Goal: Information Seeking & Learning: Learn about a topic

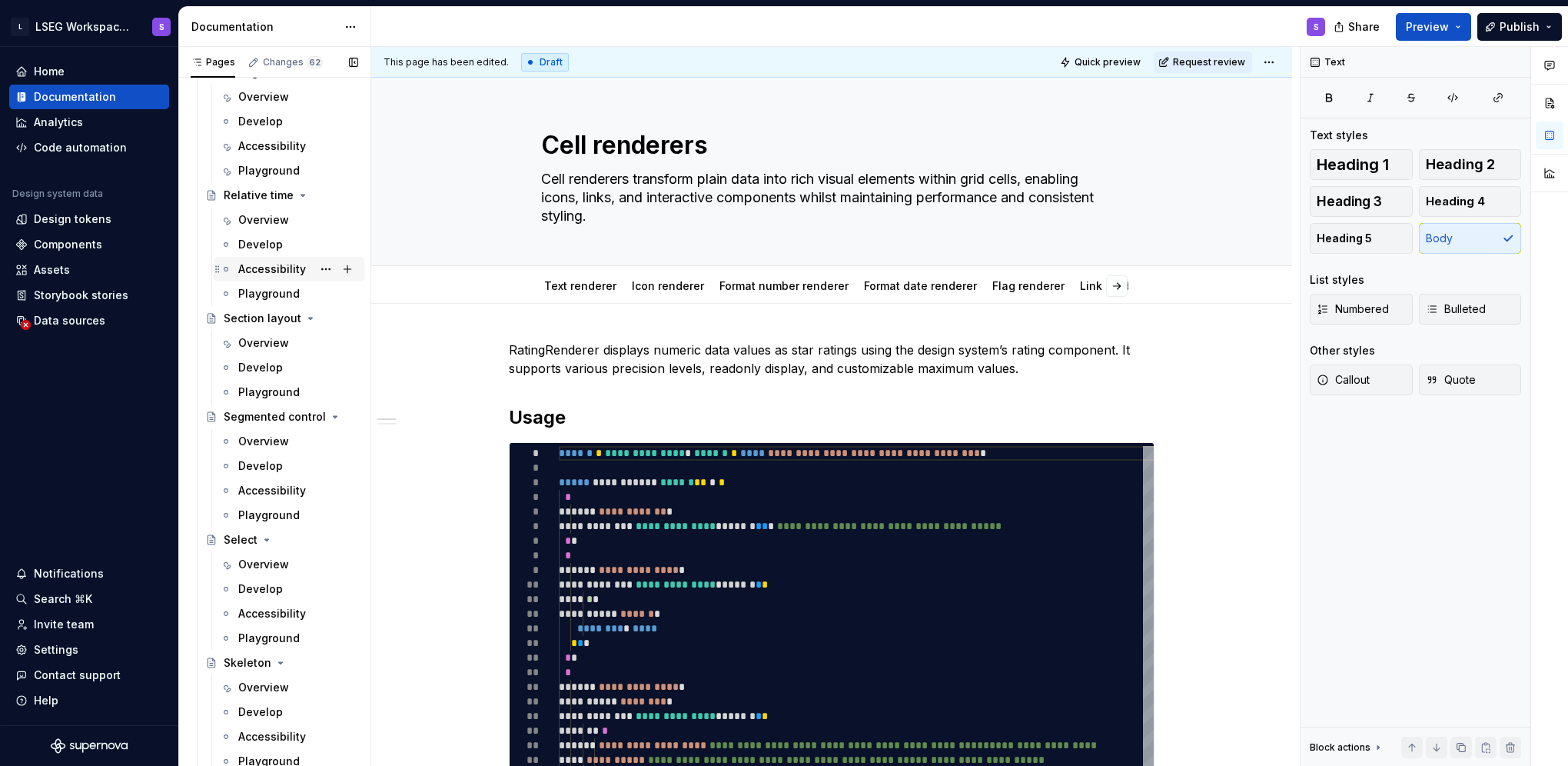
scroll to position [5767, 0]
drag, startPoint x: 249, startPoint y: 340, endPoint x: 91, endPoint y: 380, distance: 163.0
click at [249, 340] on div "Overview" at bounding box center [264, 335] width 51 height 15
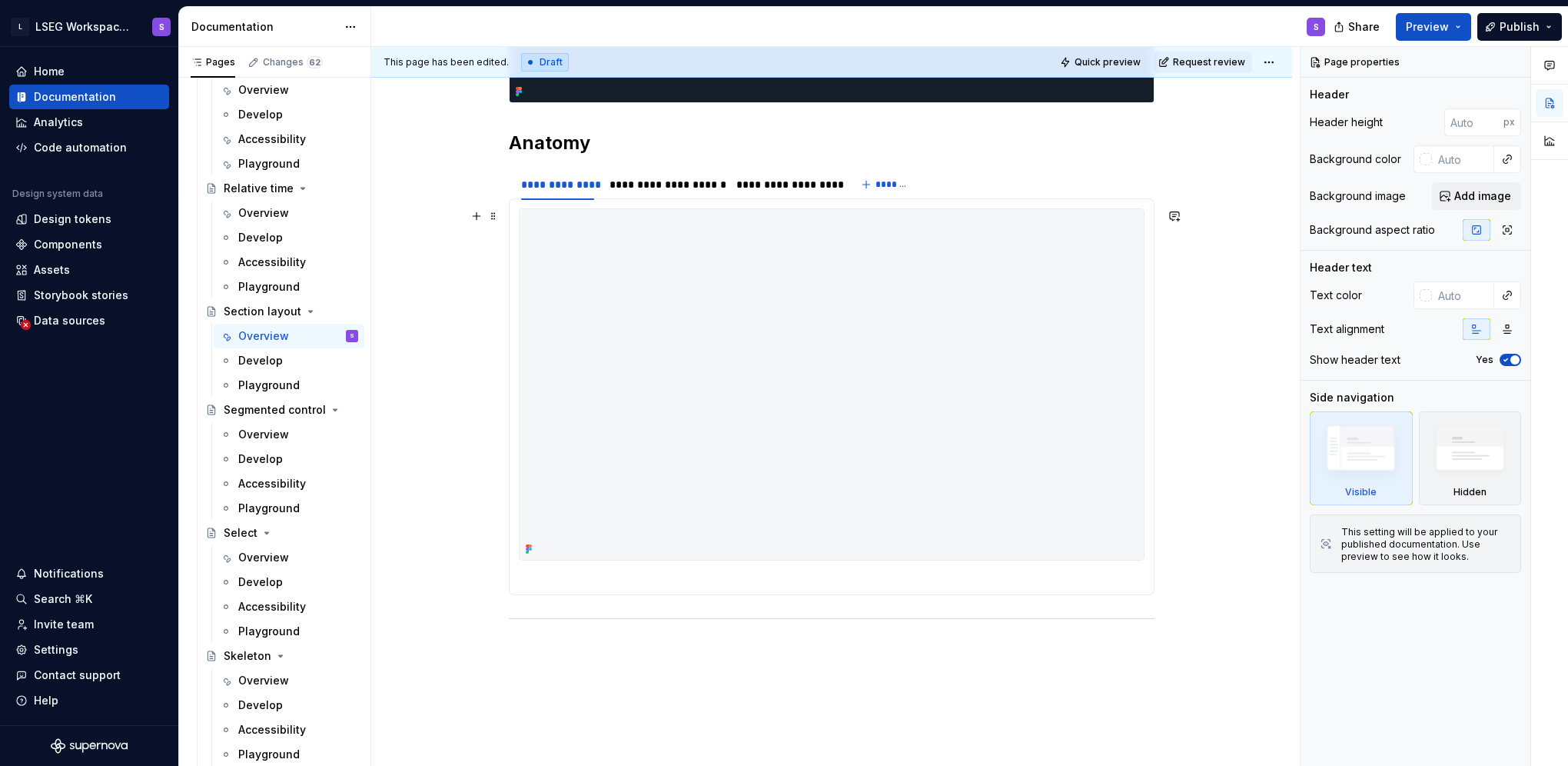
scroll to position [616, 0]
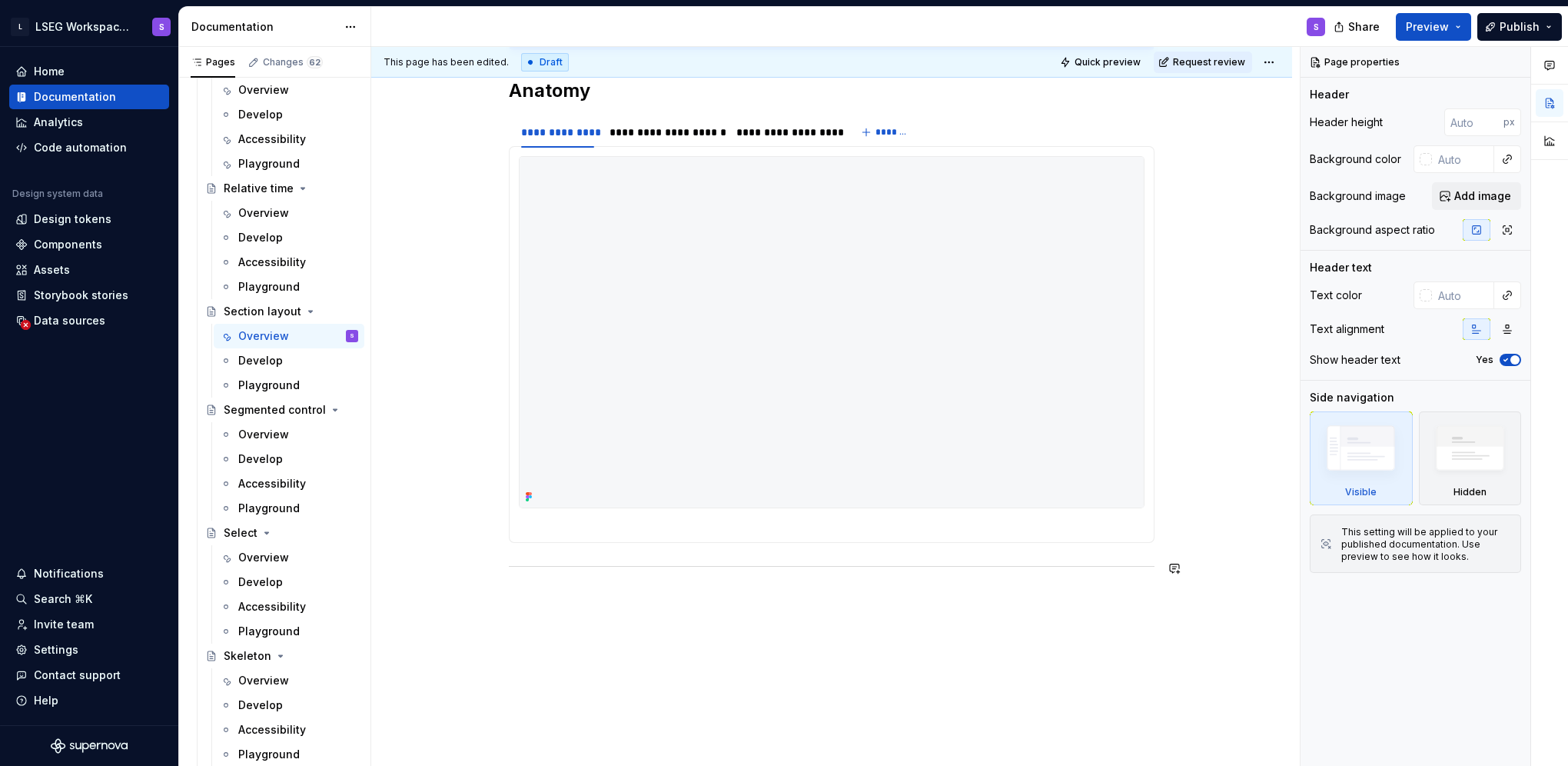
click at [839, 527] on div at bounding box center [831, 529] width 626 height 6
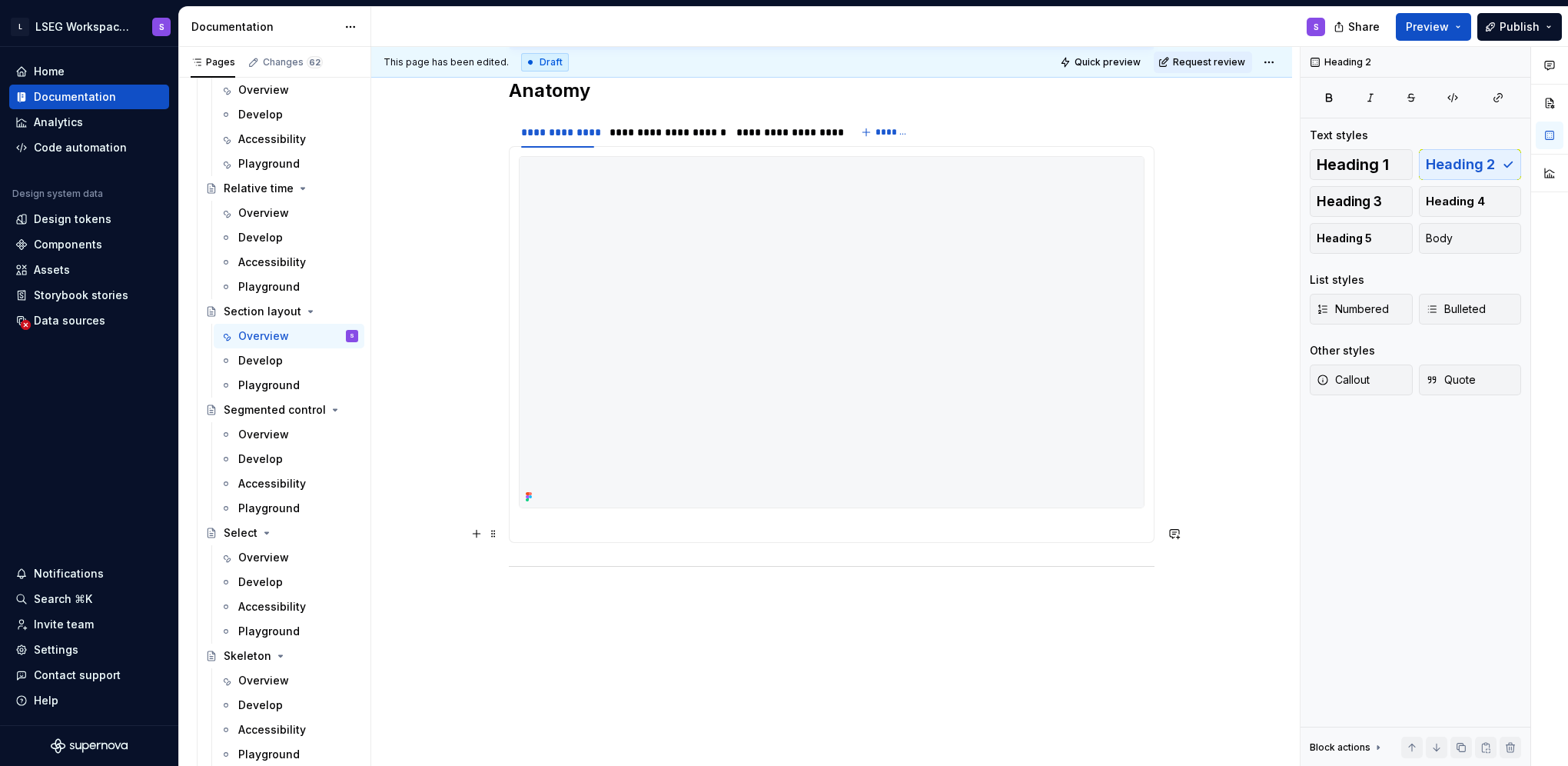
click at [799, 524] on section-item-column at bounding box center [831, 345] width 626 height 376
click at [778, 613] on div "**********" at bounding box center [831, 236] width 921 height 1168
click at [753, 482] on img at bounding box center [831, 332] width 624 height 351
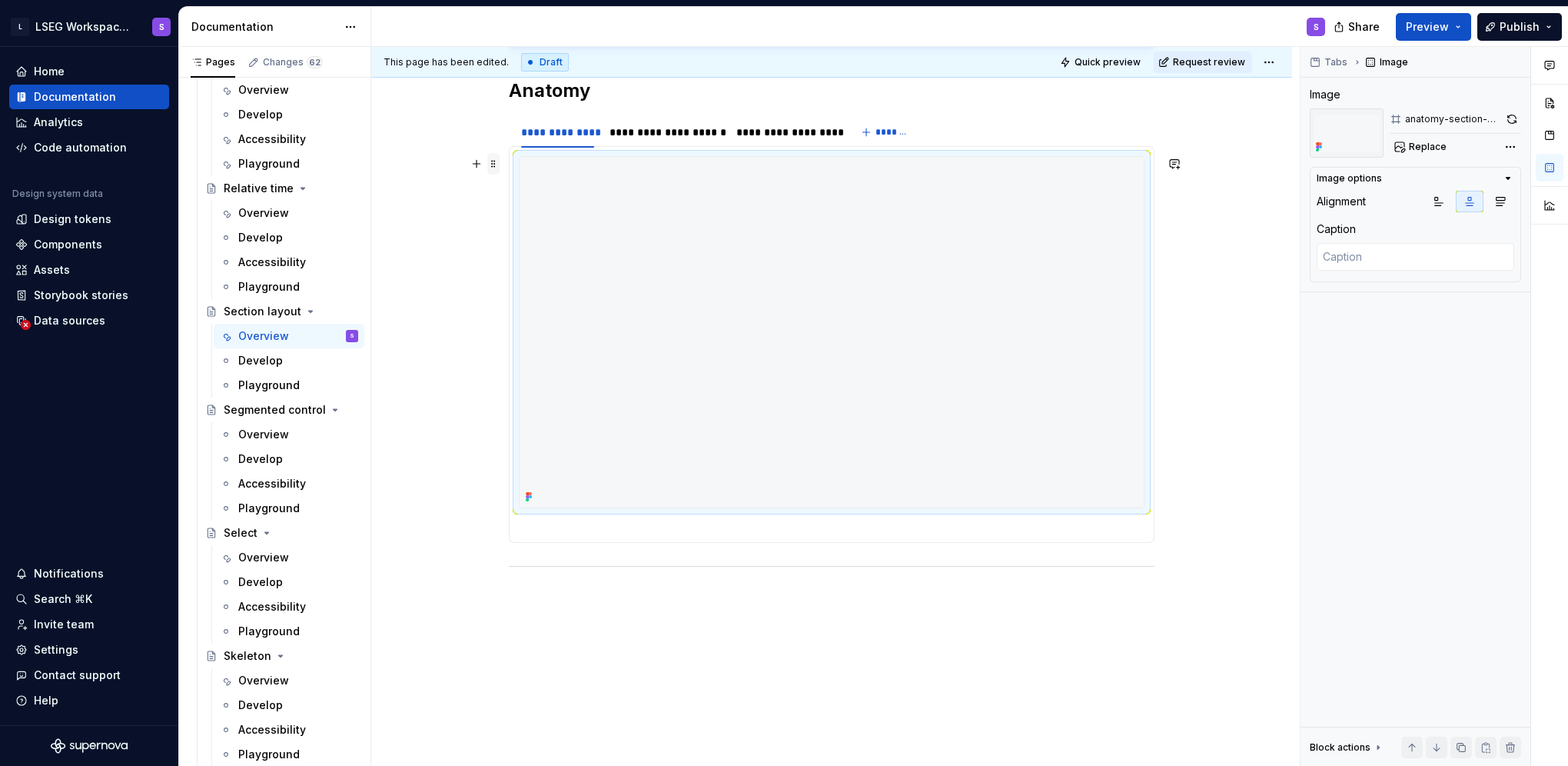
click at [497, 166] on span at bounding box center [493, 164] width 12 height 21
click at [476, 157] on button "button" at bounding box center [476, 164] width 21 height 21
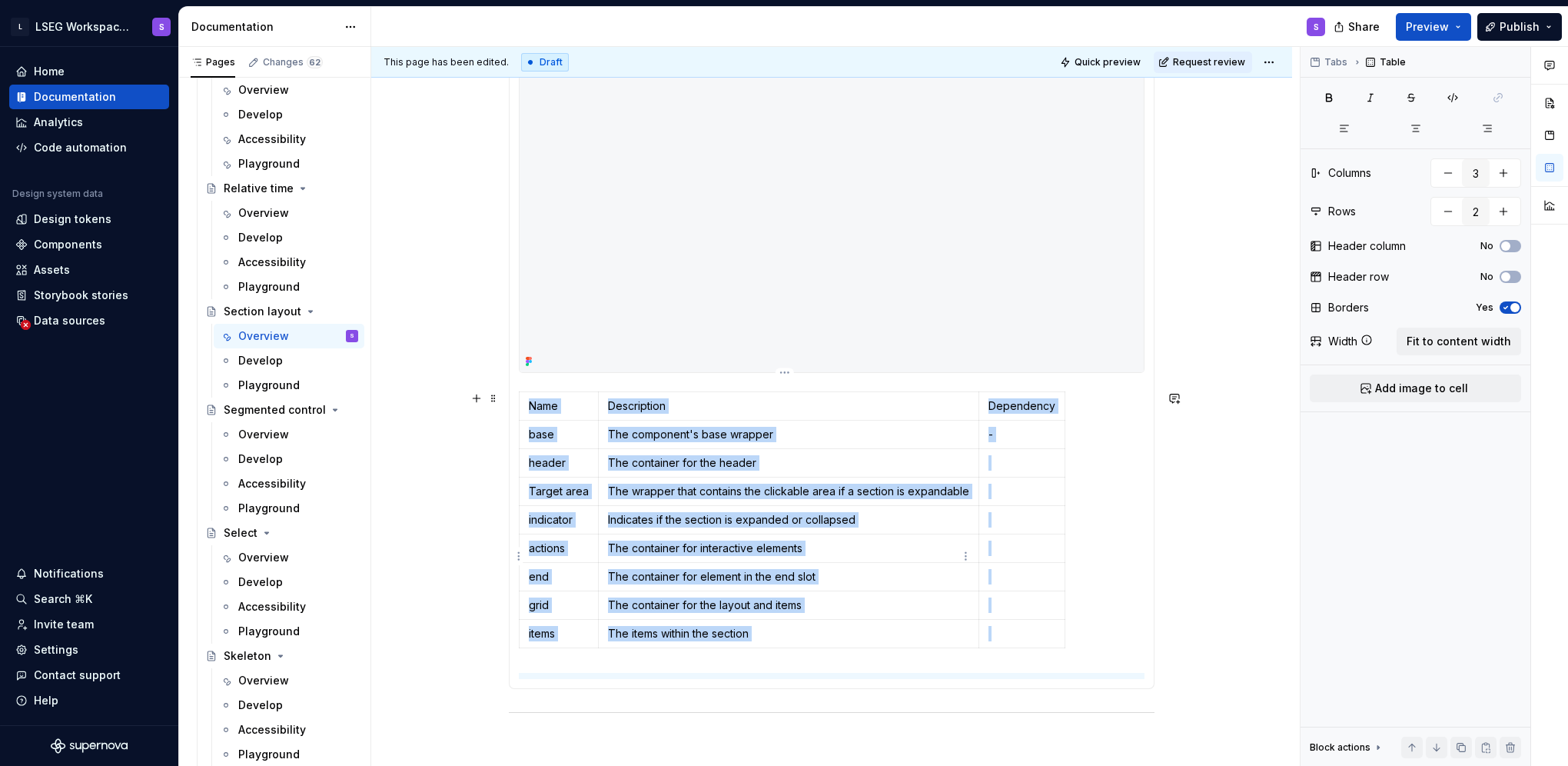
scroll to position [769, 0]
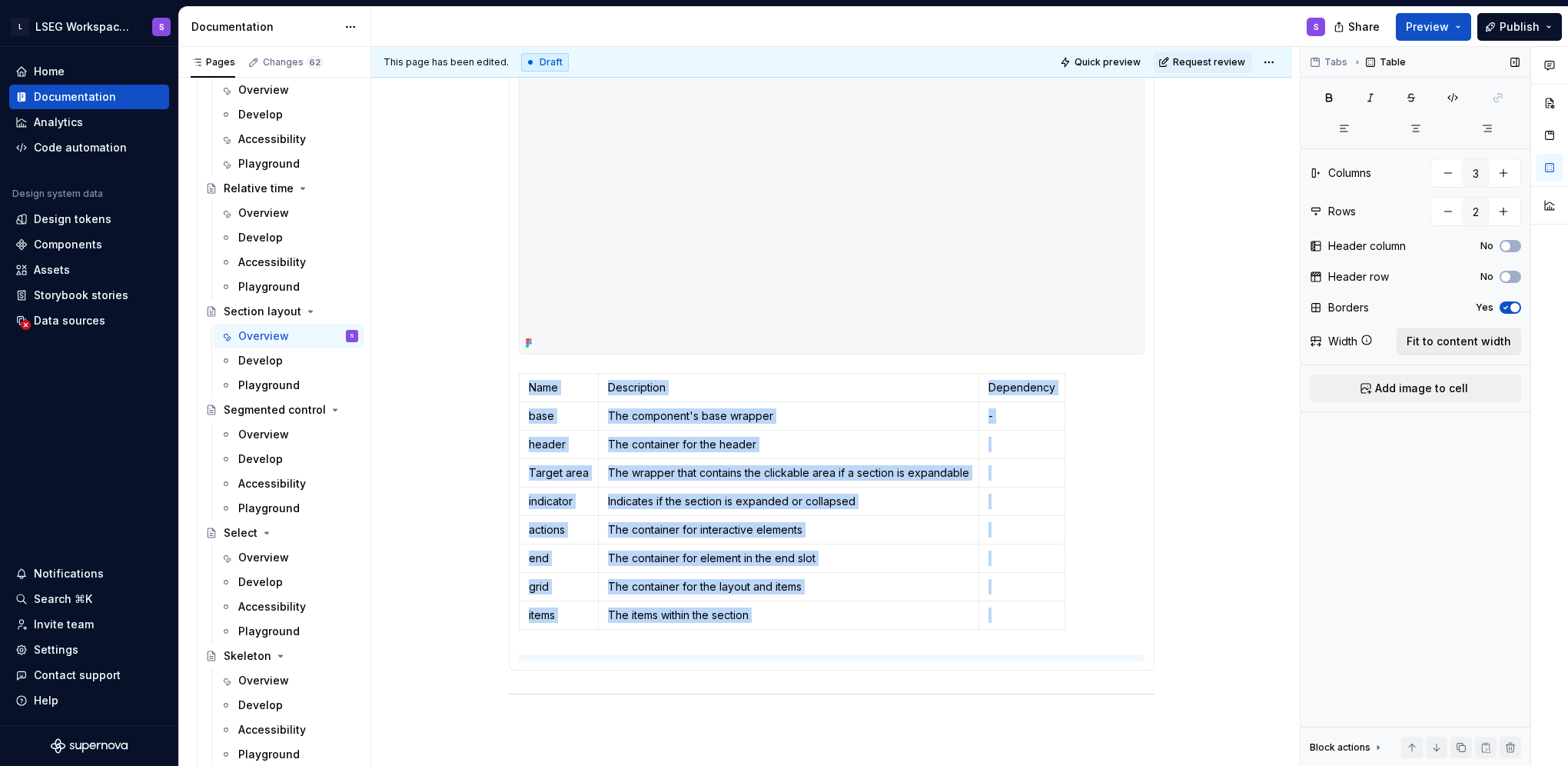
click at [1457, 339] on span "Fit to content width" at bounding box center [1458, 341] width 105 height 15
type textarea "*"
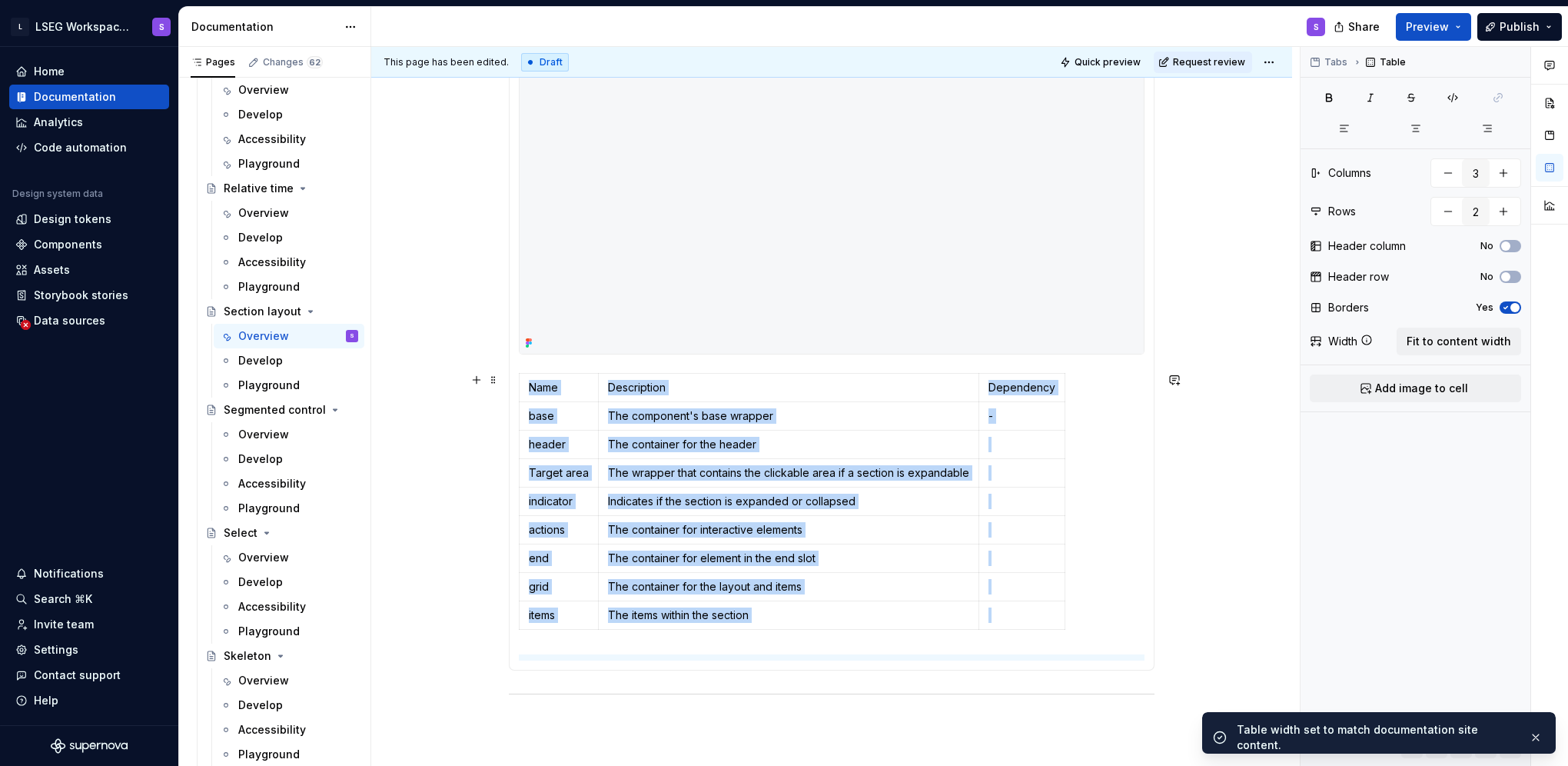
type input "9"
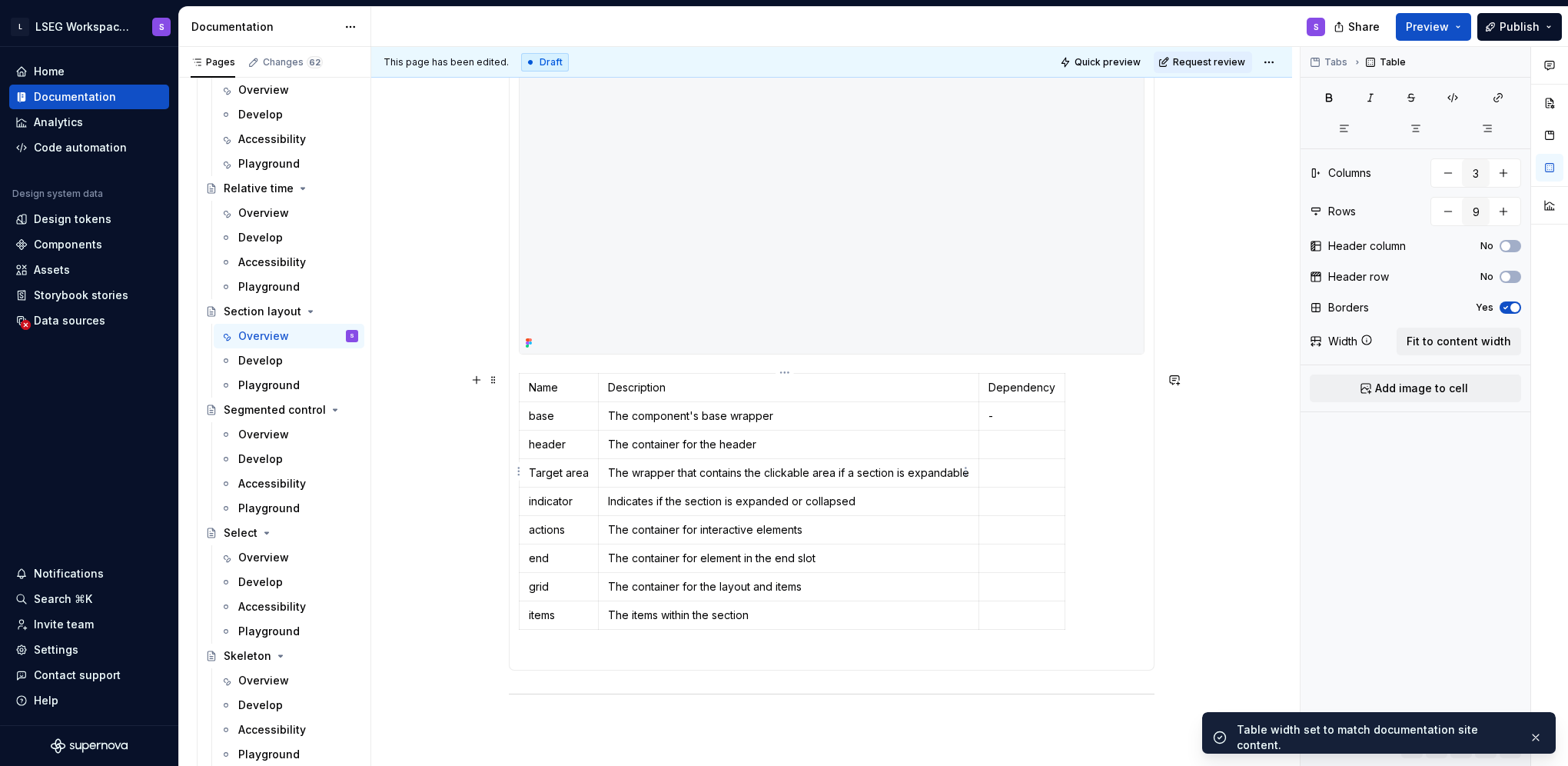
click at [766, 469] on p "The wrapper that contains the clickable area if a section is expandable" at bounding box center [788, 472] width 361 height 15
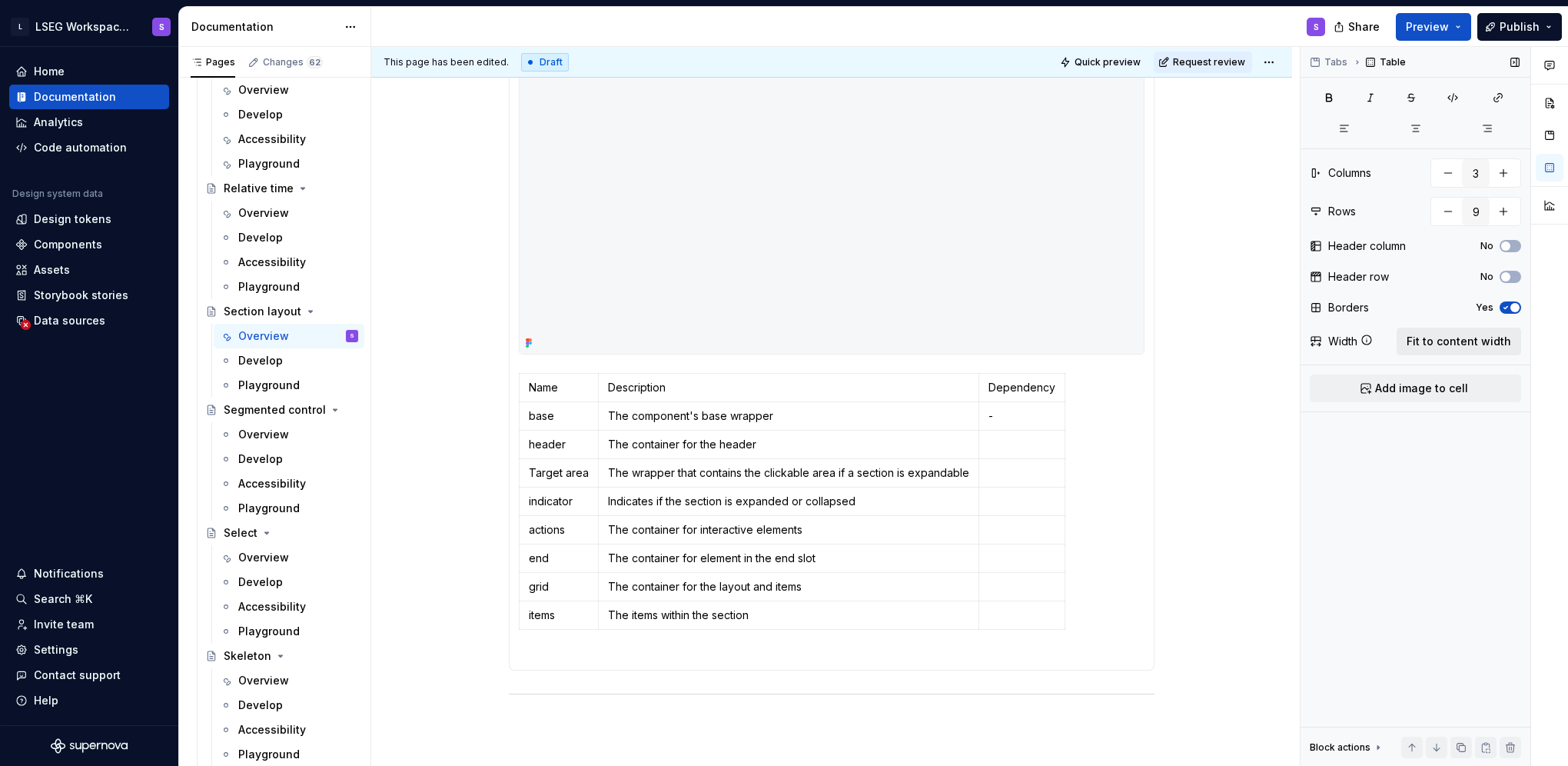
click at [1478, 340] on span "Fit to content width" at bounding box center [1458, 341] width 105 height 15
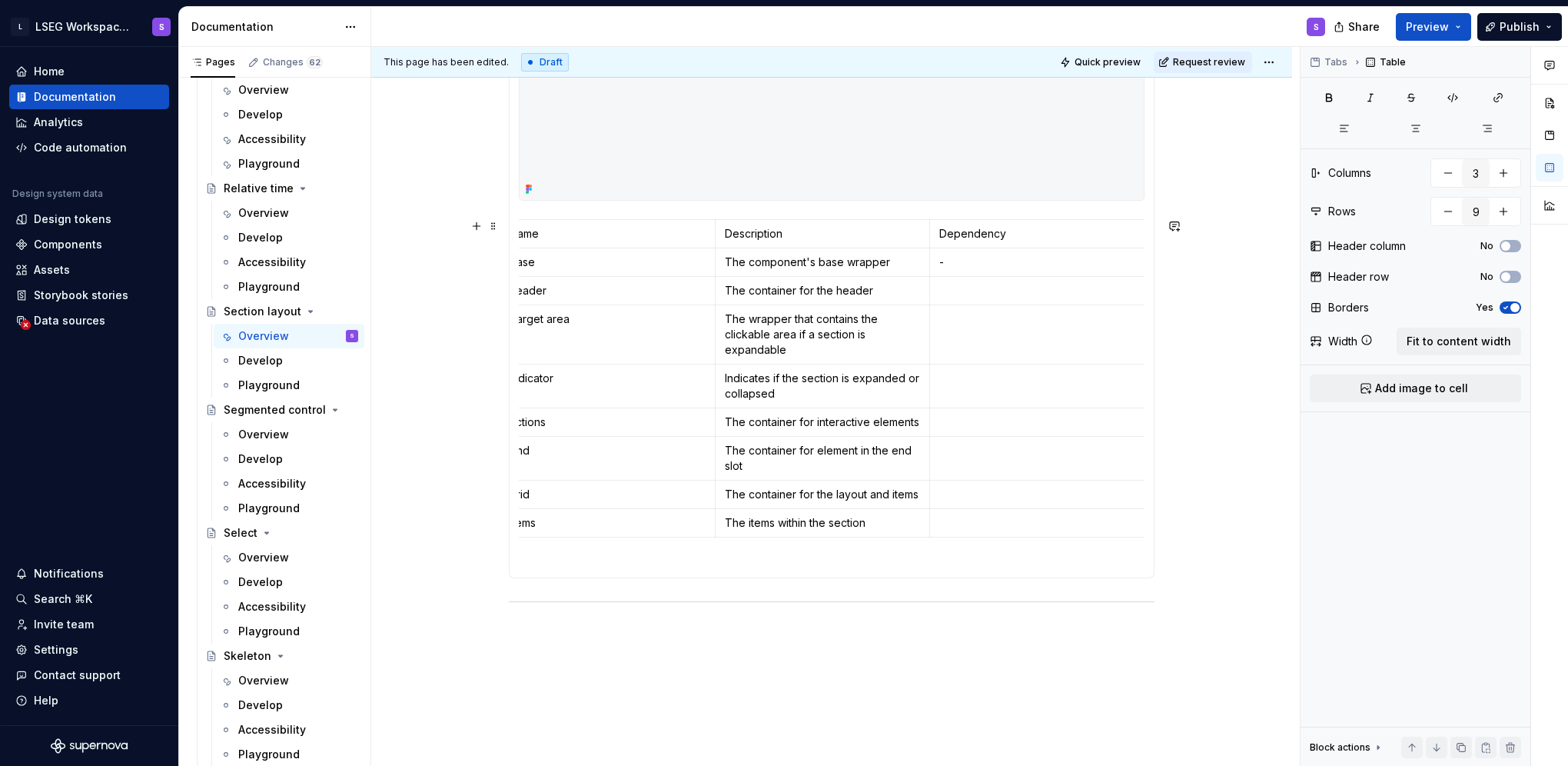
scroll to position [0, 0]
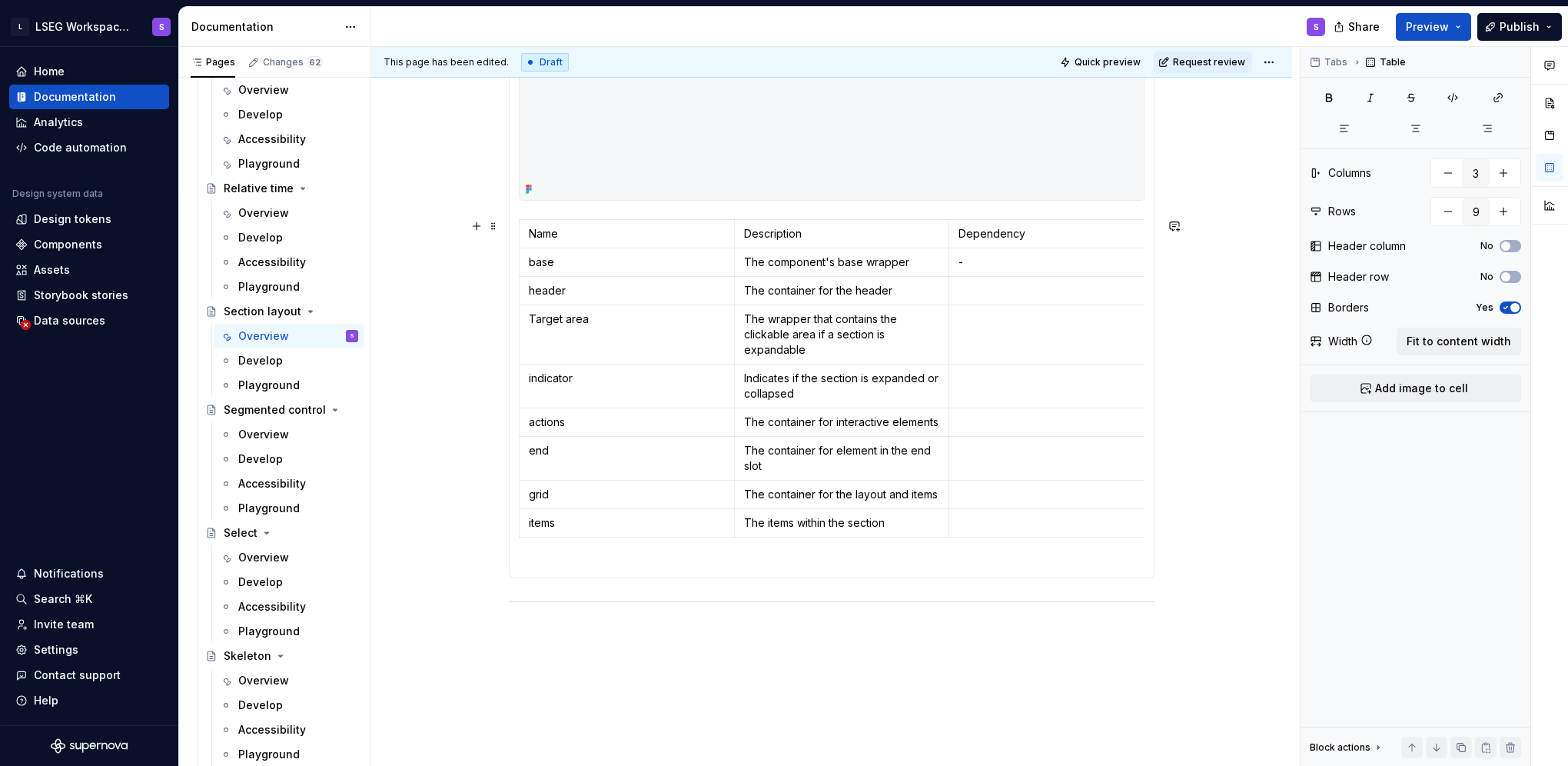
type textarea "*"
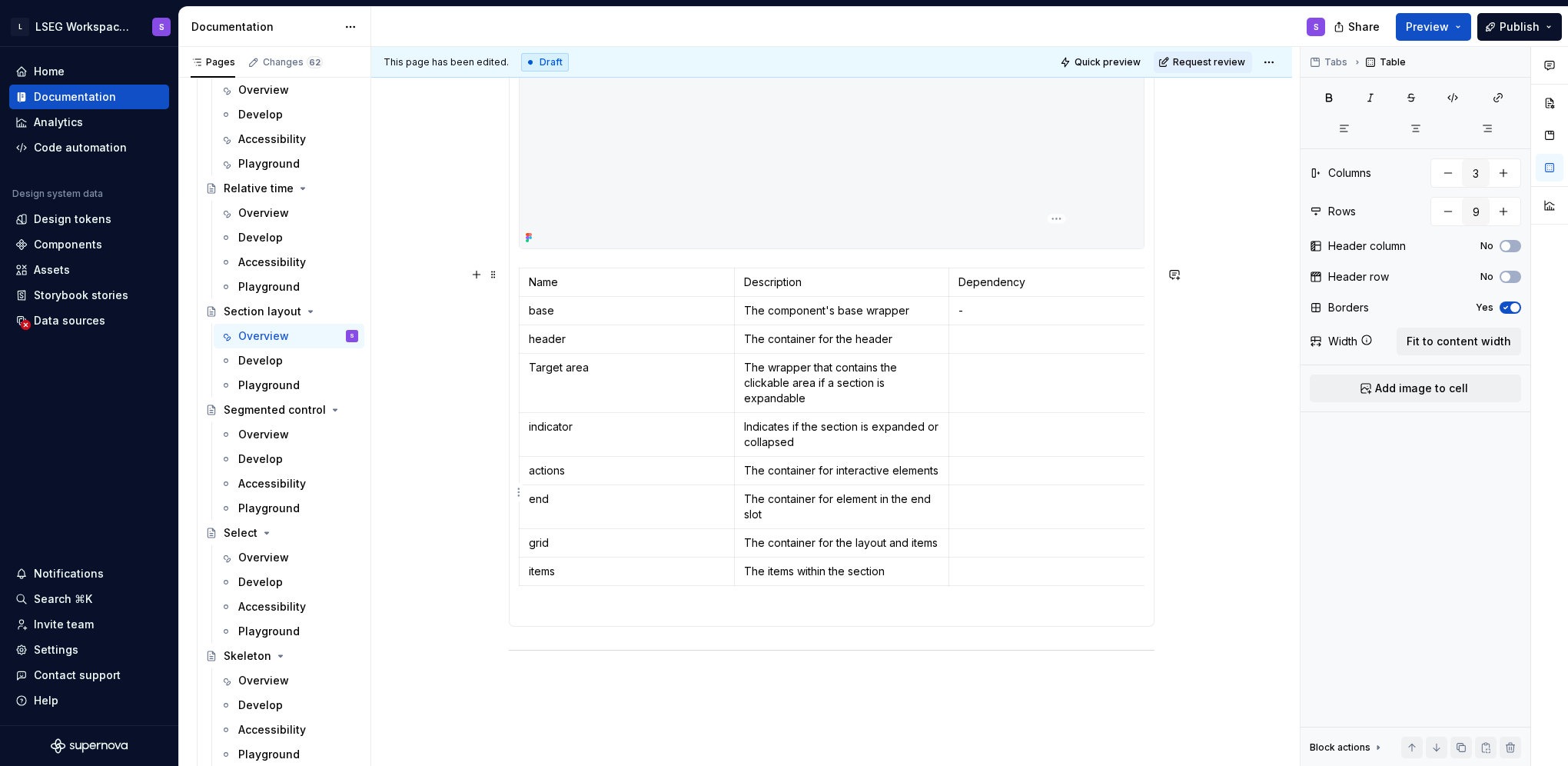
scroll to position [846, 0]
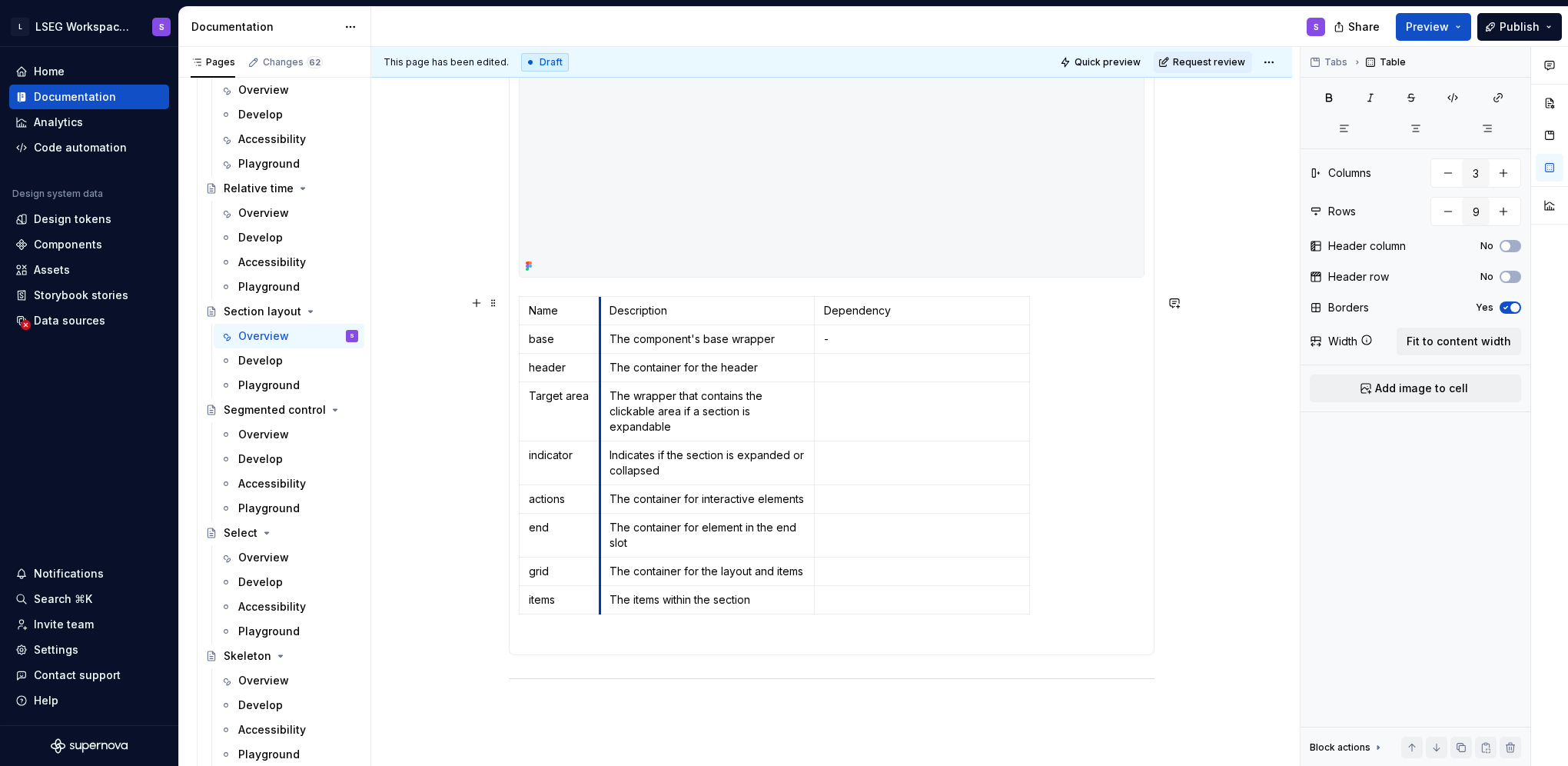
drag, startPoint x: 736, startPoint y: 315, endPoint x: 601, endPoint y: 323, distance: 135.2
click at [601, 323] on tbody "Name Description Dependency base The component's base wrapper - header The cont…" at bounding box center [774, 455] width 511 height 317
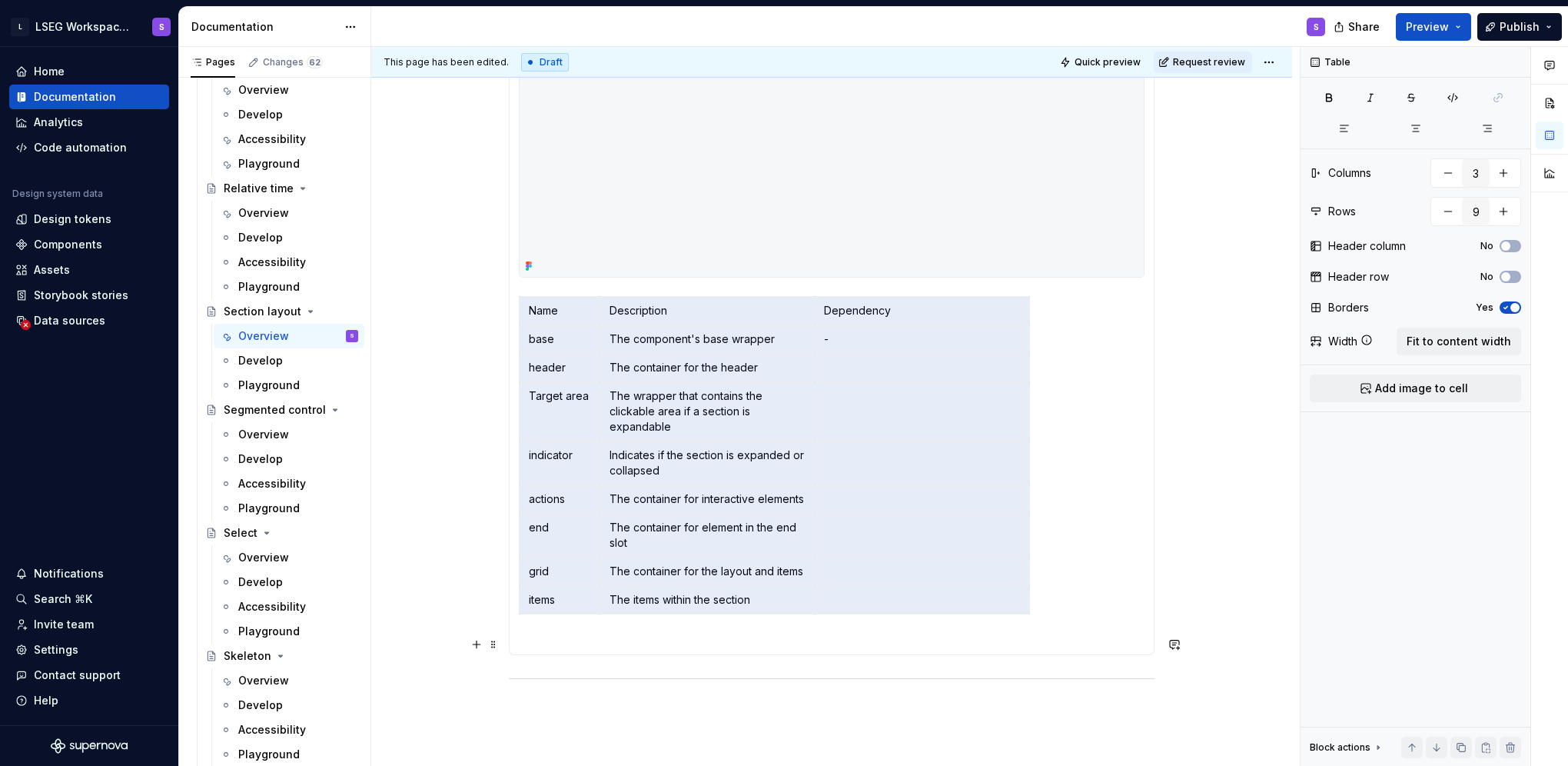
drag, startPoint x: 545, startPoint y: 311, endPoint x: 996, endPoint y: 626, distance: 550.1
click at [996, 626] on section-item-column "Name Description Dependency base The component's base wrapper - header The cont…" at bounding box center [831, 285] width 626 height 719
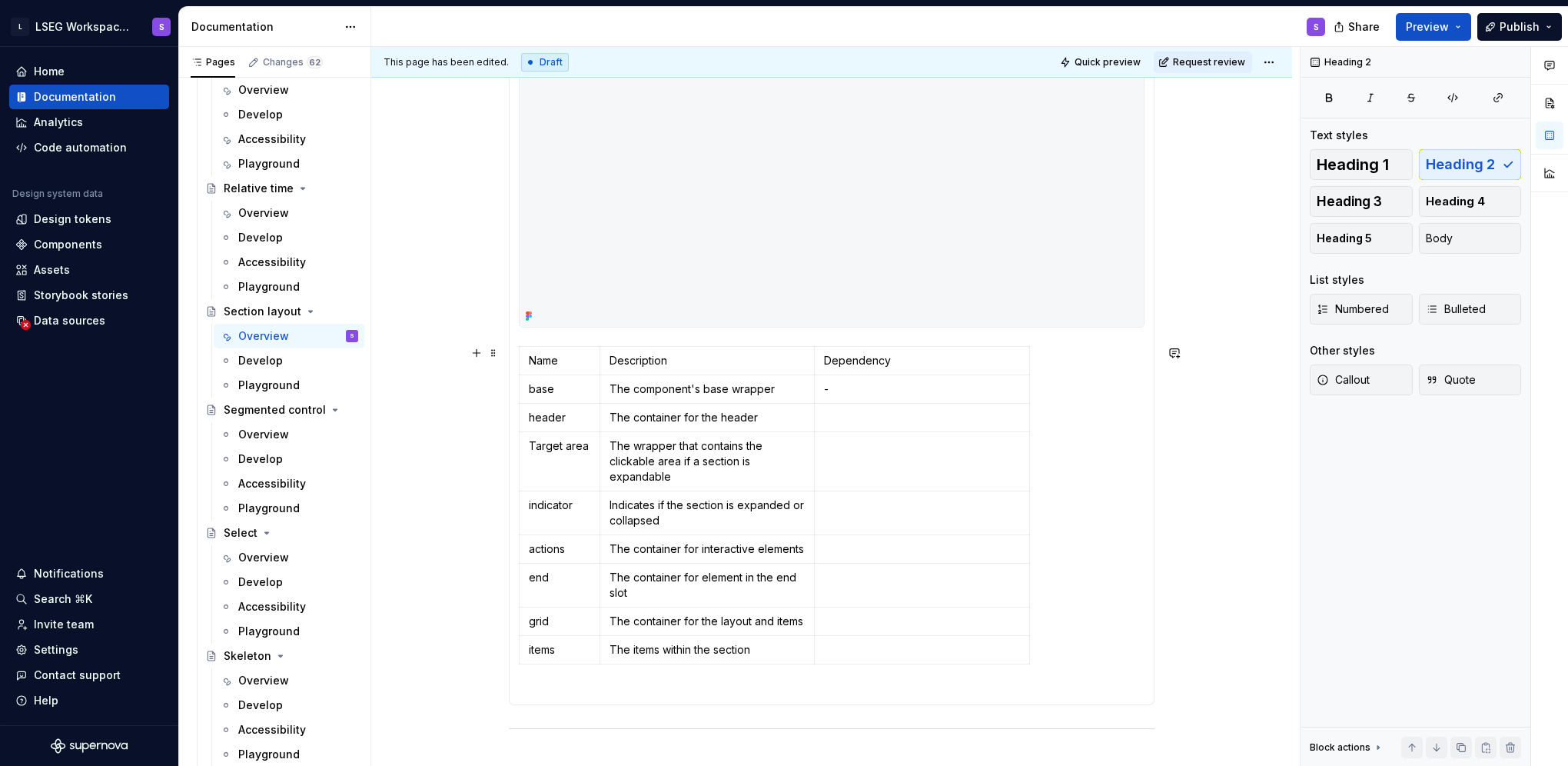
scroll to position [798, 0]
click at [495, 350] on span at bounding box center [493, 351] width 12 height 21
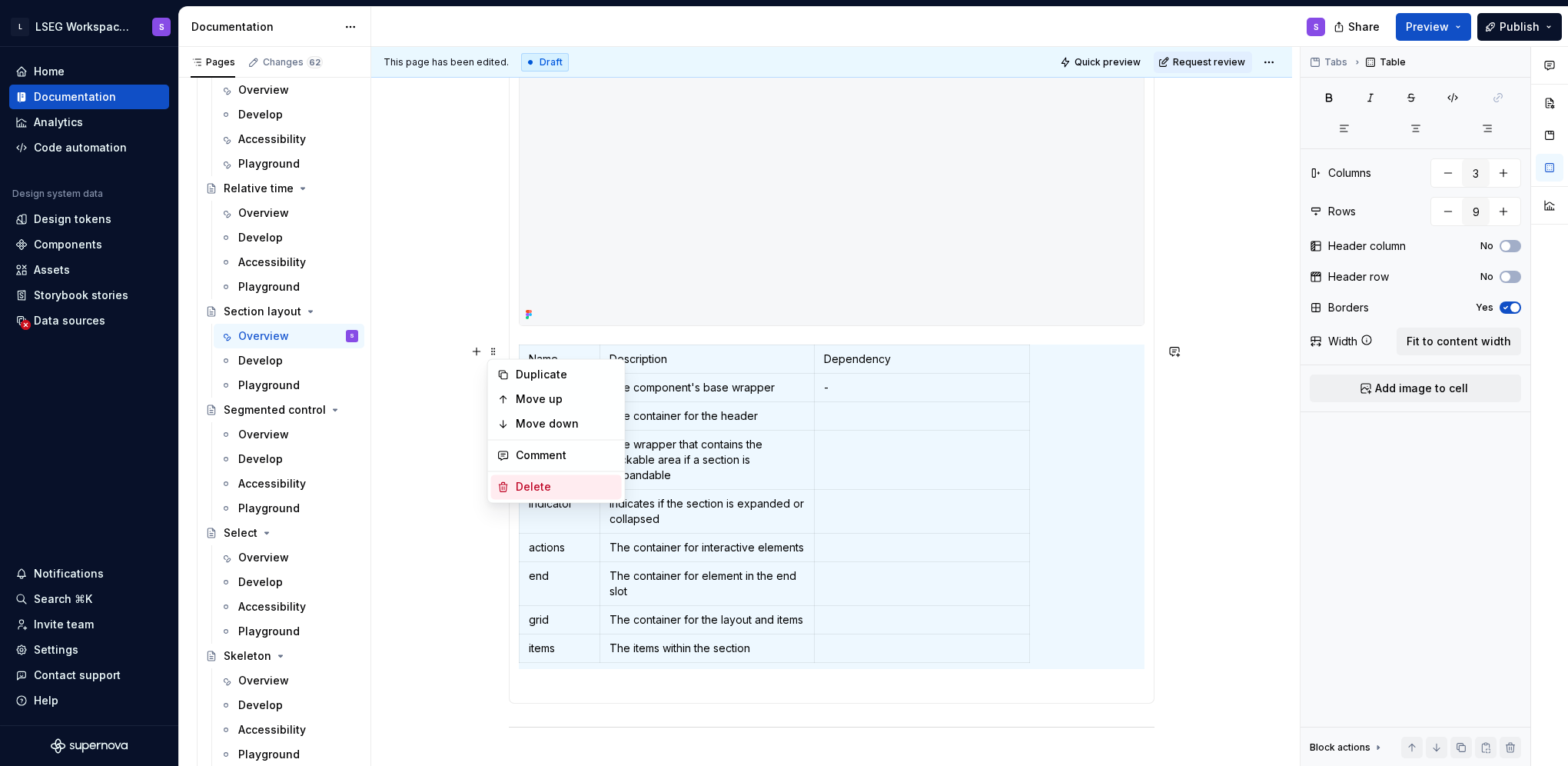
click at [548, 486] on div "Delete" at bounding box center [566, 486] width 100 height 15
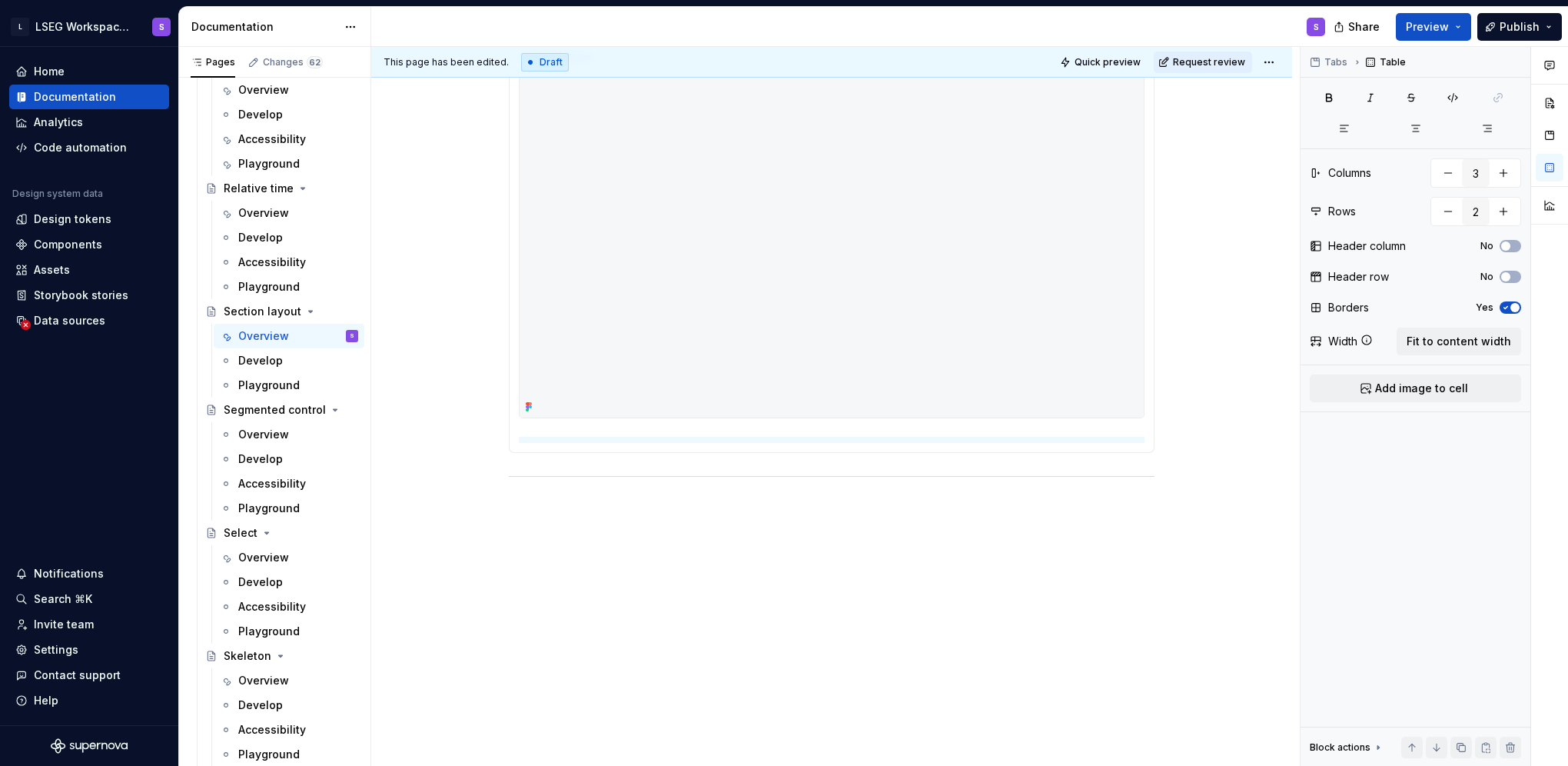
type input "2"
click at [582, 412] on div at bounding box center [831, 242] width 626 height 353
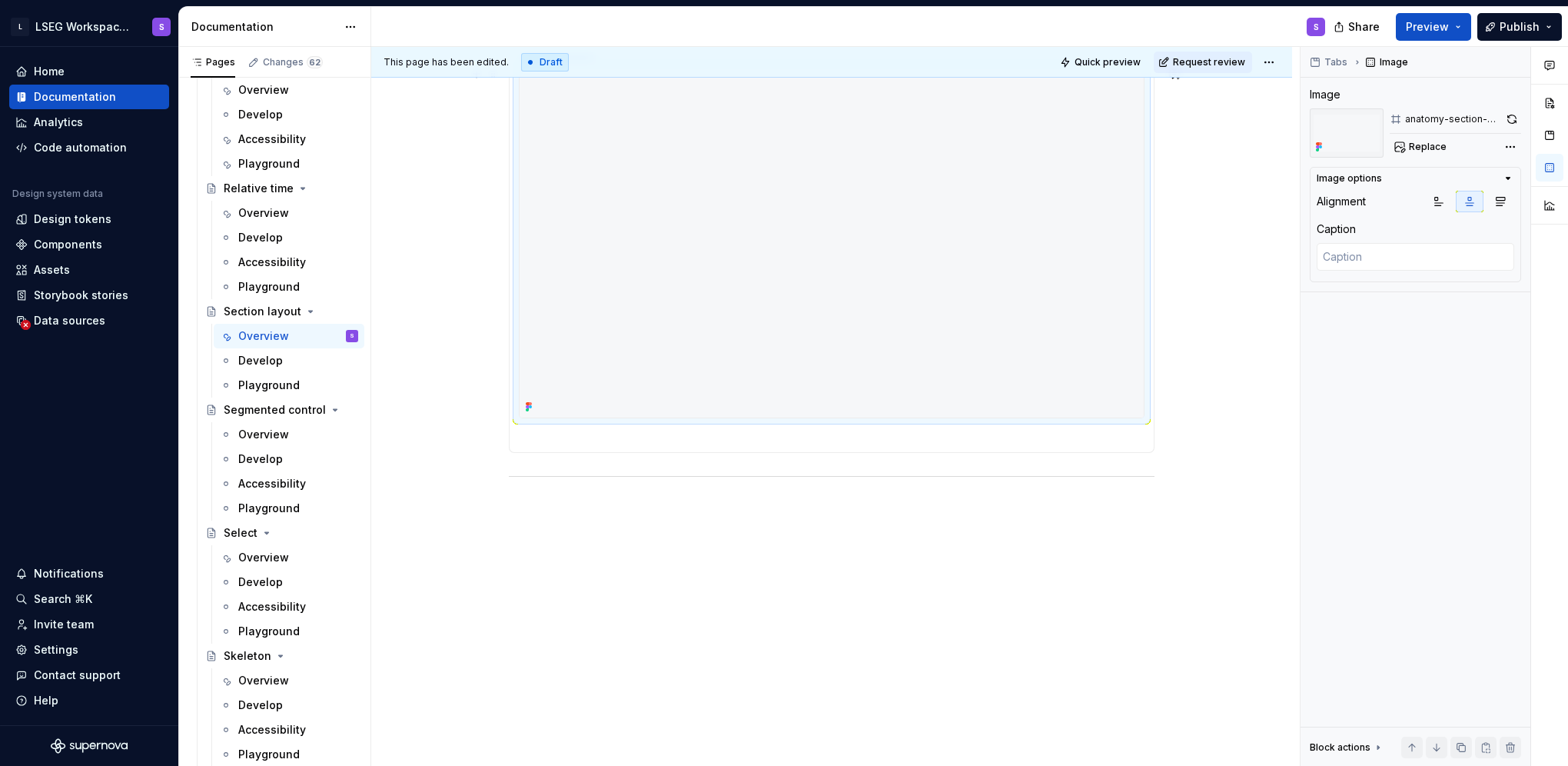
scroll to position [704, 0]
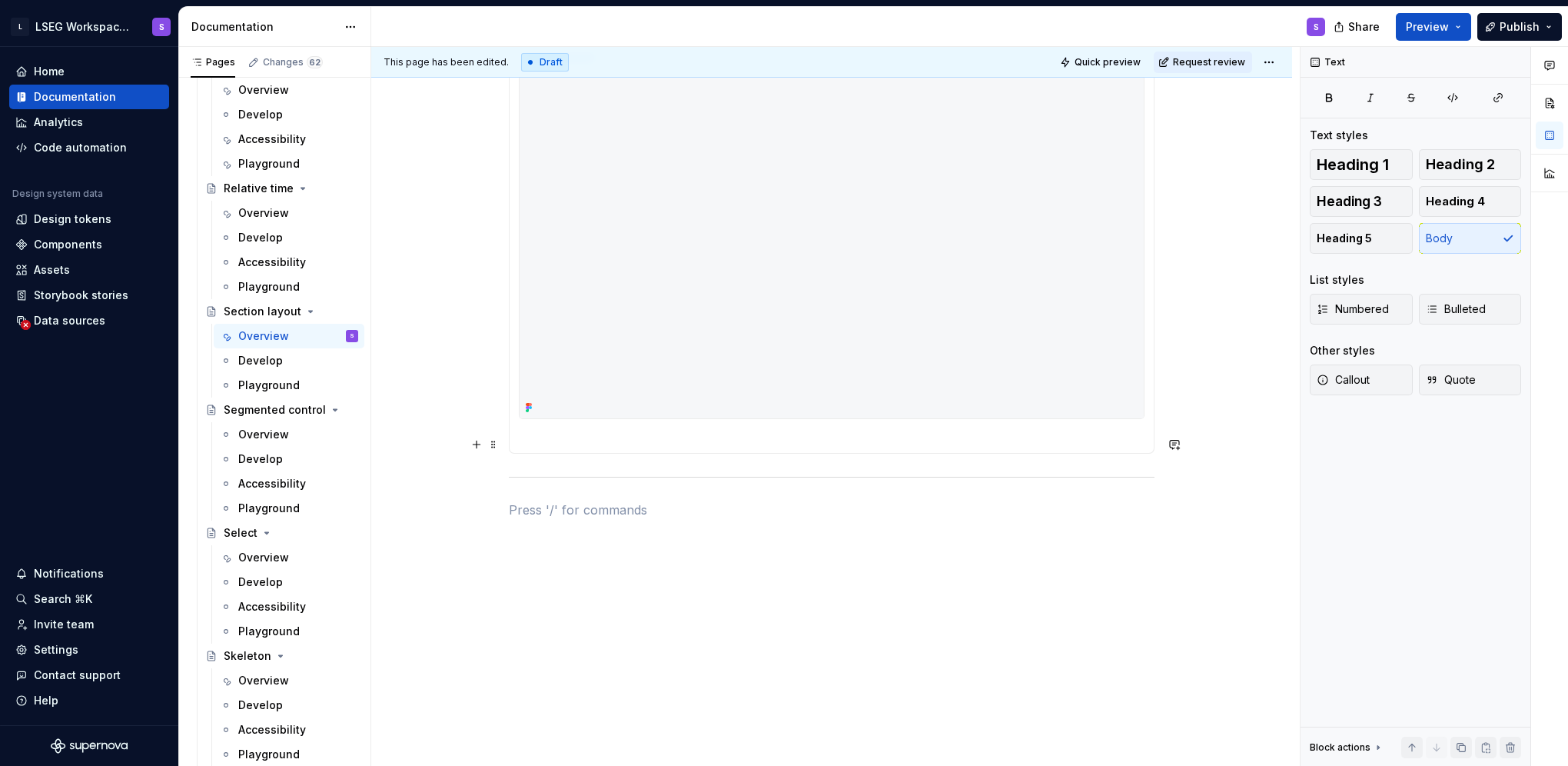
click at [594, 434] on section-item-column at bounding box center [831, 255] width 626 height 376
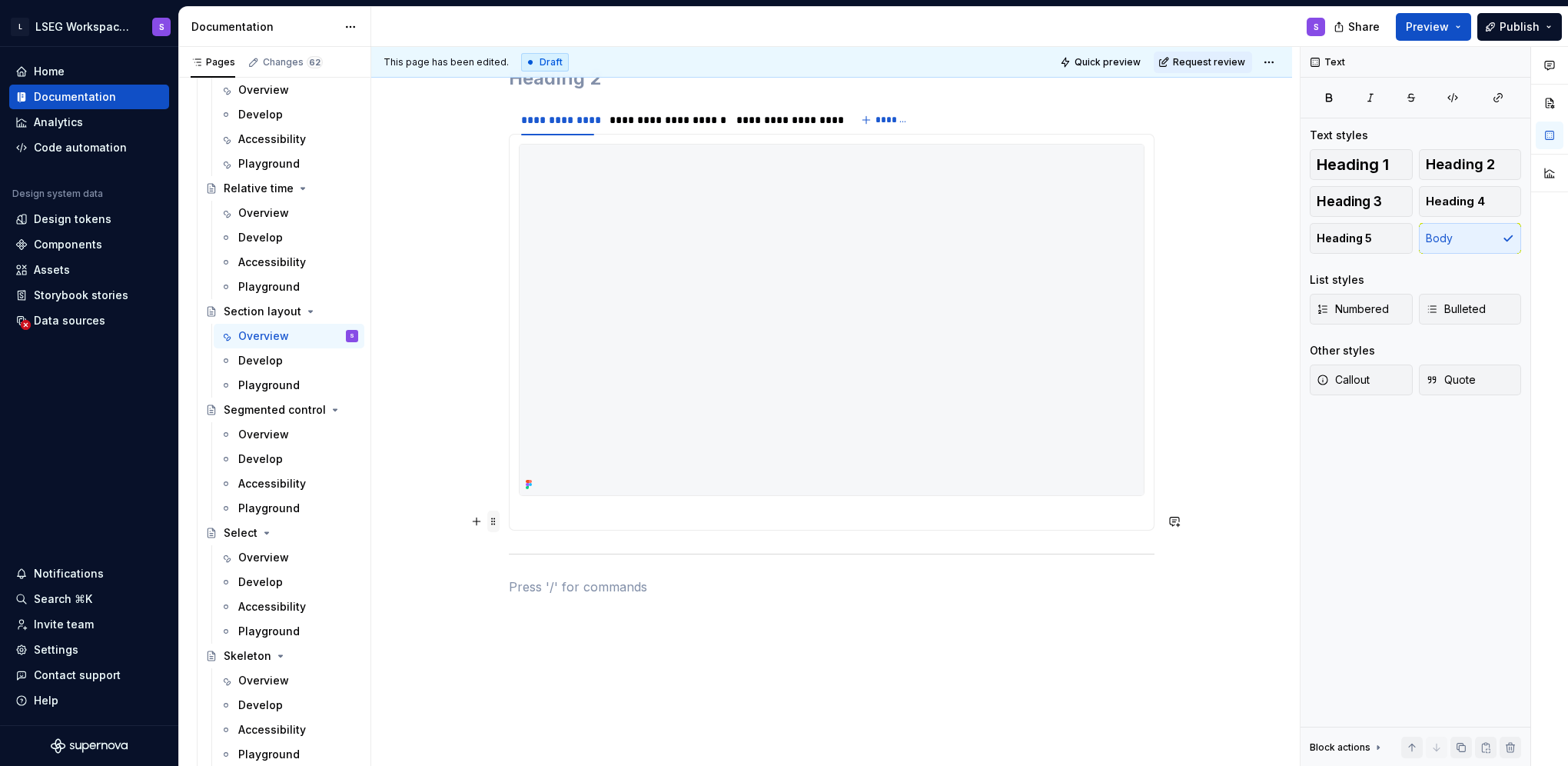
click at [491, 518] on span at bounding box center [493, 522] width 12 height 21
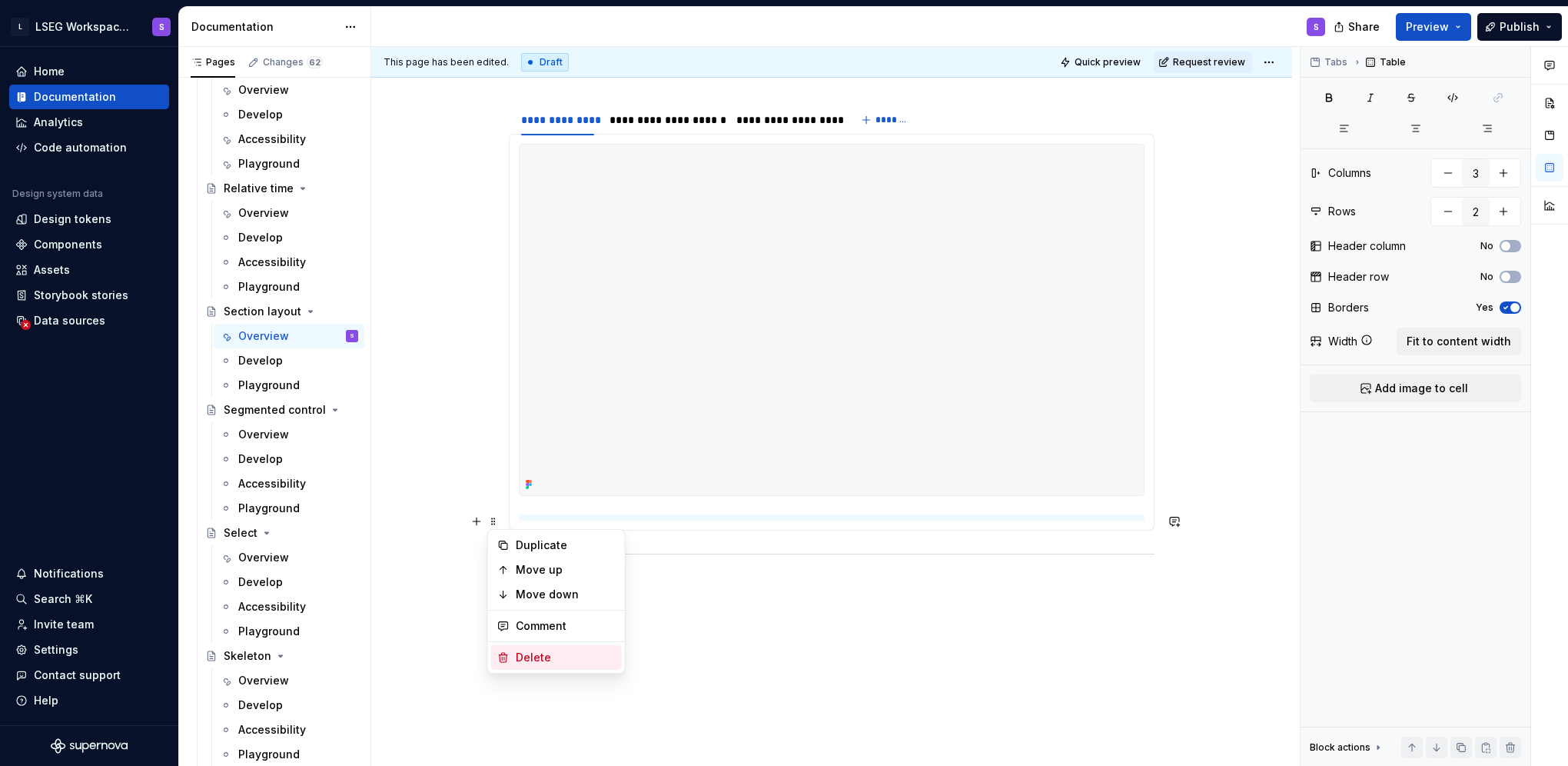
click at [558, 657] on div "Delete" at bounding box center [566, 657] width 100 height 15
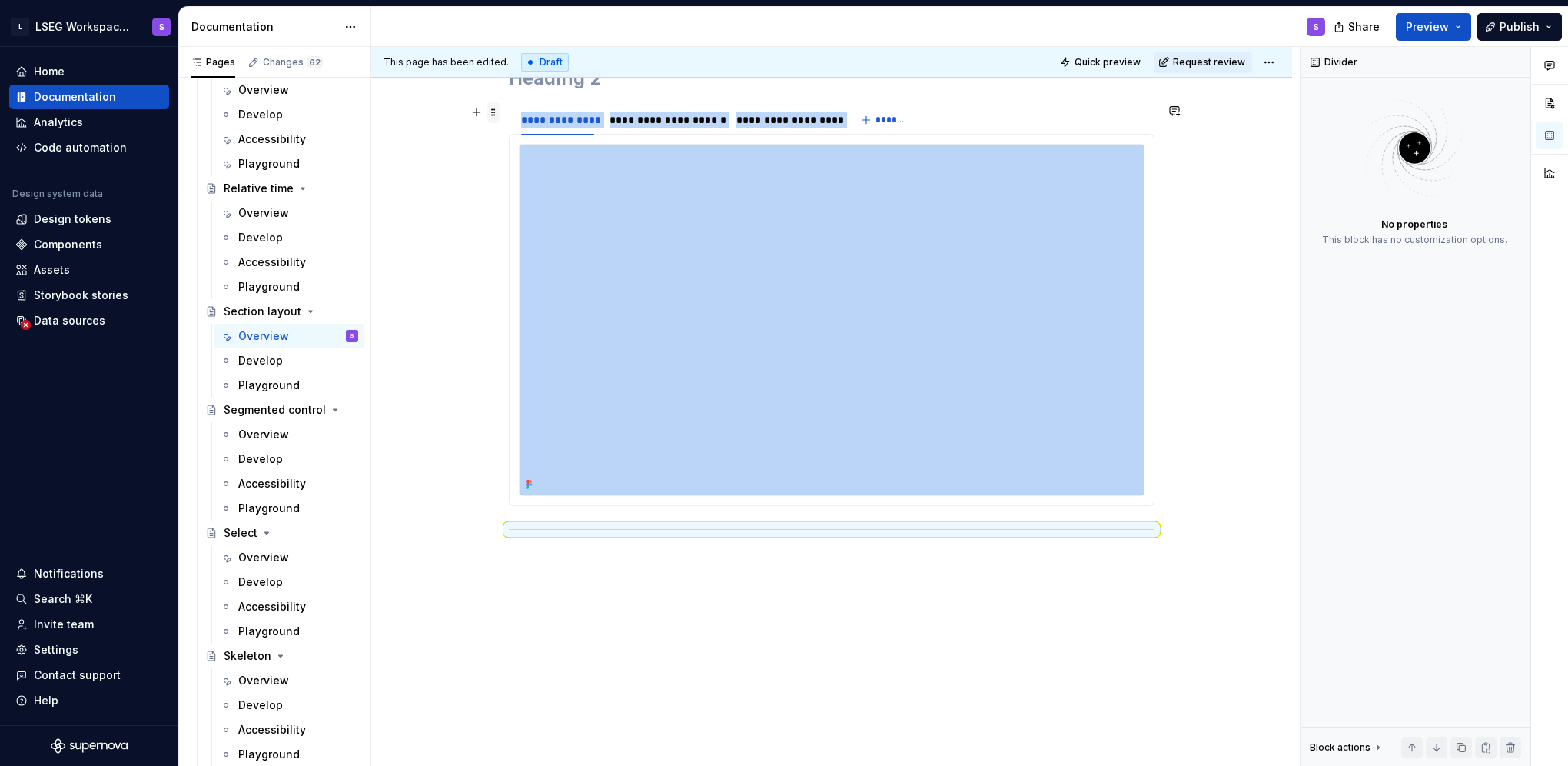
click at [490, 117] on span at bounding box center [493, 112] width 12 height 21
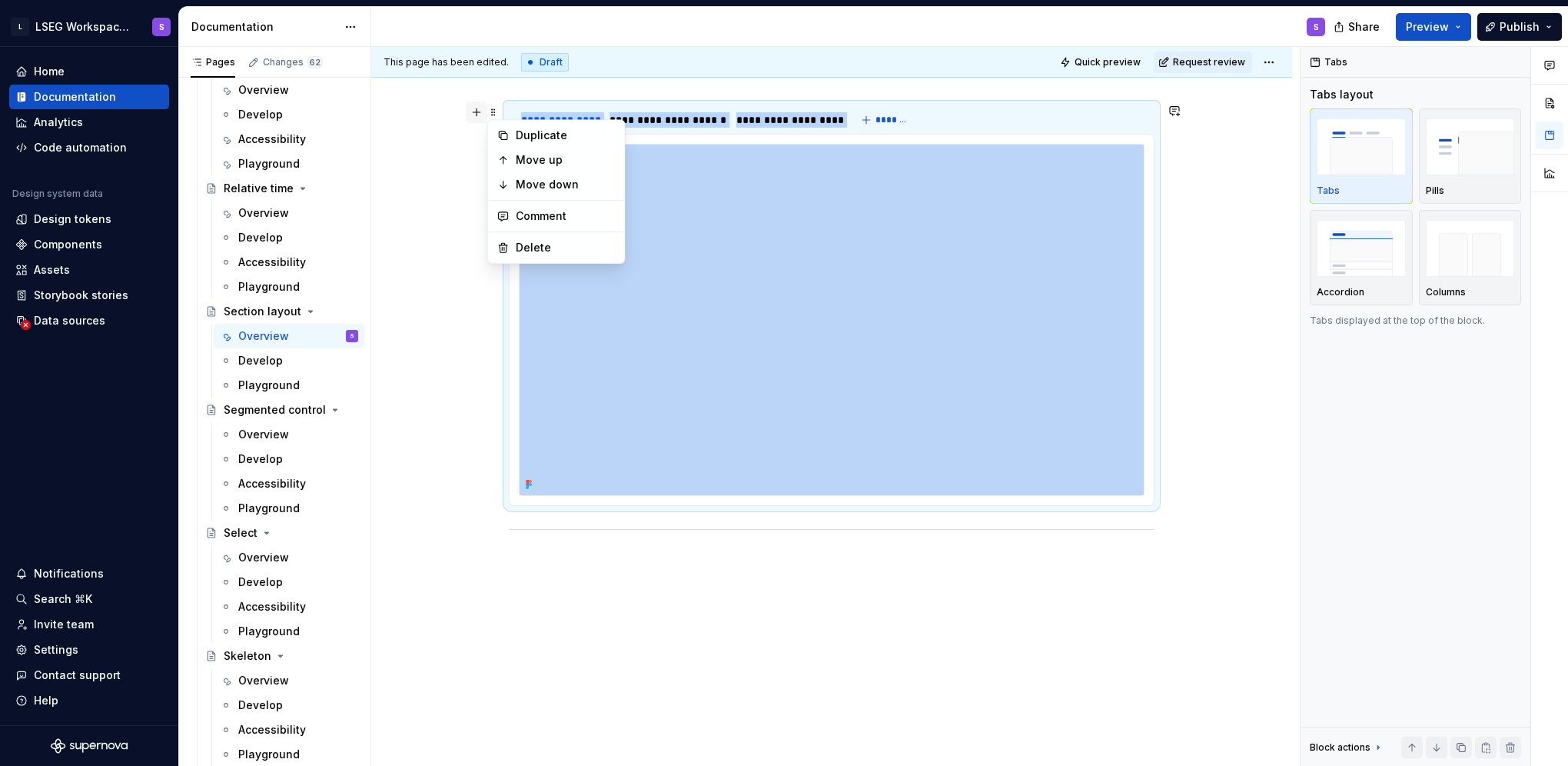
click at [469, 113] on button "button" at bounding box center [476, 112] width 21 height 21
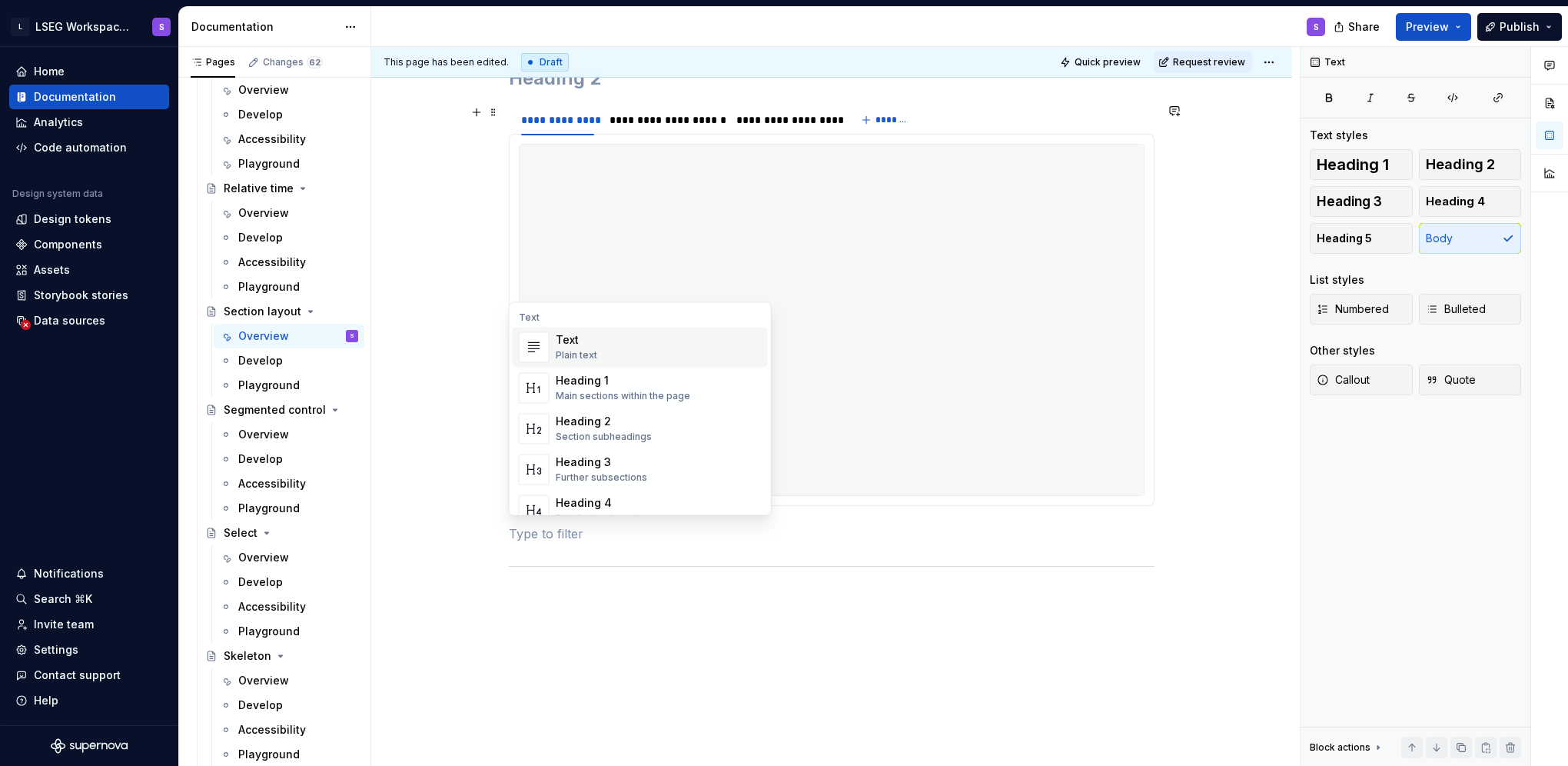
click at [597, 215] on img at bounding box center [831, 319] width 624 height 351
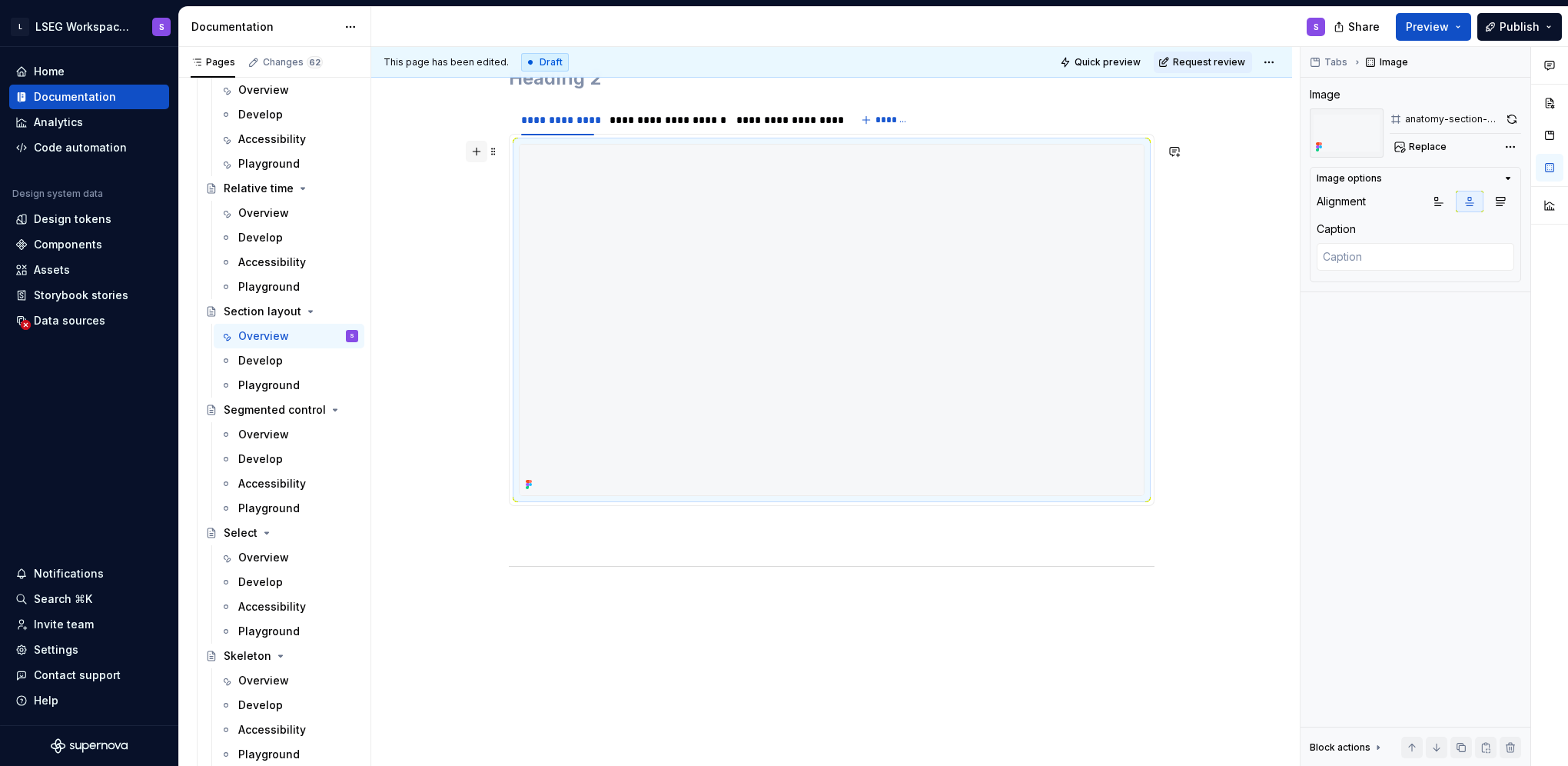
click at [481, 150] on button "button" at bounding box center [476, 151] width 21 height 21
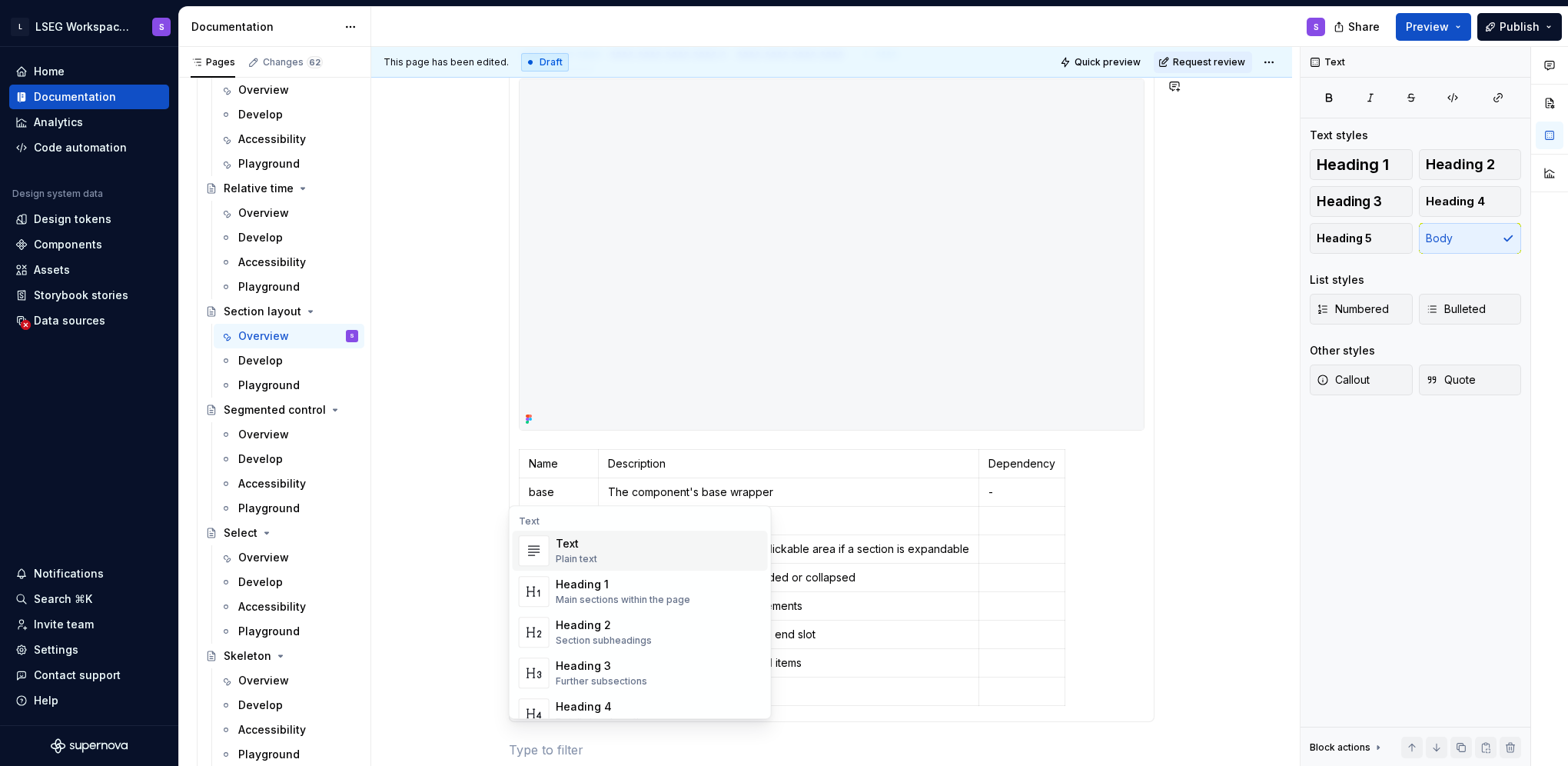
scroll to position [704, 0]
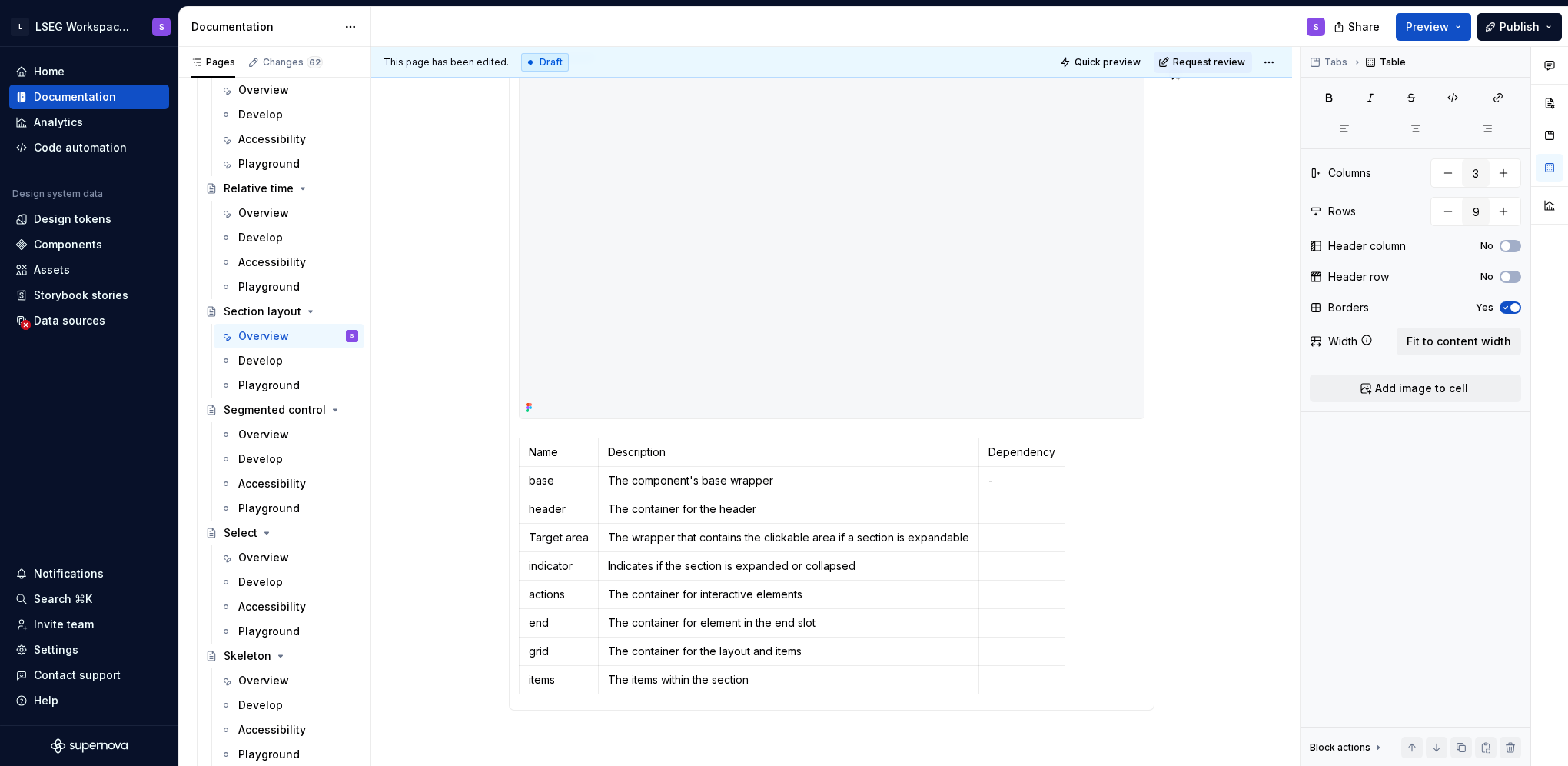
click at [903, 497] on td "The container for the header" at bounding box center [788, 508] width 381 height 28
type textarea "*"
click at [1027, 466] on td "-" at bounding box center [1022, 480] width 86 height 28
click at [1008, 514] on p at bounding box center [1022, 508] width 67 height 15
click at [1014, 513] on p at bounding box center [1022, 508] width 67 height 15
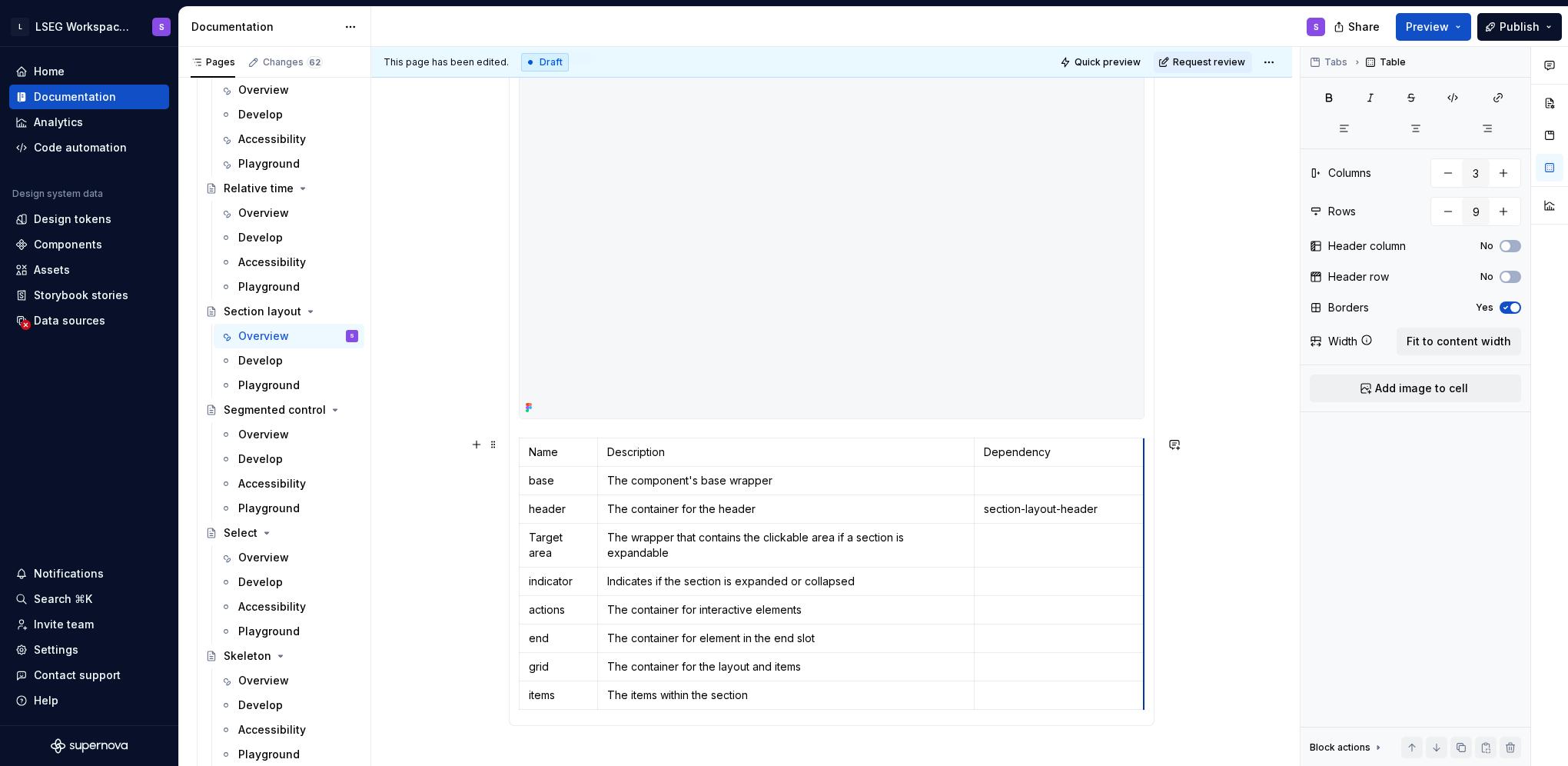
drag, startPoint x: 1104, startPoint y: 496, endPoint x: 1142, endPoint y: 501, distance: 38.3
click at [1061, 536] on p at bounding box center [1058, 537] width 150 height 15
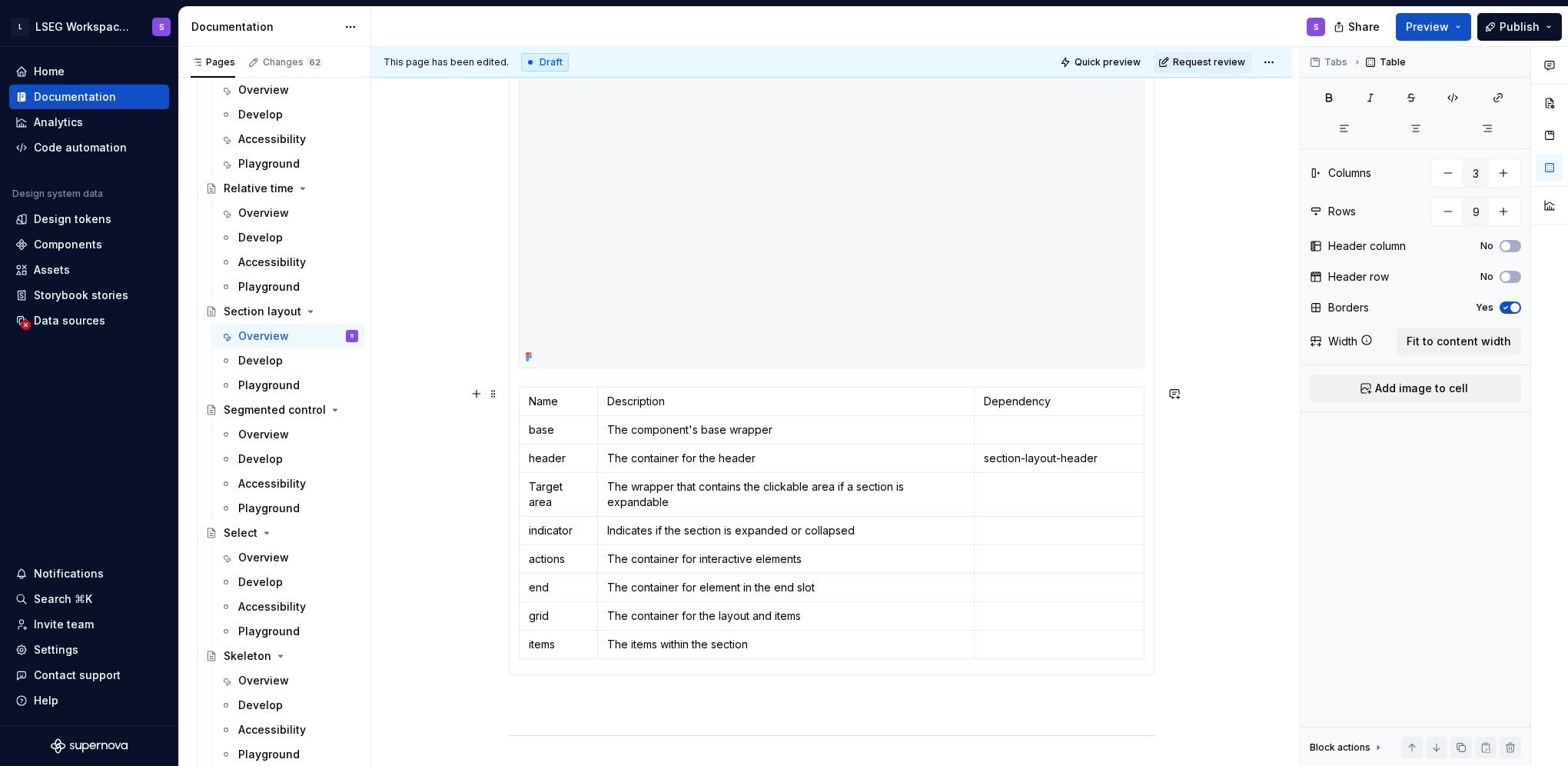
scroll to position [781, 0]
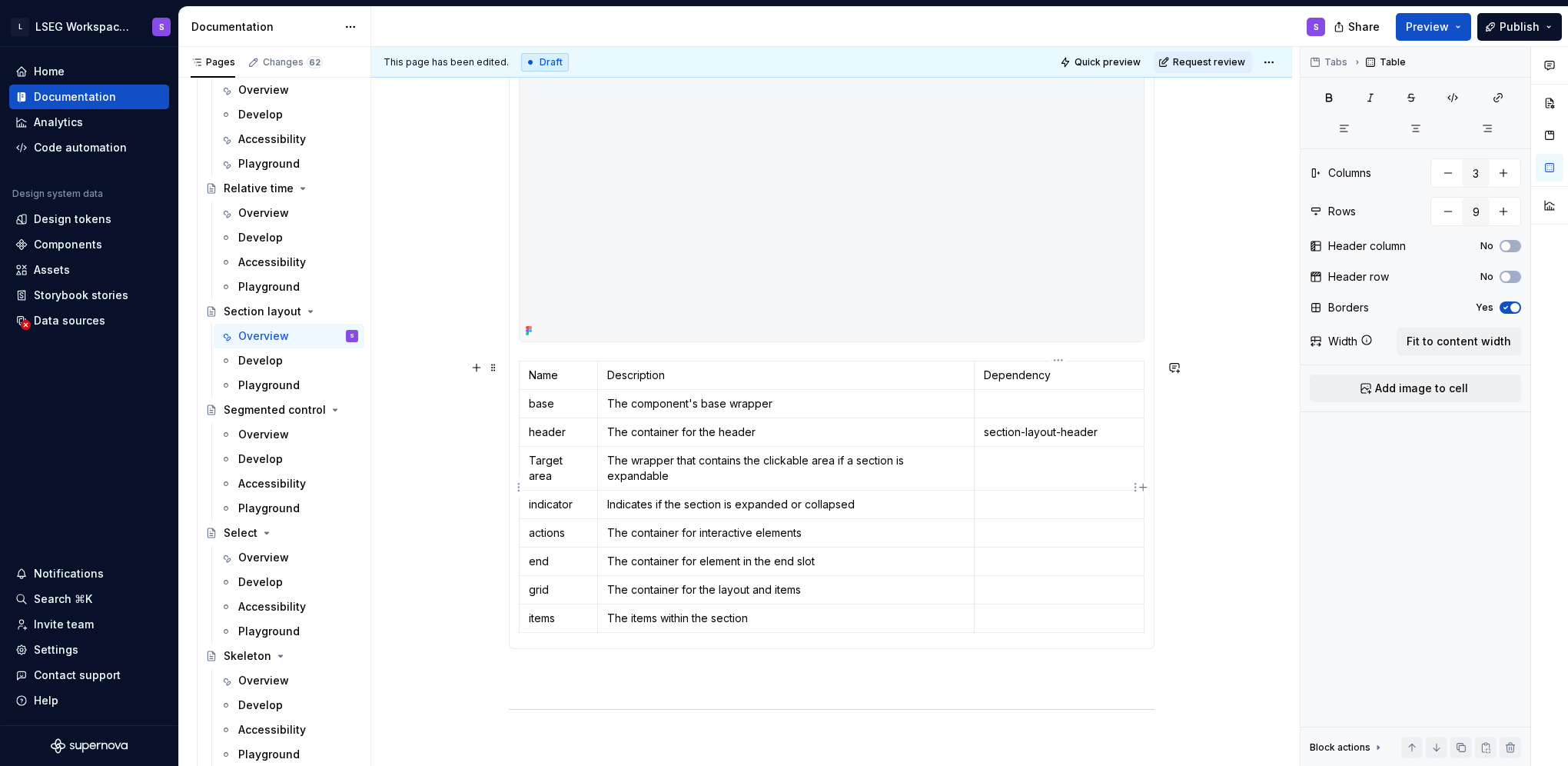
click at [1050, 497] on p at bounding box center [1058, 504] width 150 height 15
click at [1136, 458] on button "button" at bounding box center [1128, 461] width 21 height 21
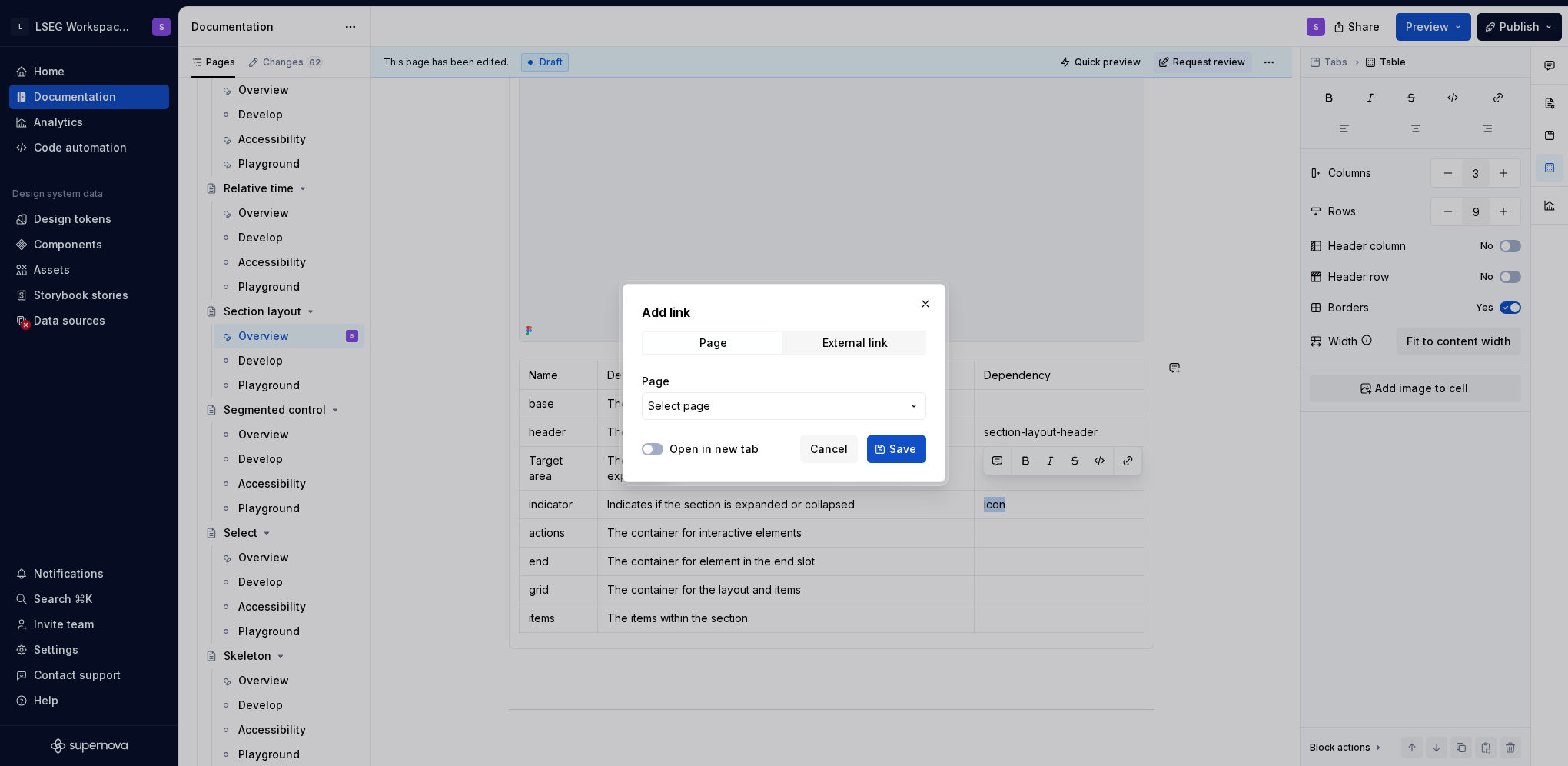
click at [832, 398] on span "Select page" at bounding box center [774, 405] width 254 height 15
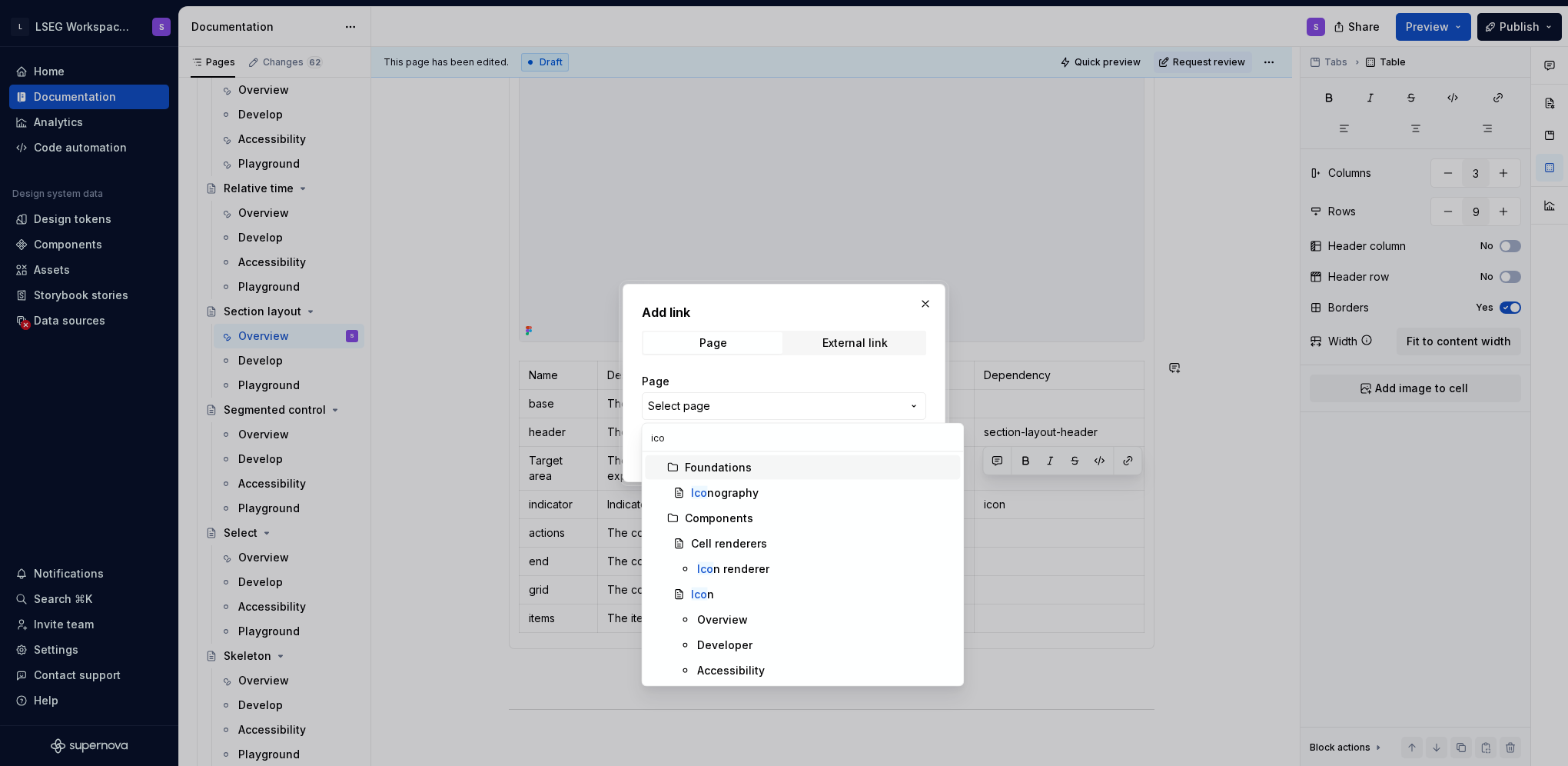
type input "icon"
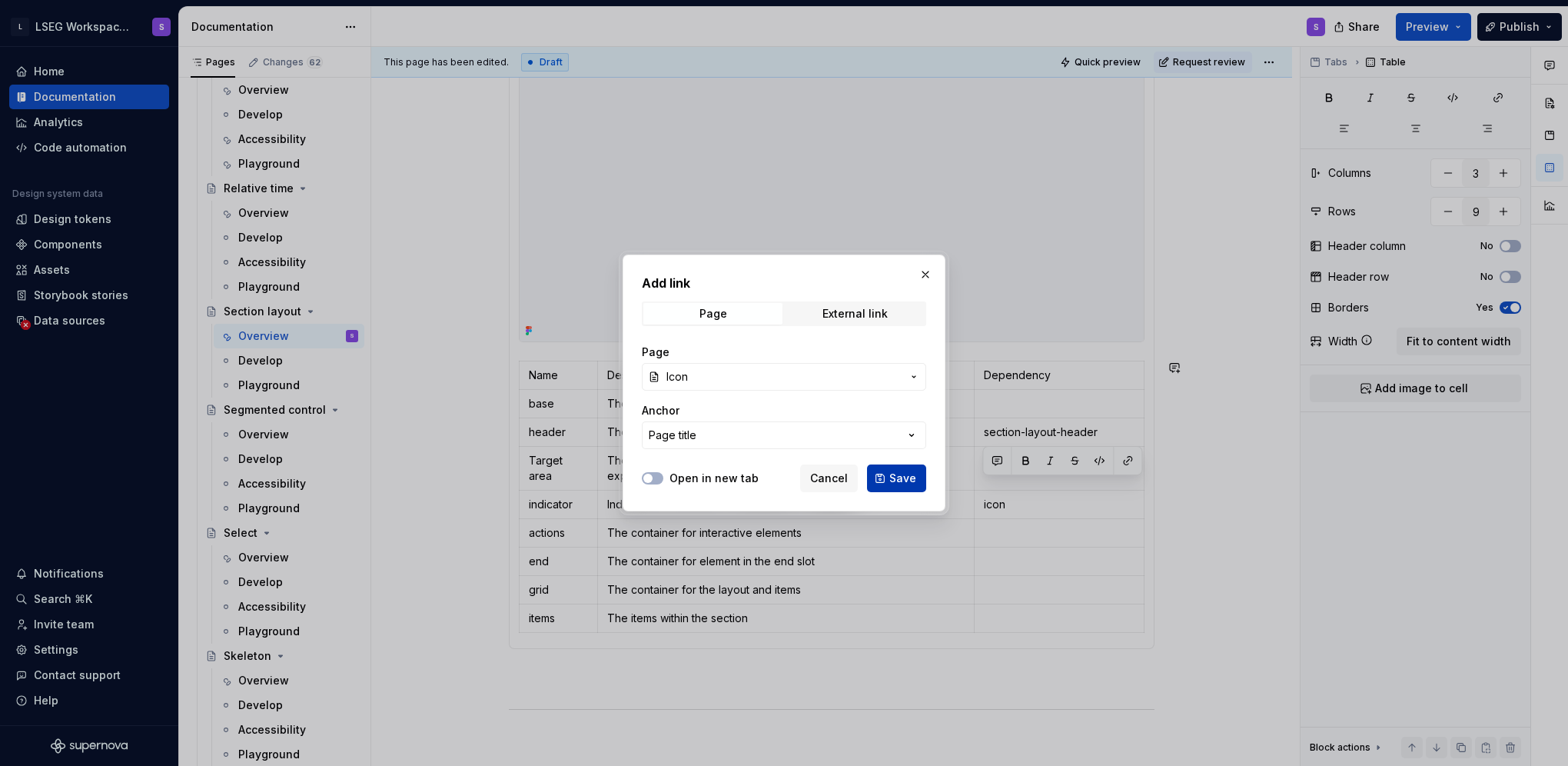
click at [911, 485] on button "Save" at bounding box center [896, 478] width 59 height 27
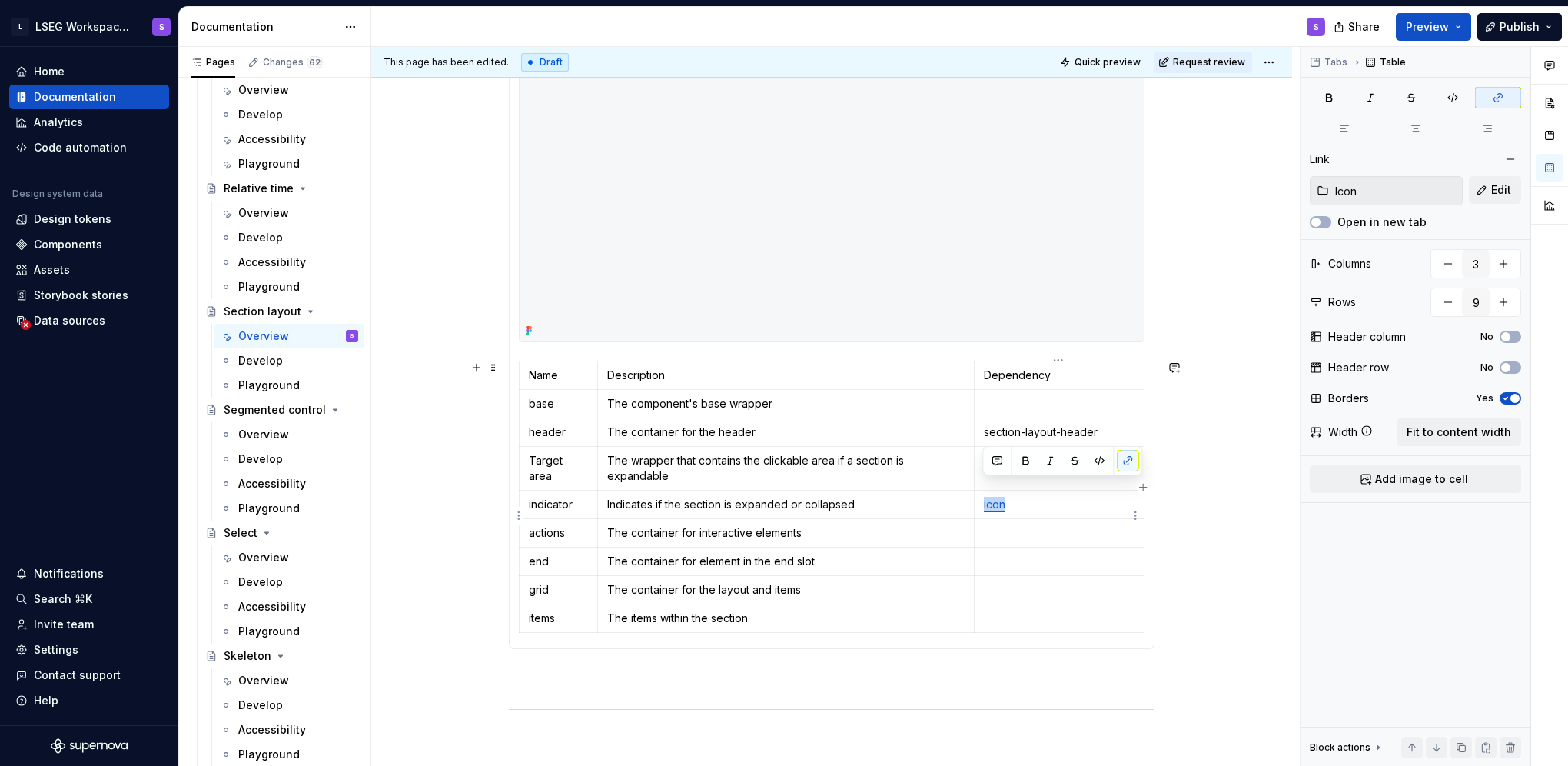
click at [1043, 525] on p at bounding box center [1058, 532] width 150 height 15
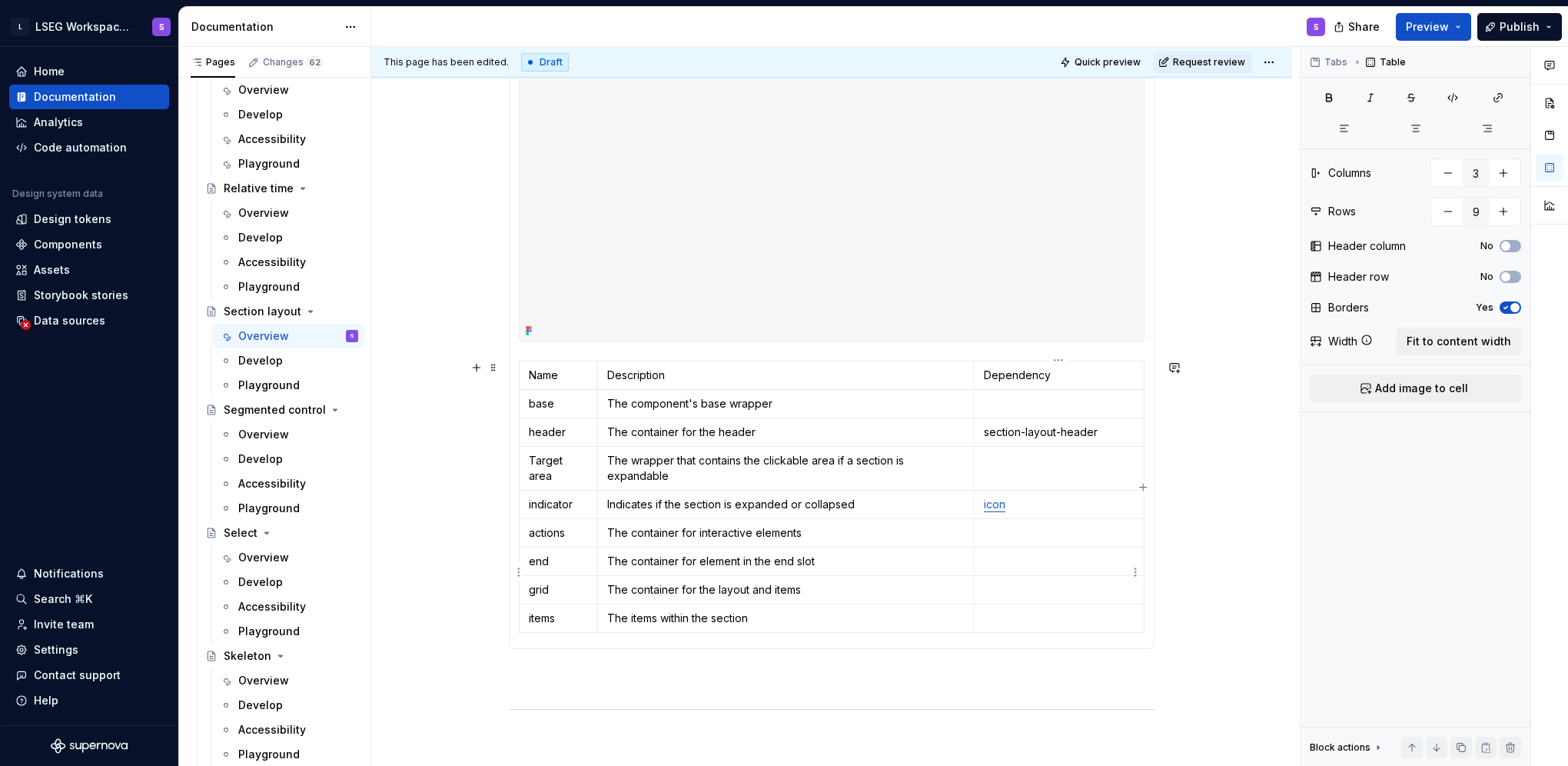
click at [1035, 582] on p at bounding box center [1058, 589] width 150 height 15
click at [1130, 545] on button "button" at bounding box center [1128, 545] width 21 height 21
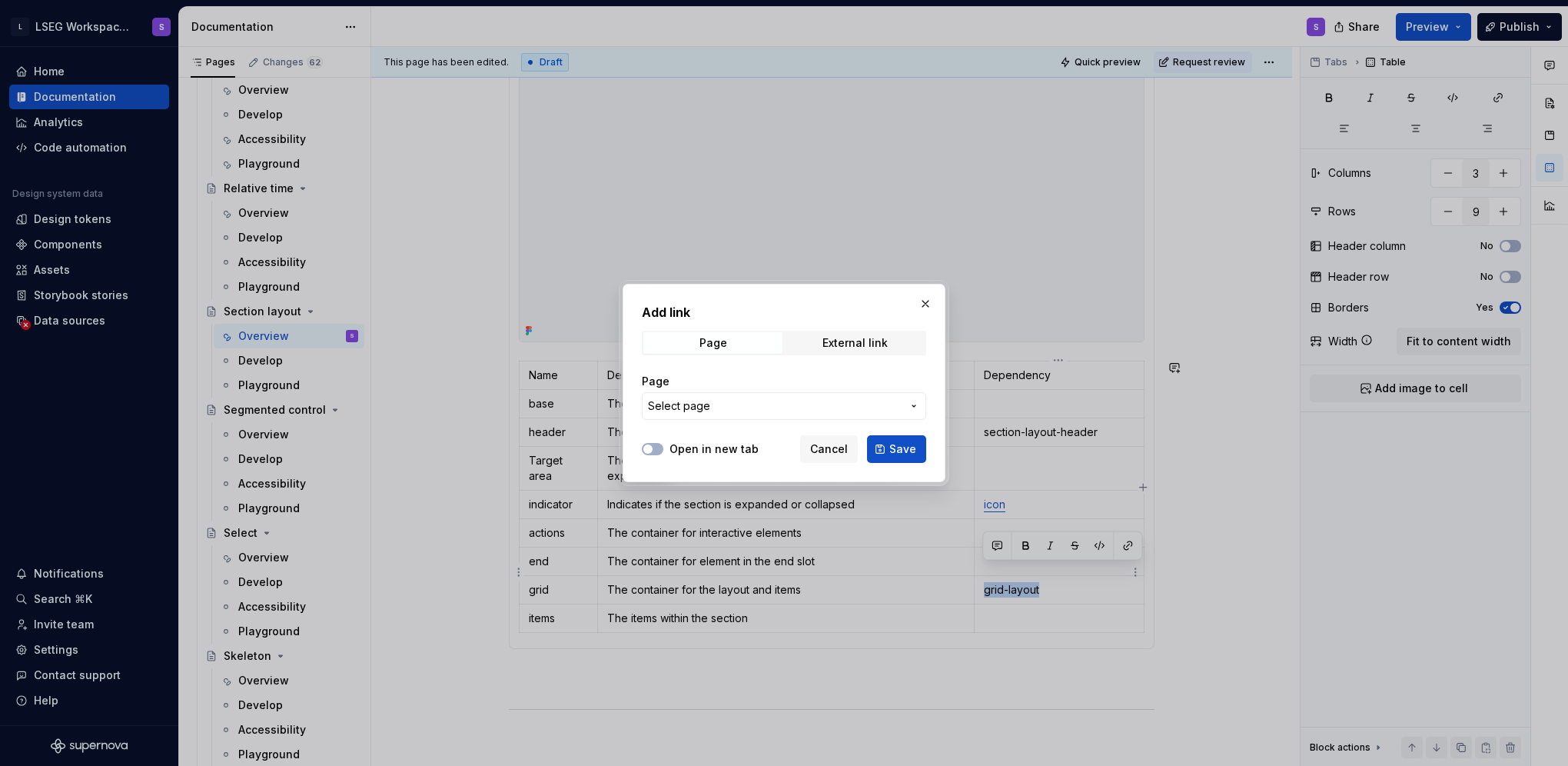
click at [812, 405] on span "Select page" at bounding box center [774, 405] width 254 height 15
type input "grid"
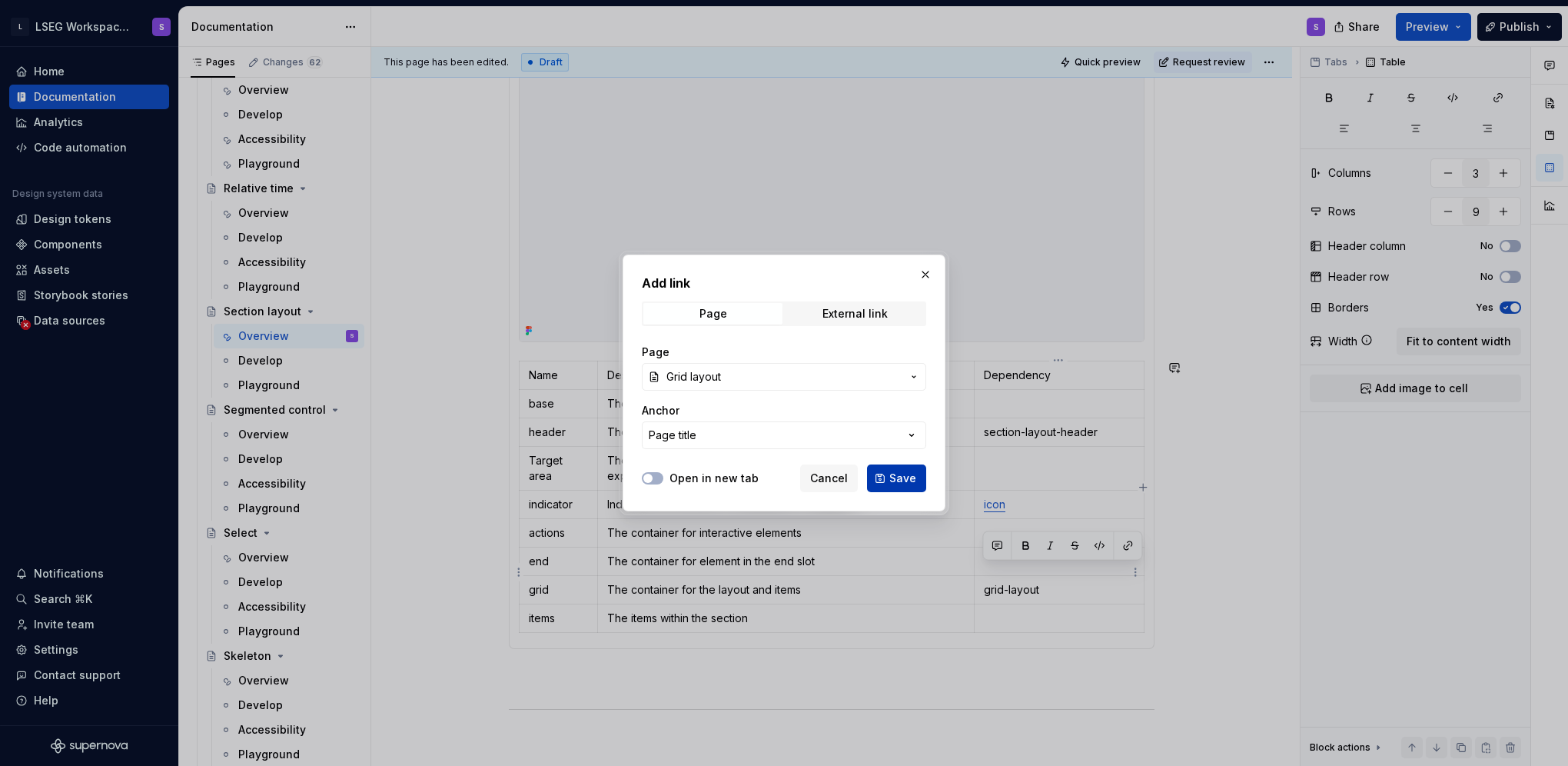
click at [903, 475] on span "Save" at bounding box center [903, 478] width 27 height 15
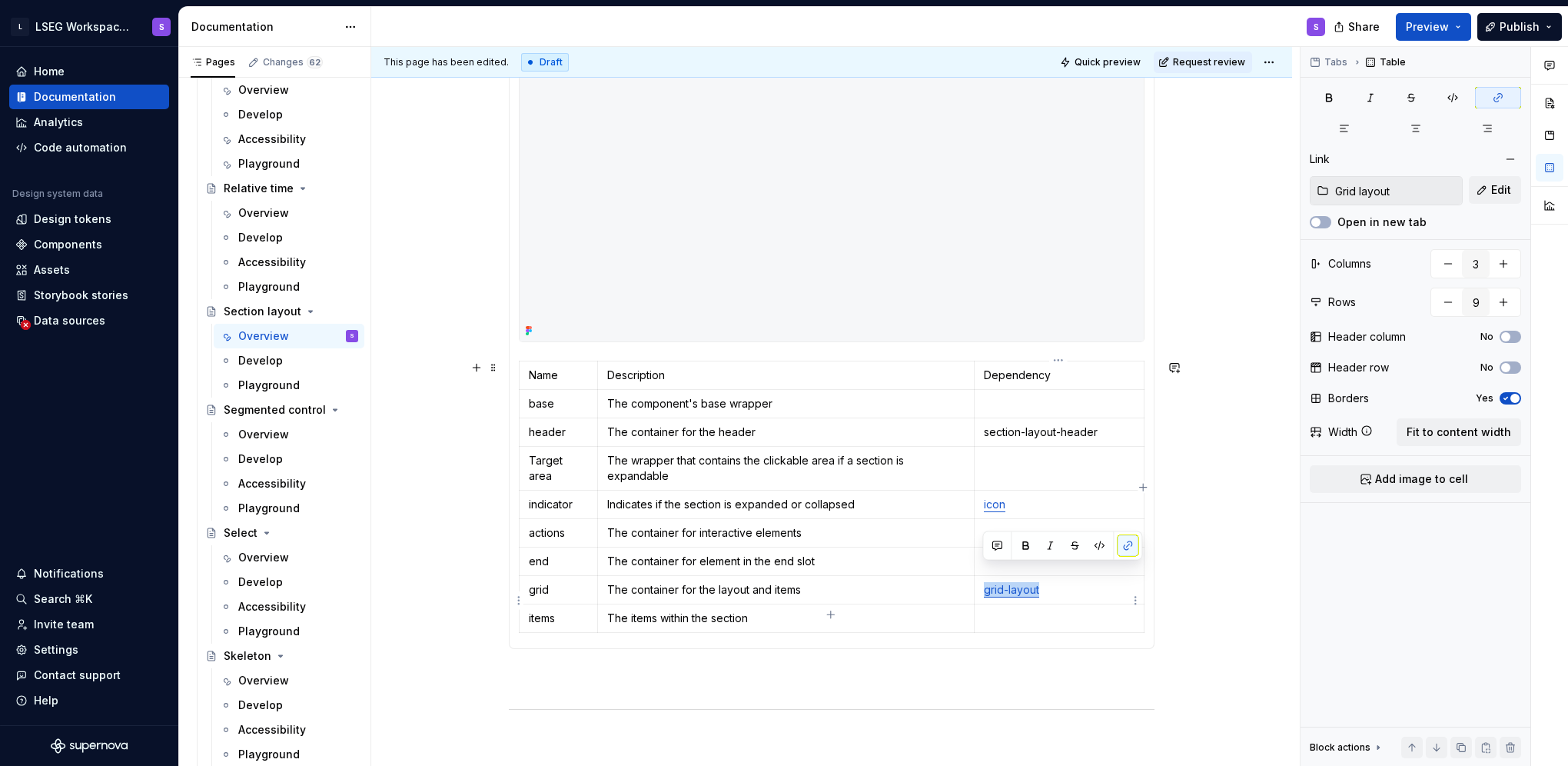
click at [1038, 610] on p at bounding box center [1058, 617] width 150 height 15
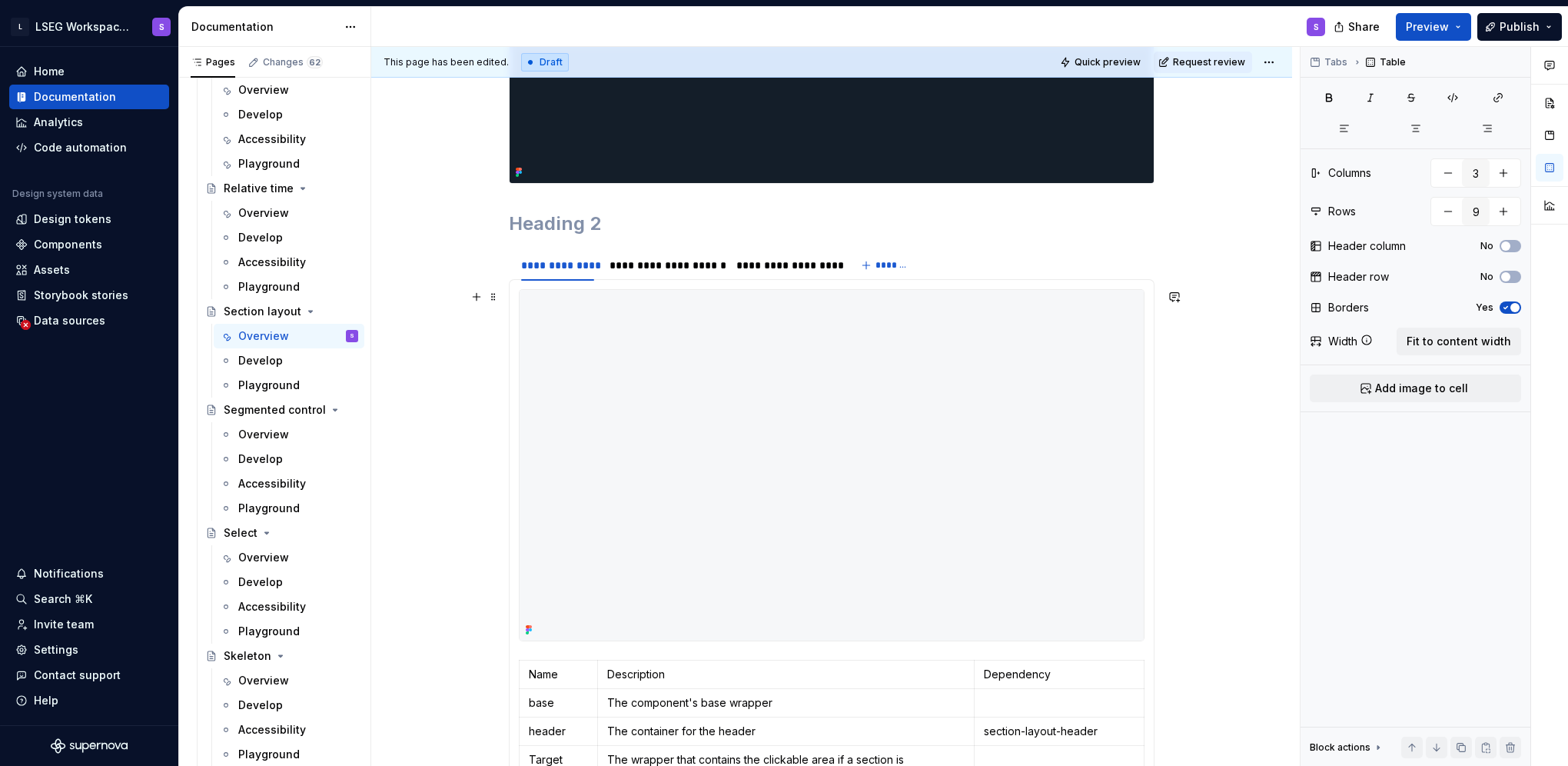
scroll to position [474, 0]
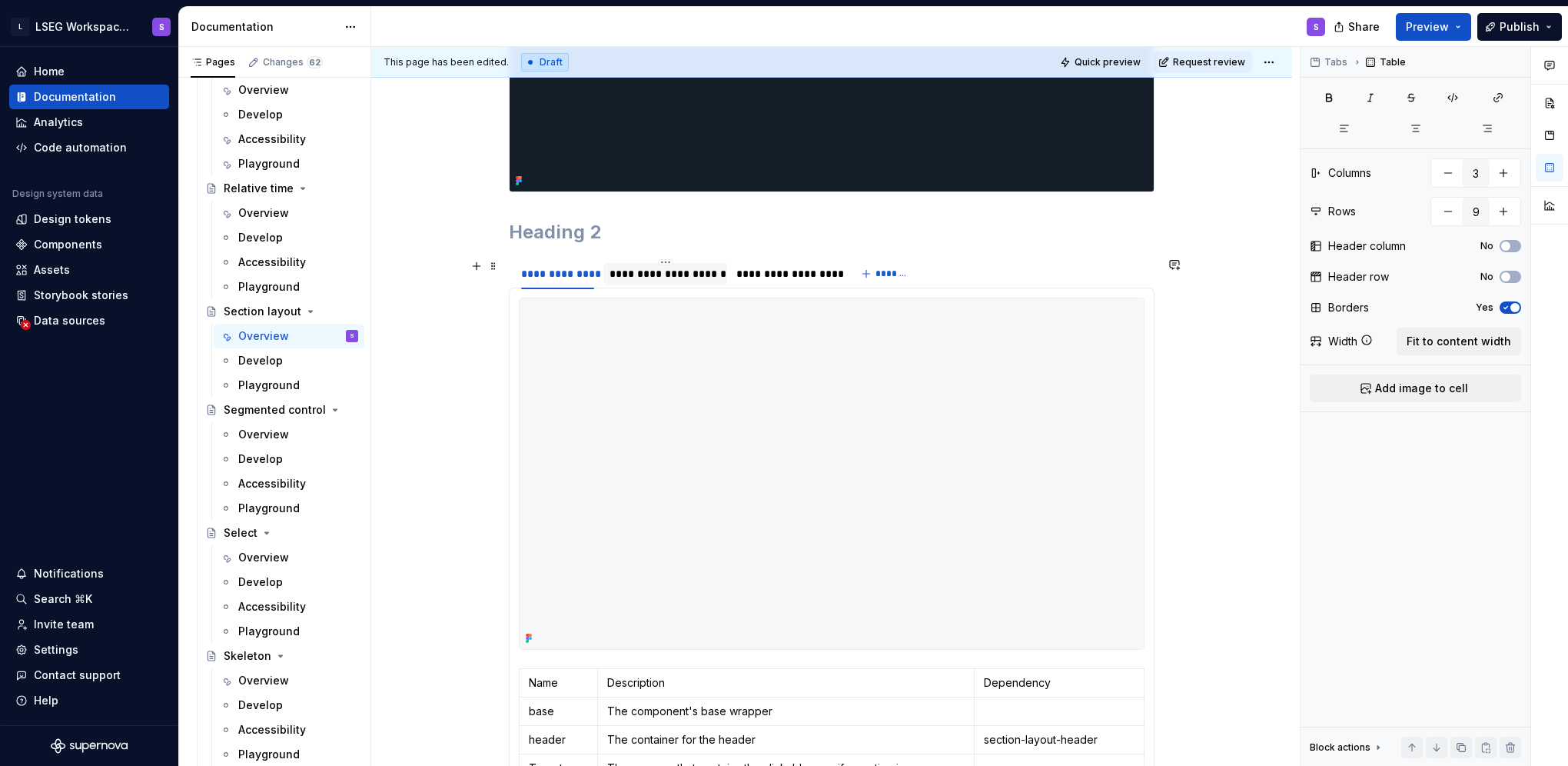
click at [686, 274] on div "**********" at bounding box center [665, 274] width 113 height 15
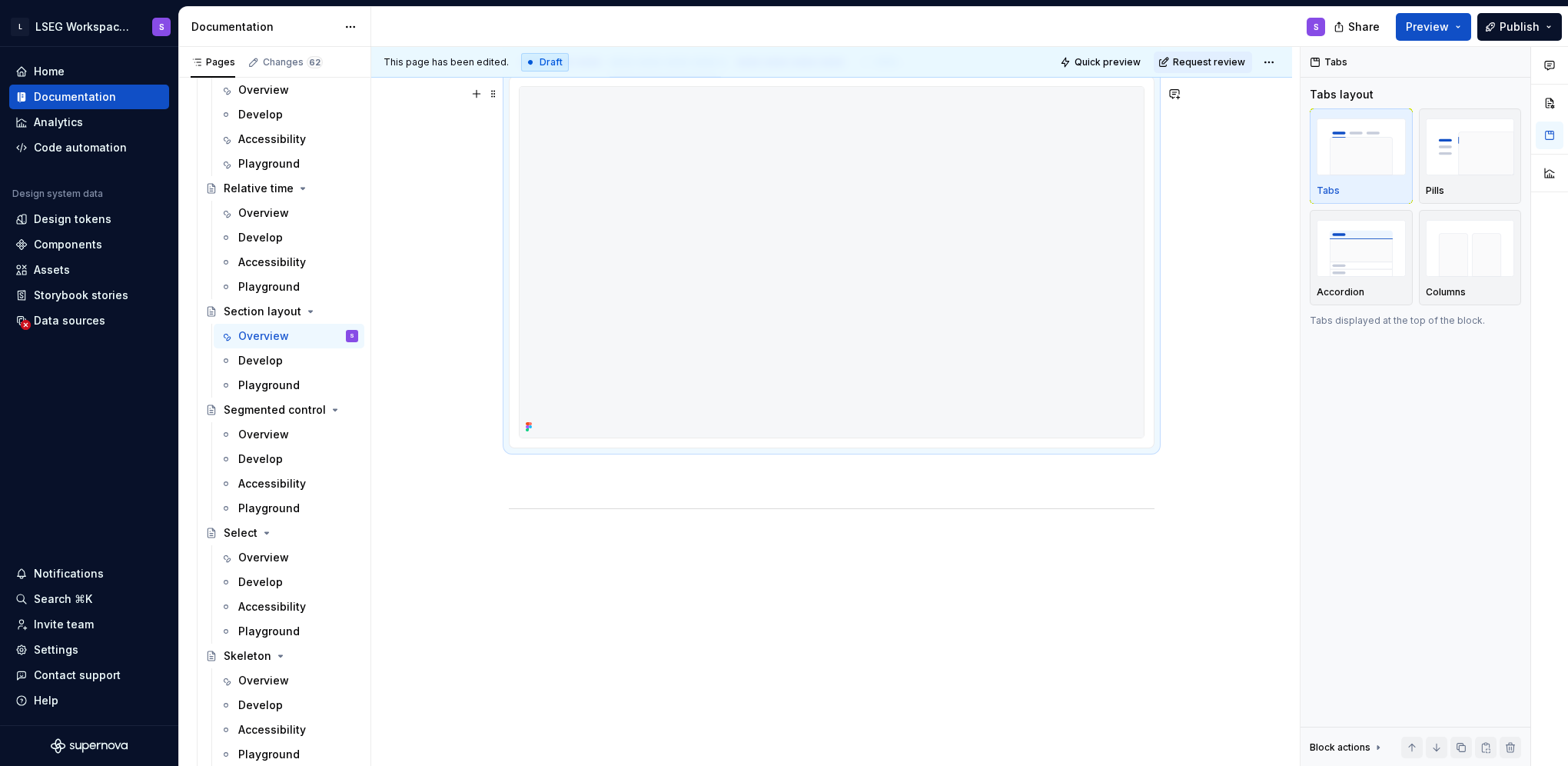
scroll to position [628, 0]
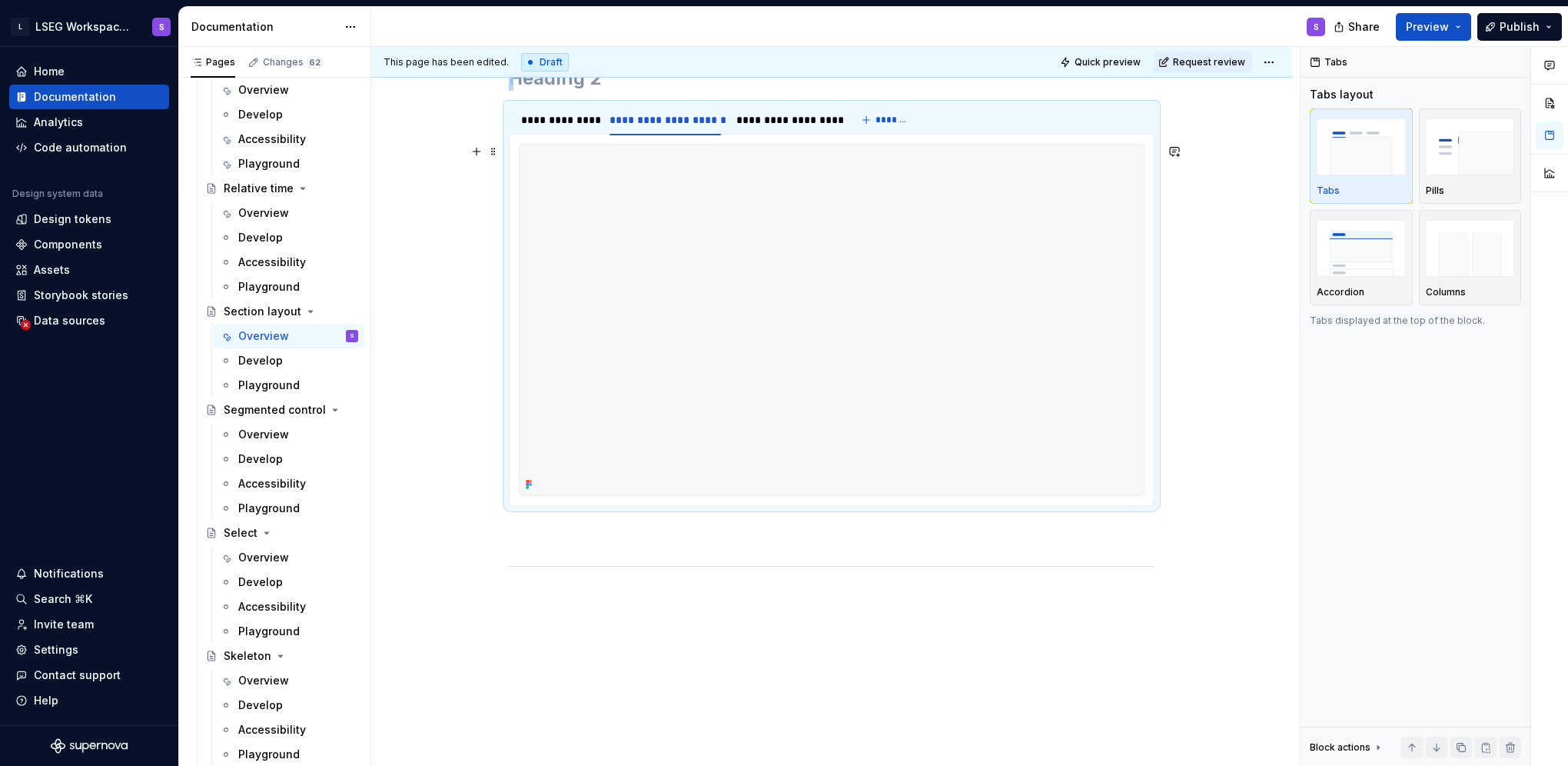
type textarea "*"
click at [625, 281] on img at bounding box center [831, 319] width 624 height 351
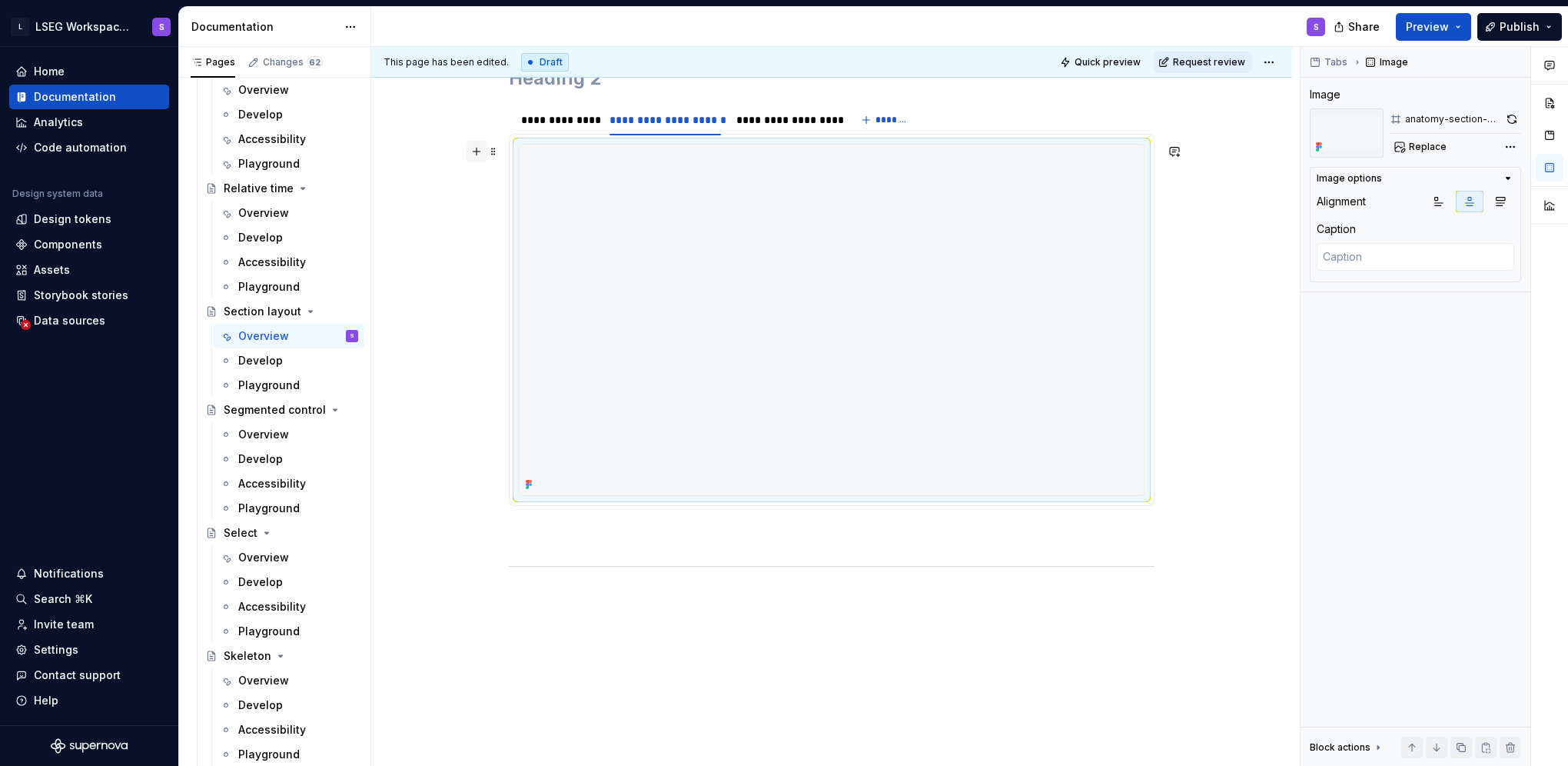
click at [476, 150] on button "button" at bounding box center [476, 151] width 21 height 21
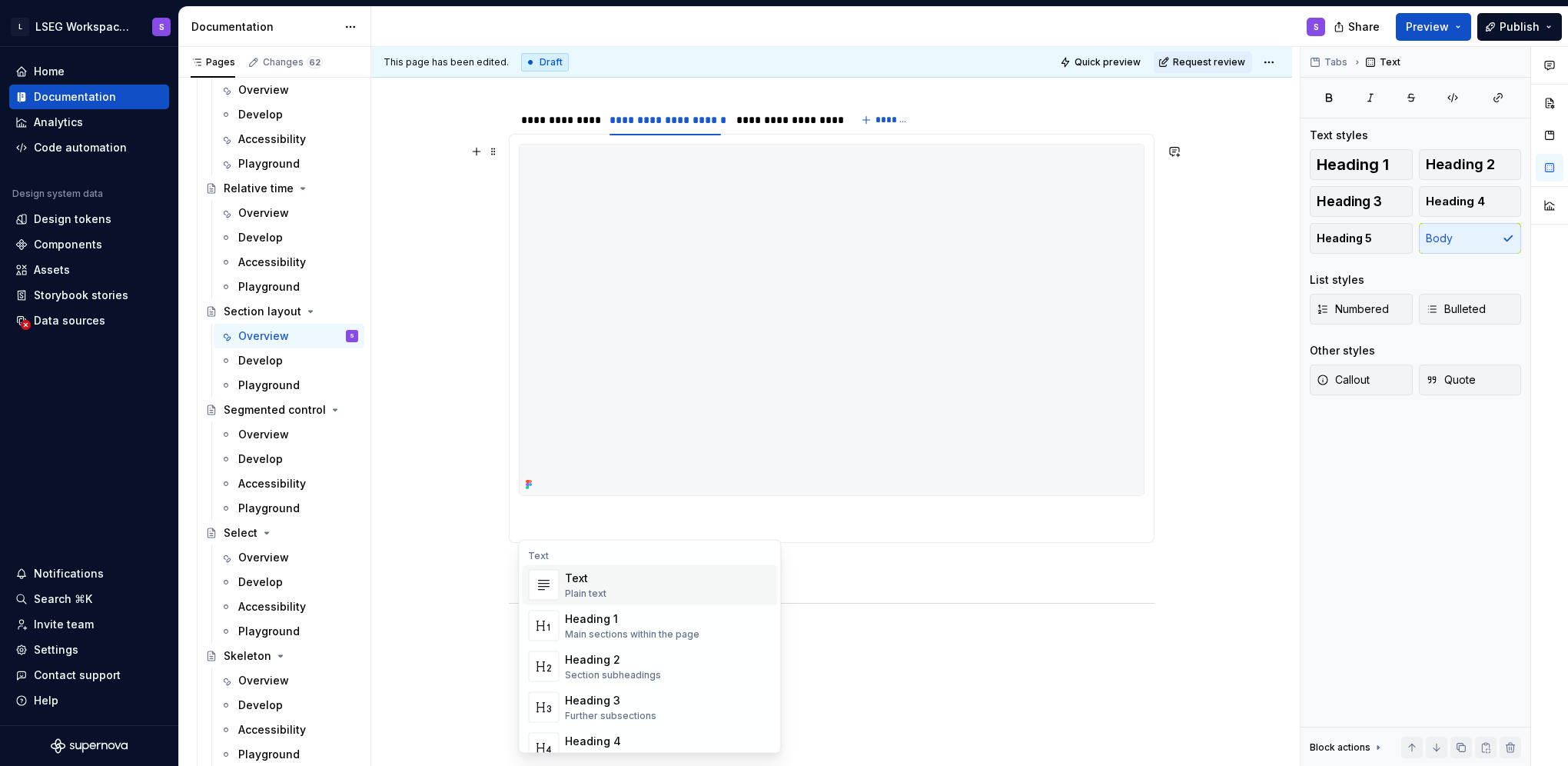
click at [610, 579] on div "Text Plain text" at bounding box center [668, 585] width 206 height 31
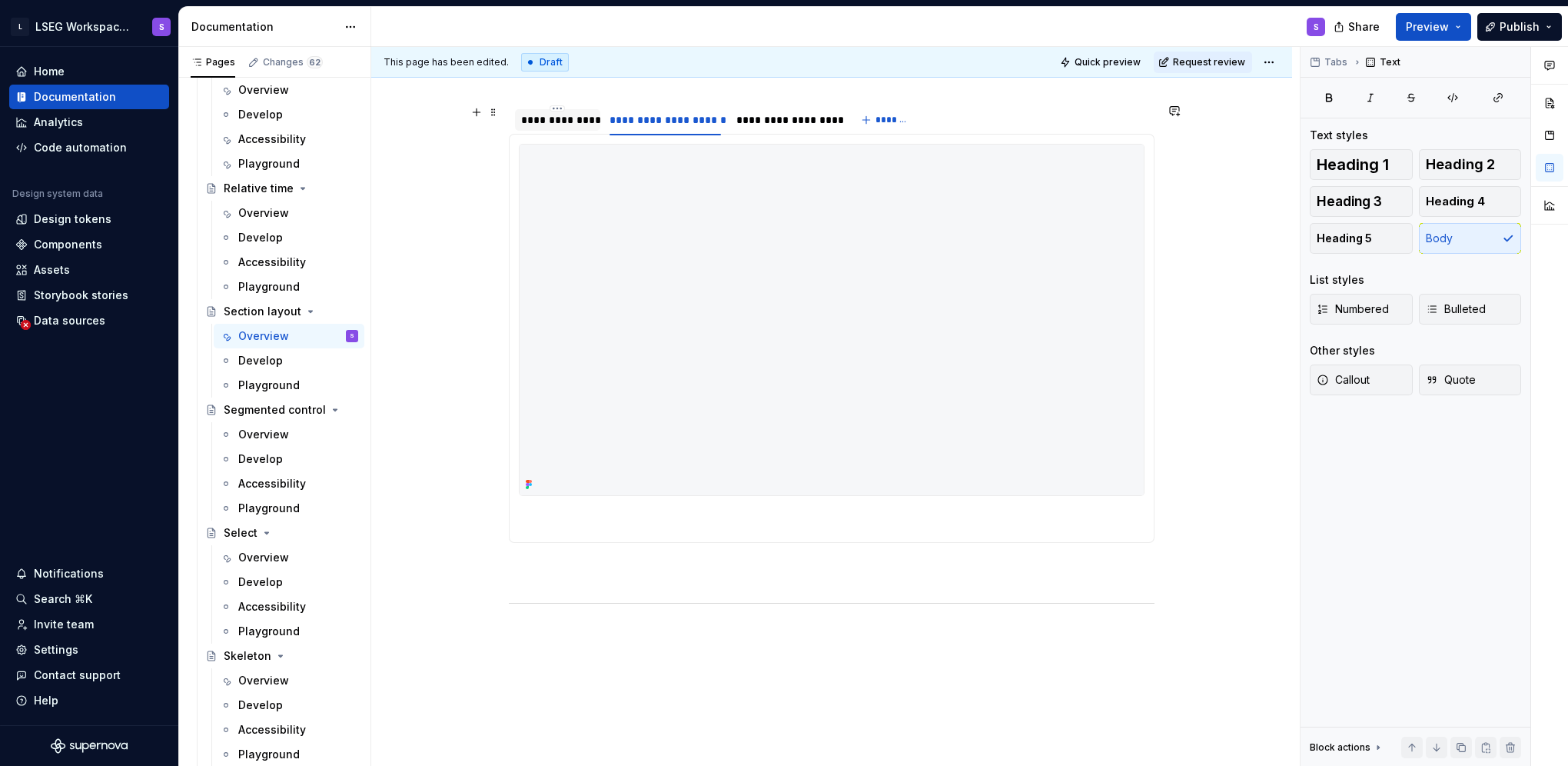
click at [577, 123] on div "**********" at bounding box center [557, 120] width 73 height 15
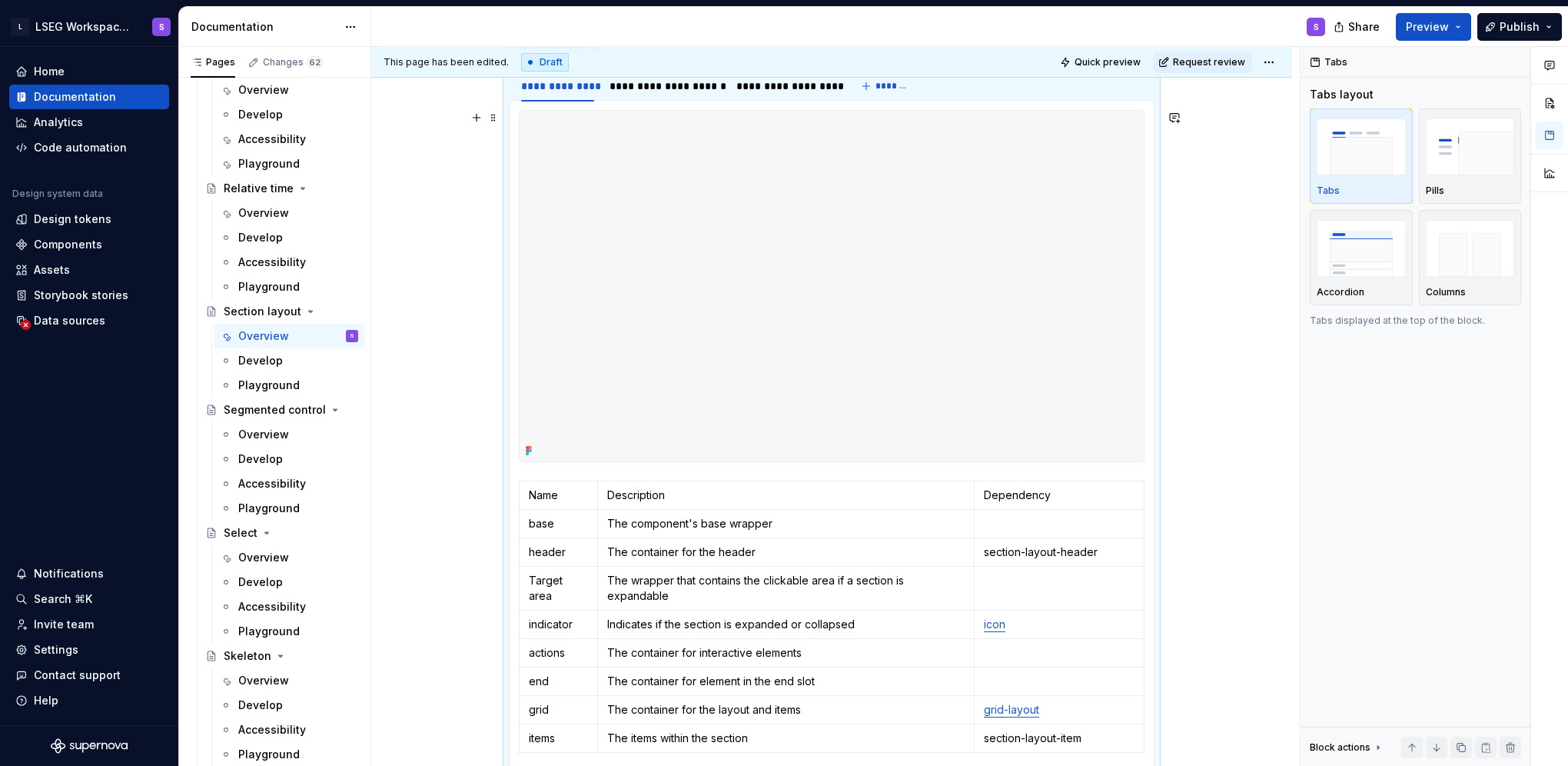
scroll to position [704, 0]
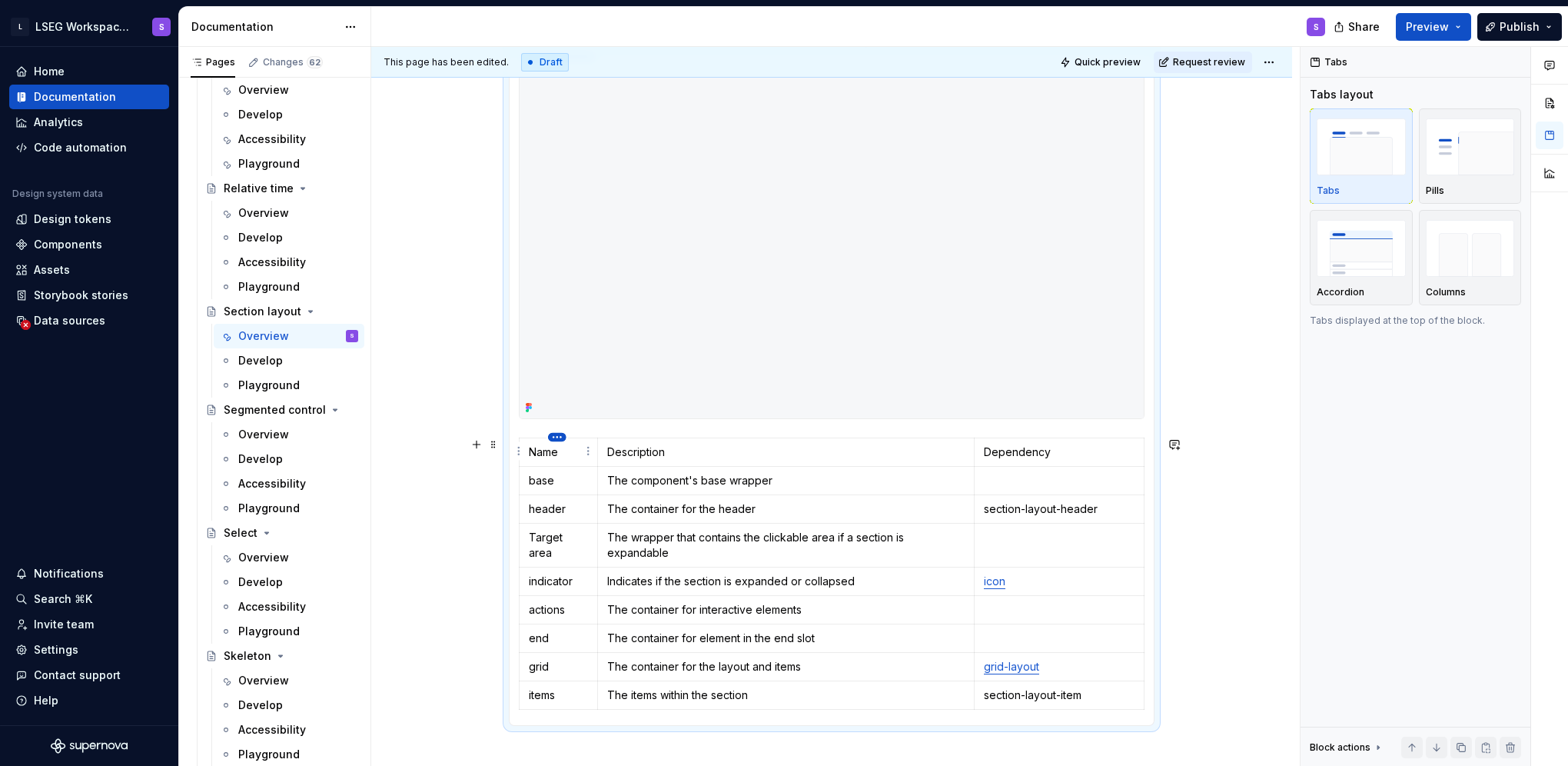
click at [555, 437] on html "L LSEG Workspace Design System S Home Documentation Analytics Code automation D…" at bounding box center [784, 383] width 1568 height 766
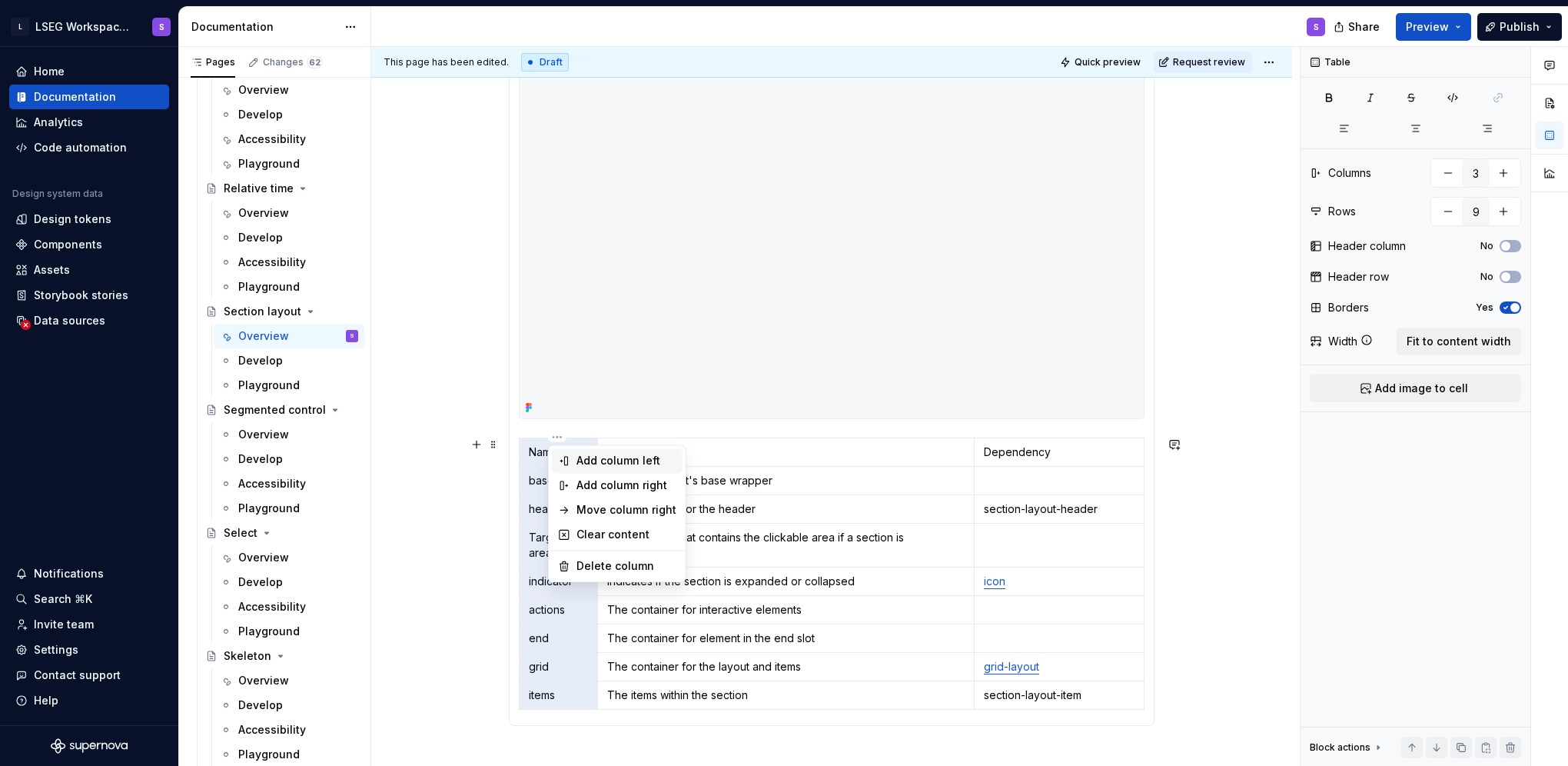
click at [584, 460] on div "Add column left" at bounding box center [627, 460] width 100 height 15
type input "4"
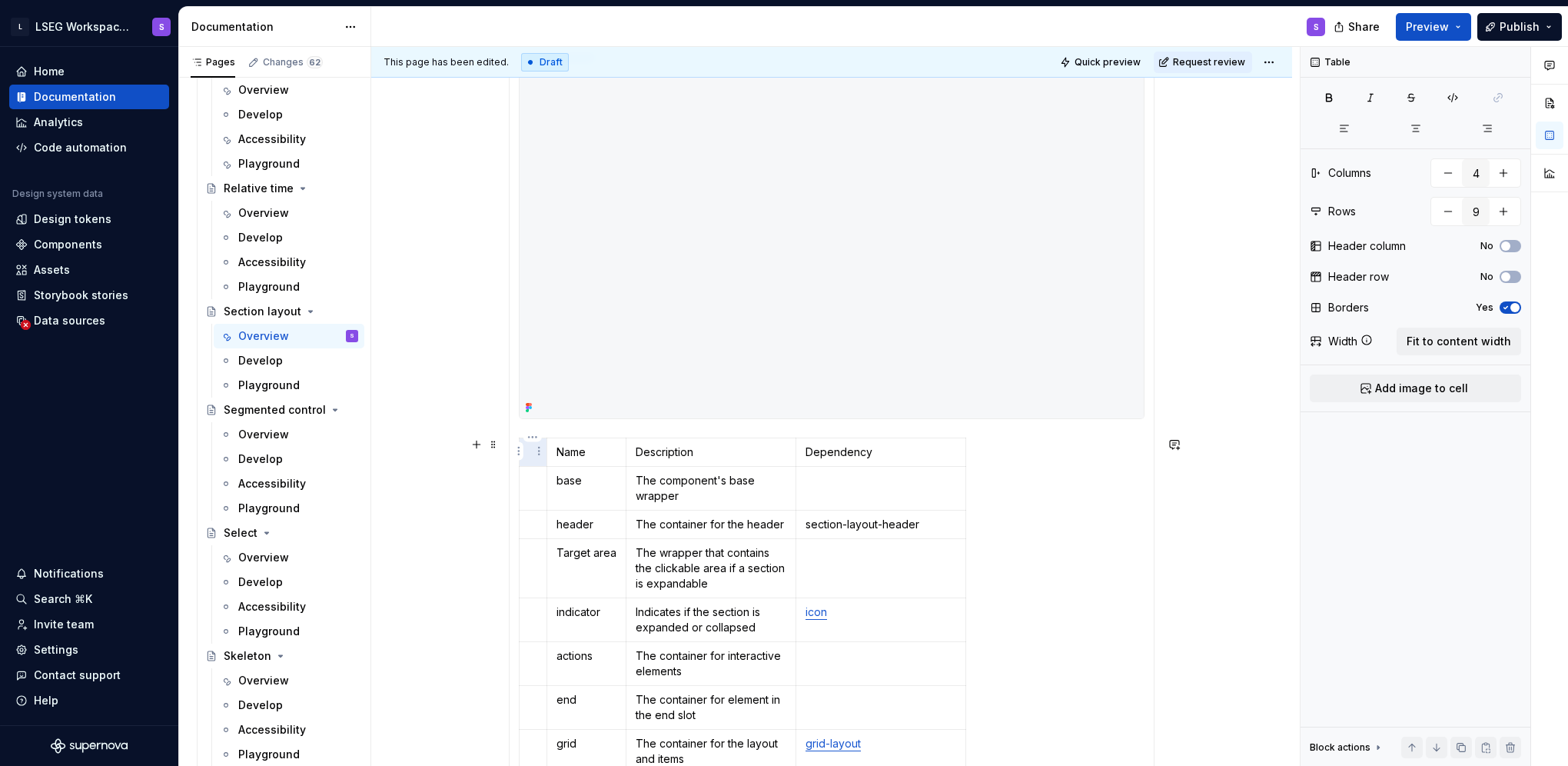
click at [529, 456] on p at bounding box center [534, 451] width 9 height 15
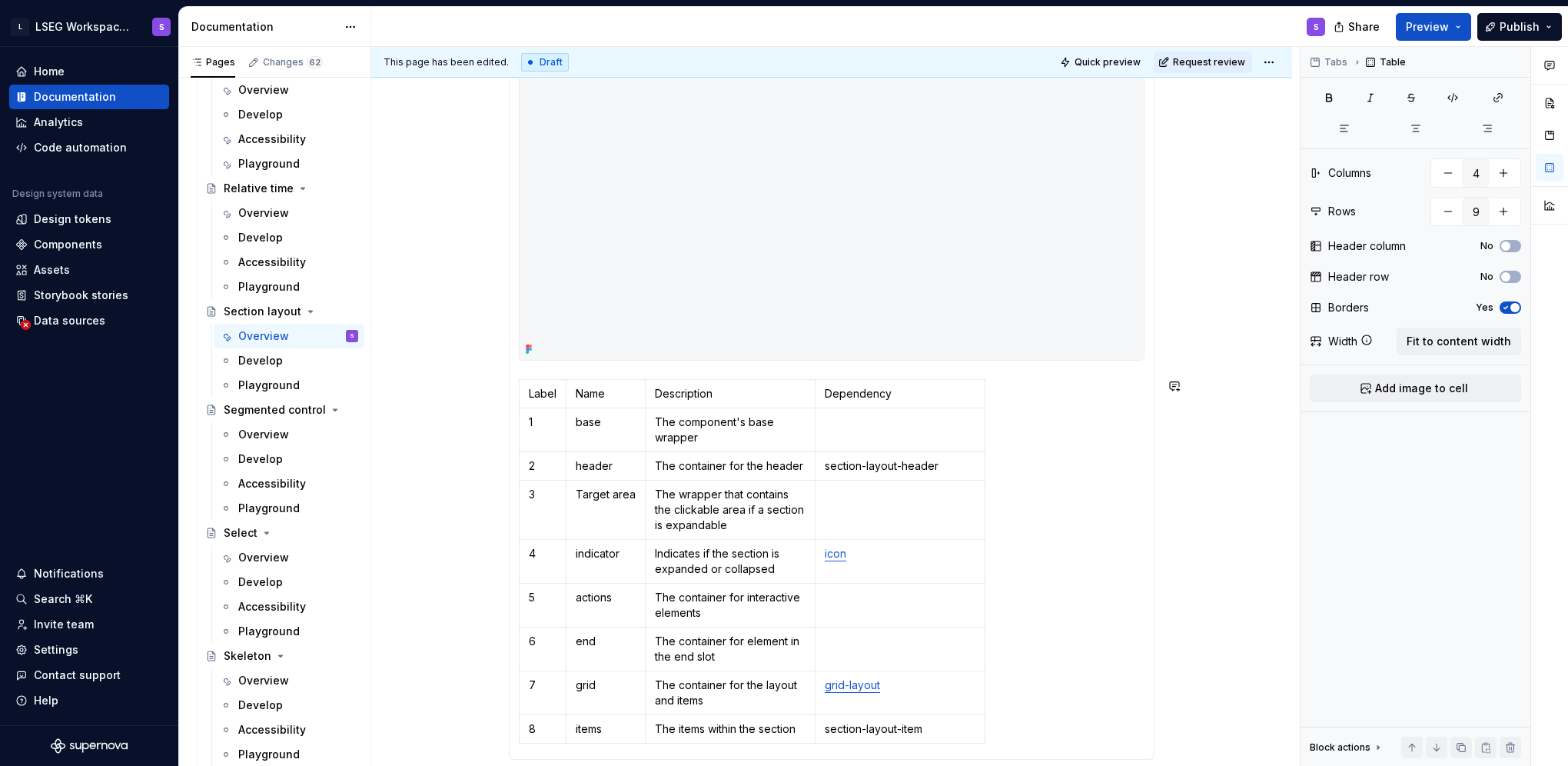
scroll to position [806, 0]
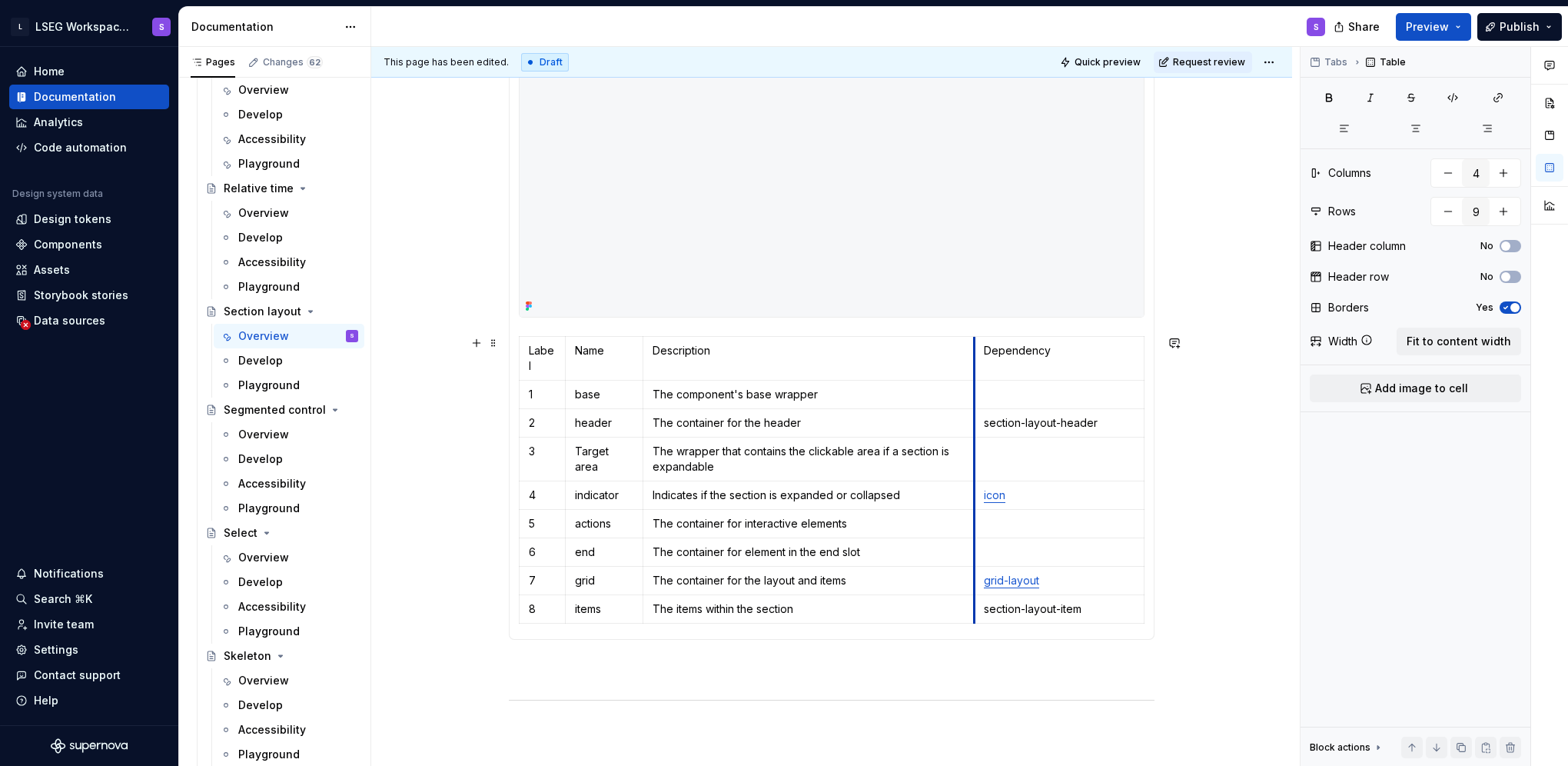
drag, startPoint x: 811, startPoint y: 358, endPoint x: 973, endPoint y: 368, distance: 162.3
click at [973, 368] on tbody "Label Name Description Dependency 1 base The component's base wrapper 2 header …" at bounding box center [831, 479] width 625 height 287
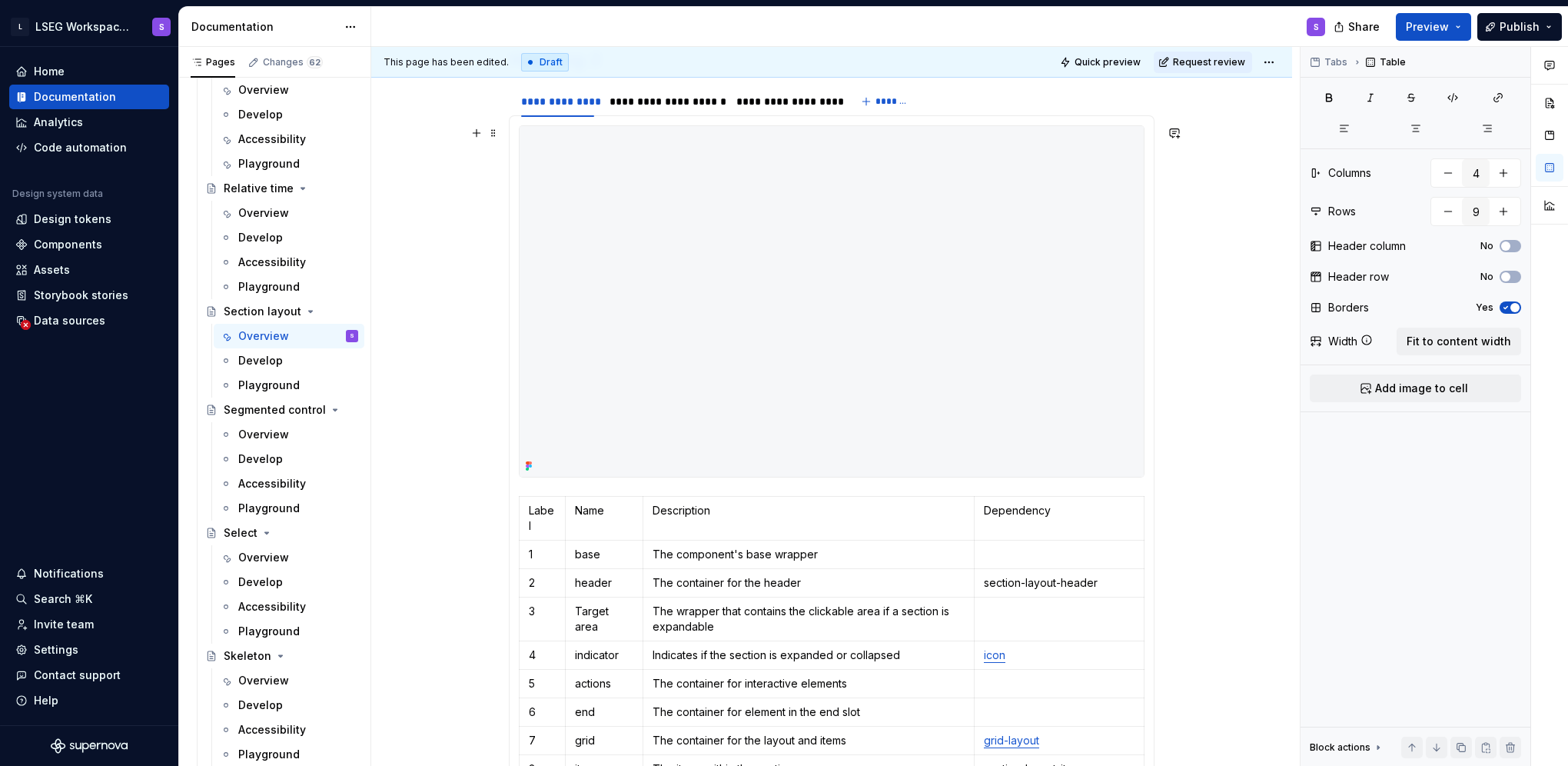
scroll to position [729, 0]
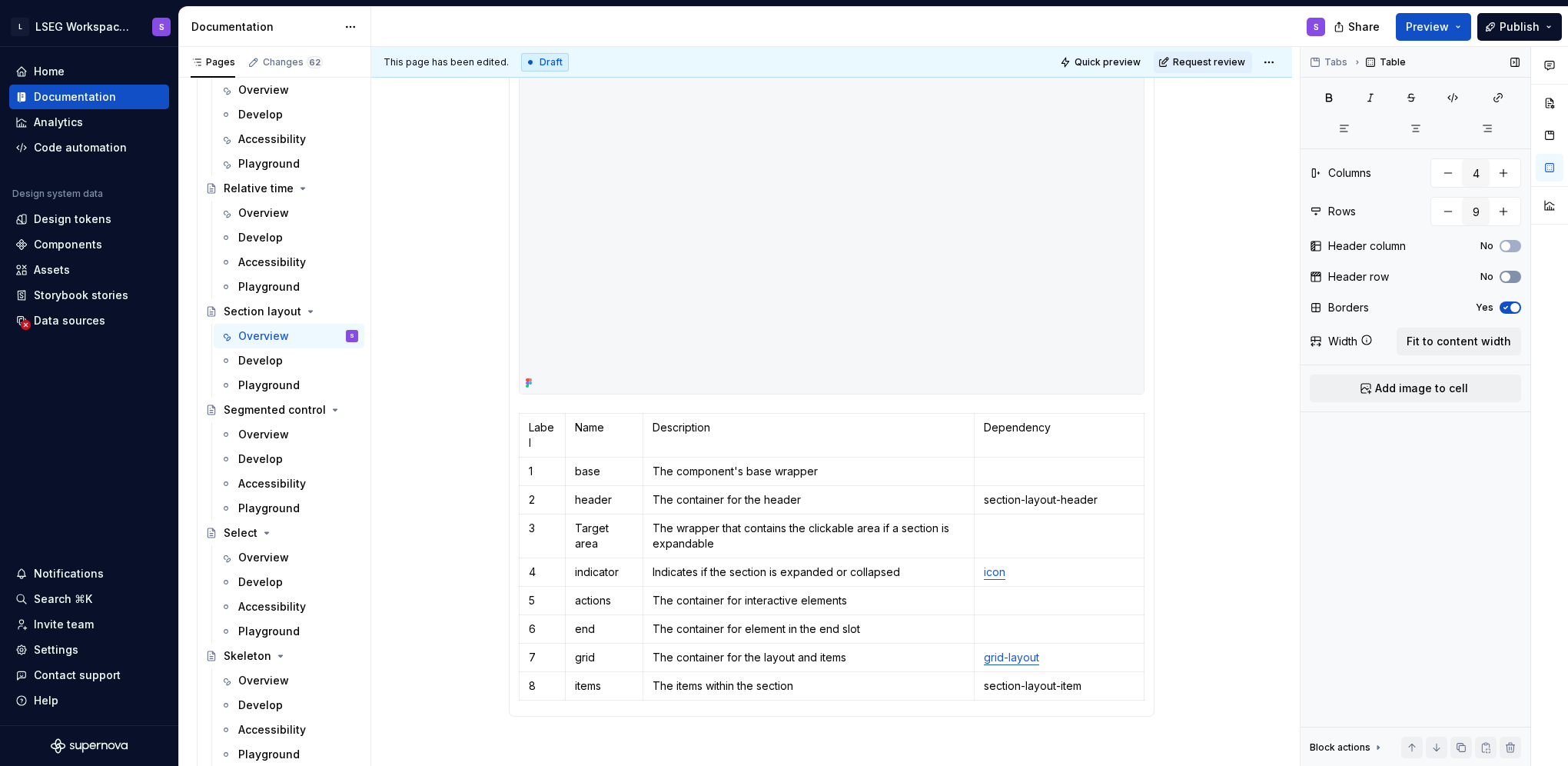
click at [1507, 274] on span "button" at bounding box center [1506, 277] width 9 height 9
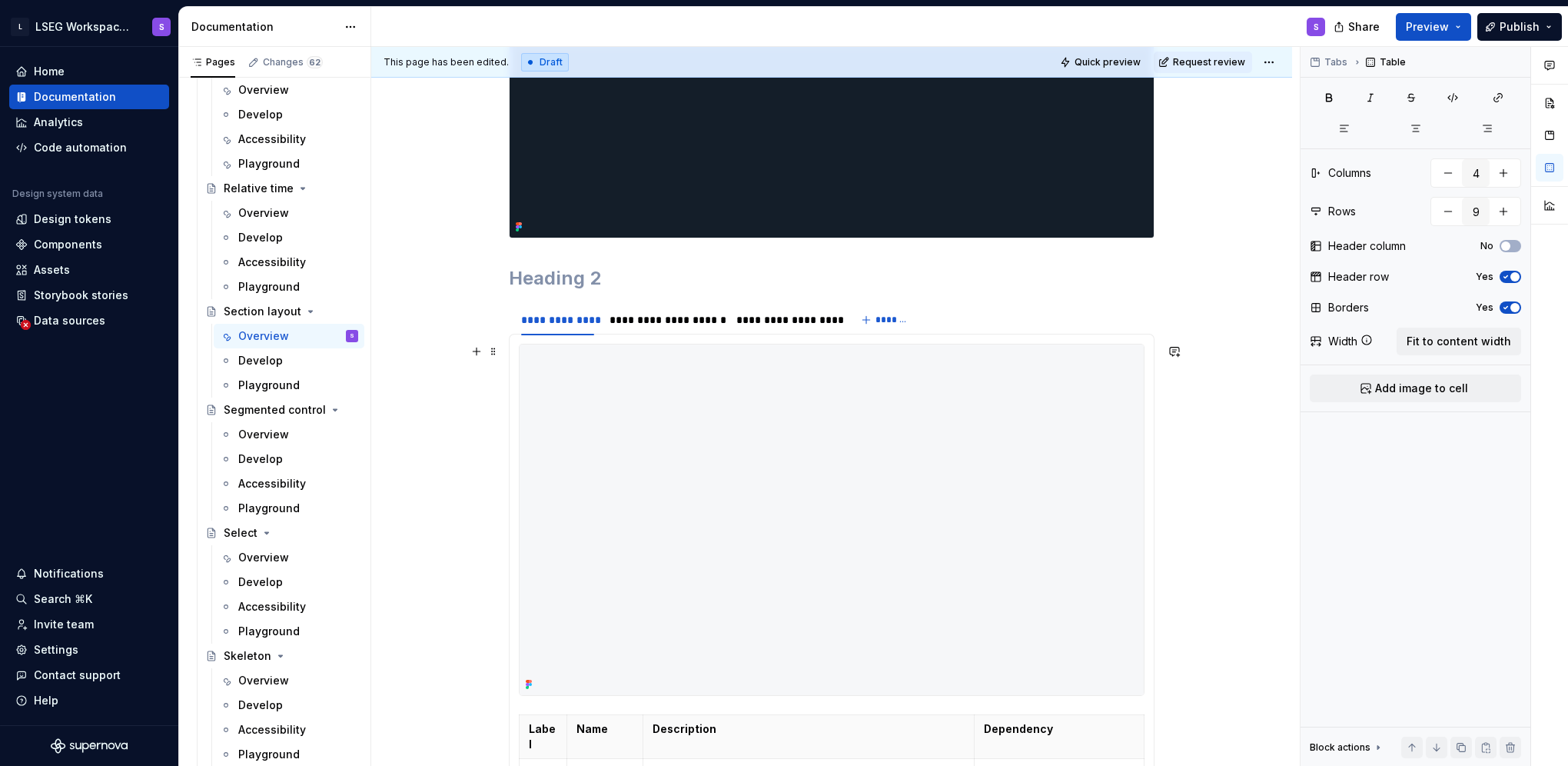
scroll to position [421, 0]
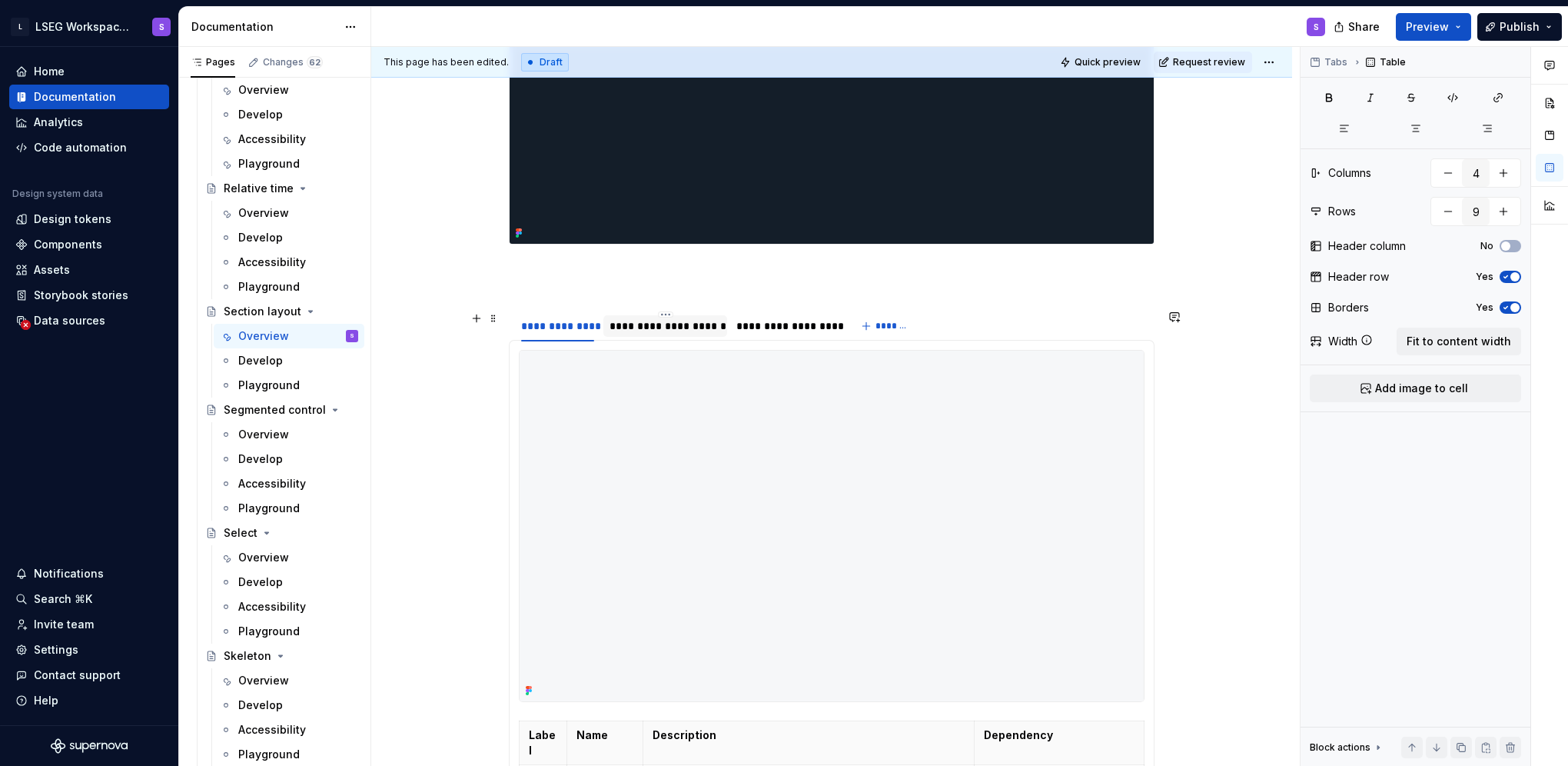
click at [664, 329] on div "**********" at bounding box center [665, 325] width 113 height 15
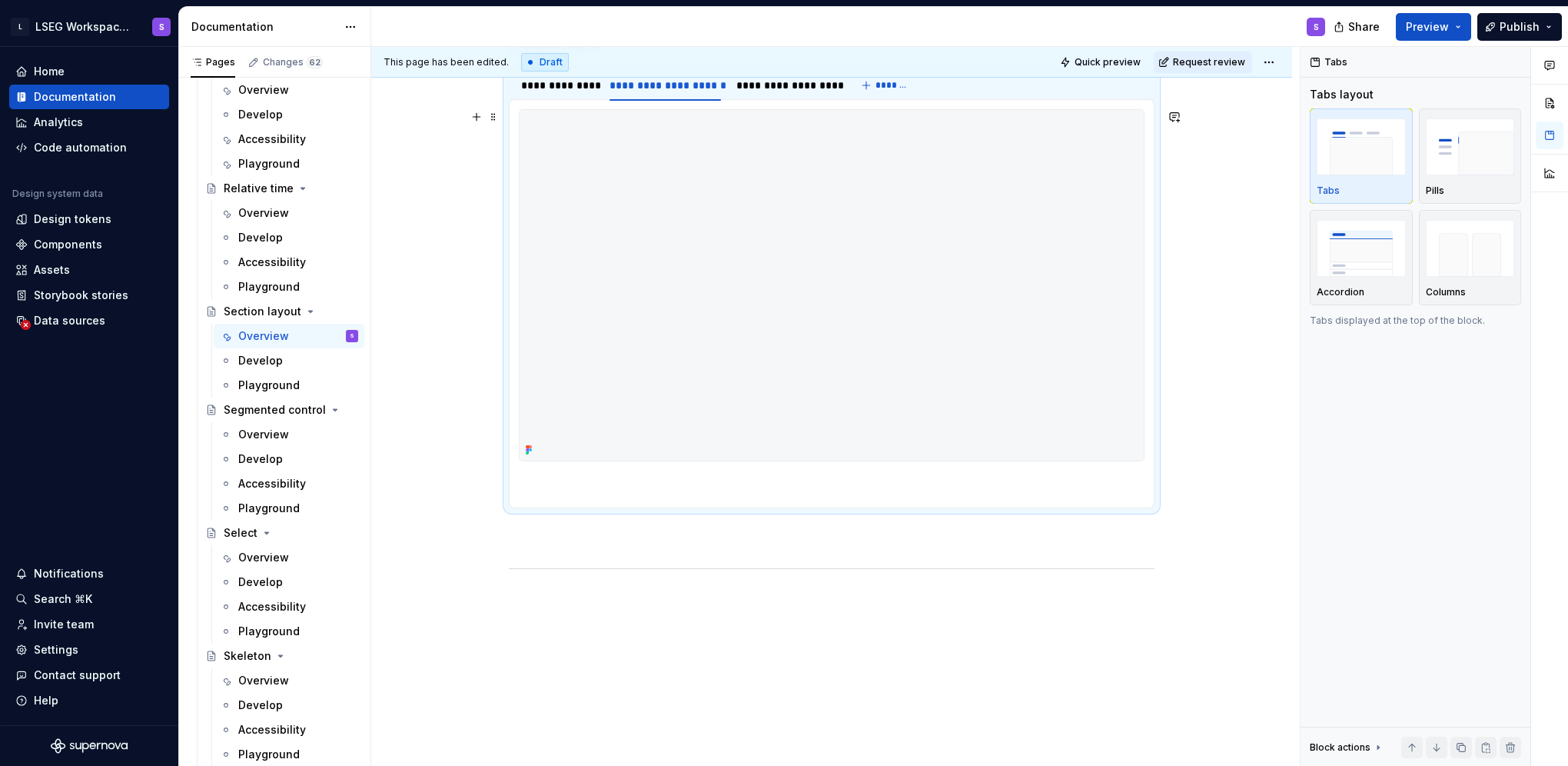
scroll to position [729, 0]
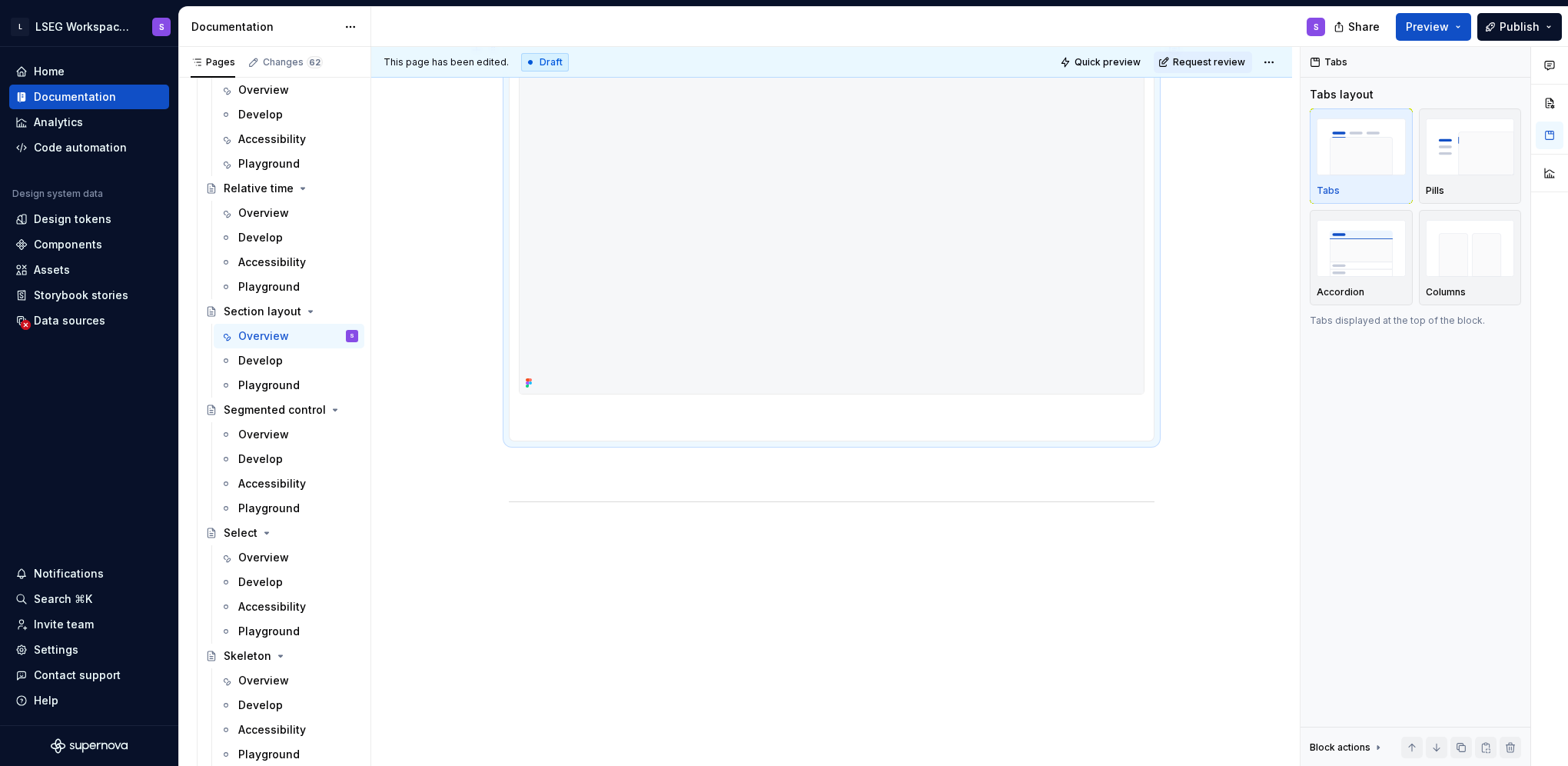
type textarea "*"
click at [667, 361] on img at bounding box center [831, 218] width 624 height 351
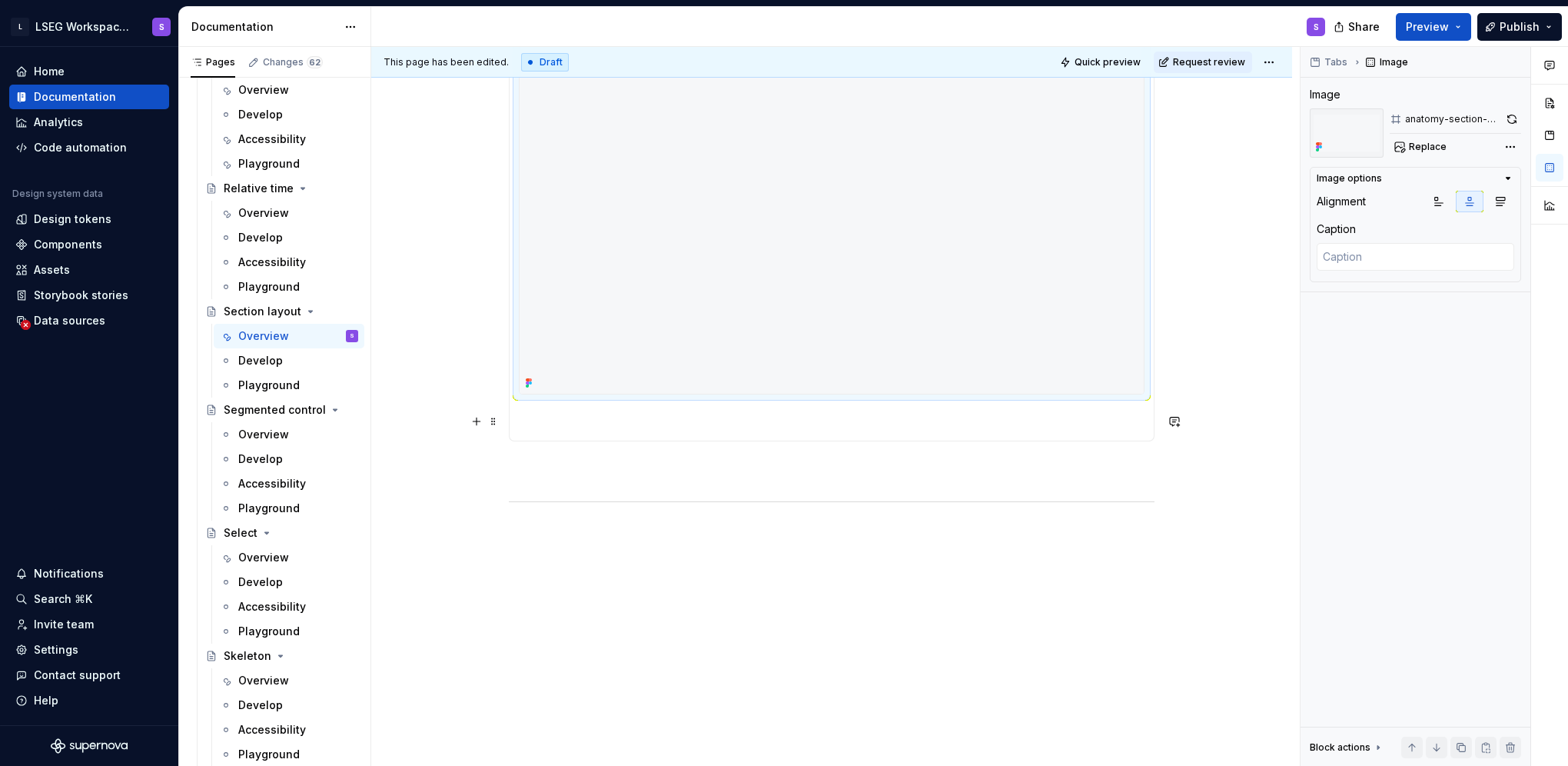
click at [640, 413] on p at bounding box center [831, 422] width 626 height 18
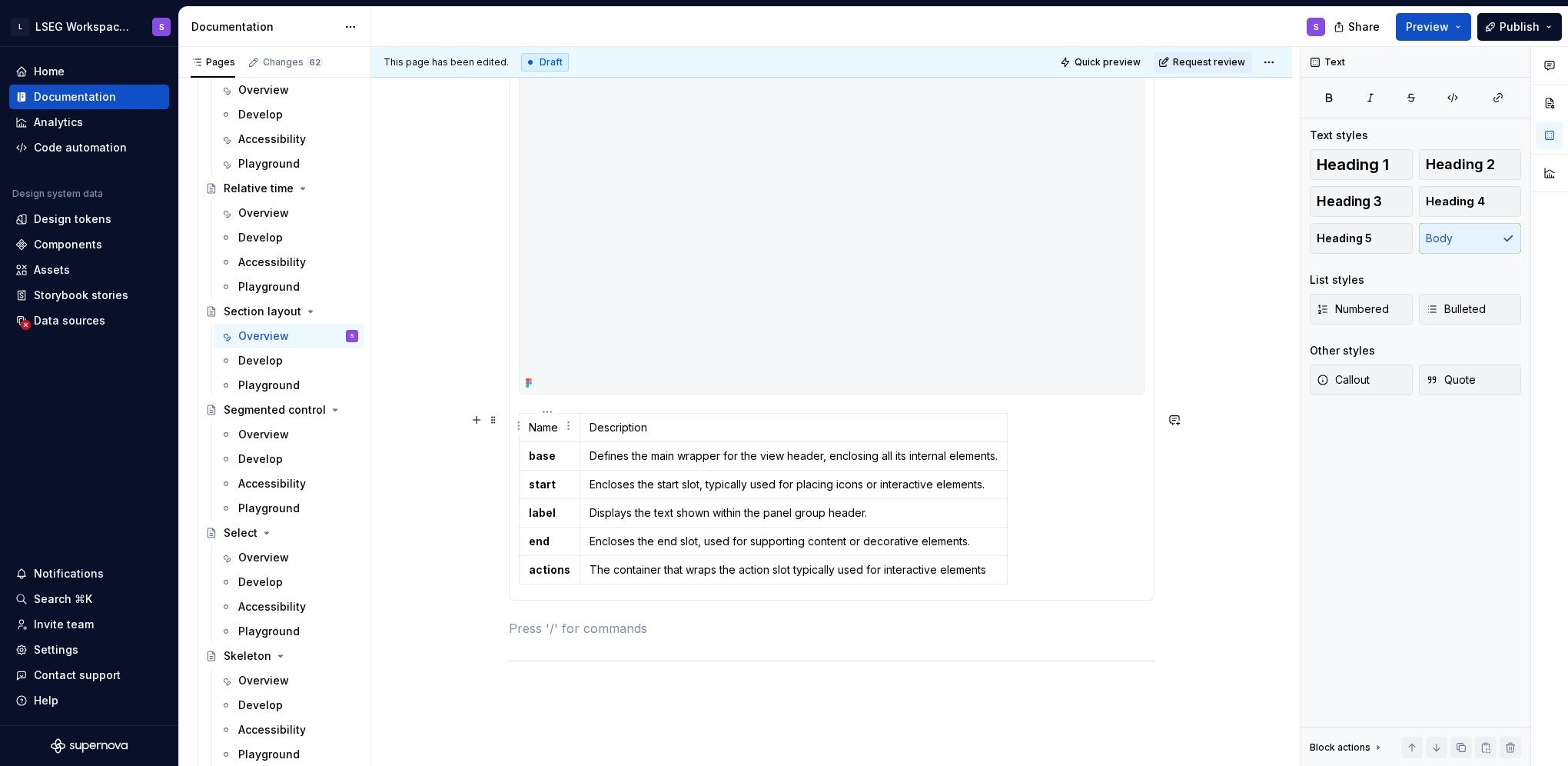
click at [536, 421] on p "Name" at bounding box center [549, 427] width 41 height 15
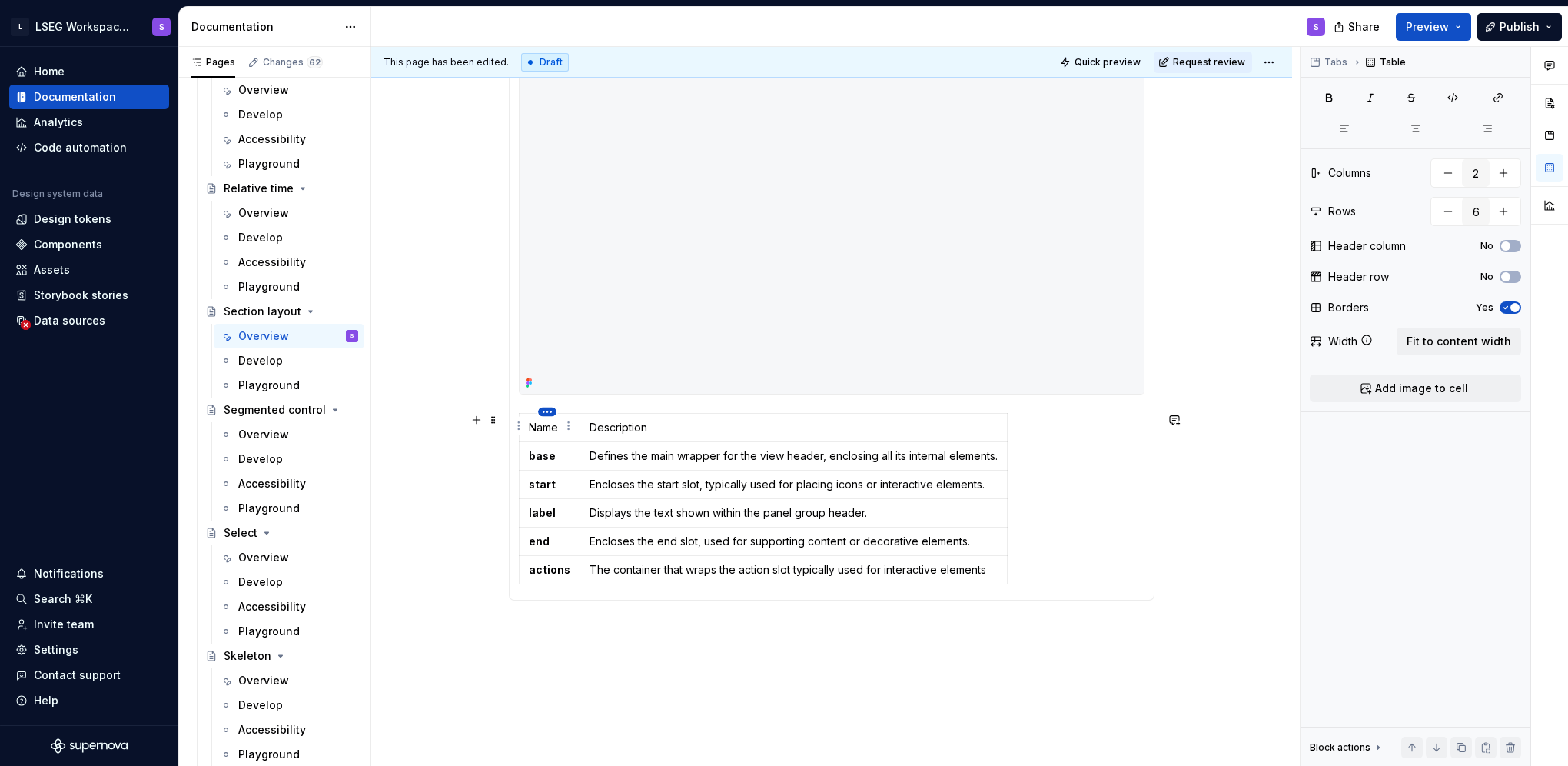
click at [553, 413] on html "L LSEG Workspace Design System S Home Documentation Analytics Code automation D…" at bounding box center [784, 383] width 1568 height 766
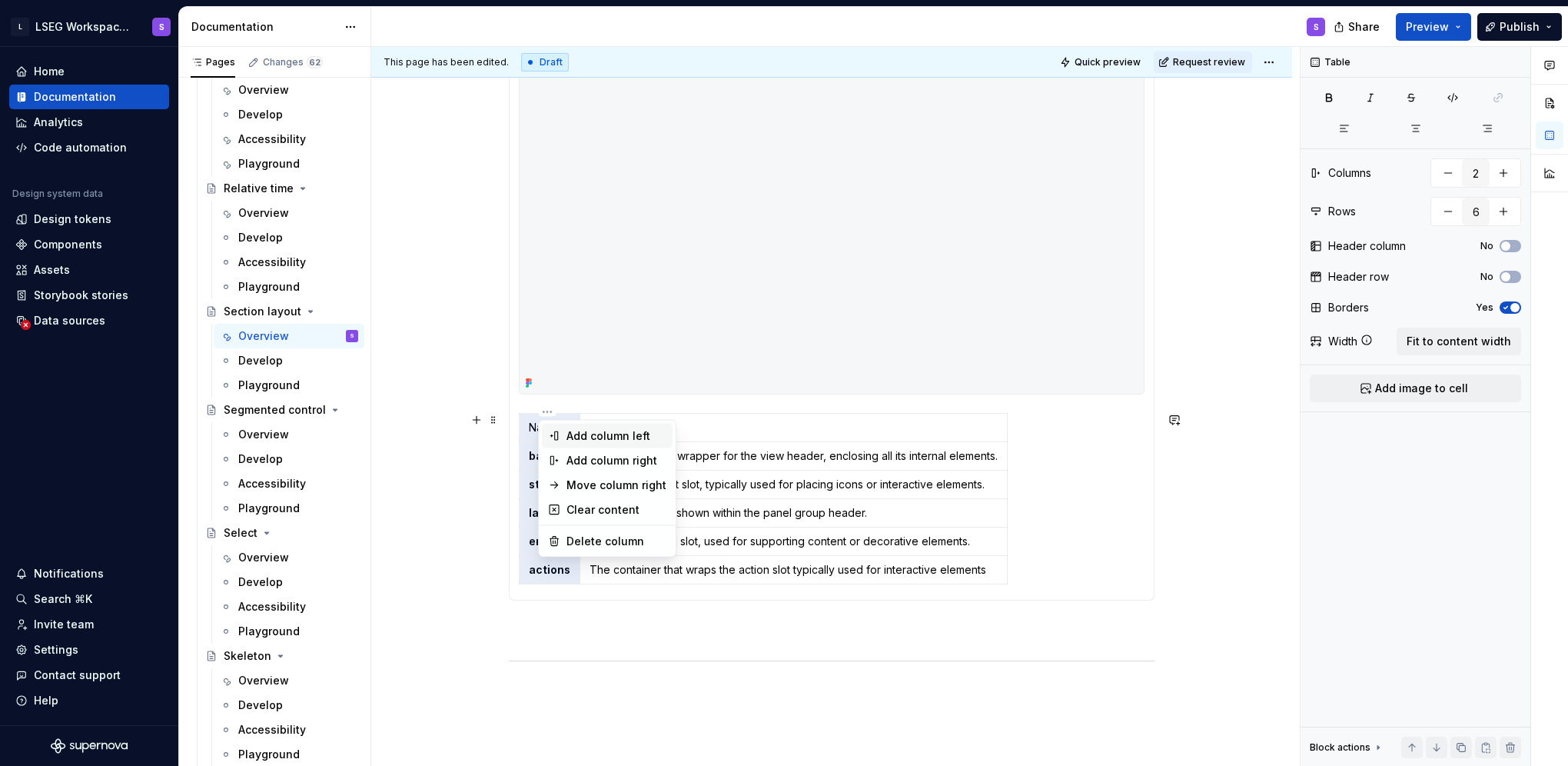
click at [576, 436] on div "Add column left" at bounding box center [616, 435] width 100 height 15
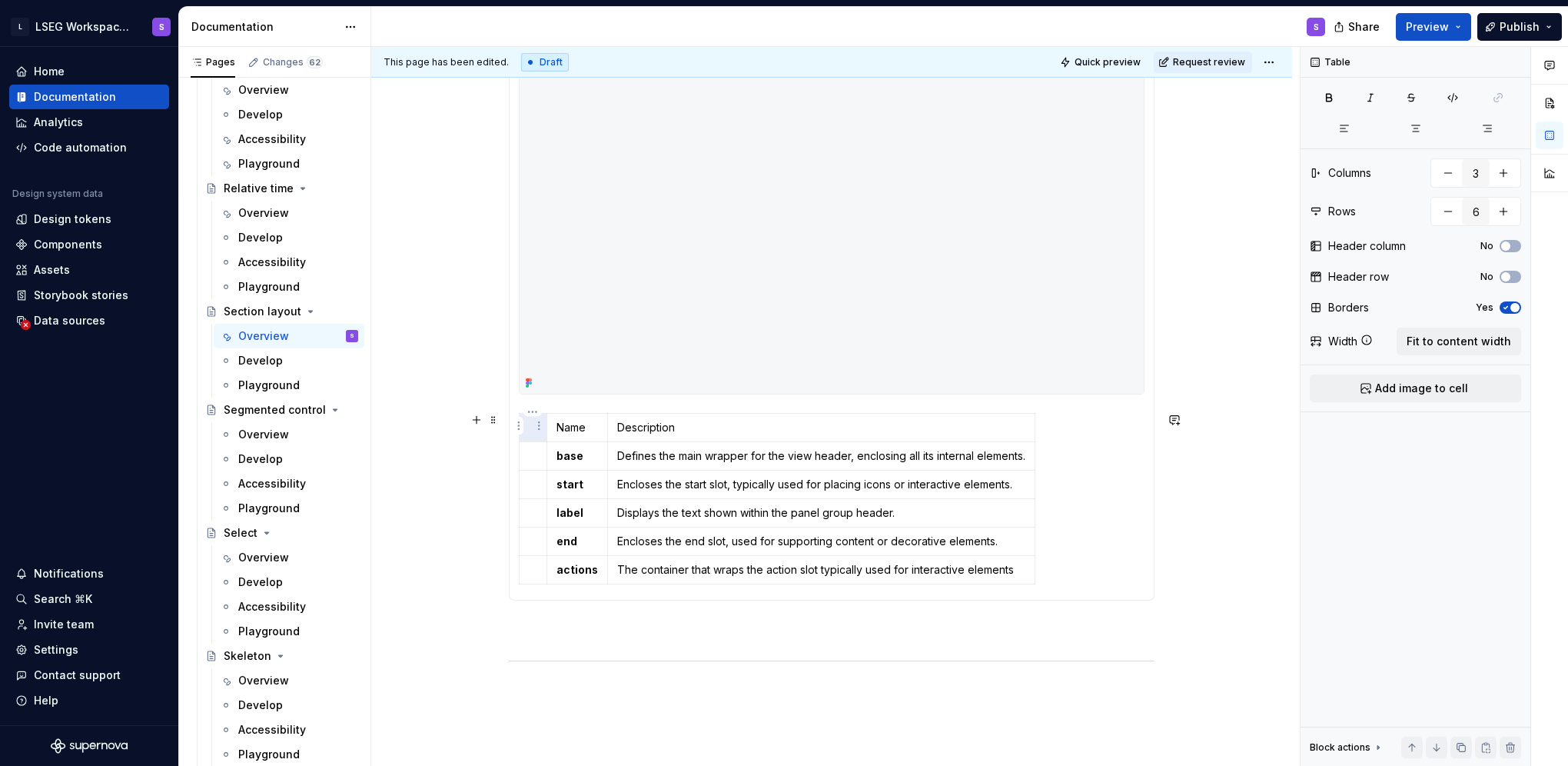
click at [532, 425] on p at bounding box center [534, 427] width 9 height 15
click at [552, 456] on p at bounding box center [542, 456] width 27 height 15
click at [1037, 419] on p "Description" at bounding box center [840, 427] width 408 height 15
click at [1050, 495] on icon "button" at bounding box center [1051, 497] width 12 height 12
type input "4"
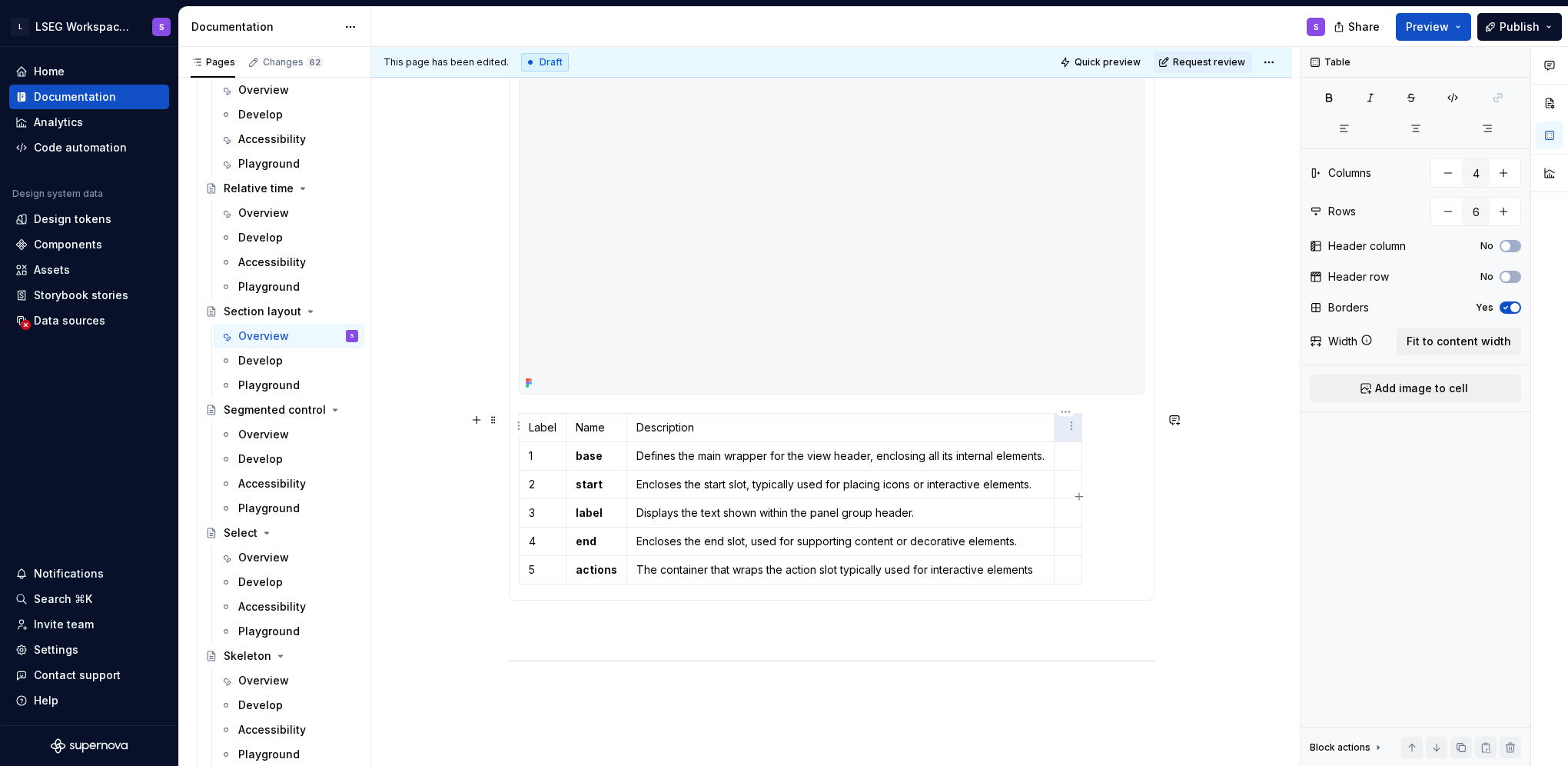
click at [1063, 432] on p at bounding box center [1068, 427] width 9 height 15
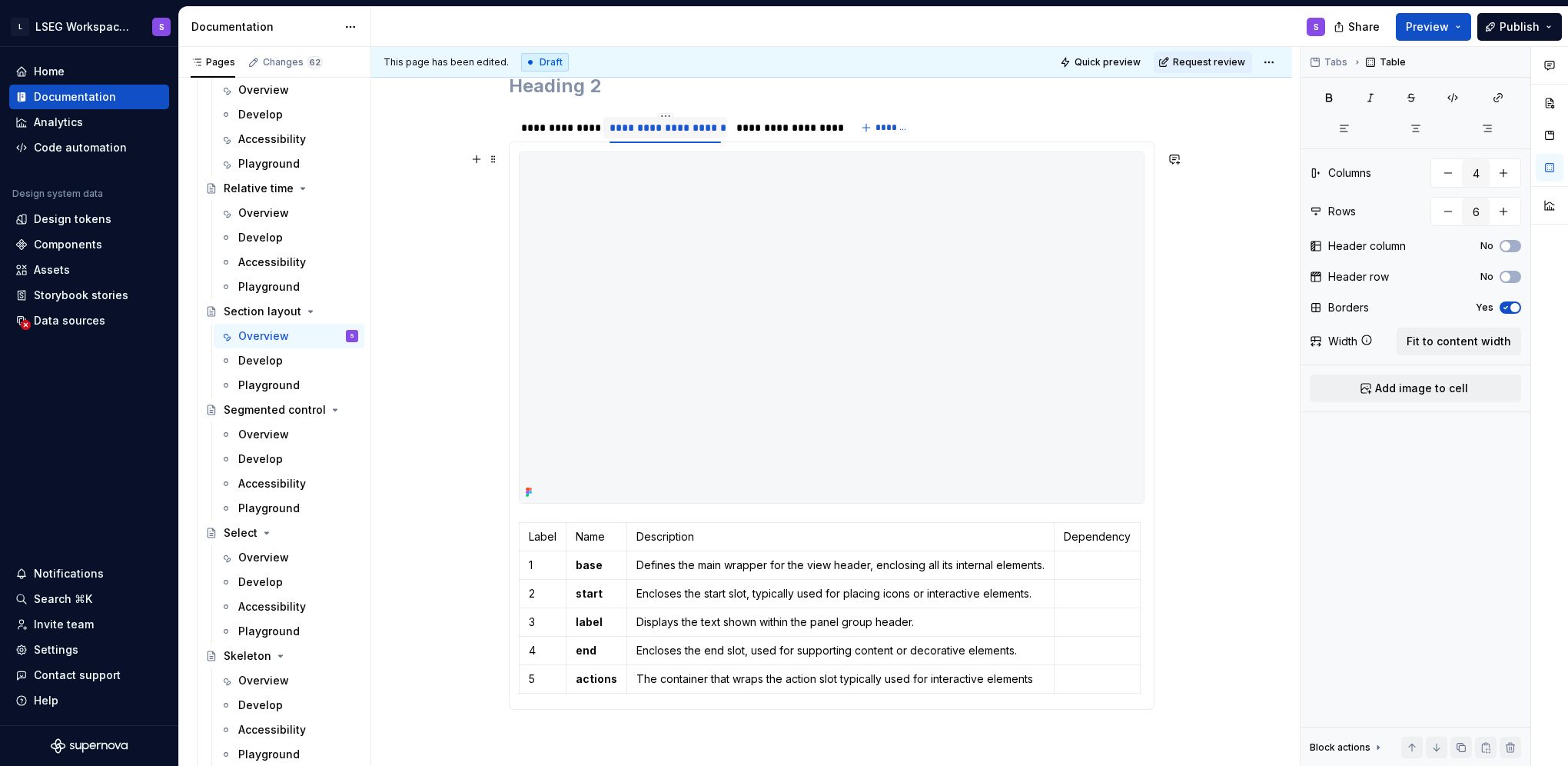
scroll to position [575, 0]
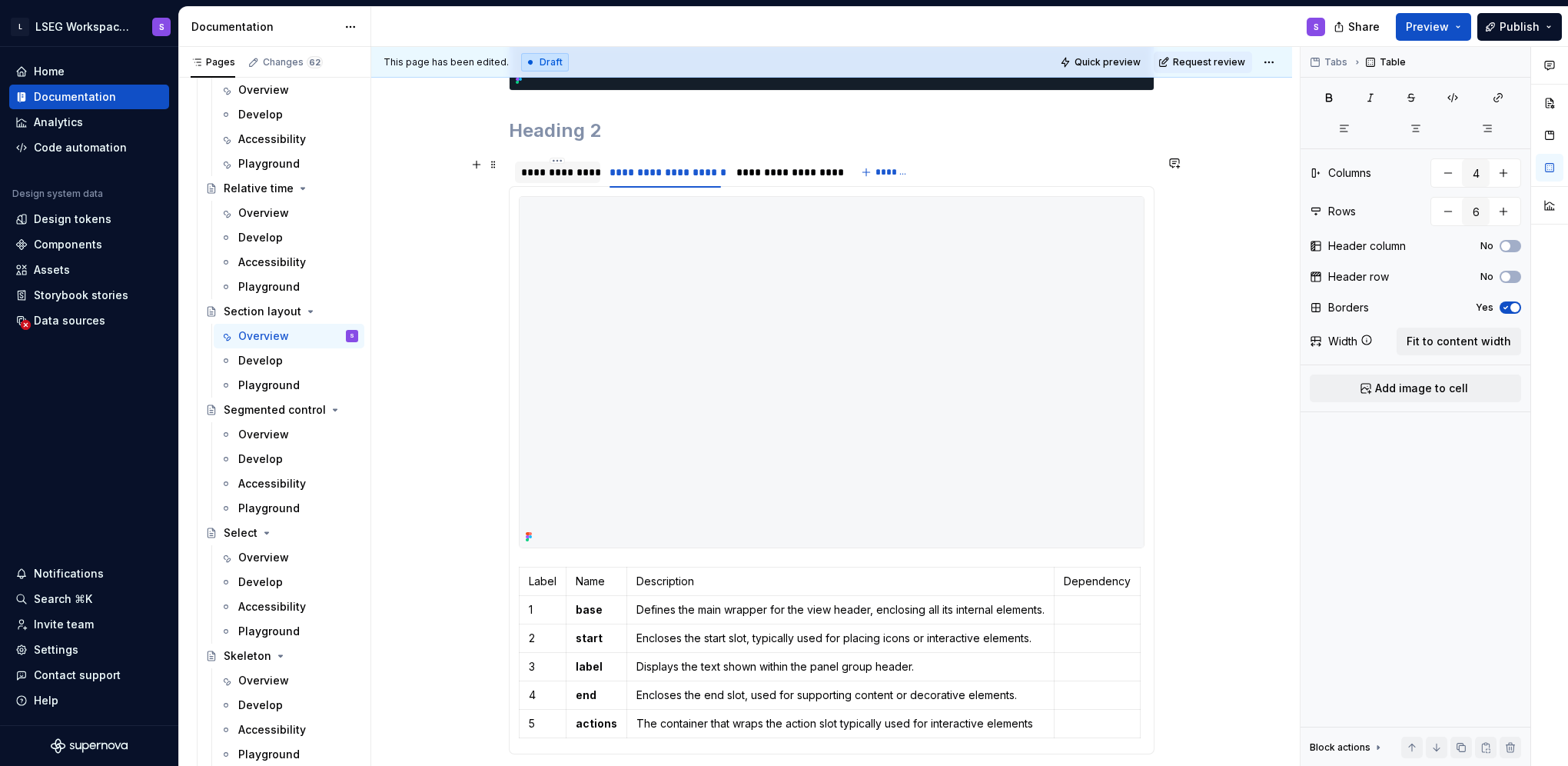
click at [566, 173] on div "**********" at bounding box center [557, 171] width 73 height 15
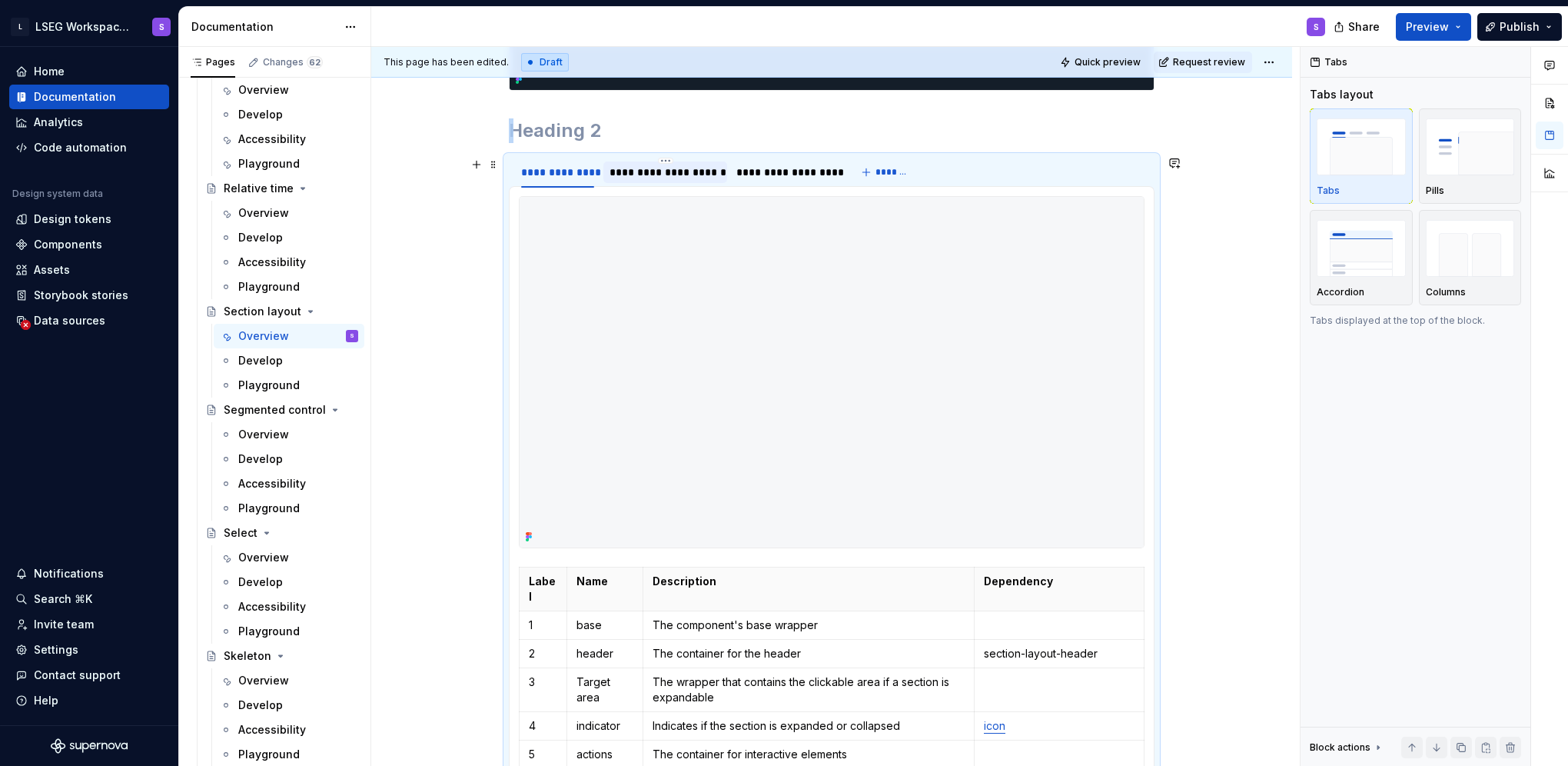
click at [640, 171] on div "**********" at bounding box center [665, 171] width 113 height 15
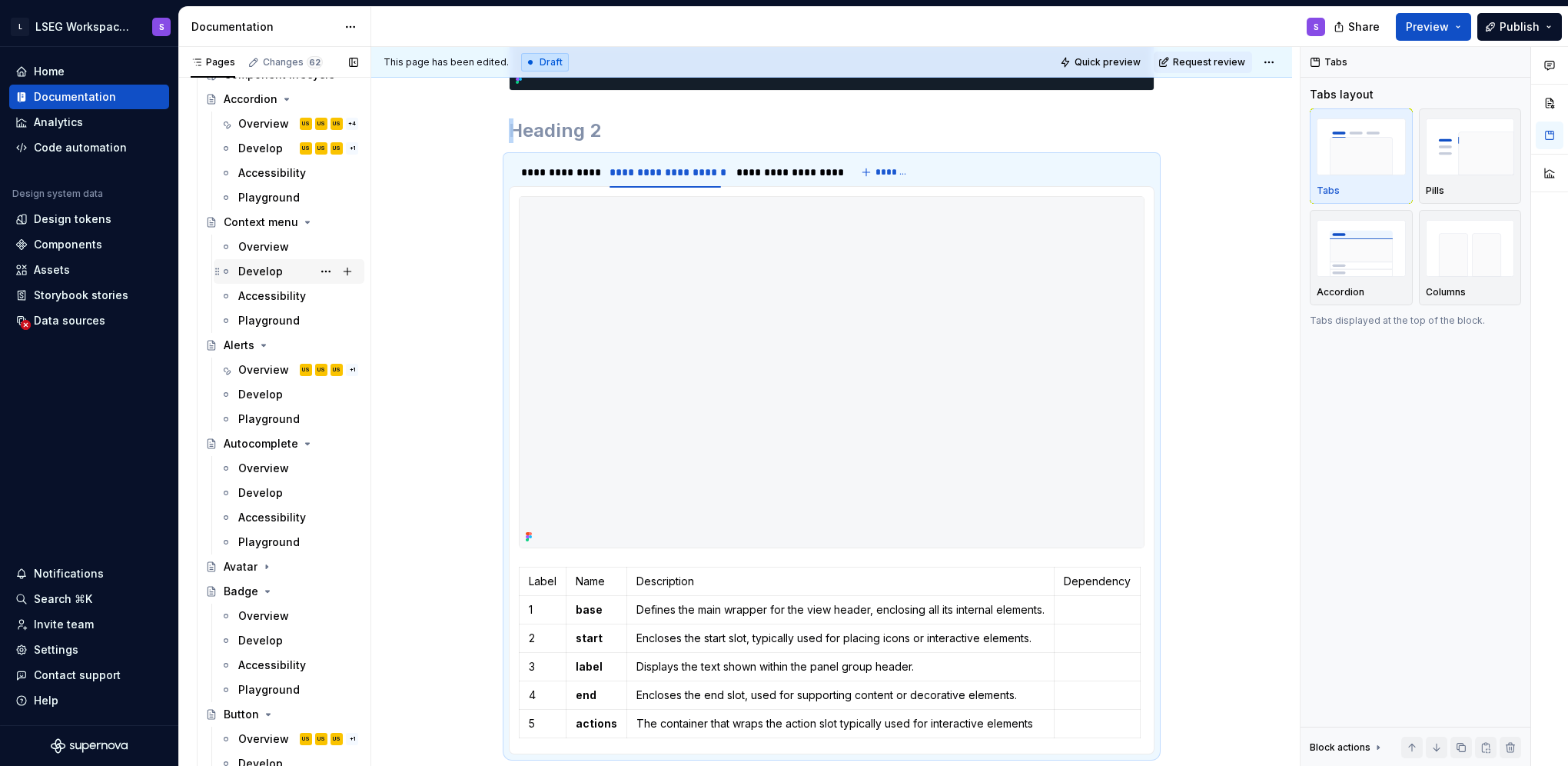
scroll to position [1000, 0]
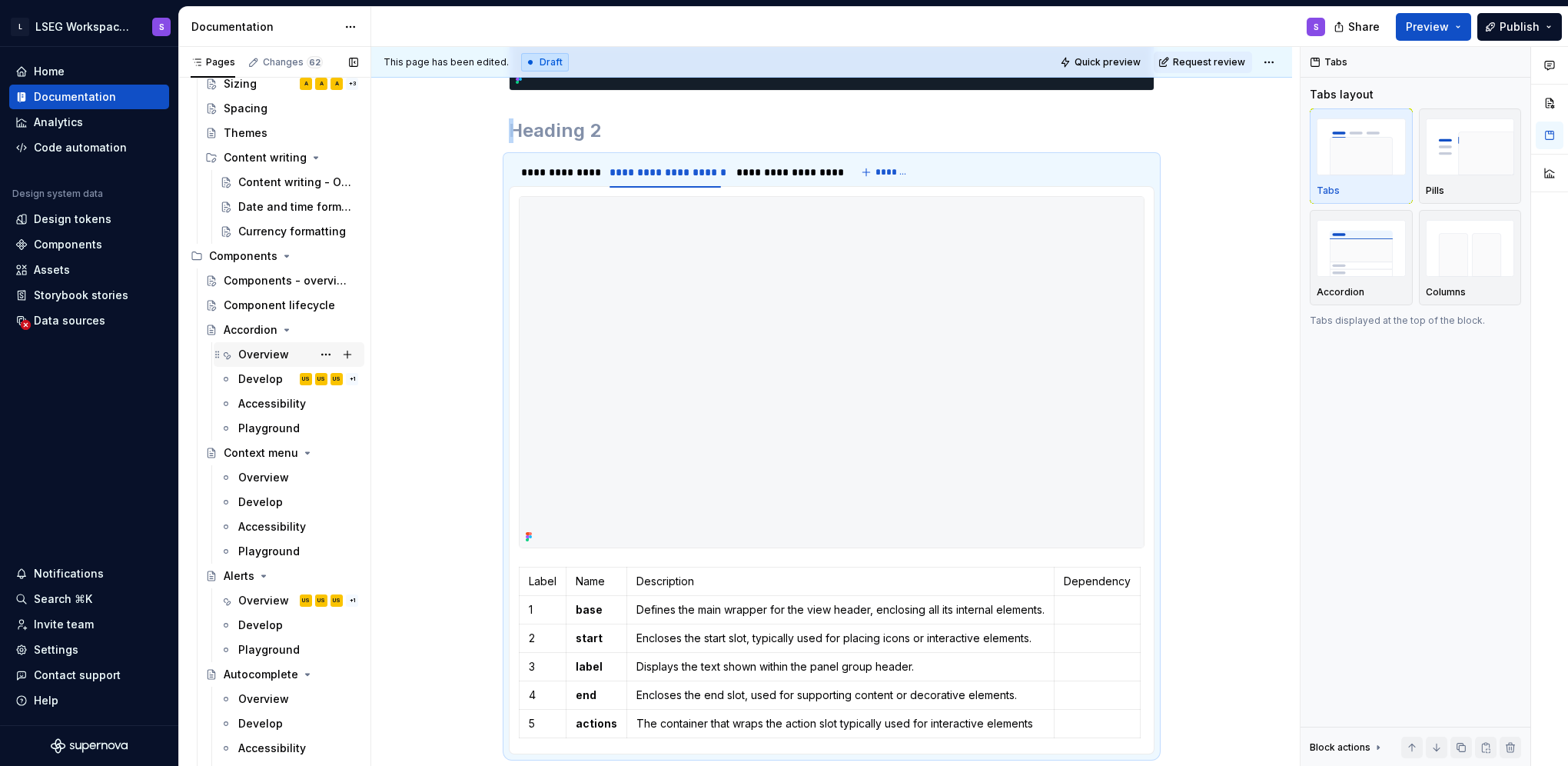
drag, startPoint x: 260, startPoint y: 349, endPoint x: 303, endPoint y: 260, distance: 98.8
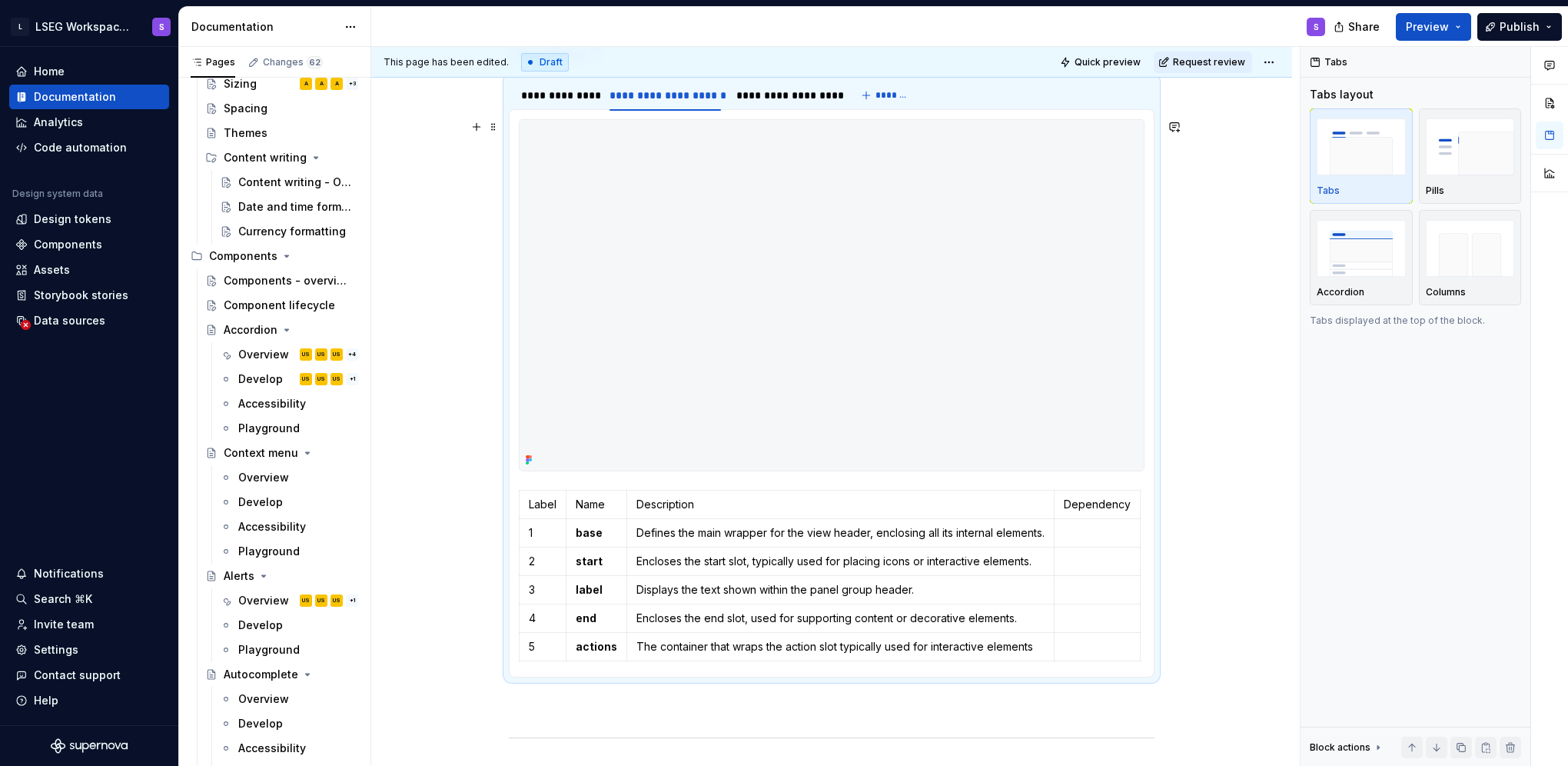
scroll to position [499, 0]
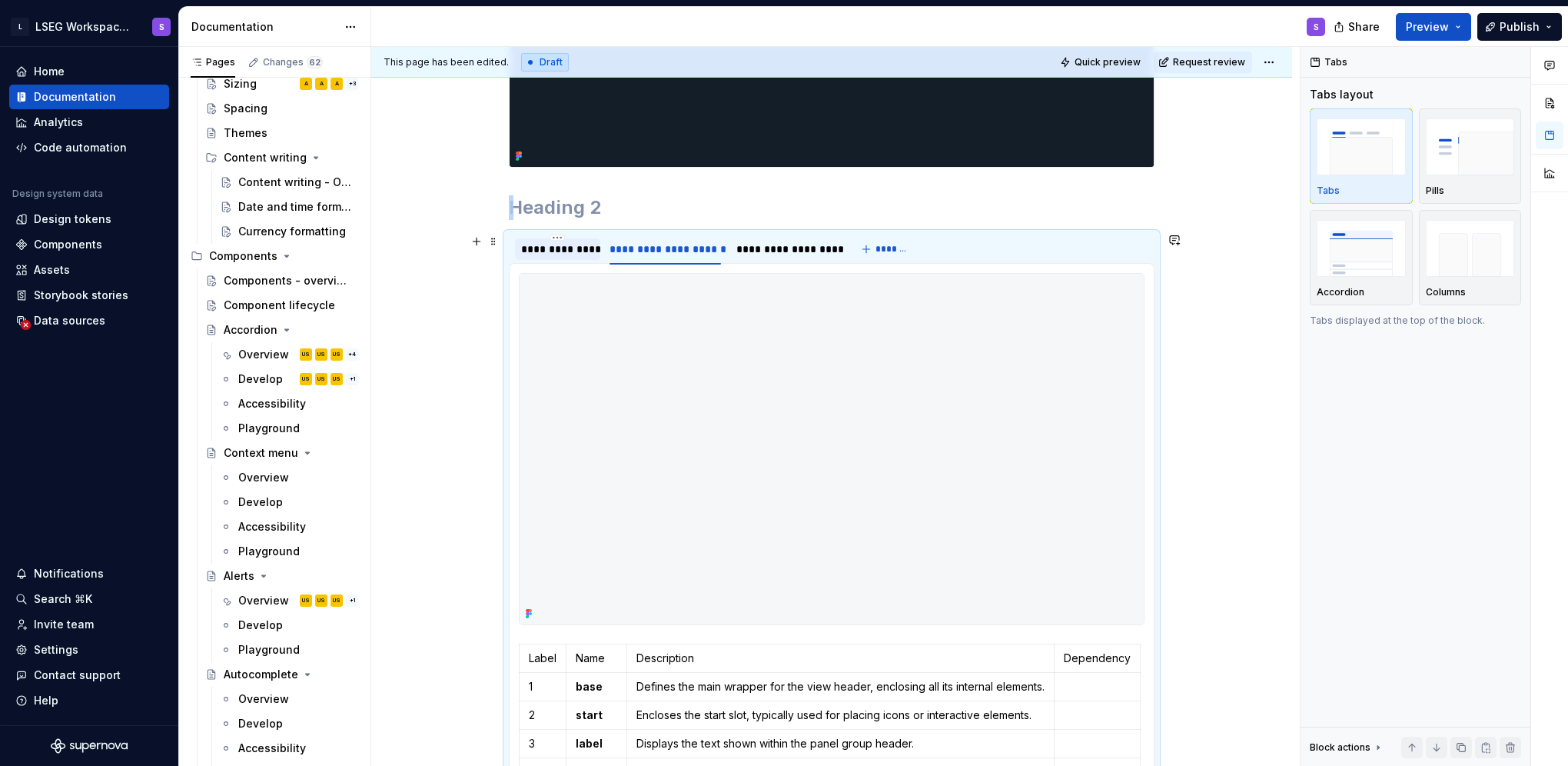
click at [563, 256] on div "**********" at bounding box center [557, 249] width 85 height 21
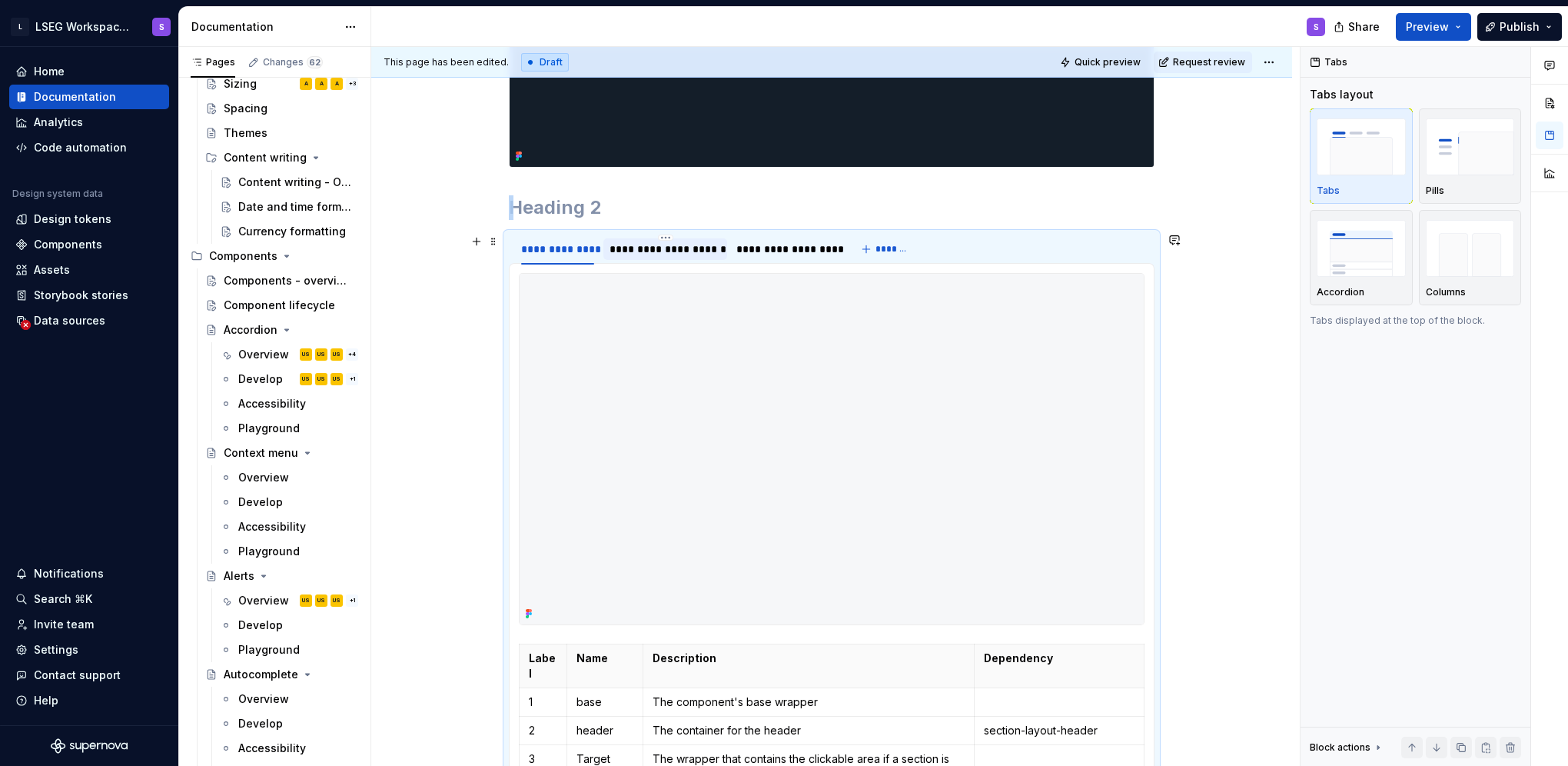
click at [647, 255] on div "**********" at bounding box center [665, 249] width 125 height 21
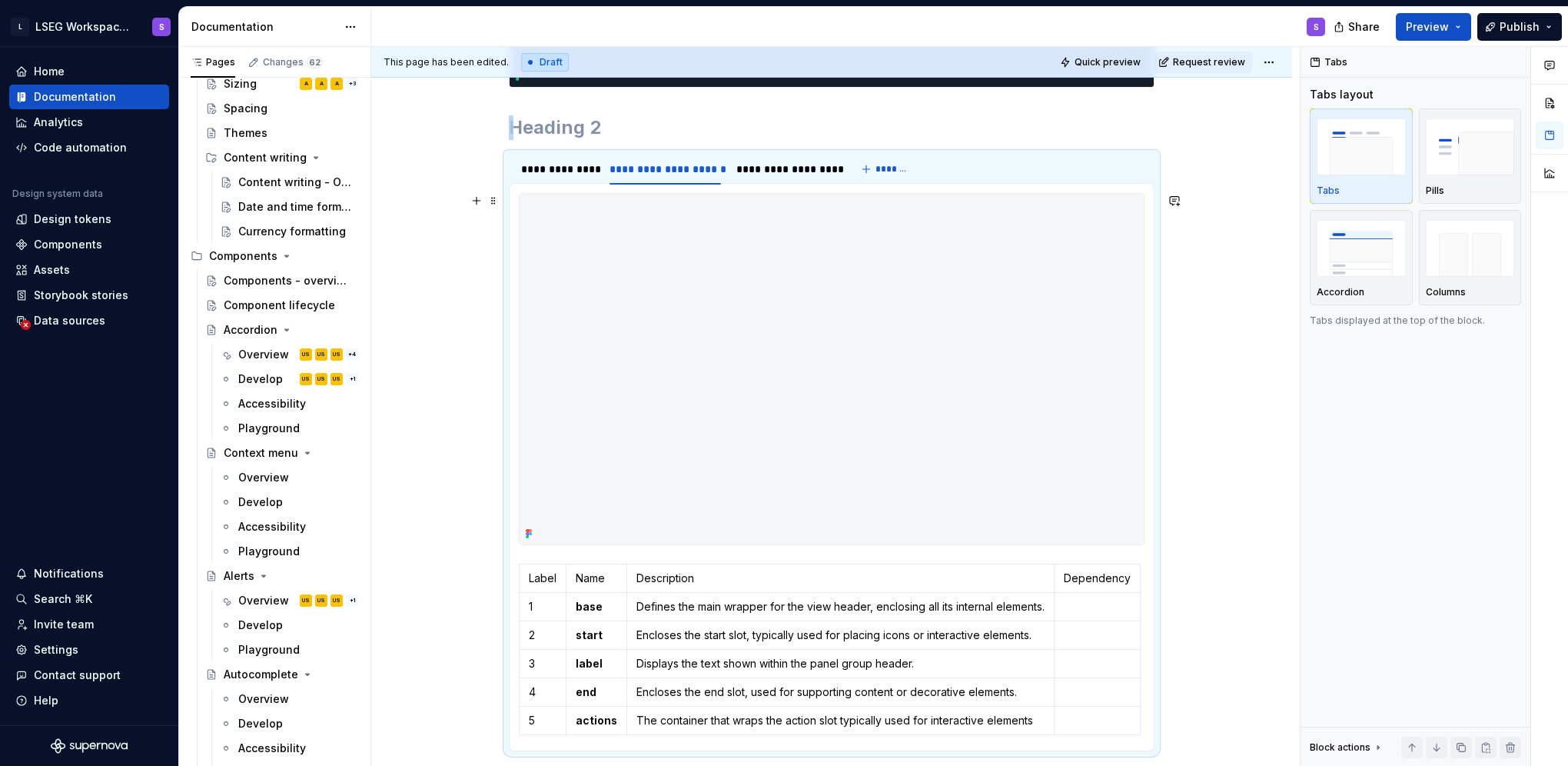
scroll to position [653, 0]
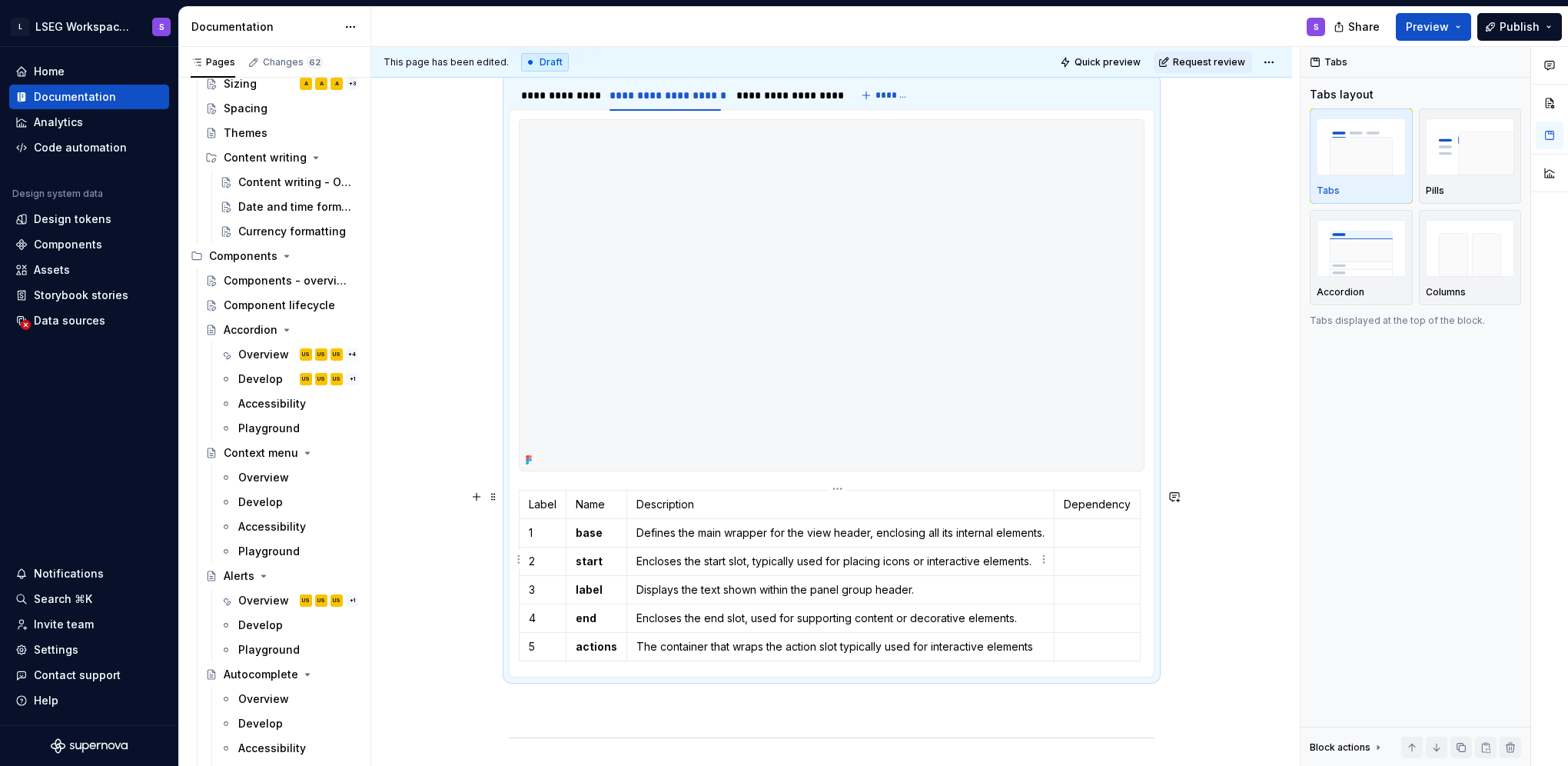
click at [762, 565] on p "Encloses the start slot, typically used for placing icons or interactive elemen…" at bounding box center [840, 561] width 408 height 15
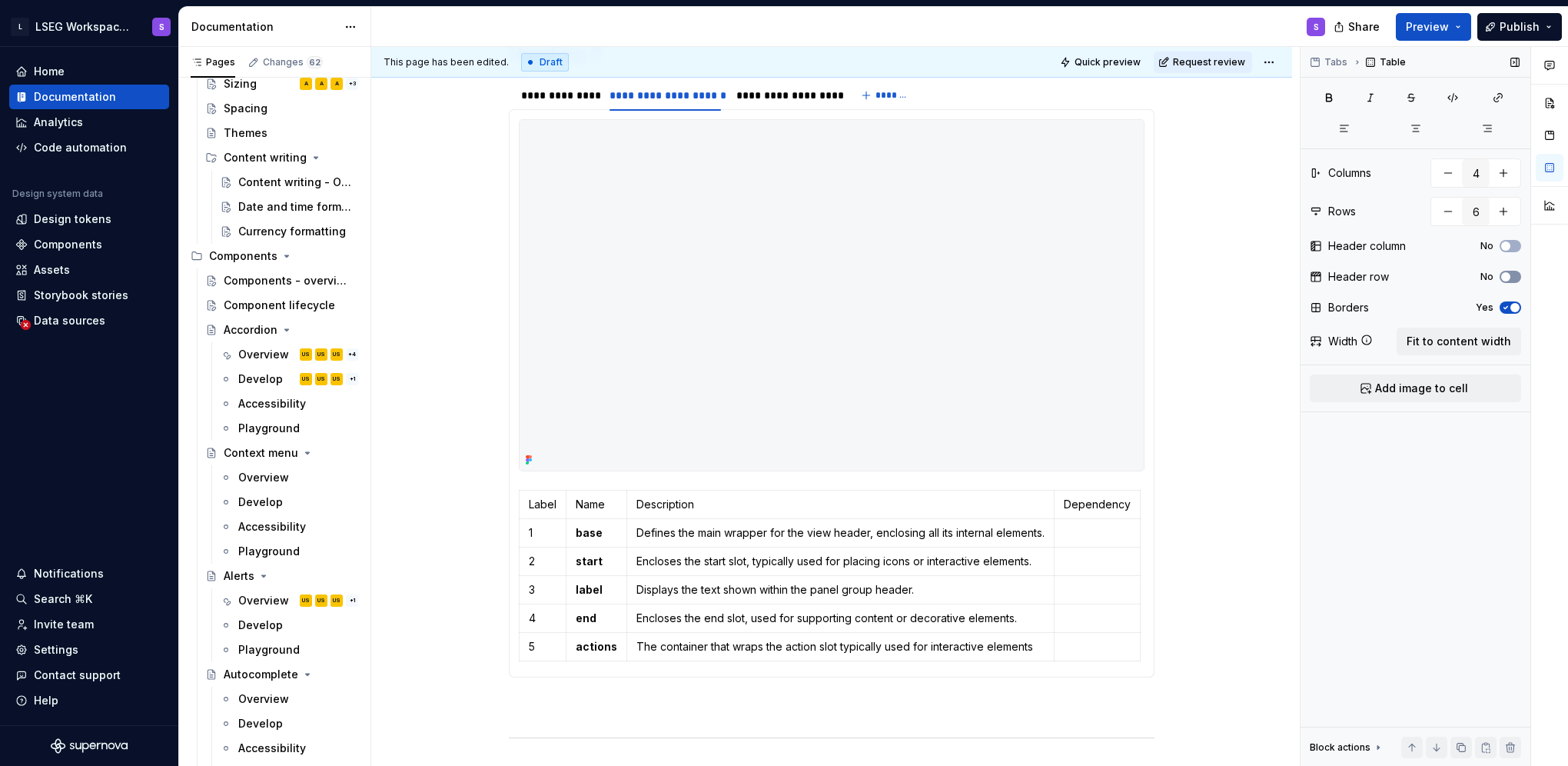
click at [1509, 277] on span "button" at bounding box center [1506, 277] width 9 height 9
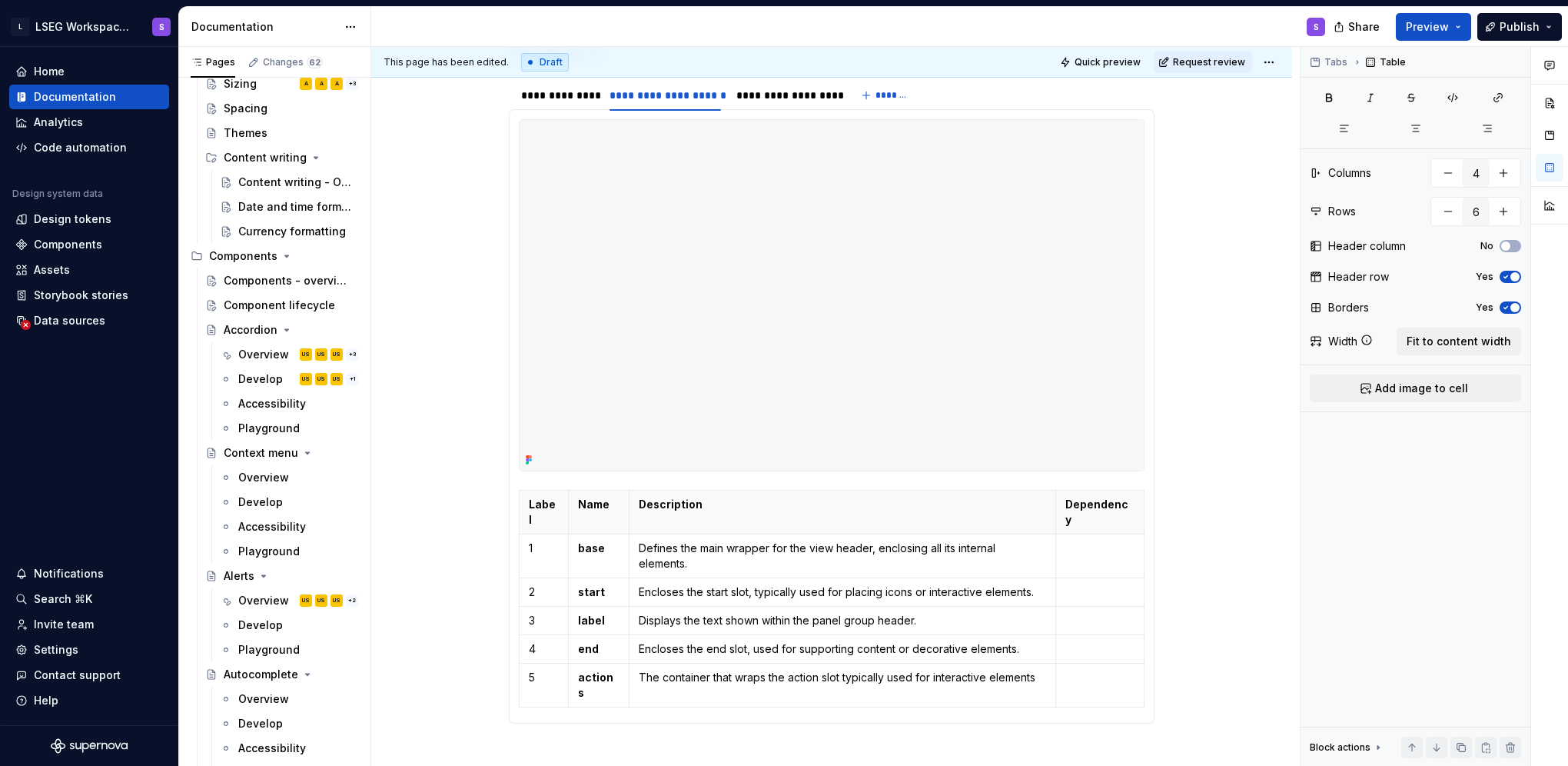
type textarea "*"
click at [551, 92] on div "**********" at bounding box center [557, 95] width 73 height 15
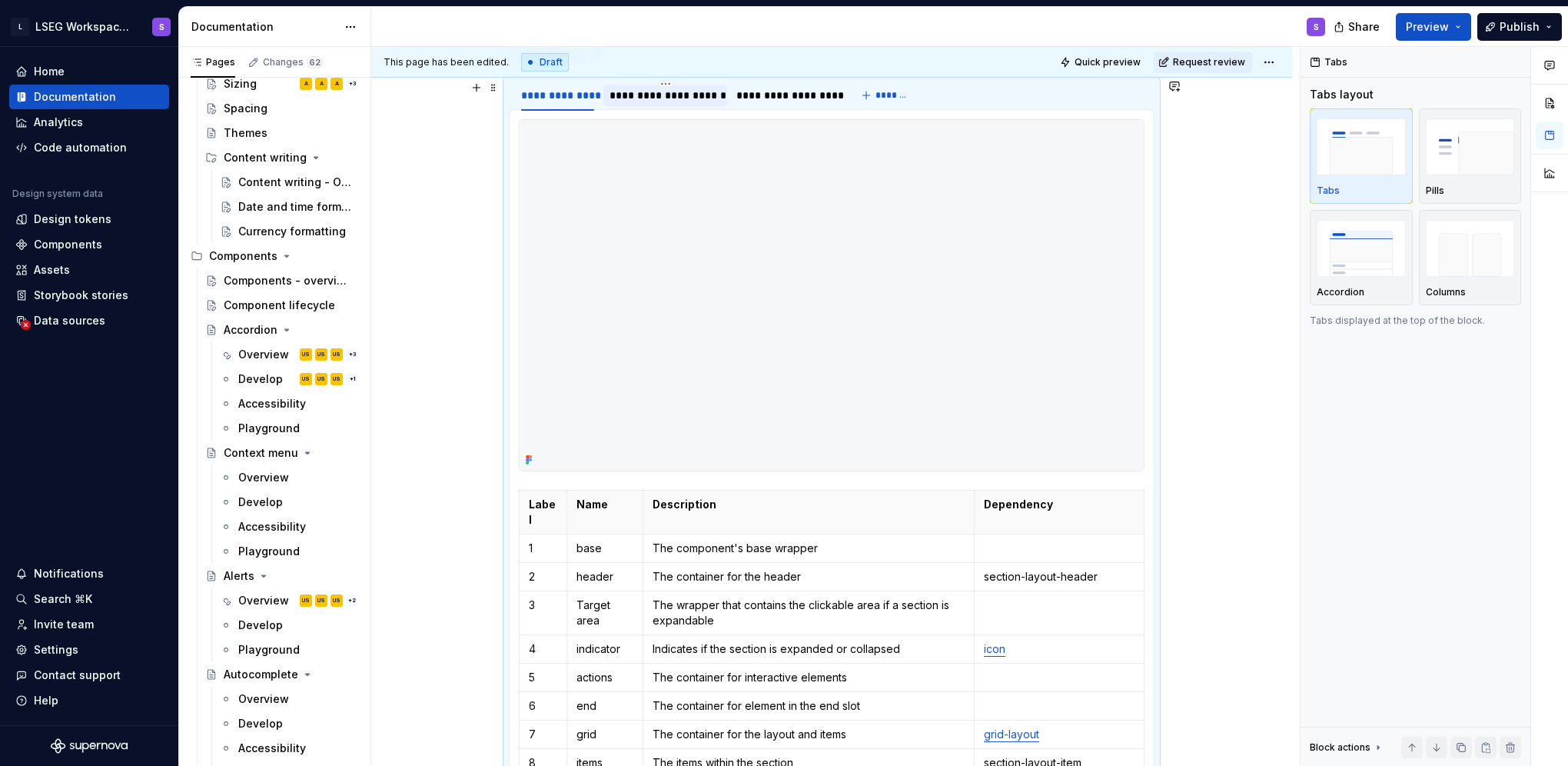
click at [671, 98] on div "**********" at bounding box center [665, 95] width 113 height 15
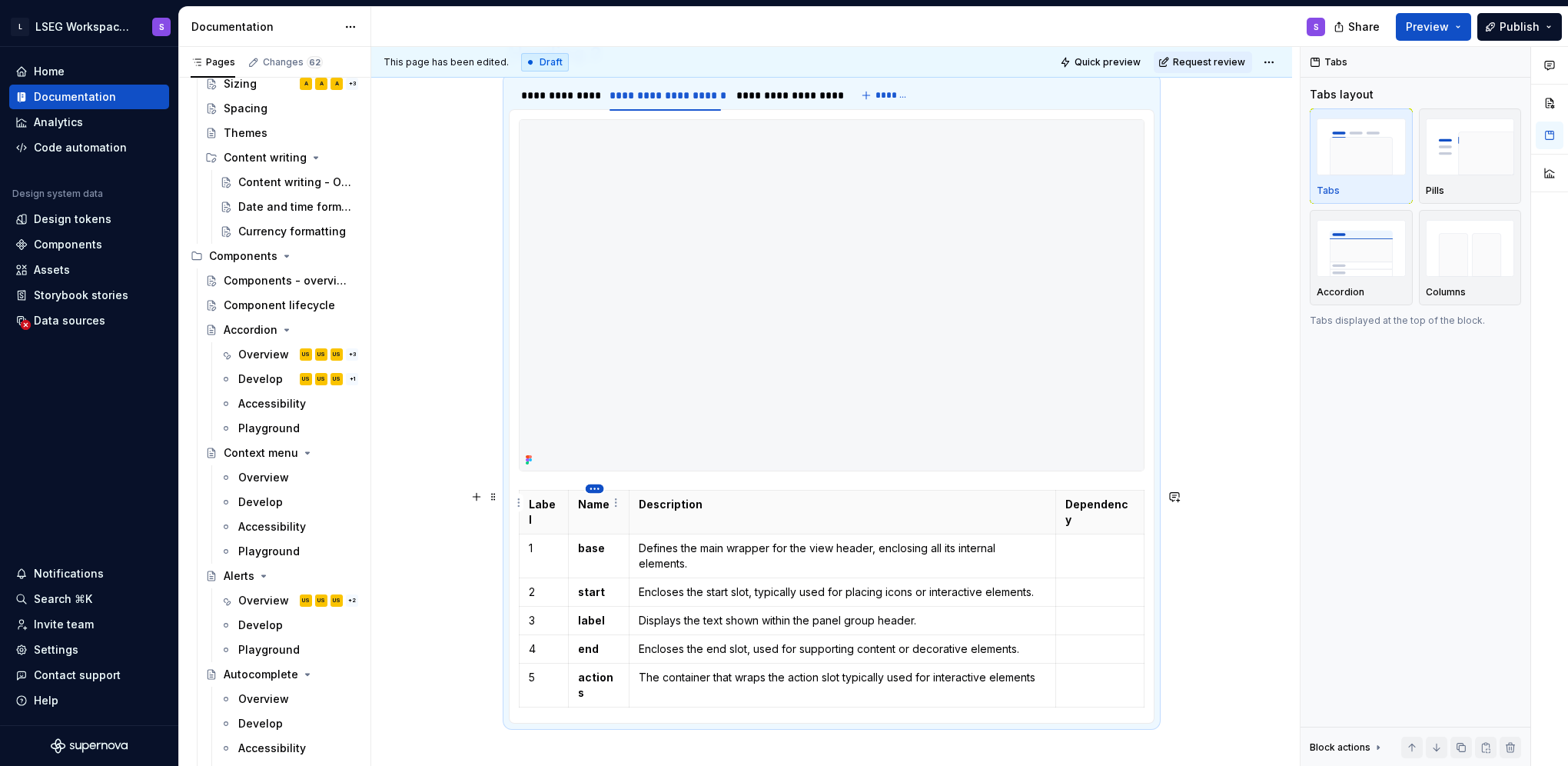
click at [596, 488] on html "L LSEG Workspace Design System S Home Documentation Analytics Code automation D…" at bounding box center [784, 383] width 1568 height 766
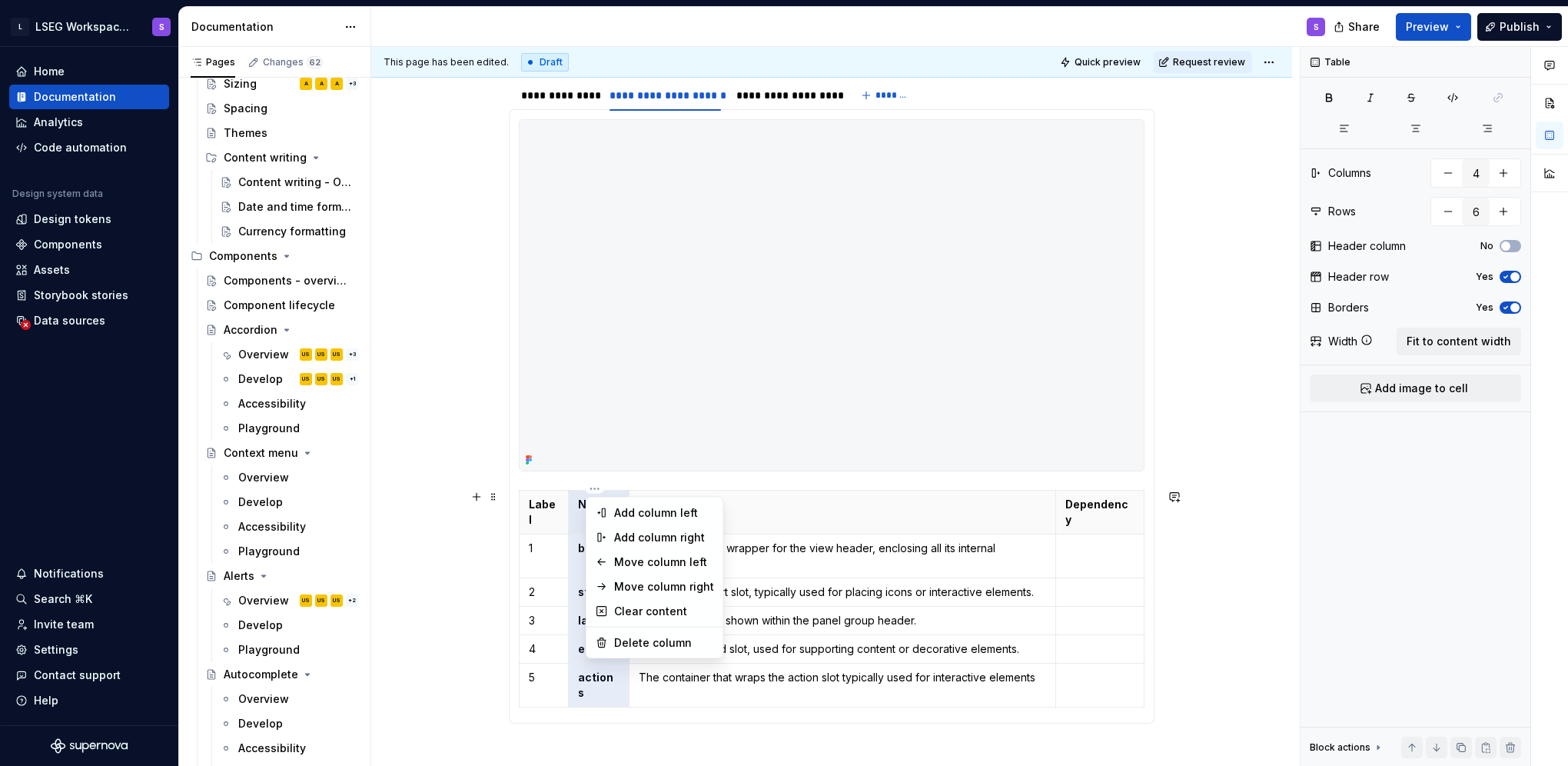
click at [1334, 95] on div "Comments Open comments No comments yet Select ‘Comment’ from the block context …" at bounding box center [1434, 406] width 267 height 719
click at [1334, 95] on icon "button" at bounding box center [1329, 98] width 12 height 12
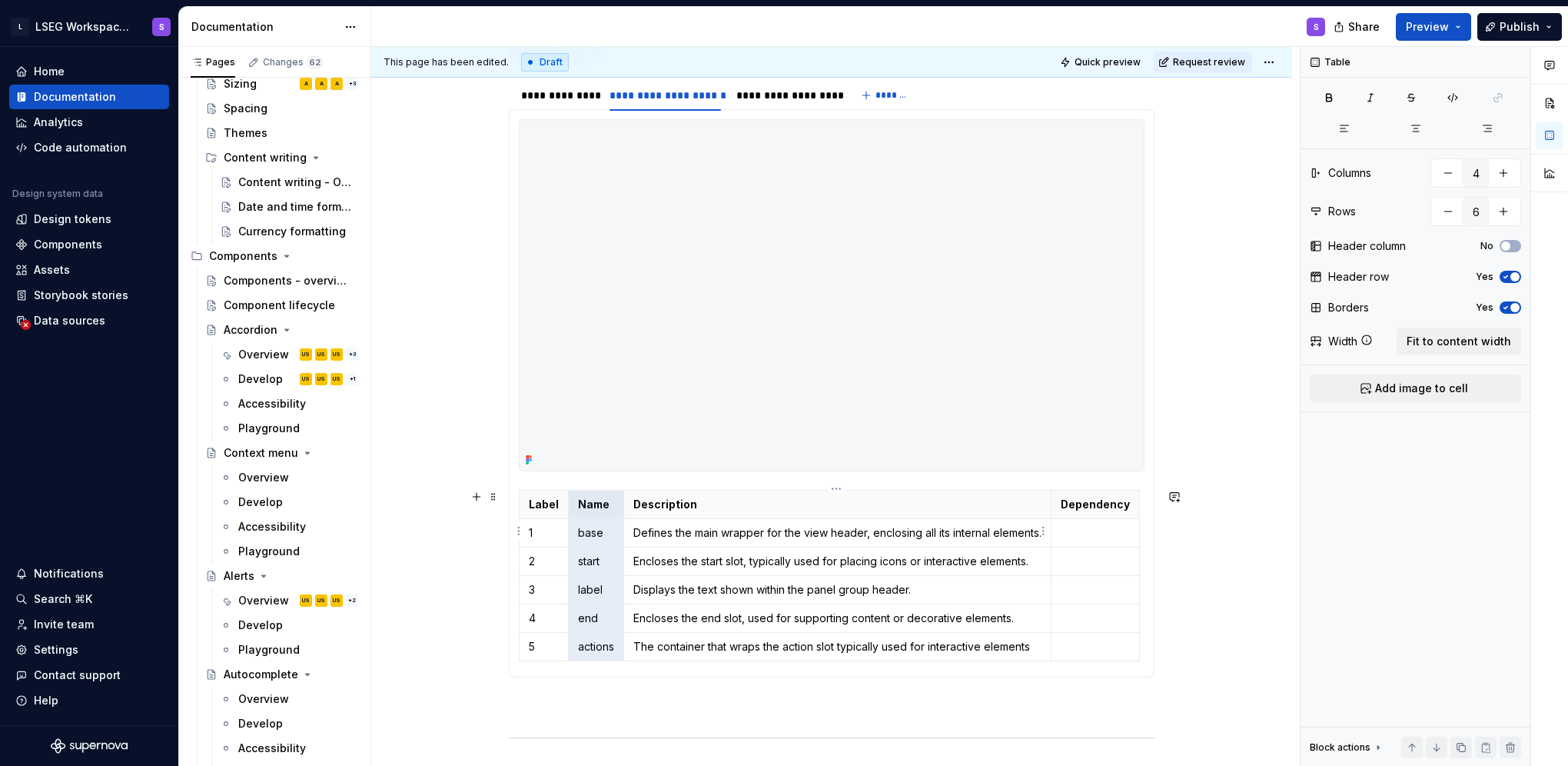
click at [881, 531] on p "Defines the main wrapper for the view header, enclosing all its internal elemen…" at bounding box center [838, 532] width 408 height 15
click at [1079, 543] on td at bounding box center [1095, 532] width 89 height 28
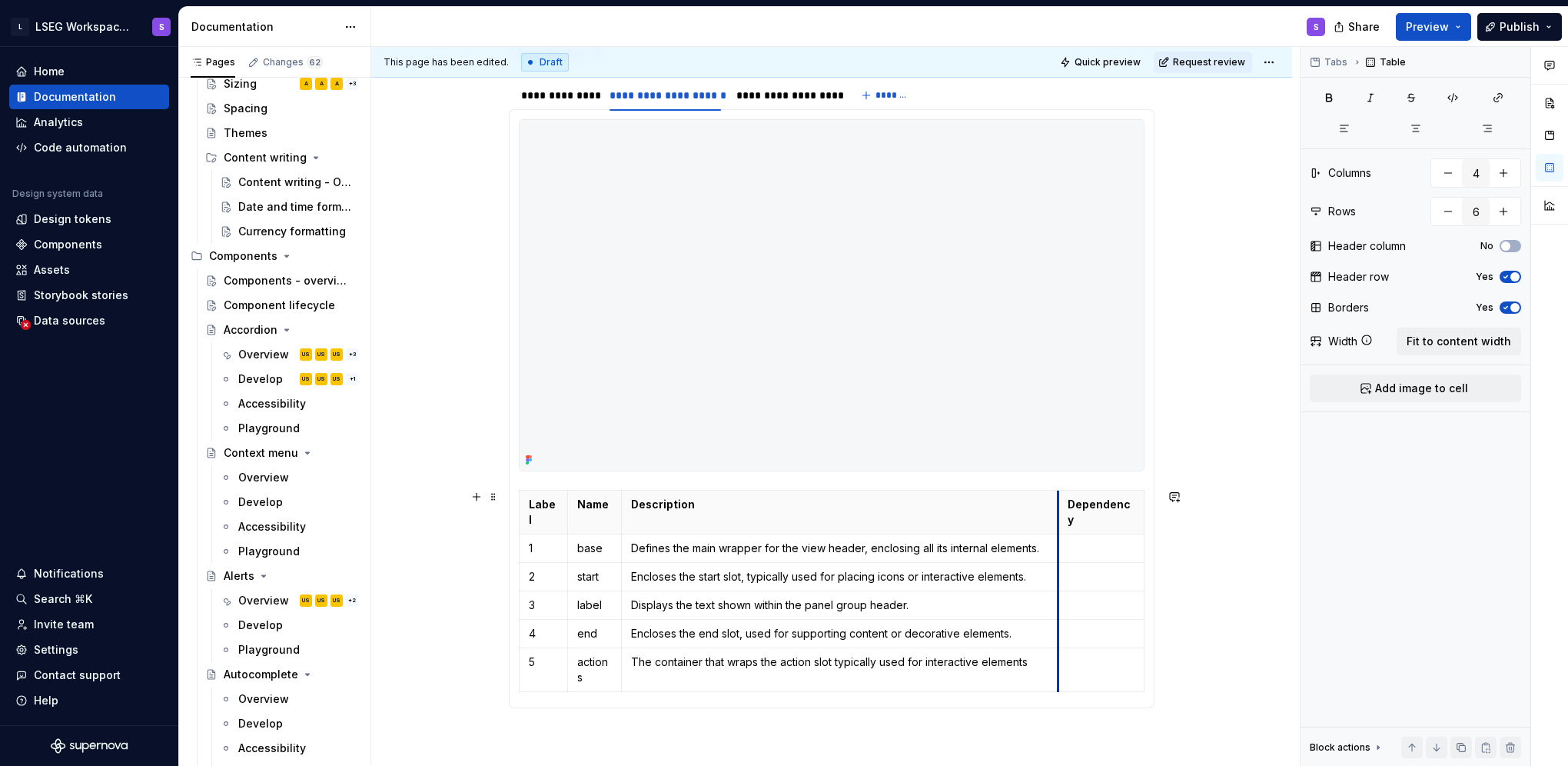
drag, startPoint x: 1053, startPoint y: 510, endPoint x: 1061, endPoint y: 512, distance: 8.2
click at [1061, 512] on th "Dependency" at bounding box center [1101, 512] width 86 height 44
click at [976, 562] on td "Encloses the start slot, typically used for placing icons or interactive elemen…" at bounding box center [839, 576] width 437 height 28
click at [1078, 569] on p at bounding box center [1101, 576] width 67 height 15
click at [1210, 530] on button "button" at bounding box center [1214, 533] width 21 height 21
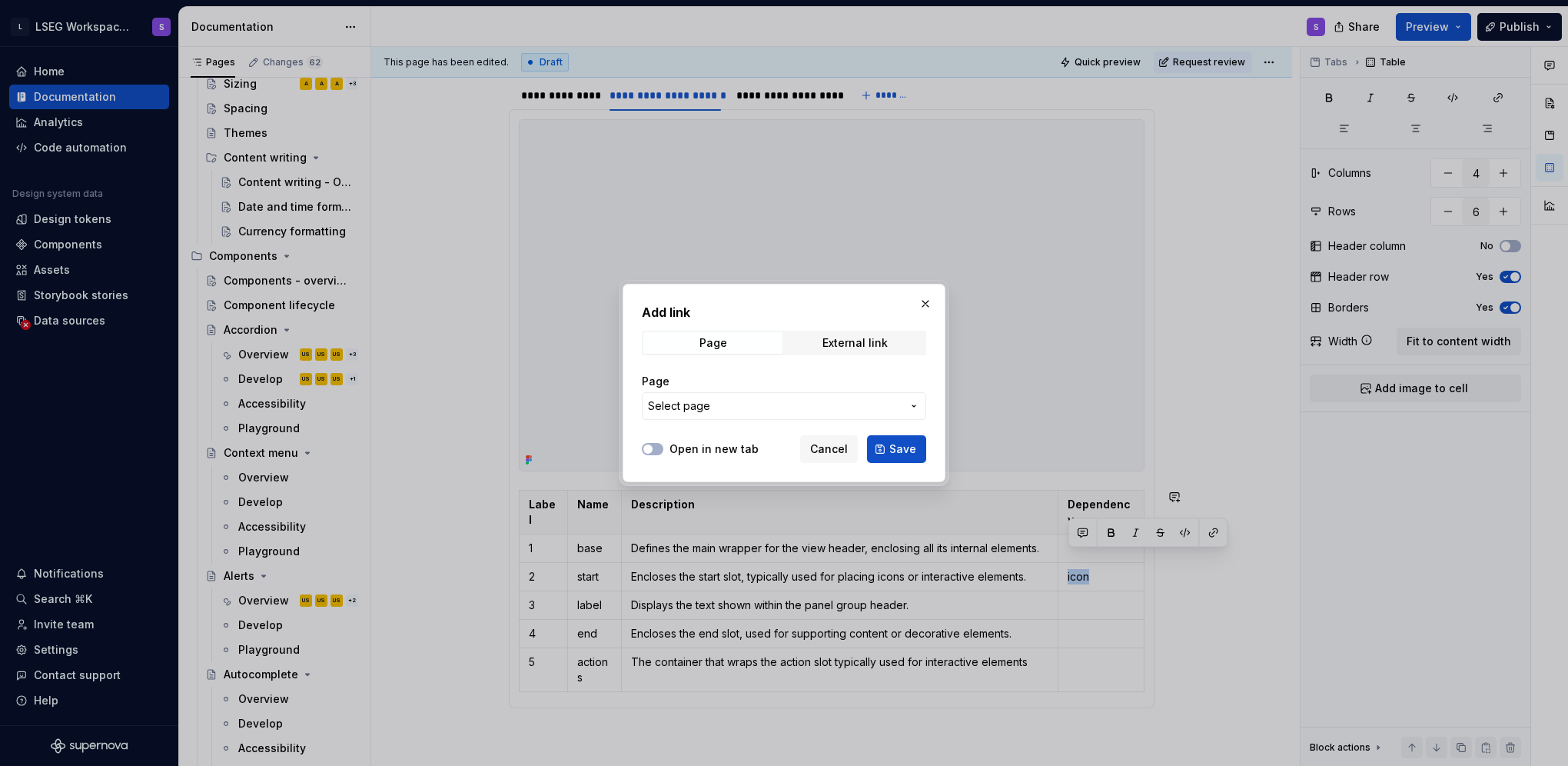
click at [885, 406] on span "Select page" at bounding box center [774, 405] width 254 height 15
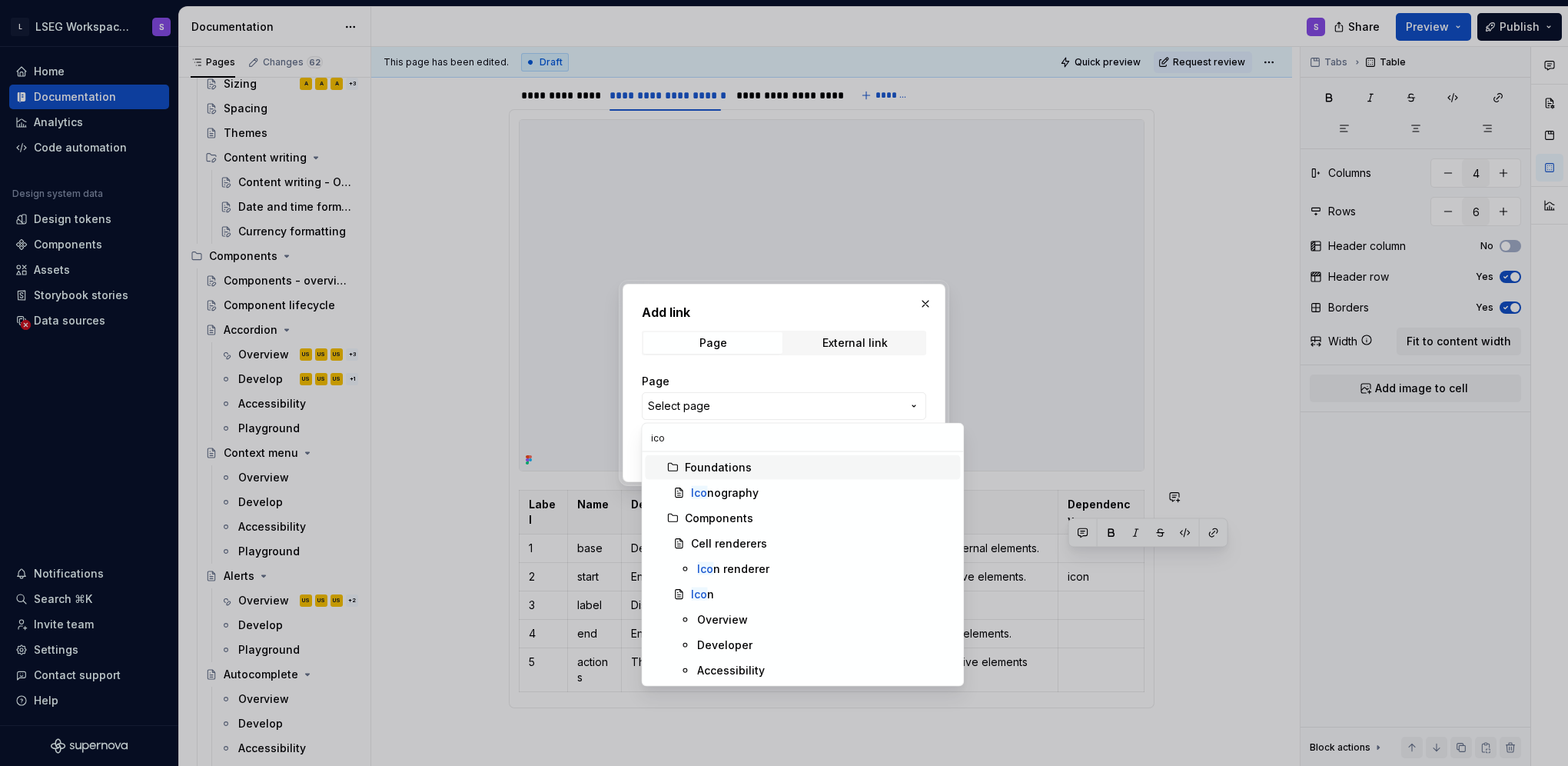
type input "icon"
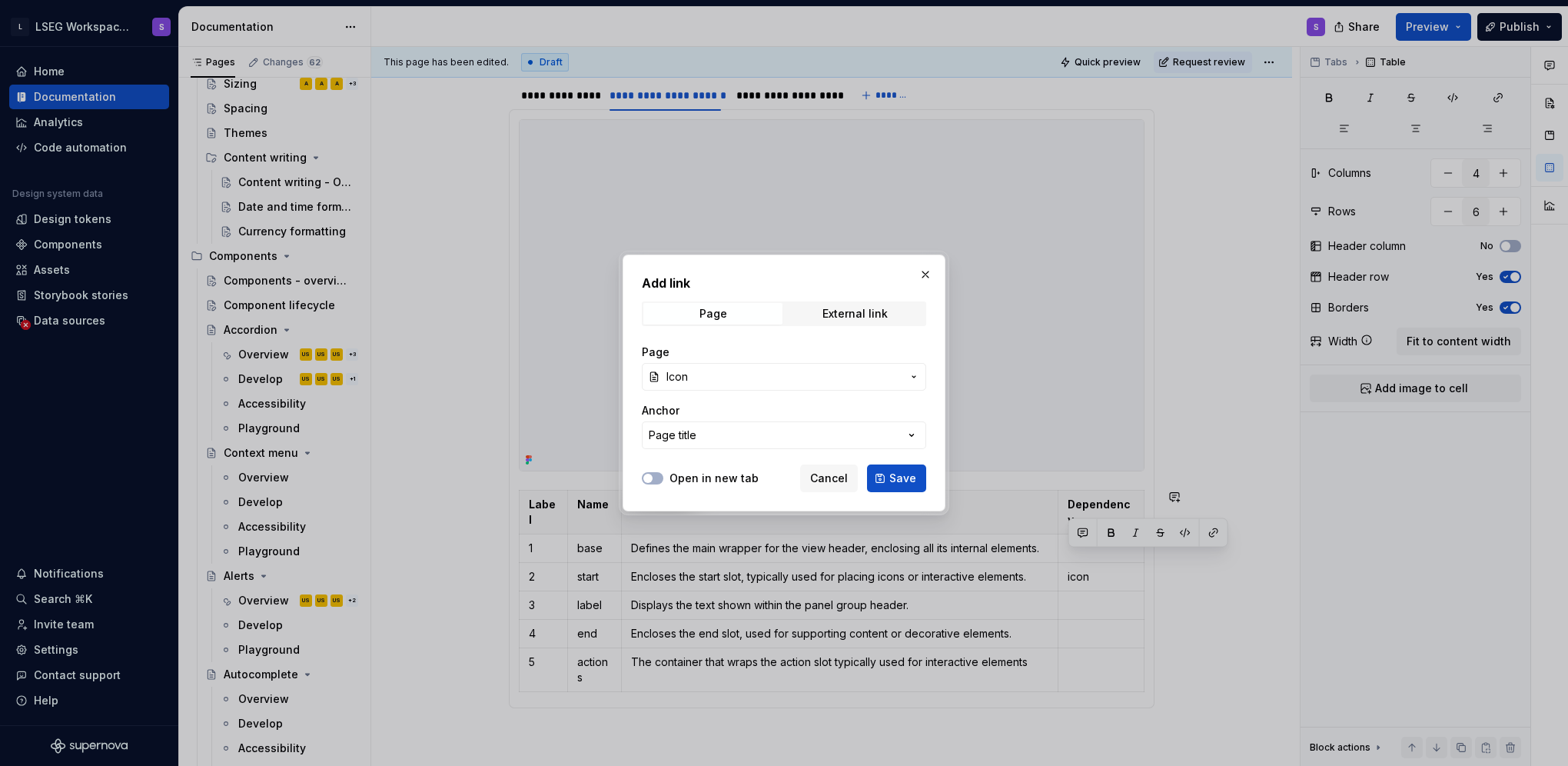
click at [642, 363] on button "Icon" at bounding box center [784, 376] width 285 height 27
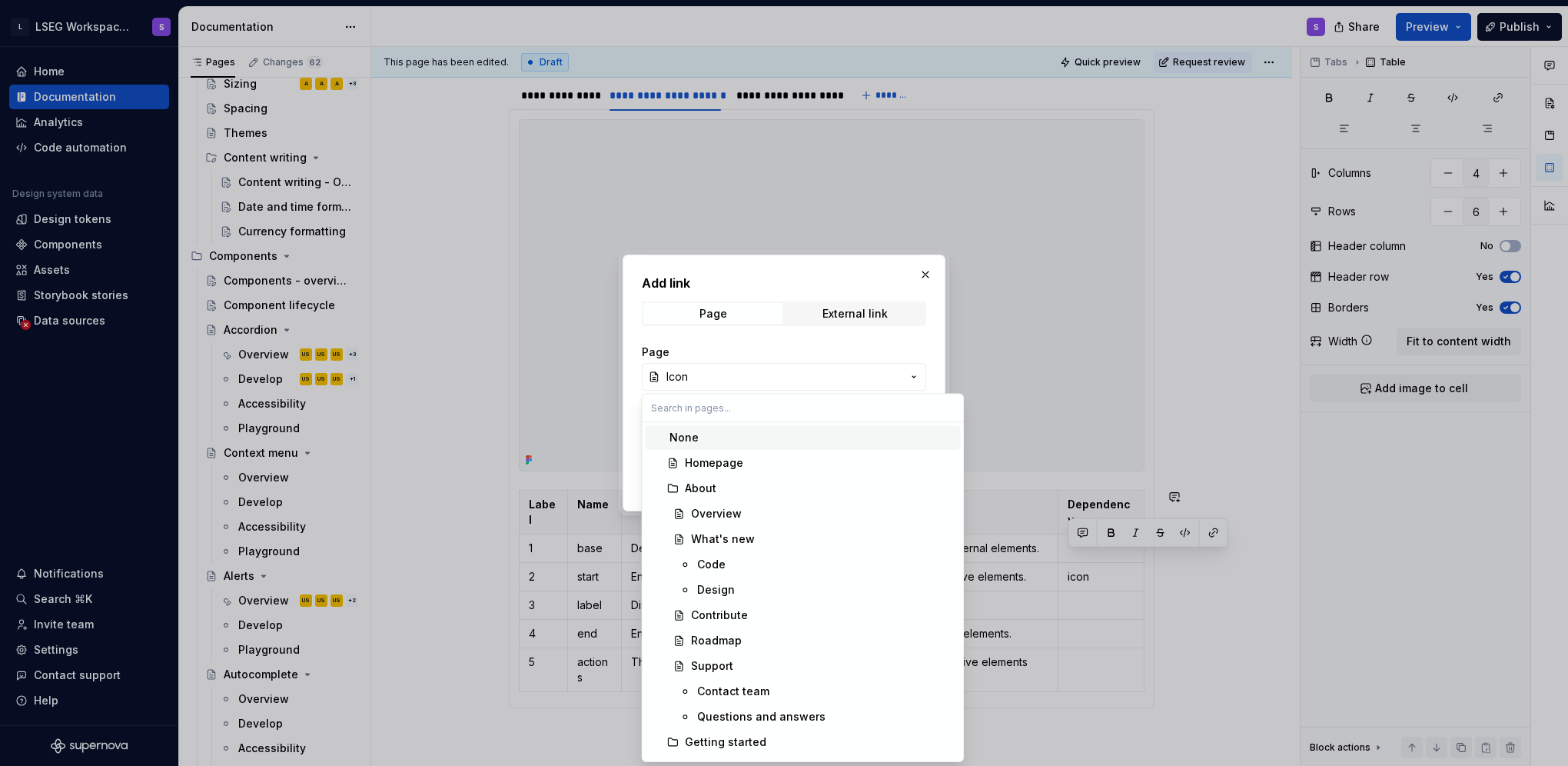
click at [867, 354] on div "Add link Page External link Page Icon Anchor Page title Open in new tab Cancel …" at bounding box center [784, 383] width 1568 height 766
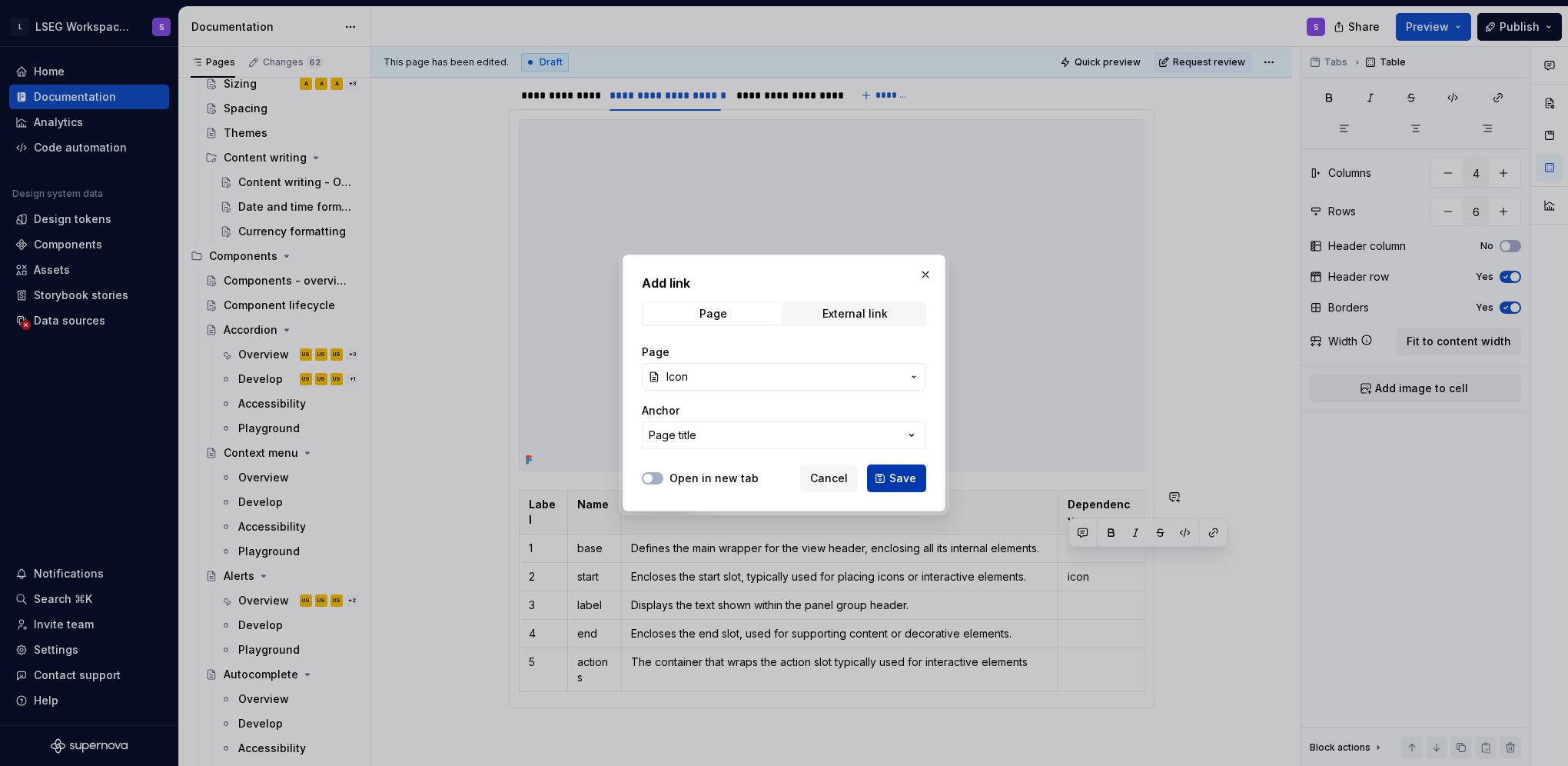
click at [903, 471] on span "Save" at bounding box center [903, 478] width 27 height 15
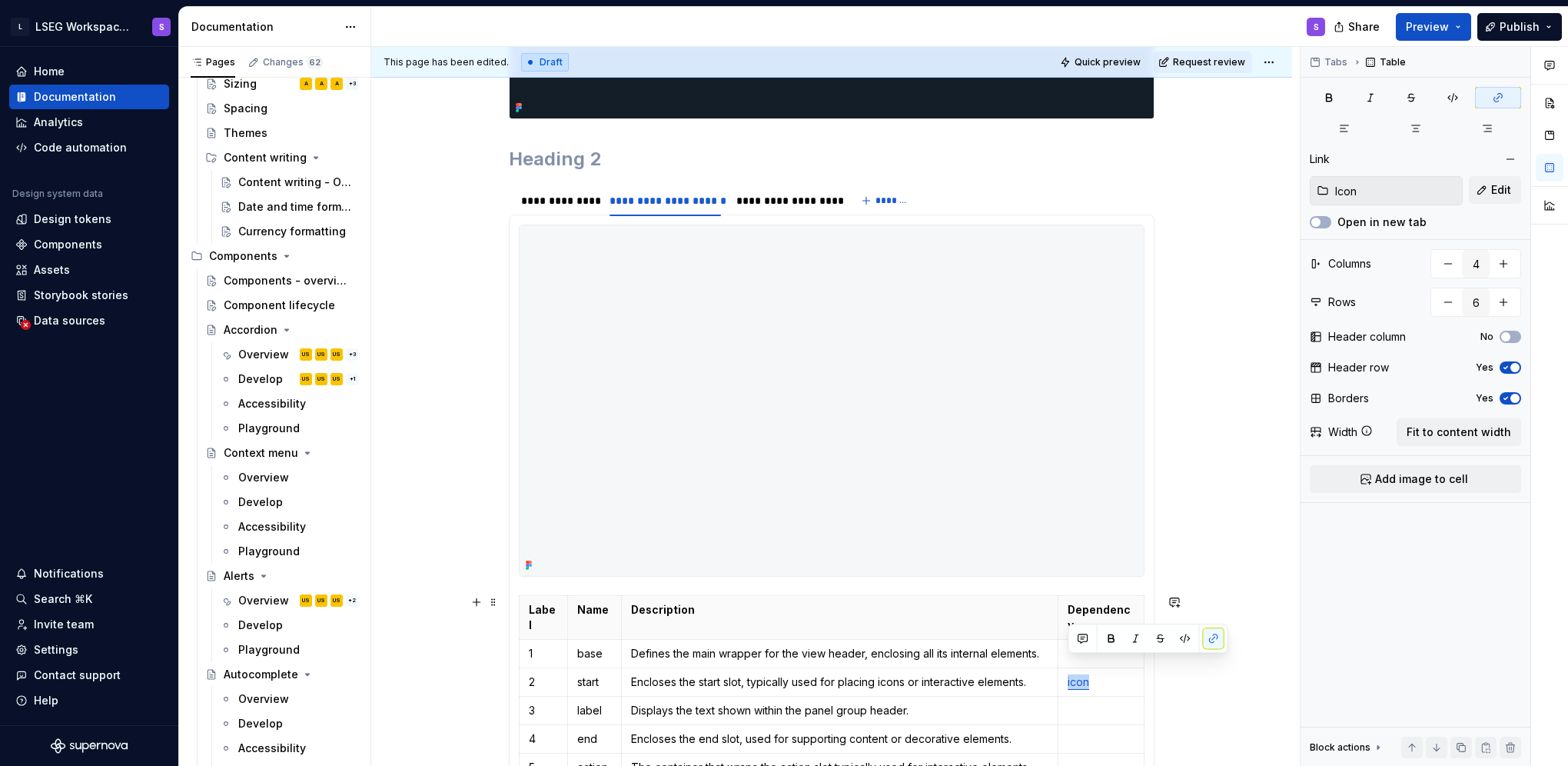
scroll to position [499, 0]
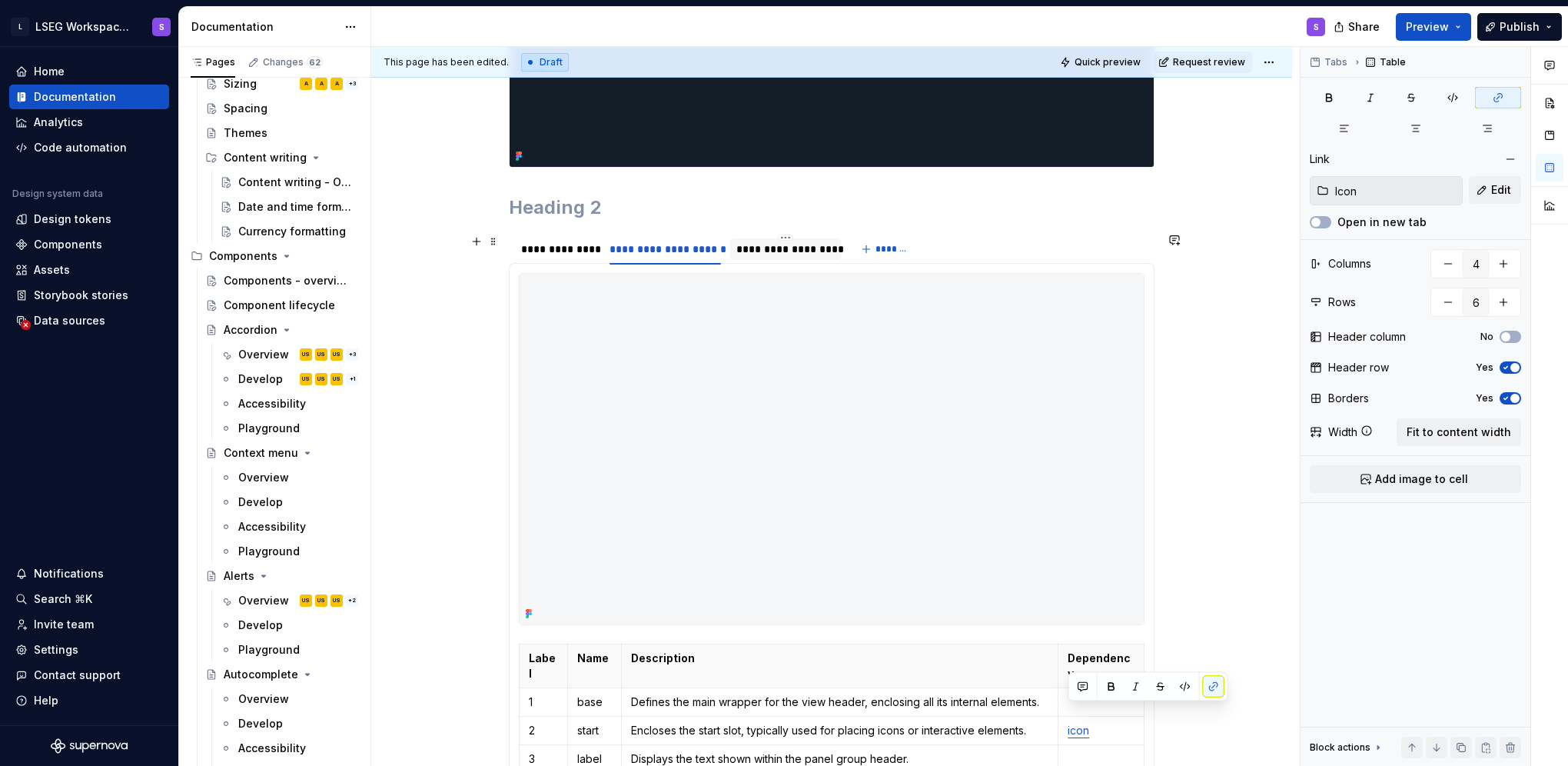
click at [782, 254] on div "**********" at bounding box center [785, 249] width 98 height 15
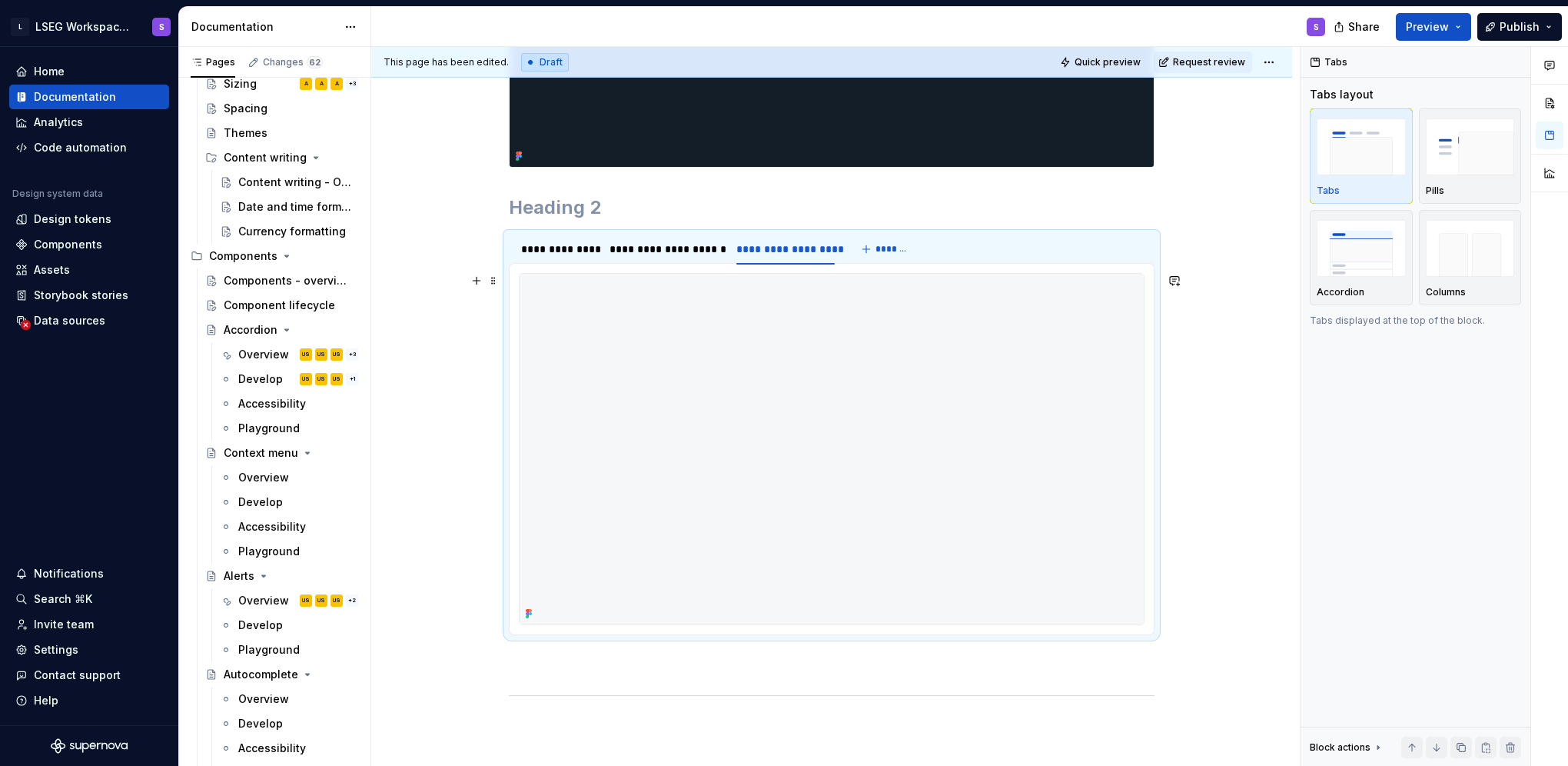
click at [567, 399] on img at bounding box center [831, 449] width 624 height 351
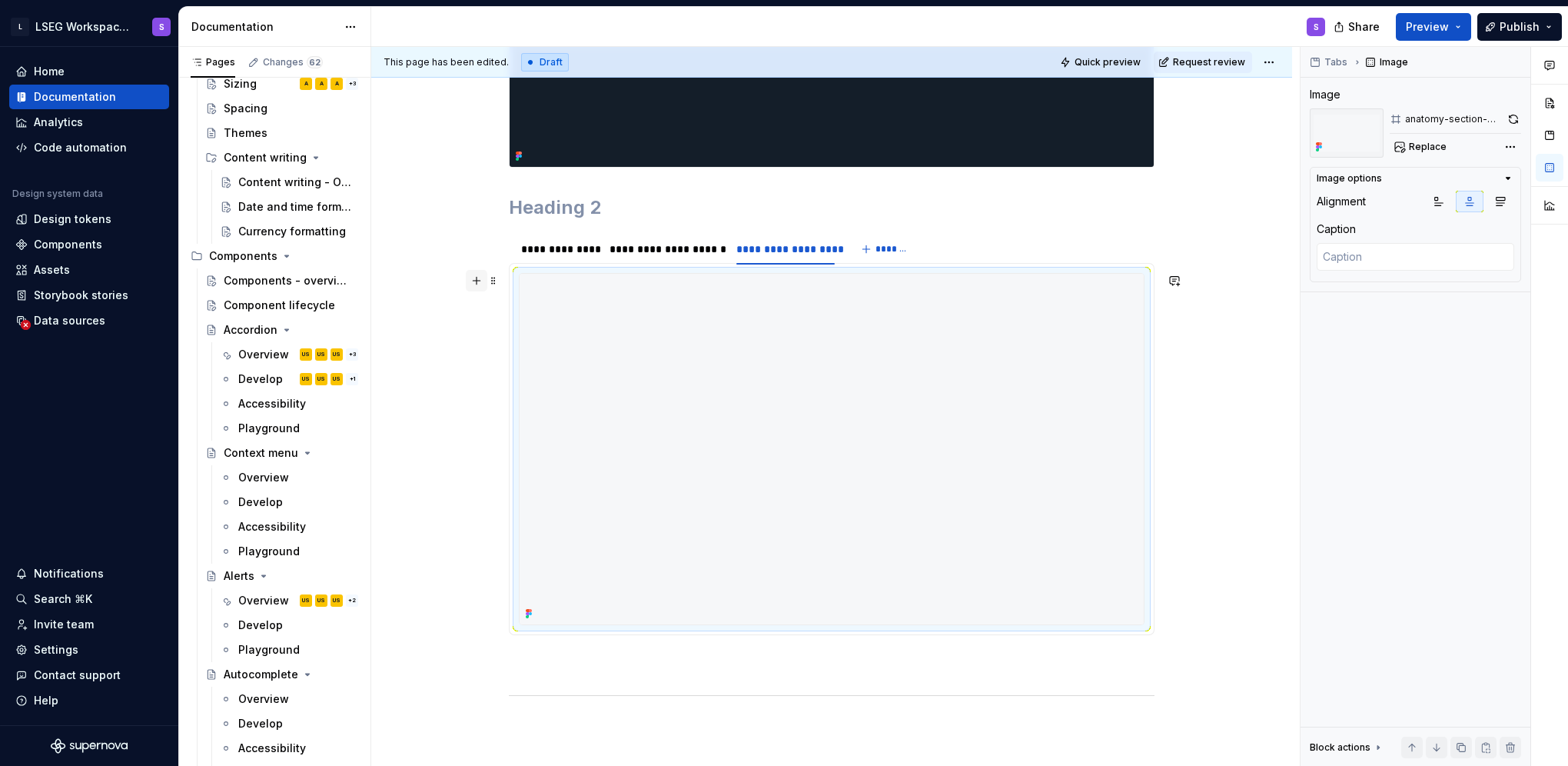
click at [479, 280] on button "button" at bounding box center [476, 281] width 21 height 21
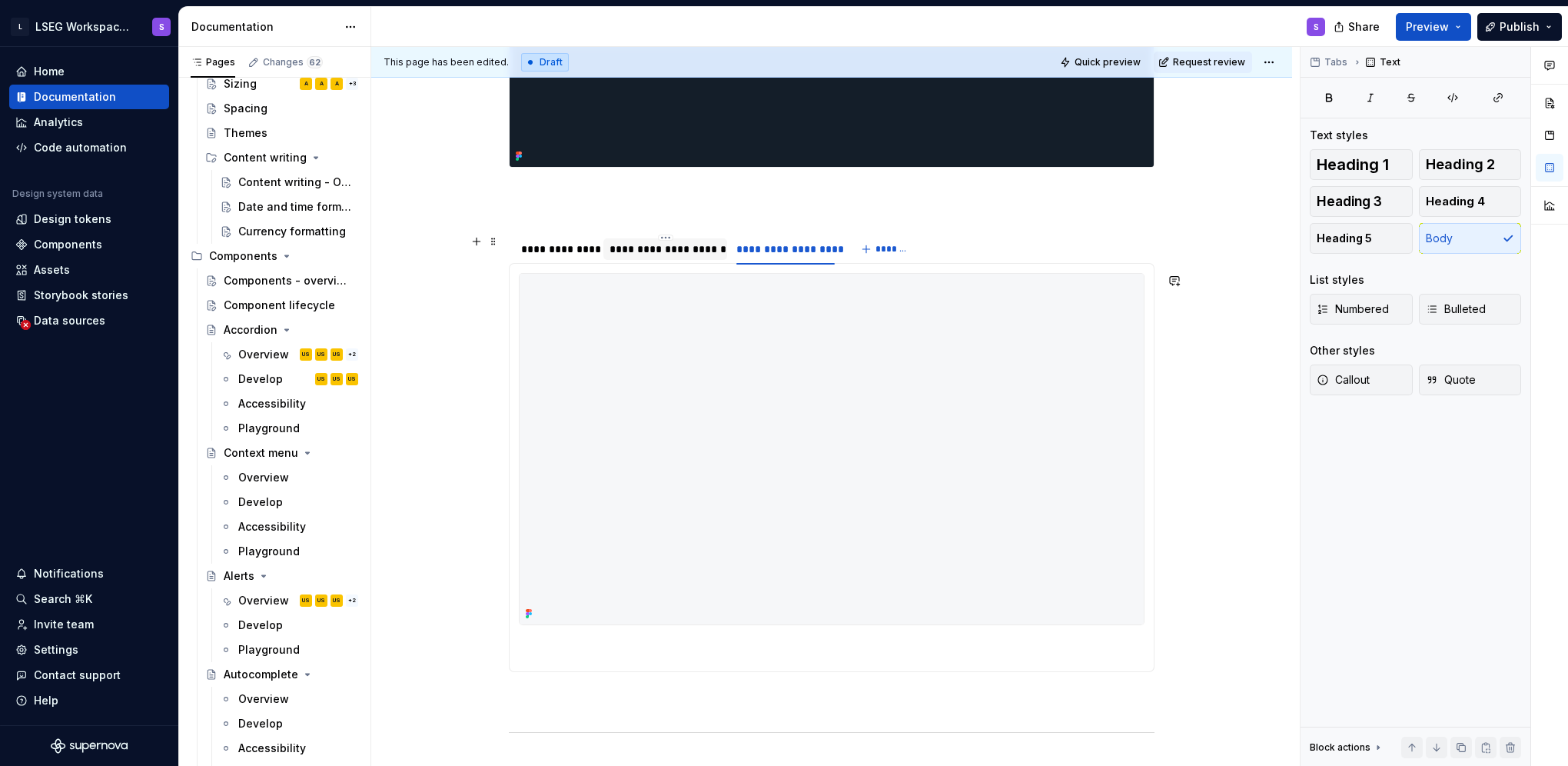
click at [697, 243] on div "**********" at bounding box center [665, 249] width 113 height 15
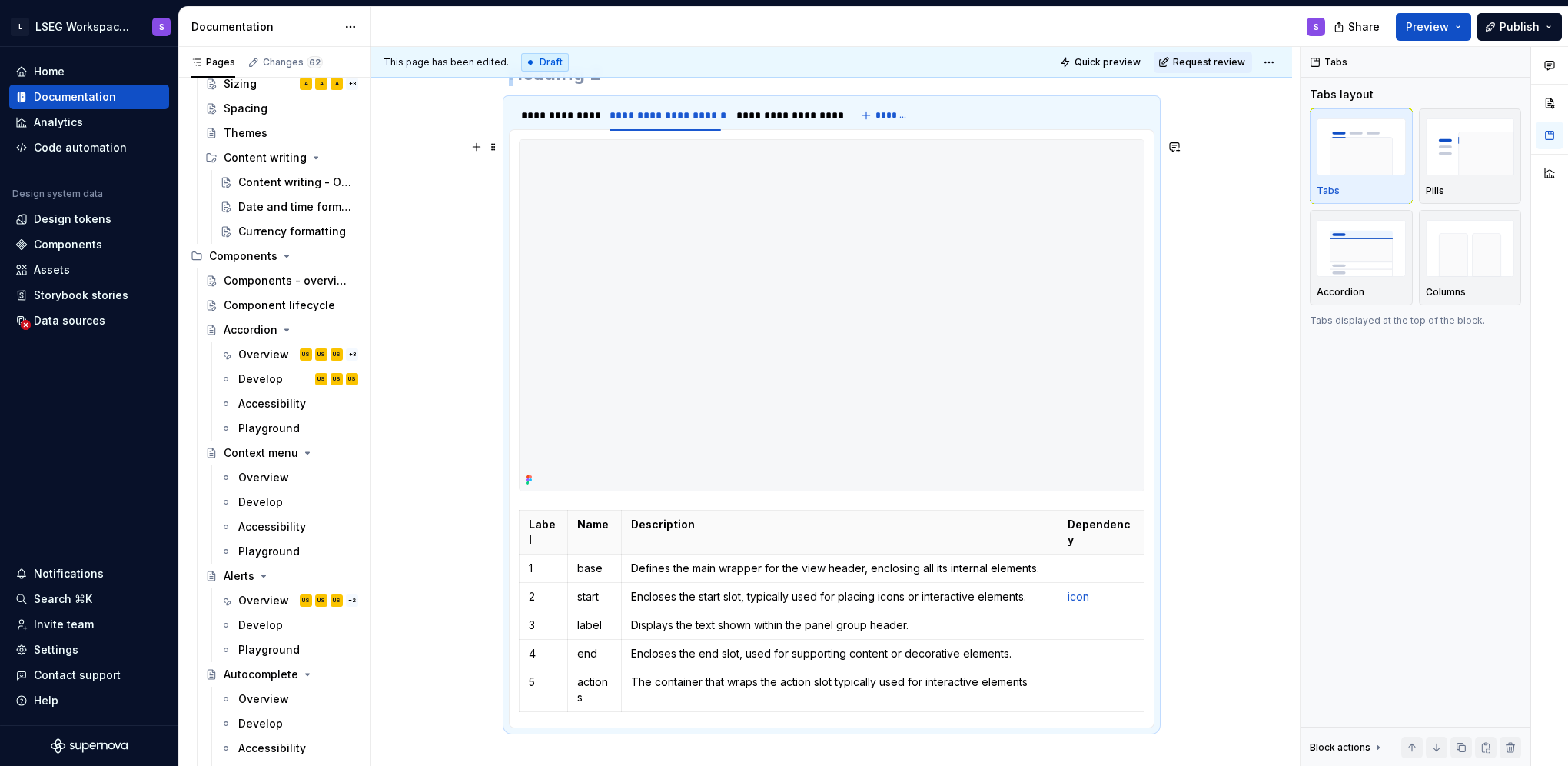
scroll to position [653, 0]
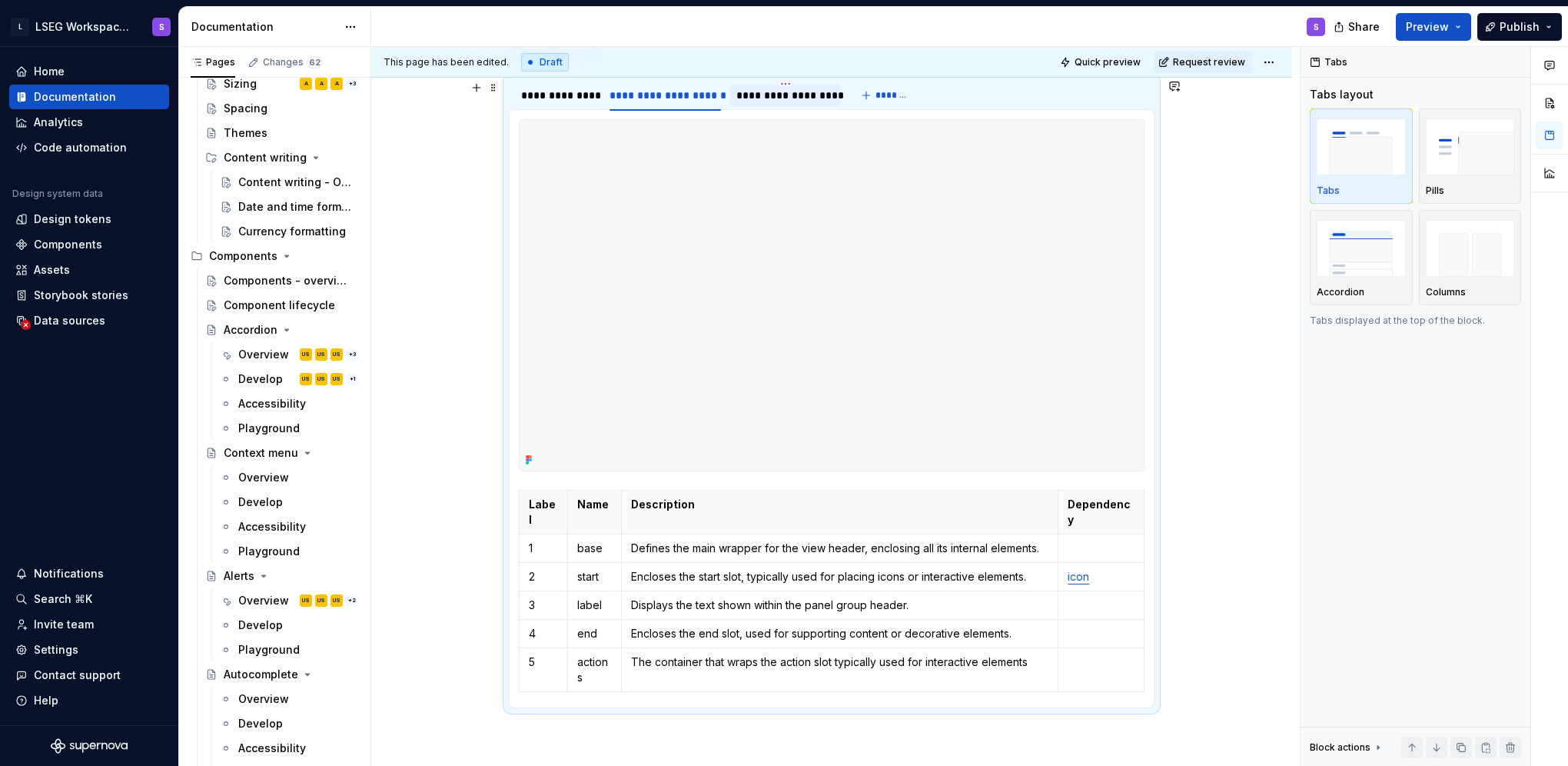
click at [780, 95] on div "**********" at bounding box center [785, 95] width 98 height 15
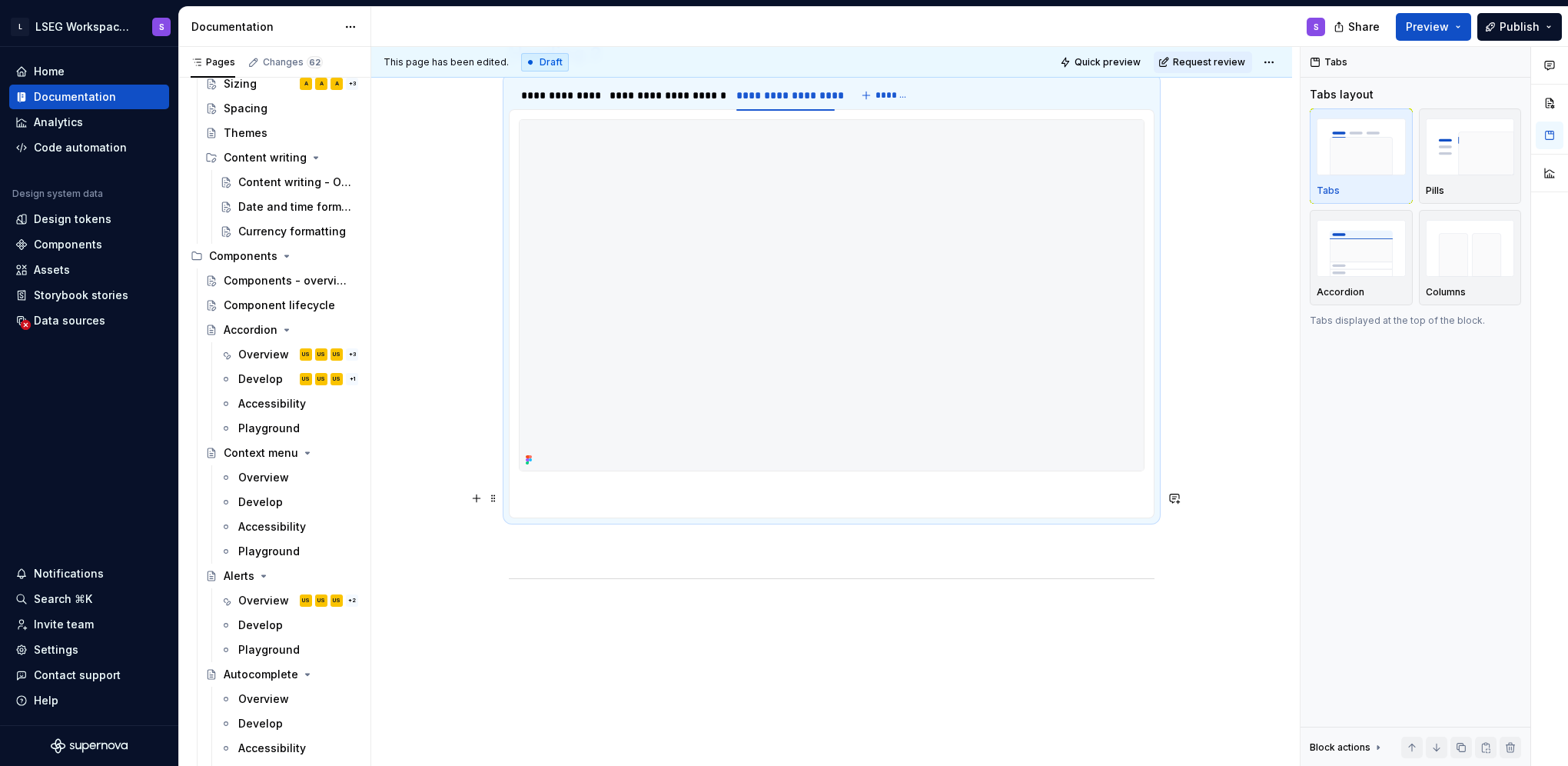
click at [561, 482] on section-item-column at bounding box center [831, 314] width 626 height 389
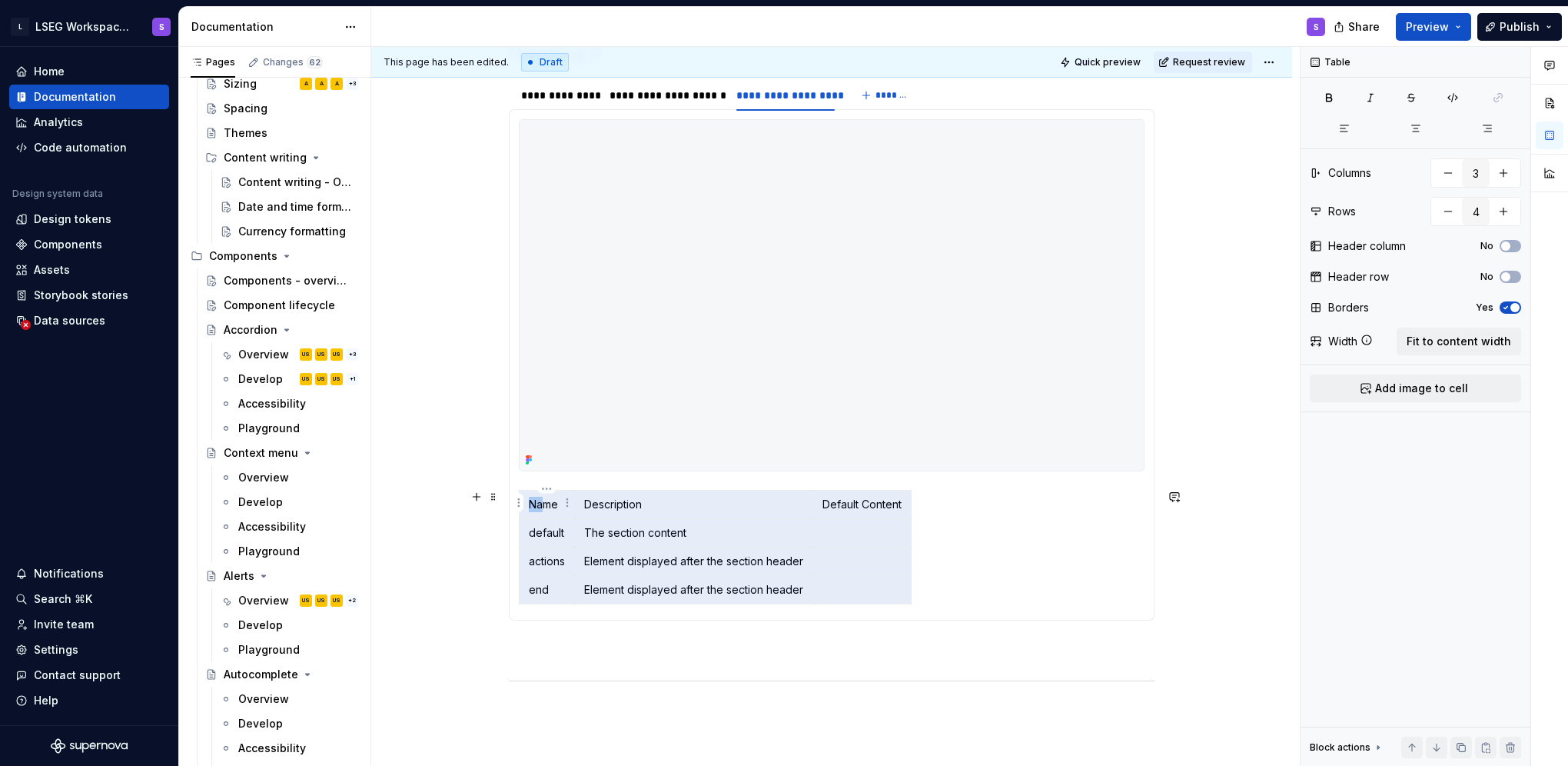
drag, startPoint x: 834, startPoint y: 590, endPoint x: 541, endPoint y: 511, distance: 303.5
click at [541, 511] on tbody "Name Description Default Content default The section content actions Element di…" at bounding box center [715, 546] width 392 height 113
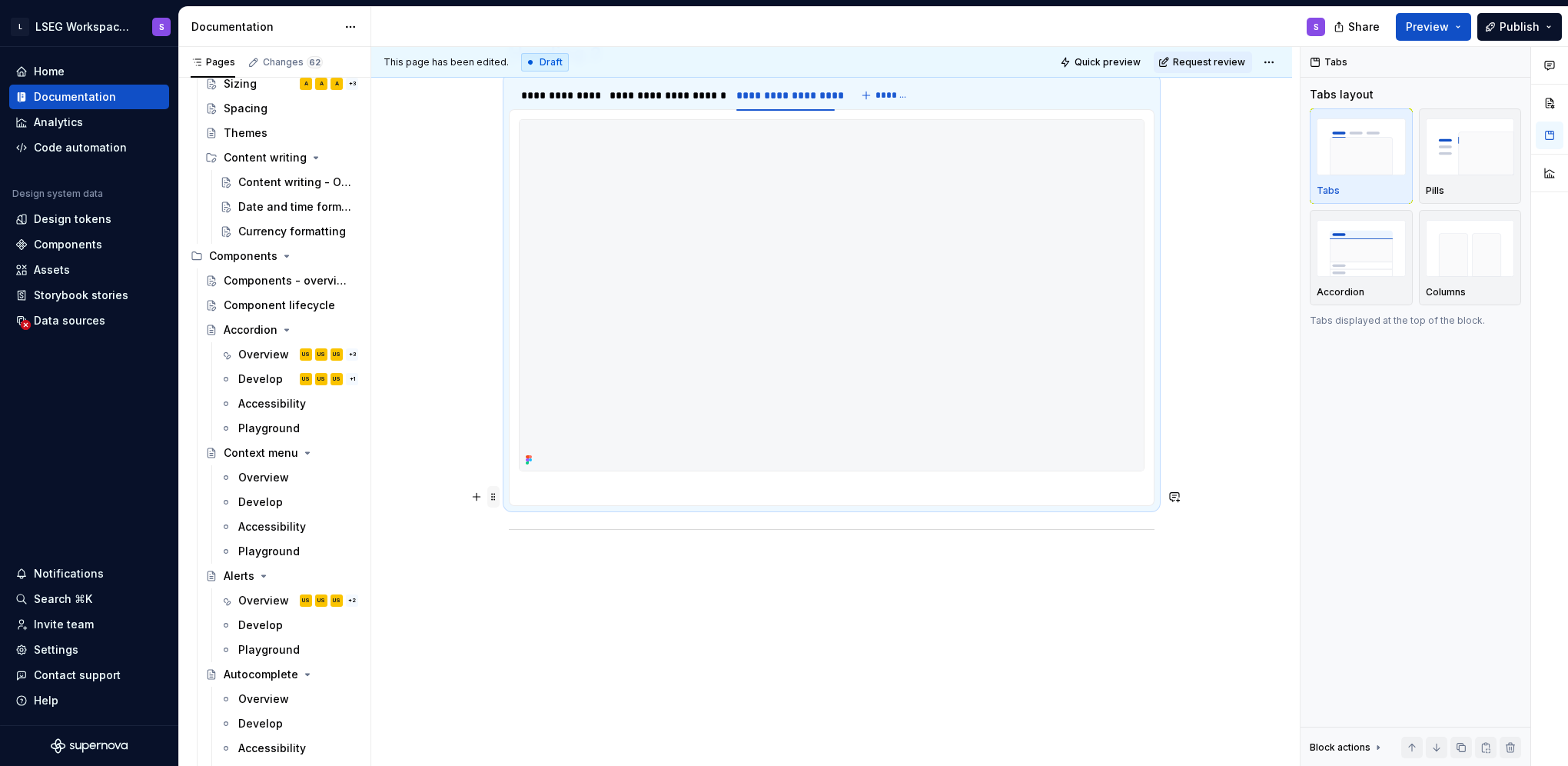
click at [493, 490] on span at bounding box center [493, 497] width 12 height 21
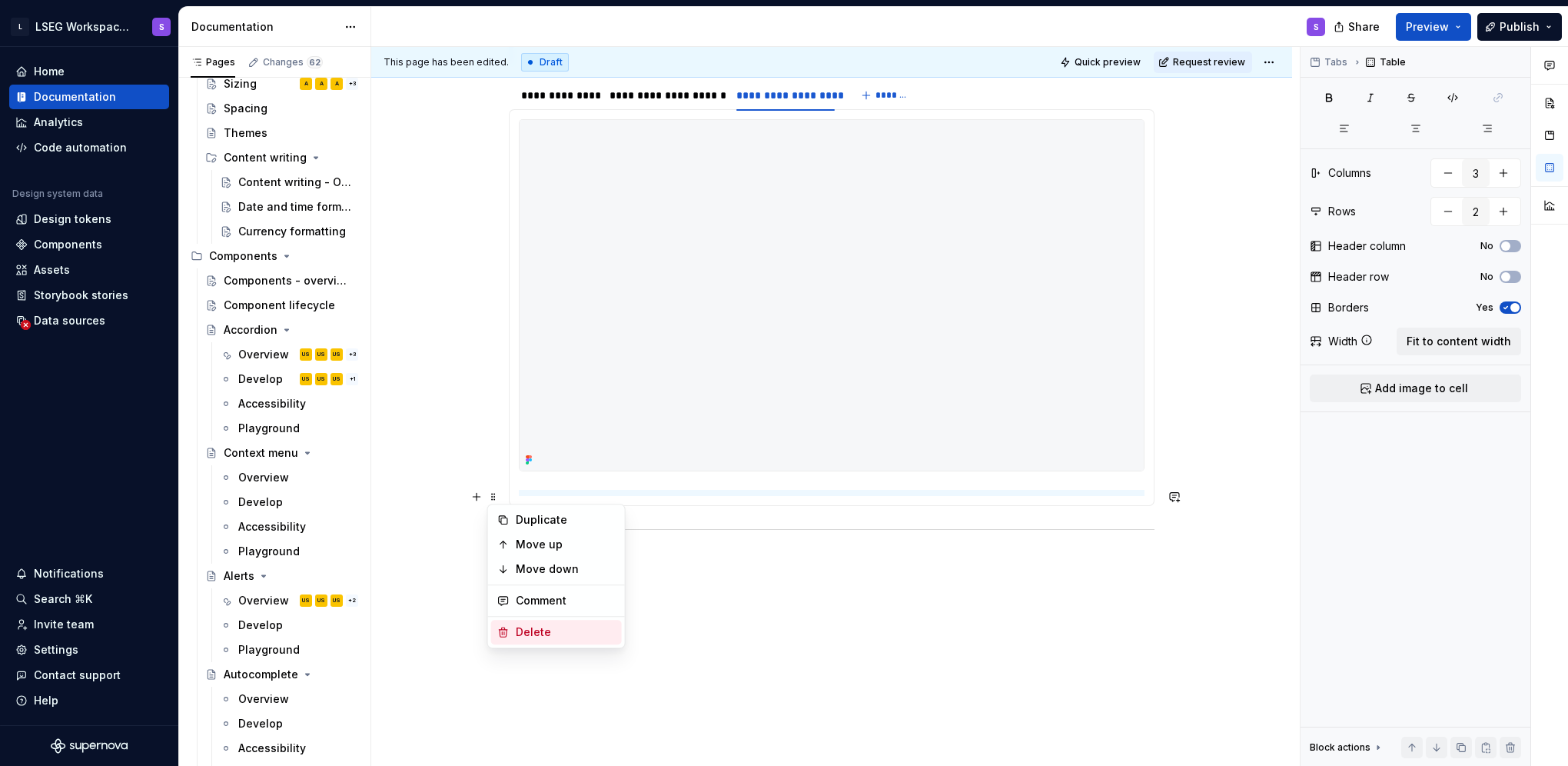
click at [553, 634] on div "Delete" at bounding box center [566, 631] width 100 height 15
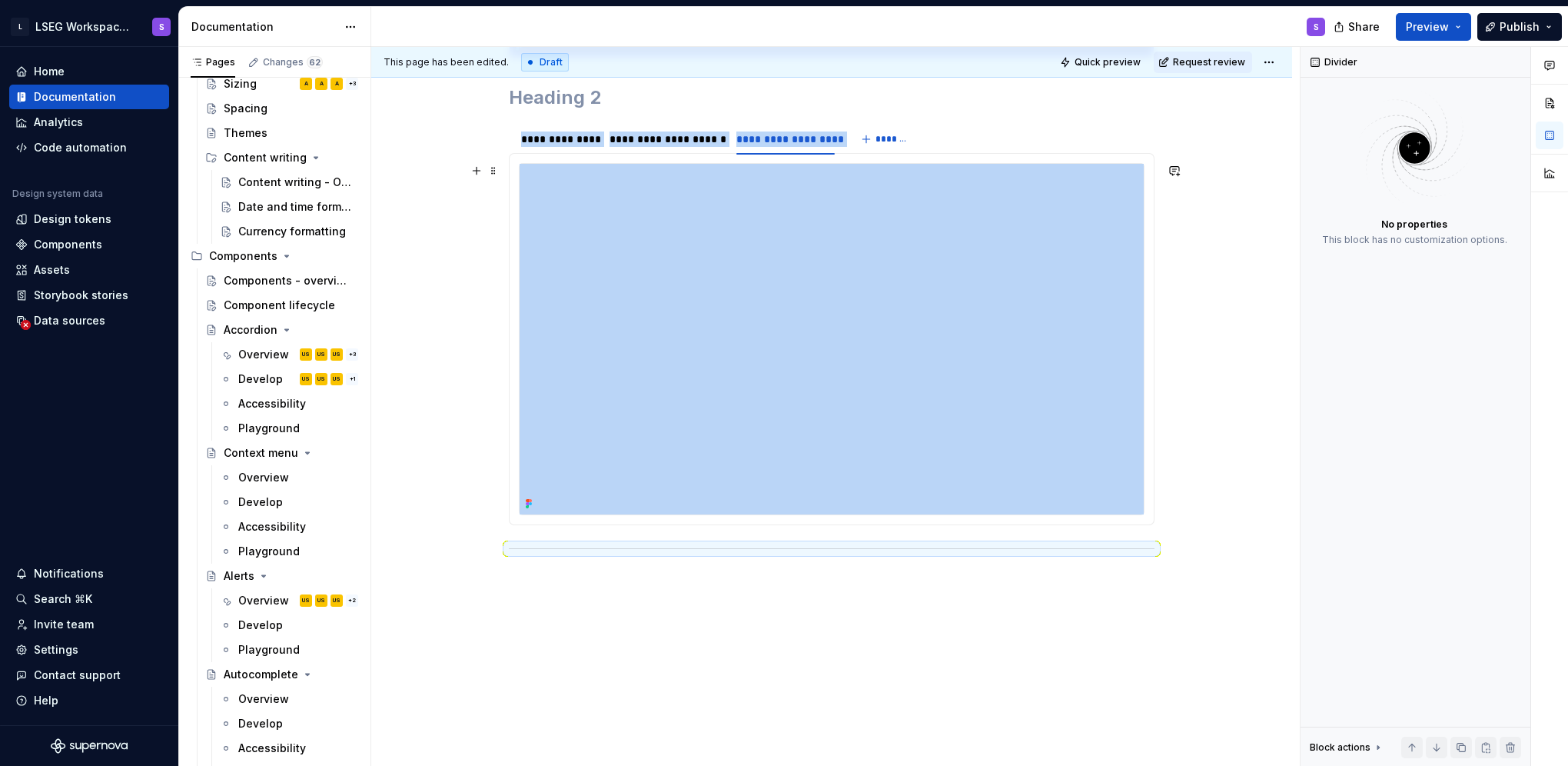
scroll to position [575, 0]
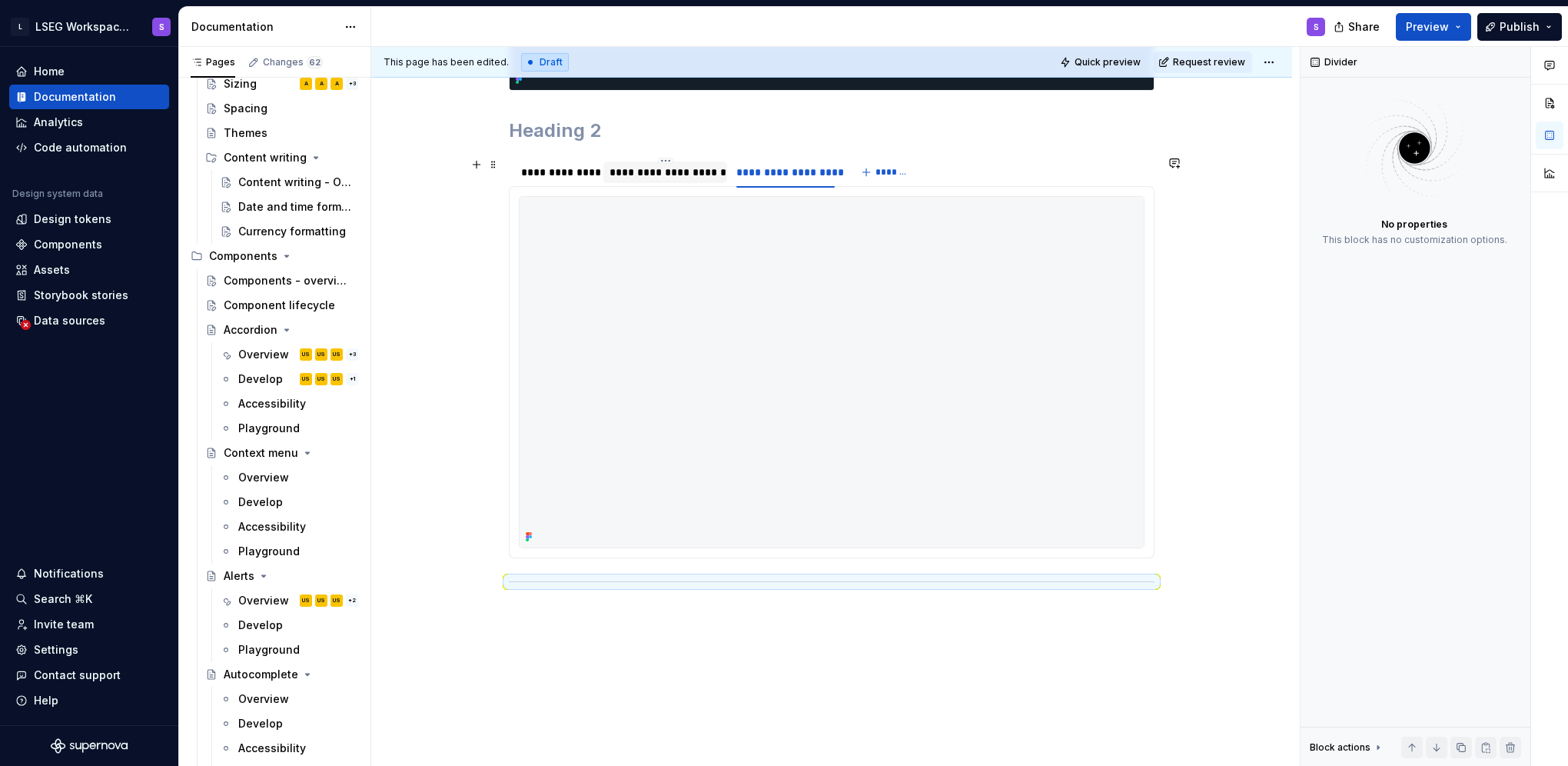
click at [692, 170] on div "**********" at bounding box center [665, 171] width 113 height 15
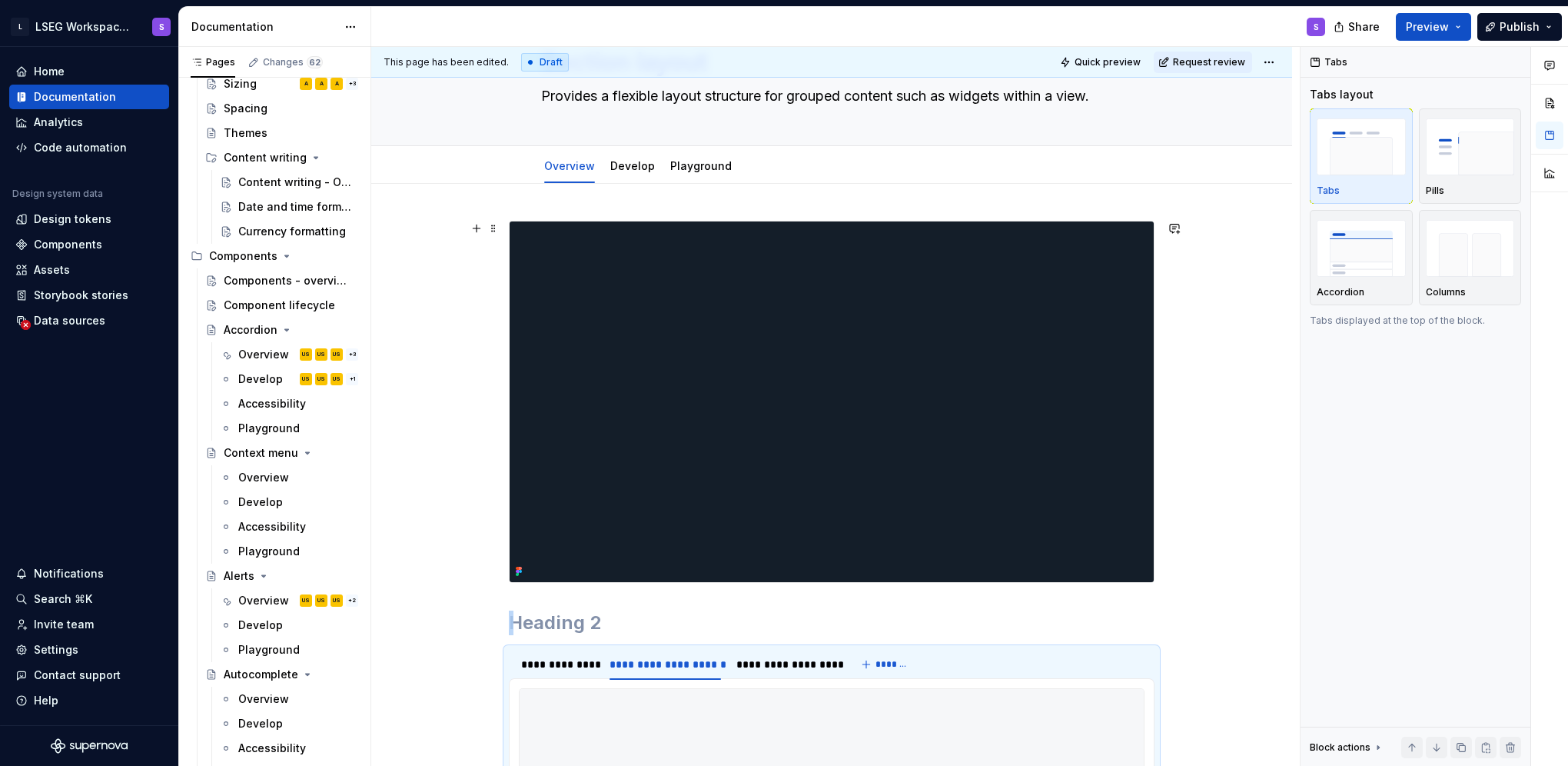
scroll to position [230, 0]
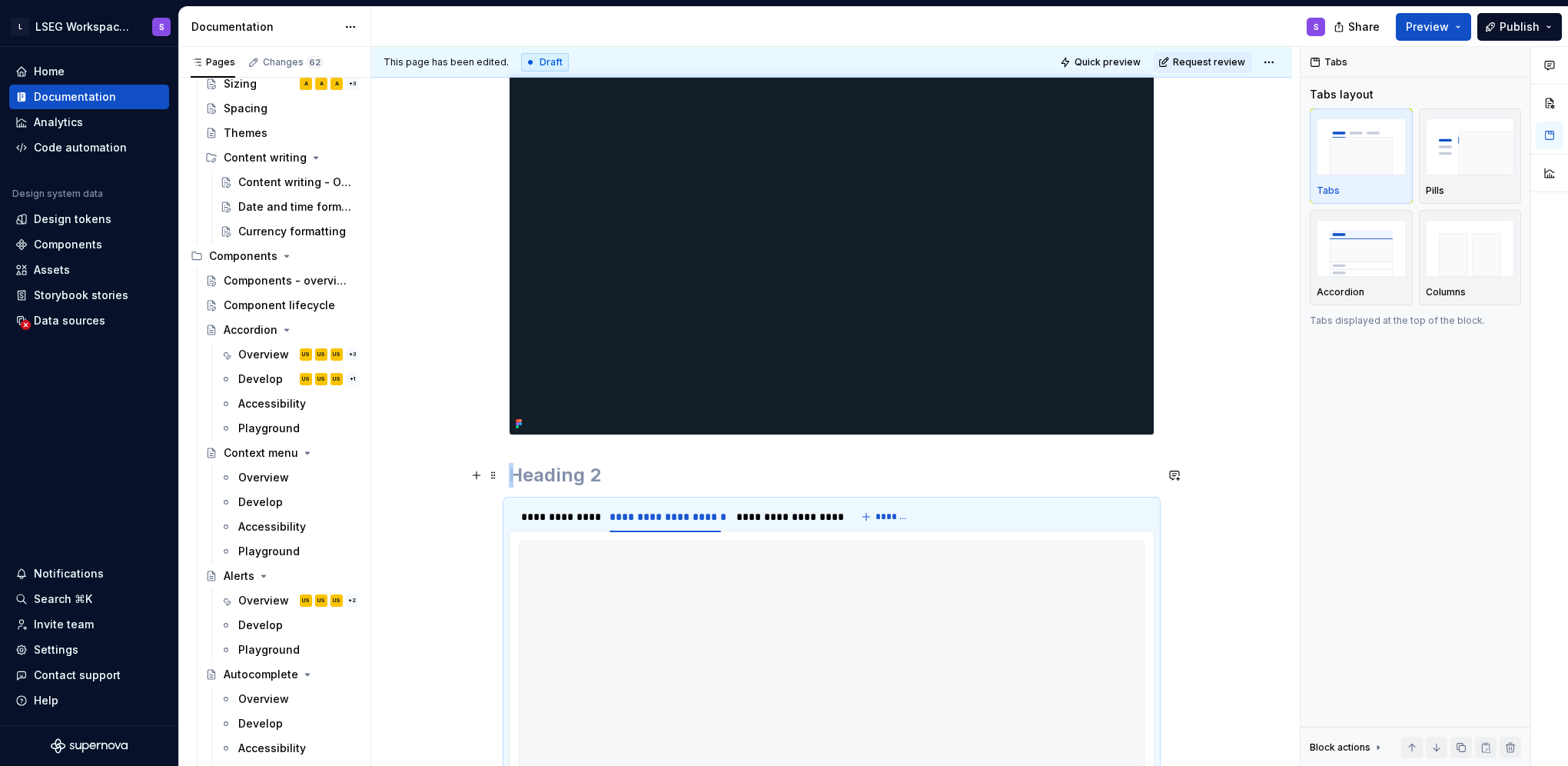
click at [613, 464] on h2 at bounding box center [831, 475] width 646 height 25
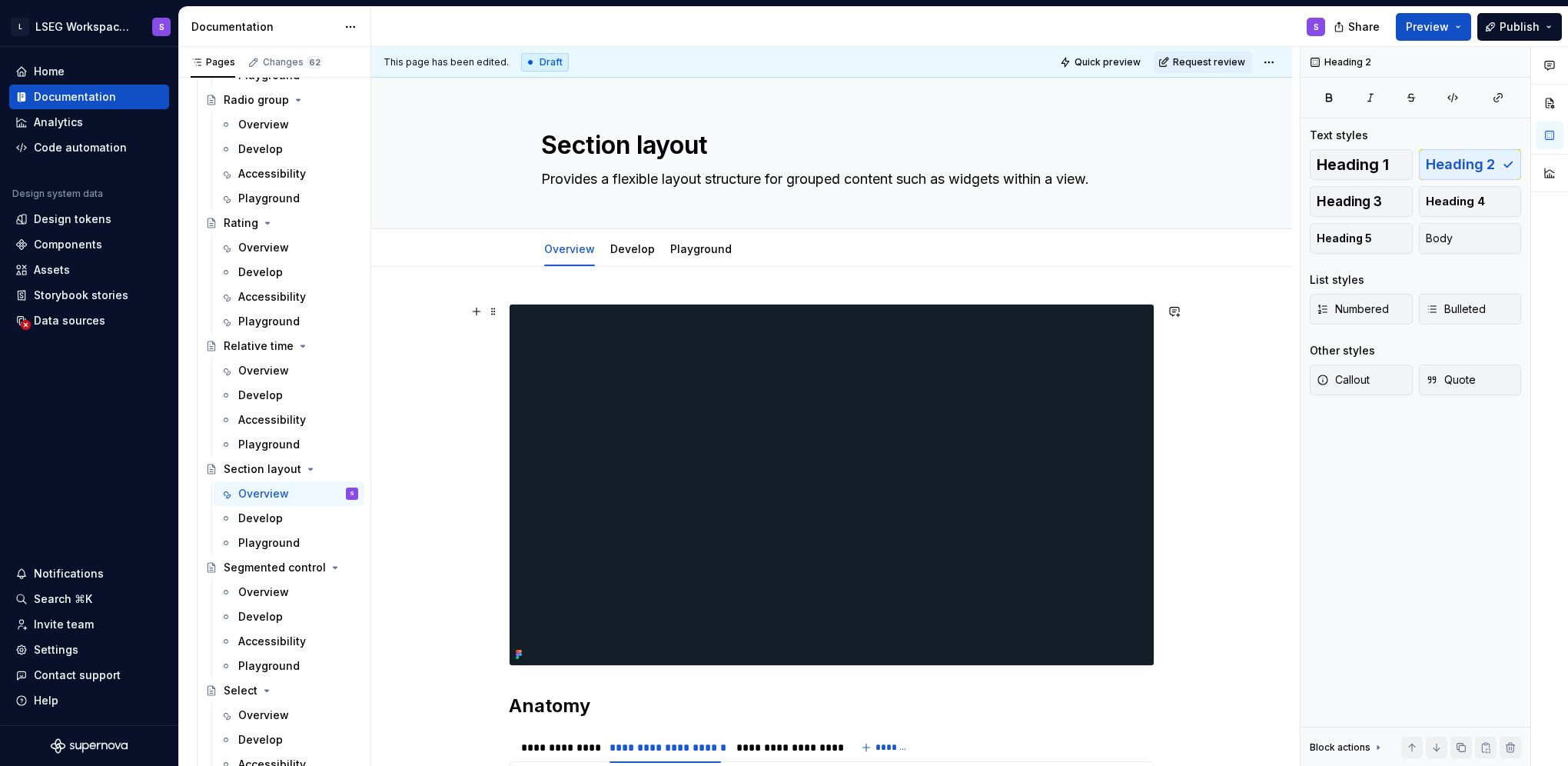
scroll to position [308, 0]
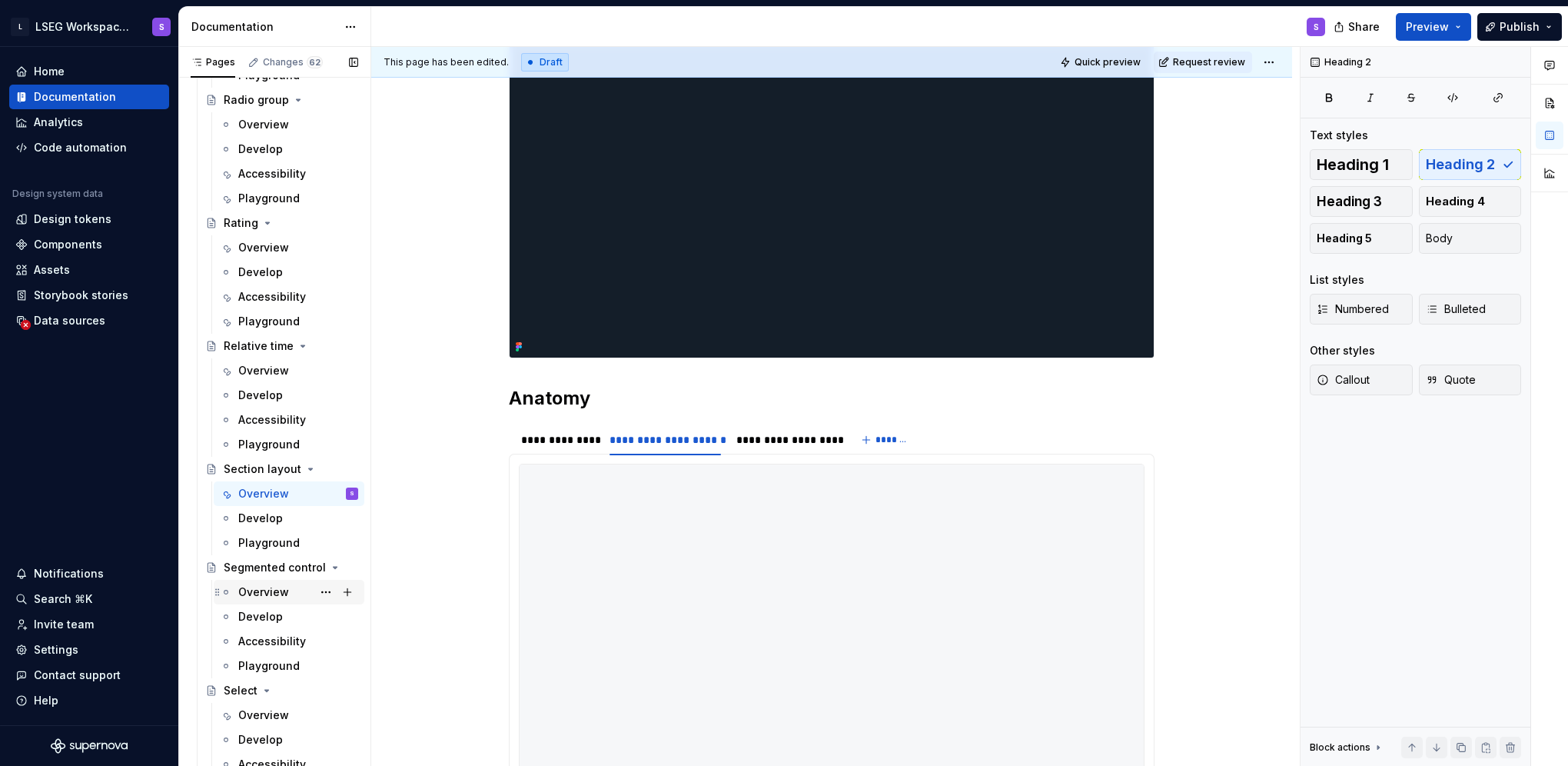
click at [267, 591] on div "Overview" at bounding box center [264, 592] width 51 height 15
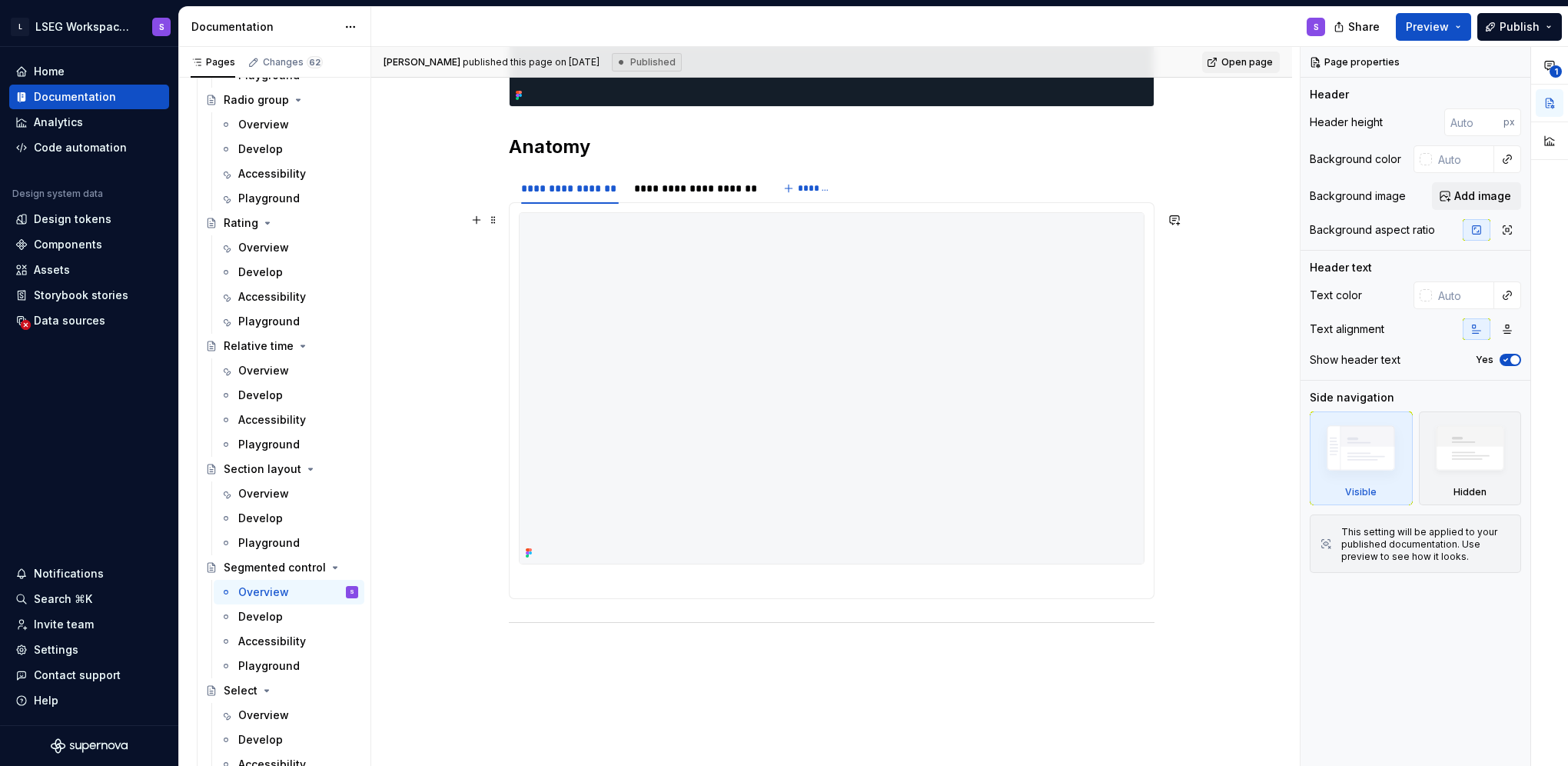
scroll to position [692, 0]
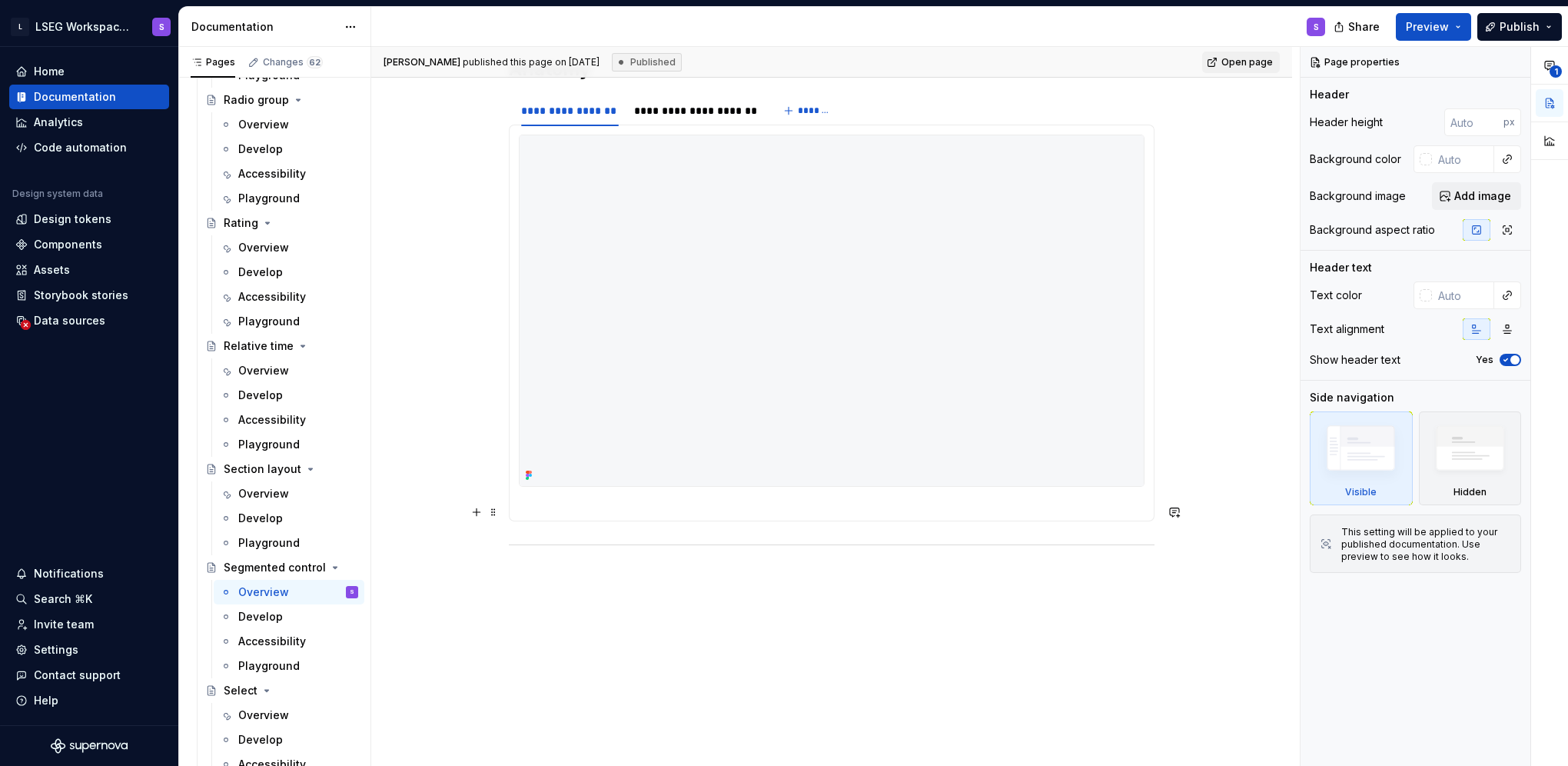
click at [606, 495] on section-item-column at bounding box center [831, 323] width 626 height 376
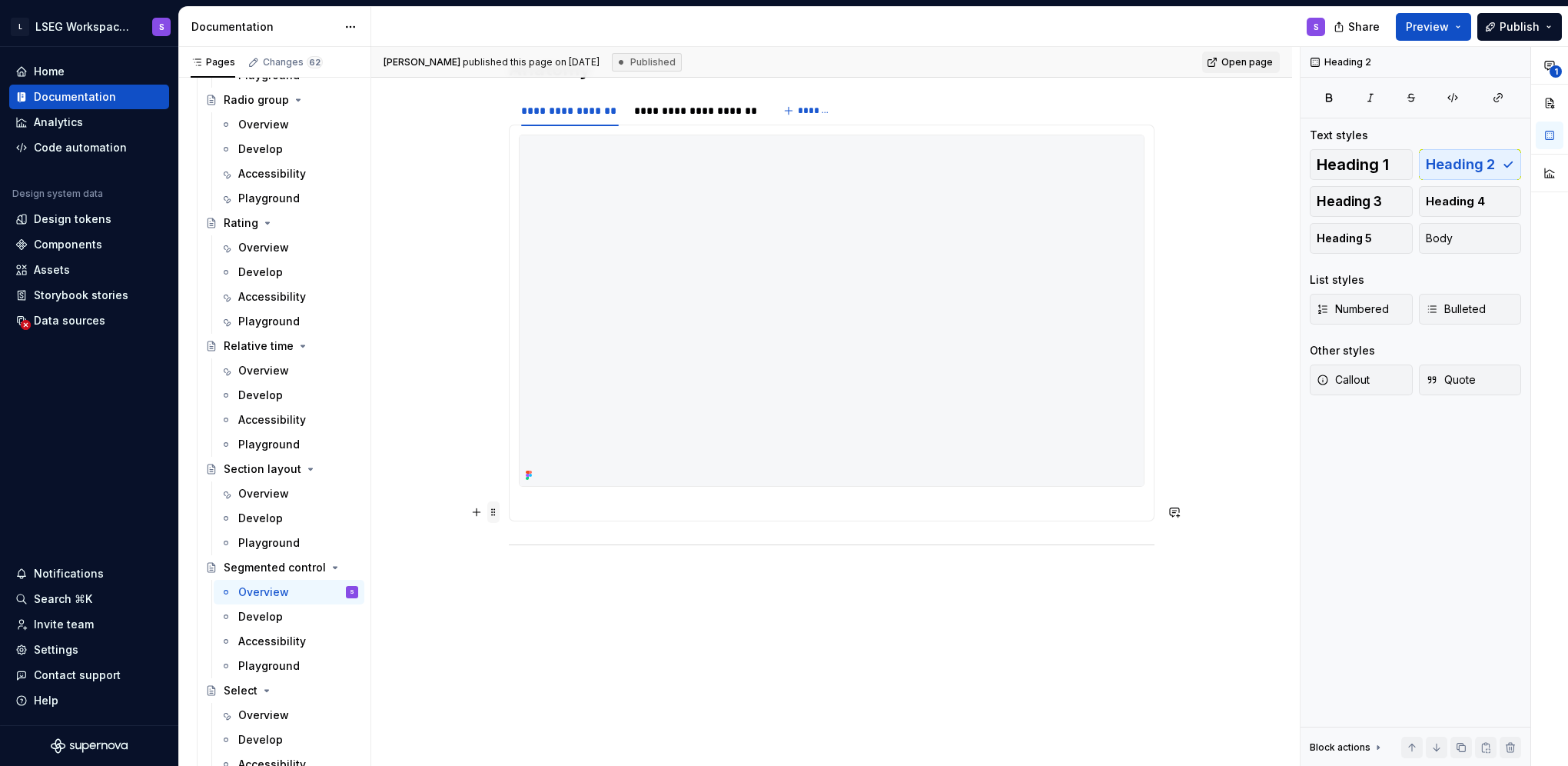
click at [498, 506] on span at bounding box center [493, 512] width 12 height 21
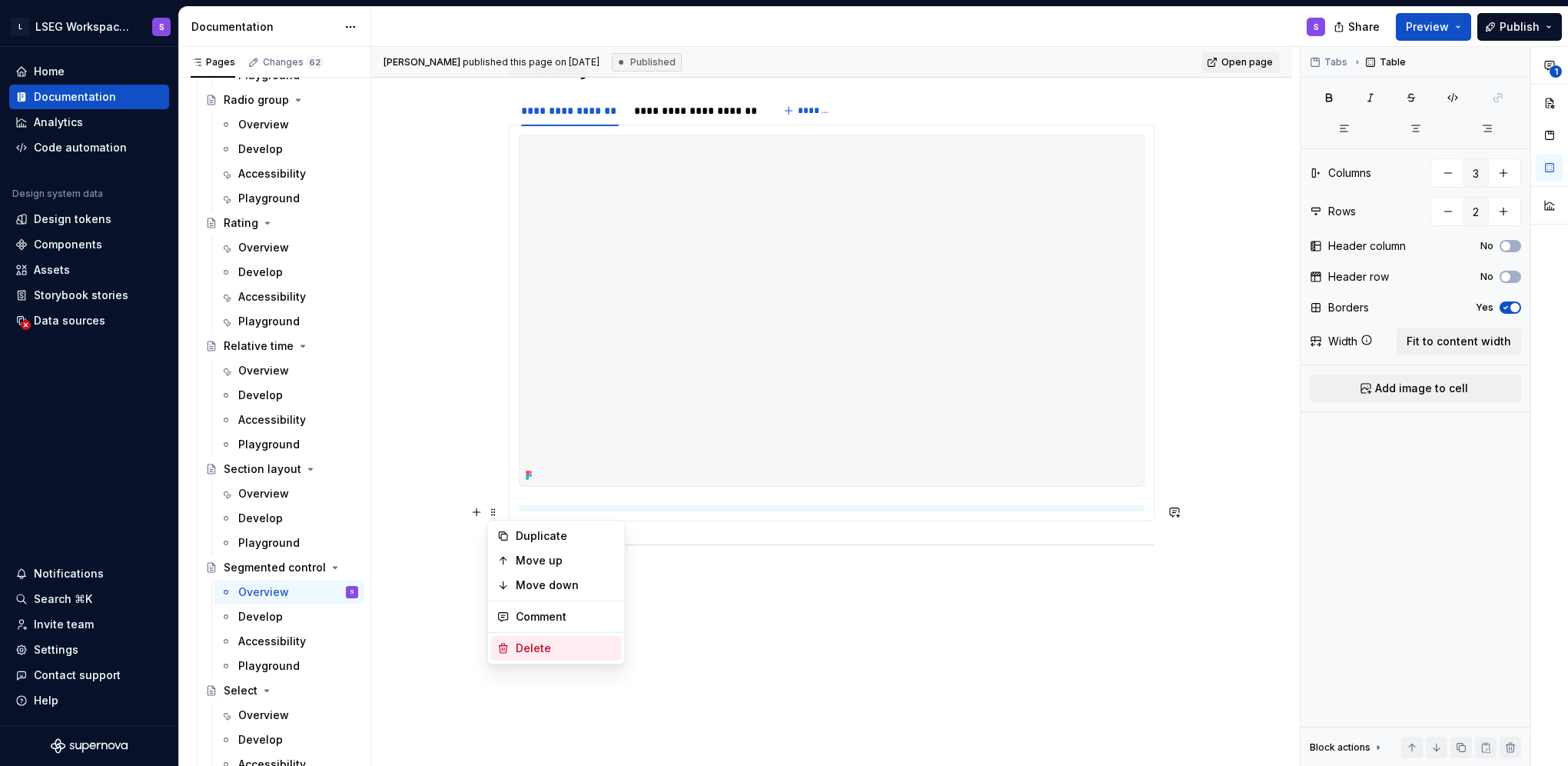
click at [562, 642] on div "Delete" at bounding box center [566, 647] width 100 height 15
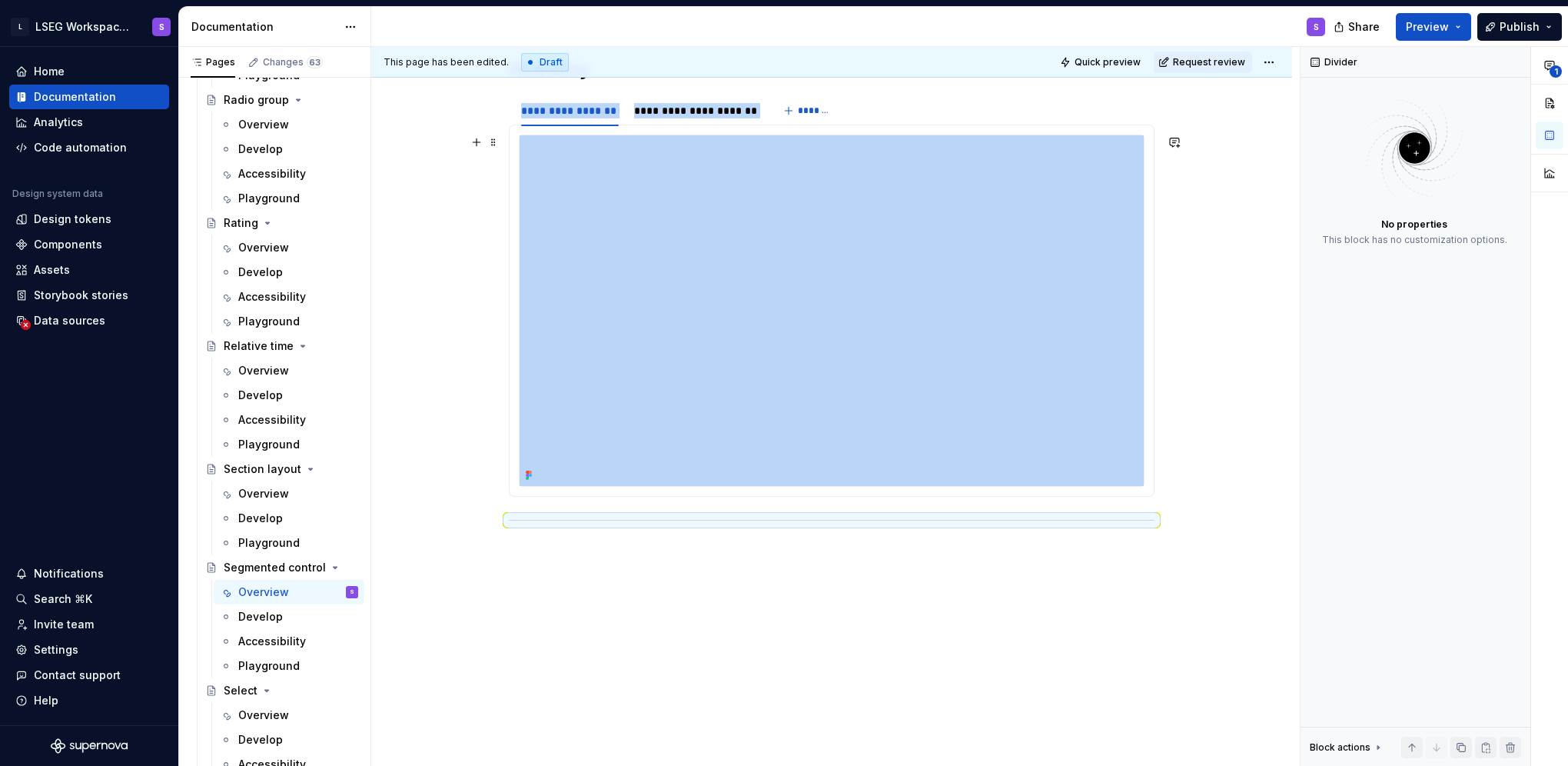
type textarea "*"
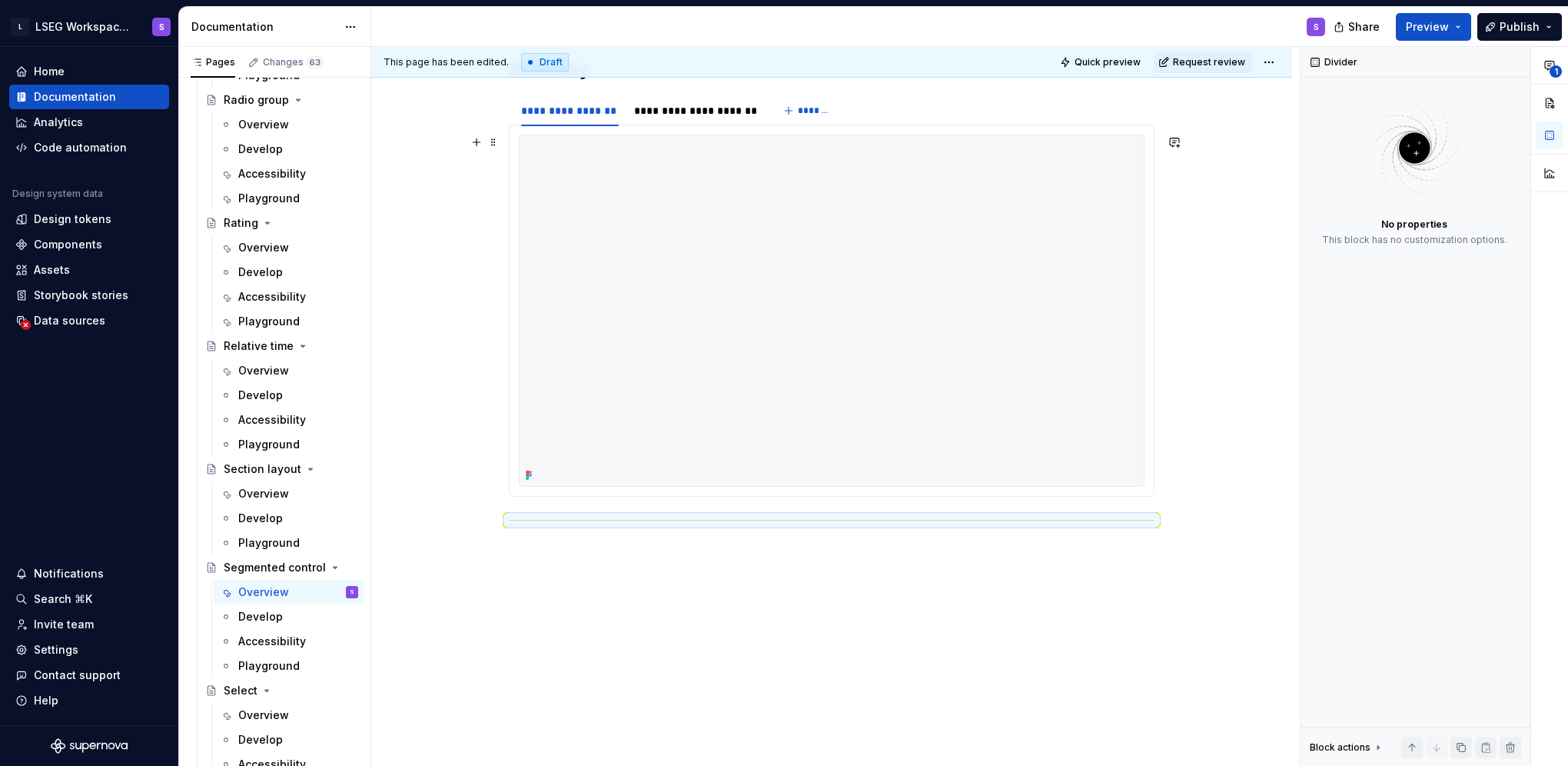
click at [624, 403] on img at bounding box center [831, 310] width 624 height 351
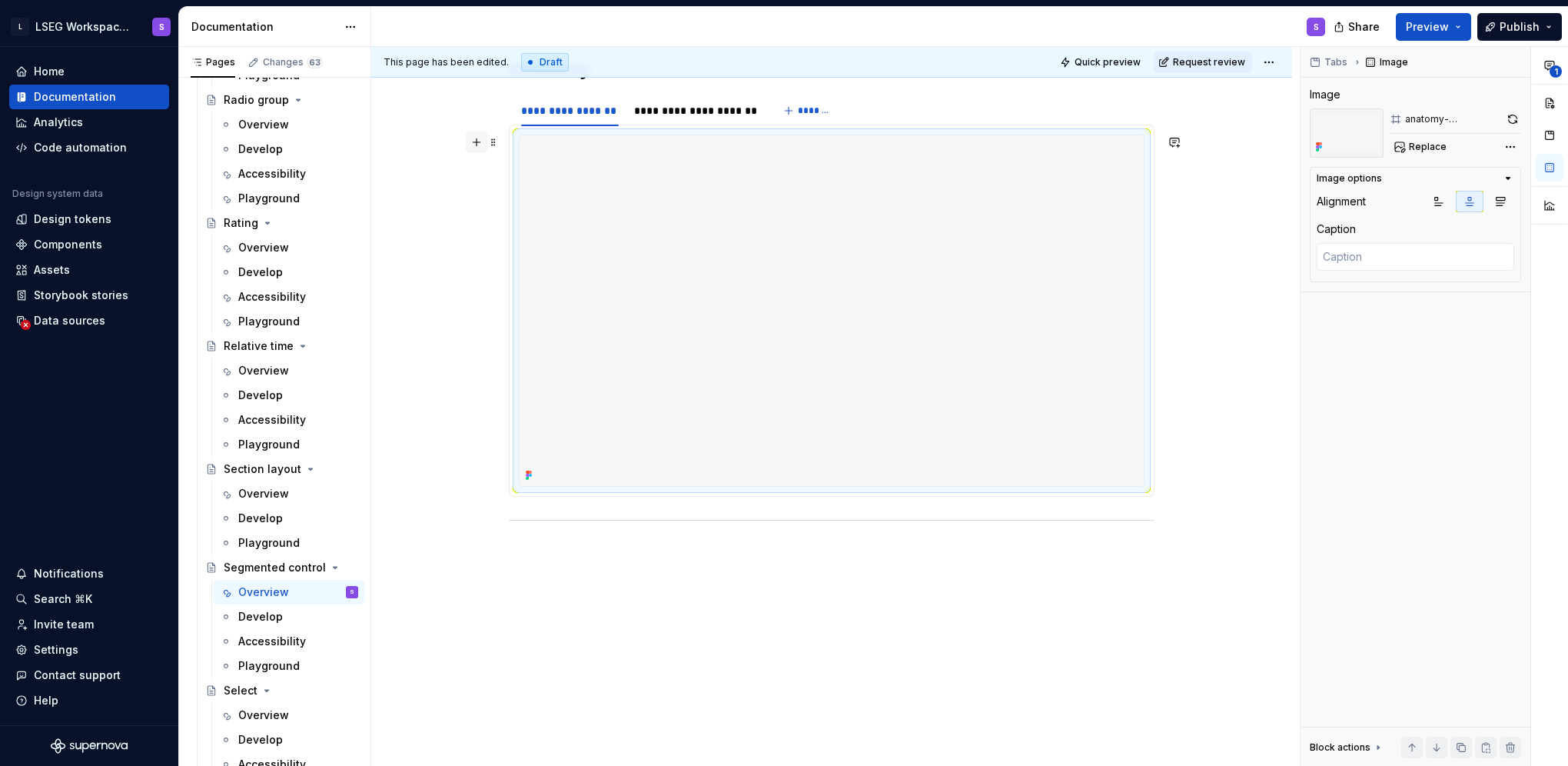
click at [478, 142] on button "button" at bounding box center [476, 142] width 21 height 21
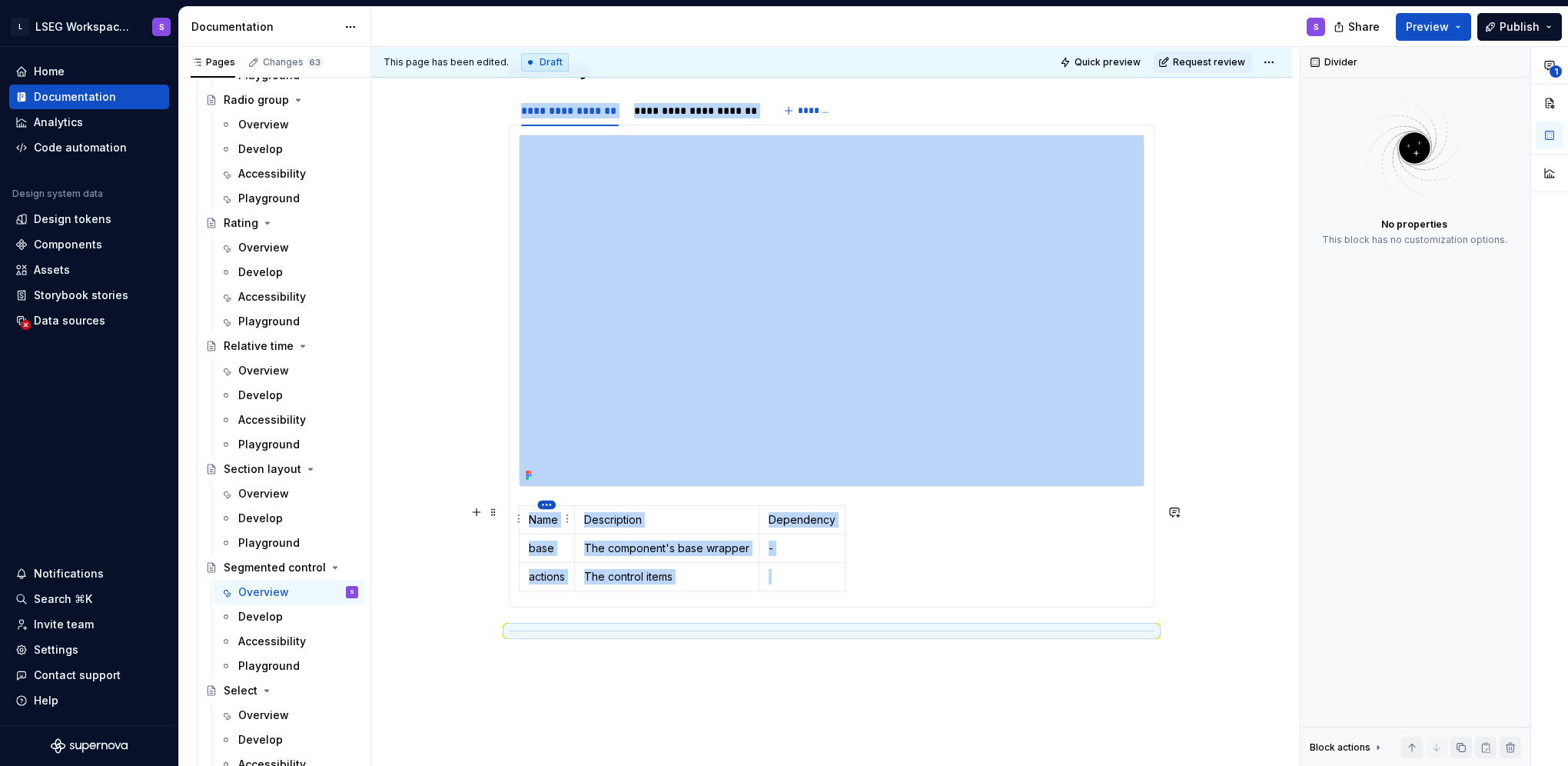
click at [543, 503] on html "L LSEG Workspace Design System S Home Documentation Analytics Code automation D…" at bounding box center [784, 383] width 1568 height 766
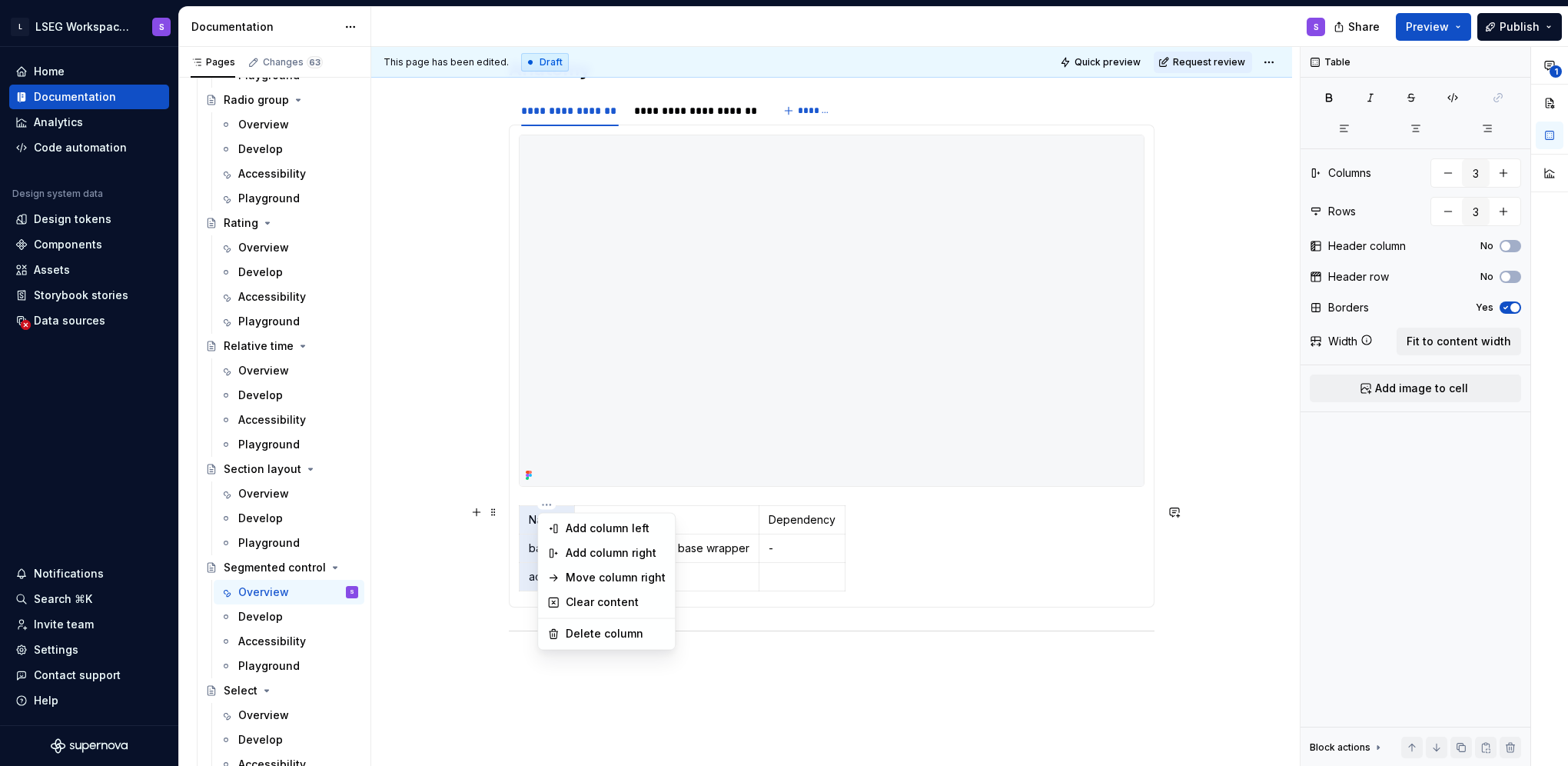
click at [578, 532] on div "Add column left" at bounding box center [616, 528] width 100 height 15
type input "4"
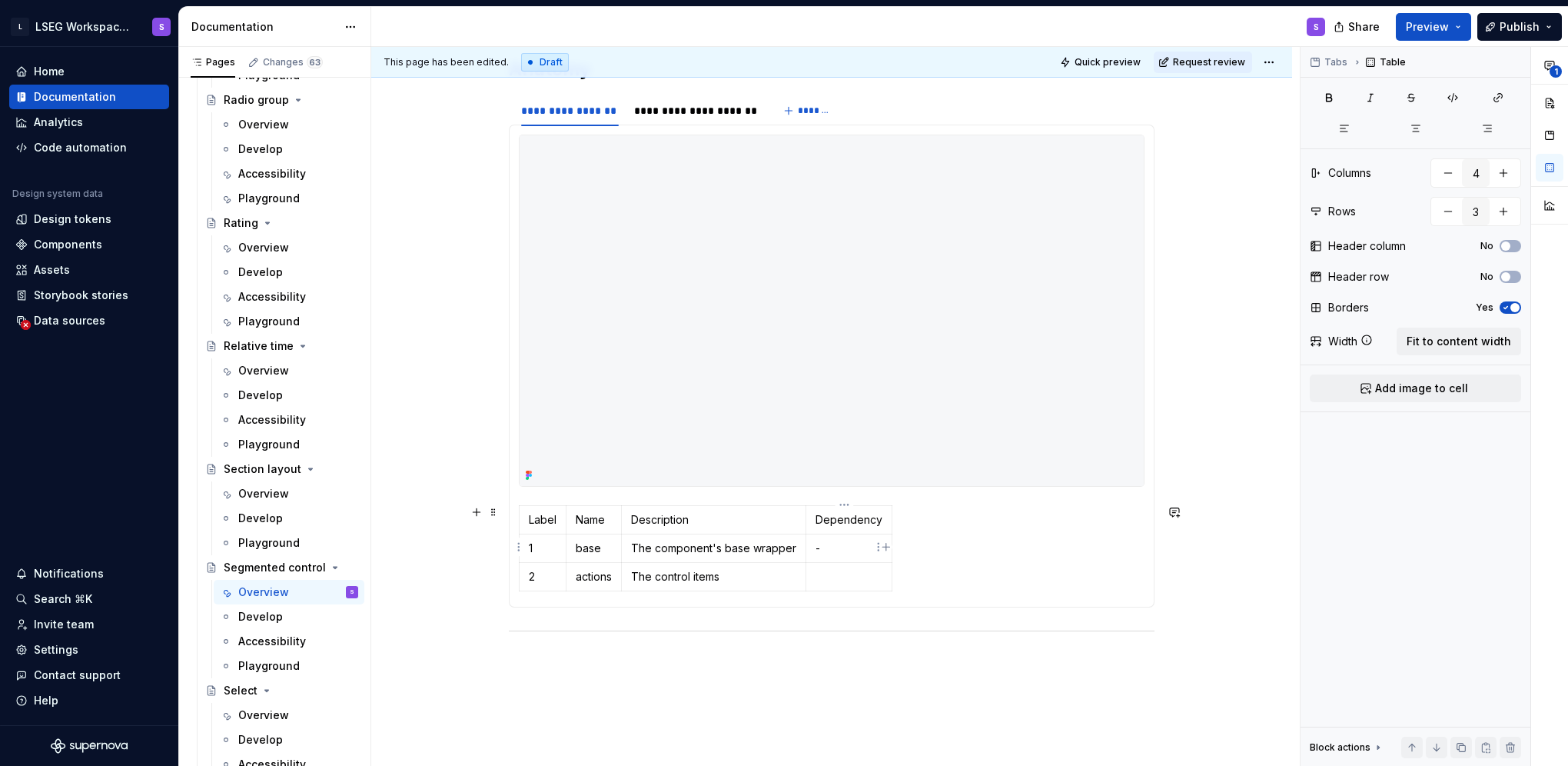
click at [834, 551] on p "-" at bounding box center [849, 548] width 67 height 15
click at [824, 574] on p at bounding box center [849, 576] width 67 height 15
drag, startPoint x: 801, startPoint y: 514, endPoint x: 999, endPoint y: 520, distance: 198.1
click at [876, 571] on p "The control items" at bounding box center [811, 576] width 360 height 15
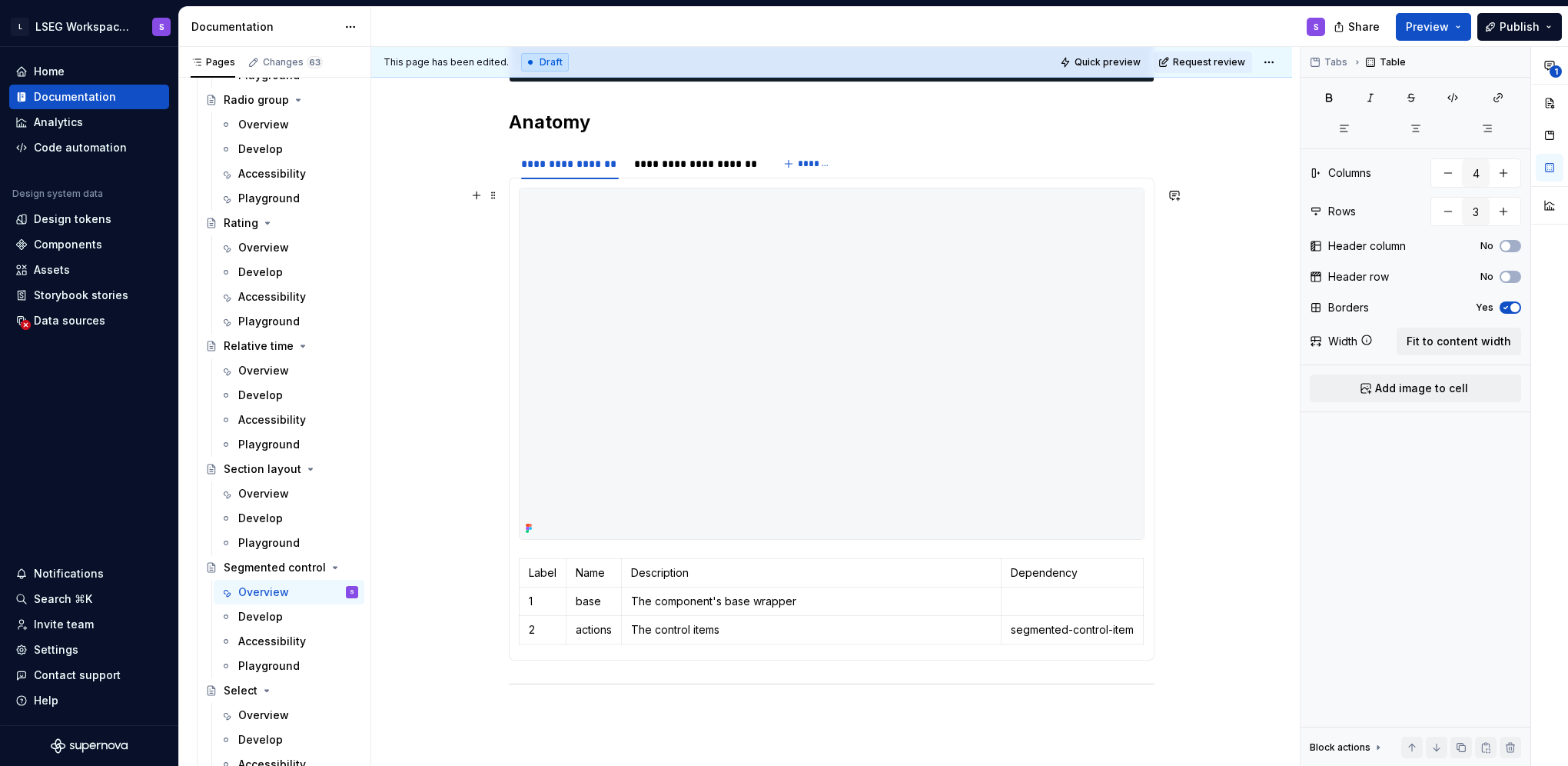
scroll to position [616, 0]
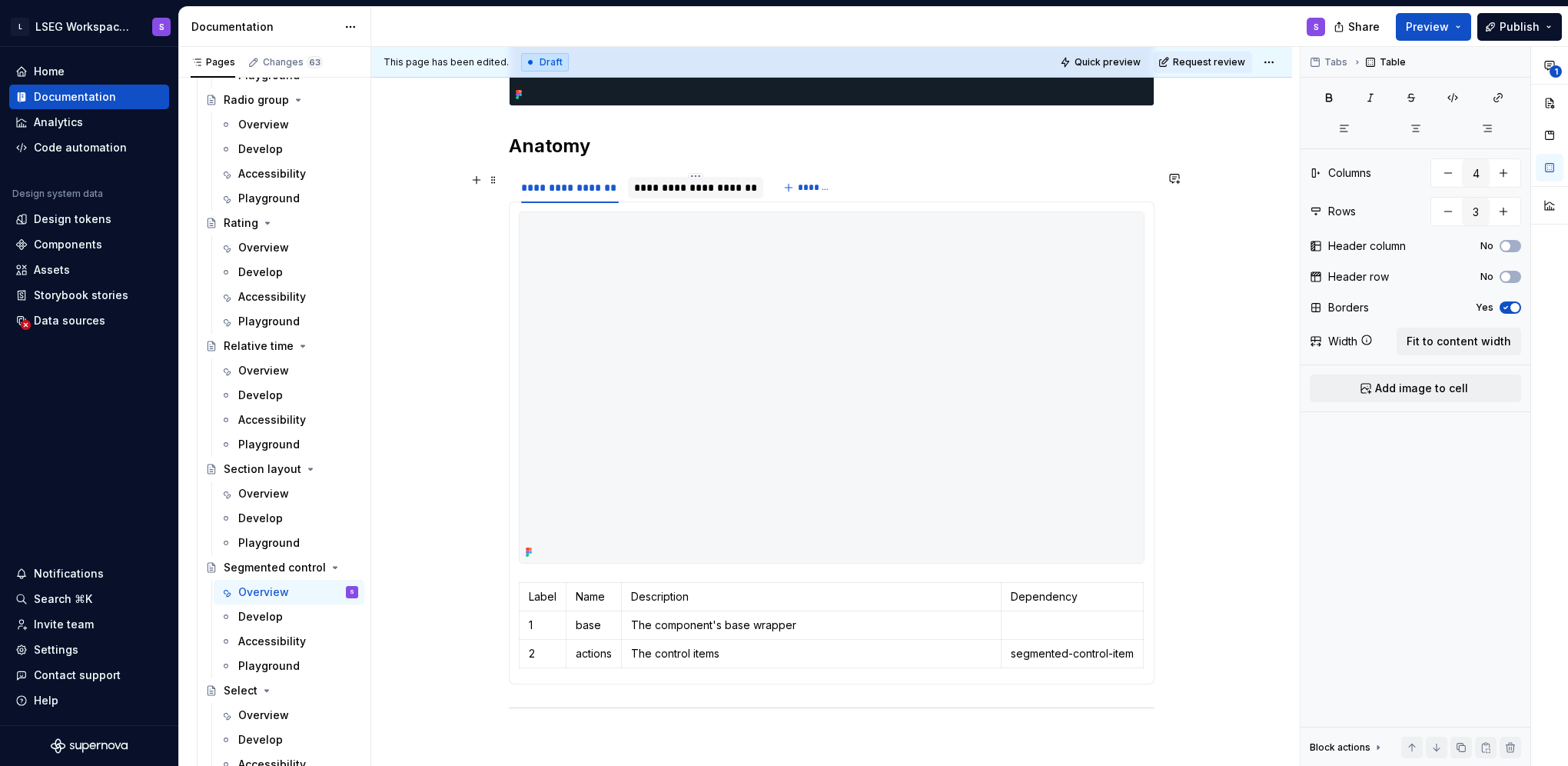
click at [684, 190] on div "**********" at bounding box center [695, 187] width 123 height 15
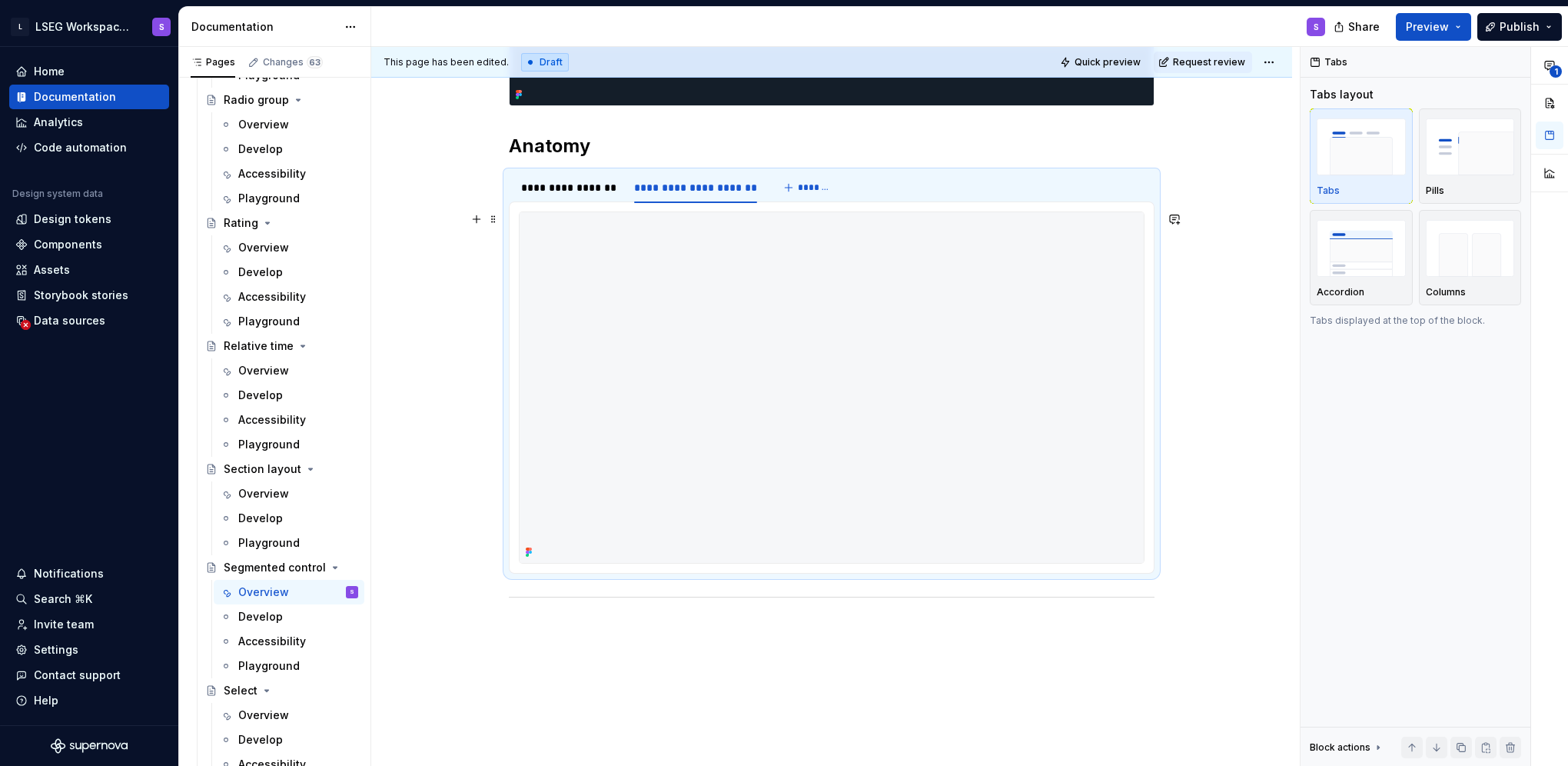
click at [568, 332] on img at bounding box center [831, 387] width 624 height 351
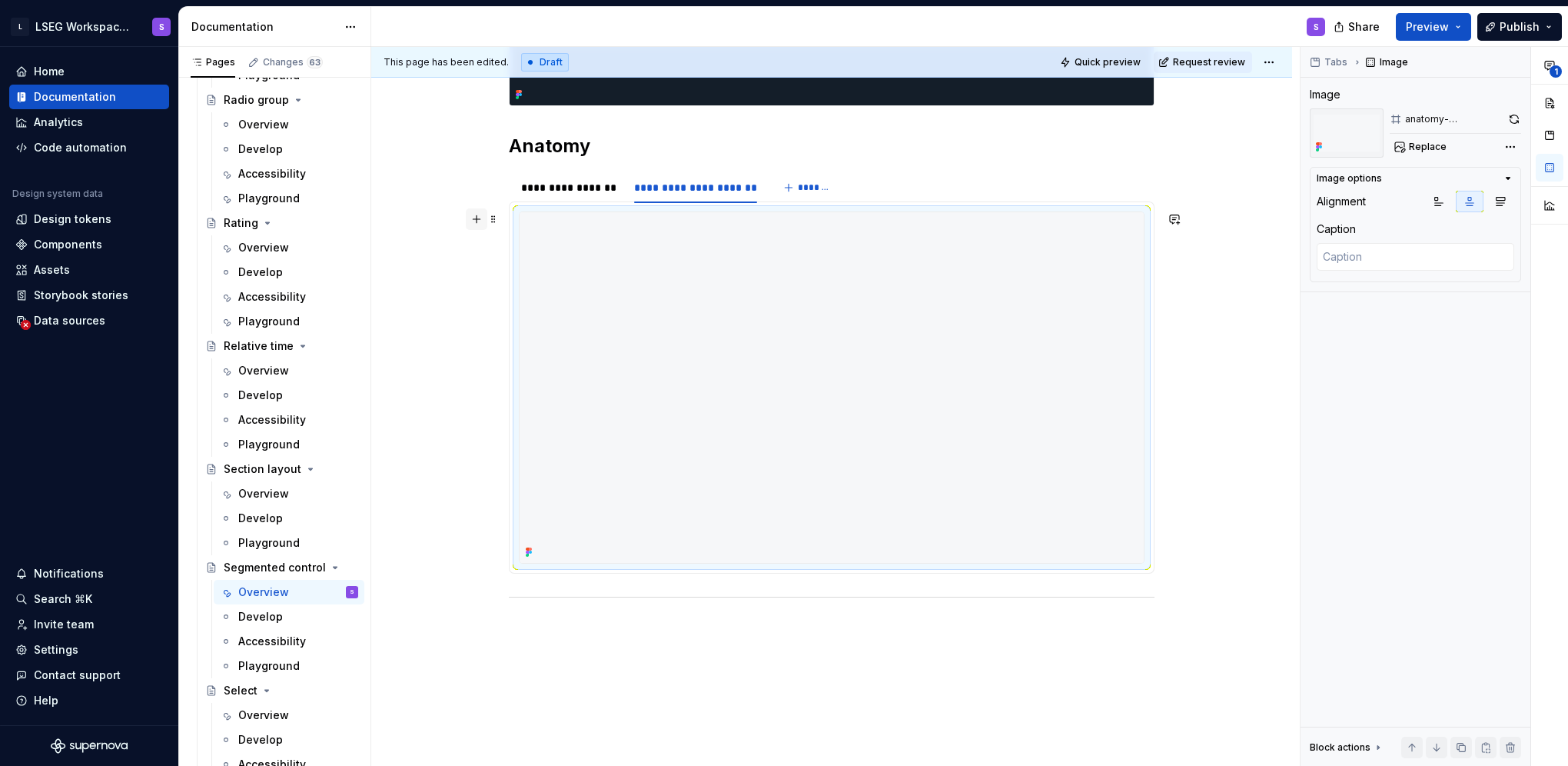
click at [481, 218] on button "button" at bounding box center [476, 219] width 21 height 21
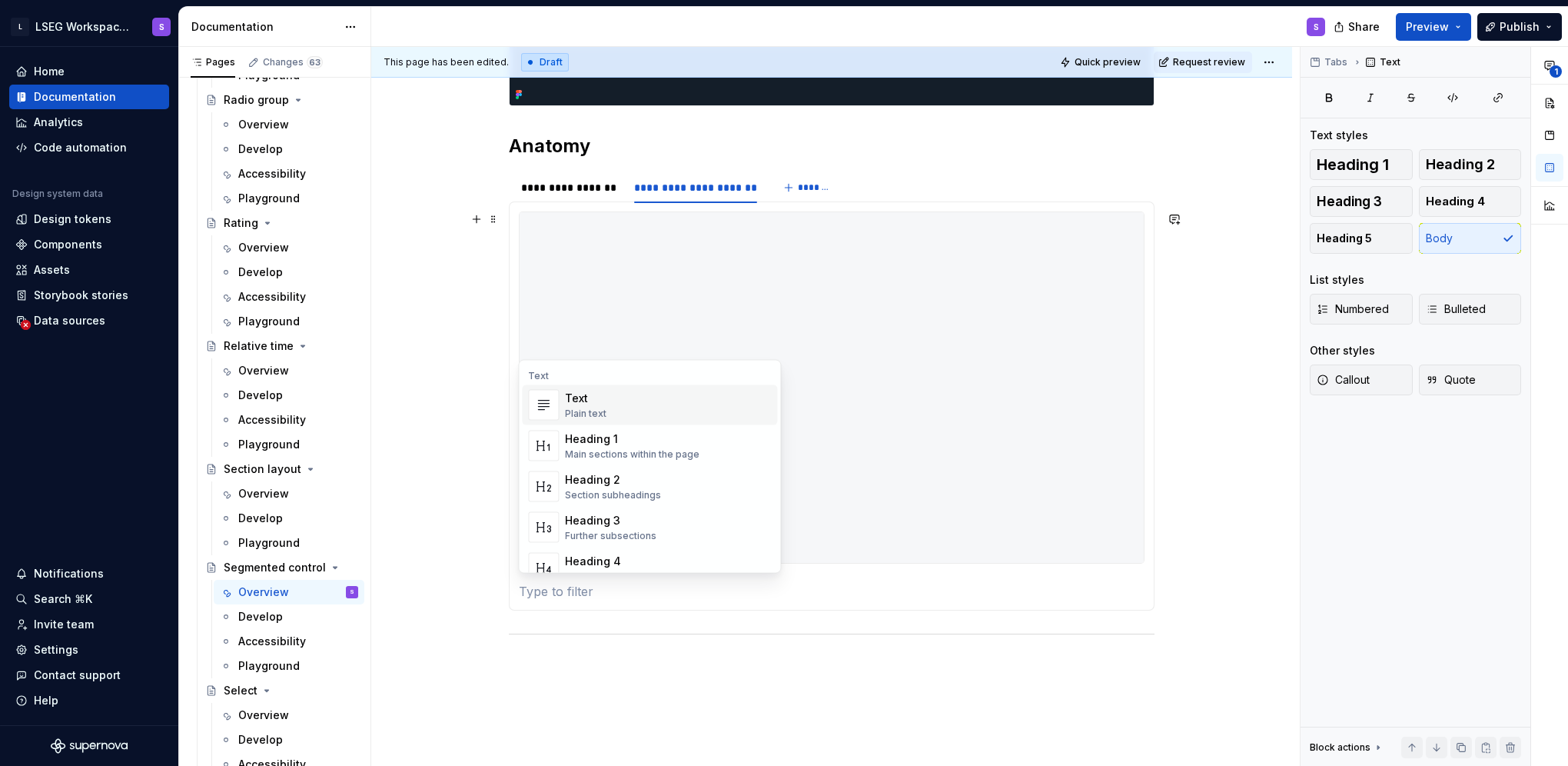
click at [579, 405] on div "Text" at bounding box center [585, 398] width 41 height 15
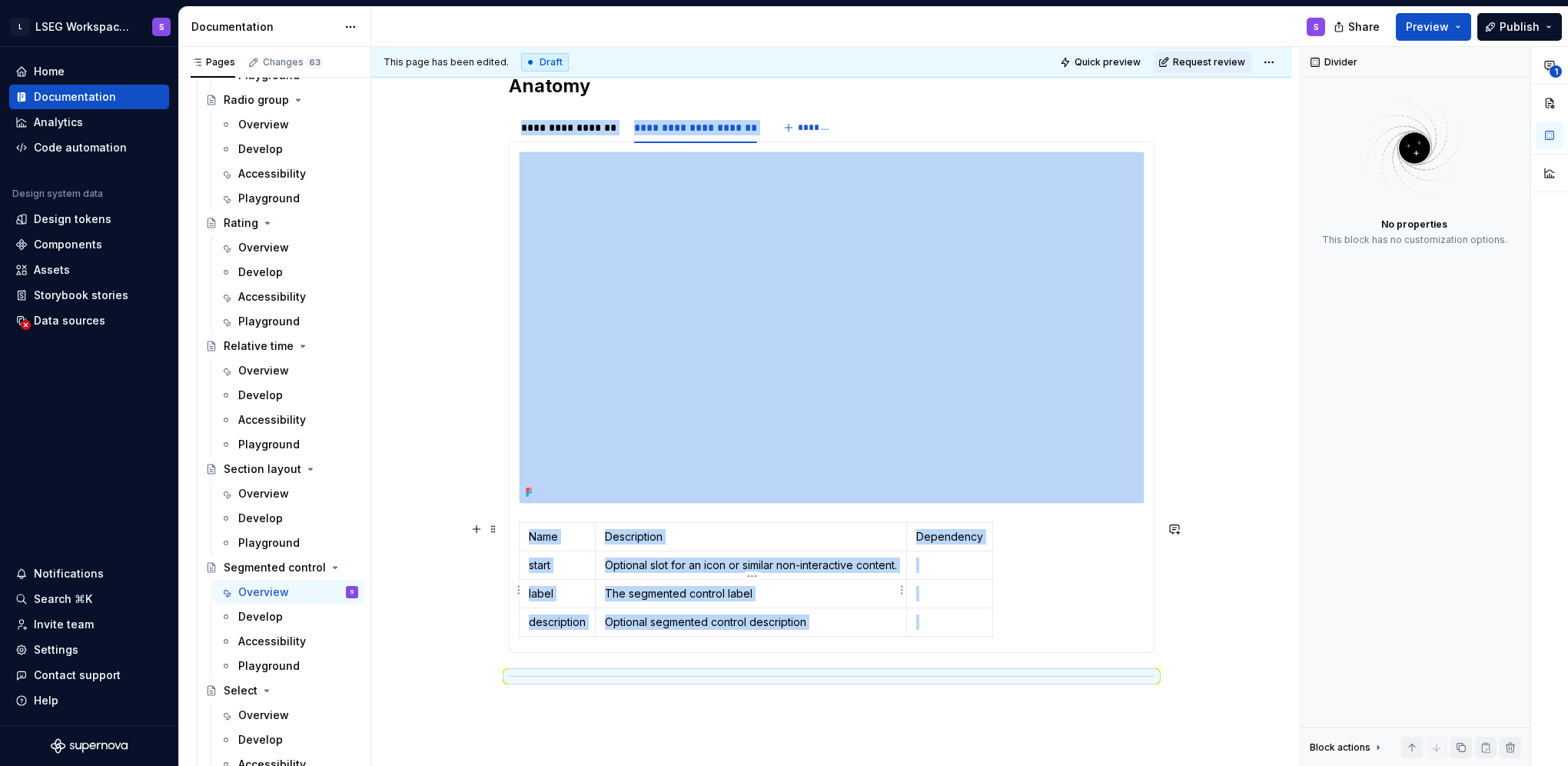
scroll to position [692, 0]
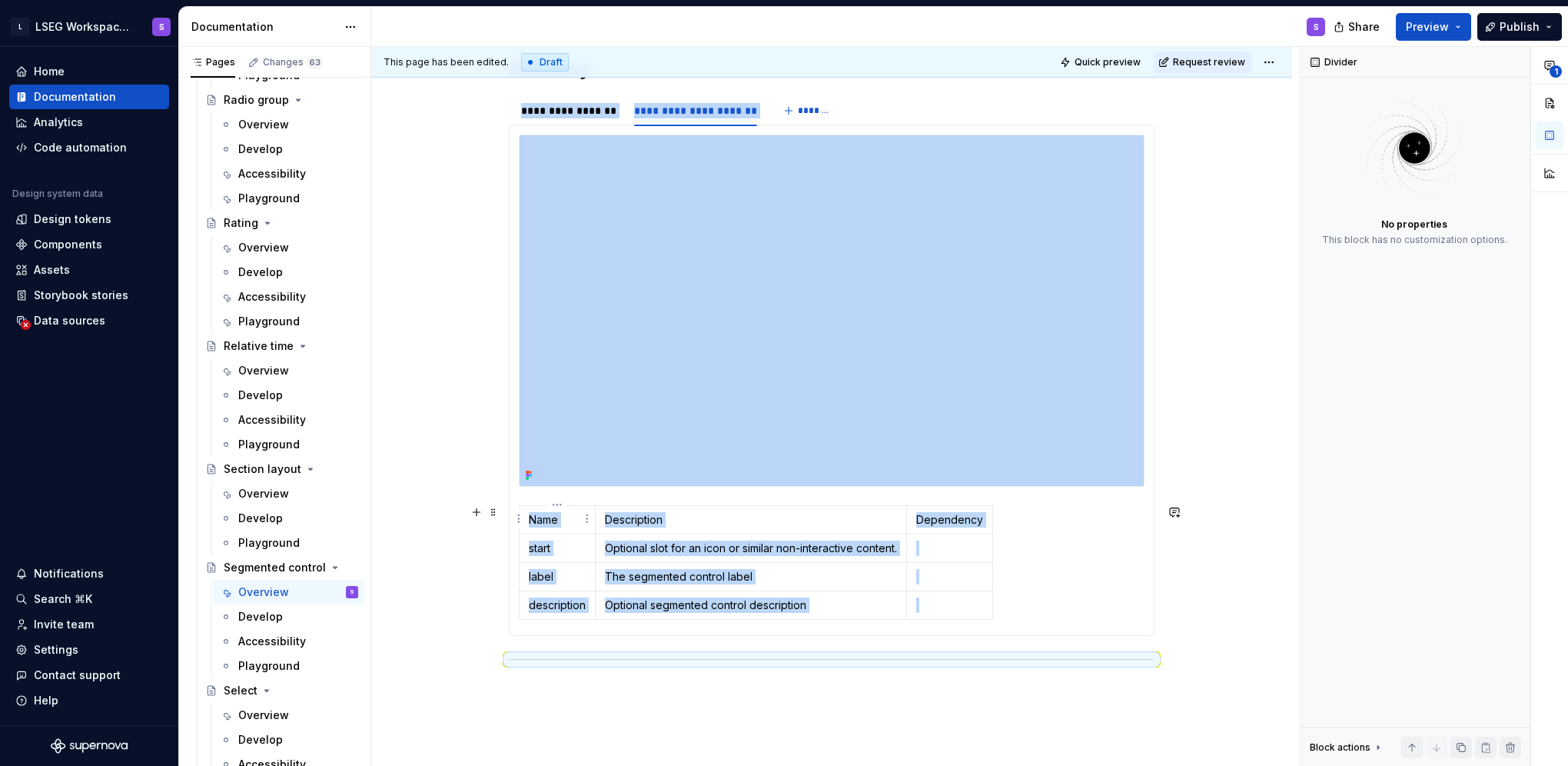
type textarea "*"
click at [551, 506] on html "L LSEG Workspace Design System S Home Documentation Analytics Code automation D…" at bounding box center [784, 383] width 1568 height 766
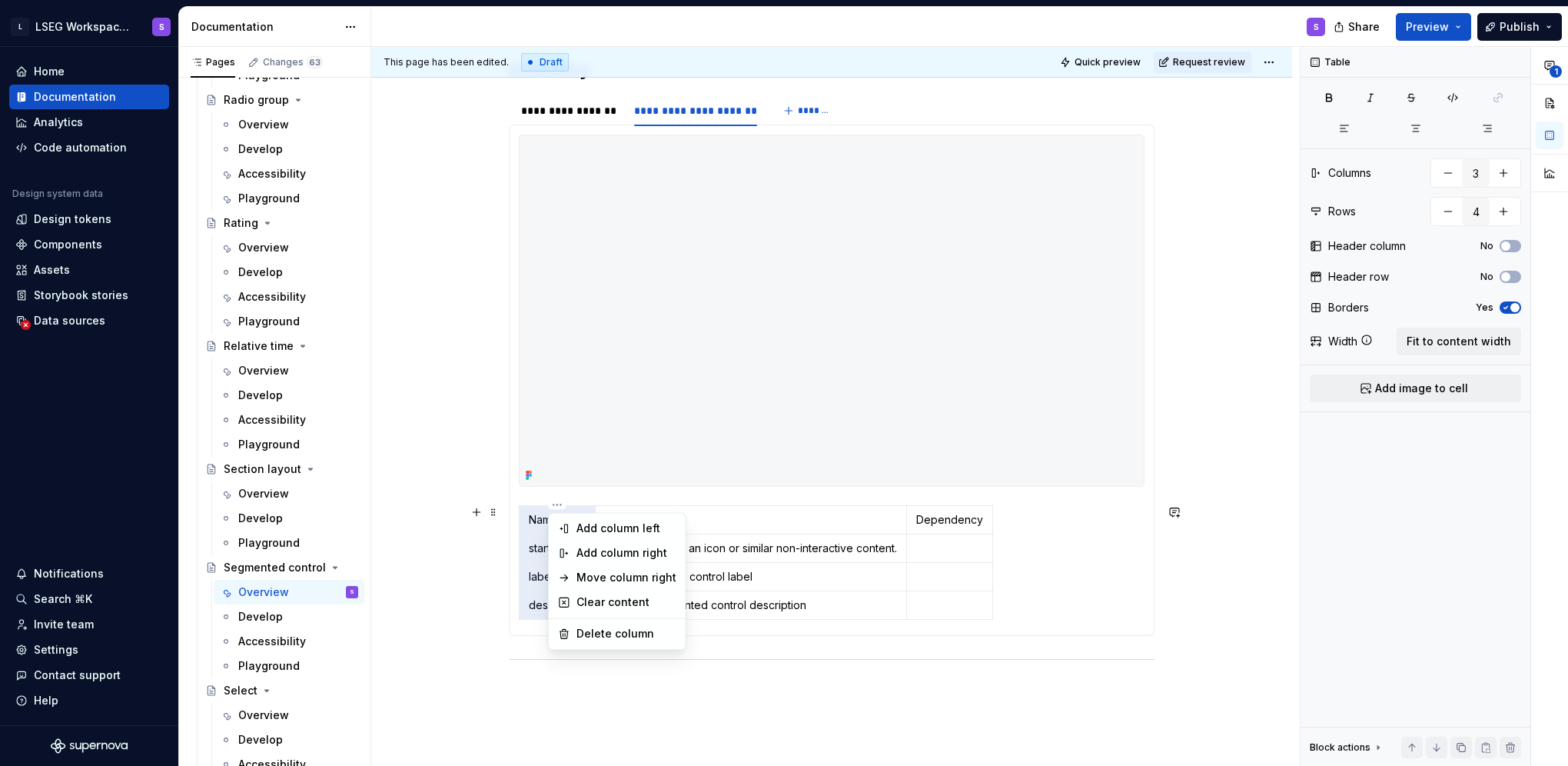
click at [596, 533] on div "Add column left" at bounding box center [627, 528] width 100 height 15
type input "4"
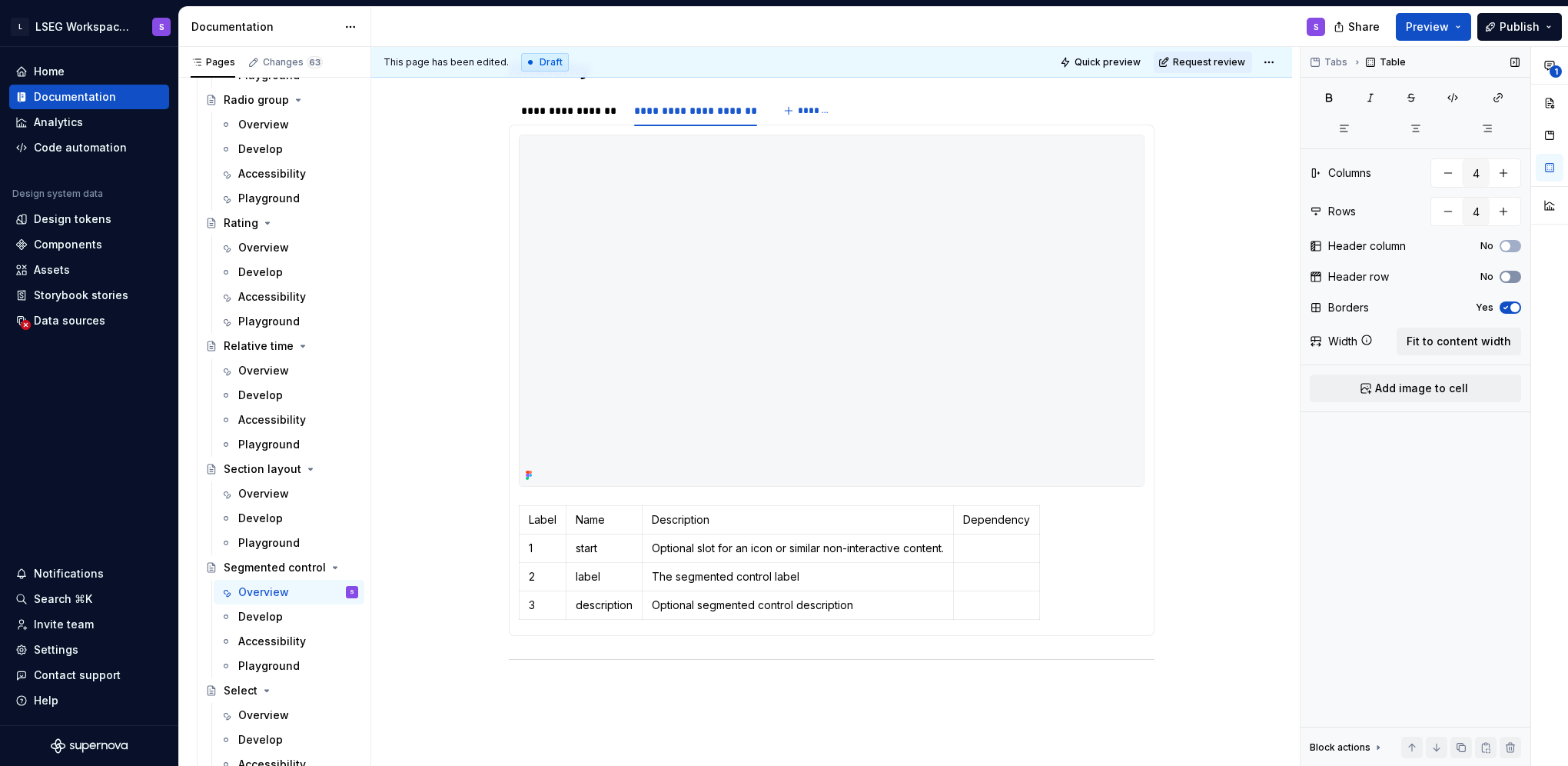
drag, startPoint x: 1521, startPoint y: 273, endPoint x: 1506, endPoint y: 279, distance: 16.2
click at [1520, 274] on div "Tabs Table Columns 4 Rows 4 Header column No Header row No Borders Yes Width Fi…" at bounding box center [1415, 406] width 229 height 719
click at [1506, 279] on span "button" at bounding box center [1506, 277] width 9 height 9
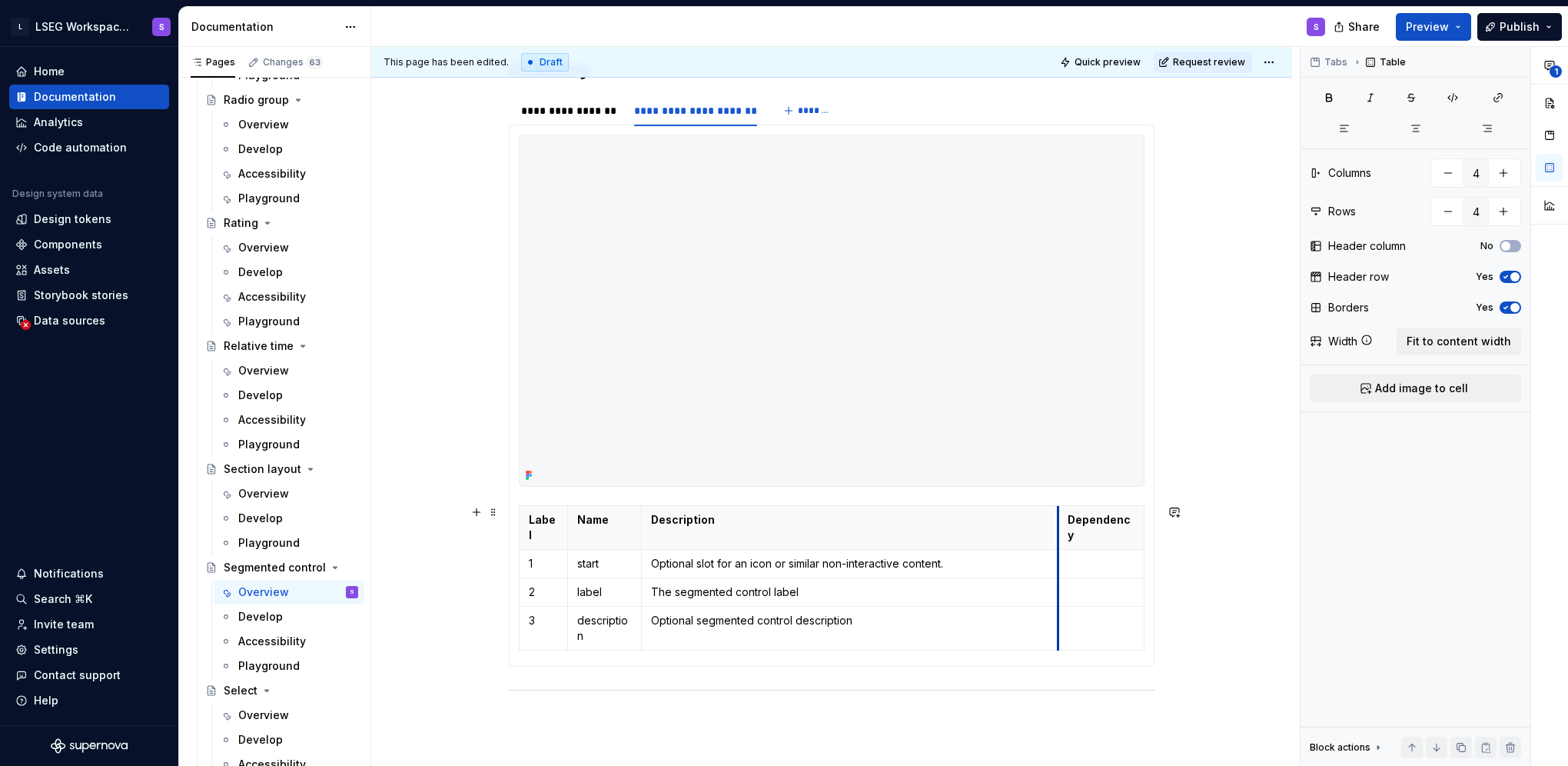
drag, startPoint x: 956, startPoint y: 514, endPoint x: 1058, endPoint y: 528, distance: 103.0
click at [1058, 528] on th "Dependency" at bounding box center [1101, 528] width 86 height 44
click at [1091, 556] on p at bounding box center [1101, 563] width 67 height 15
click at [1213, 520] on button "button" at bounding box center [1214, 521] width 21 height 21
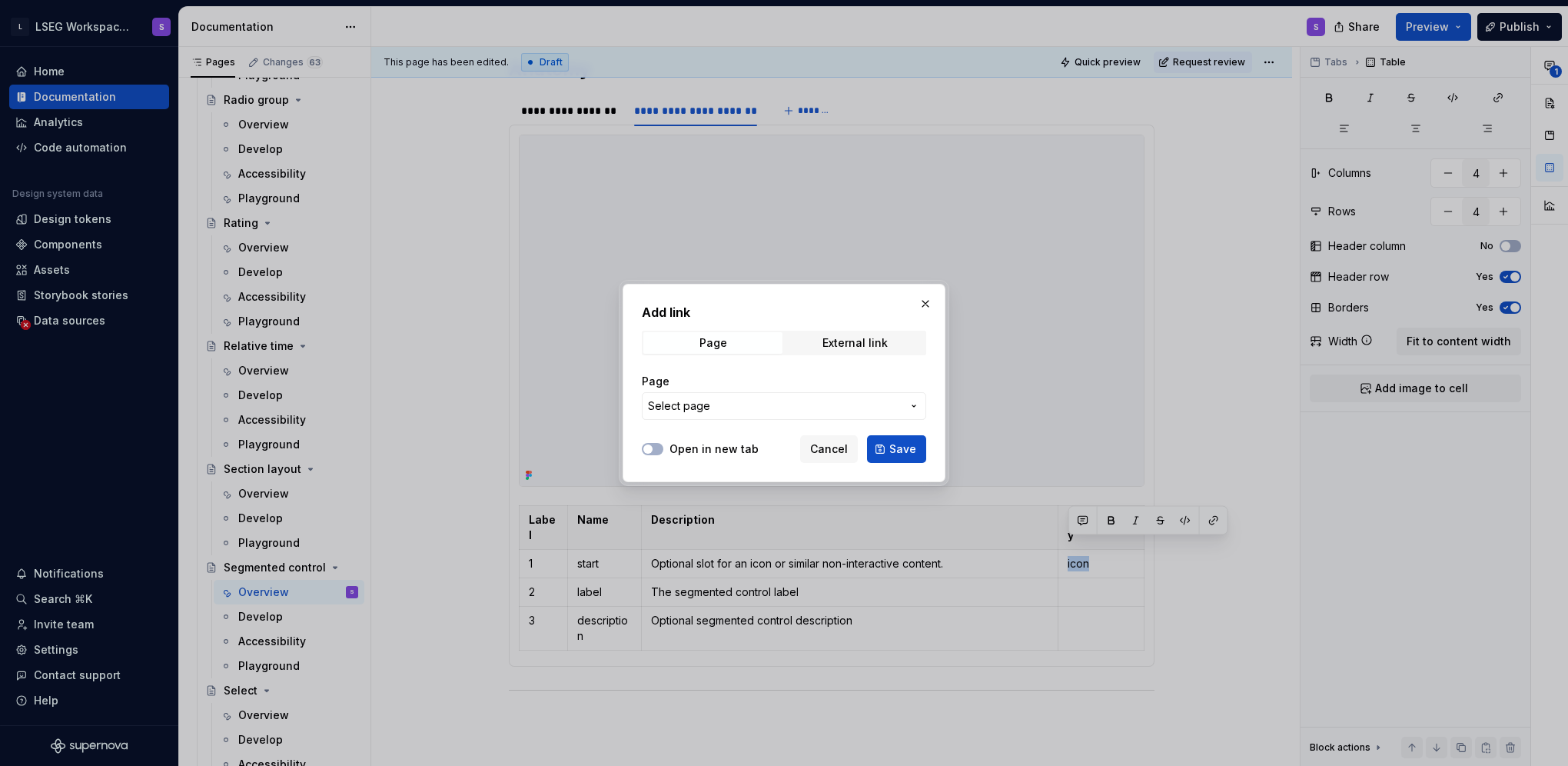
click at [802, 413] on button "Select page" at bounding box center [784, 405] width 285 height 27
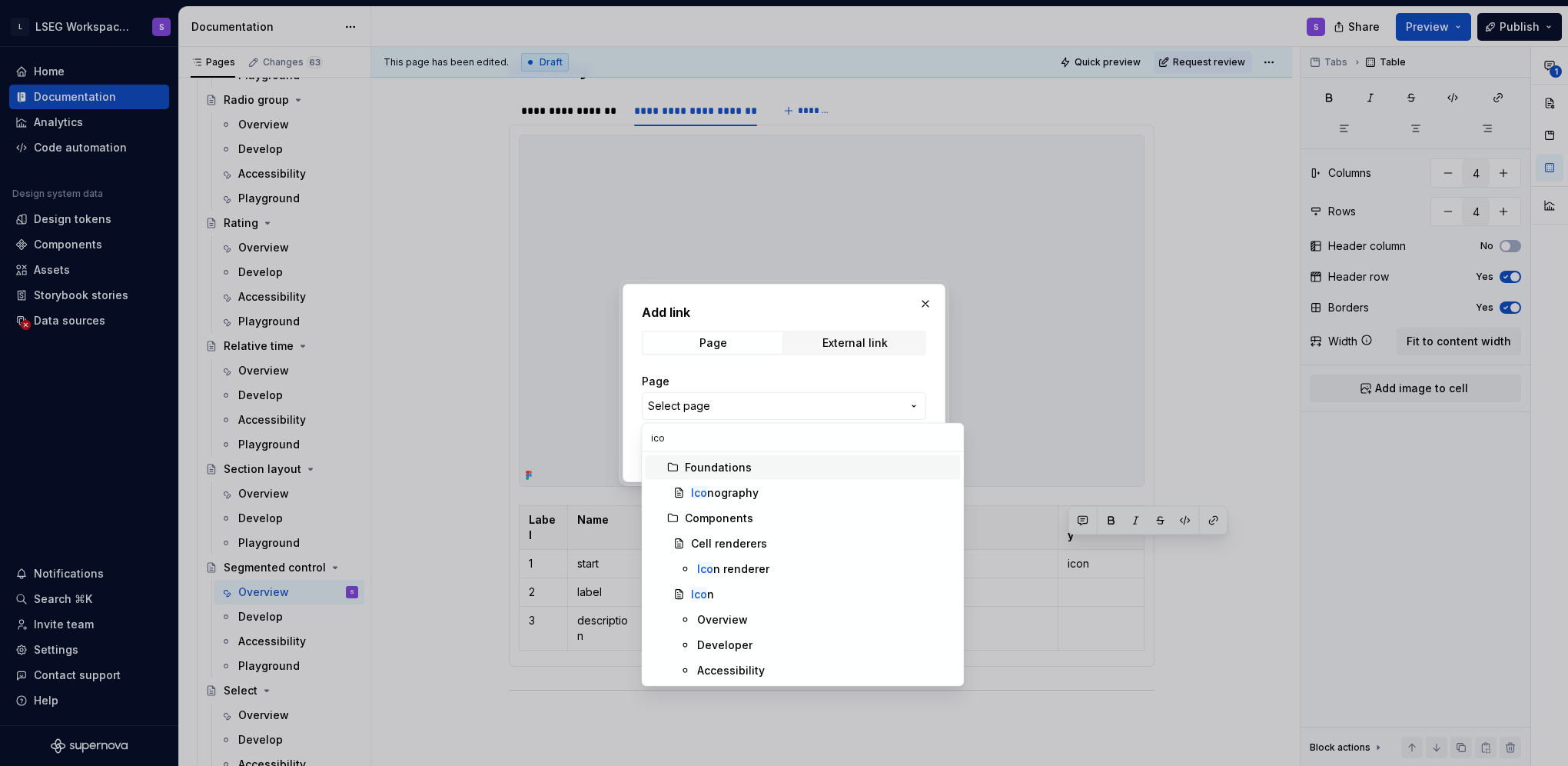
type input "icon"
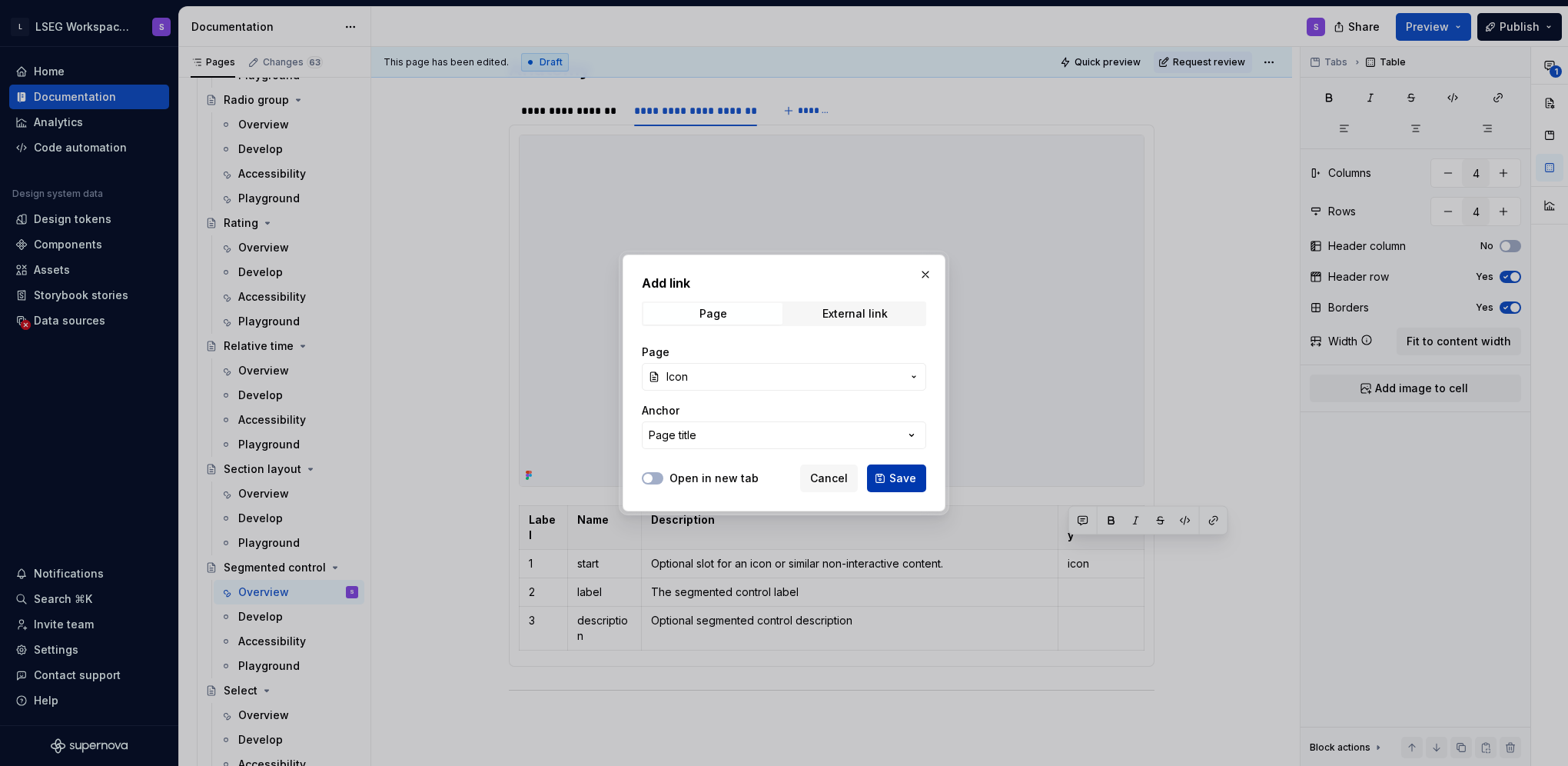
click at [880, 480] on button "Save" at bounding box center [896, 478] width 59 height 27
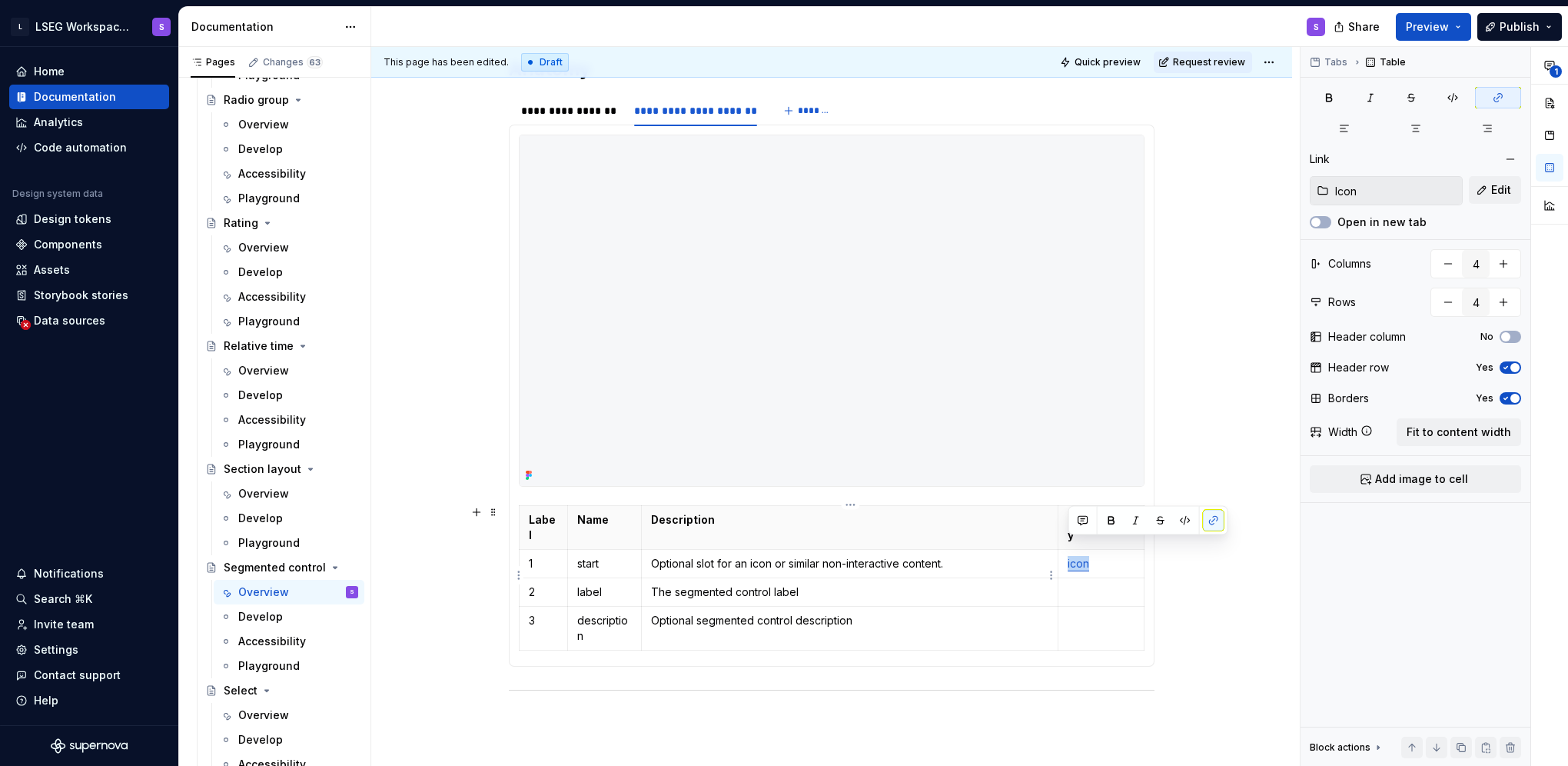
click at [848, 585] on p "The segmented control label" at bounding box center [850, 592] width 397 height 15
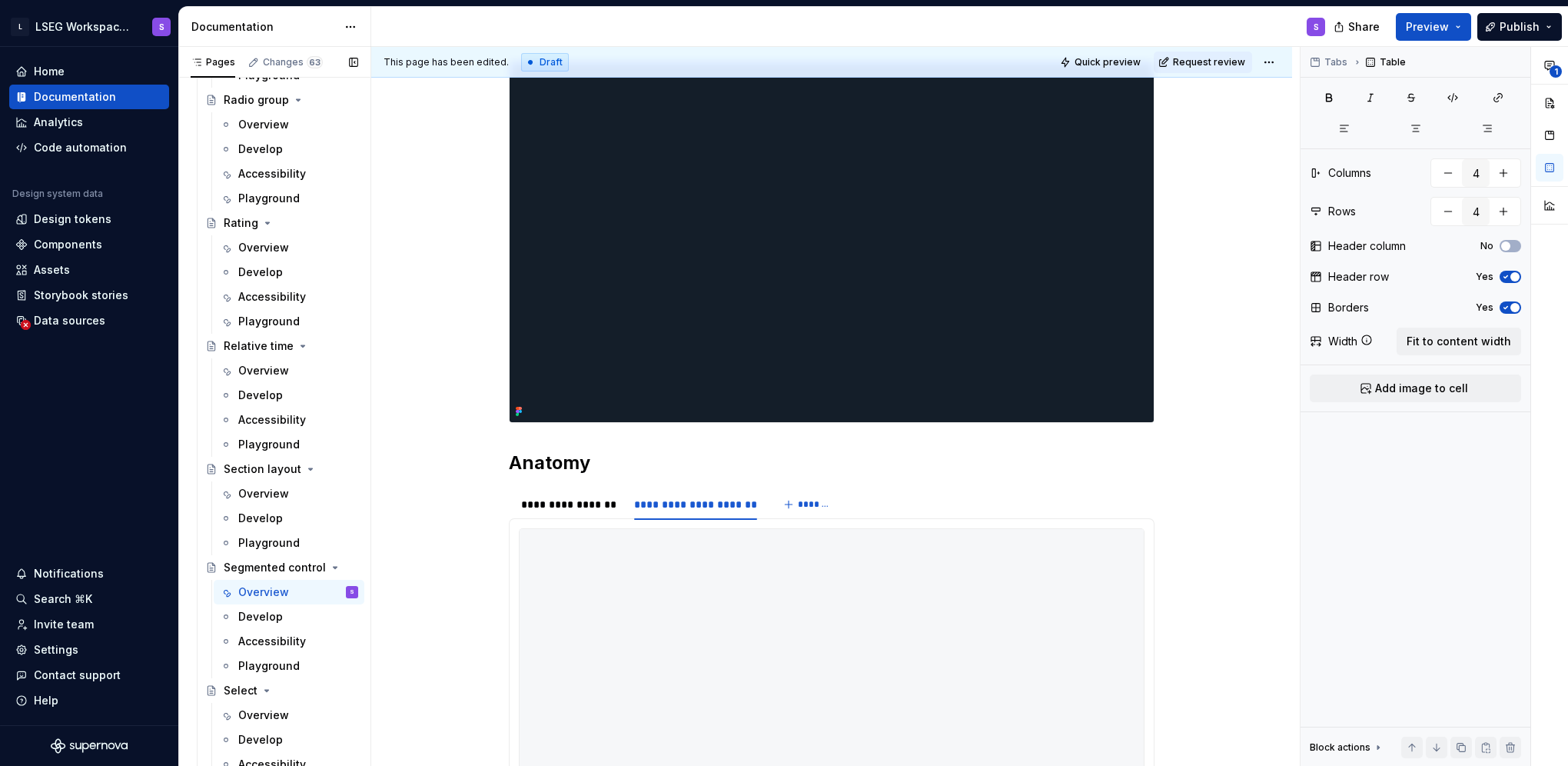
scroll to position [5764, 0]
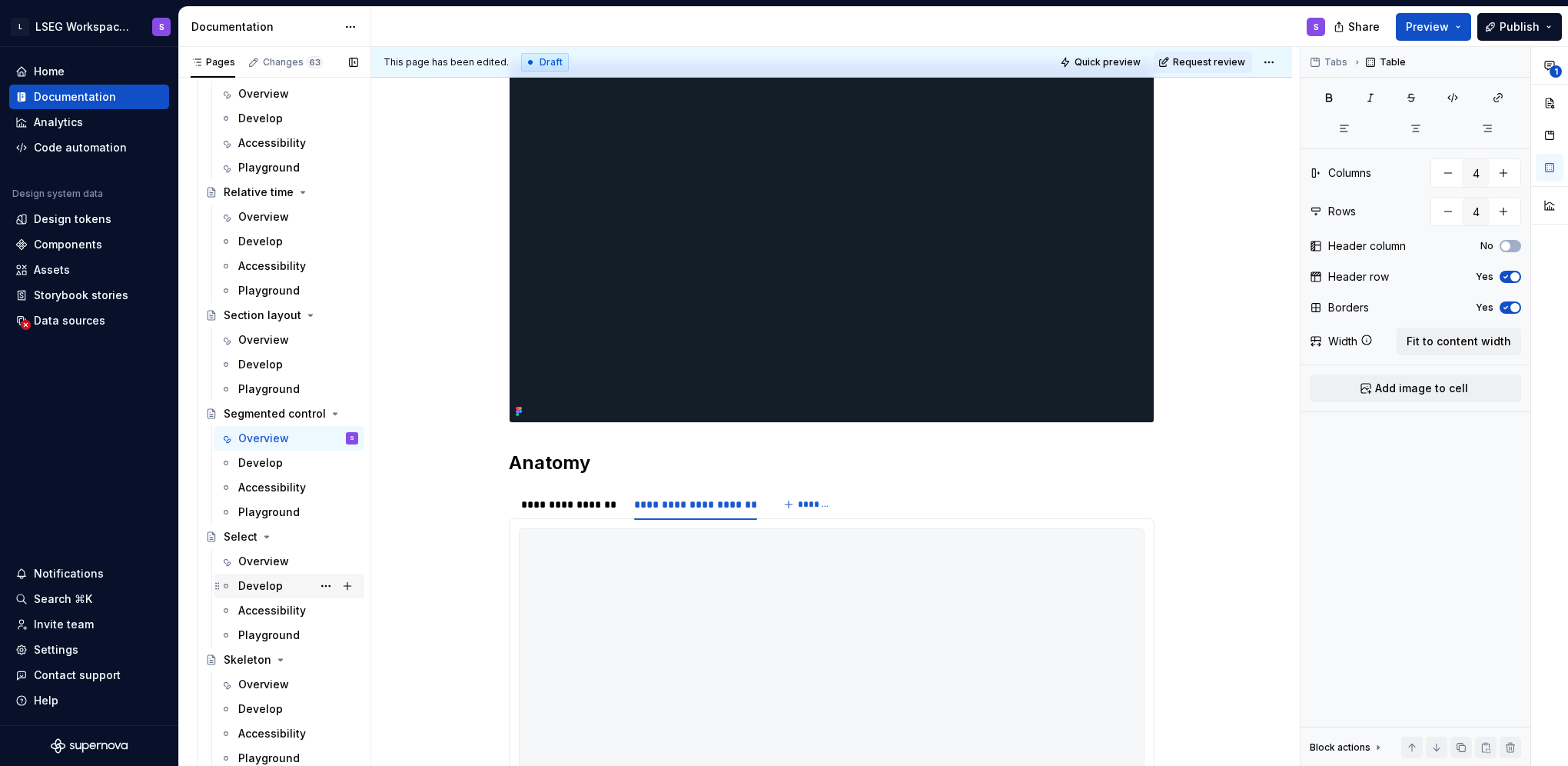
click at [261, 565] on div "Overview" at bounding box center [264, 561] width 51 height 15
click at [255, 563] on div "Overview" at bounding box center [264, 561] width 51 height 15
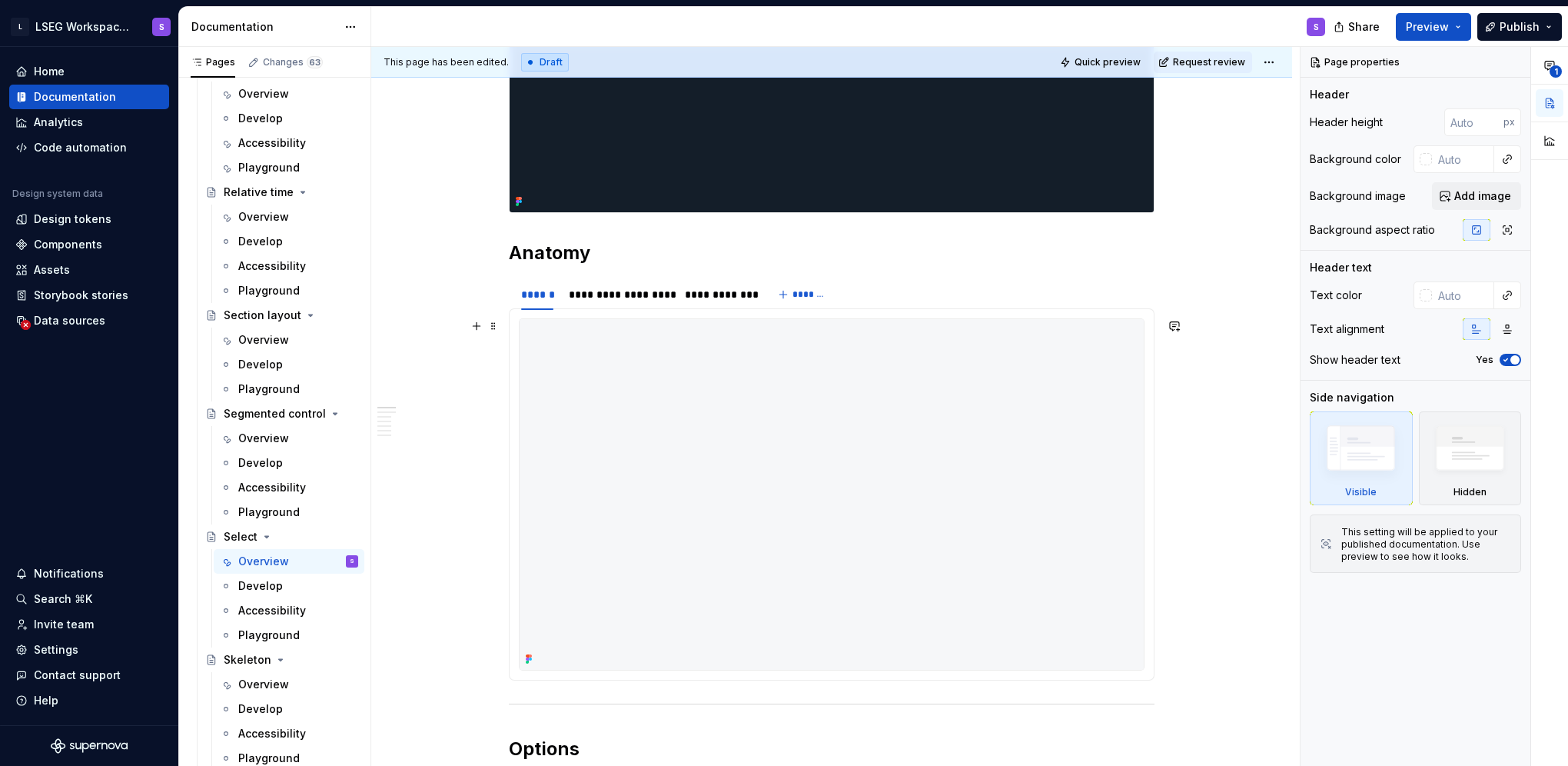
scroll to position [538, 0]
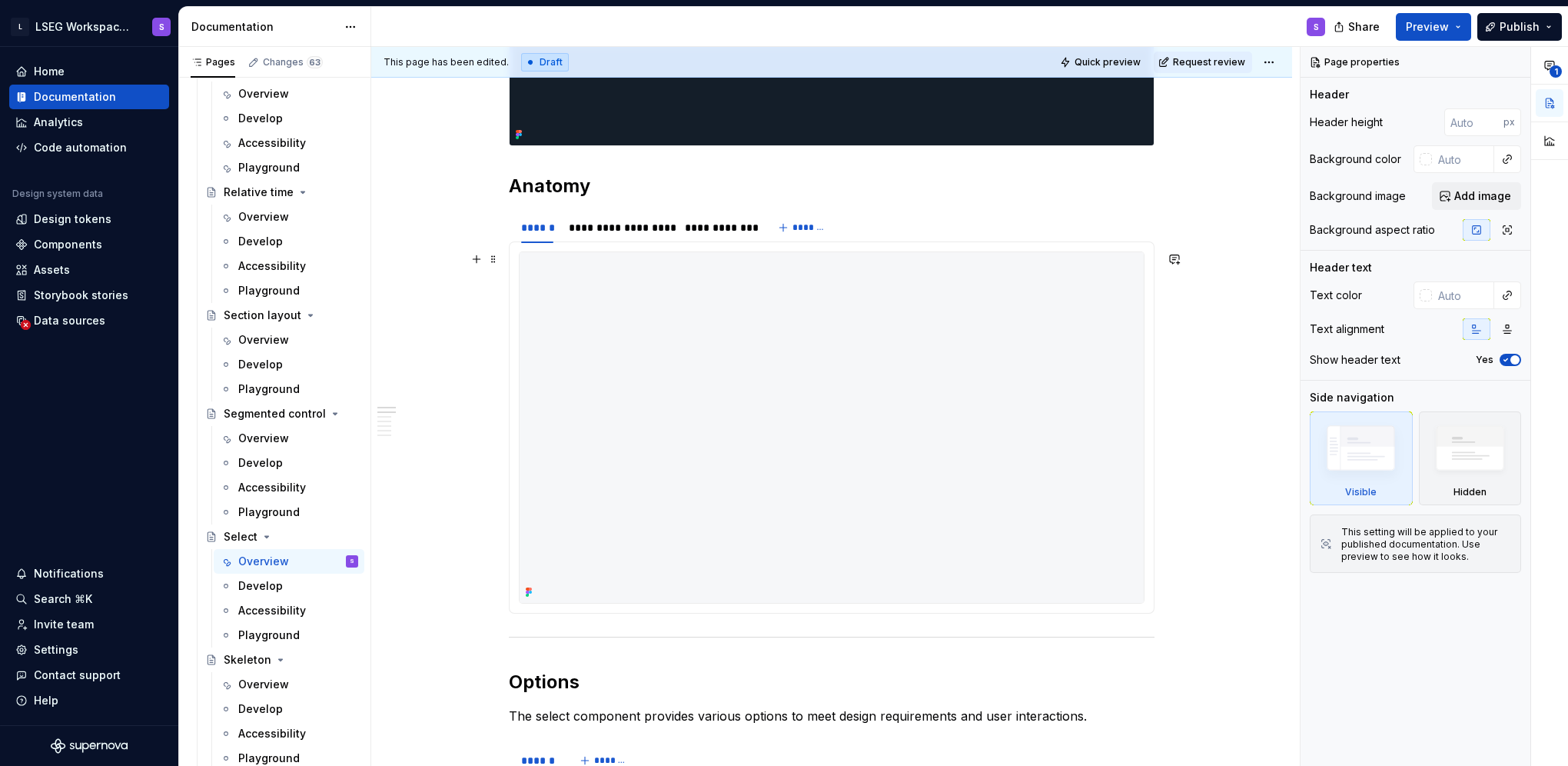
click at [850, 454] on img at bounding box center [831, 427] width 624 height 351
type textarea "*"
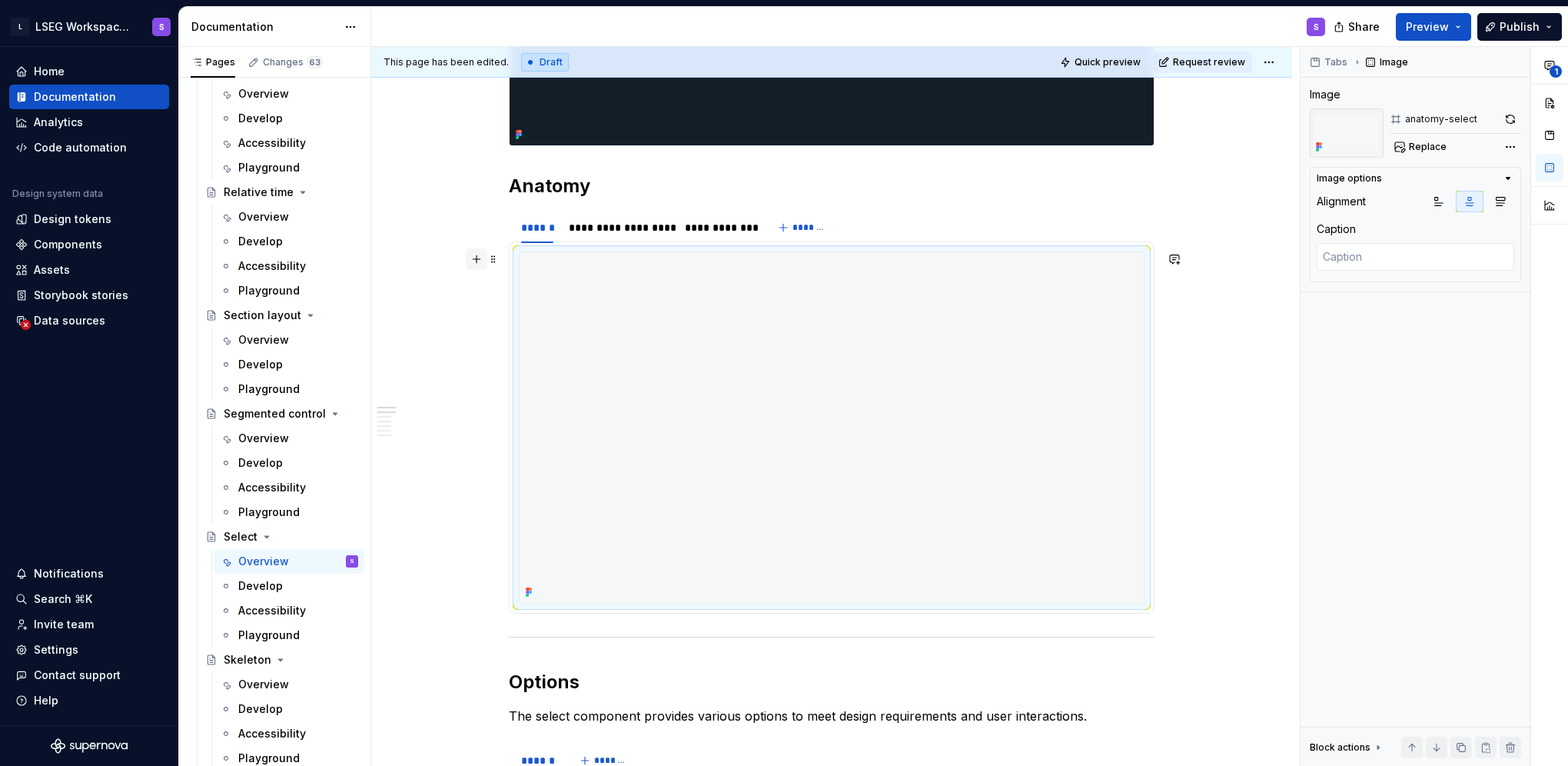
click at [474, 259] on button "button" at bounding box center [476, 259] width 21 height 21
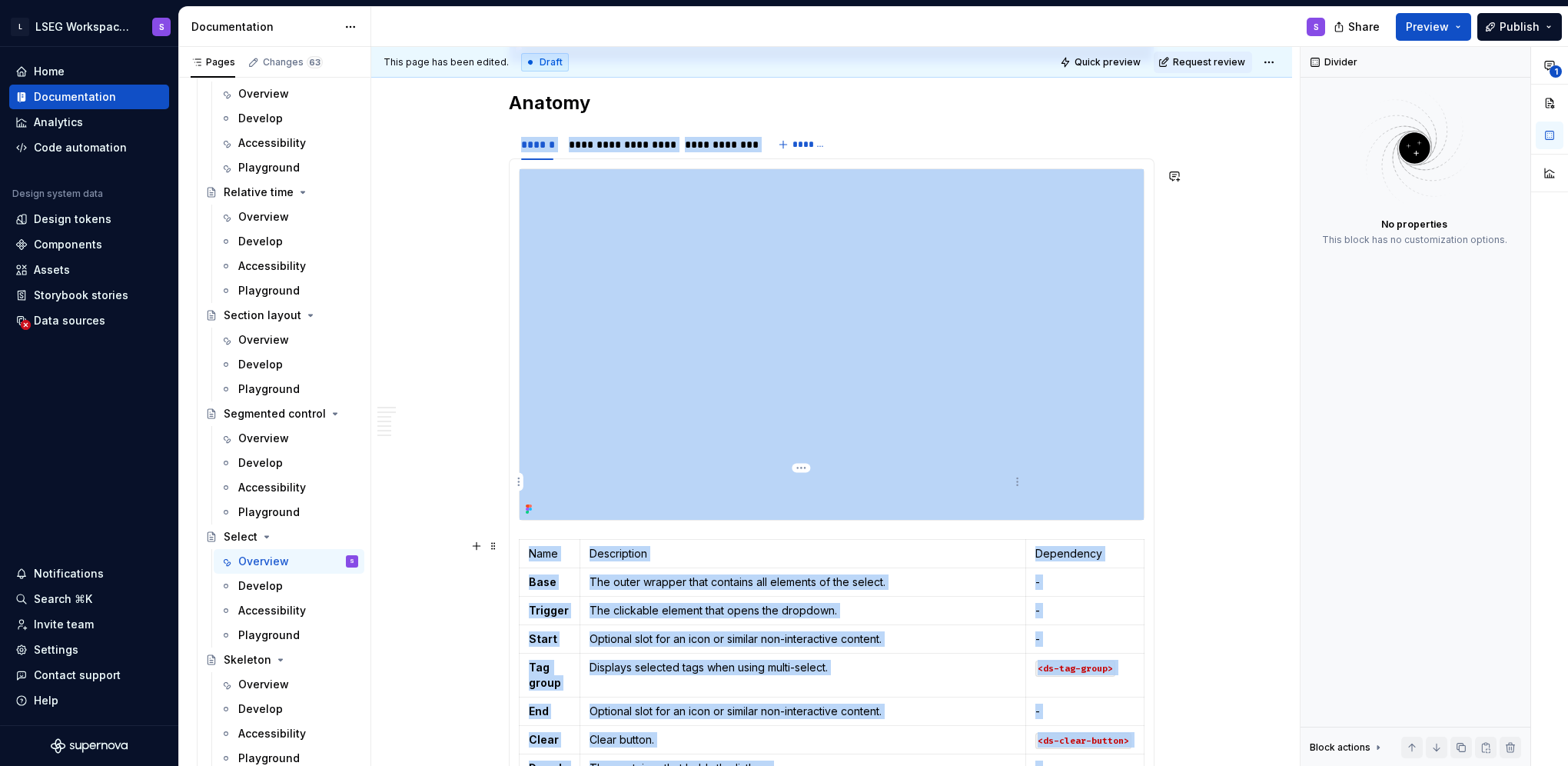
scroll to position [692, 0]
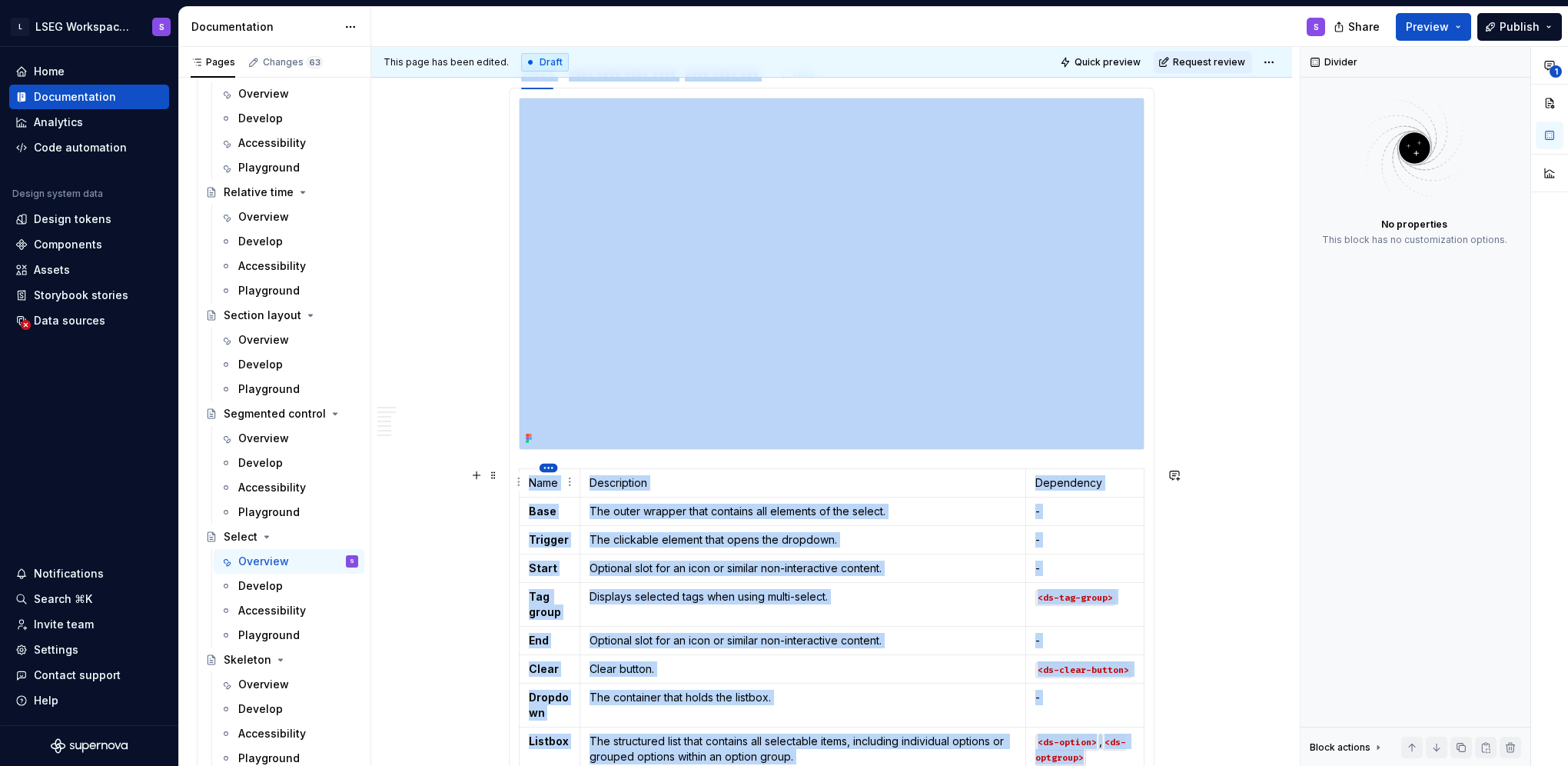
click at [545, 468] on html "L LSEG Workspace Design System S Home Documentation Analytics Code automation D…" at bounding box center [784, 383] width 1568 height 766
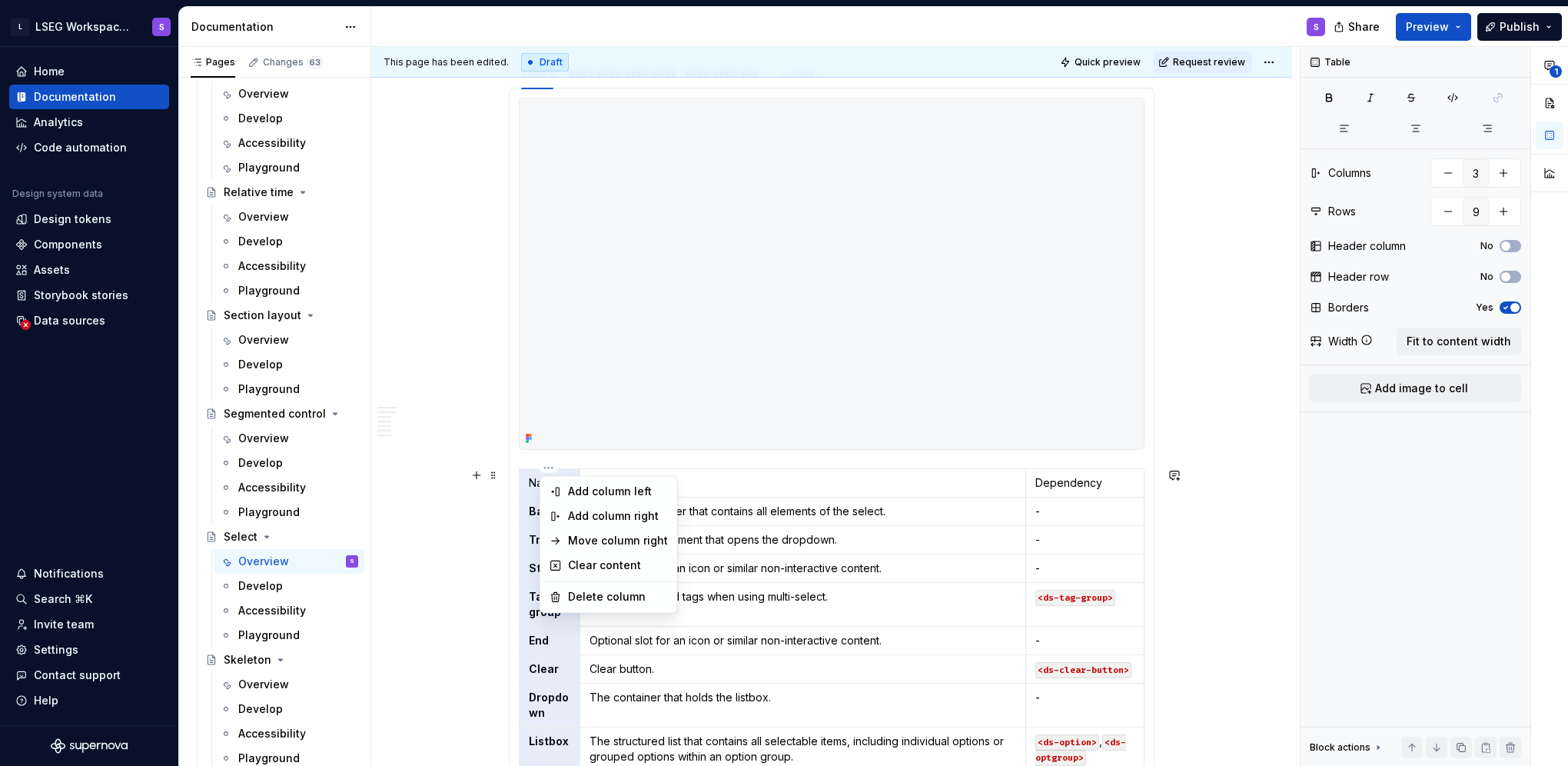
click at [577, 491] on div "Add column left" at bounding box center [618, 491] width 100 height 15
type input "4"
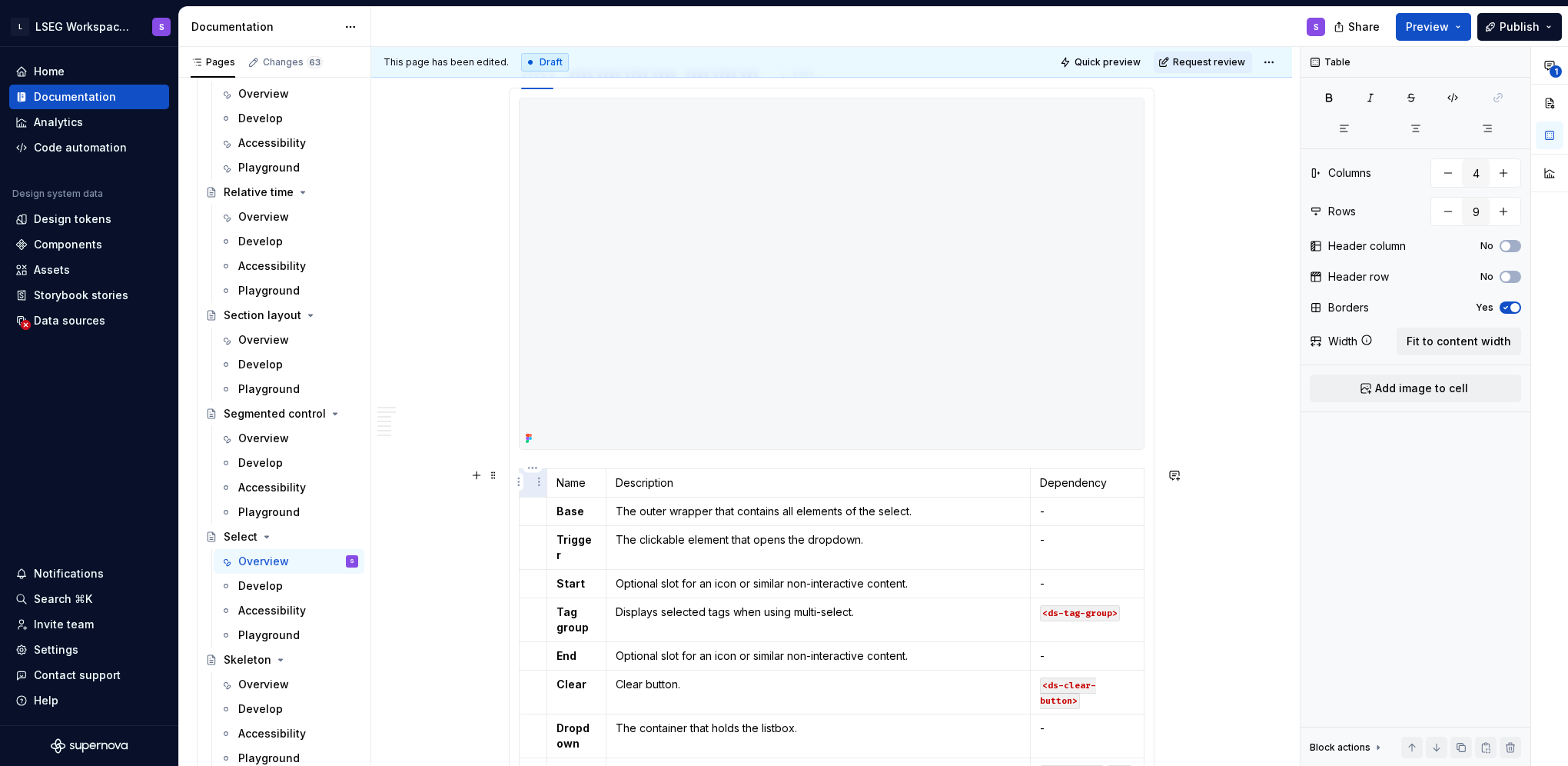
click at [531, 479] on p at bounding box center [534, 482] width 9 height 15
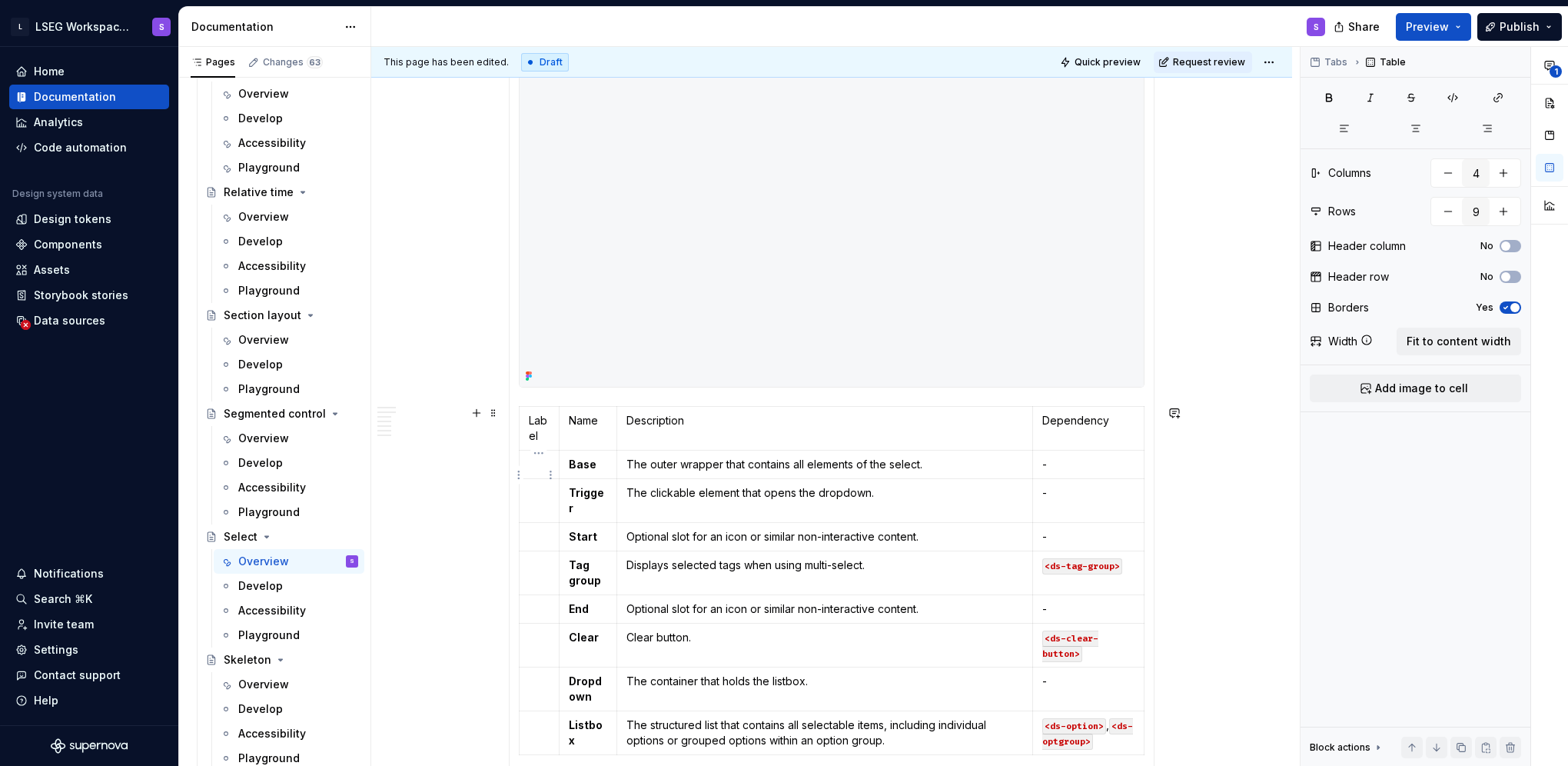
scroll to position [769, 0]
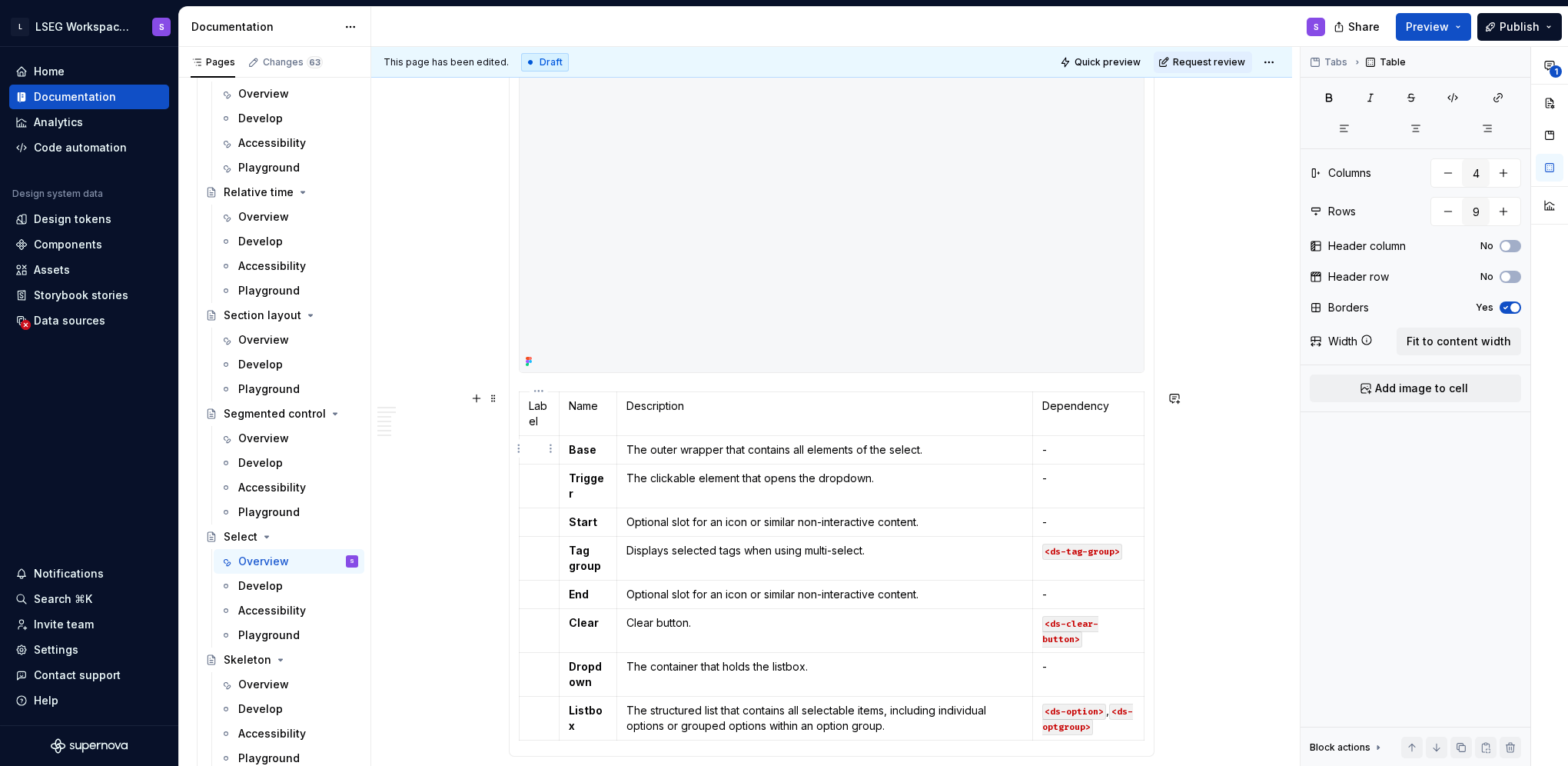
click at [535, 442] on p at bounding box center [540, 449] width 21 height 15
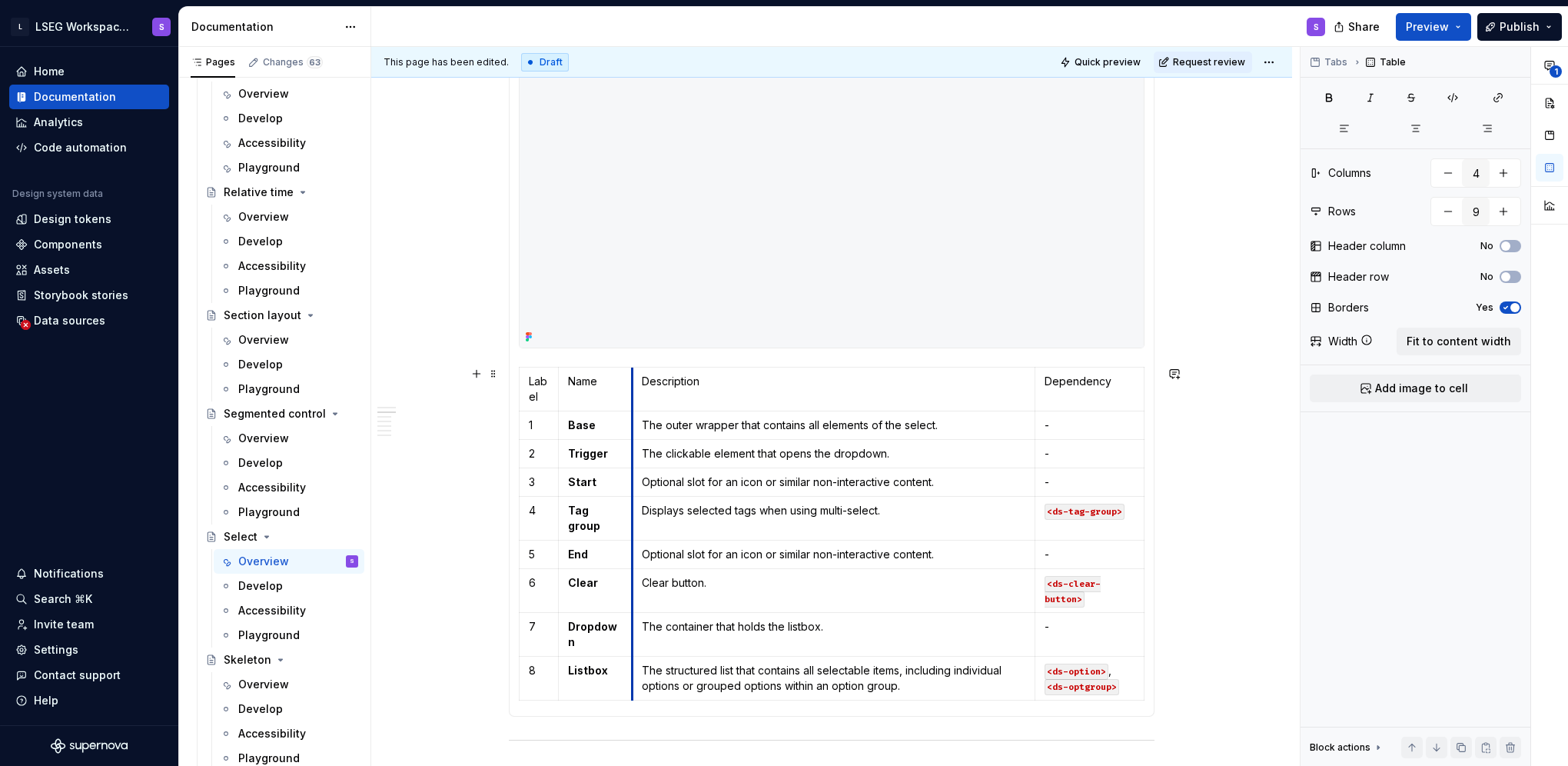
drag, startPoint x: 613, startPoint y: 377, endPoint x: 629, endPoint y: 378, distance: 16.0
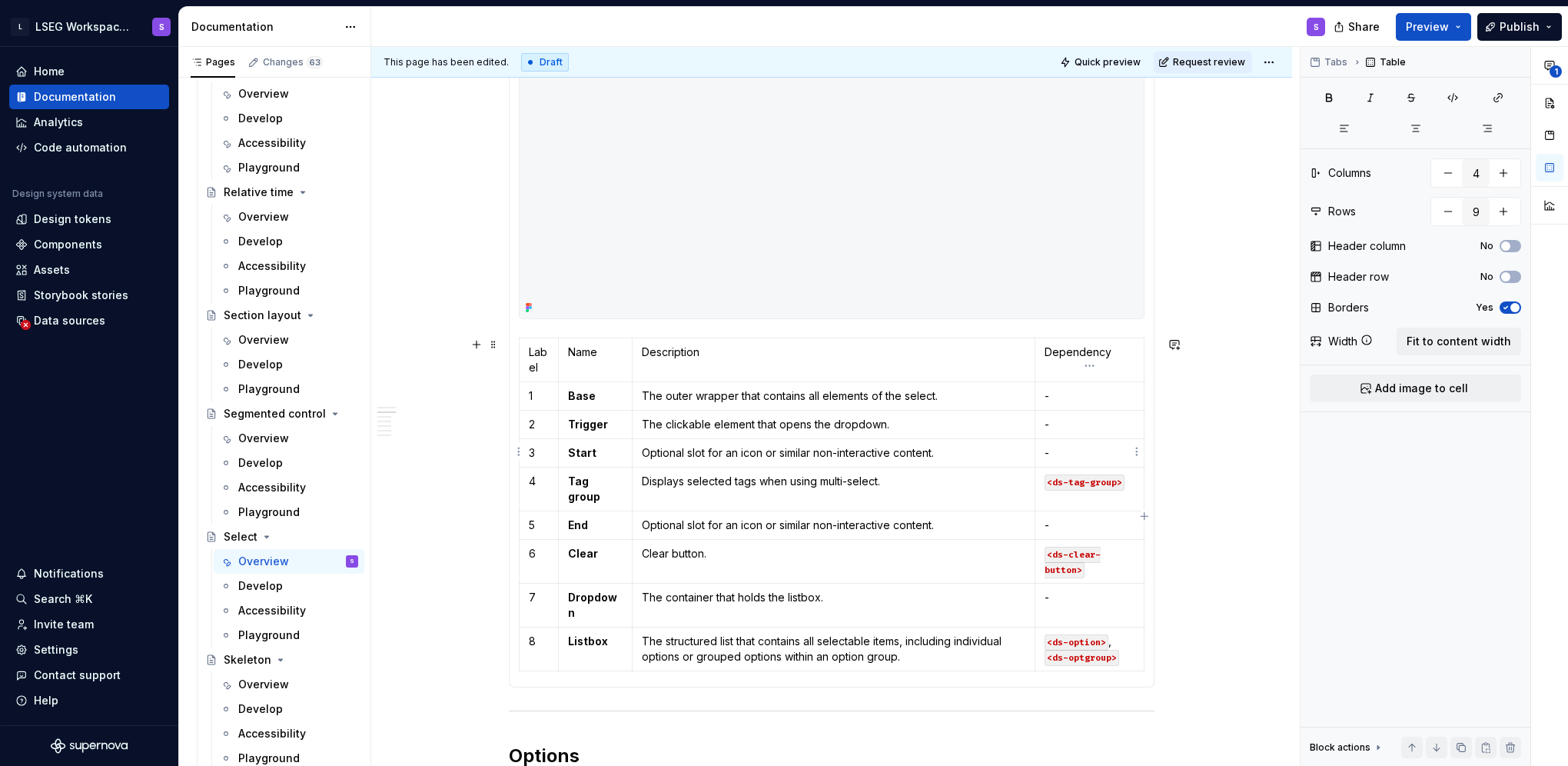
scroll to position [871, 0]
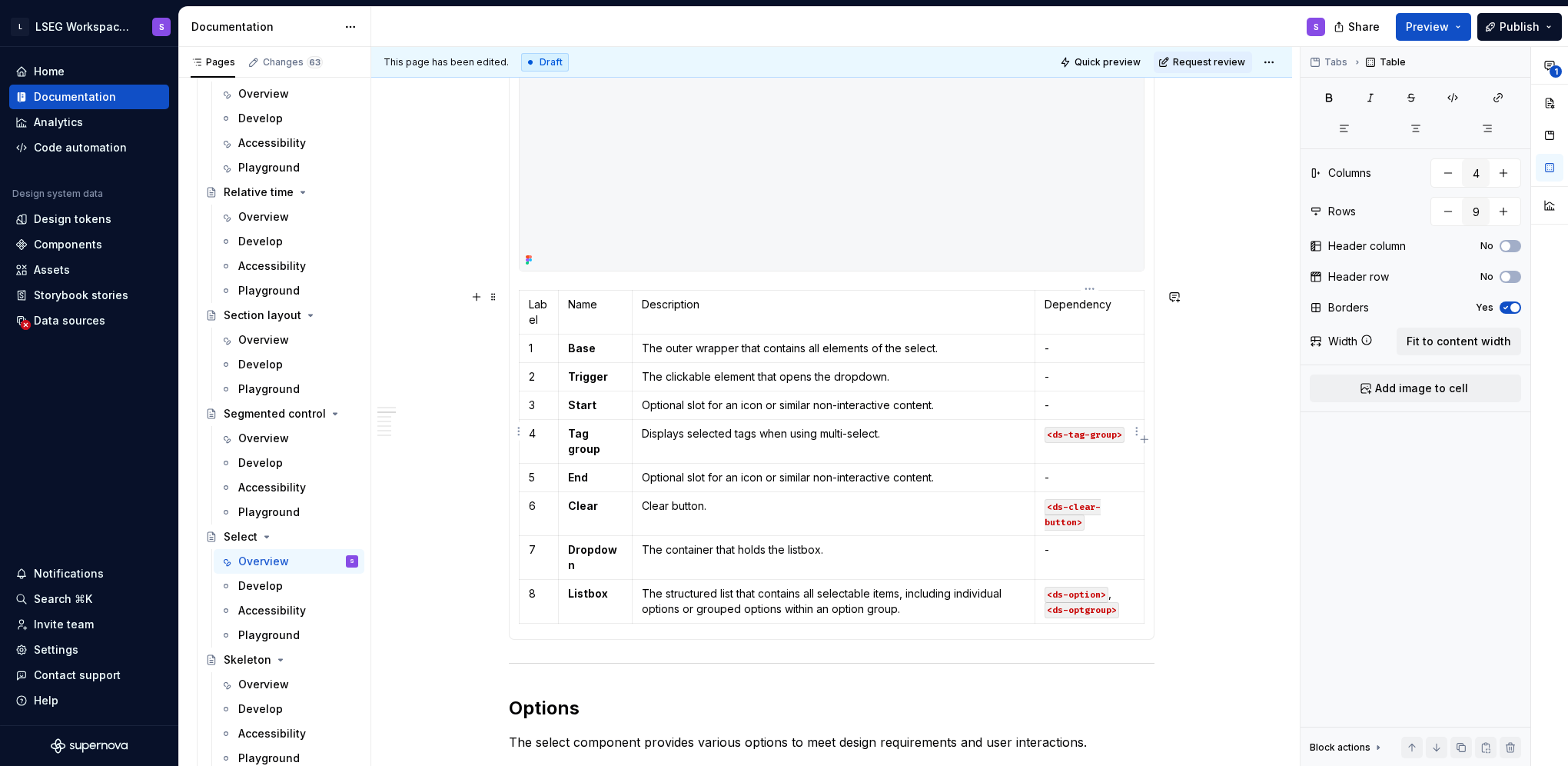
click at [1072, 431] on code "<ds-tag-group>" at bounding box center [1084, 434] width 80 height 16
click at [266, 441] on div "Overview" at bounding box center [264, 438] width 51 height 15
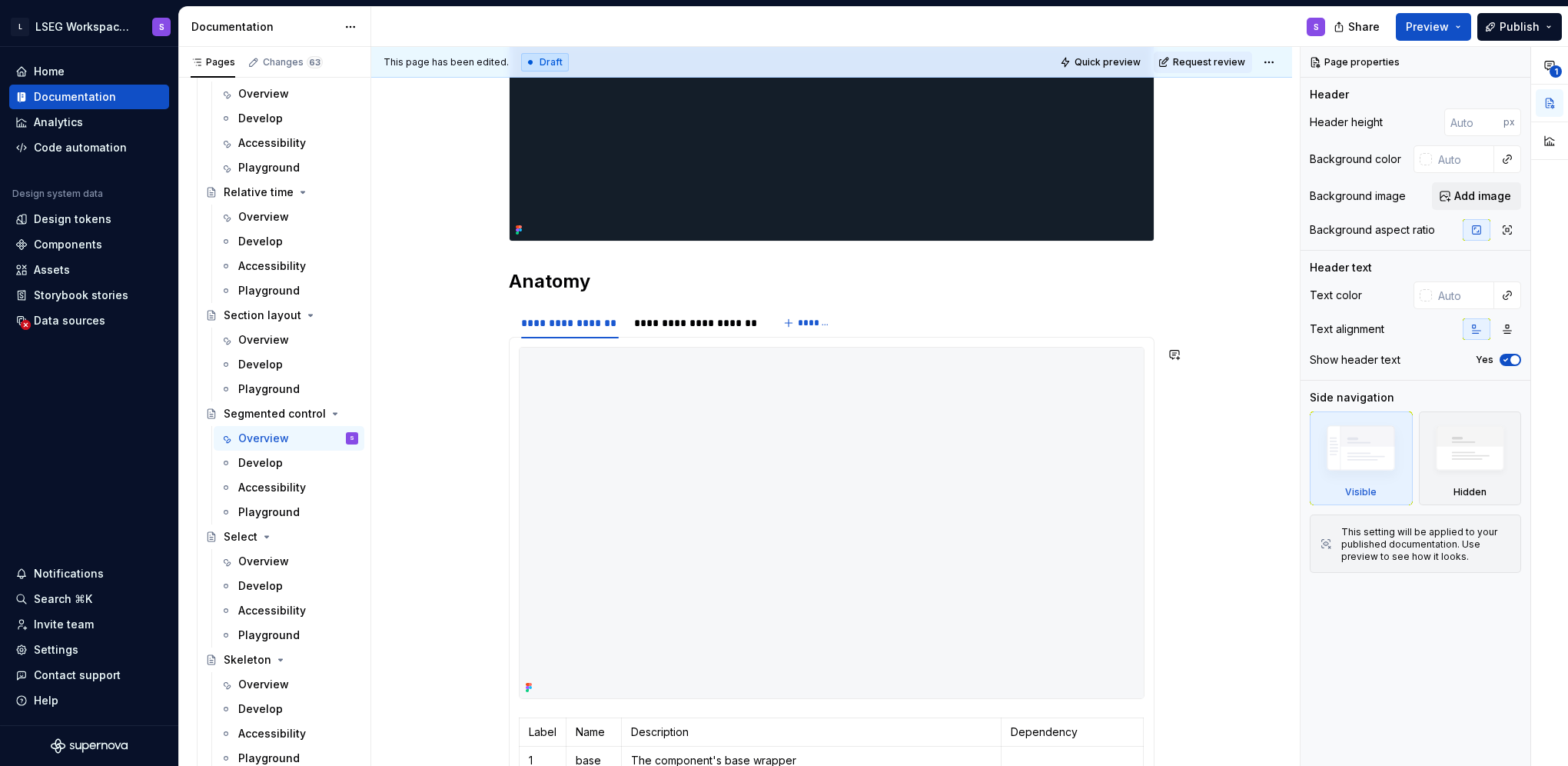
scroll to position [808, 0]
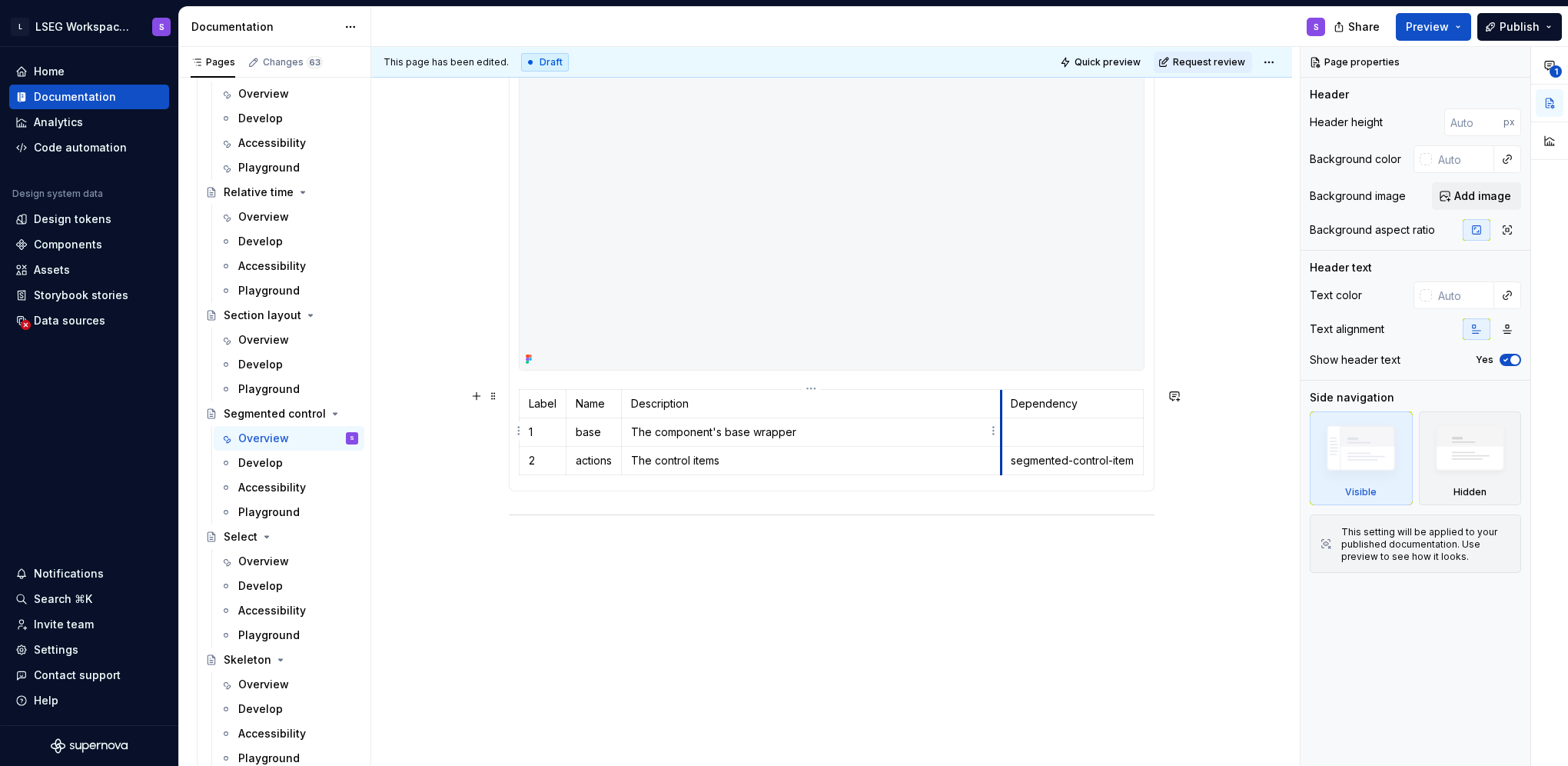
click at [1024, 425] on p at bounding box center [1072, 432] width 123 height 15
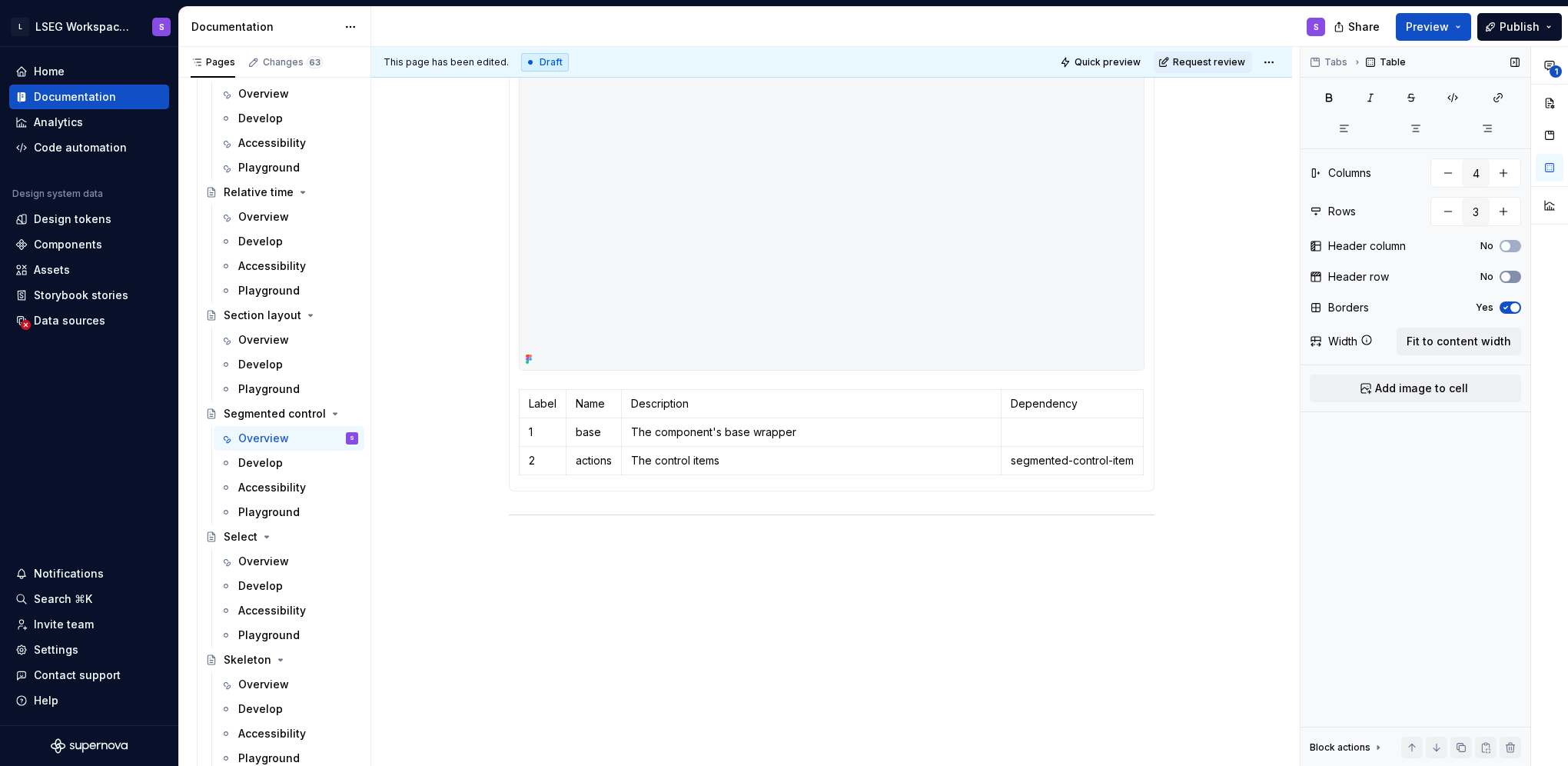
click at [1514, 275] on button "No" at bounding box center [1510, 277] width 21 height 12
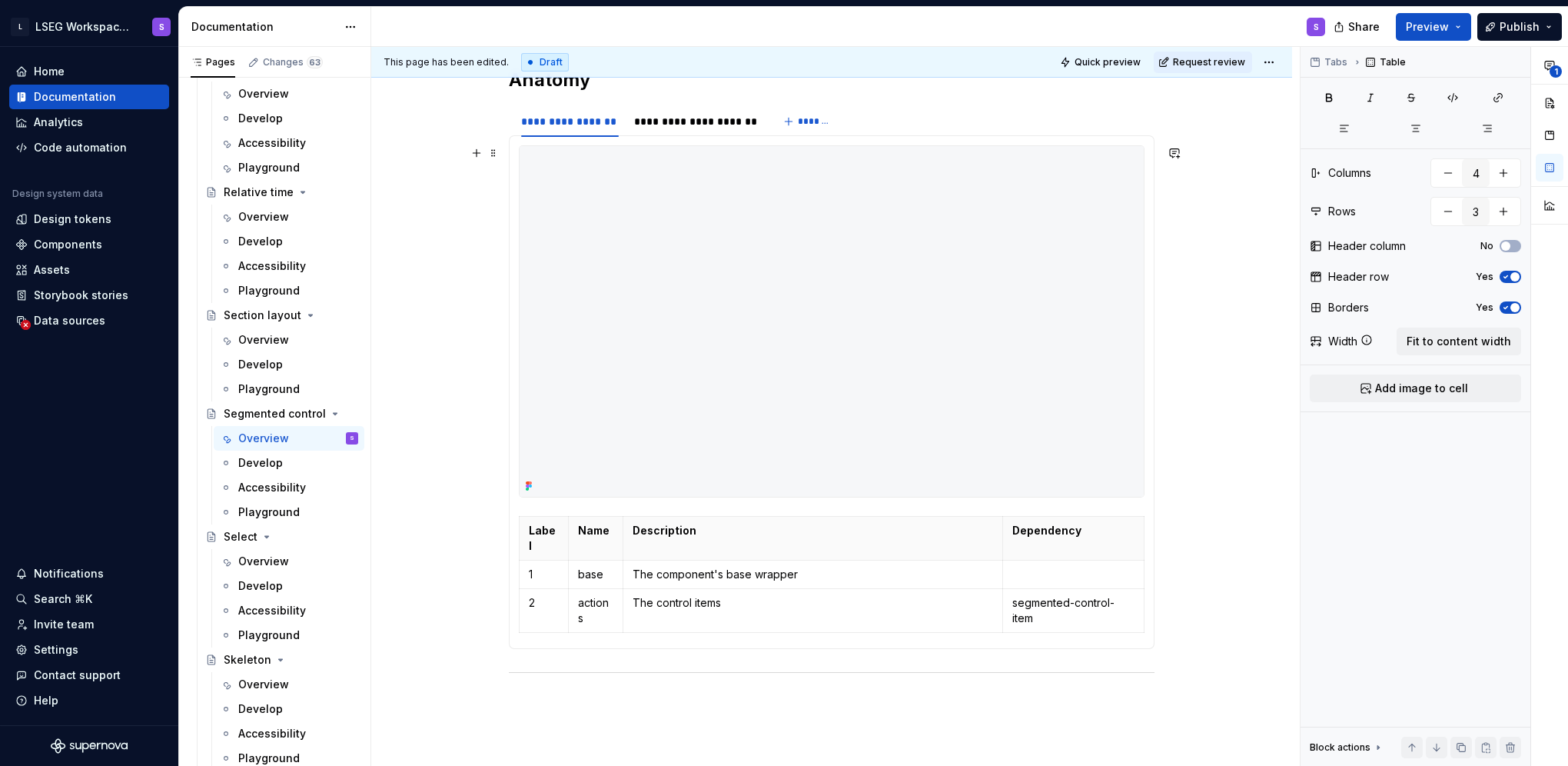
scroll to position [654, 0]
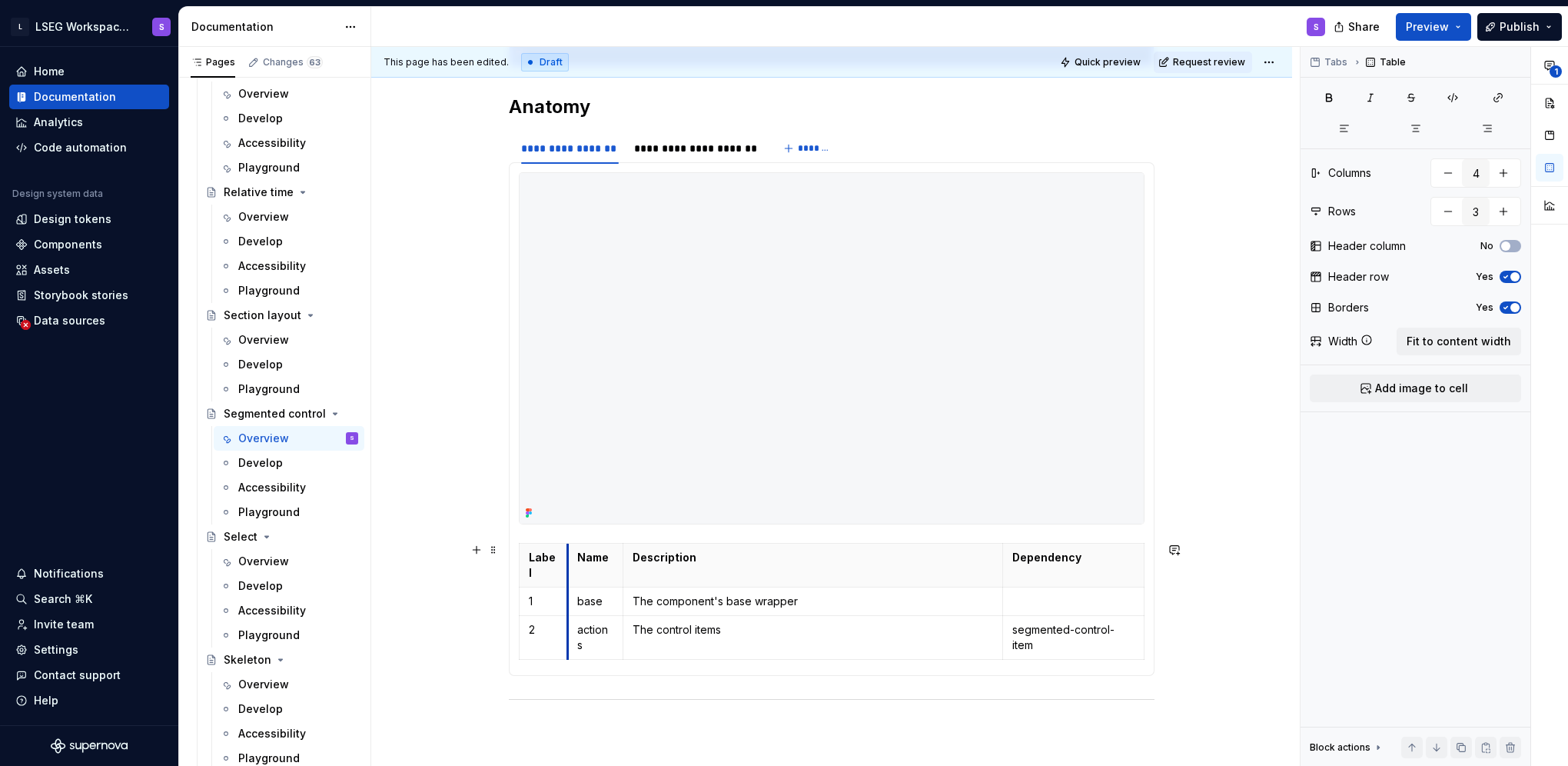
click at [568, 546] on th "Name" at bounding box center [595, 565] width 55 height 44
click at [628, 587] on td "The component's base wrapper" at bounding box center [817, 601] width 380 height 28
click at [690, 150] on div "**********" at bounding box center [695, 148] width 123 height 15
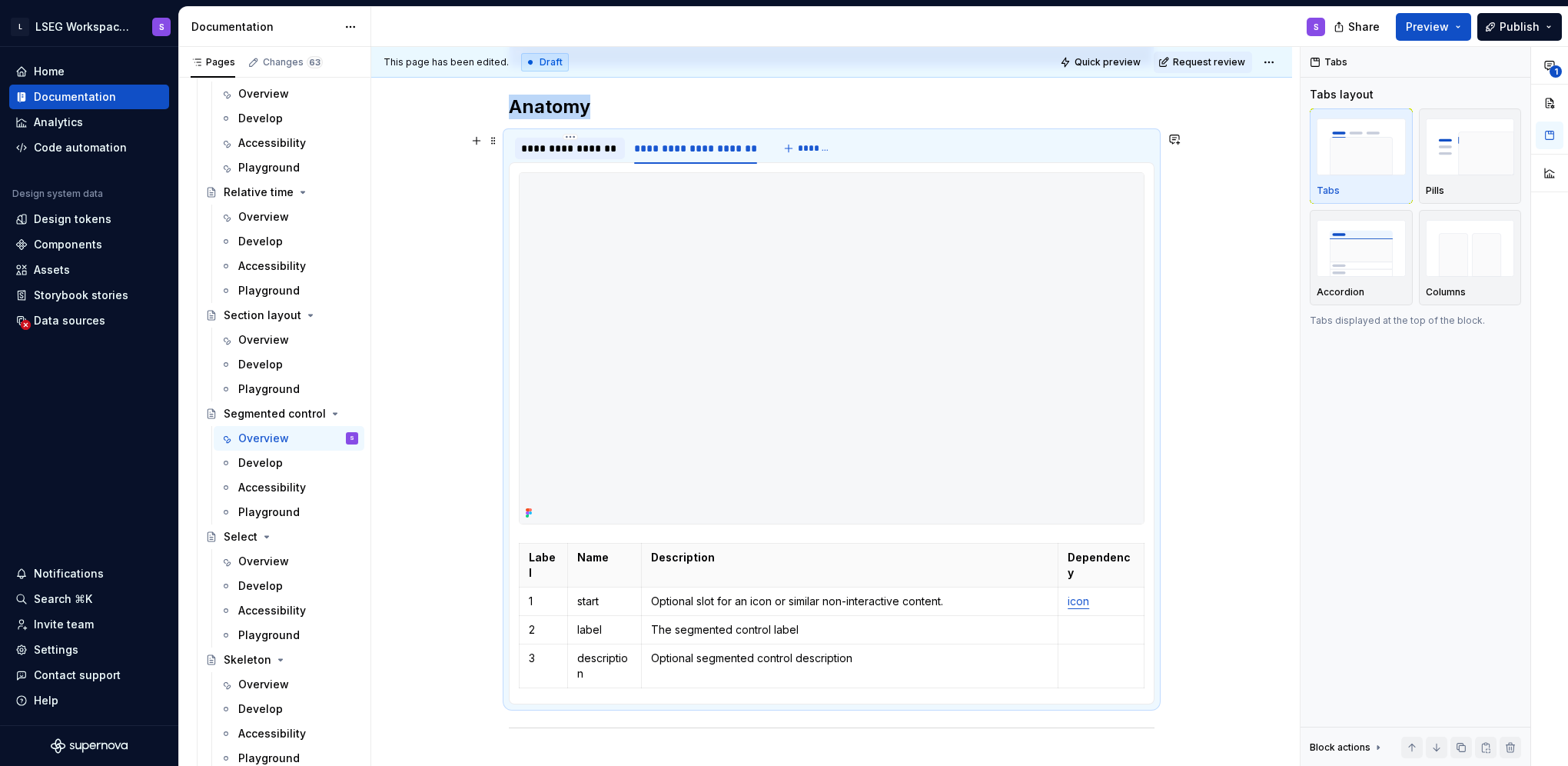
click at [591, 150] on div "**********" at bounding box center [570, 148] width 98 height 15
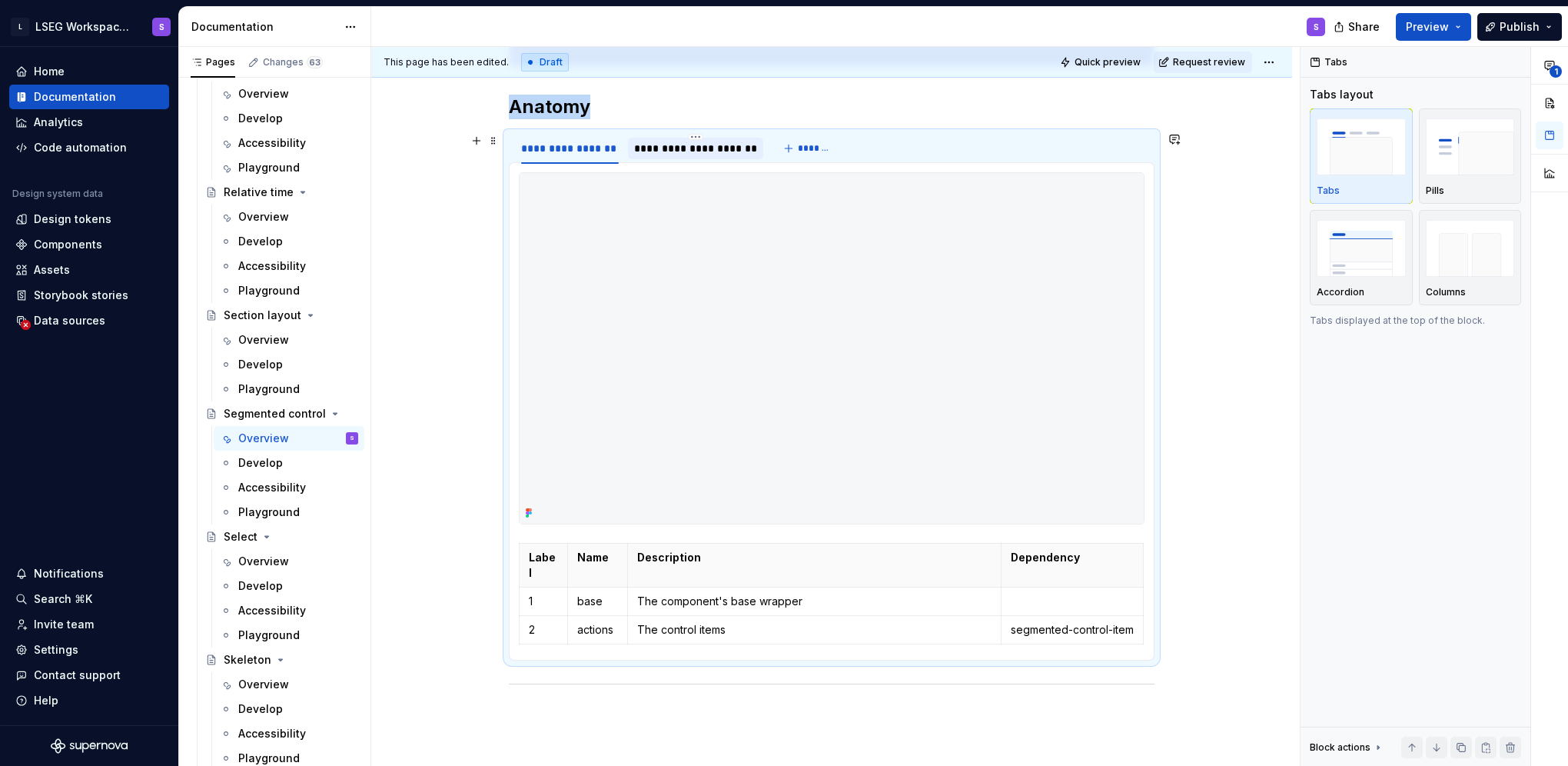
click at [713, 144] on div "**********" at bounding box center [695, 148] width 123 height 15
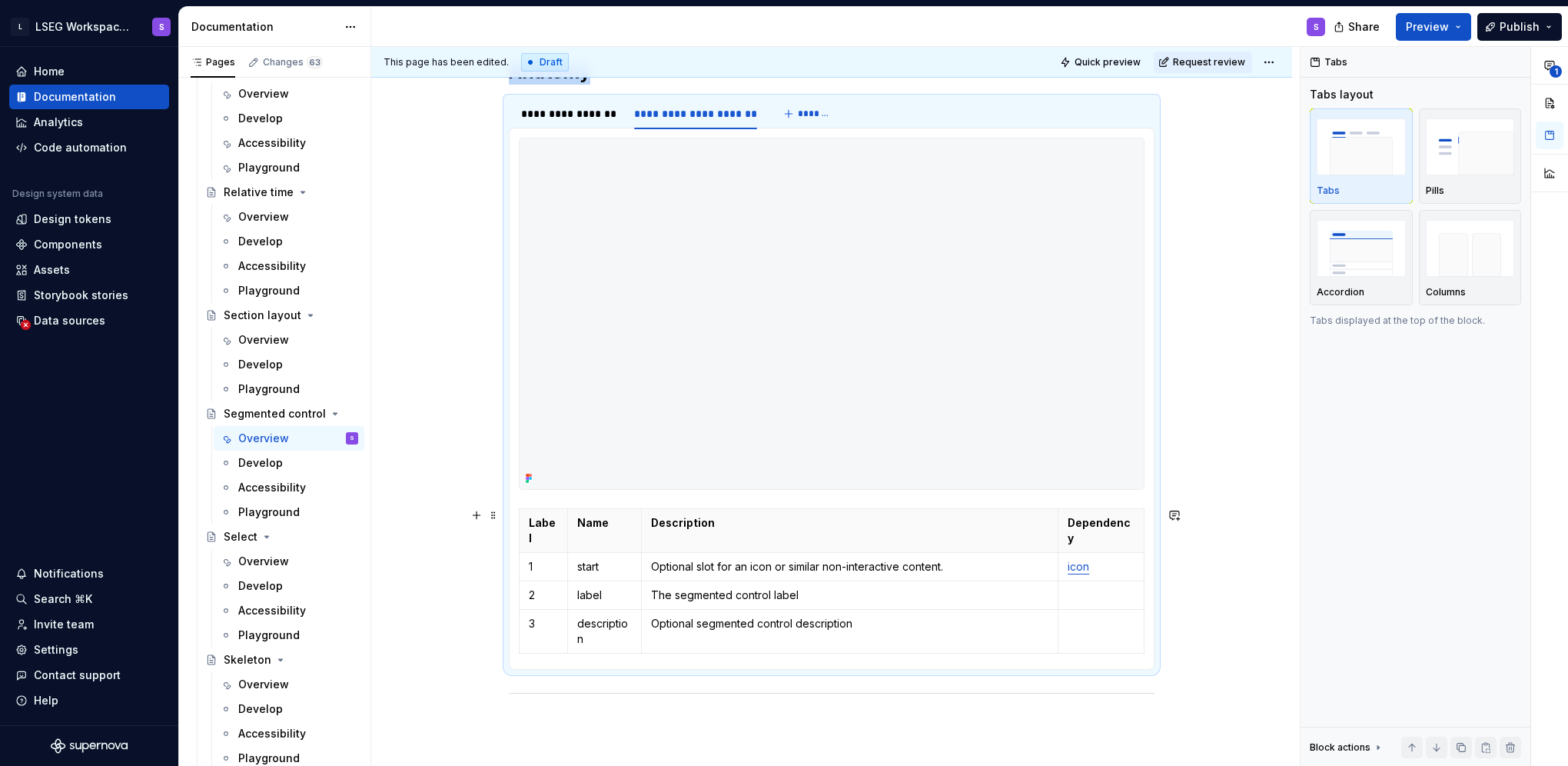
scroll to position [732, 0]
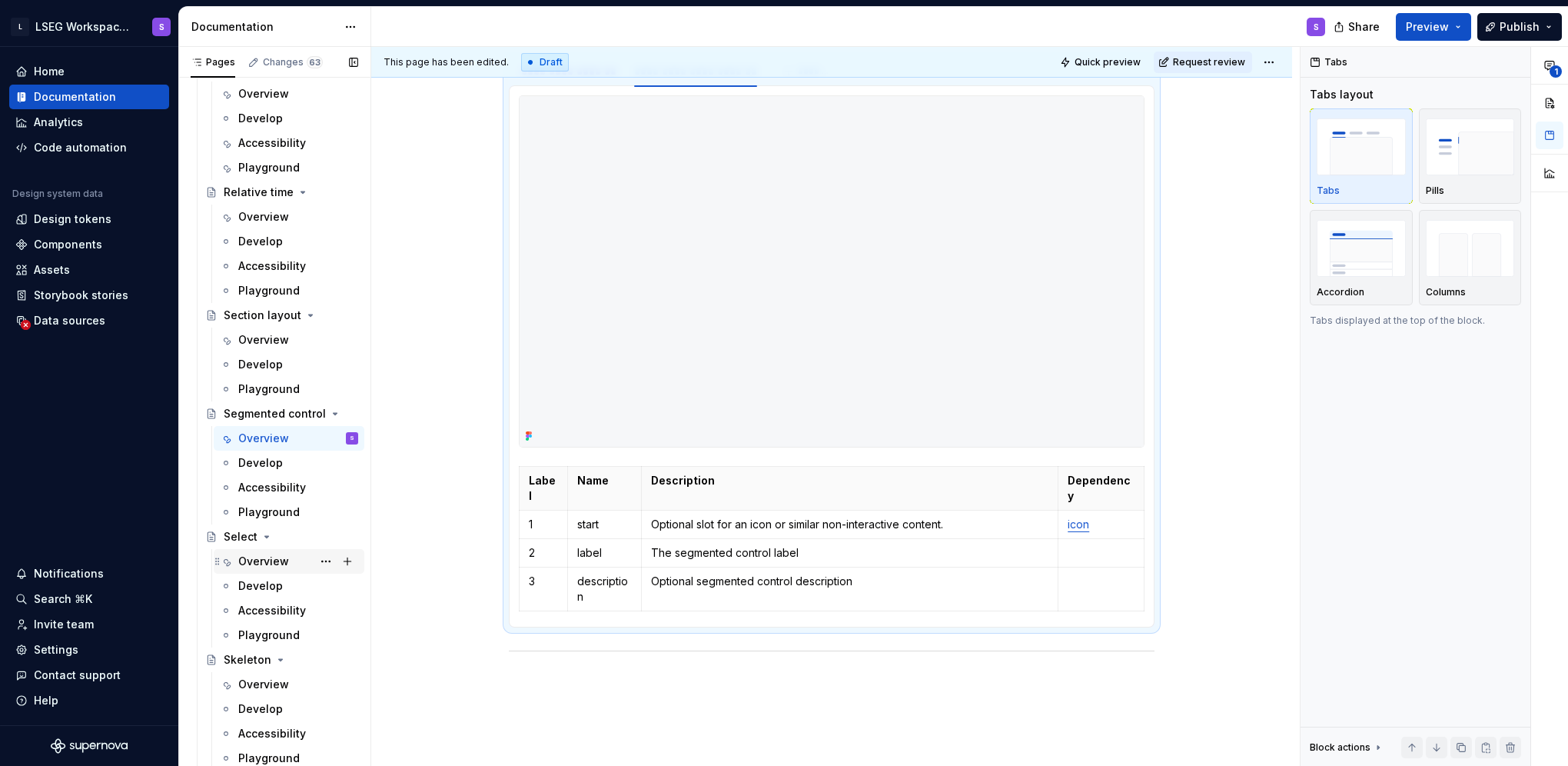
click at [258, 558] on div "Overview" at bounding box center [264, 561] width 51 height 15
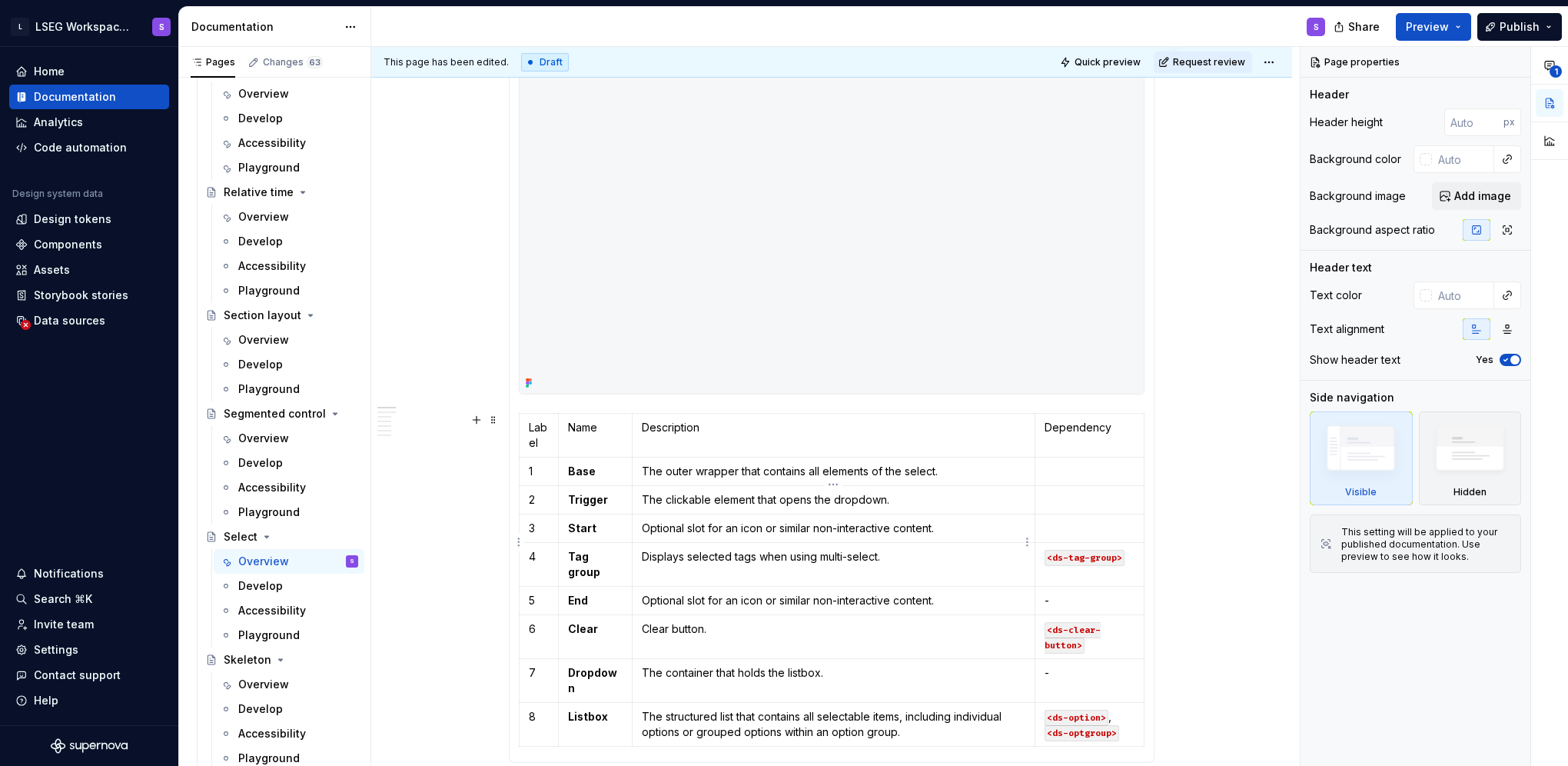
scroll to position [846, 0]
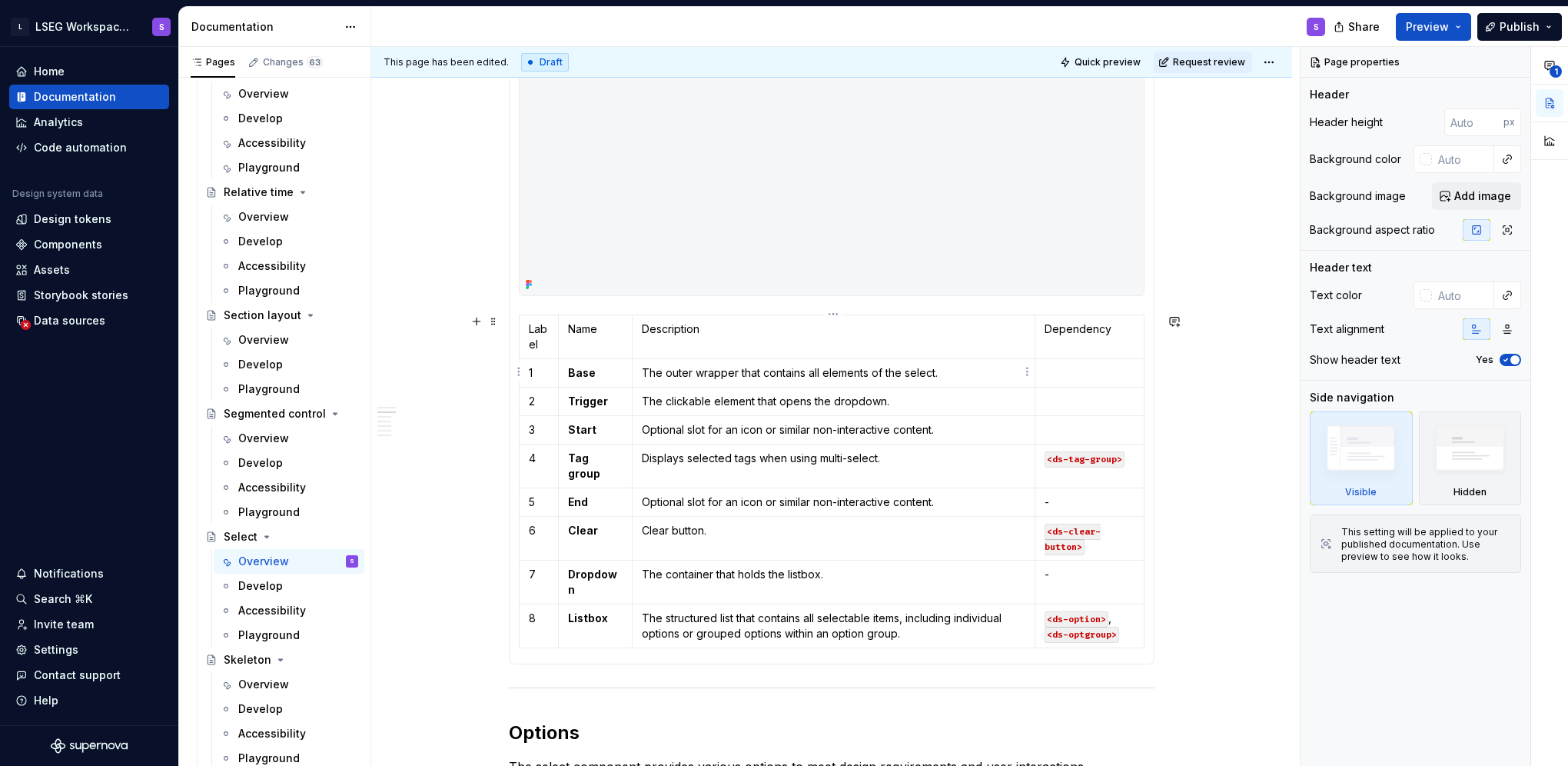
click at [918, 377] on p "The outer wrapper that contains all elements of the select." at bounding box center [833, 372] width 383 height 15
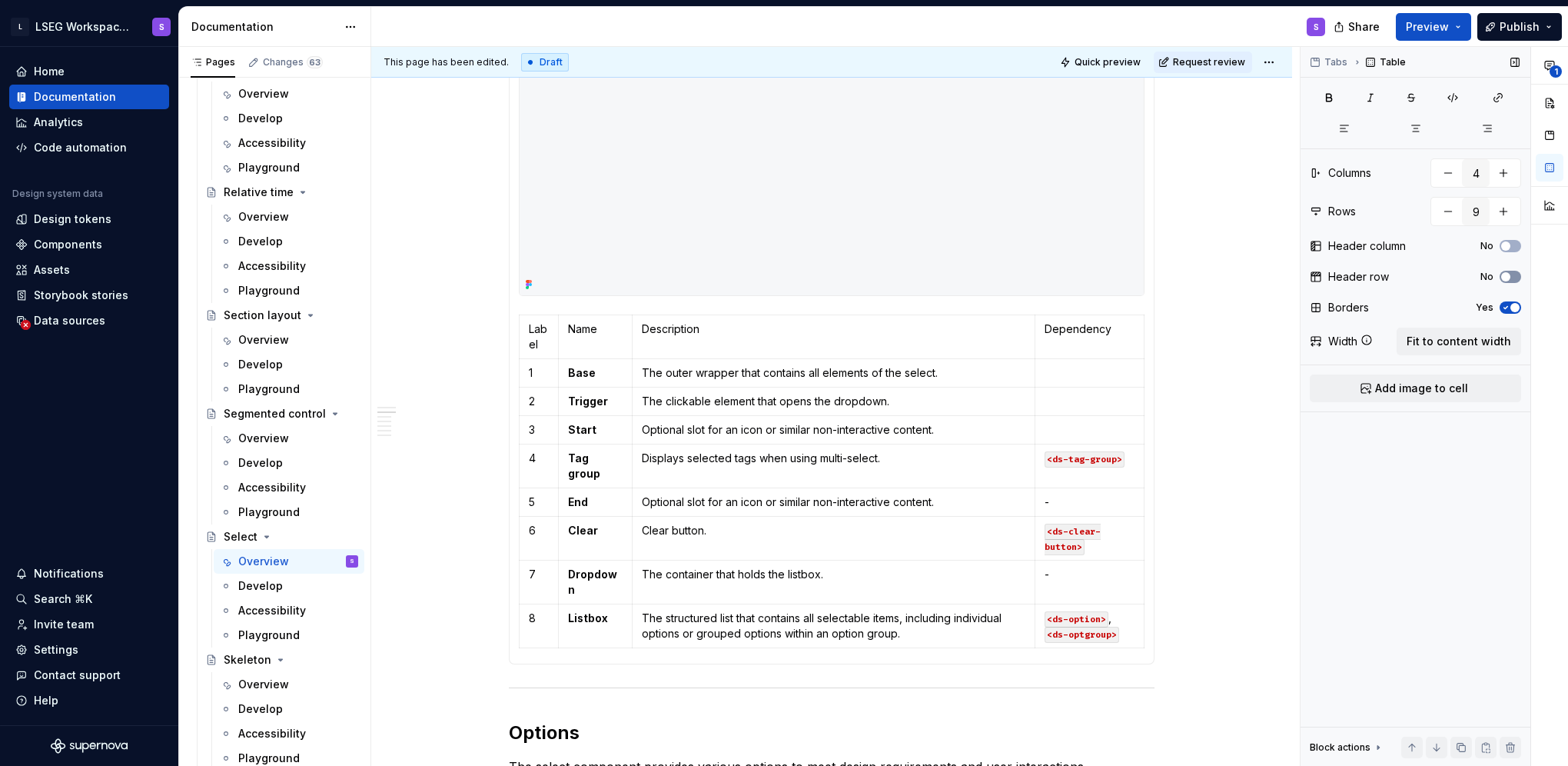
click at [1515, 273] on button "No" at bounding box center [1510, 277] width 21 height 12
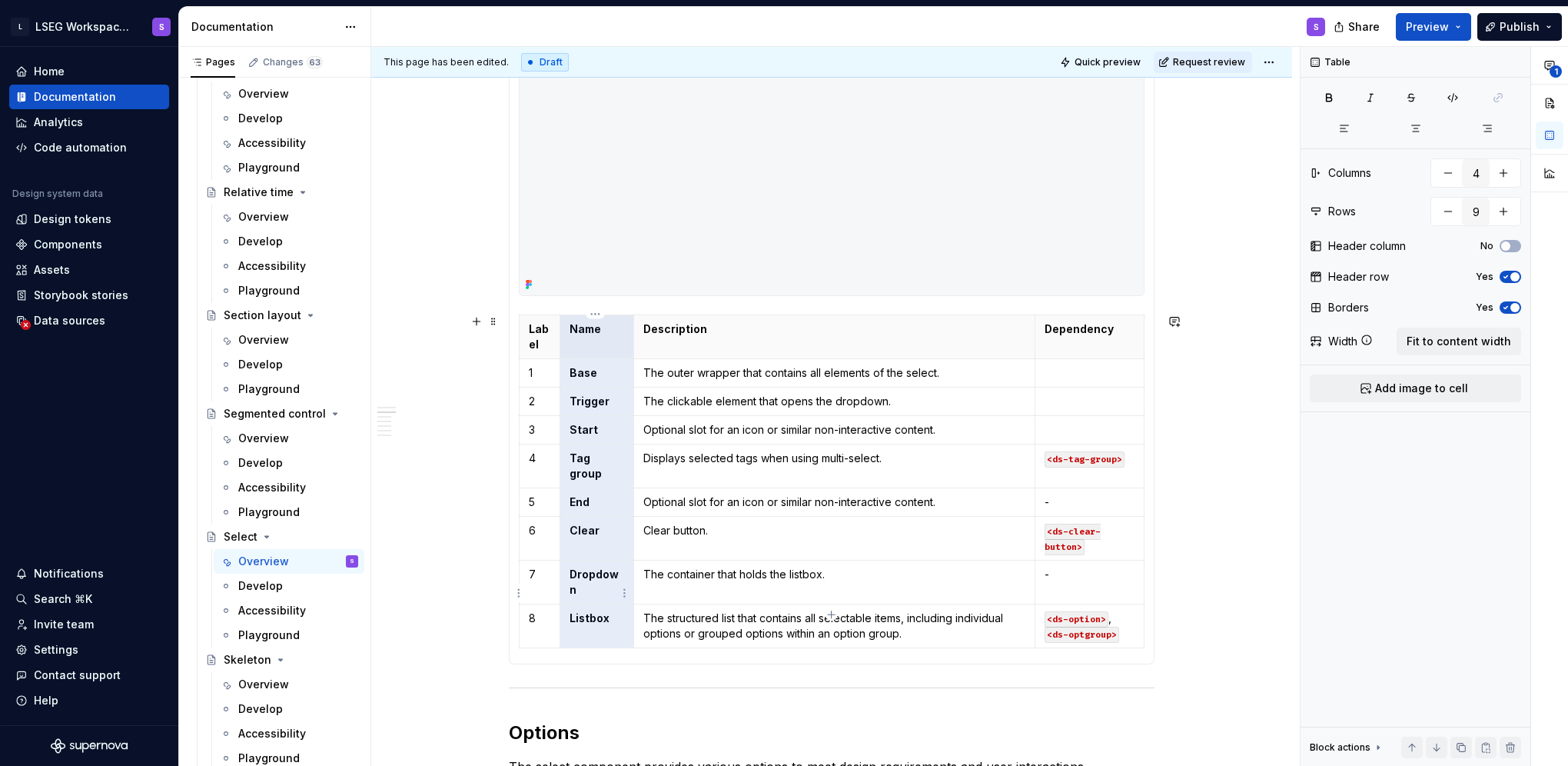
drag, startPoint x: 577, startPoint y: 344, endPoint x: 577, endPoint y: 573, distance: 229.0
click at [577, 573] on tbody "Label Name Description Dependency 1 Base The outer wrapper that contains all el…" at bounding box center [831, 481] width 625 height 333
click at [1323, 95] on icon "button" at bounding box center [1329, 98] width 12 height 12
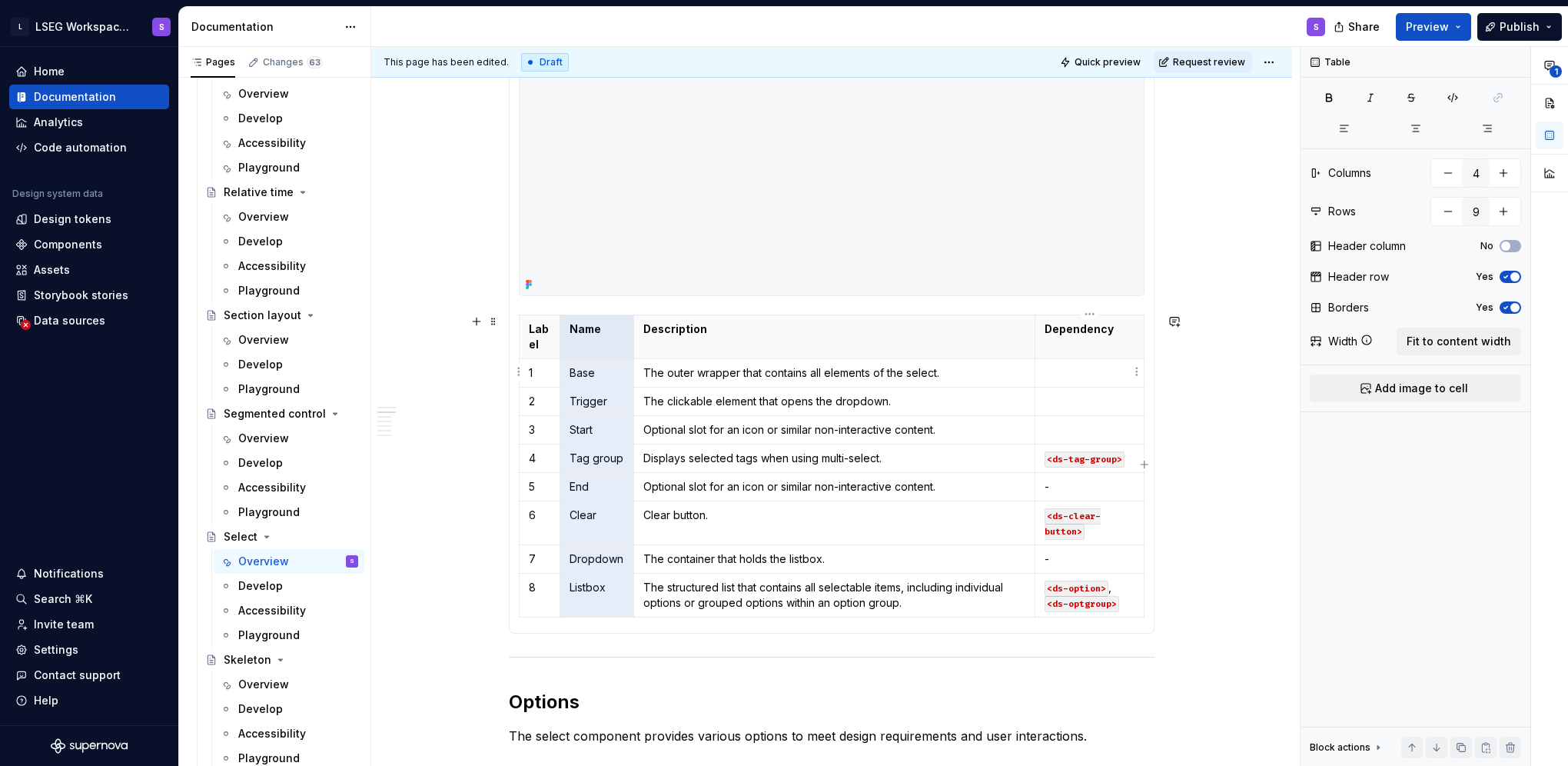
click at [1064, 370] on p at bounding box center [1089, 372] width 90 height 15
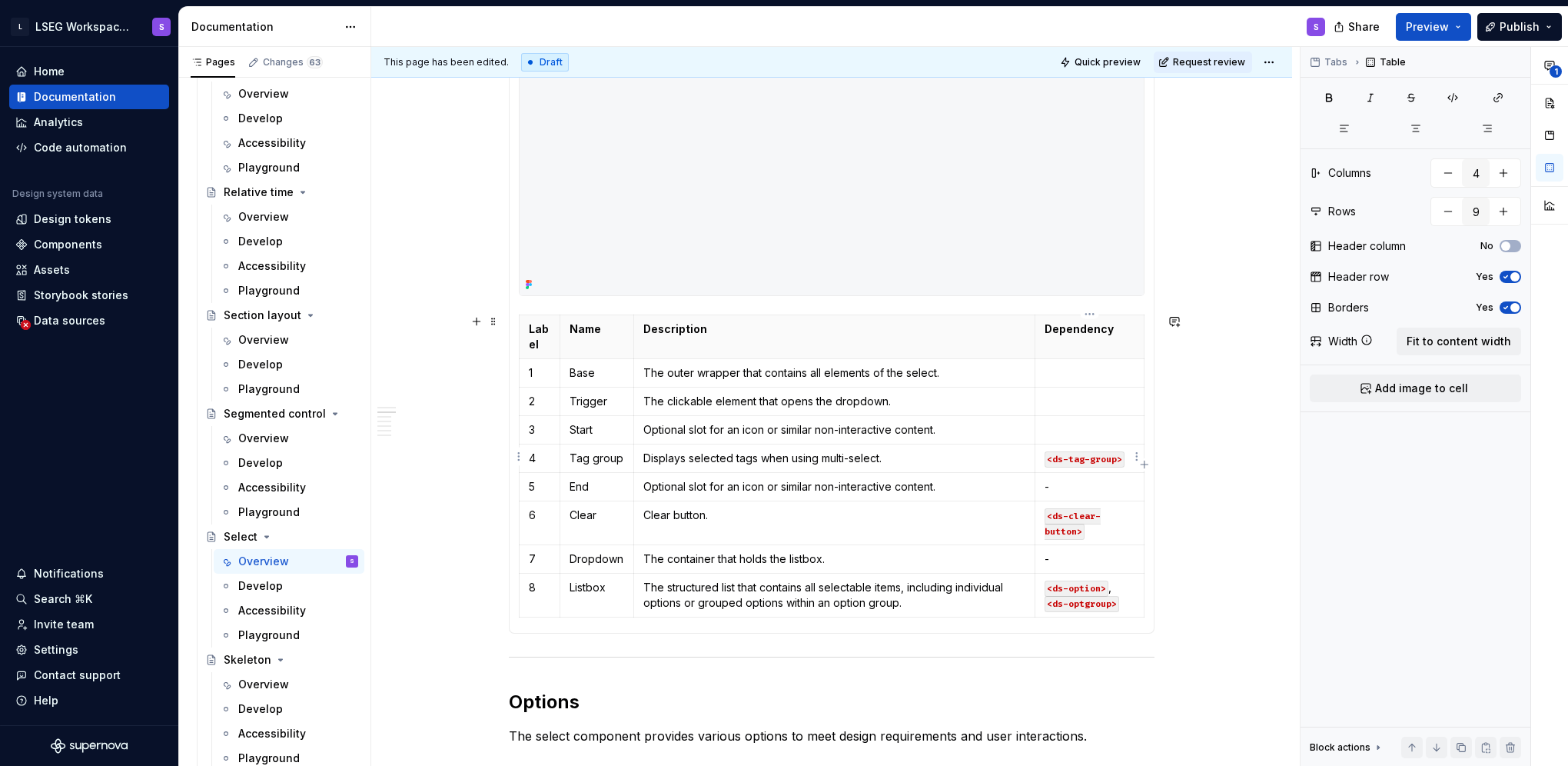
click at [1067, 456] on code "<ds-tag-group>" at bounding box center [1084, 459] width 80 height 16
copy code "tag-group"
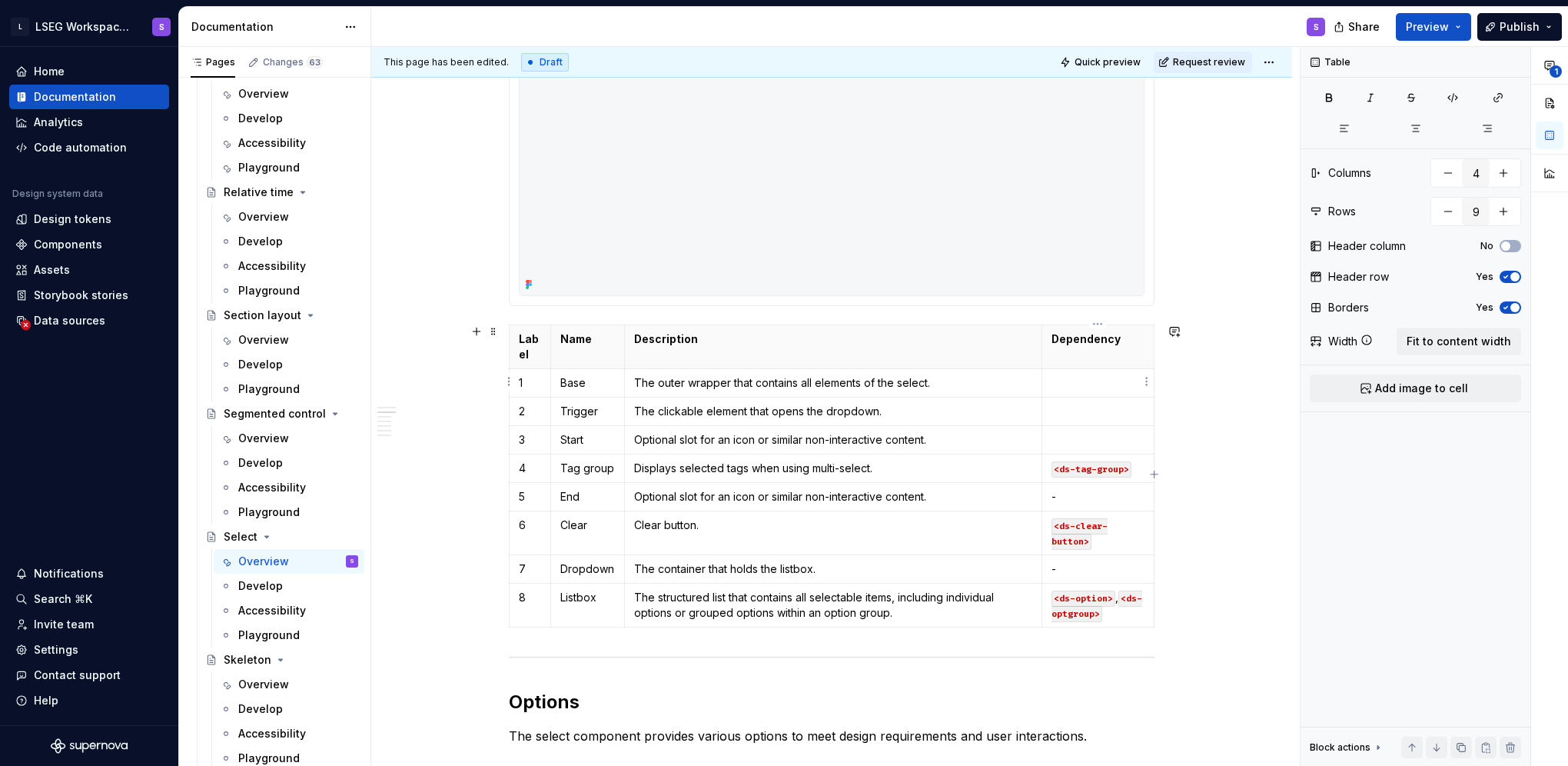
click at [1067, 389] on td at bounding box center [1098, 383] width 113 height 28
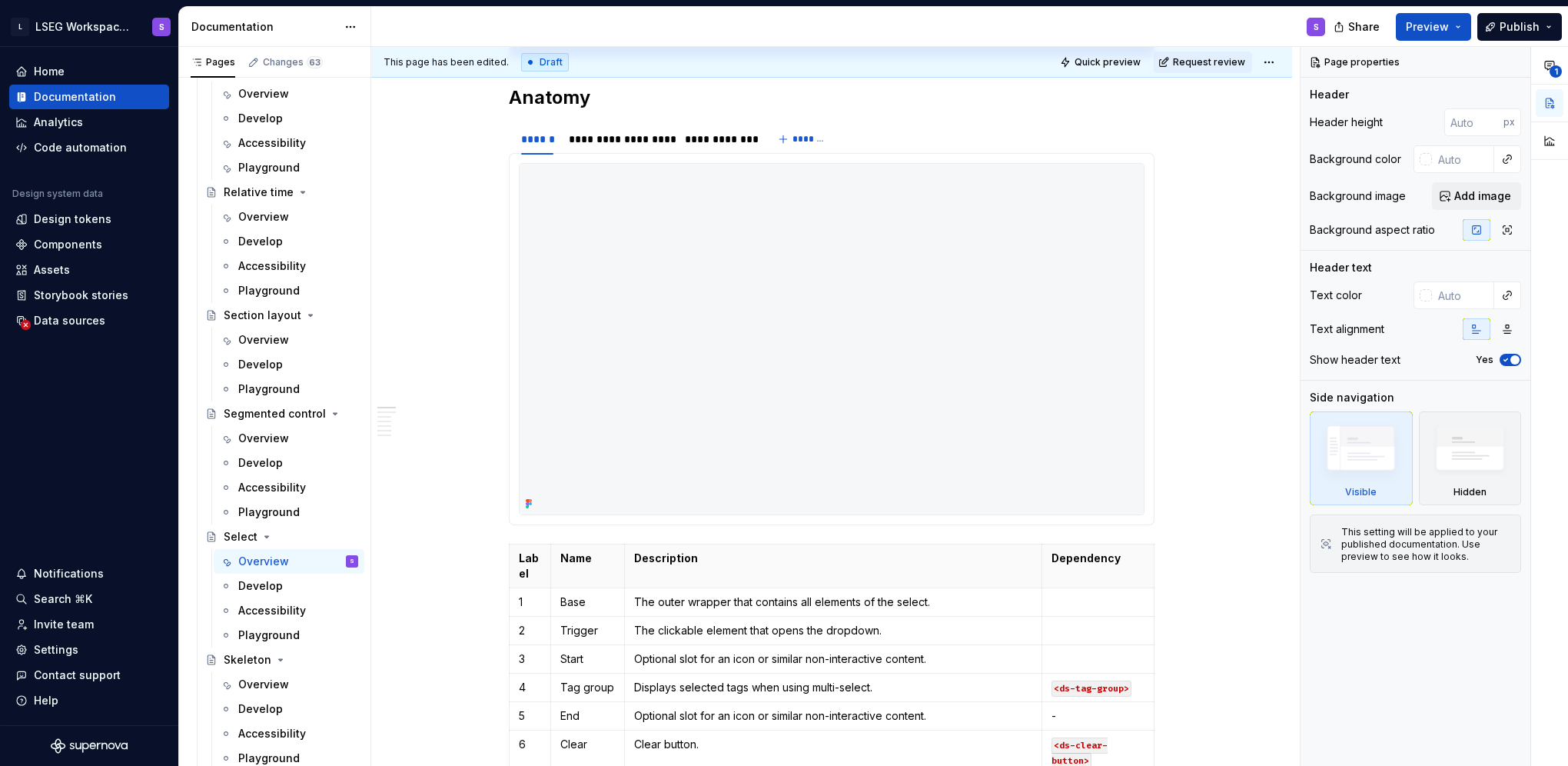
scroll to position [692, 0]
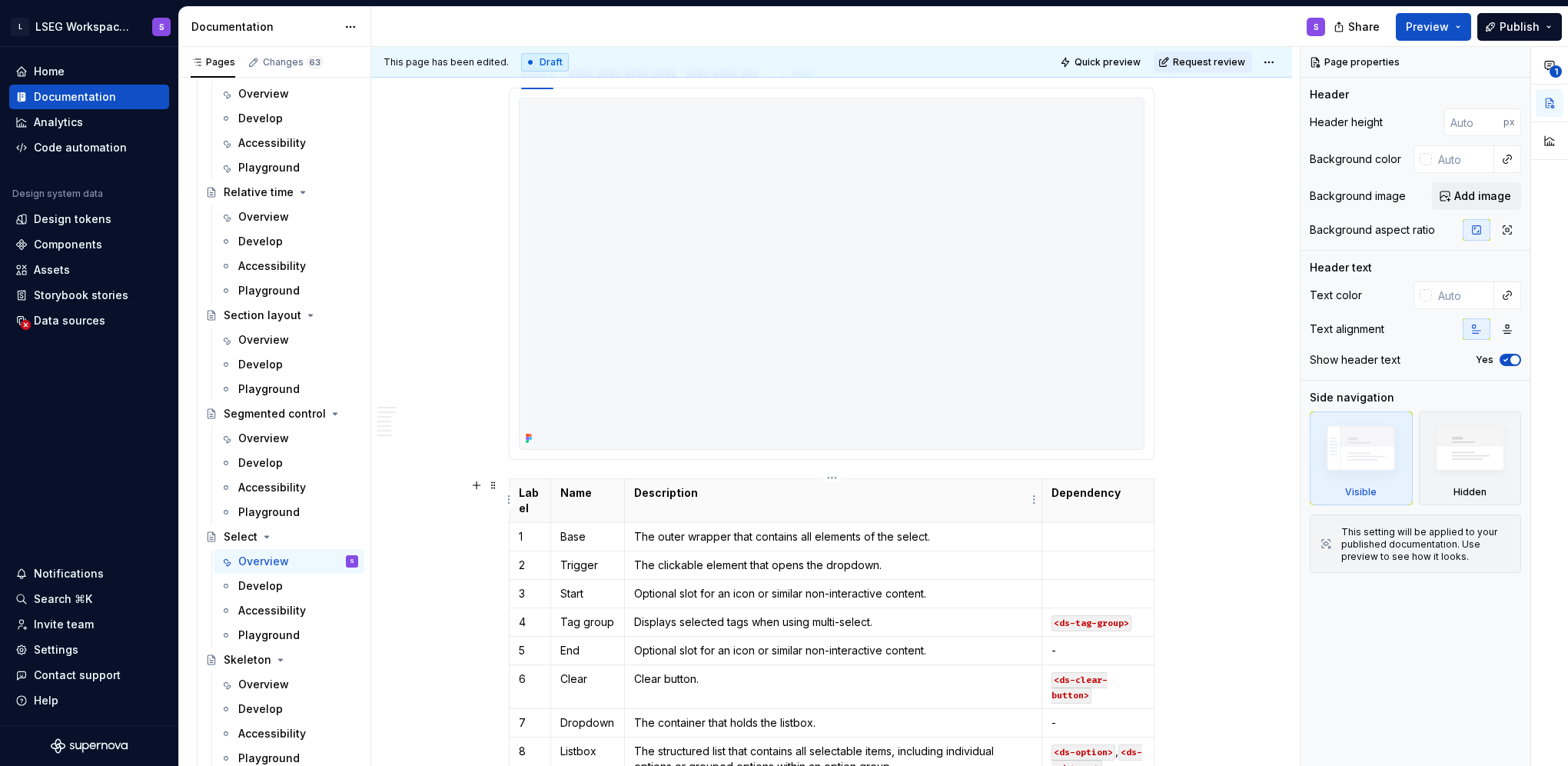
click at [715, 487] on p "Description" at bounding box center [832, 492] width 398 height 15
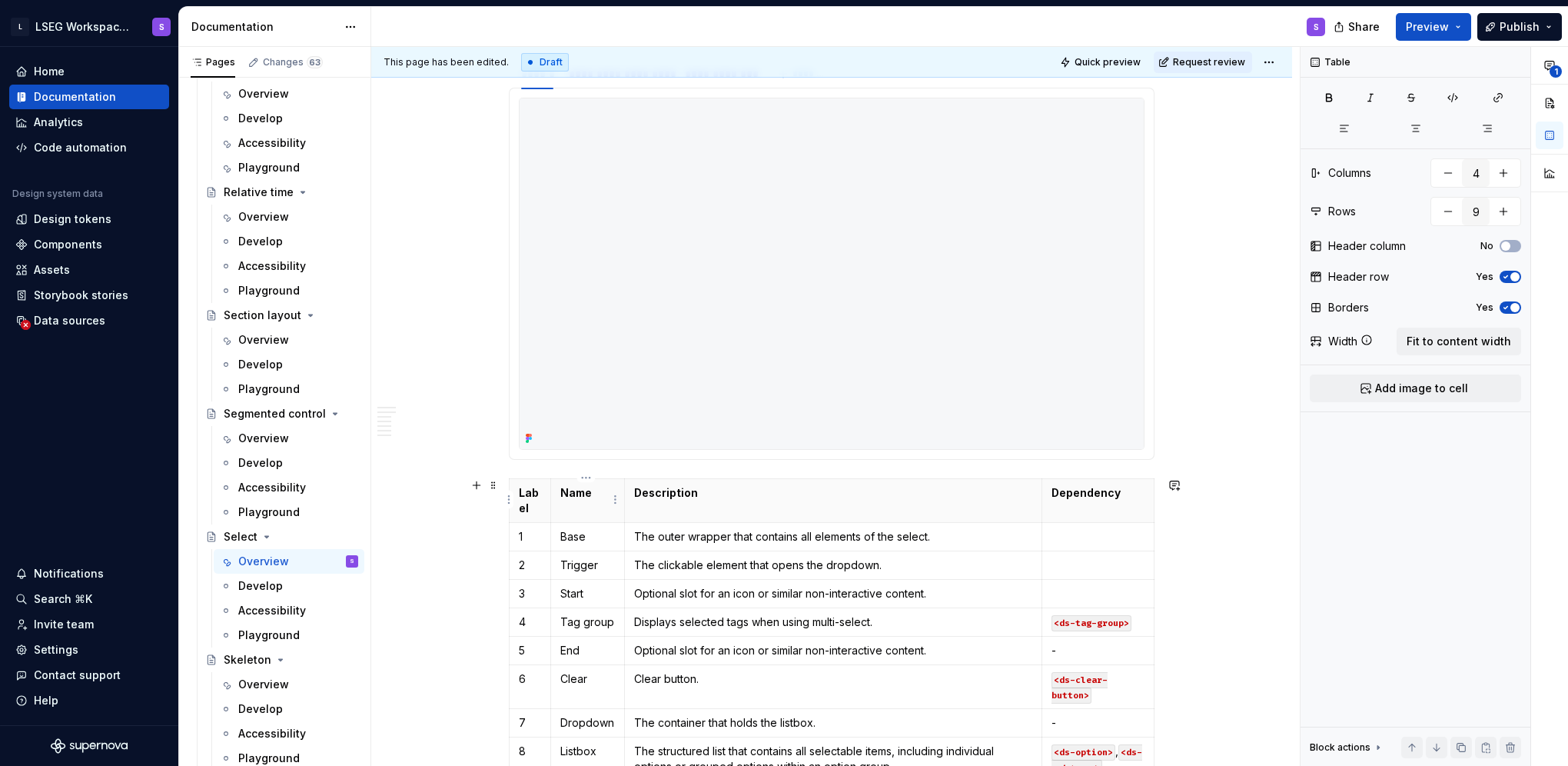
click at [560, 515] on th "Name" at bounding box center [587, 500] width 74 height 44
click at [497, 485] on span at bounding box center [493, 485] width 12 height 21
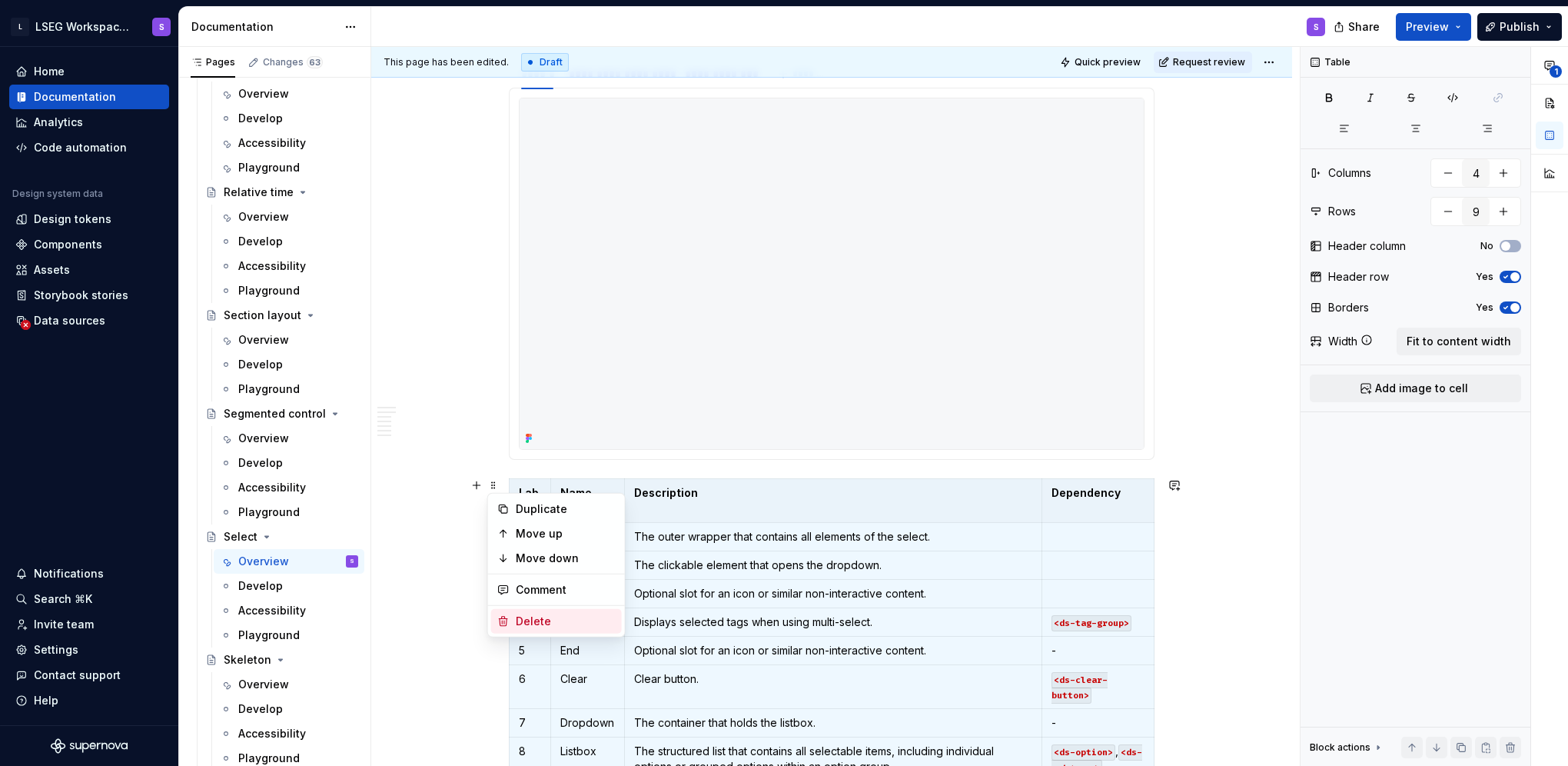
click at [521, 616] on div "Delete" at bounding box center [566, 621] width 100 height 15
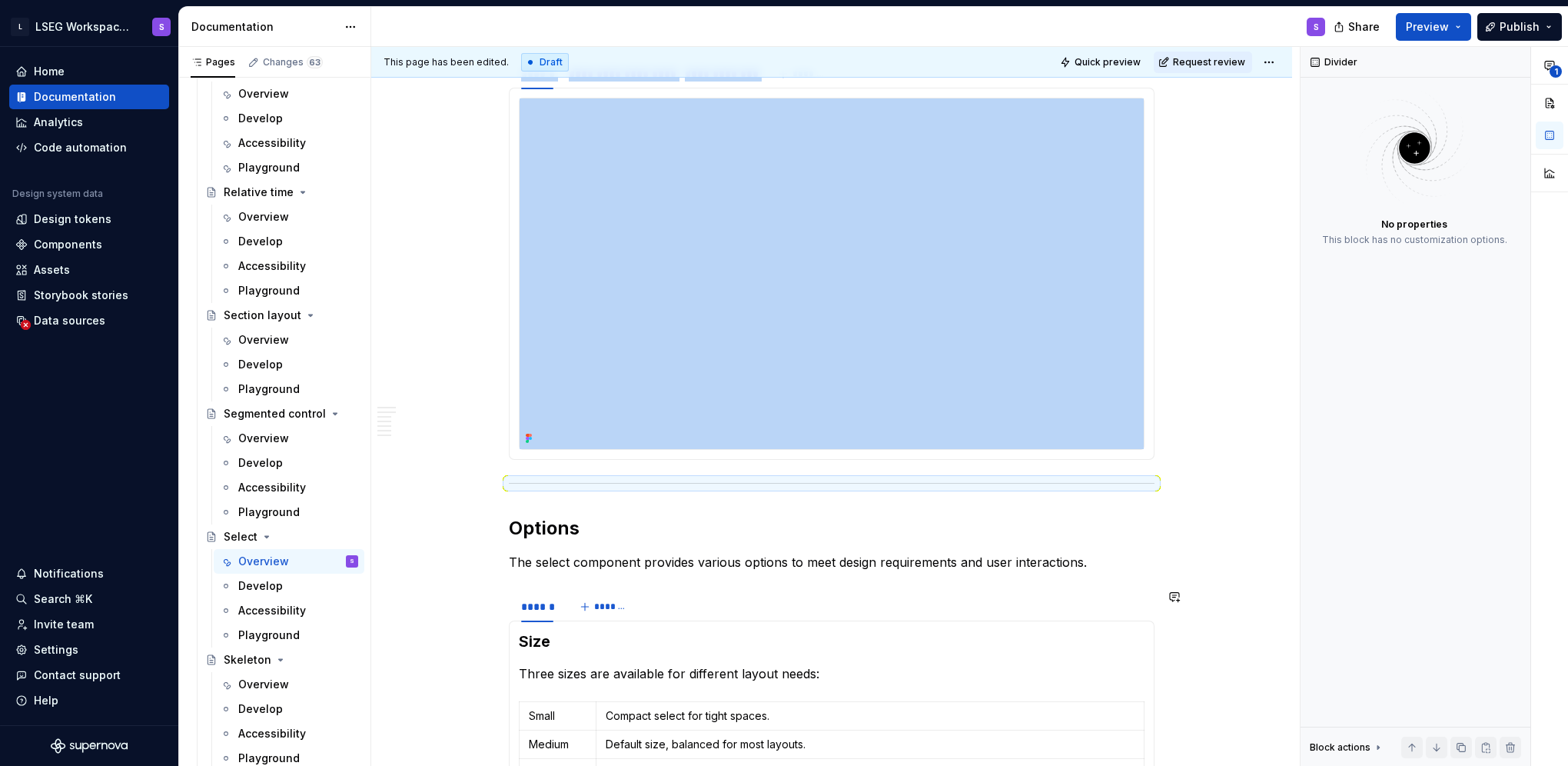
click at [634, 398] on img at bounding box center [831, 274] width 624 height 351
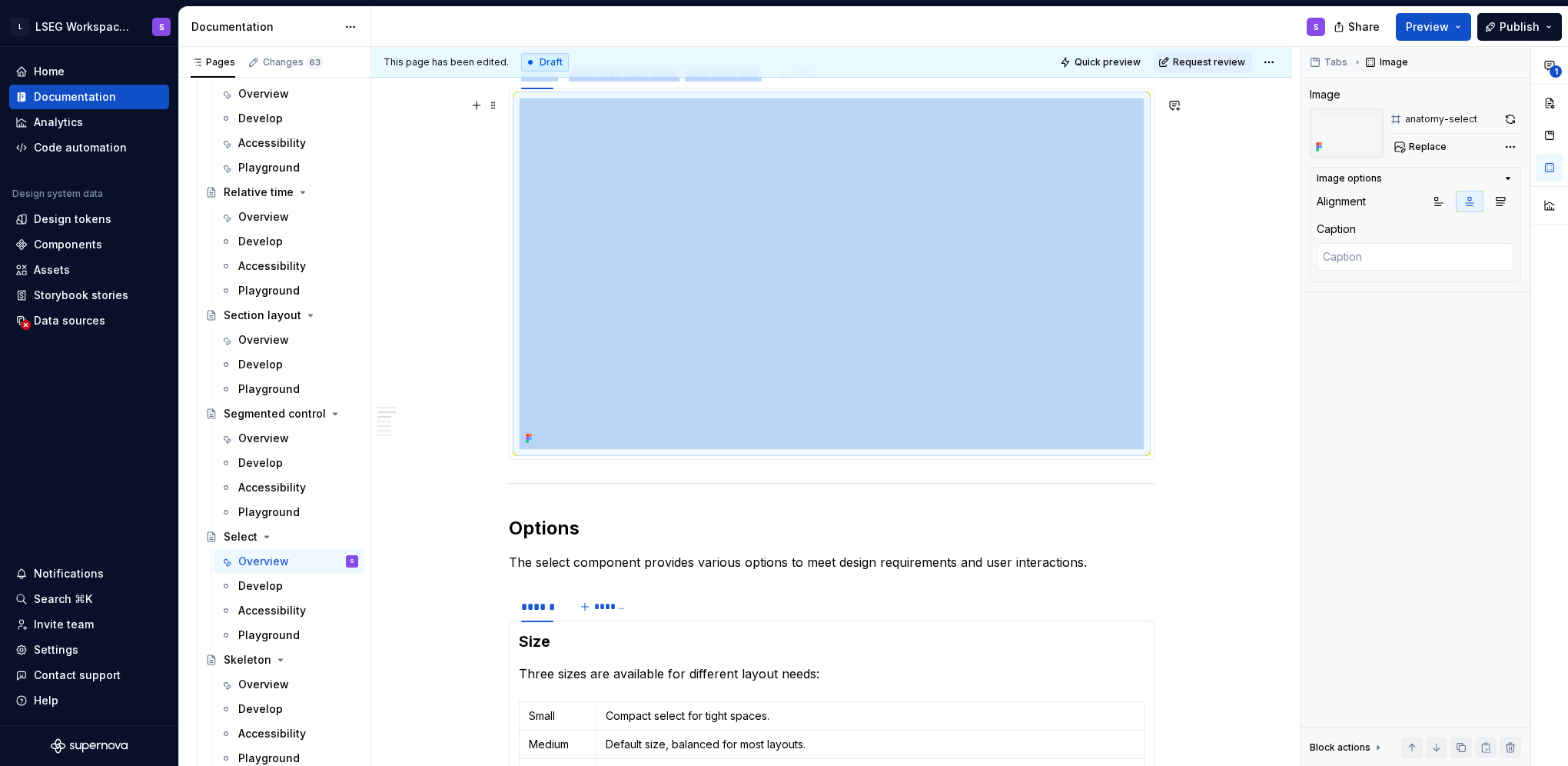
type textarea "*"
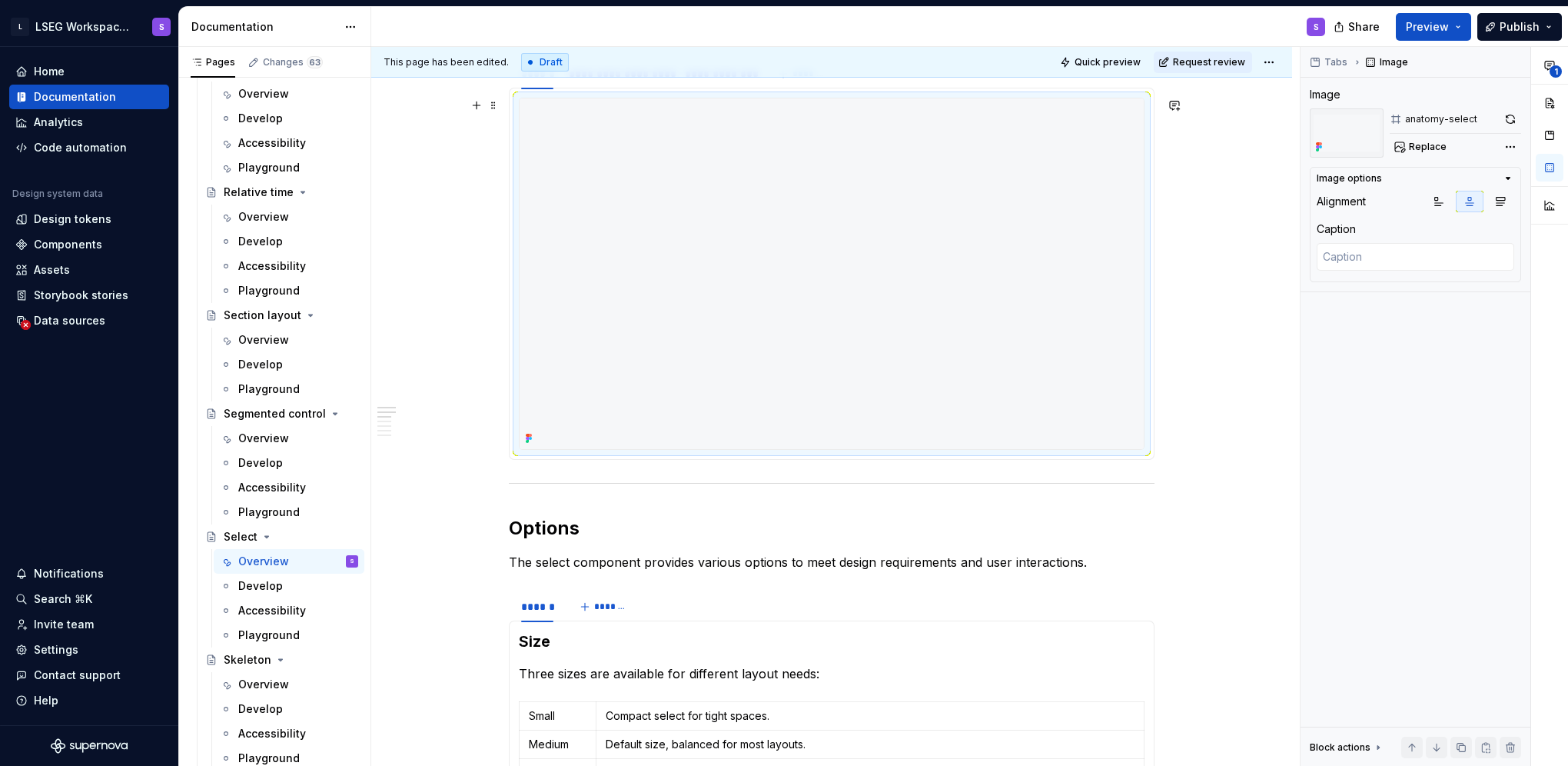
scroll to position [616, 0]
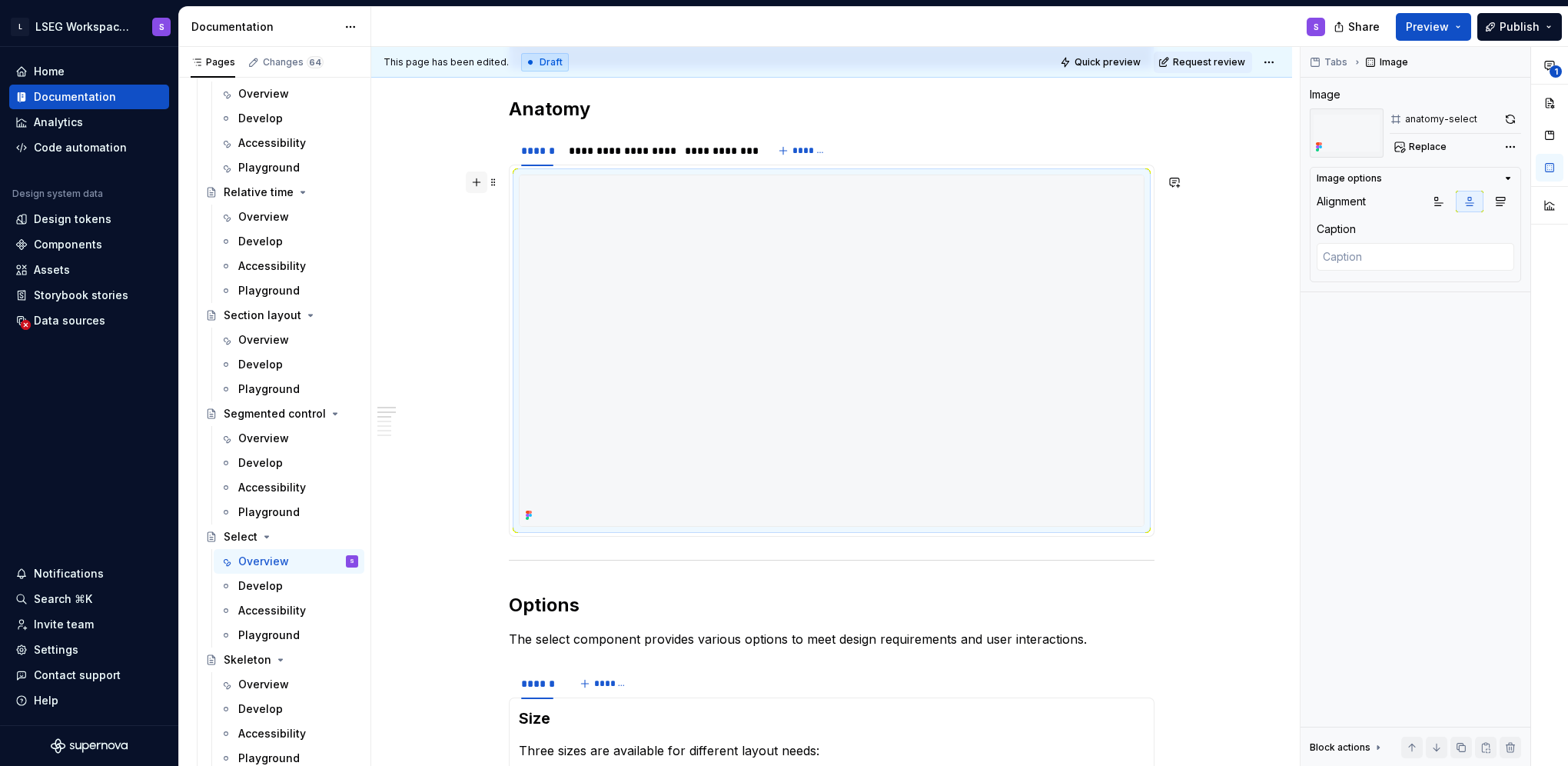
drag, startPoint x: 473, startPoint y: 183, endPoint x: 472, endPoint y: 191, distance: 8.1
click at [473, 183] on button "button" at bounding box center [476, 182] width 21 height 21
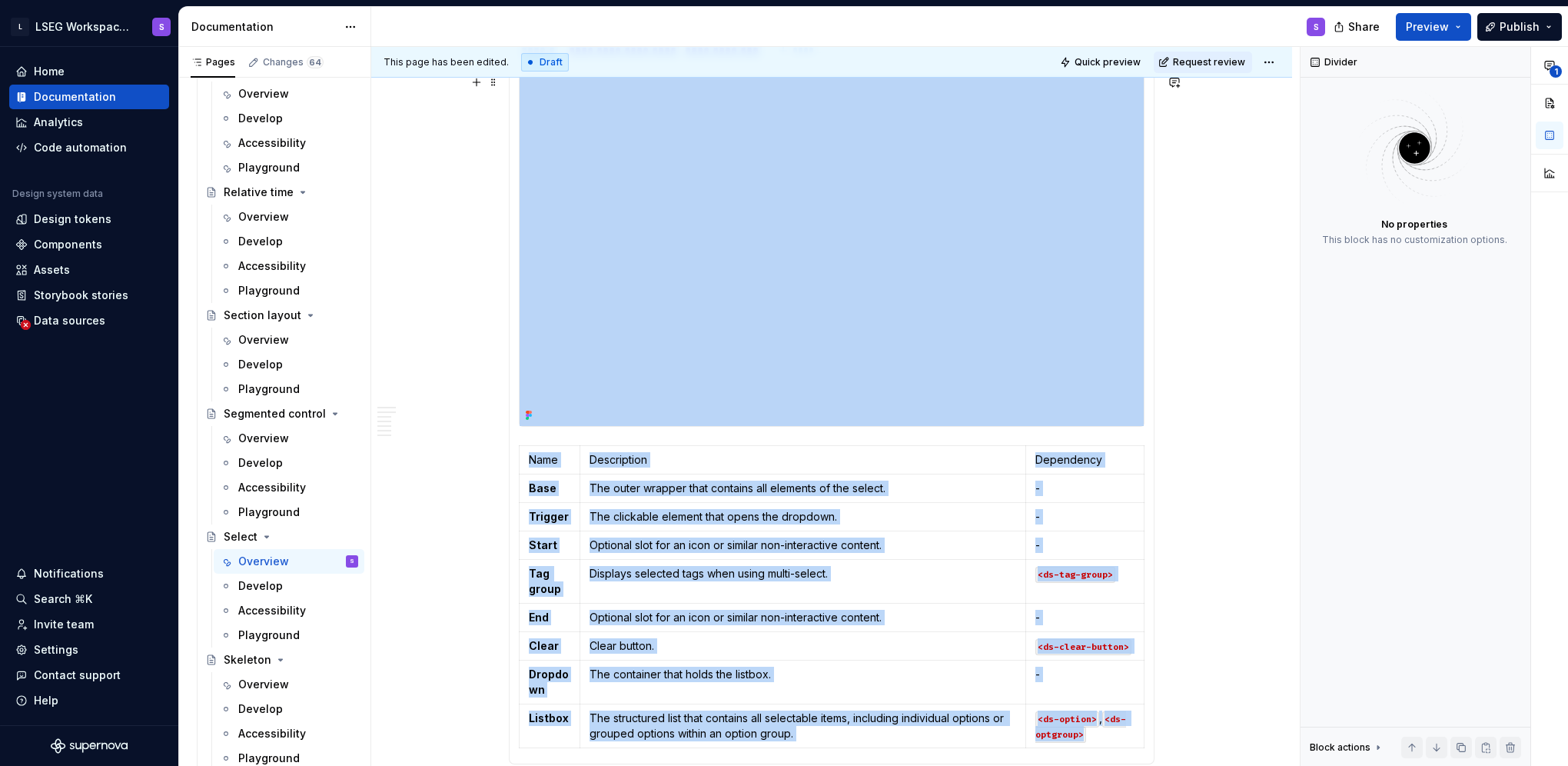
scroll to position [769, 0]
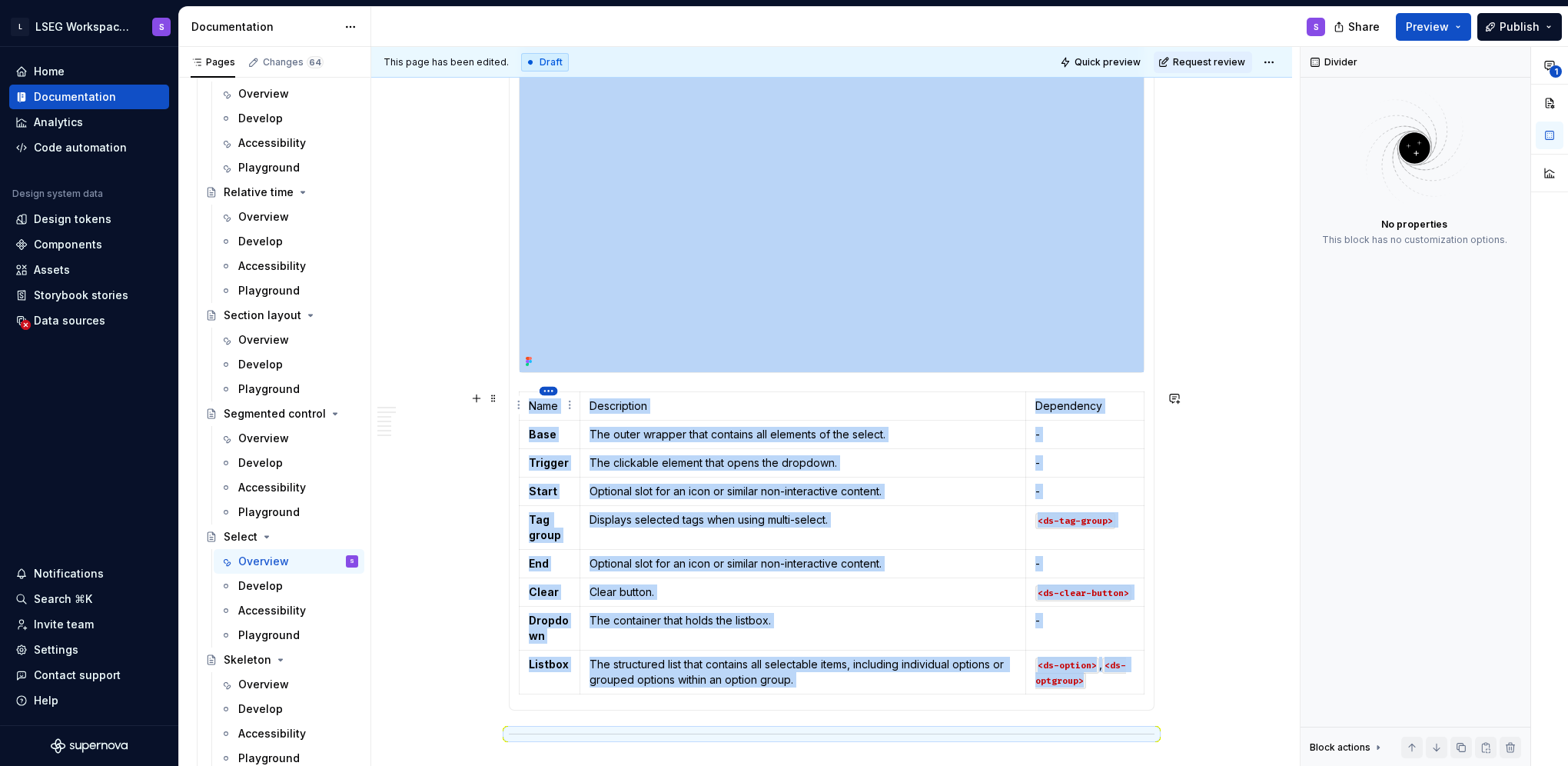
click at [541, 390] on html "L LSEG Workspace Design System S Home Documentation Analytics Code automation D…" at bounding box center [784, 383] width 1568 height 766
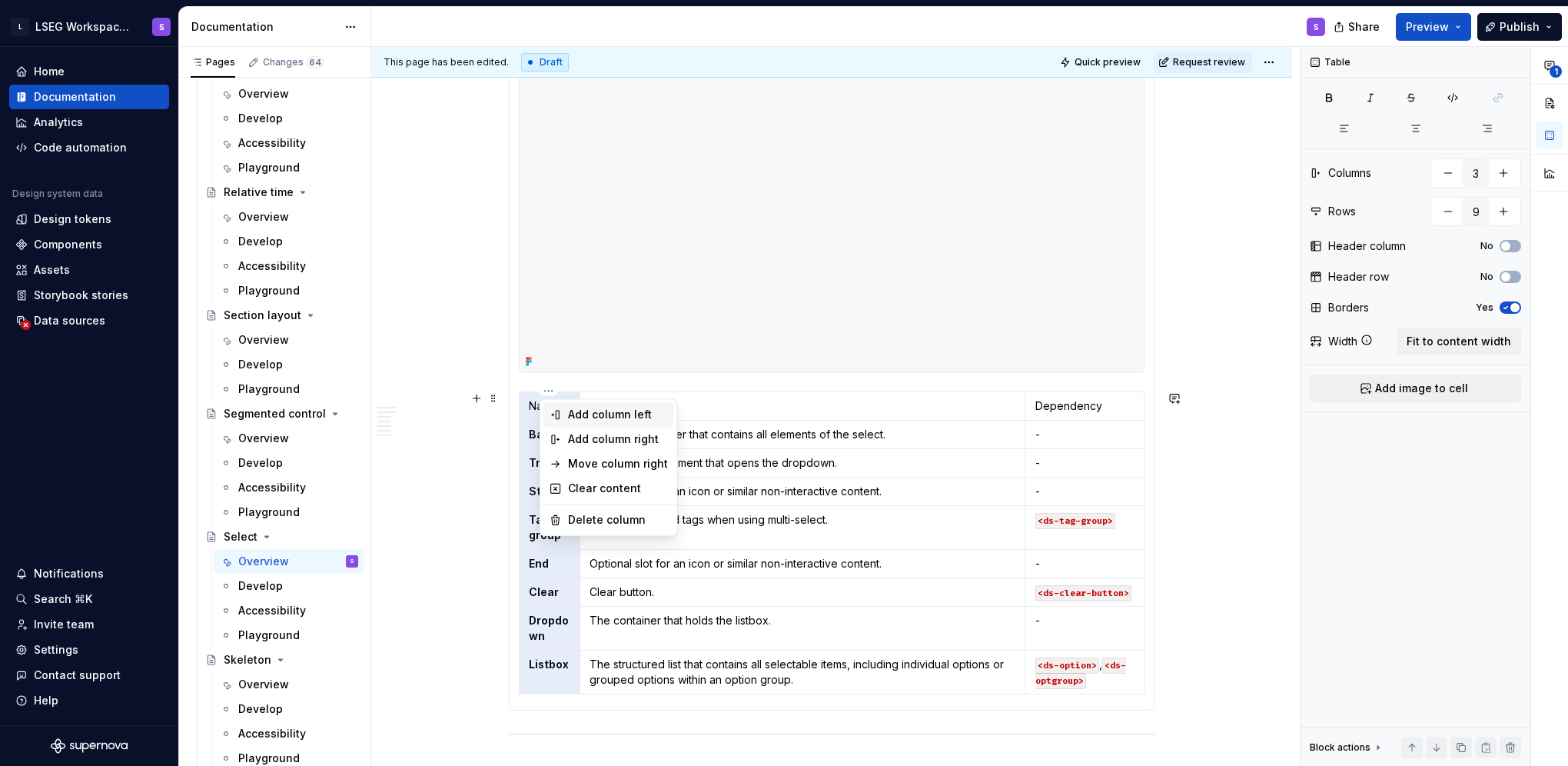
click at [591, 419] on div "Add column left" at bounding box center [618, 414] width 100 height 15
type input "4"
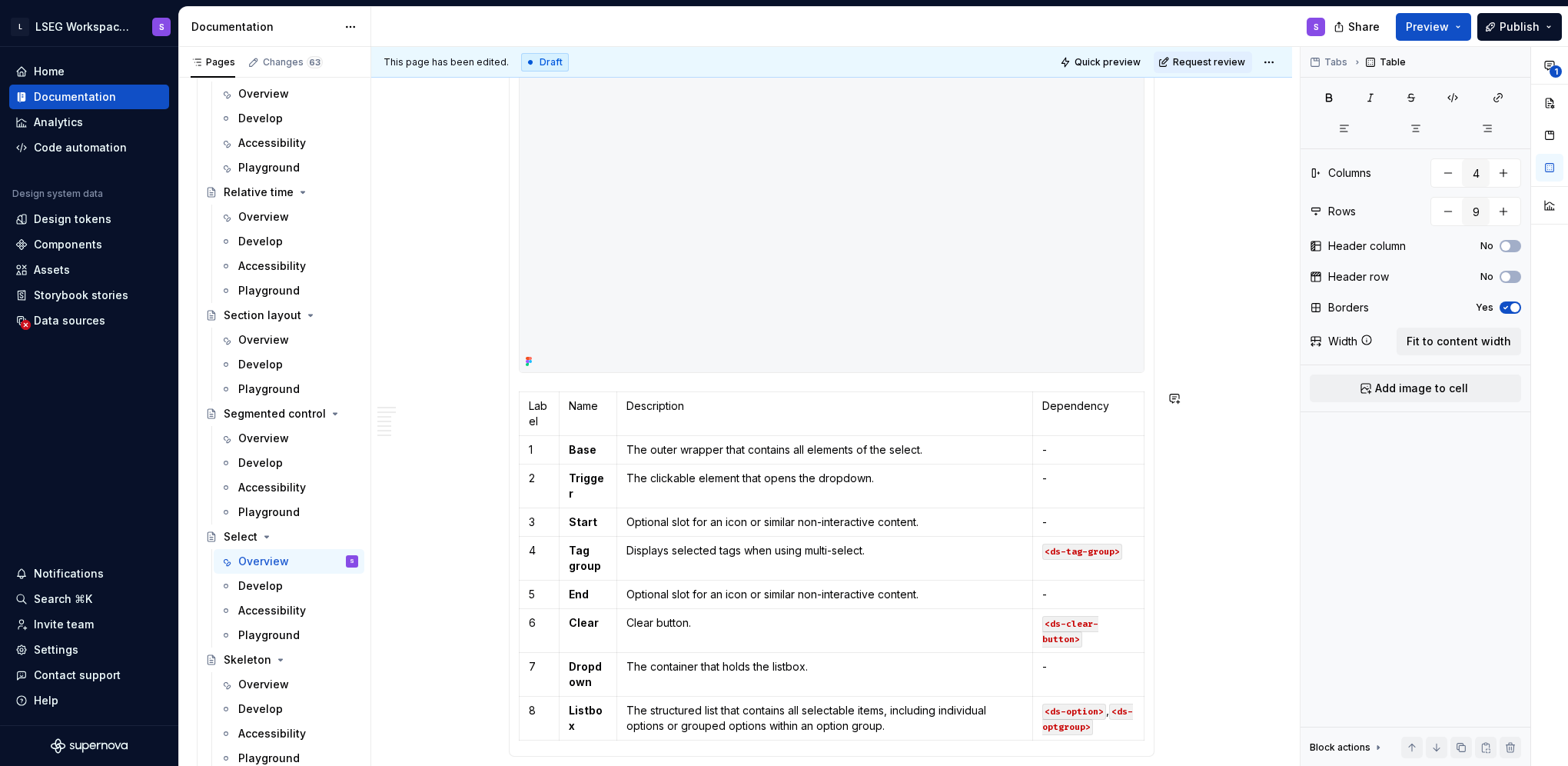
scroll to position [793, 0]
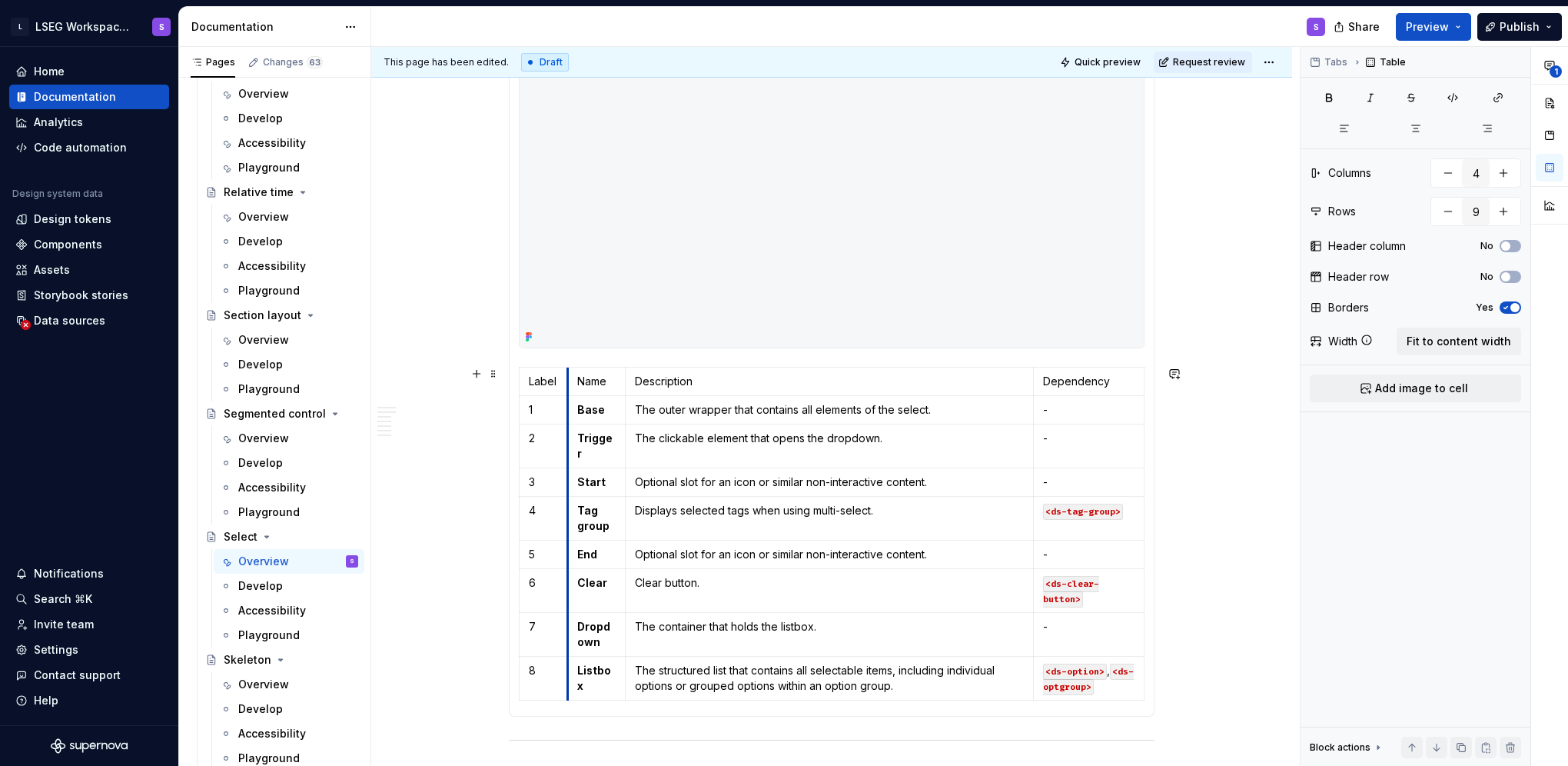
click at [568, 383] on td "Name" at bounding box center [597, 381] width 58 height 28
click at [1513, 271] on button "No" at bounding box center [1510, 277] width 21 height 12
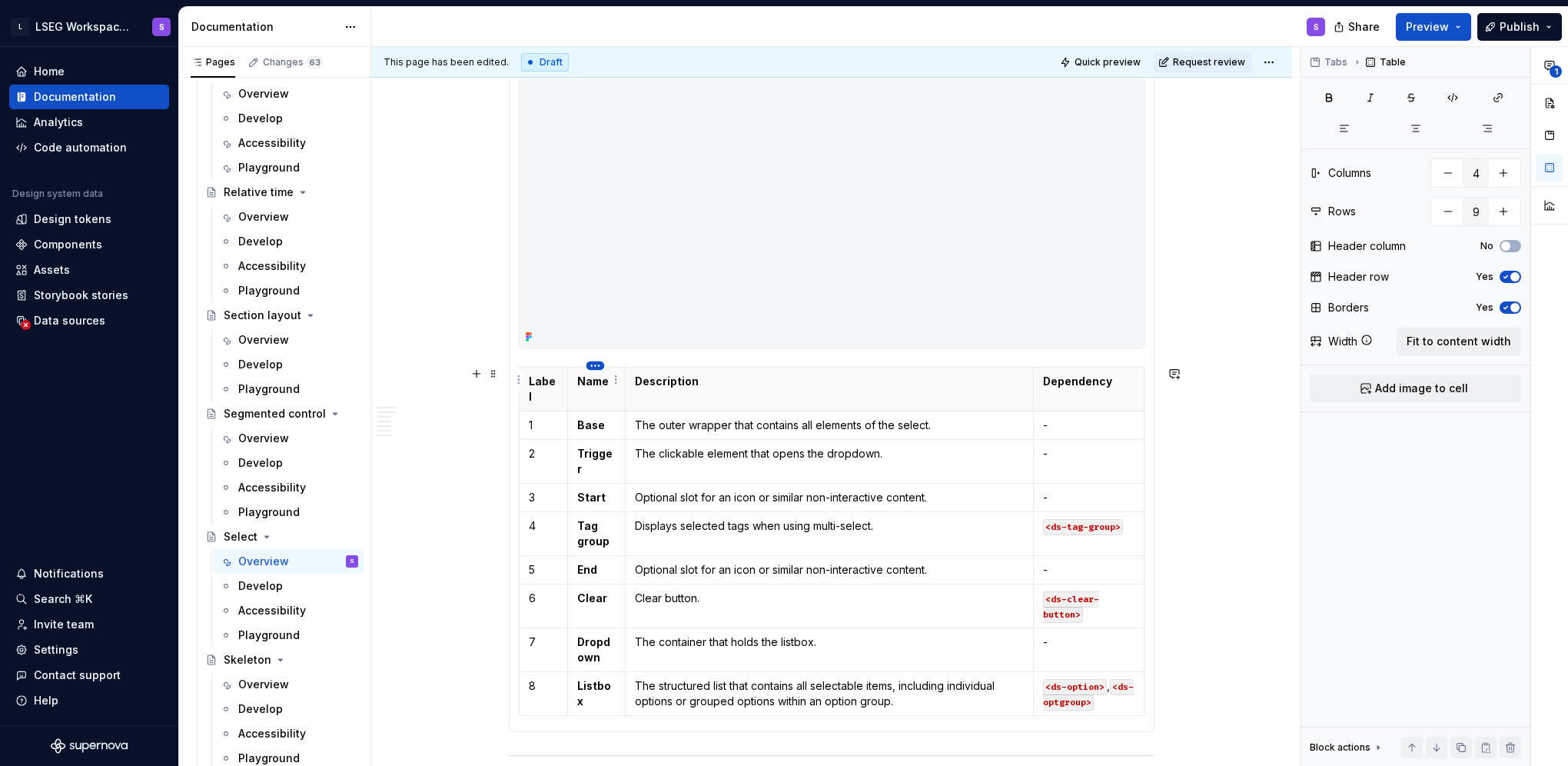
click at [593, 370] on html "L LSEG Workspace Design System S Home Documentation Analytics Code automation D…" at bounding box center [784, 383] width 1568 height 766
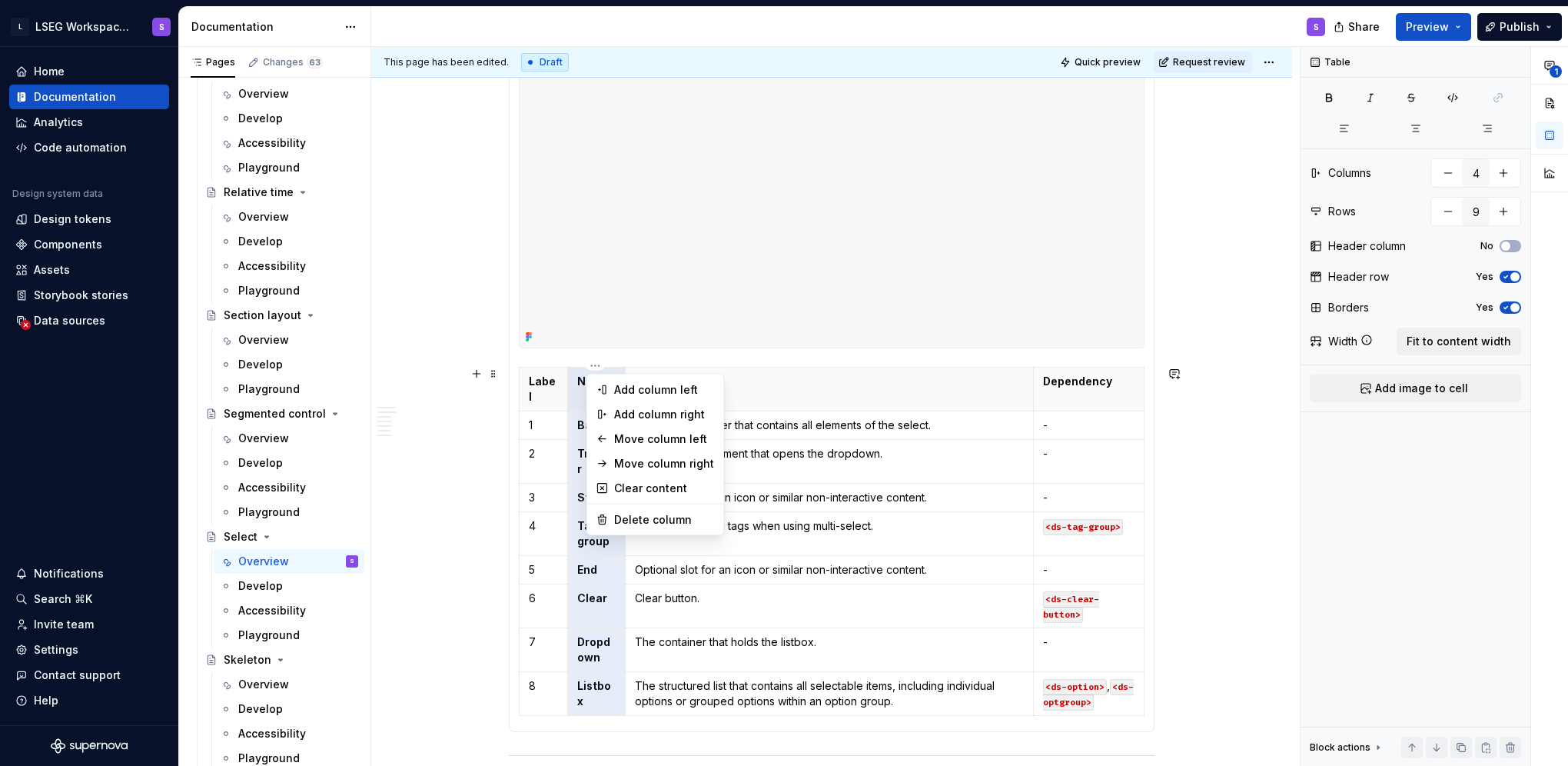
click at [1329, 91] on div "**********" at bounding box center [1434, 406] width 267 height 719
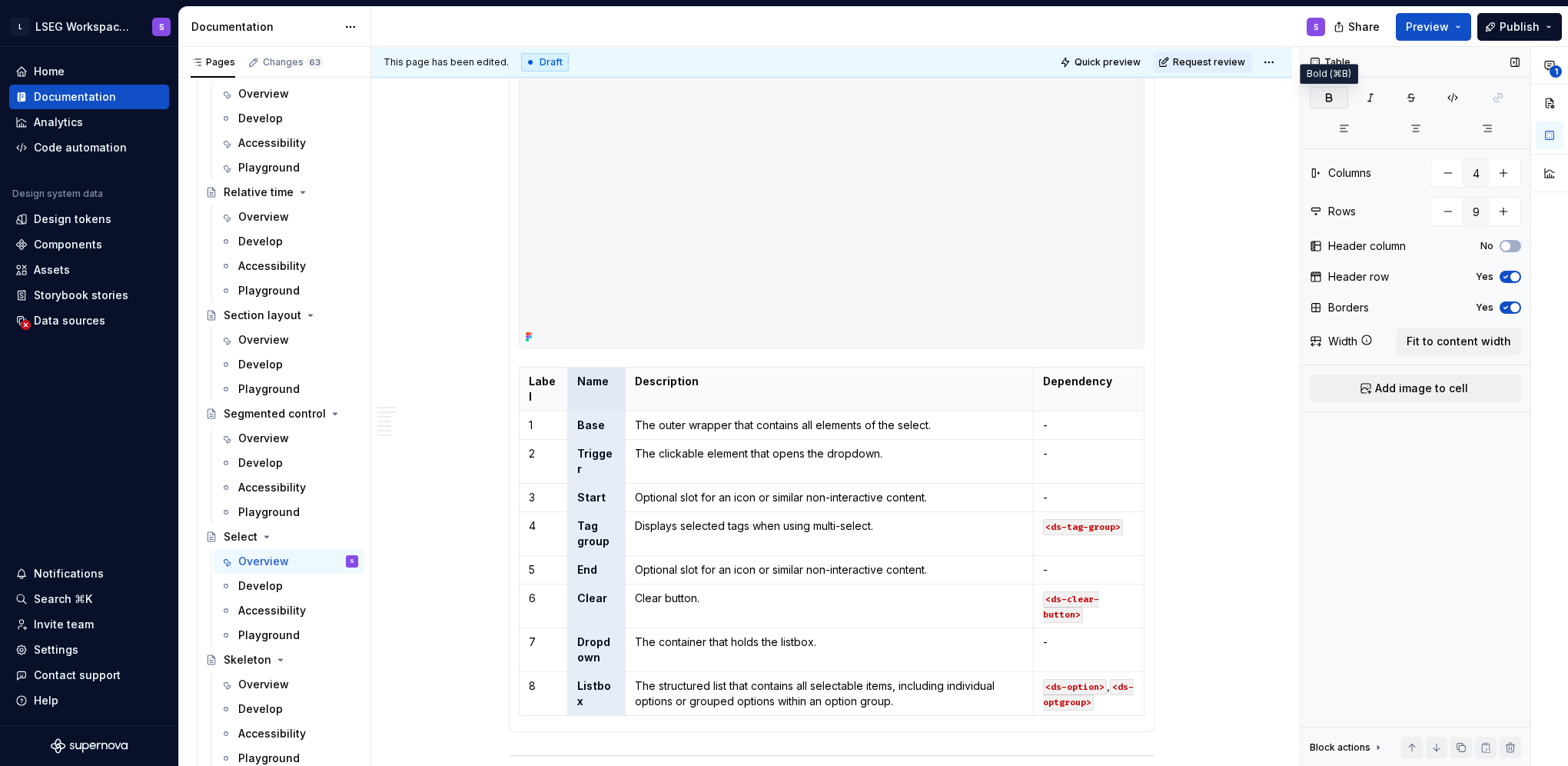
click at [1332, 92] on icon "button" at bounding box center [1329, 98] width 12 height 12
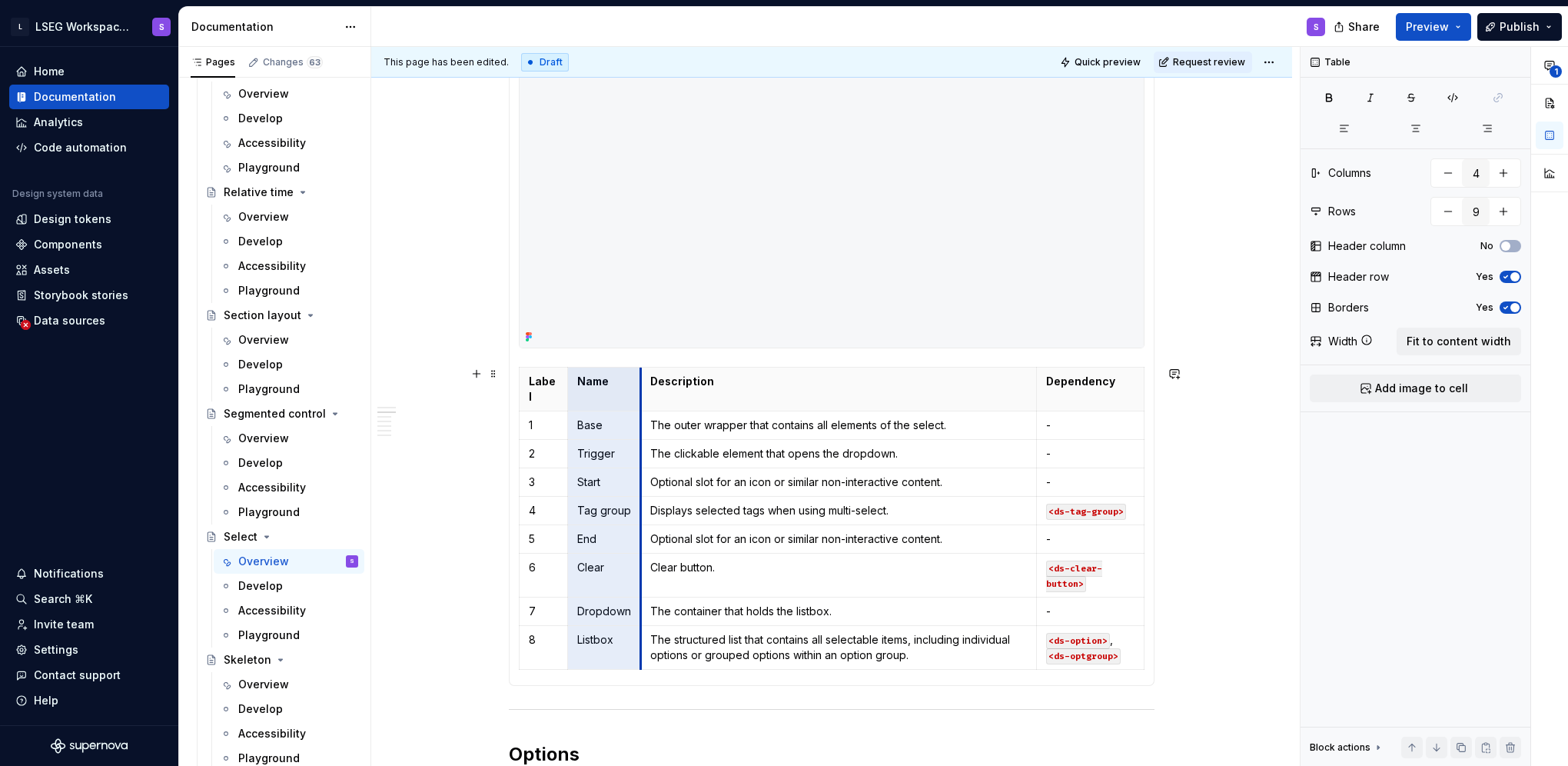
drag, startPoint x: 621, startPoint y: 378, endPoint x: 639, endPoint y: 382, distance: 18.4
type textarea "*"
click at [1040, 378] on th "Dependency" at bounding box center [1092, 389] width 105 height 44
click at [1085, 504] on code "<ds-tag-group>" at bounding box center [1089, 512] width 80 height 16
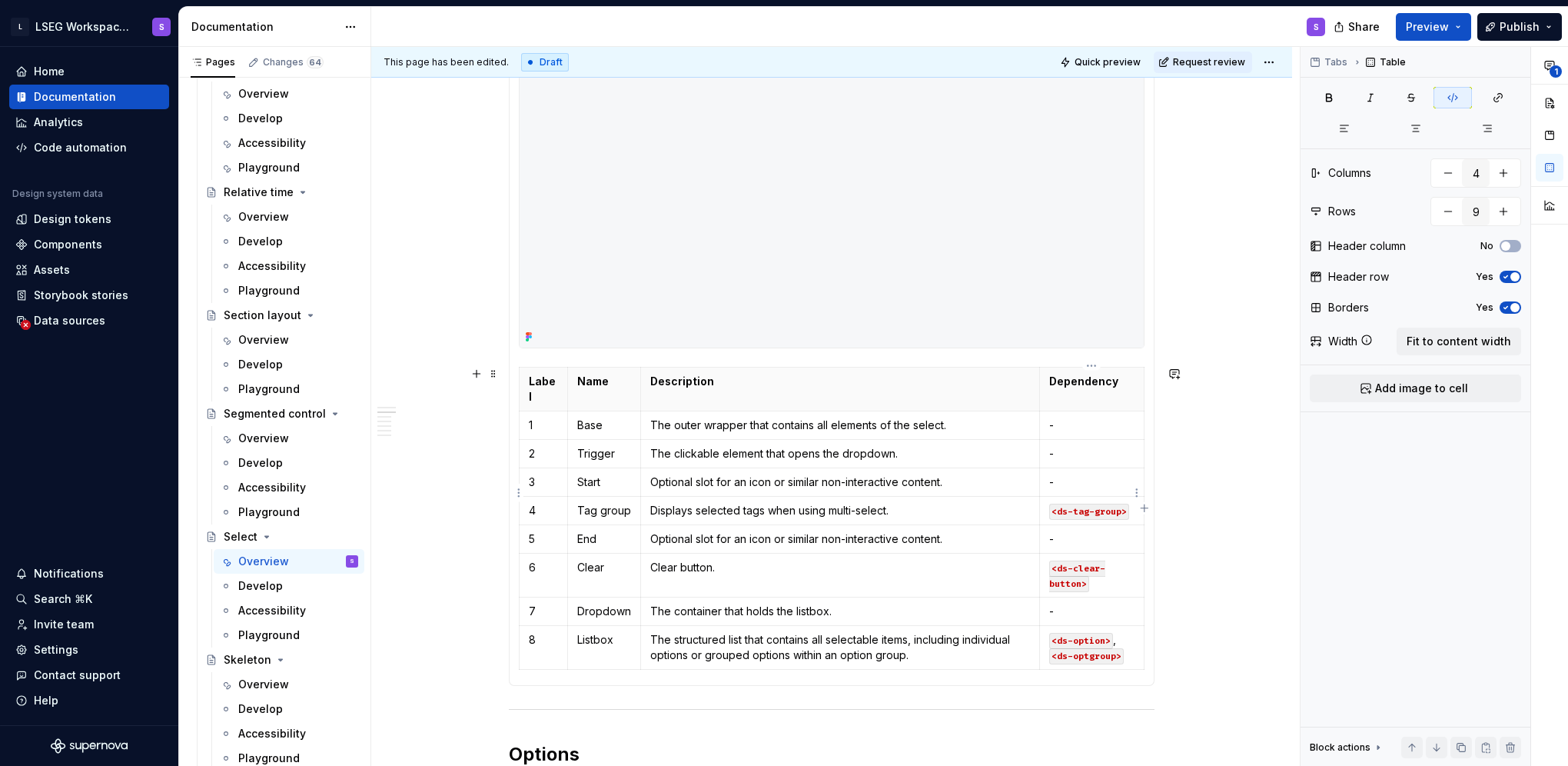
click at [1073, 504] on code "<ds-tag-group>" at bounding box center [1089, 512] width 80 height 16
click at [1190, 467] on button "button" at bounding box center [1194, 466] width 21 height 21
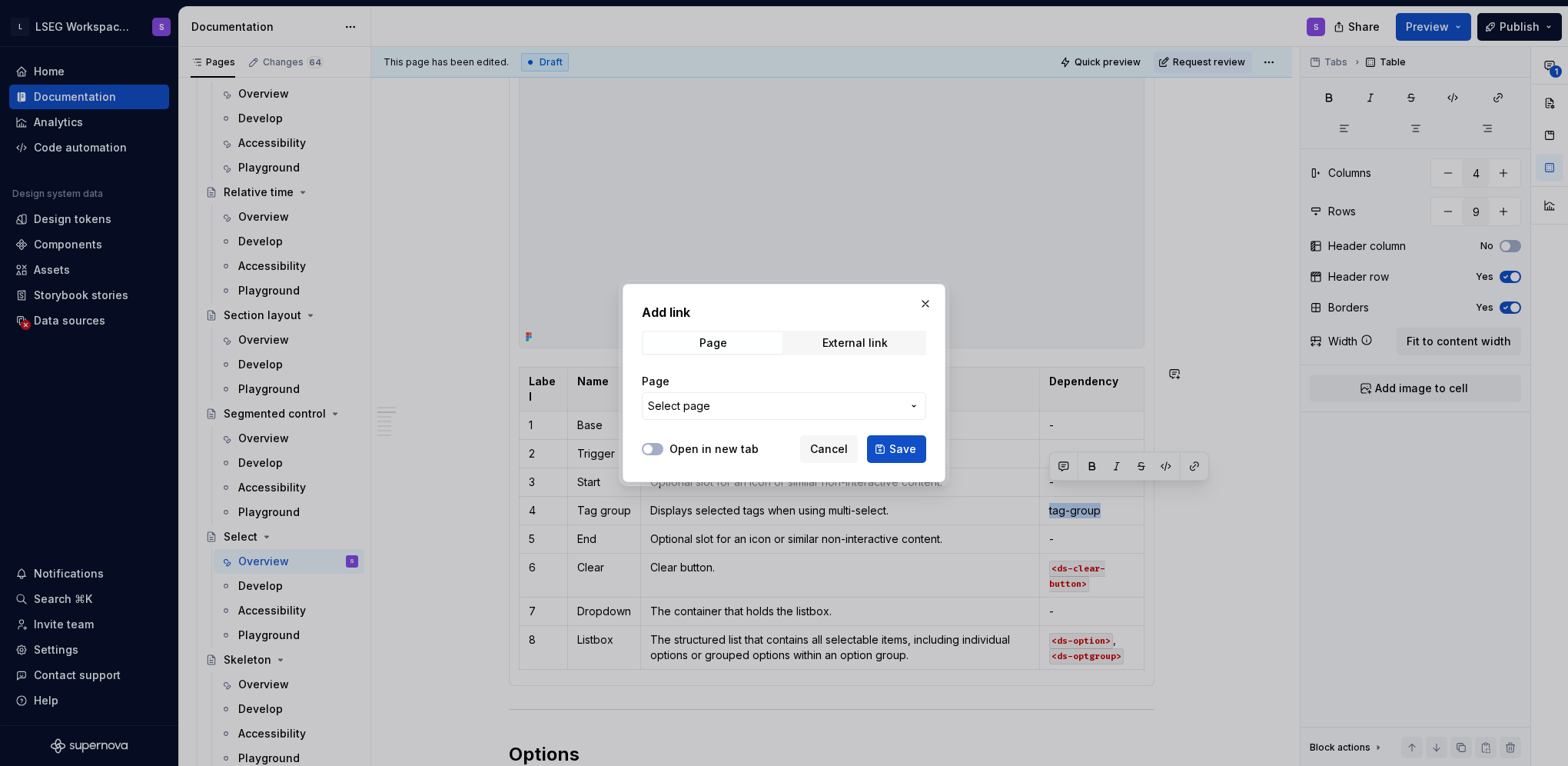
click at [750, 406] on span "Select page" at bounding box center [774, 405] width 254 height 15
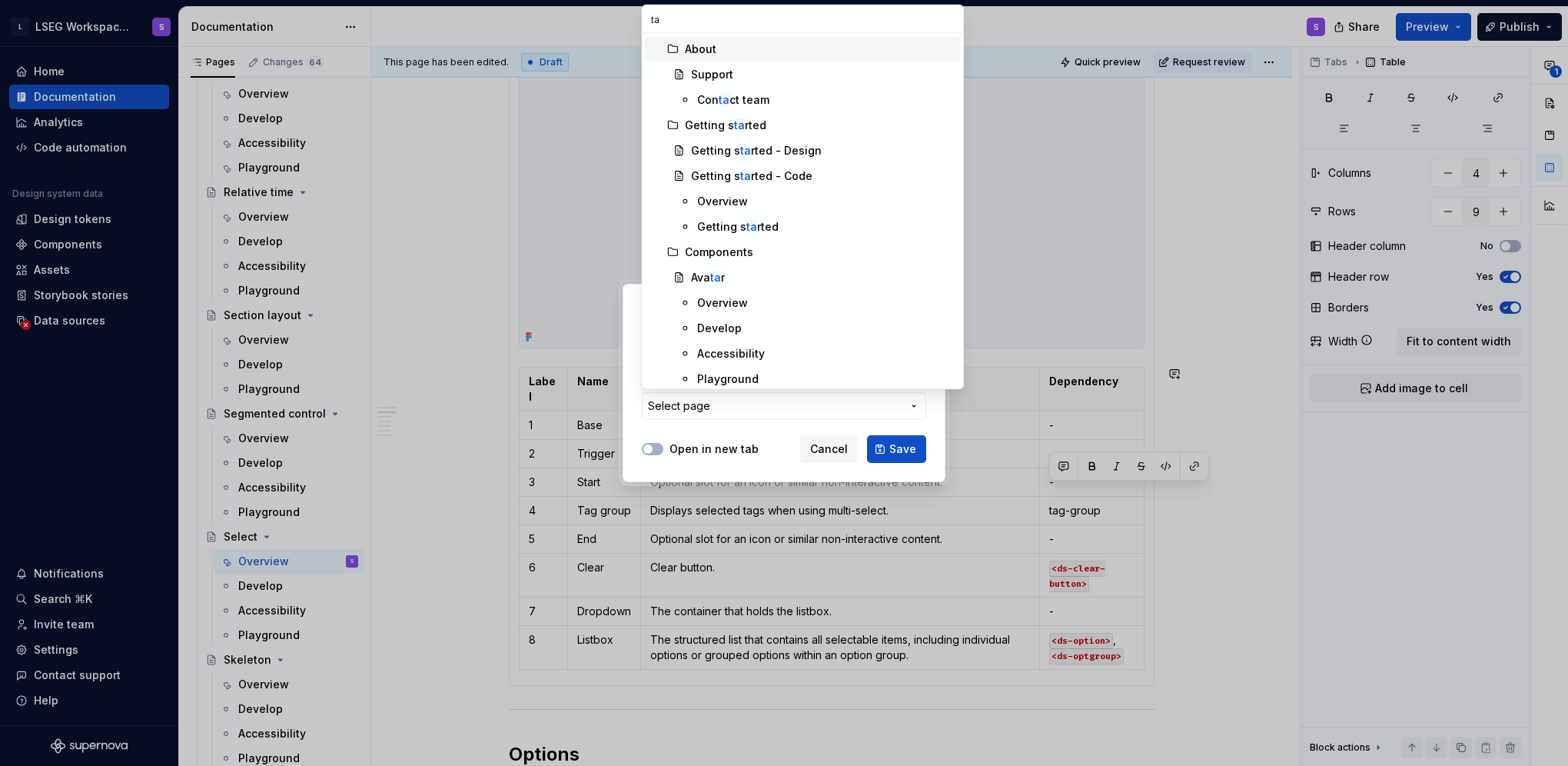
type input "tag"
click at [764, 202] on div "Tag group" at bounding box center [822, 201] width 263 height 15
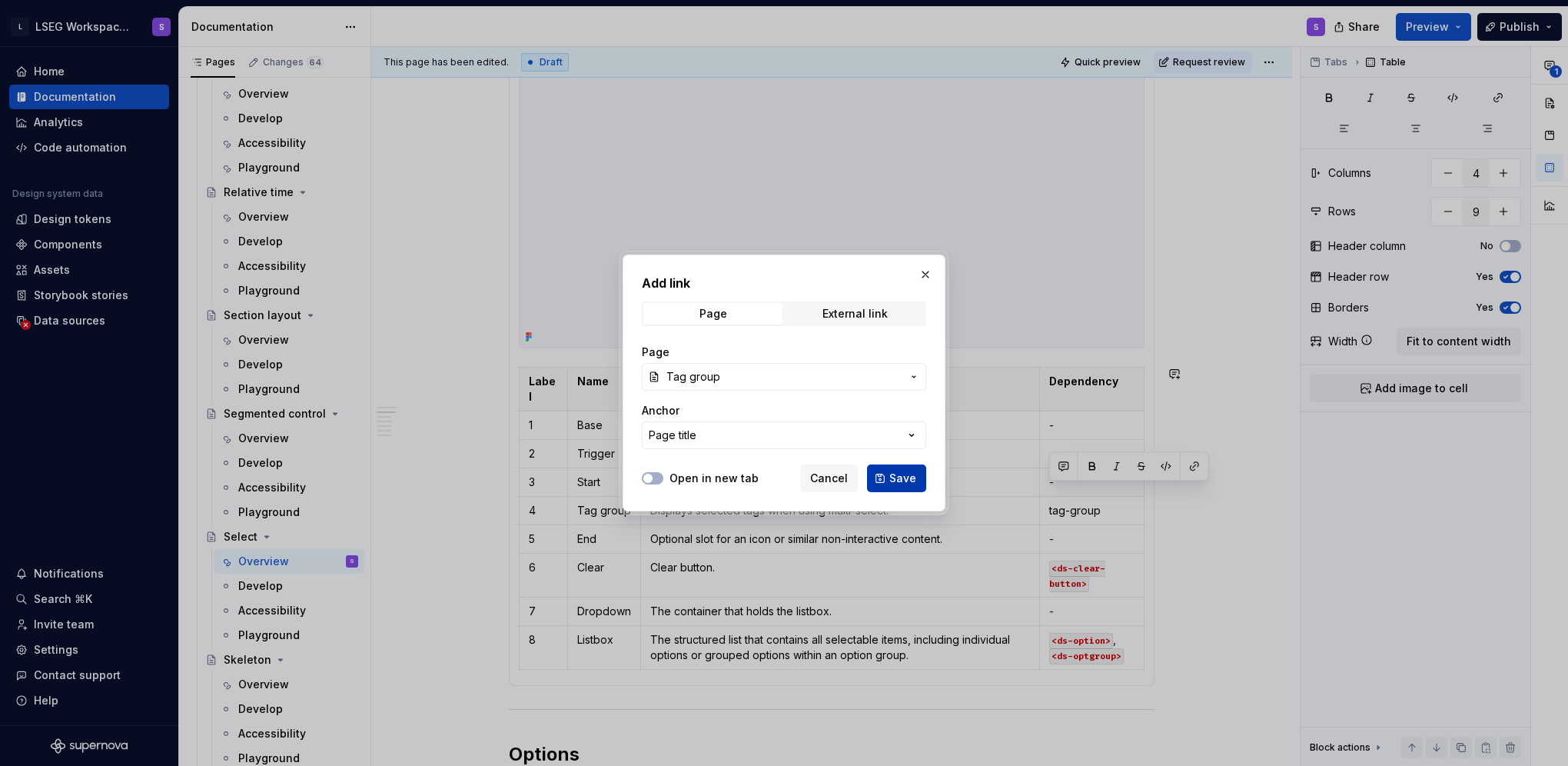
click at [897, 473] on span "Save" at bounding box center [903, 478] width 27 height 15
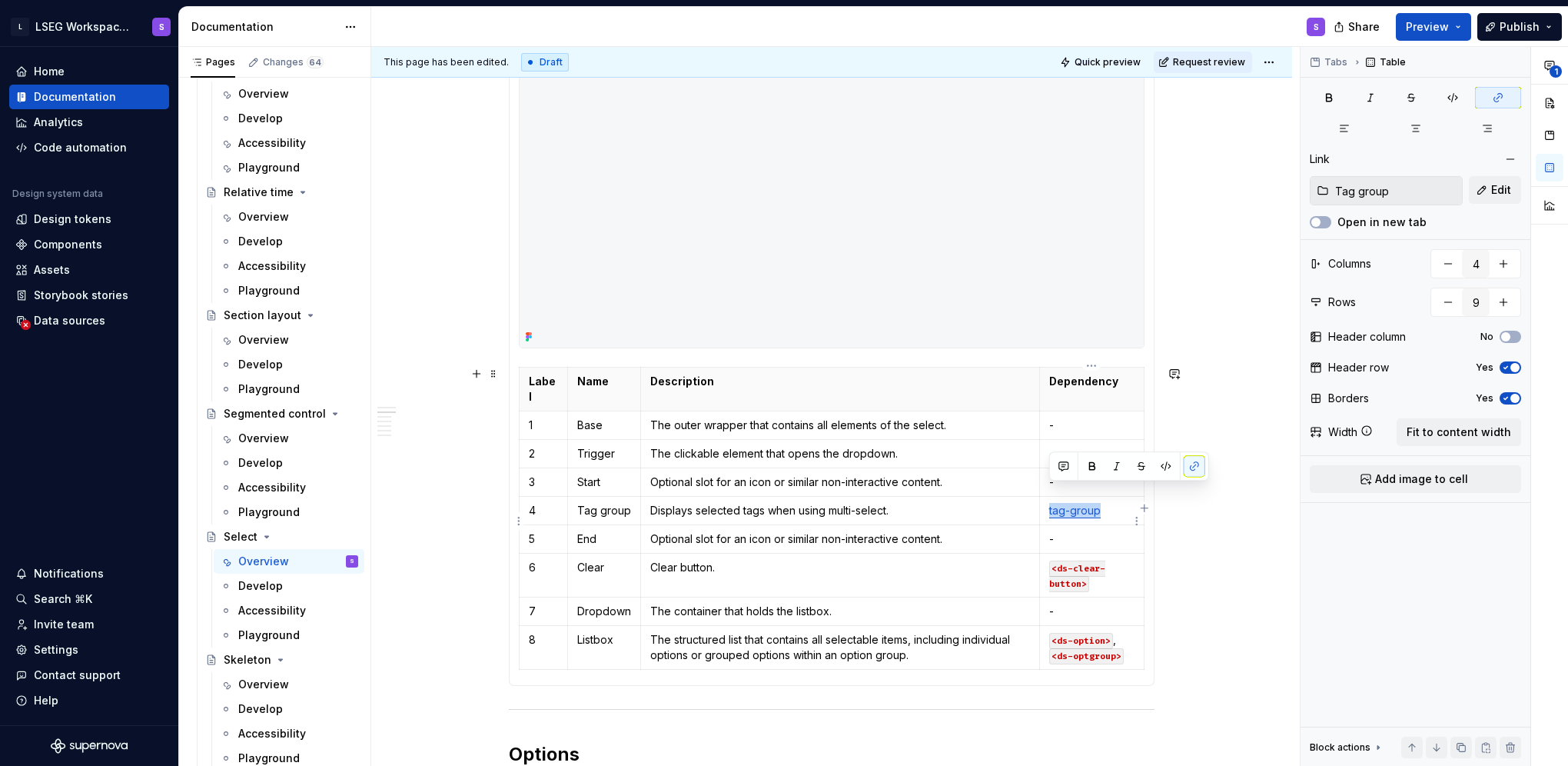
click at [1076, 531] on p "-" at bounding box center [1092, 538] width 85 height 15
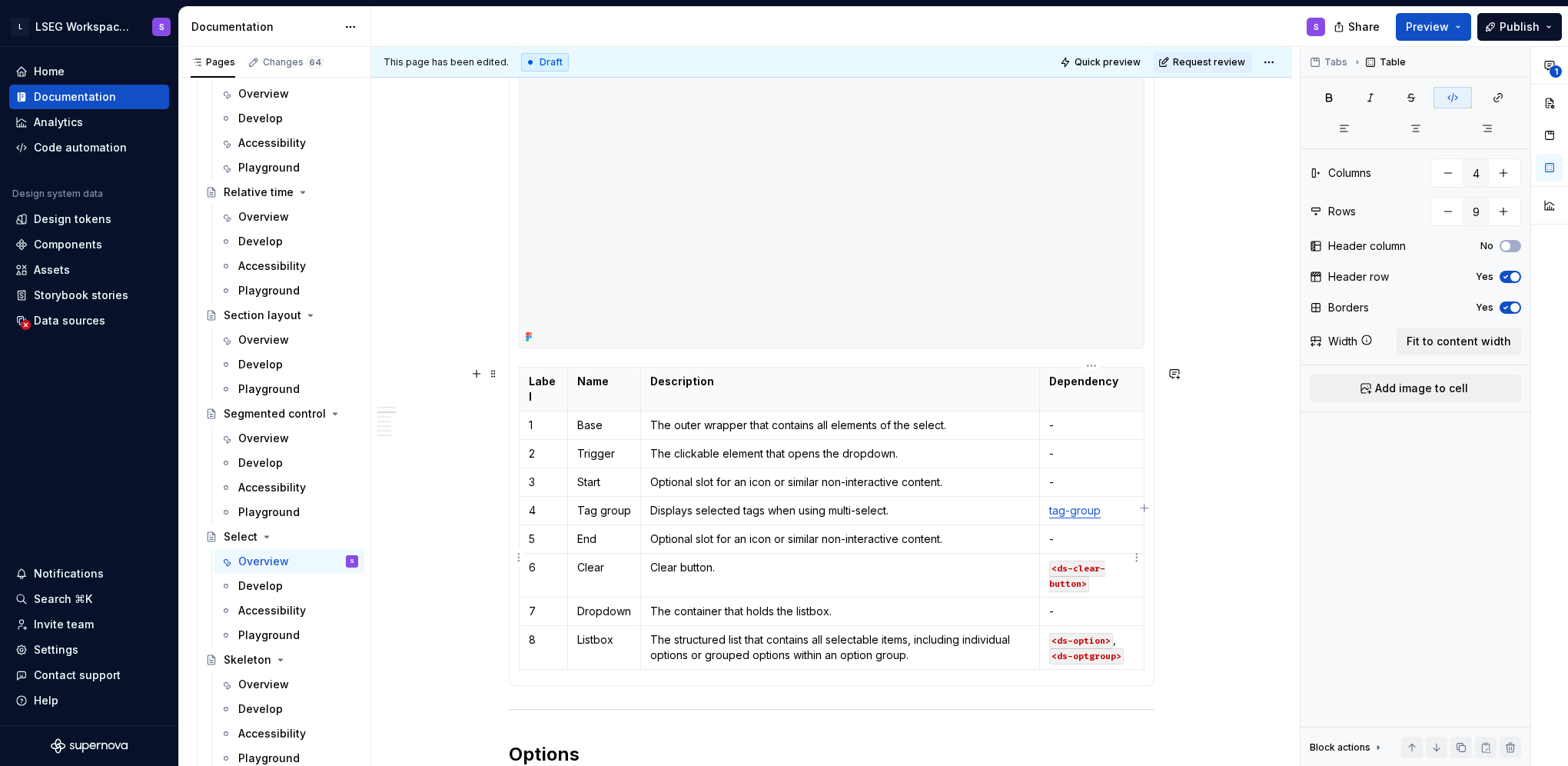
click at [1103, 560] on p "<ds-clear-button>" at bounding box center [1092, 575] width 85 height 31
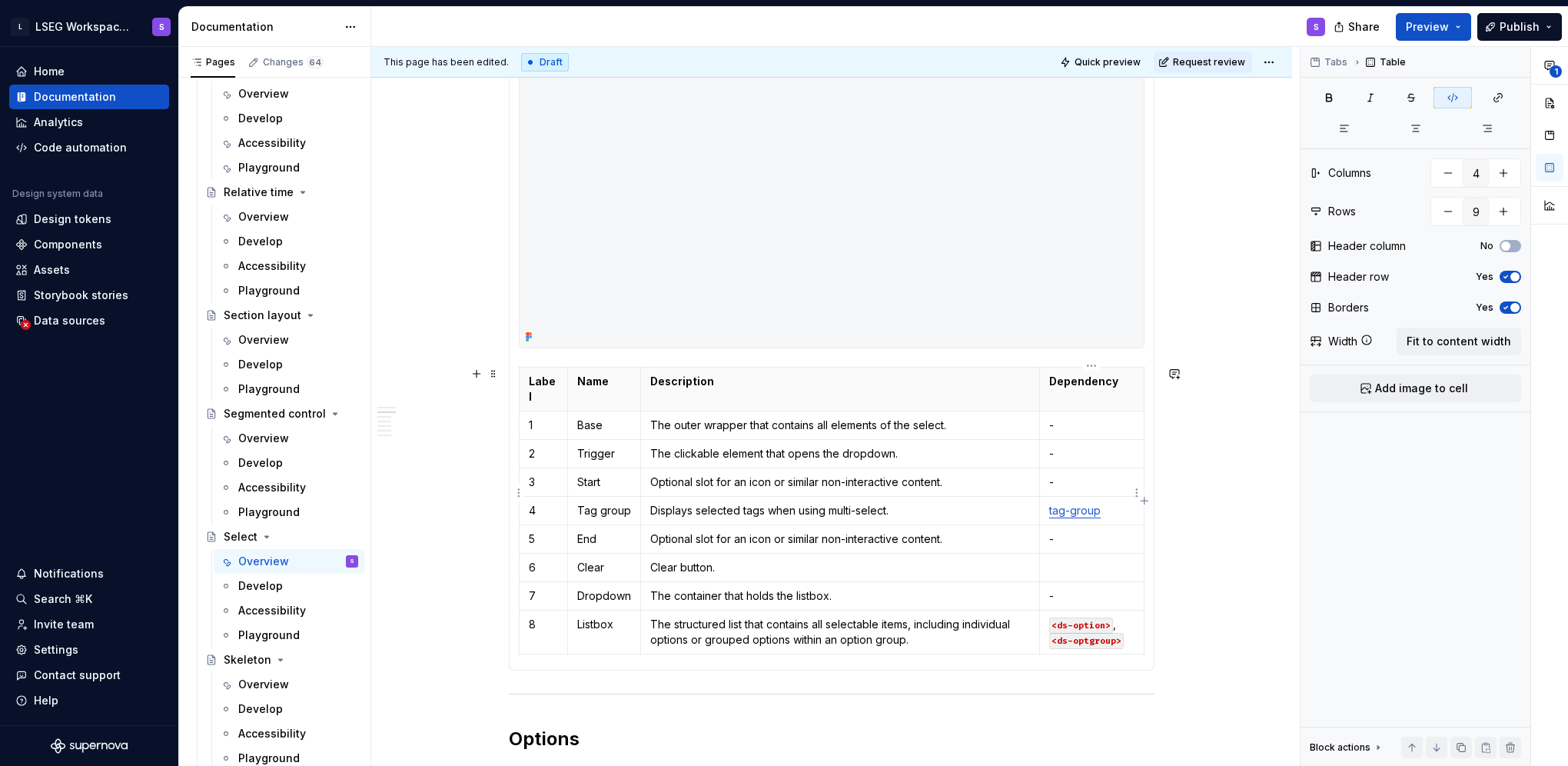
click at [1071, 504] on link "tag-group" at bounding box center [1075, 510] width 52 height 13
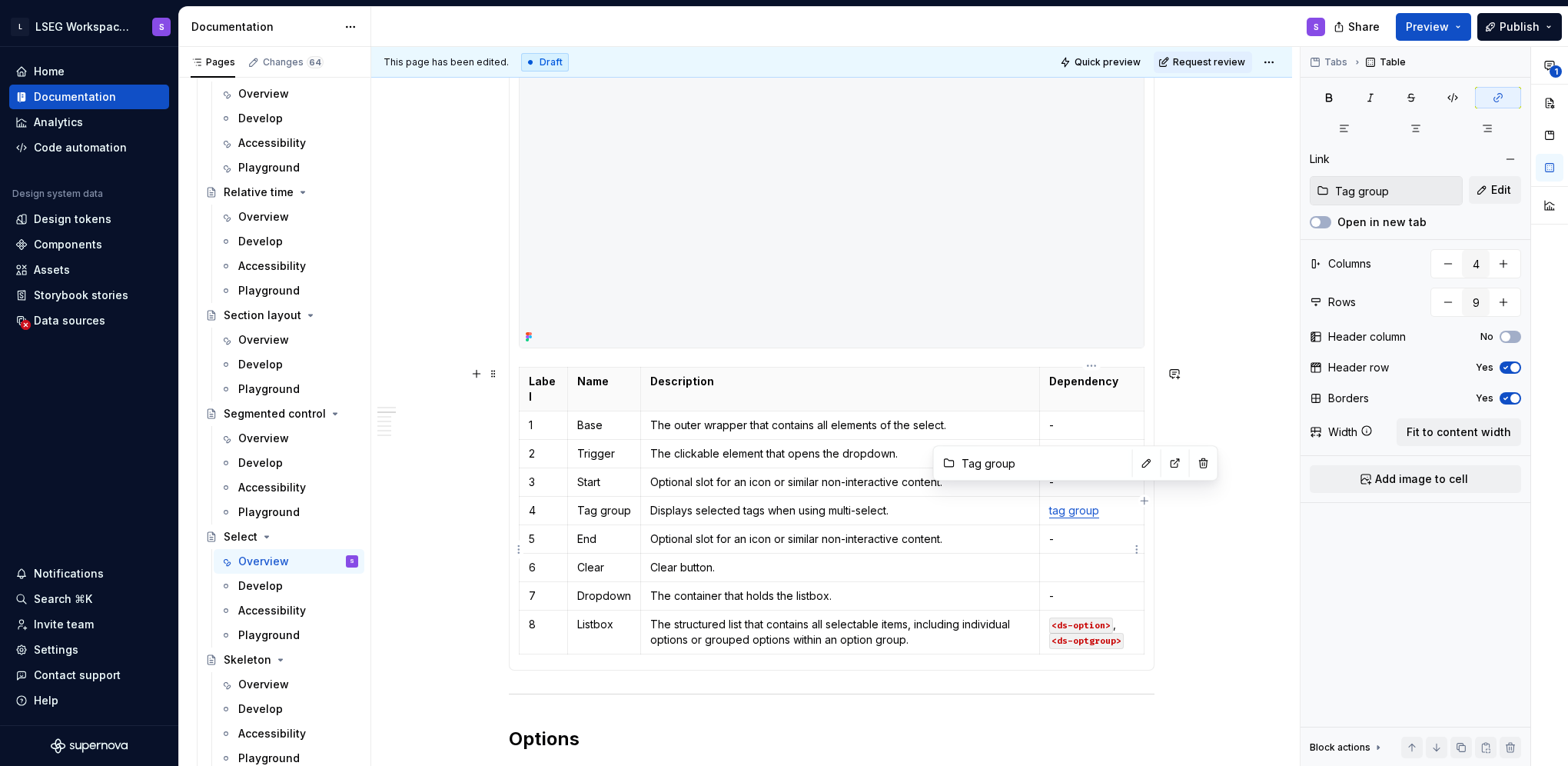
click at [1078, 560] on p at bounding box center [1092, 567] width 85 height 15
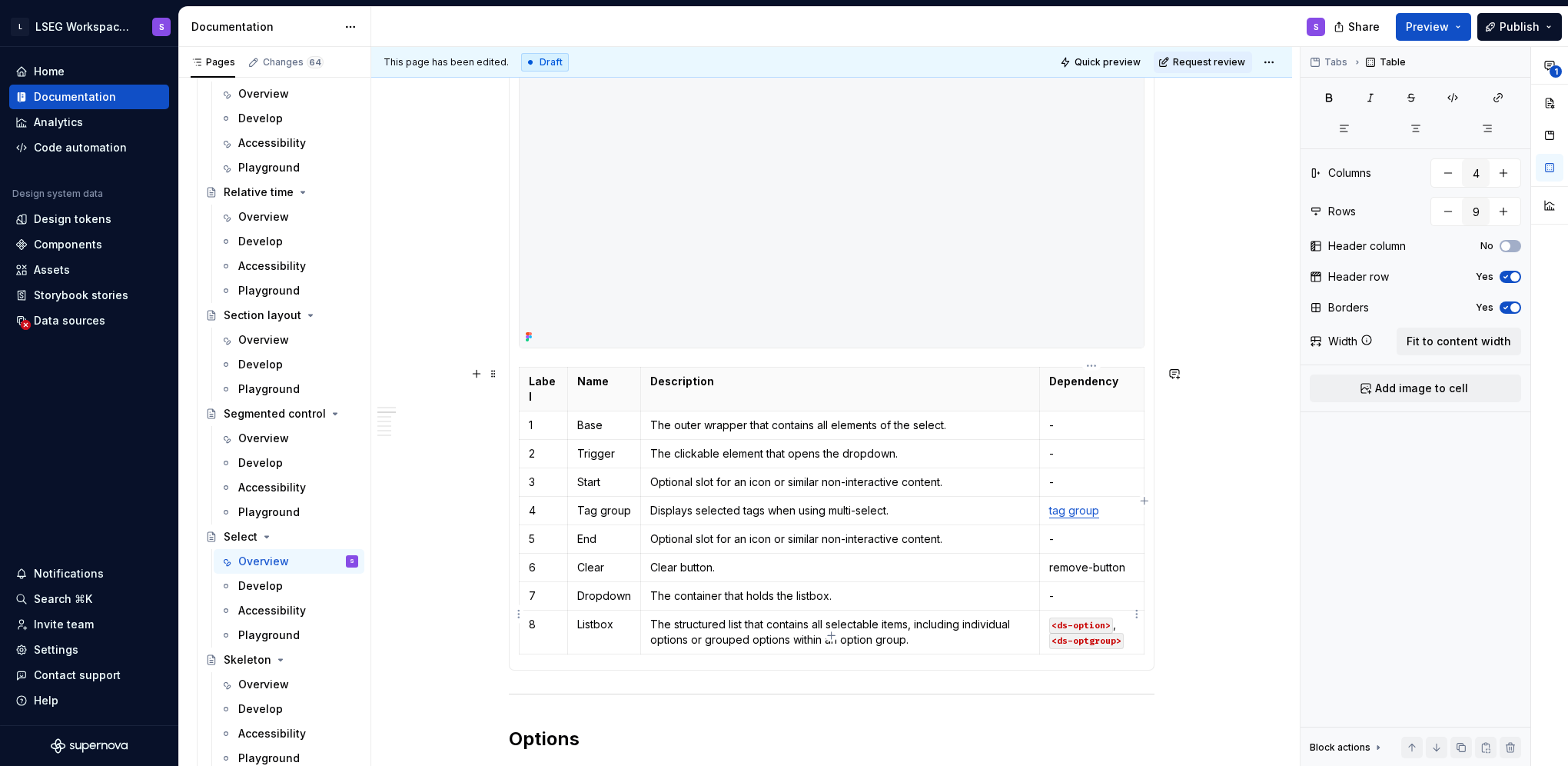
click at [1056, 617] on code "<ds-option>" at bounding box center [1081, 625] width 64 height 16
click at [1093, 560] on p "remove-button" at bounding box center [1092, 567] width 85 height 15
click at [1046, 609] on td "<ds-option> , <ds-optgroup>" at bounding box center [1092, 631] width 105 height 44
click at [1054, 560] on p "remove button" at bounding box center [1092, 567] width 85 height 15
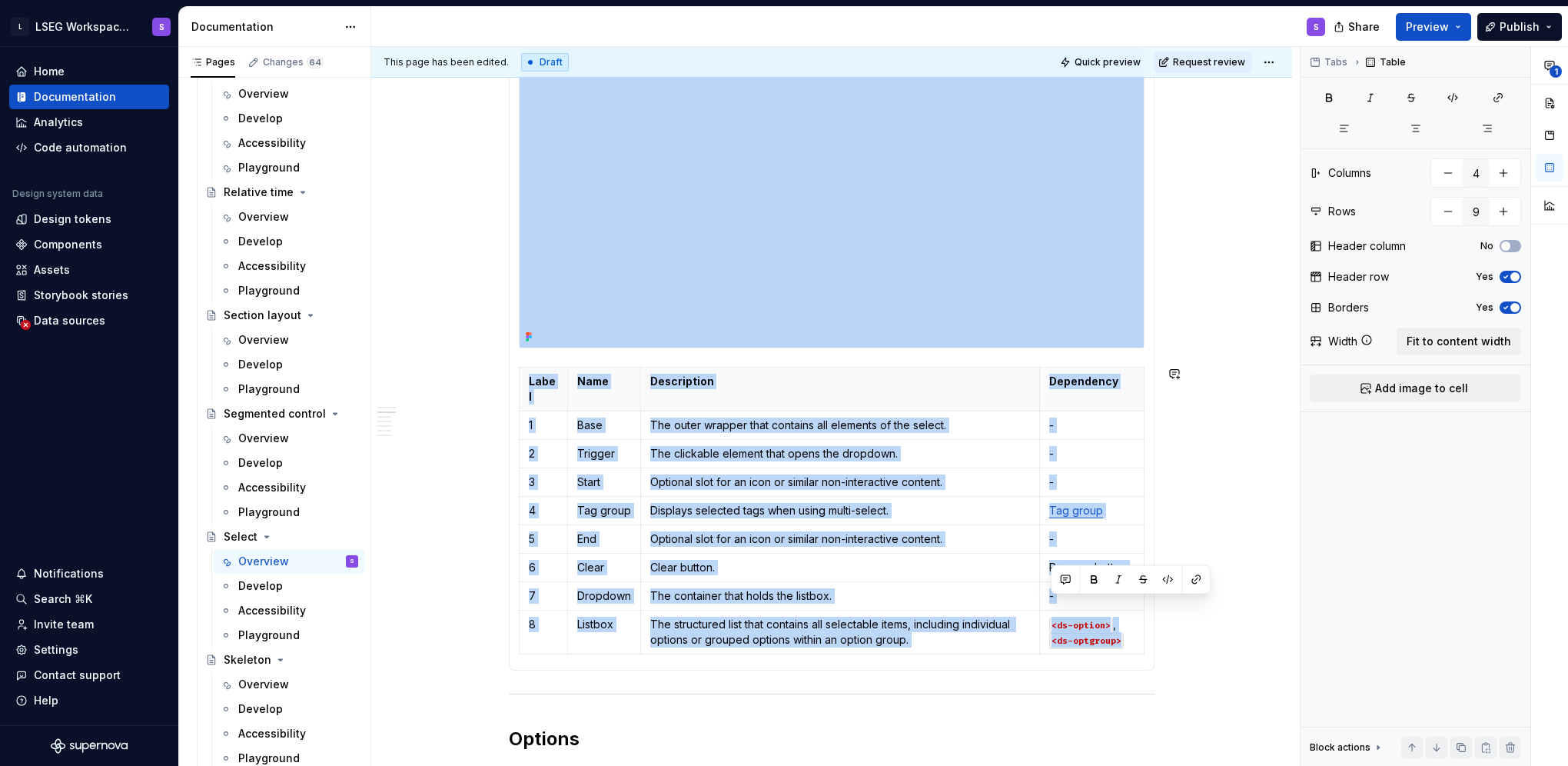
scroll to position [836, 0]
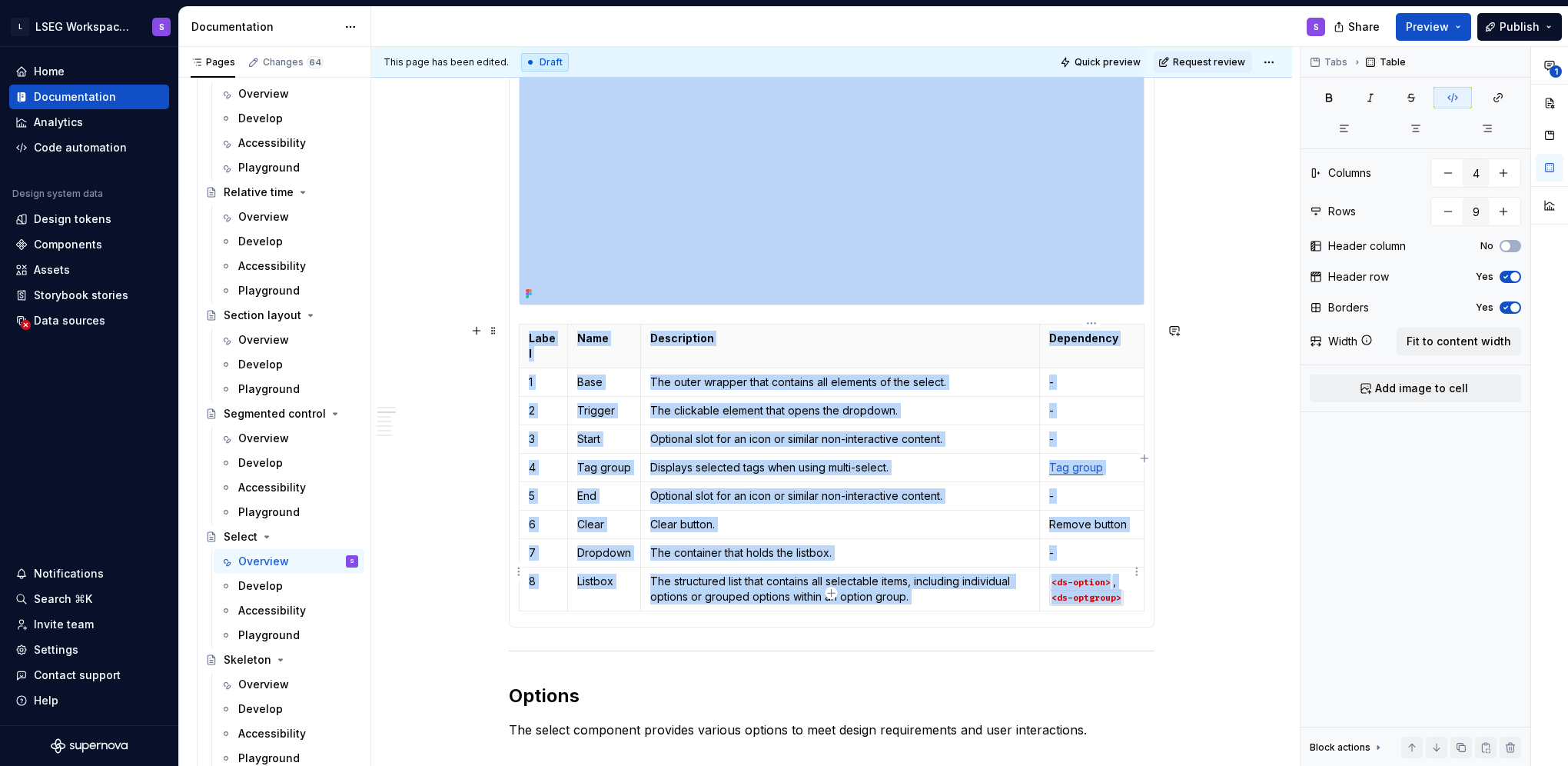
click at [1050, 574] on code "<ds-option>" at bounding box center [1081, 582] width 64 height 16
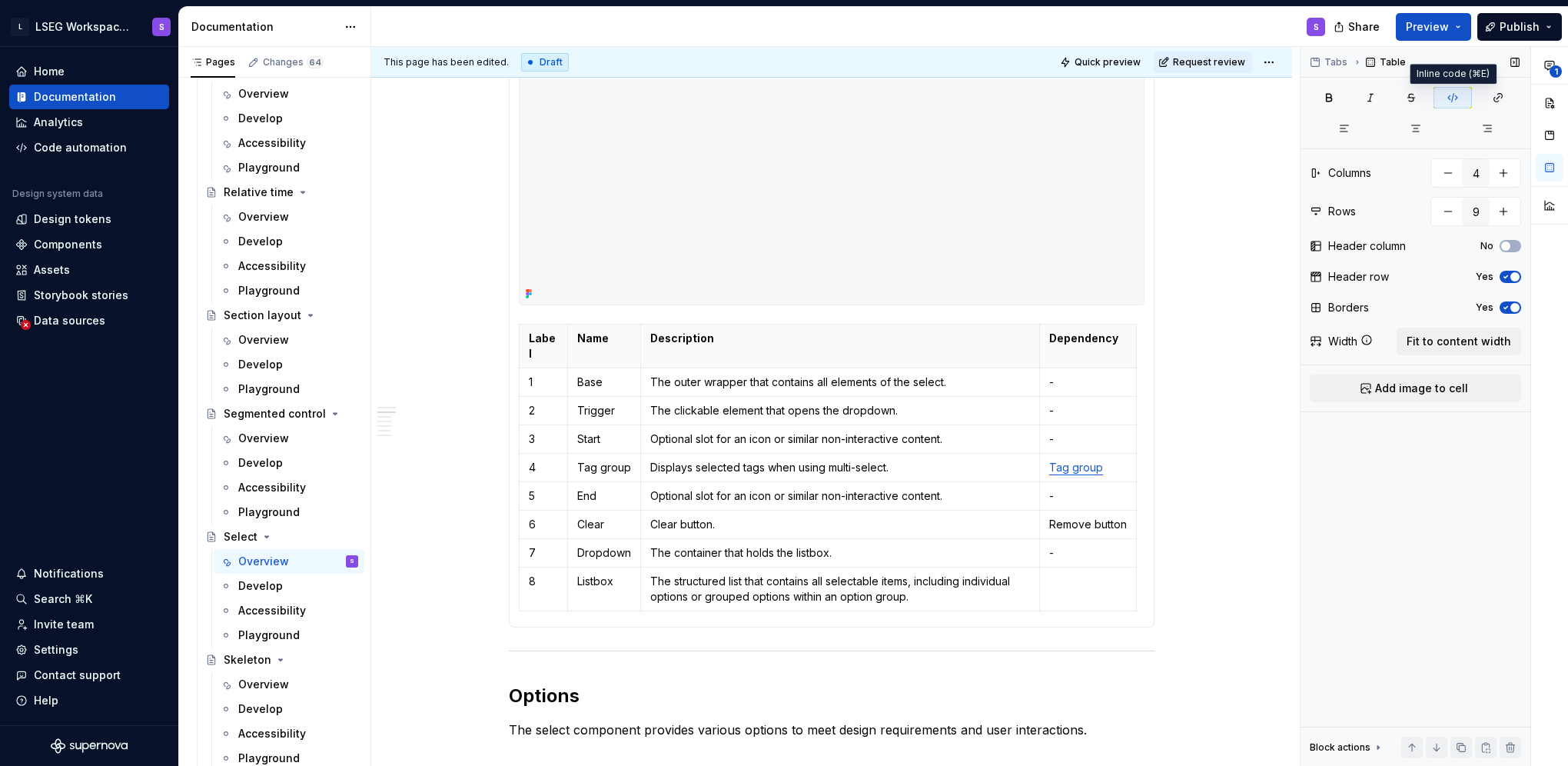
click at [1455, 92] on icon "button" at bounding box center [1453, 98] width 12 height 12
click at [1042, 566] on td at bounding box center [1088, 588] width 97 height 44
click at [1051, 573] on p at bounding box center [1088, 580] width 77 height 15
drag, startPoint x: 1049, startPoint y: 561, endPoint x: 1080, endPoint y: 579, distance: 35.8
click at [1080, 579] on td at bounding box center [1088, 588] width 97 height 44
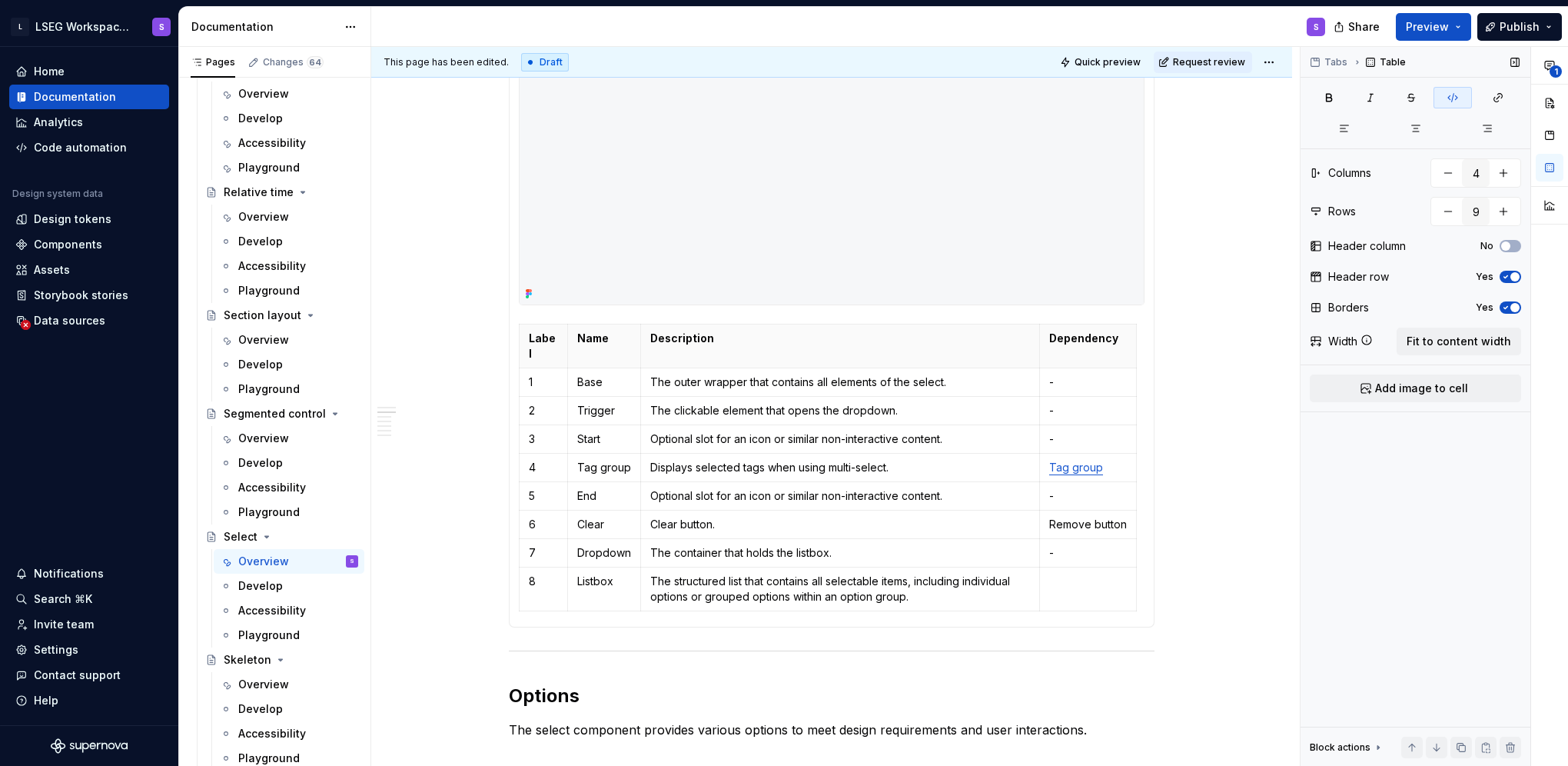
click at [1451, 98] on icon "button" at bounding box center [1453, 98] width 12 height 12
click at [1059, 573] on p at bounding box center [1088, 580] width 77 height 15
click at [1051, 573] on p "asd" at bounding box center [1088, 580] width 77 height 15
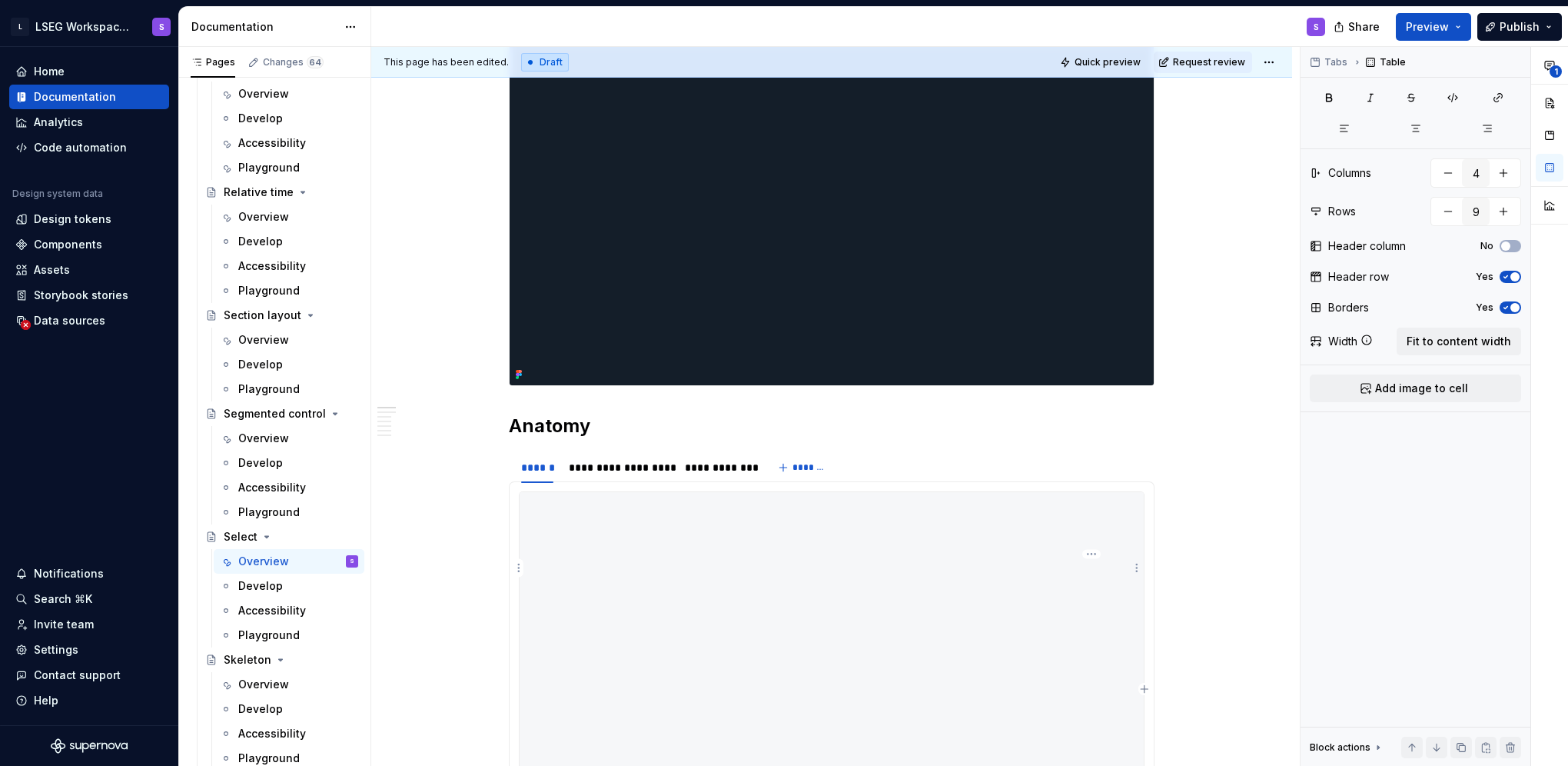
scroll to position [0, 0]
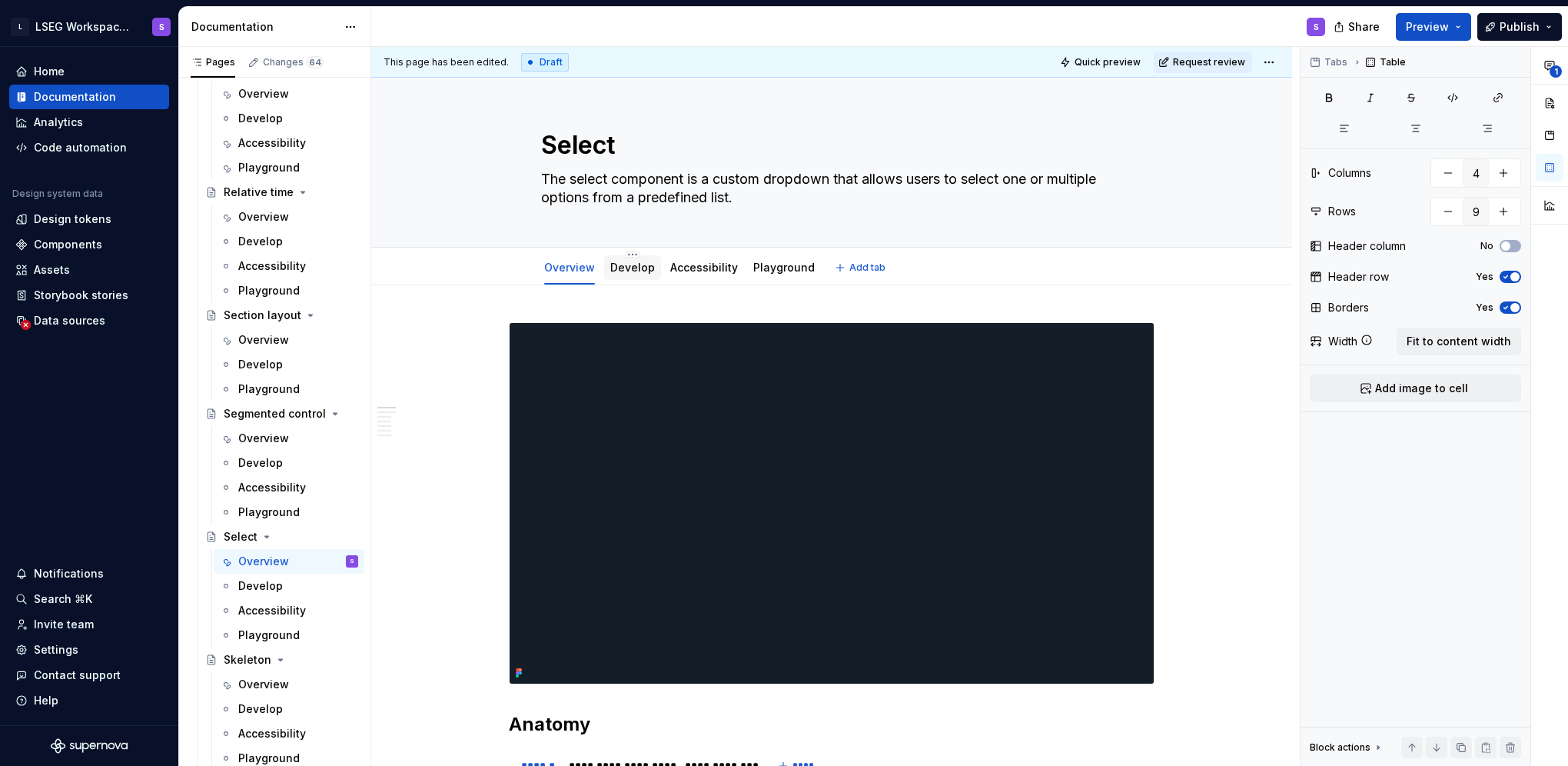
click at [641, 272] on link "Develop" at bounding box center [632, 266] width 45 height 13
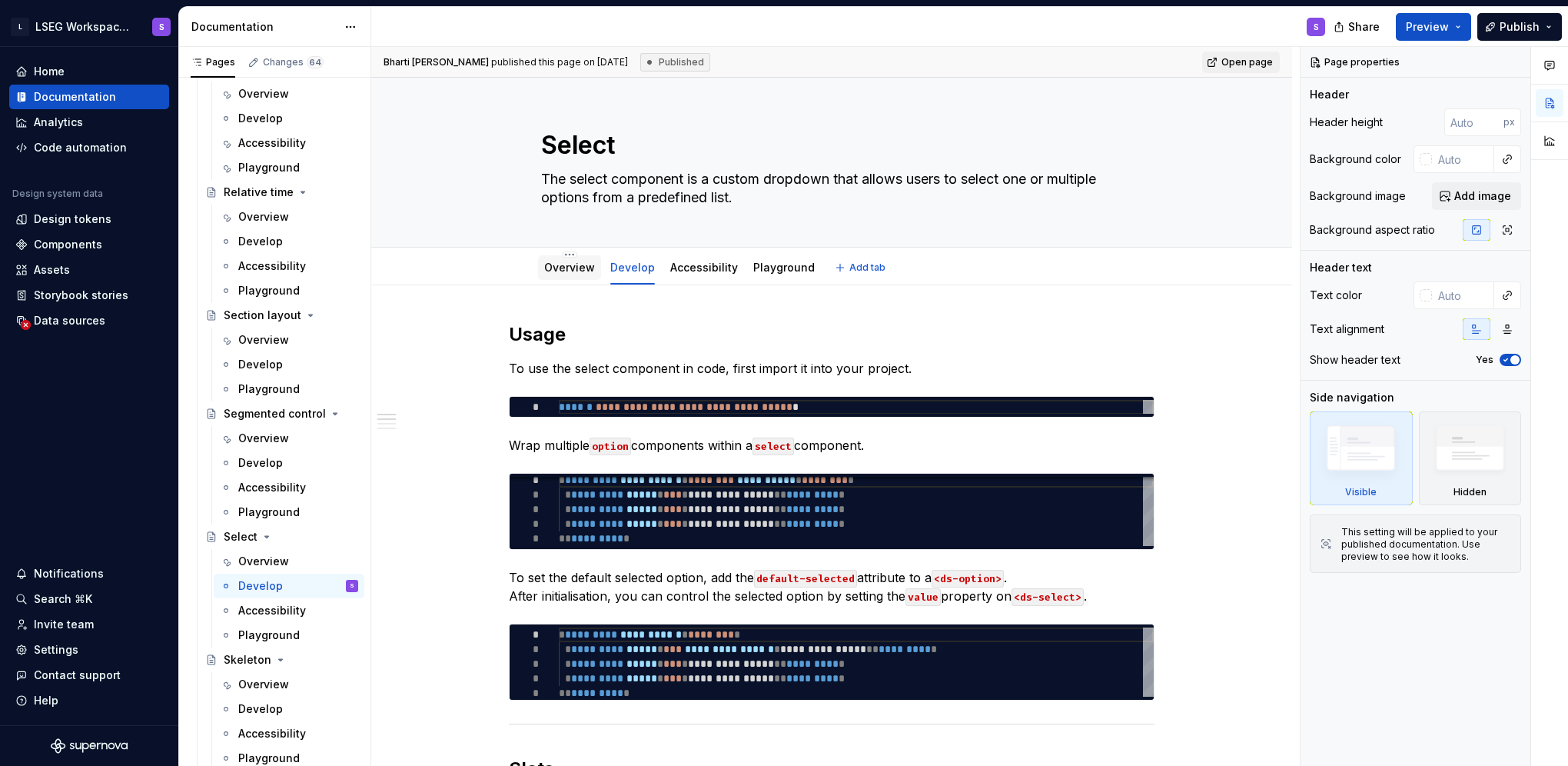
click at [566, 269] on link "Overview" at bounding box center [570, 266] width 51 height 13
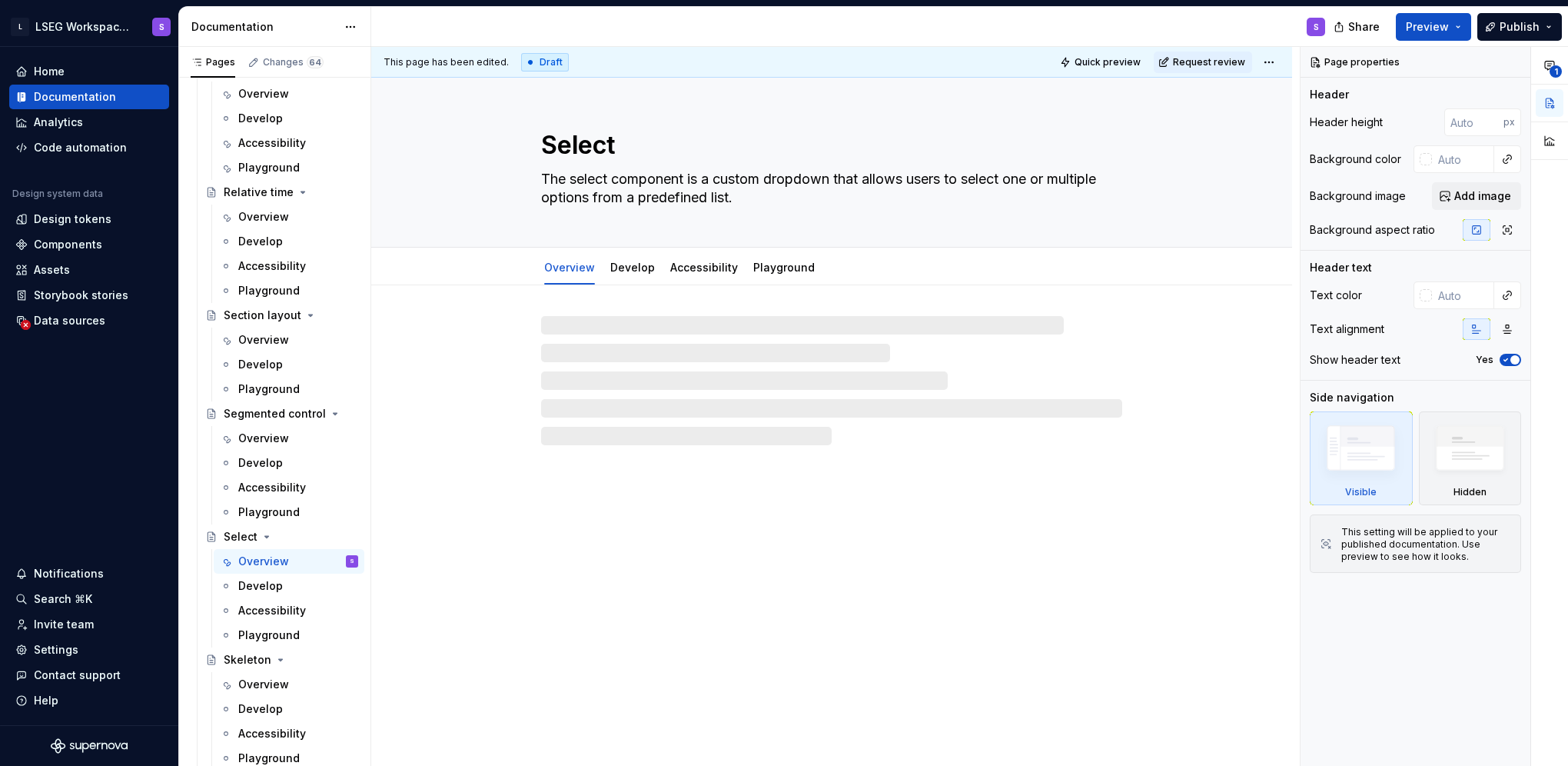
type textarea "*"
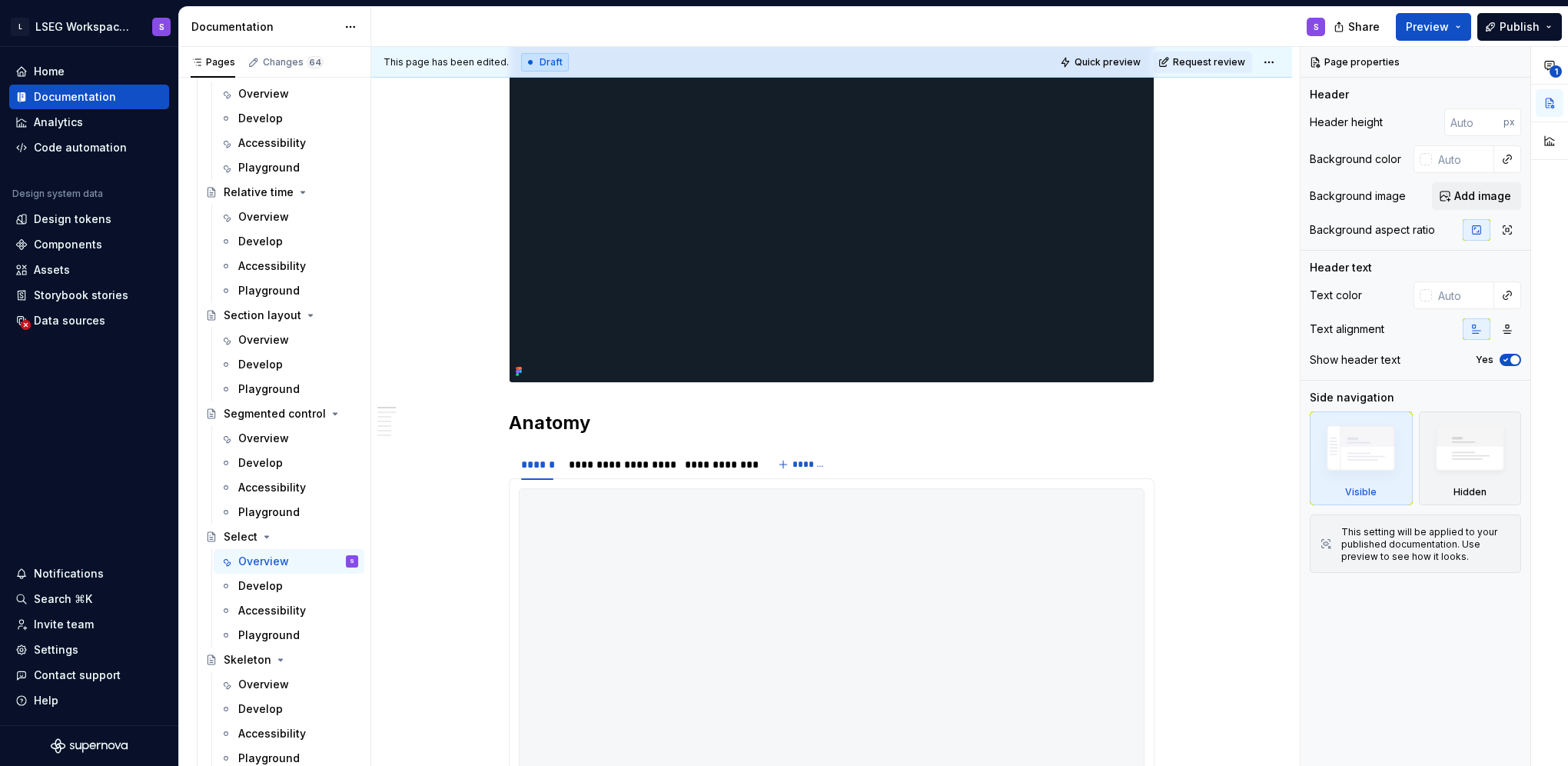
scroll to position [384, 0]
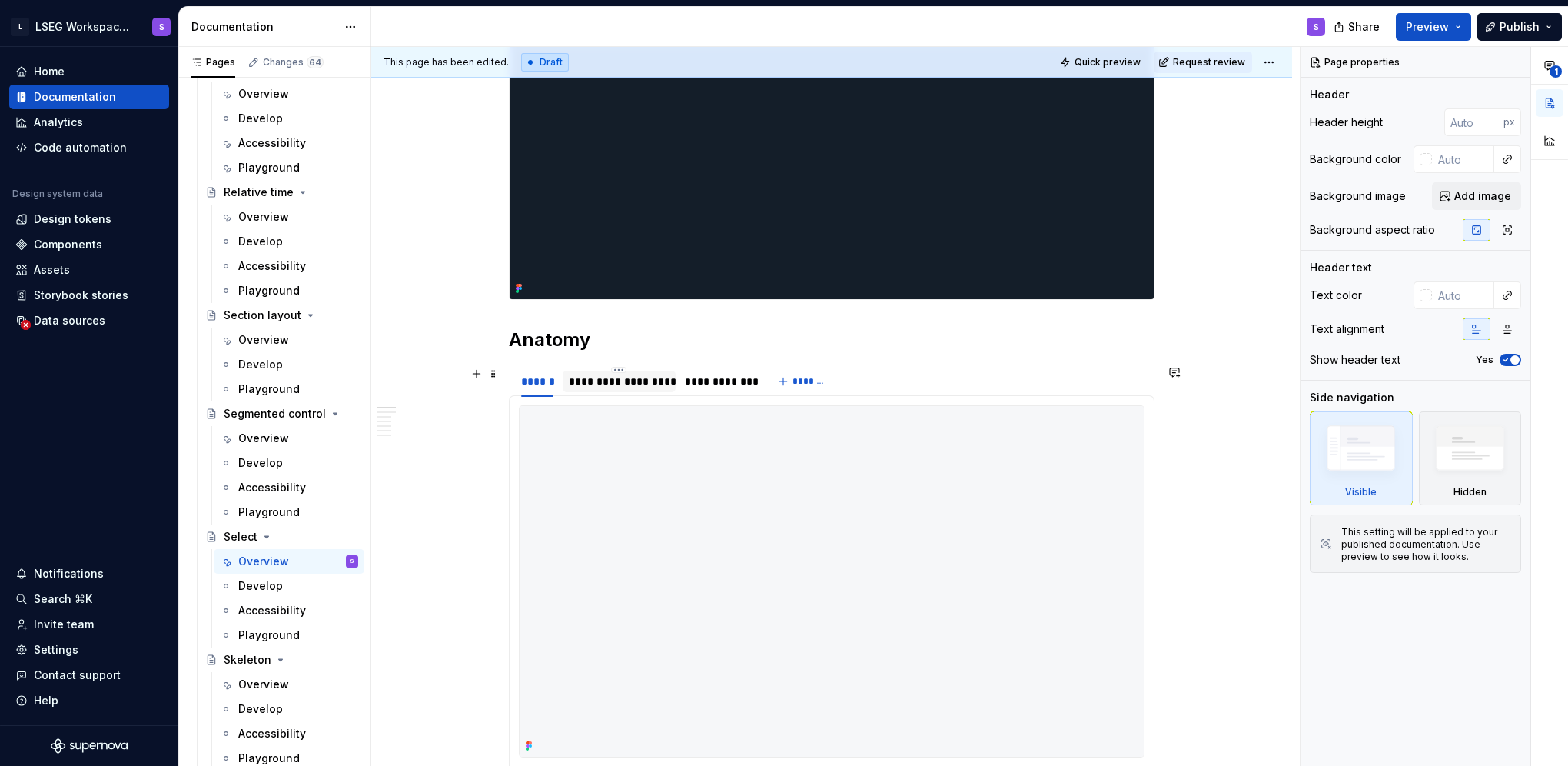
click at [601, 383] on div "**********" at bounding box center [619, 381] width 101 height 15
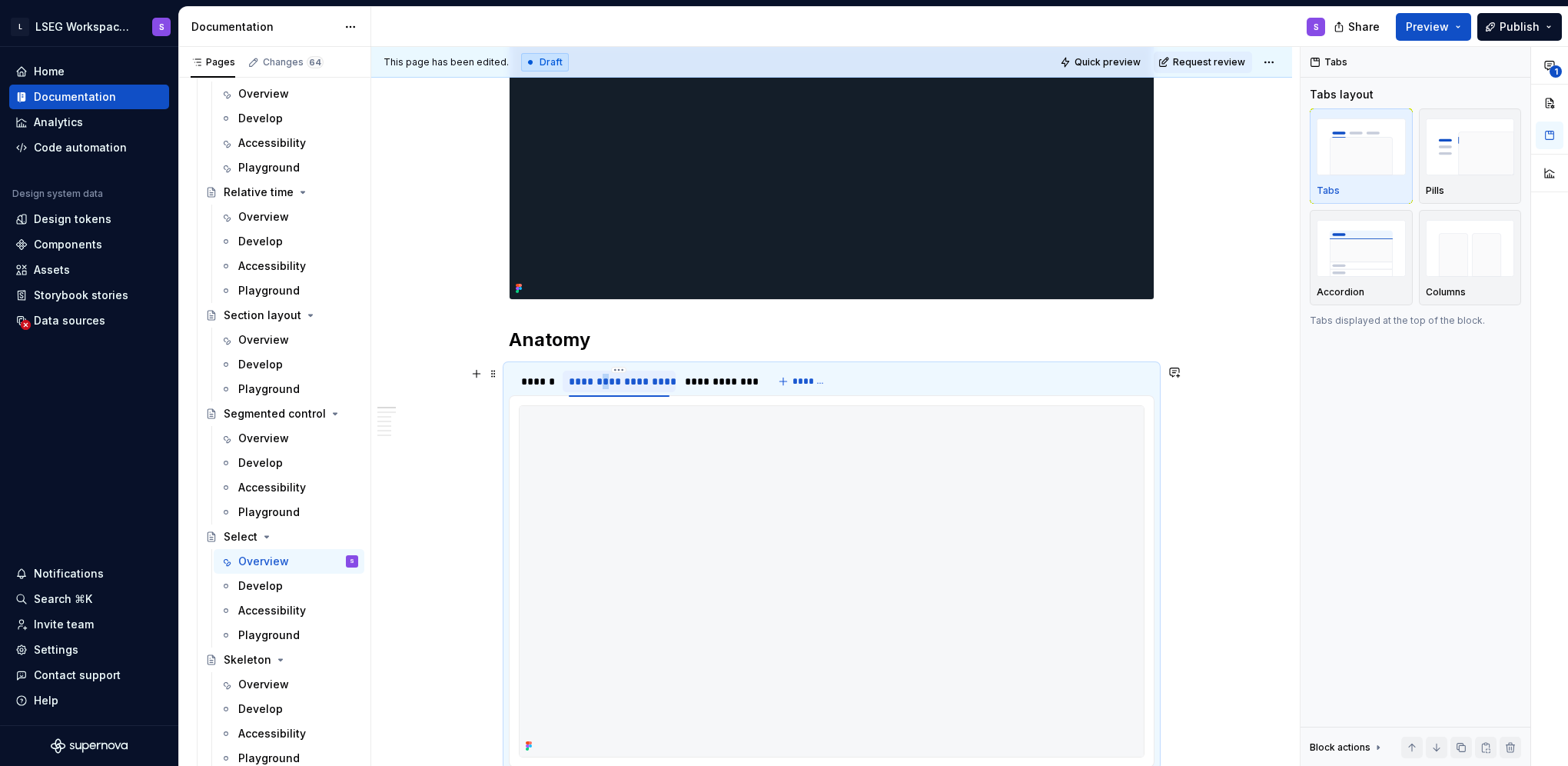
click at [601, 383] on div "**********" at bounding box center [619, 381] width 101 height 15
type input "**********"
click at [681, 377] on div "**********" at bounding box center [686, 381] width 68 height 15
click at [681, 377] on div "**********" at bounding box center [685, 381] width 68 height 15
click at [693, 382] on input "**********" at bounding box center [685, 380] width 80 height 27
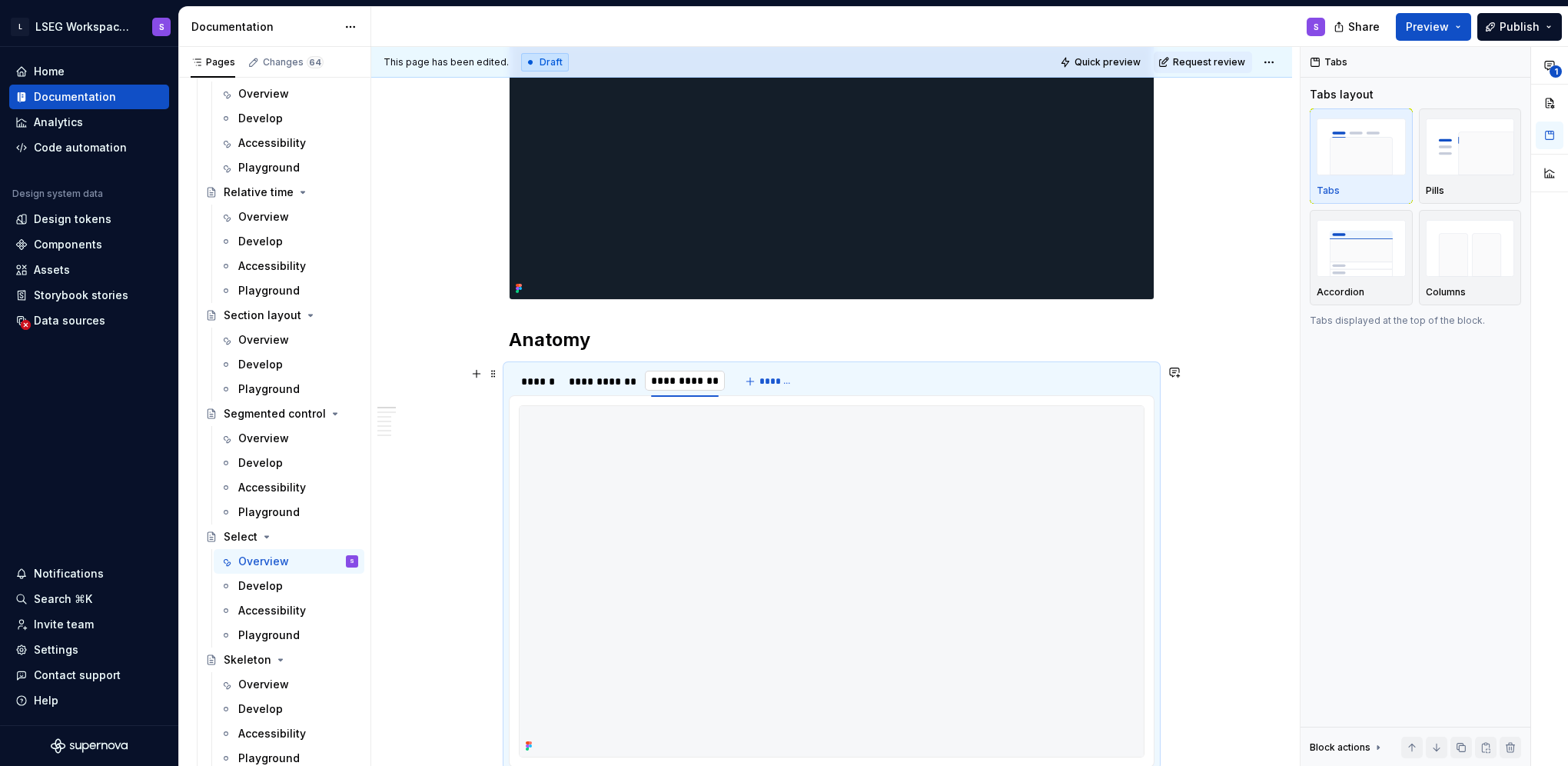
type input "******"
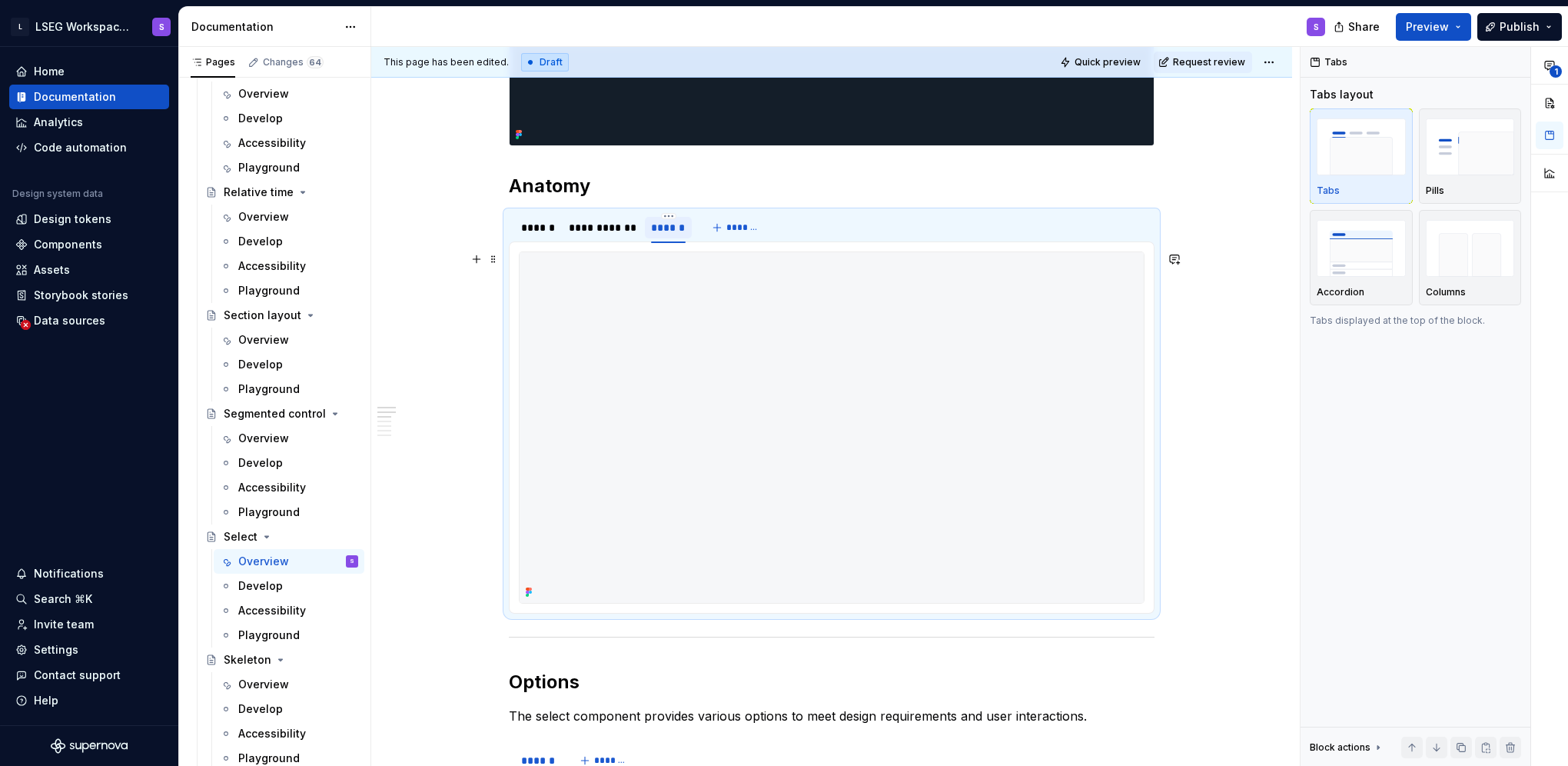
scroll to position [538, 0]
click at [548, 228] on div "******" at bounding box center [537, 227] width 33 height 15
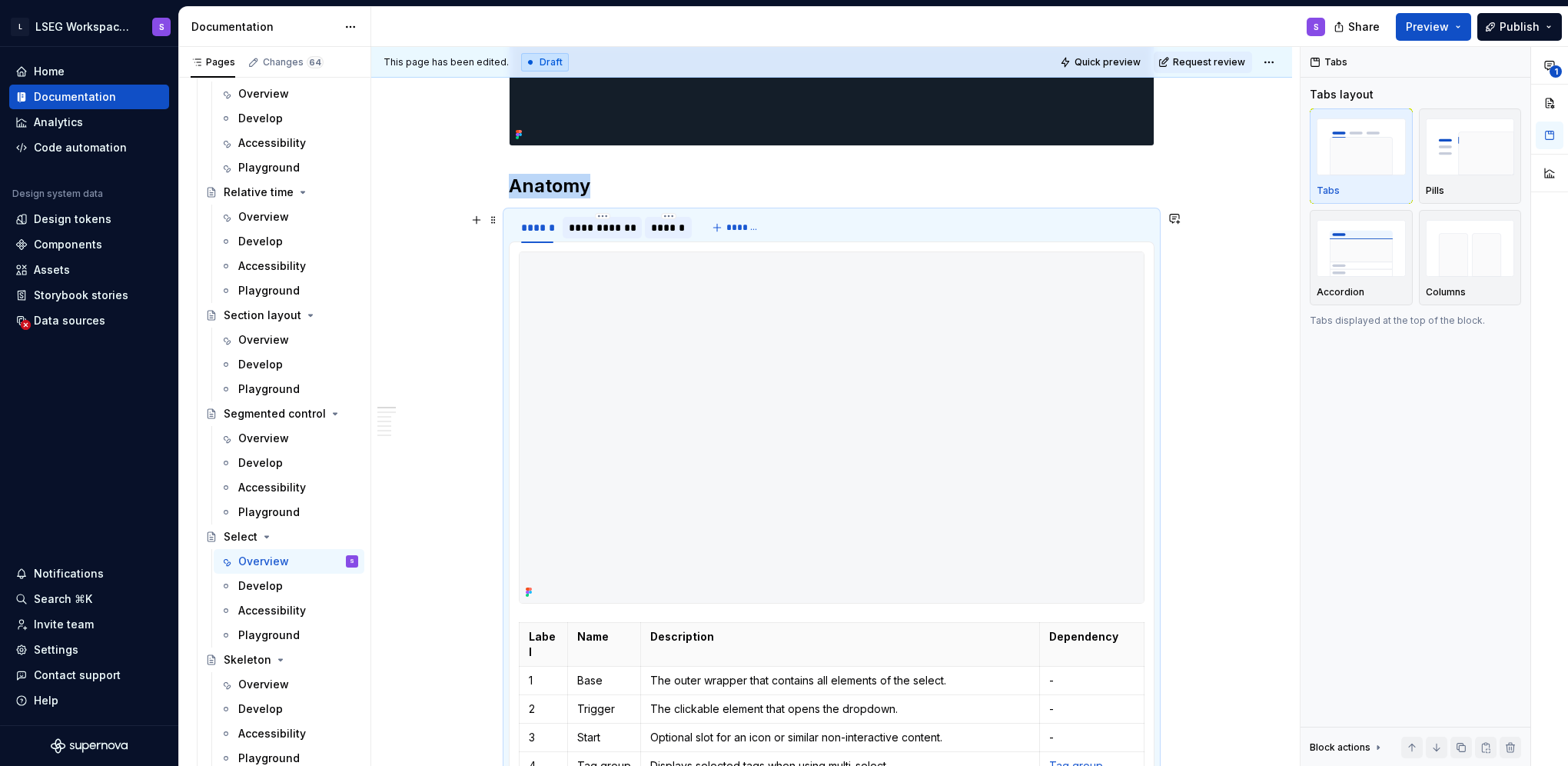
click at [603, 230] on div "**********" at bounding box center [602, 227] width 68 height 15
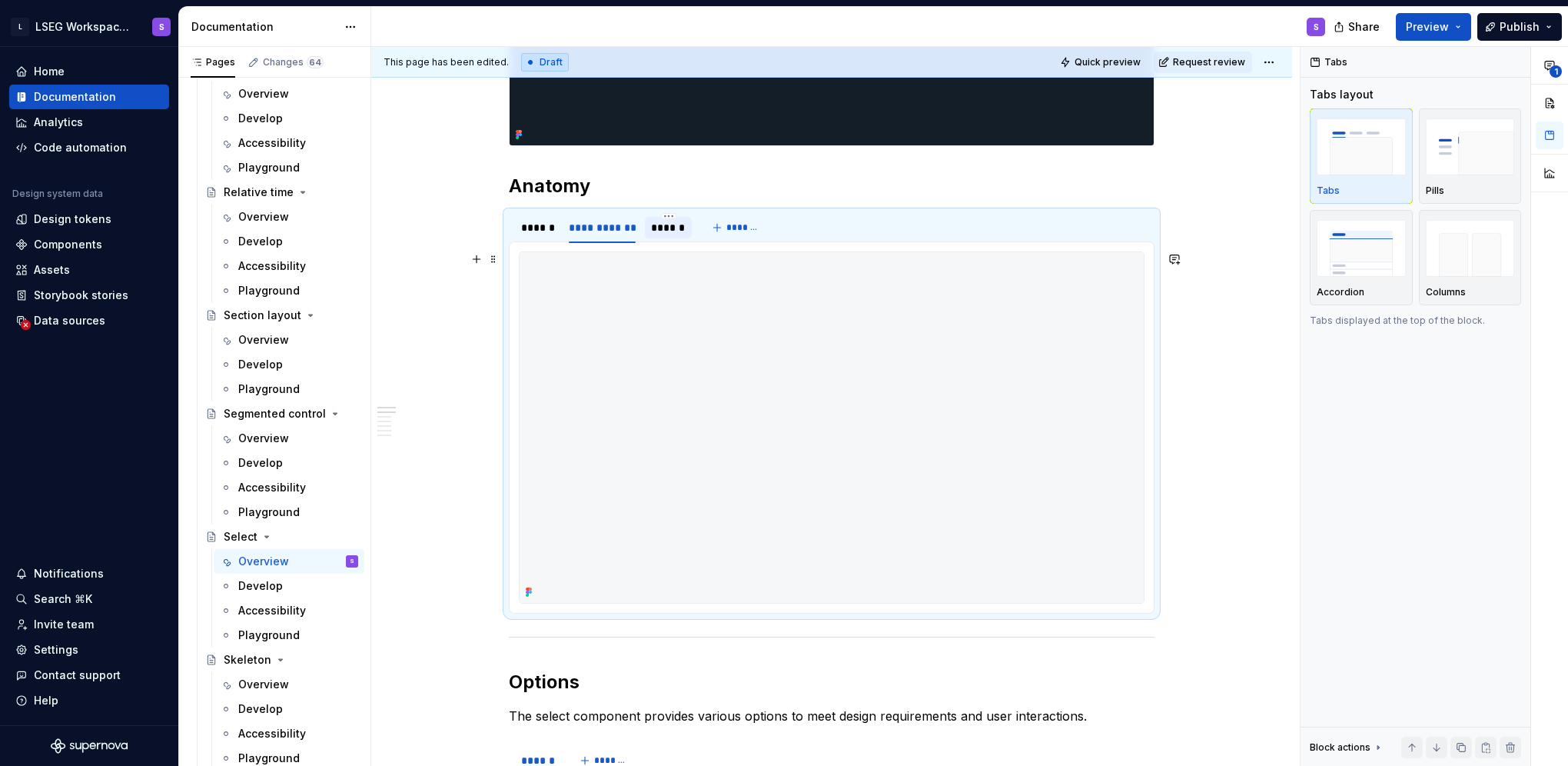
click at [548, 394] on img at bounding box center [831, 427] width 624 height 351
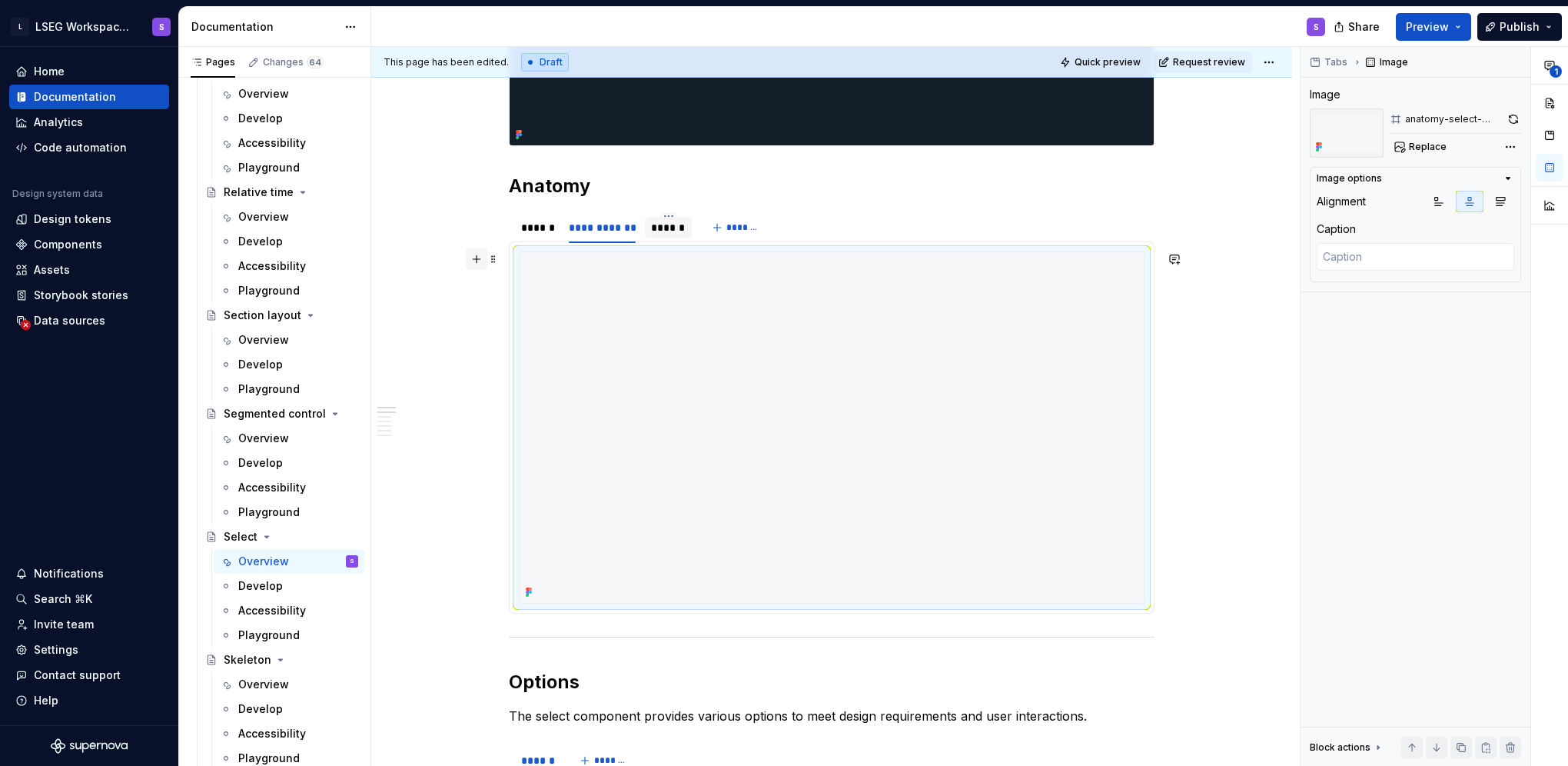
click at [484, 259] on button "button" at bounding box center [476, 259] width 21 height 21
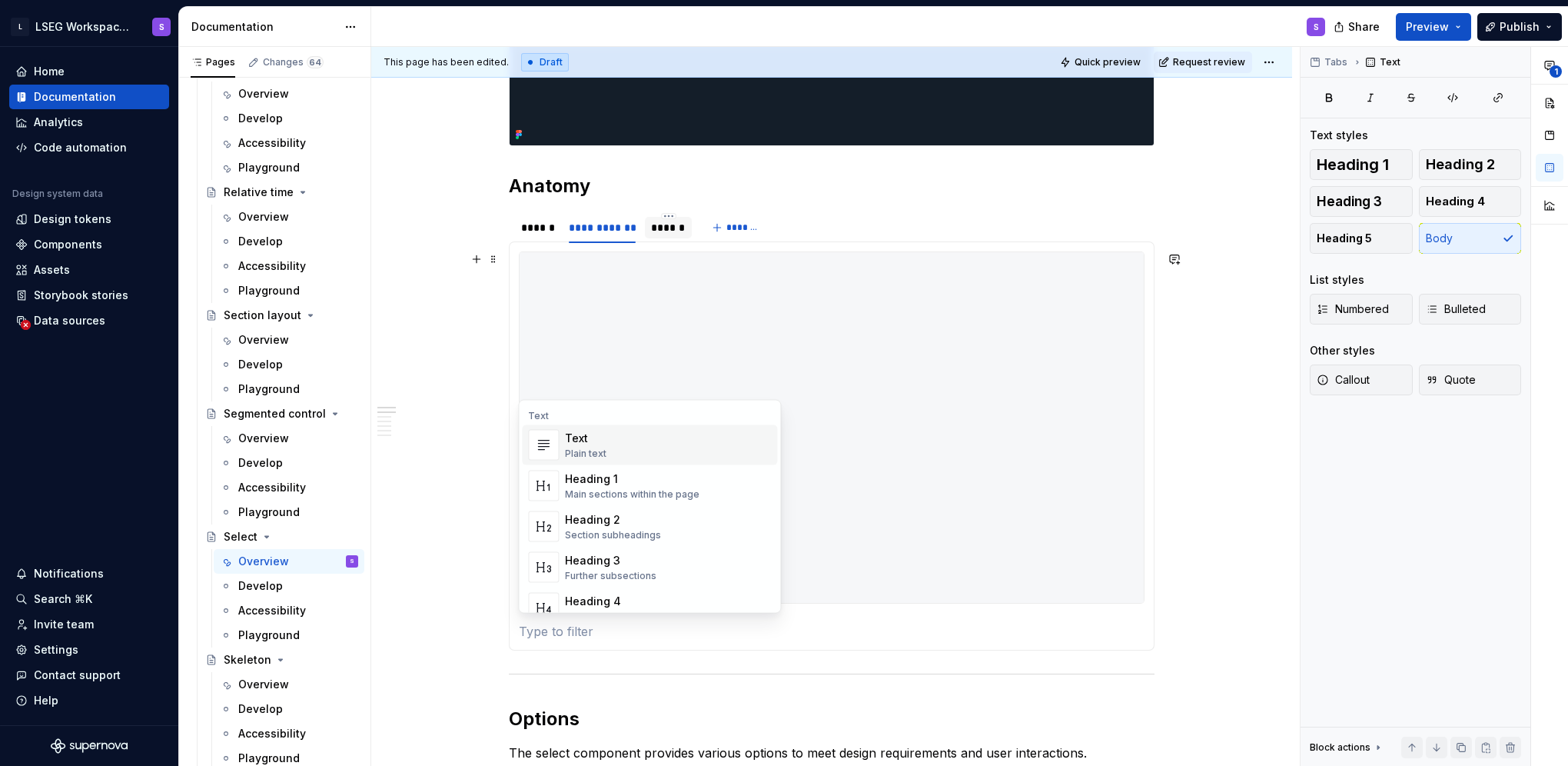
click at [629, 446] on div "Text Plain text" at bounding box center [668, 445] width 206 height 31
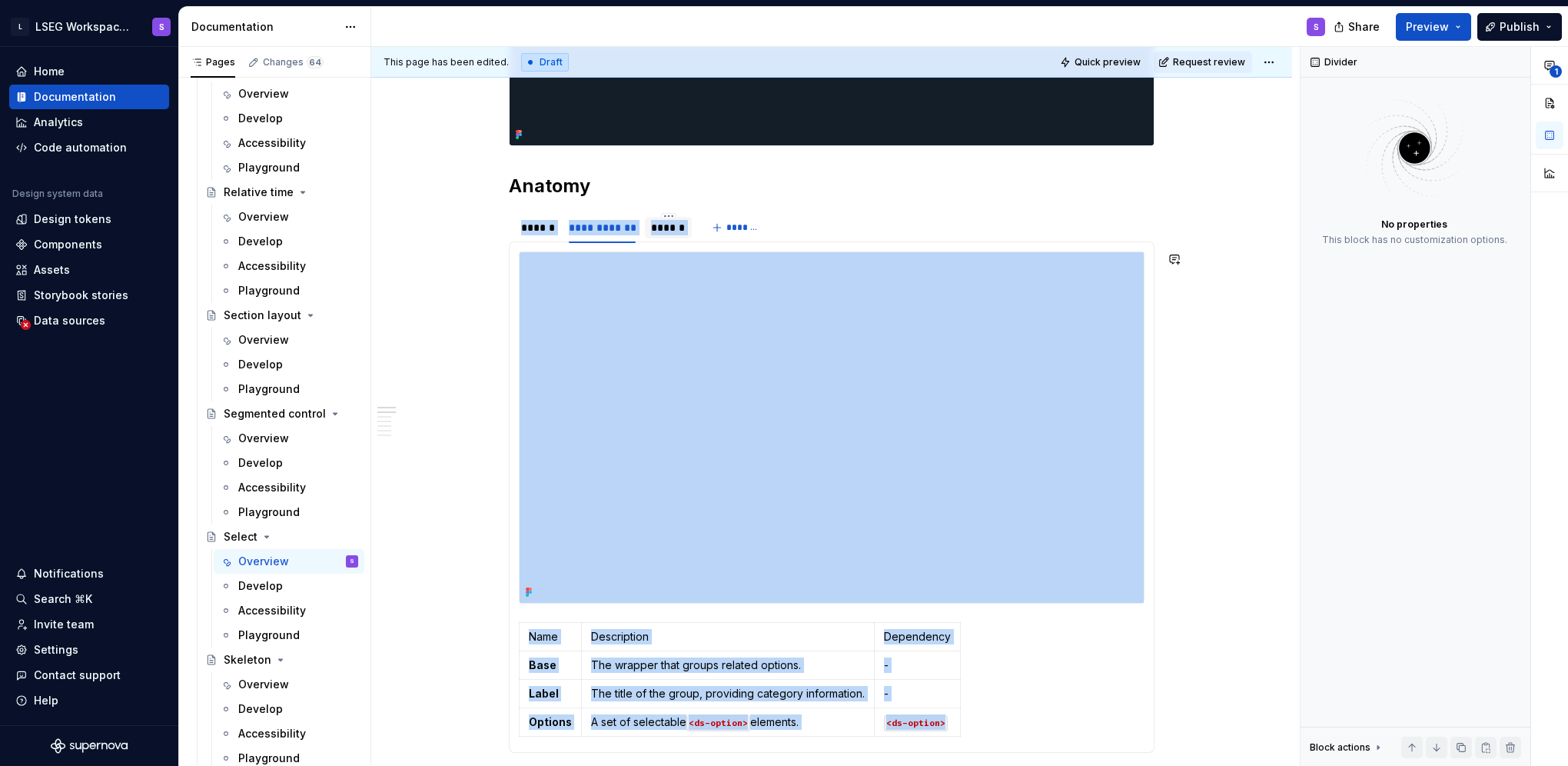
type textarea "*"
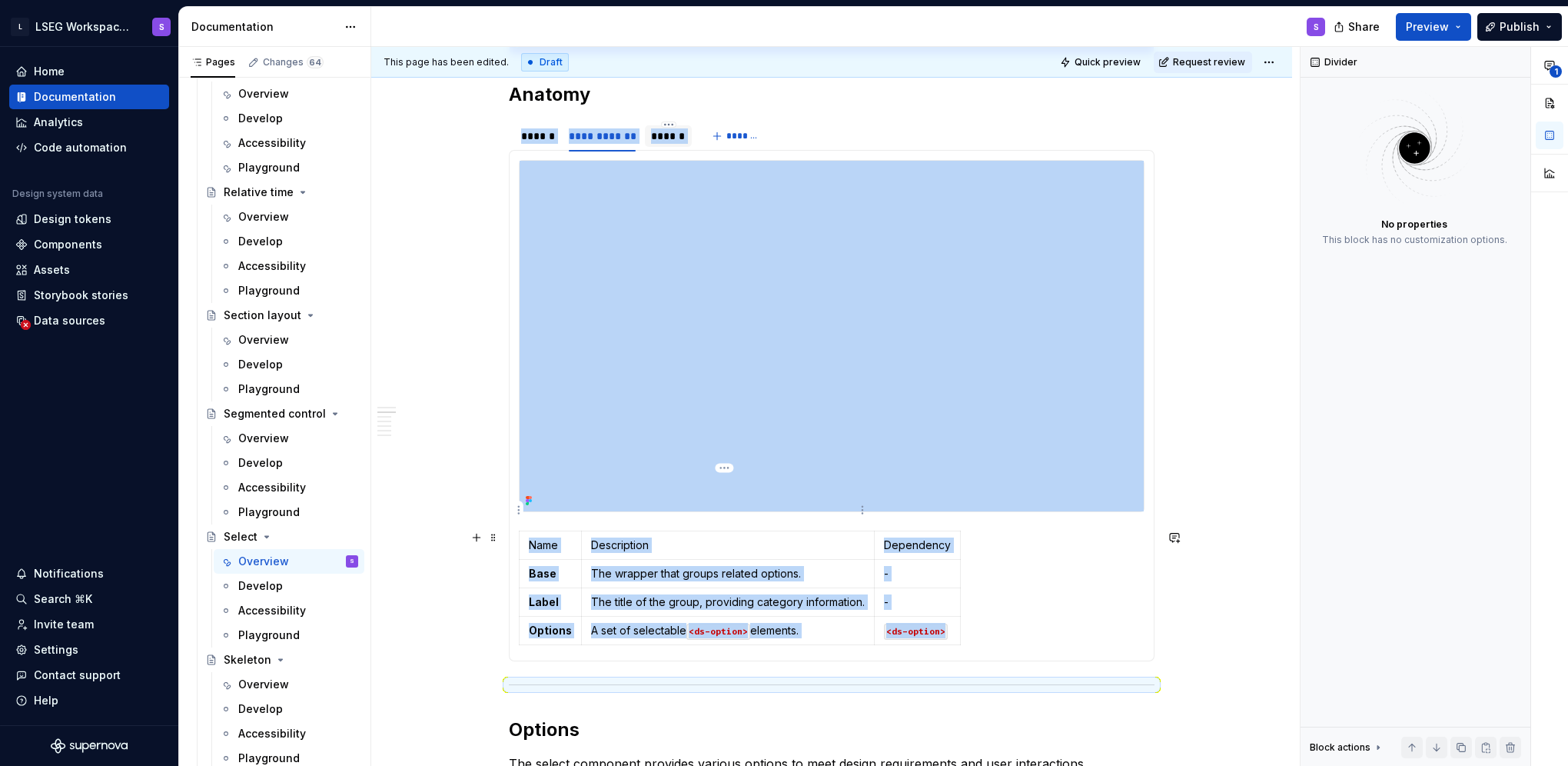
scroll to position [692, 0]
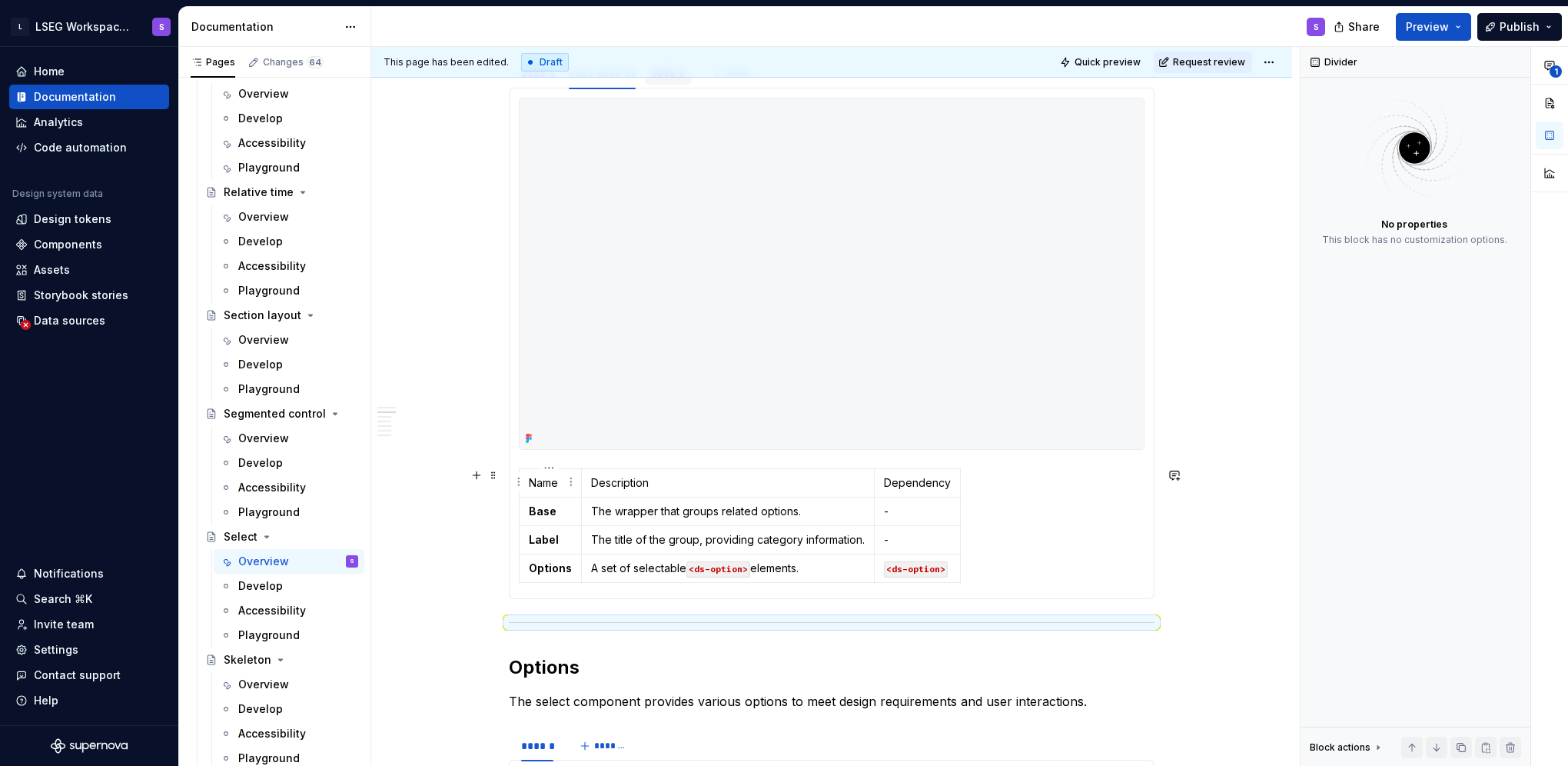
click at [549, 483] on p "Name" at bounding box center [550, 482] width 43 height 15
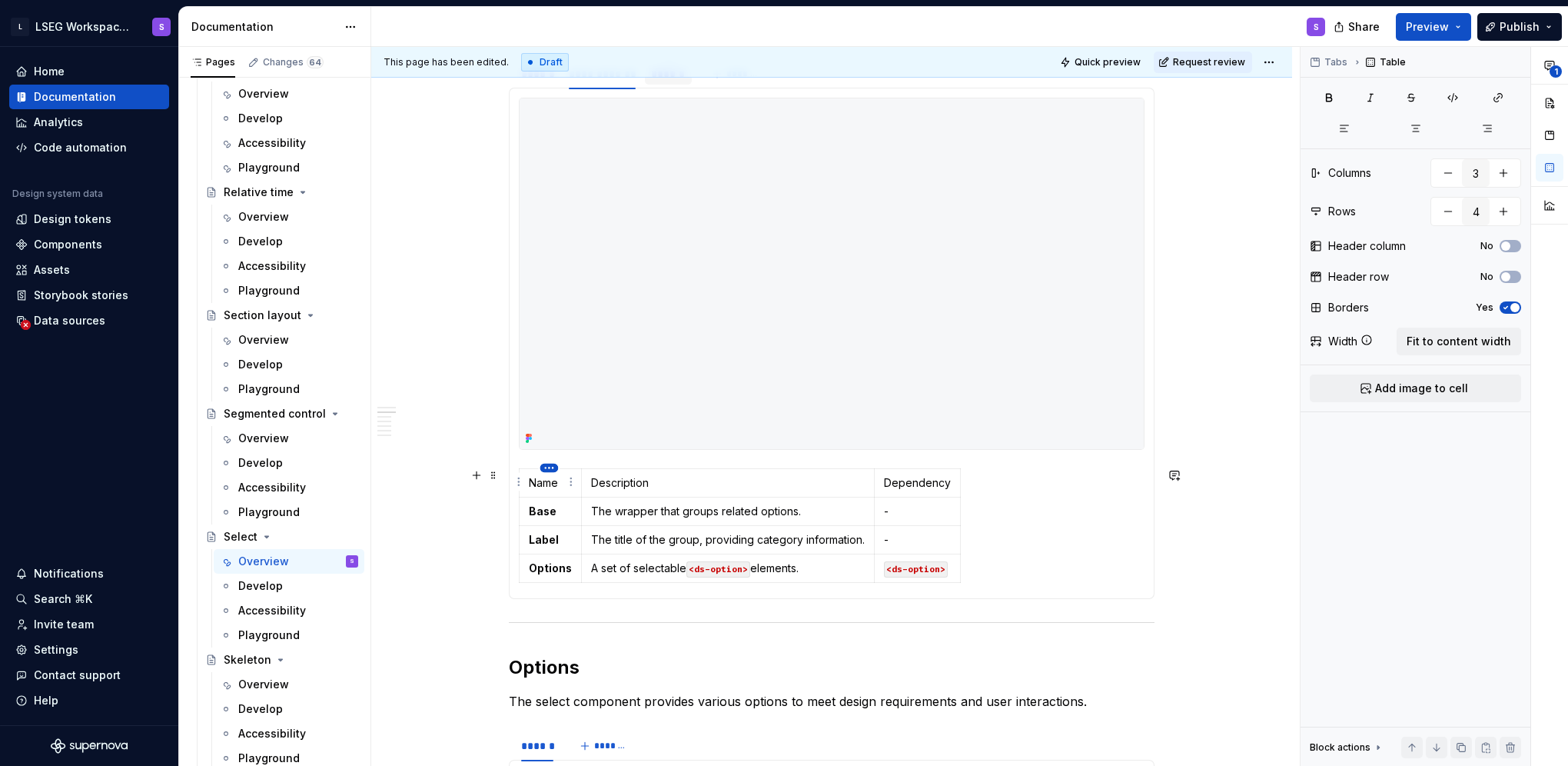
click at [550, 469] on html "L LSEG Workspace Design System S Home Documentation Analytics Code automation D…" at bounding box center [784, 383] width 1568 height 766
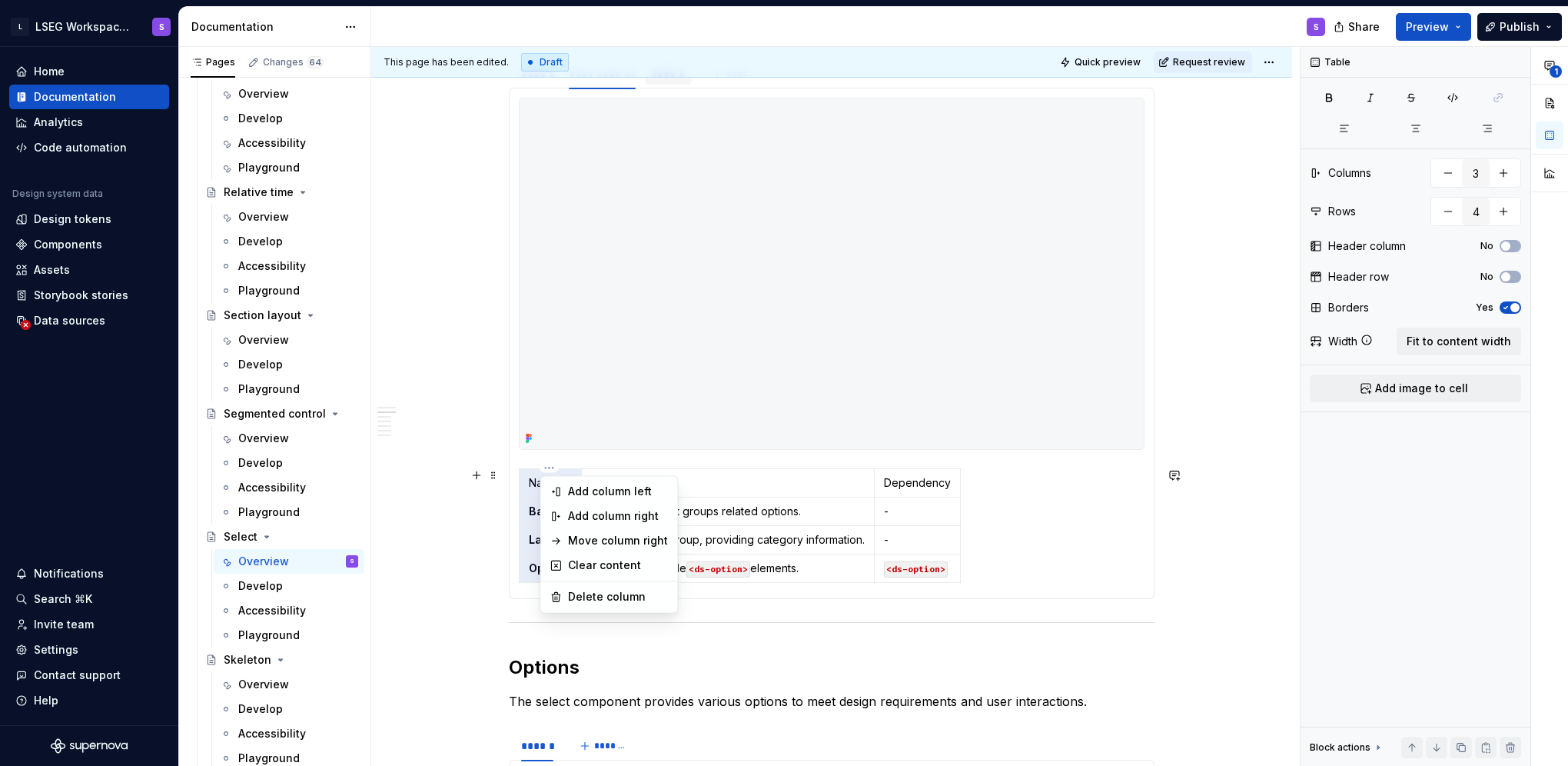
click at [1338, 100] on div "**********" at bounding box center [1434, 406] width 267 height 719
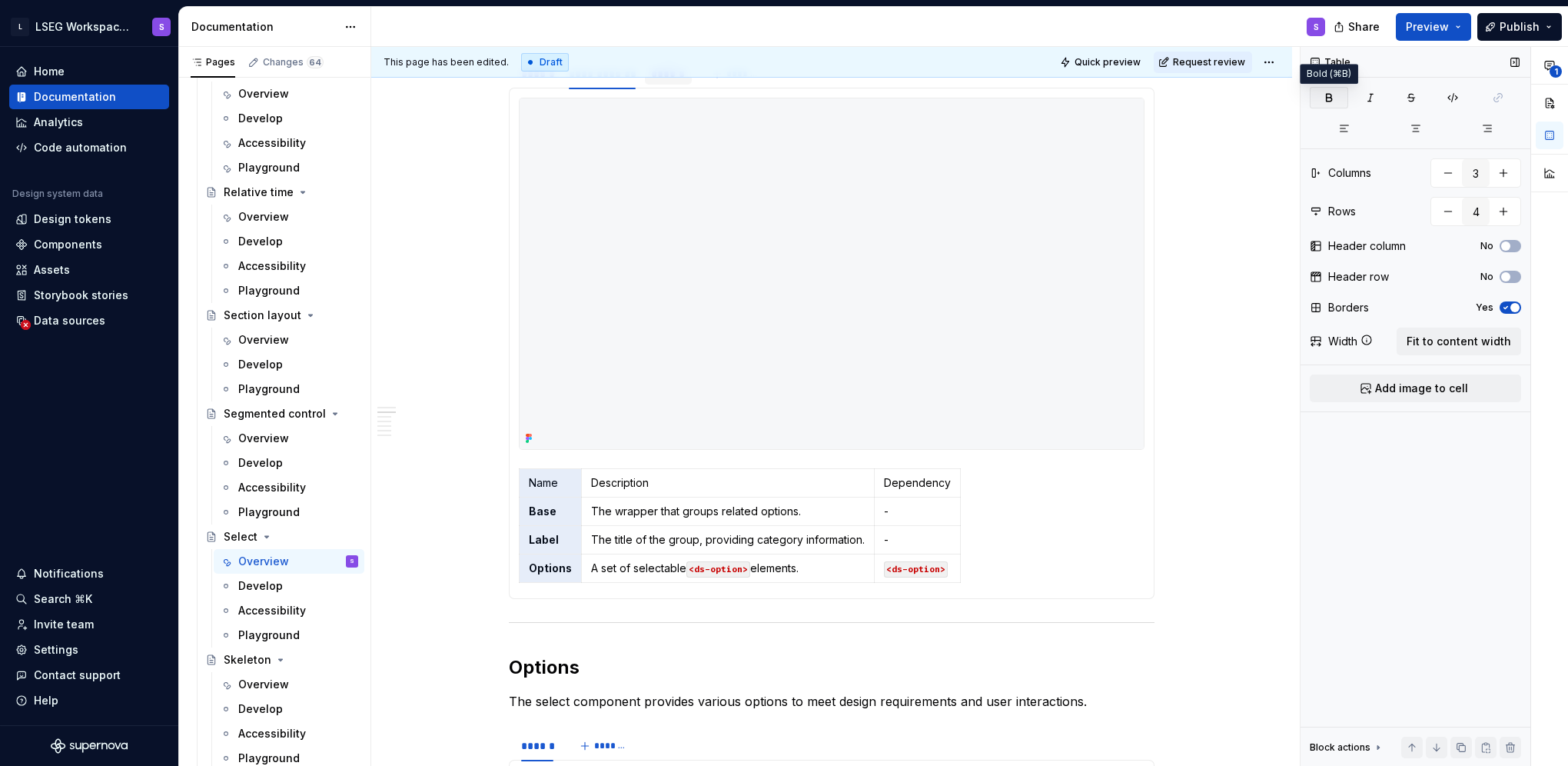
click at [1330, 98] on icon "button" at bounding box center [1329, 98] width 5 height 7
click at [1506, 277] on span "button" at bounding box center [1506, 277] width 9 height 9
click at [545, 468] on html "L LSEG Workspace Design System S Home Documentation Analytics Code automation D…" at bounding box center [784, 383] width 1568 height 766
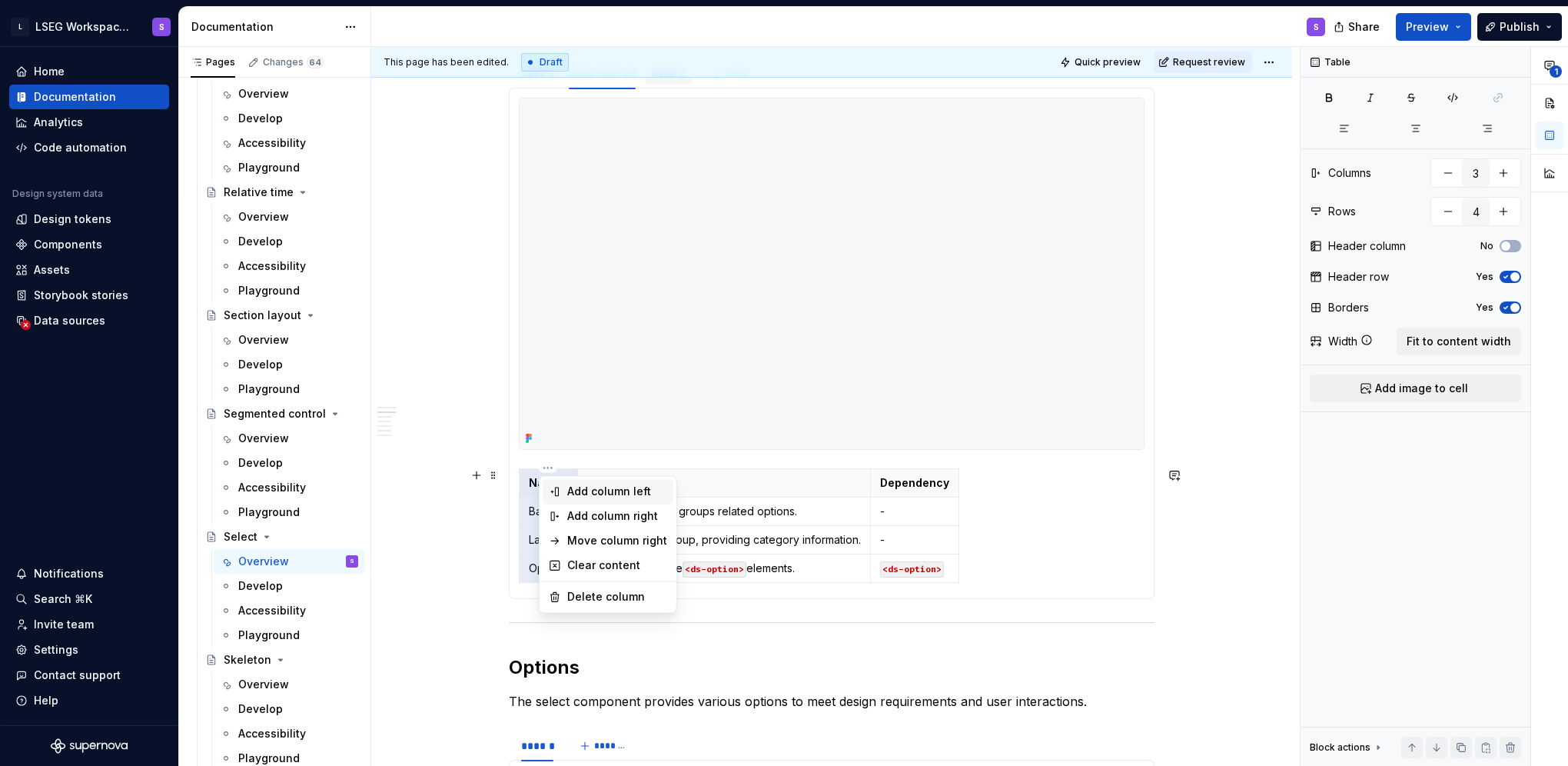
click at [608, 500] on div "Add column left" at bounding box center [607, 492] width 131 height 25
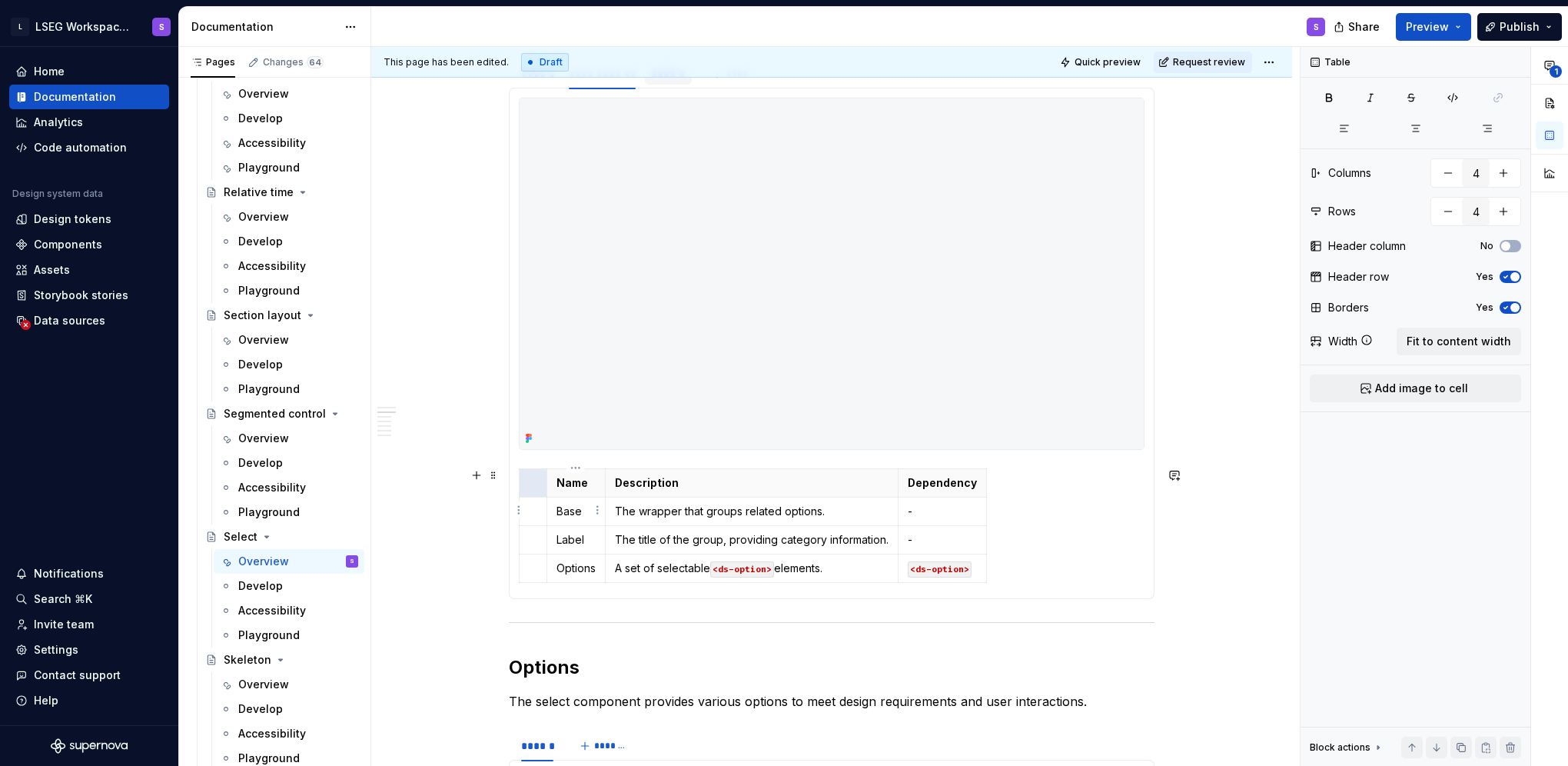
type input "4"
click at [530, 487] on p at bounding box center [534, 482] width 9 height 15
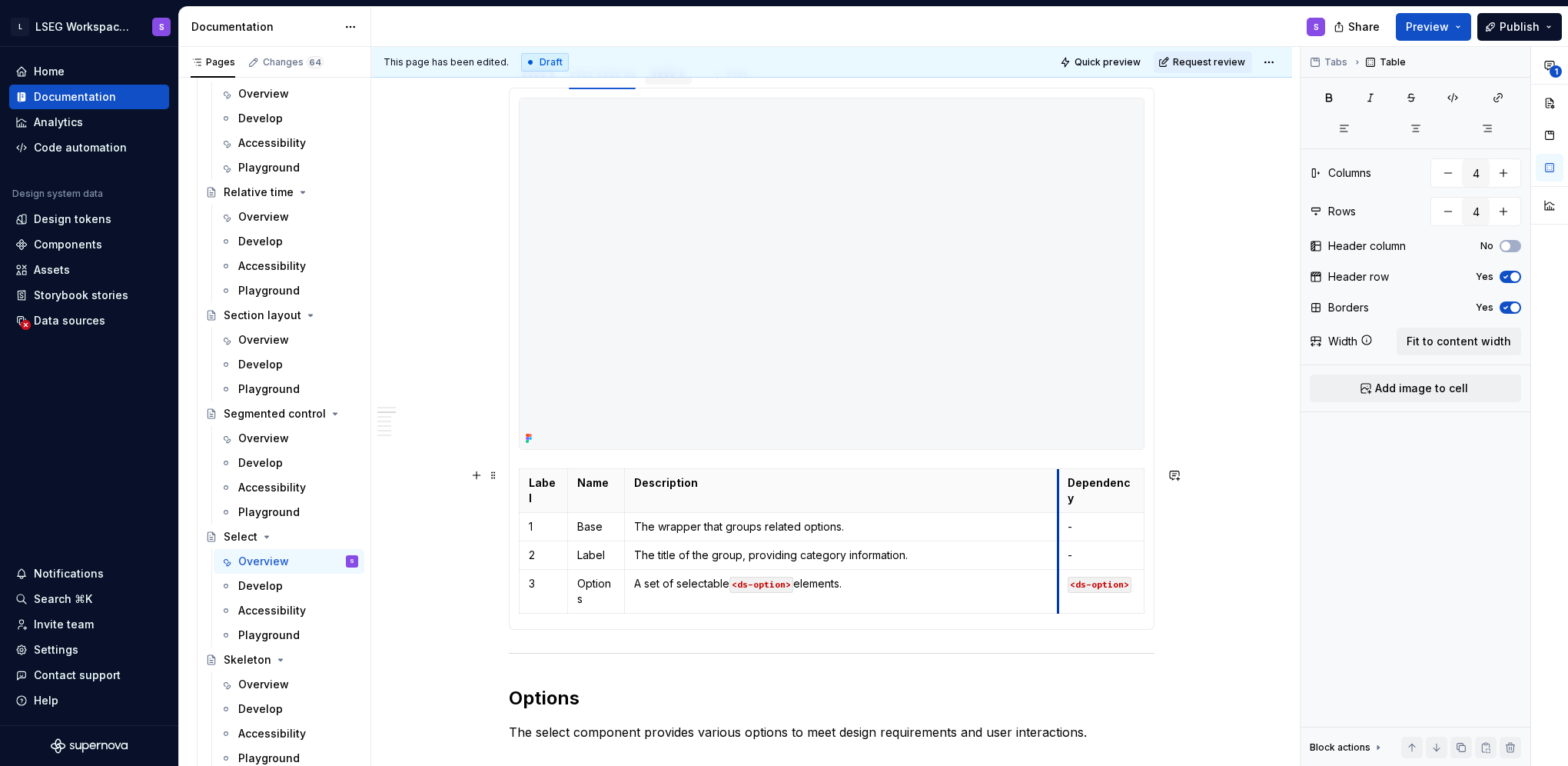
drag, startPoint x: 918, startPoint y: 486, endPoint x: 1060, endPoint y: 487, distance: 142.0
click at [1060, 487] on th "Dependency" at bounding box center [1101, 491] width 86 height 44
click at [1080, 519] on p "-" at bounding box center [1101, 526] width 67 height 15
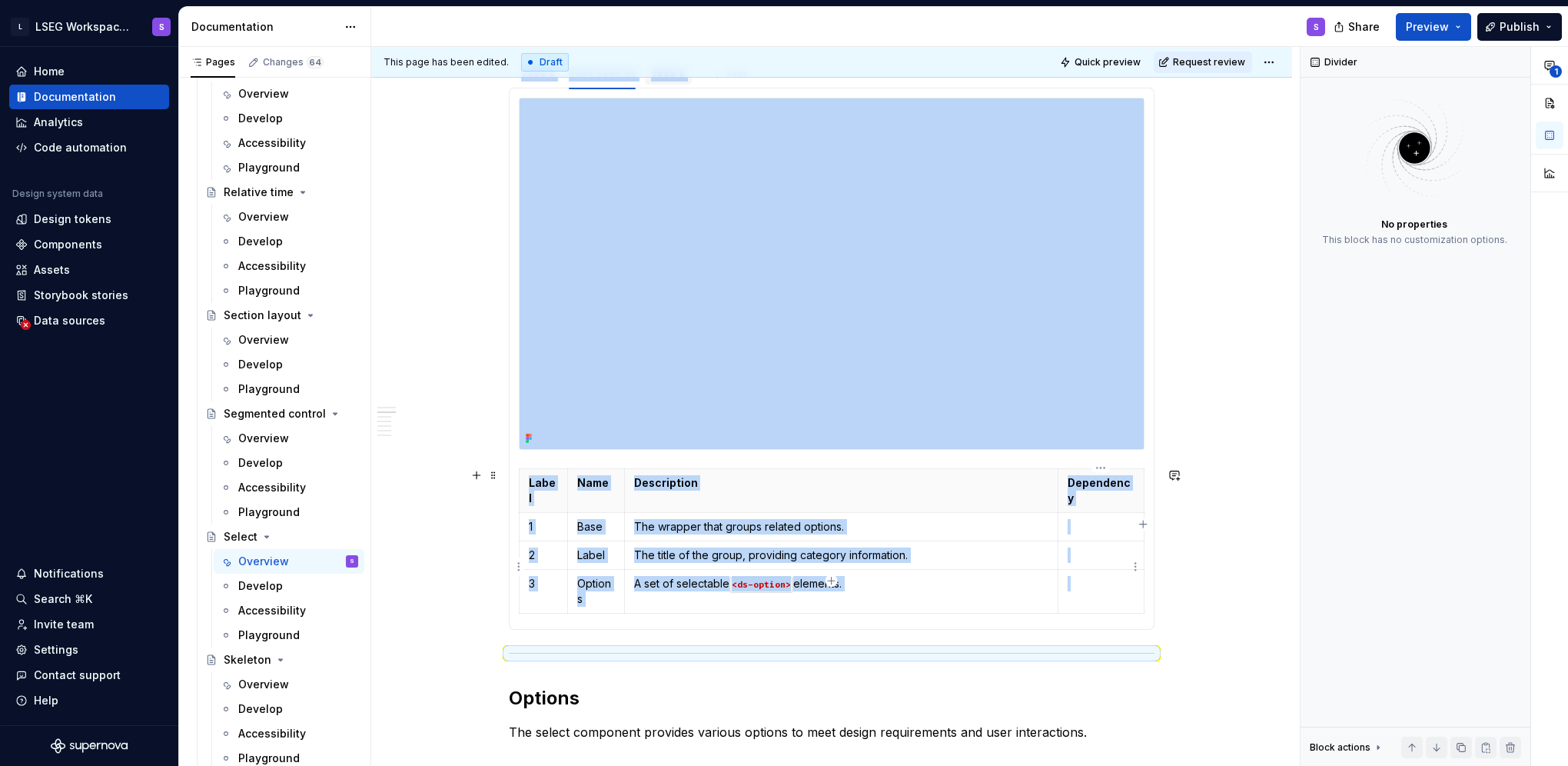
click at [1078, 576] on p at bounding box center [1101, 583] width 67 height 15
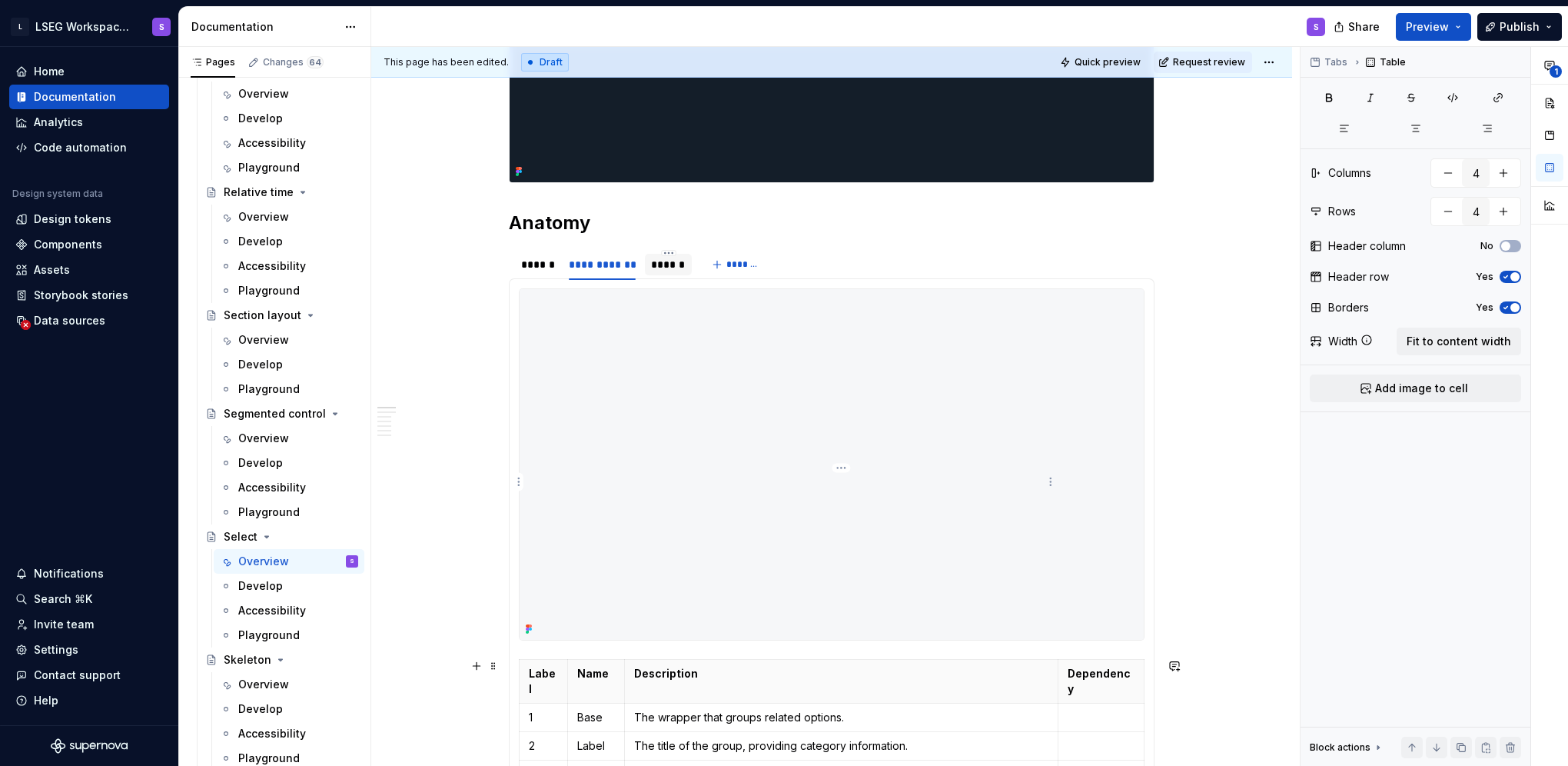
scroll to position [462, 0]
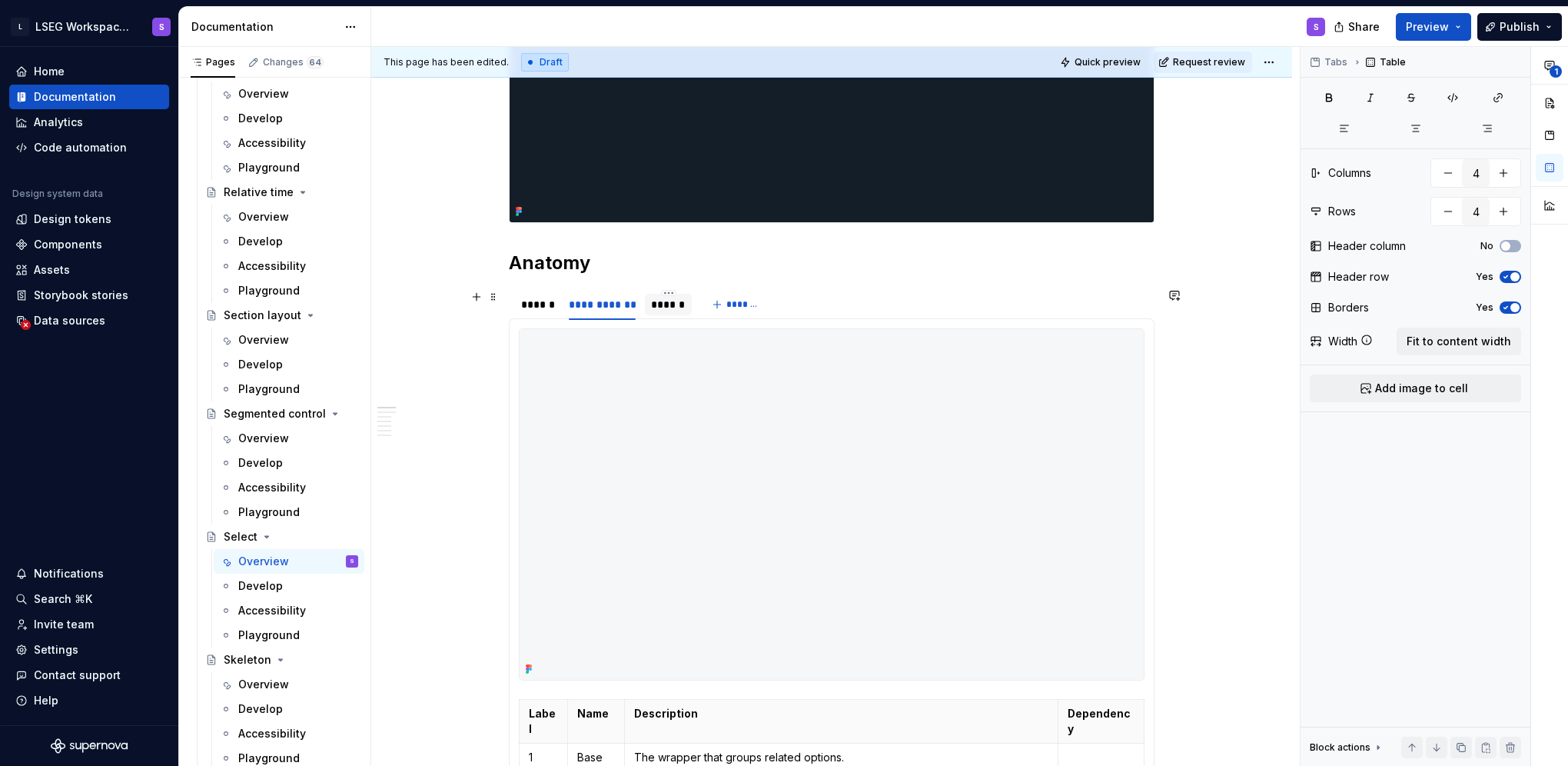
click at [669, 310] on div "******" at bounding box center [668, 304] width 34 height 15
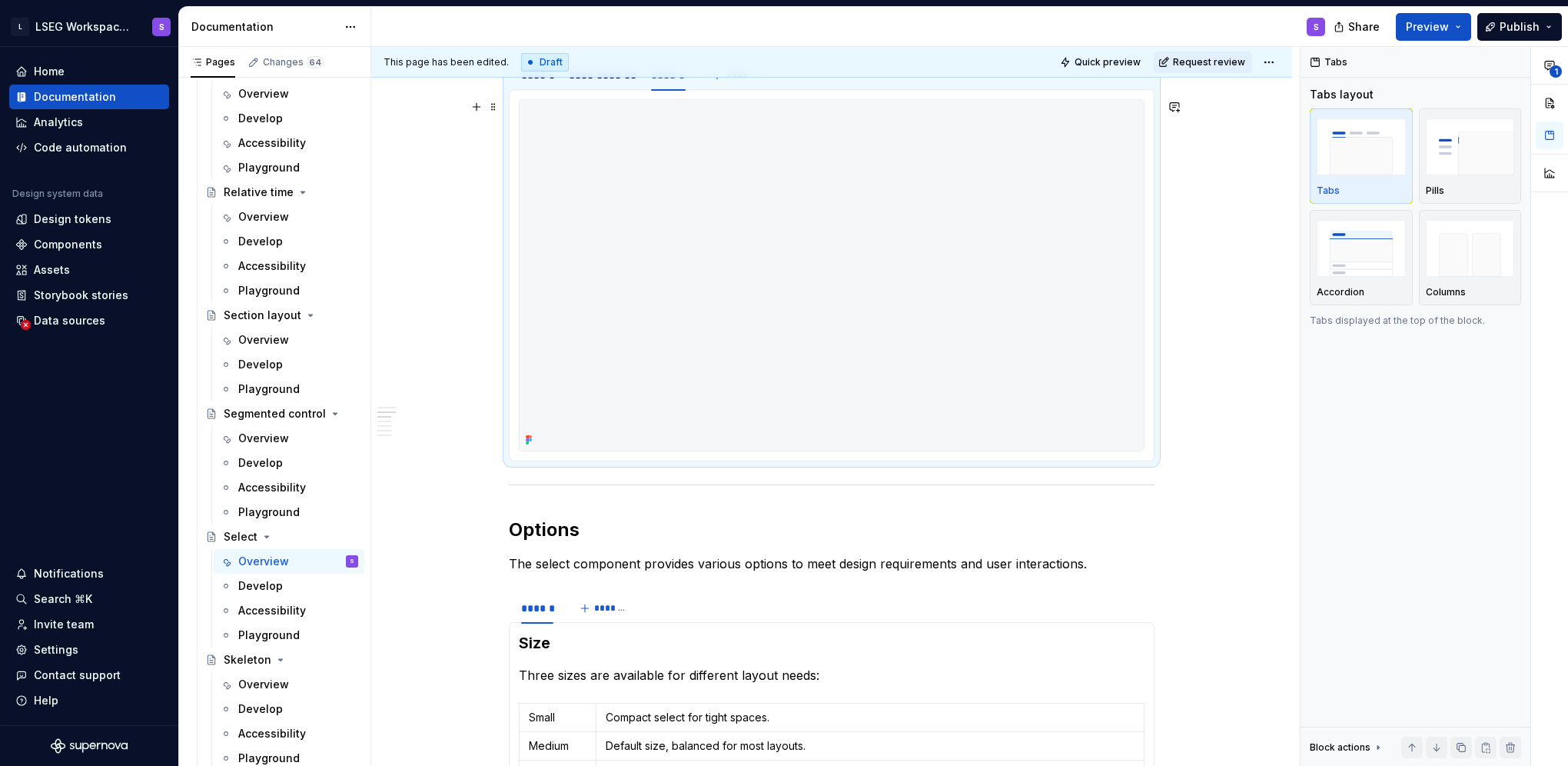
scroll to position [692, 0]
click at [771, 419] on img at bounding box center [831, 274] width 624 height 351
type textarea "*"
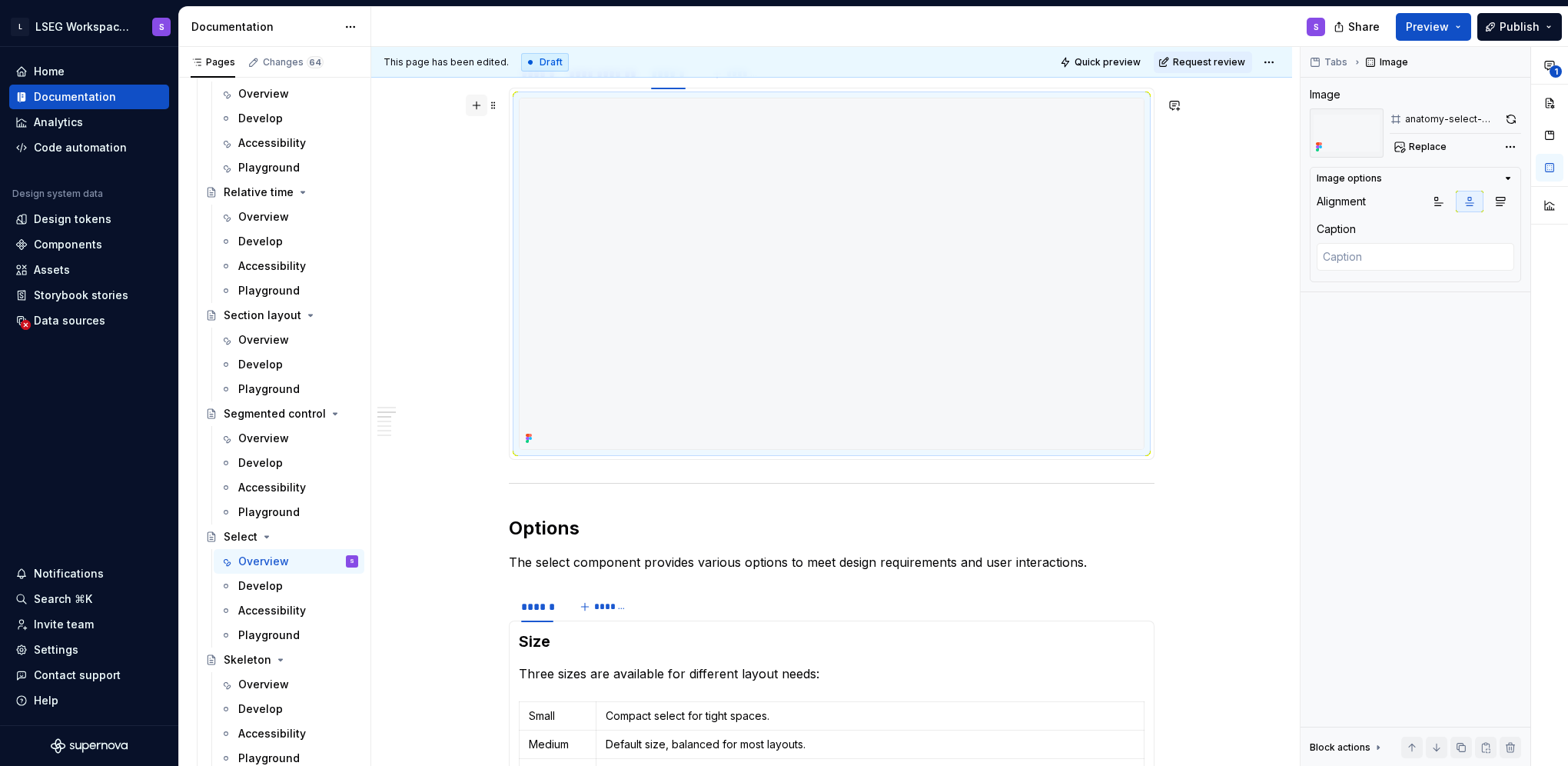
click at [468, 105] on button "button" at bounding box center [476, 106] width 21 height 21
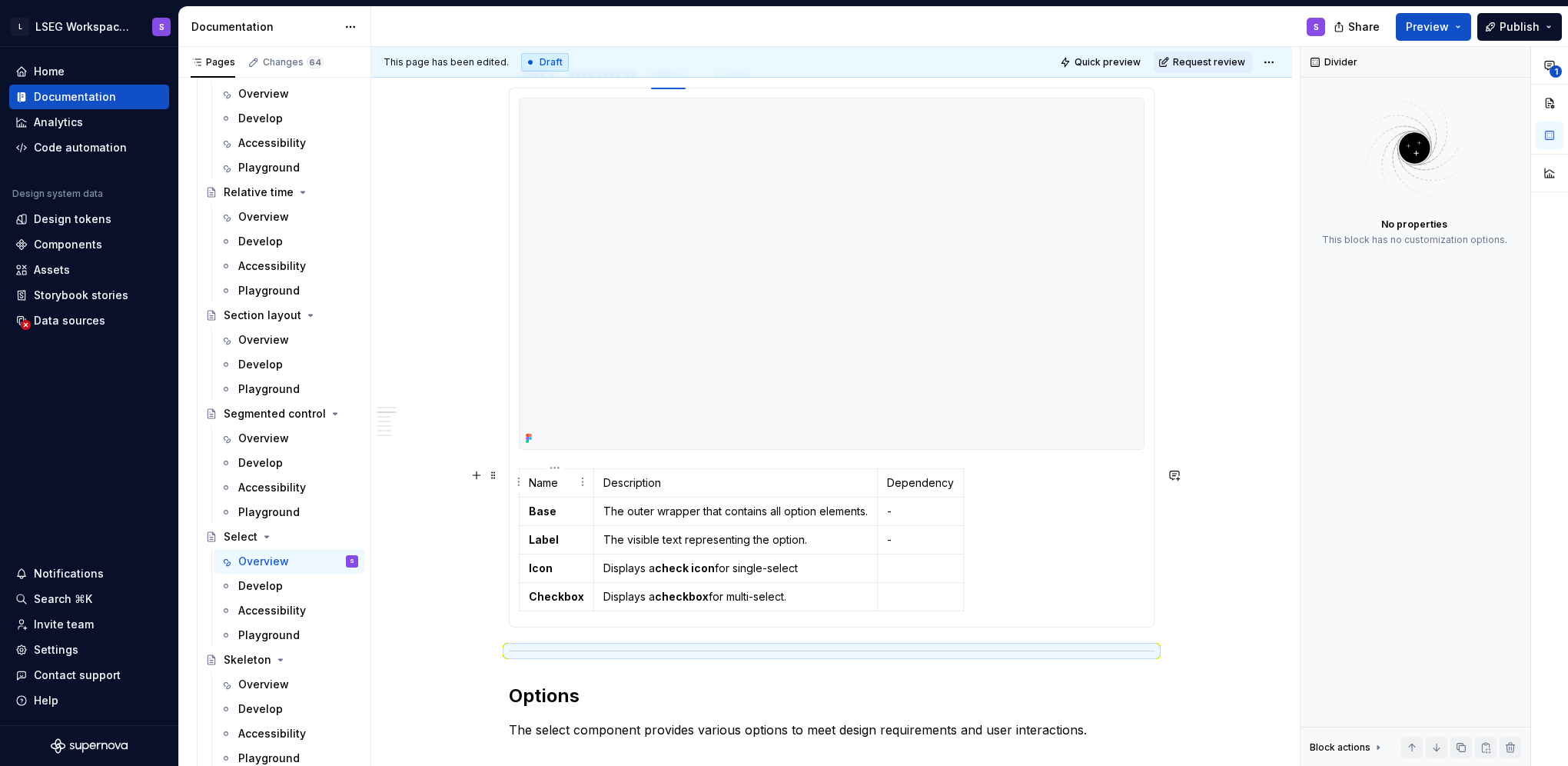
click at [543, 470] on td "Name" at bounding box center [556, 483] width 75 height 28
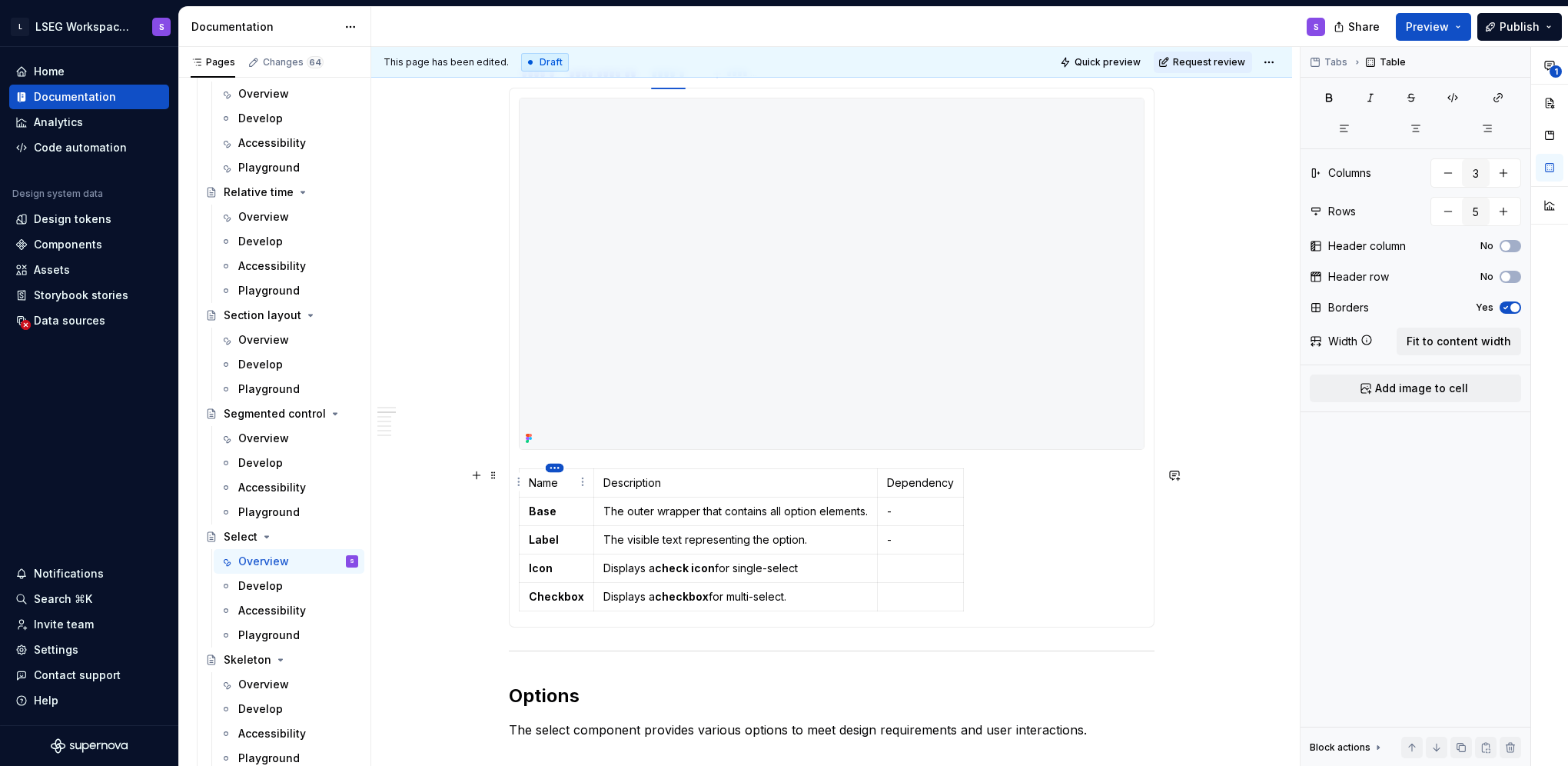
click at [560, 465] on html "L LSEG Workspace Design System S Home Documentation Analytics Code automation D…" at bounding box center [784, 383] width 1568 height 766
click at [607, 493] on div "Add column left" at bounding box center [624, 491] width 100 height 15
type input "4"
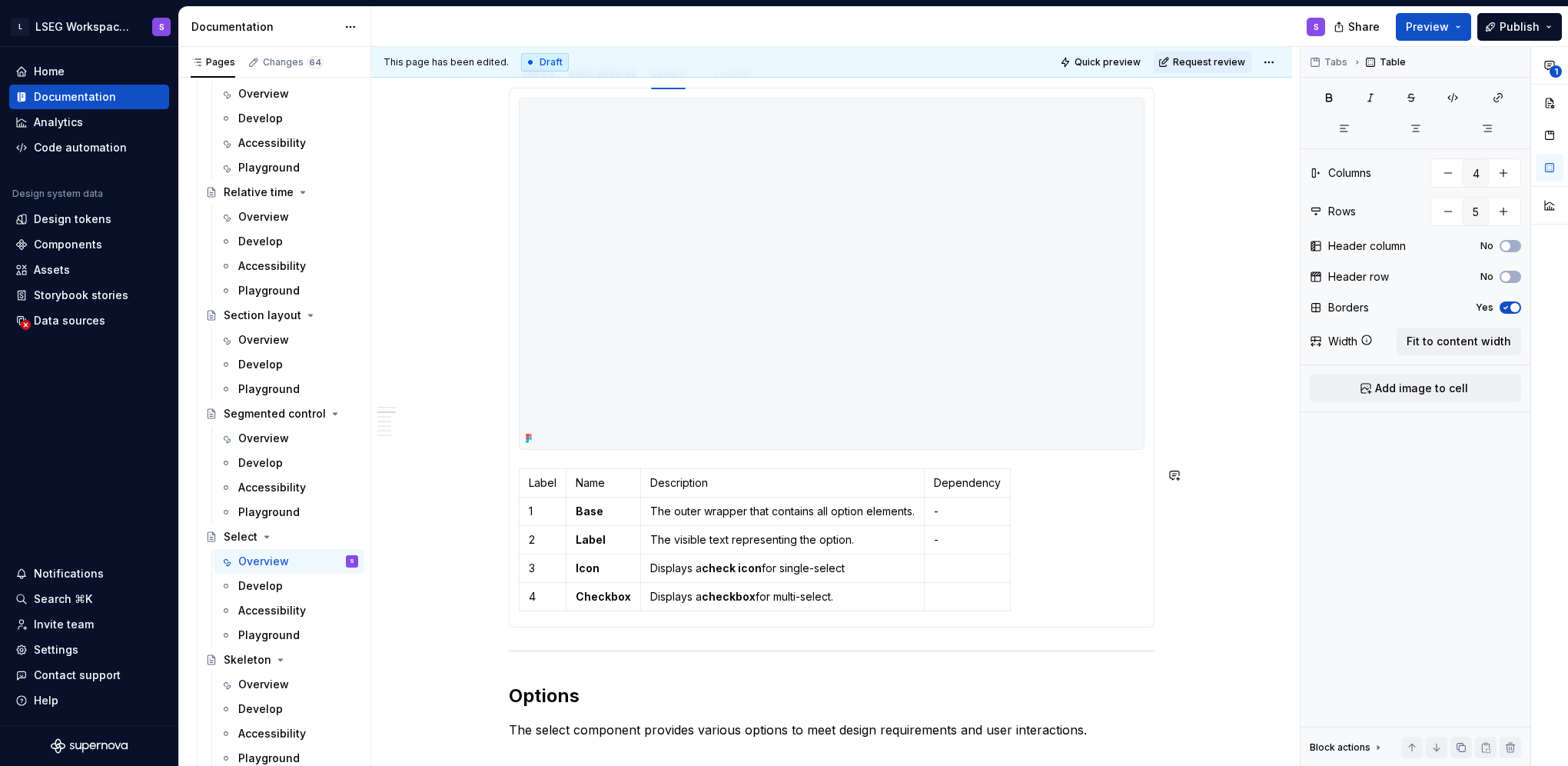
click at [581, 491] on td "Name" at bounding box center [603, 483] width 75 height 28
click at [597, 471] on html "L LSEG Workspace Design System S Home Documentation Analytics Code automation D…" at bounding box center [784, 383] width 1568 height 766
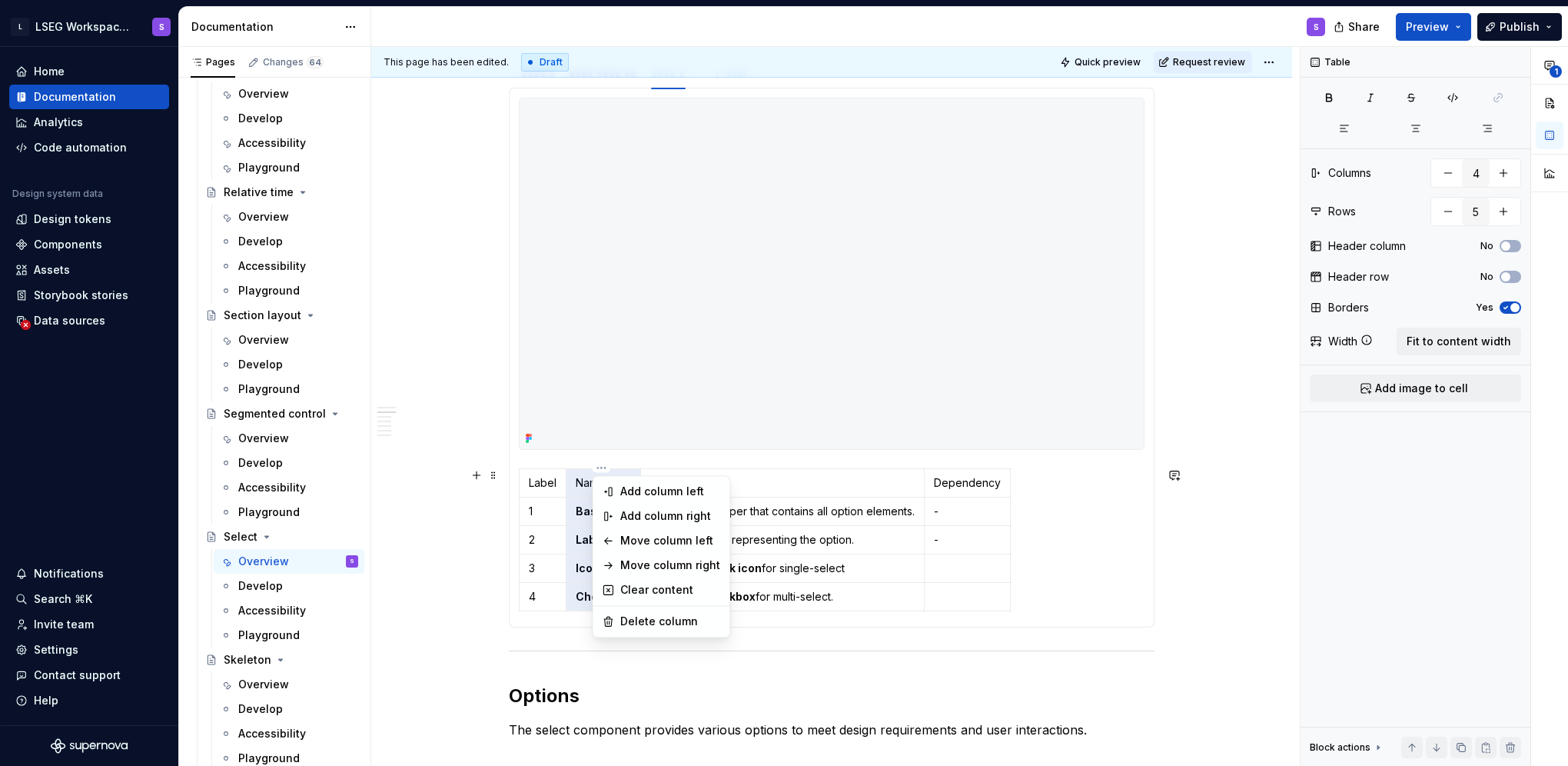
click at [1338, 98] on div "**********" at bounding box center [1434, 406] width 267 height 719
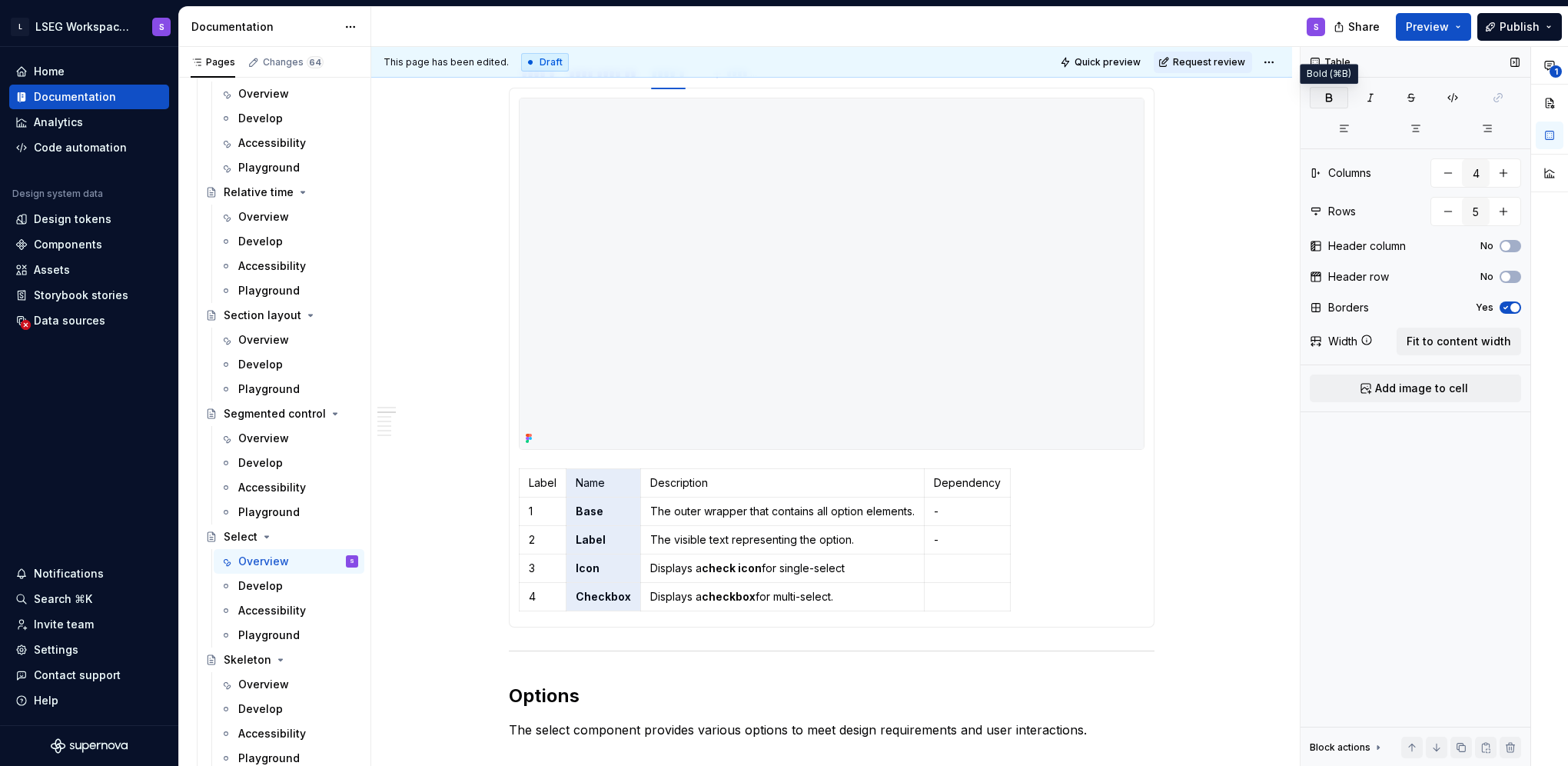
click at [1334, 97] on icon "button" at bounding box center [1329, 98] width 12 height 12
click at [1513, 281] on button "No" at bounding box center [1510, 277] width 21 height 12
click at [940, 526] on td "-" at bounding box center [969, 539] width 89 height 28
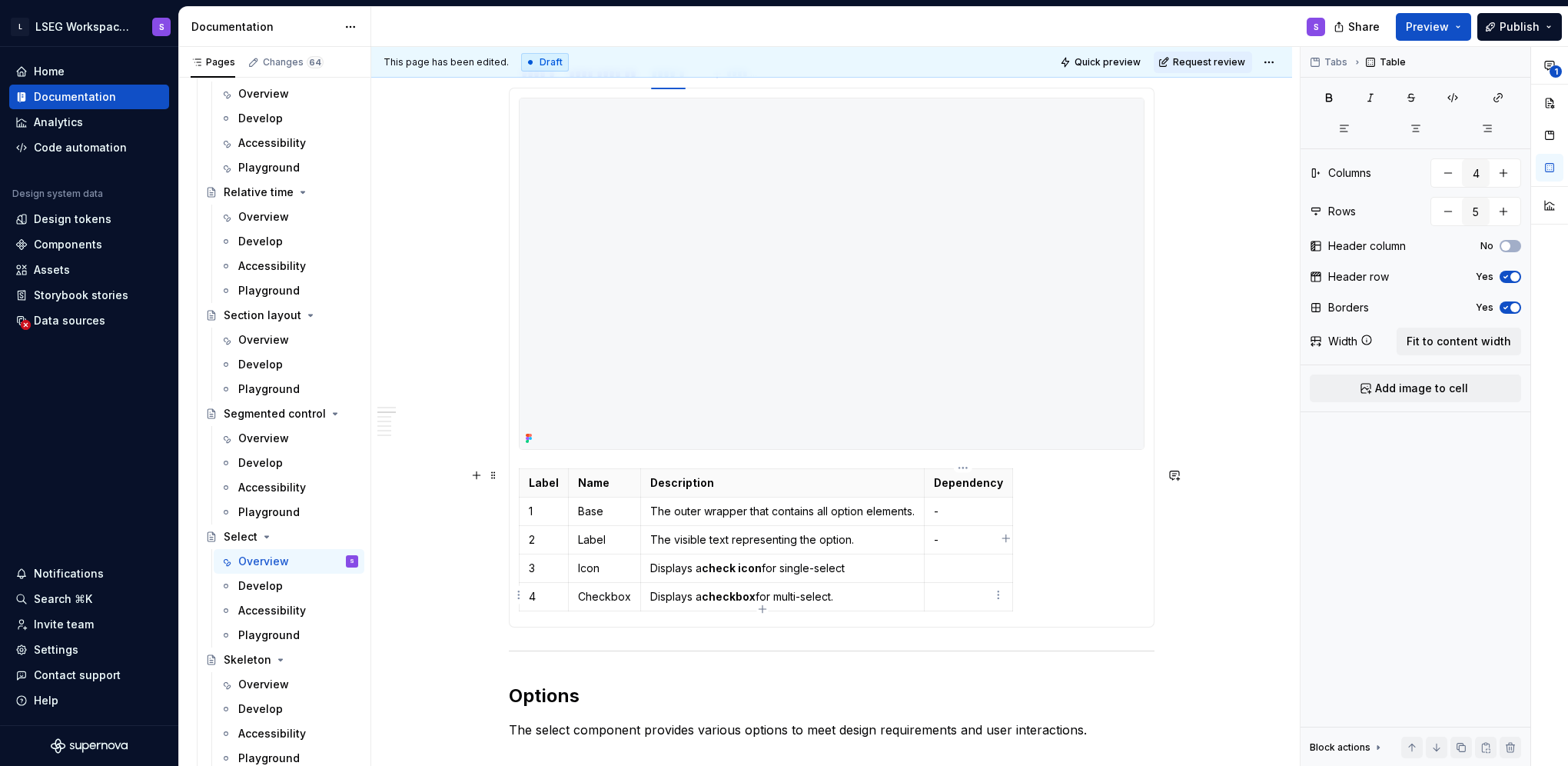
click at [960, 586] on td at bounding box center [969, 596] width 89 height 28
click at [1072, 573] on button "button" at bounding box center [1075, 568] width 21 height 21
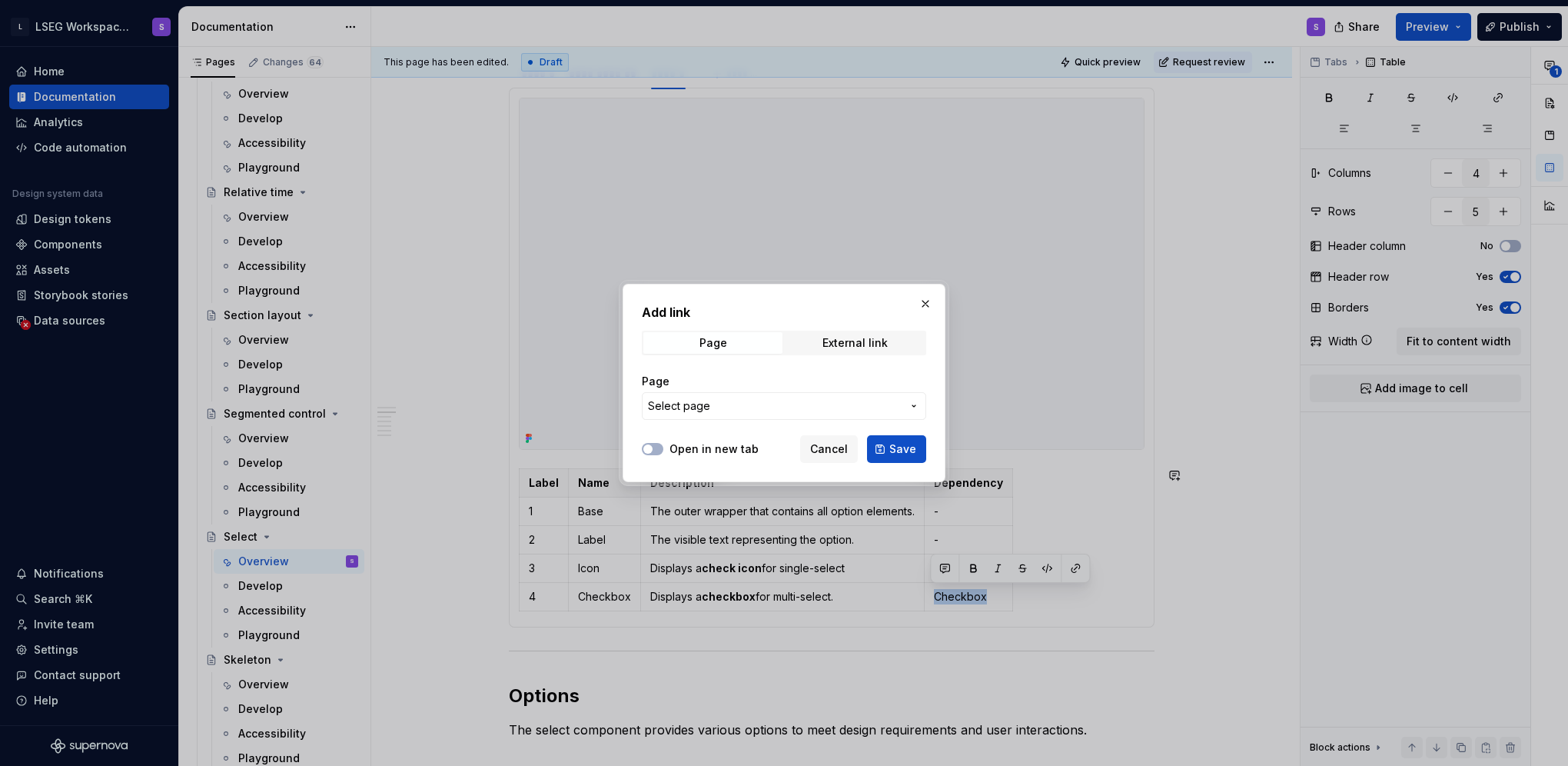
click at [744, 412] on span "Select page" at bounding box center [774, 405] width 254 height 15
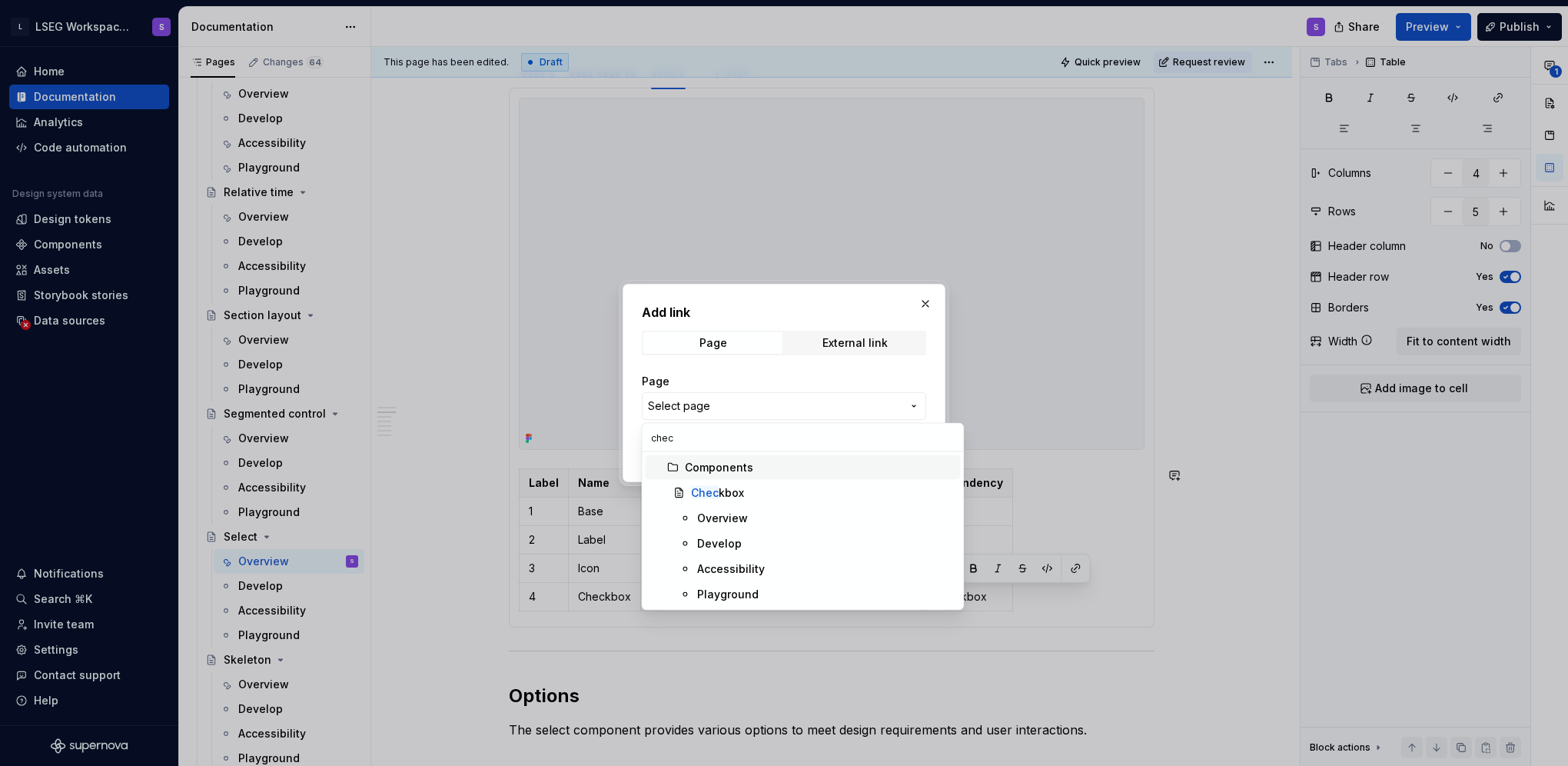
type input "check"
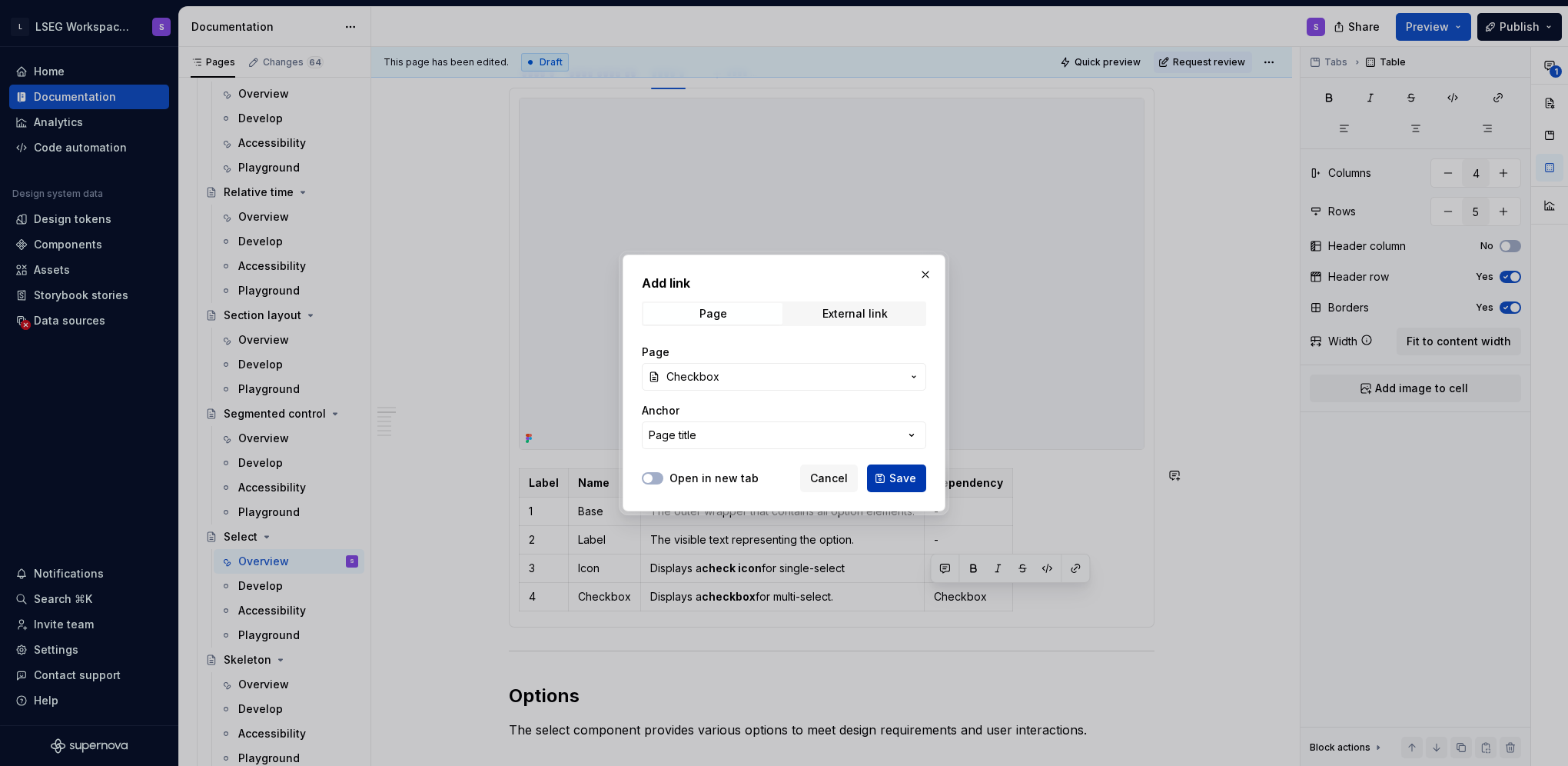
click at [882, 475] on button "Save" at bounding box center [896, 478] width 59 height 27
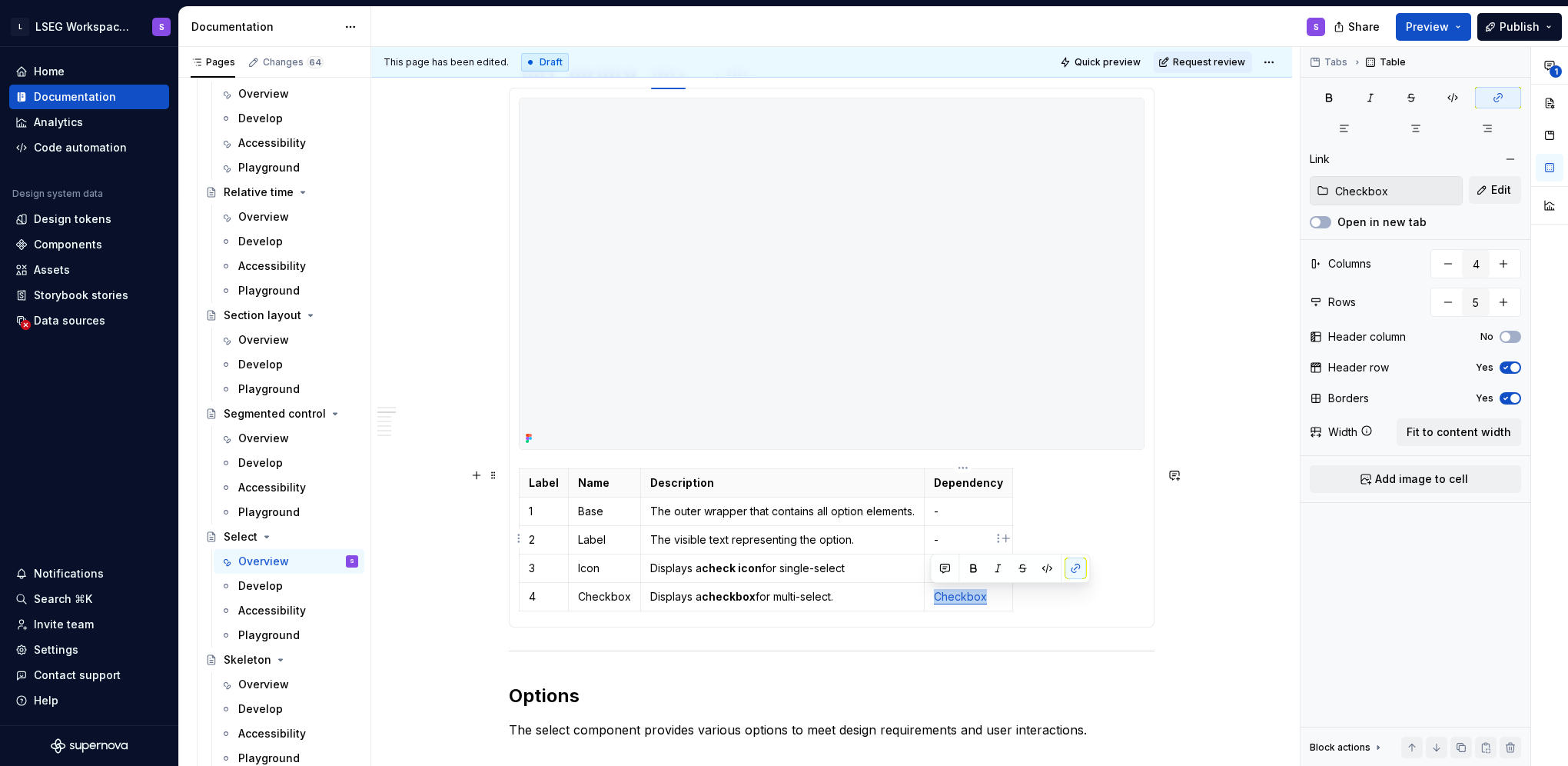
click at [961, 532] on p "-" at bounding box center [968, 539] width 69 height 15
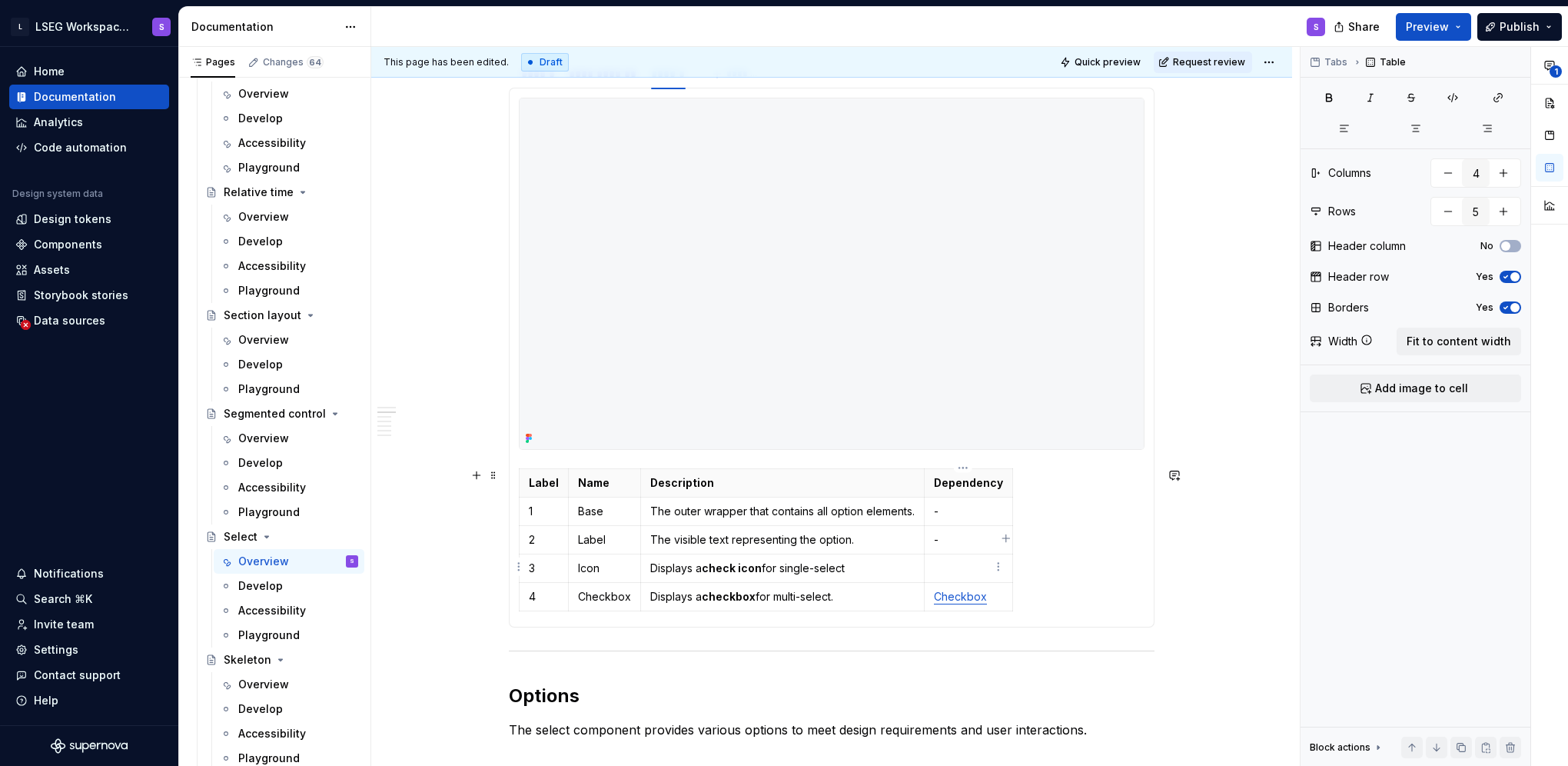
click at [958, 563] on p at bounding box center [968, 567] width 69 height 15
click at [1074, 538] on button "button" at bounding box center [1075, 540] width 21 height 21
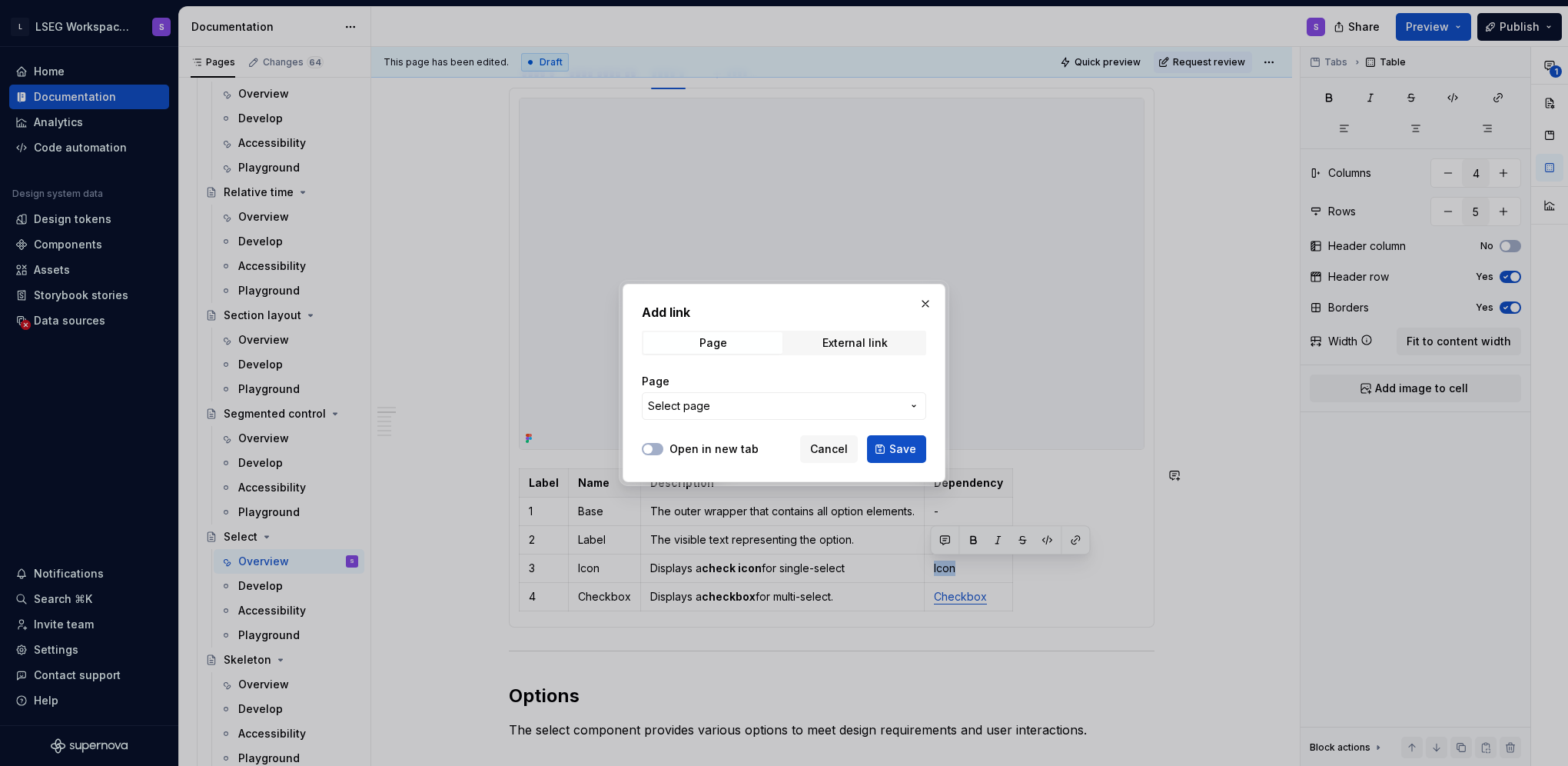
click at [787, 413] on button "Select page" at bounding box center [784, 405] width 285 height 27
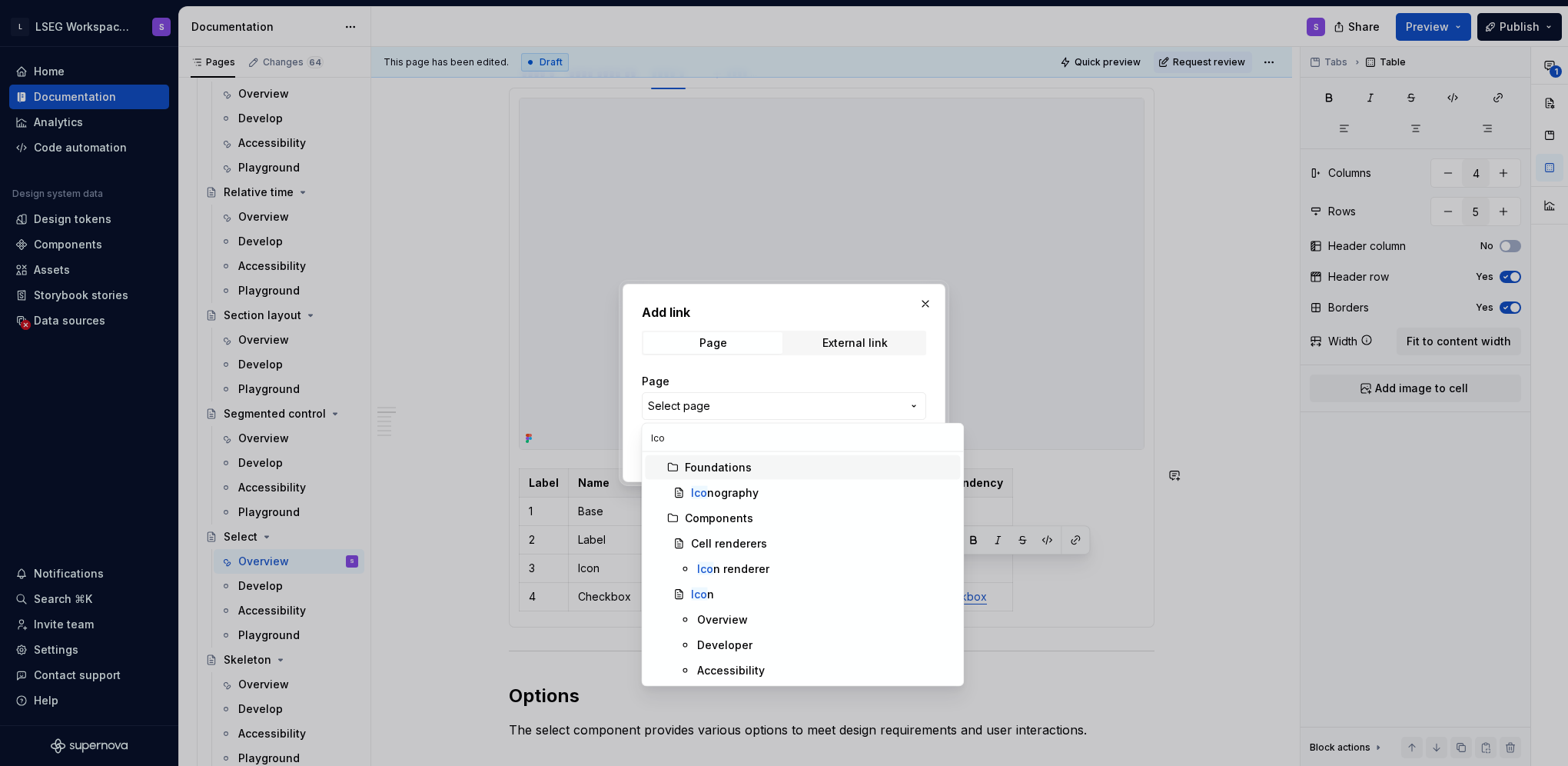
type input "Icon"
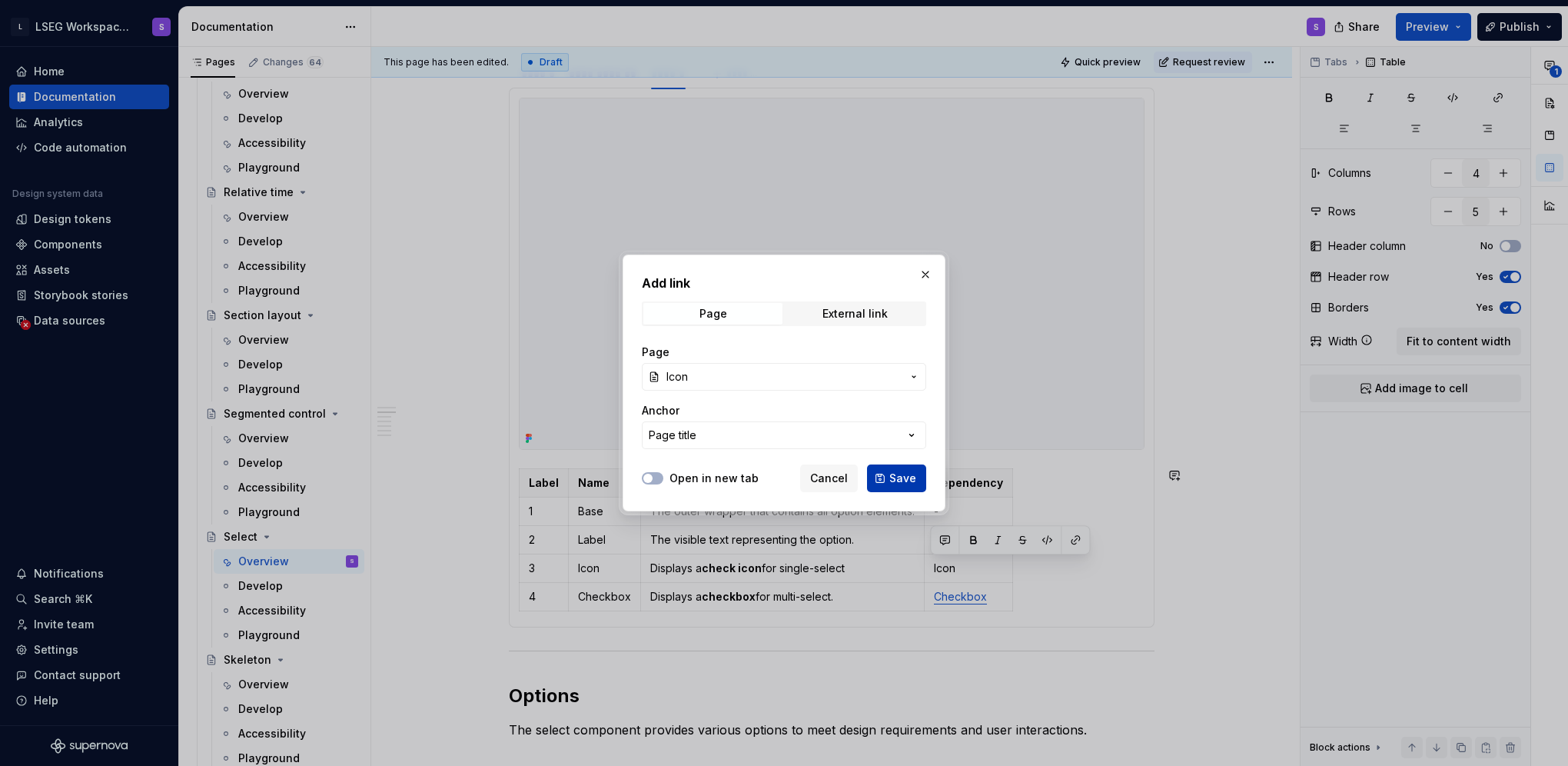
click at [886, 475] on button "Save" at bounding box center [896, 478] width 59 height 27
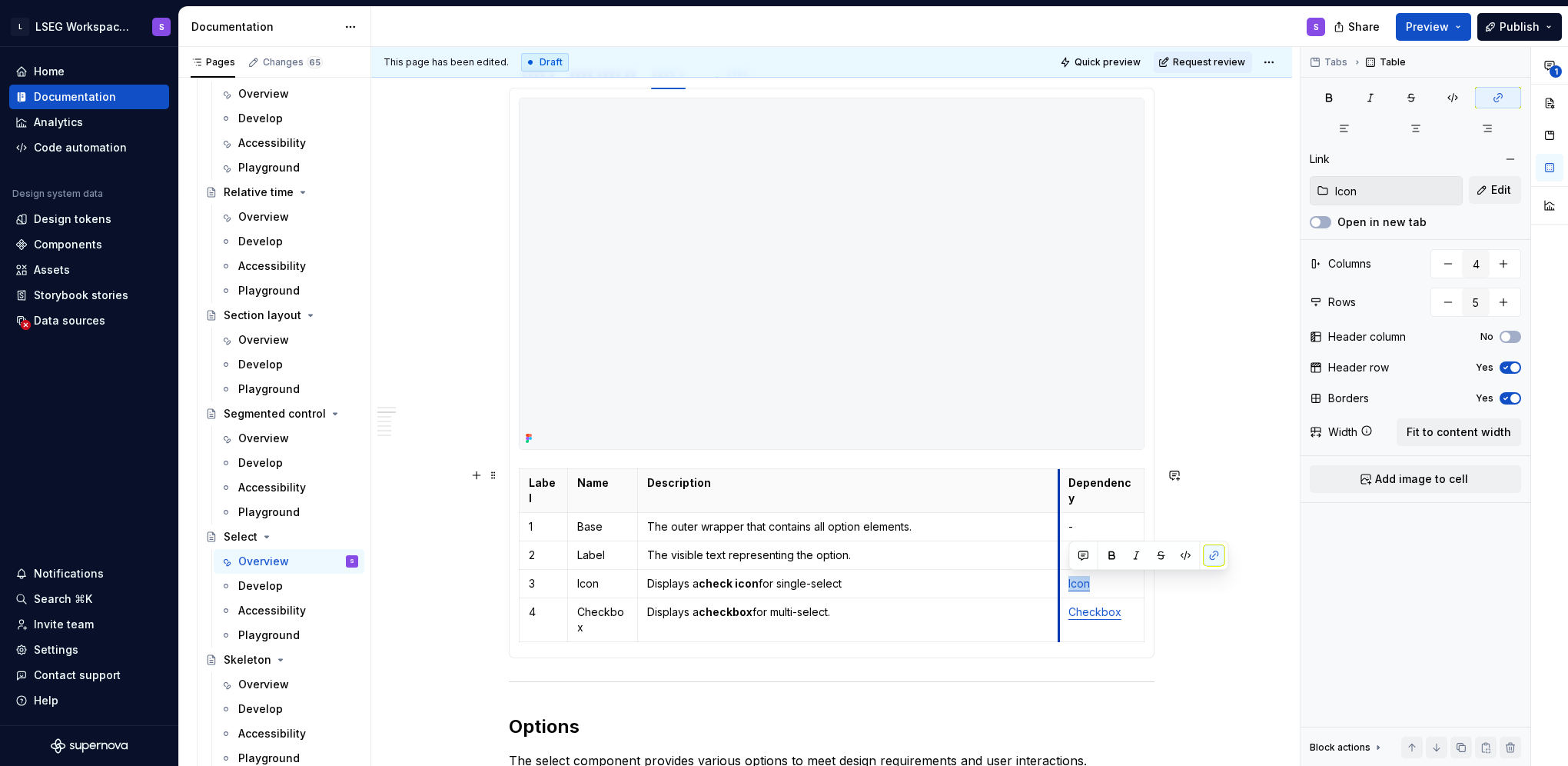
drag, startPoint x: 926, startPoint y: 487, endPoint x: 1056, endPoint y: 482, distance: 130.1
click at [928, 541] on td "The visible text representing the option." at bounding box center [847, 555] width 421 height 28
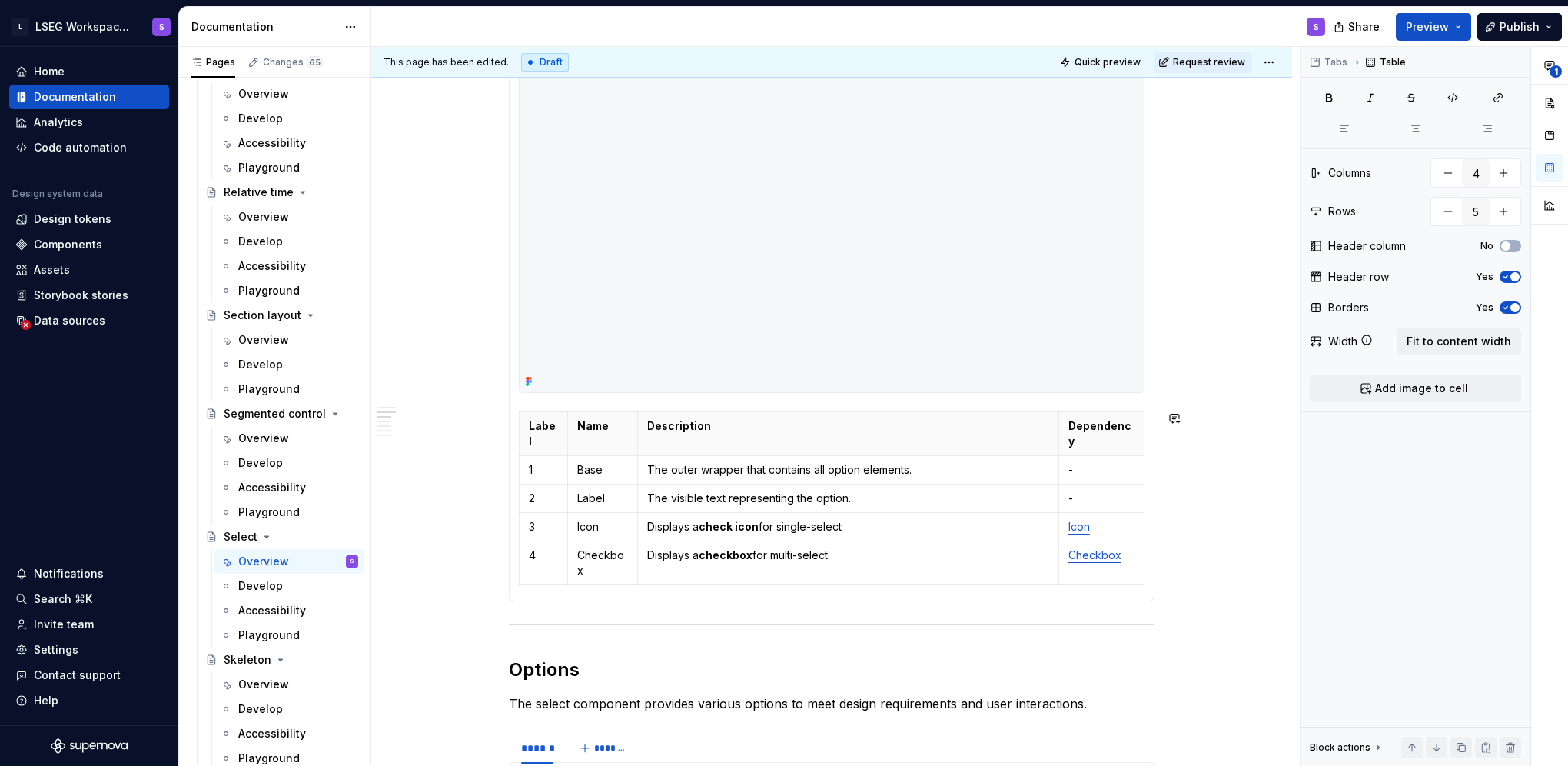
scroll to position [769, 0]
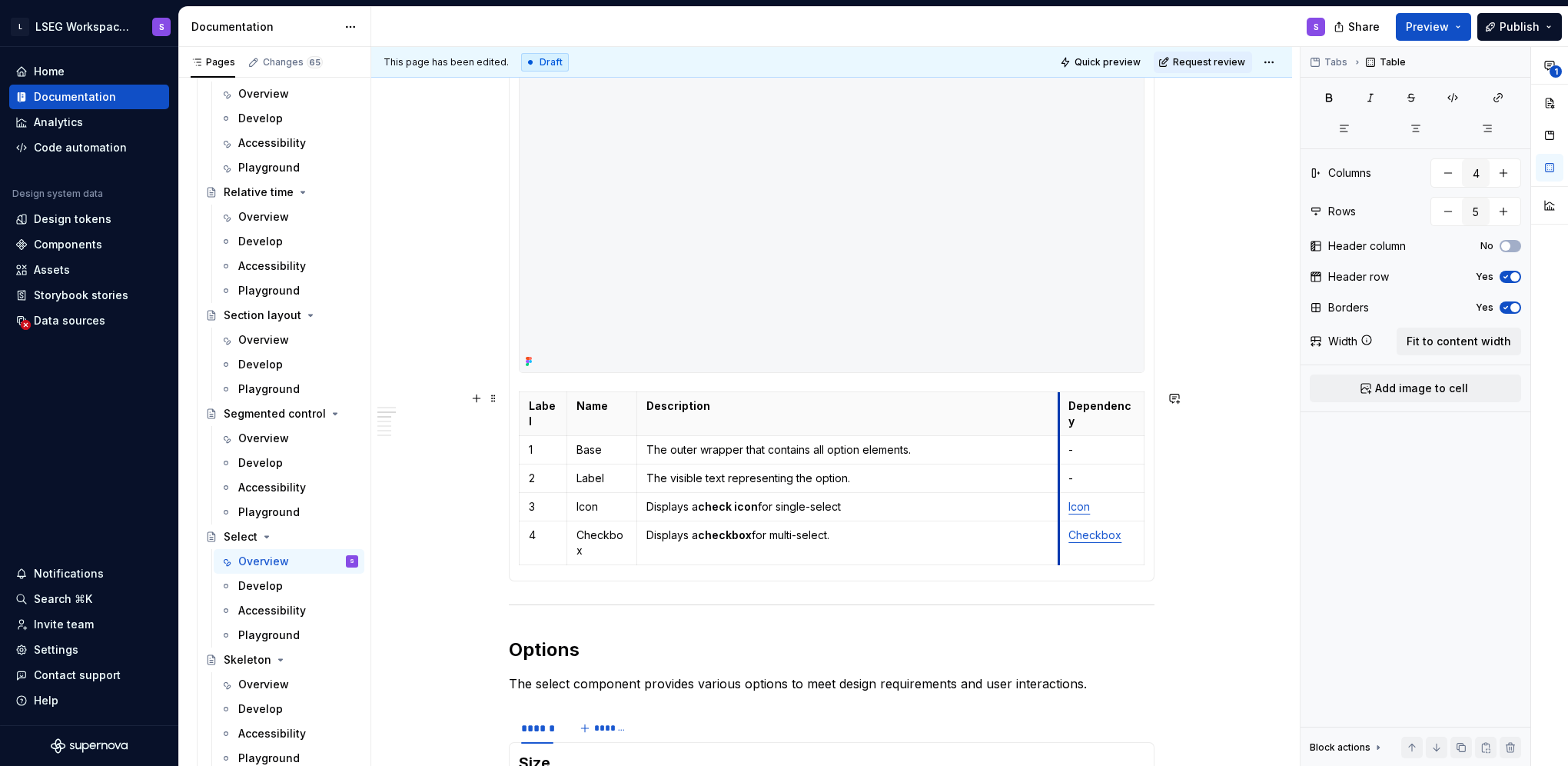
click at [1059, 413] on th "Dependency" at bounding box center [1101, 413] width 85 height 44
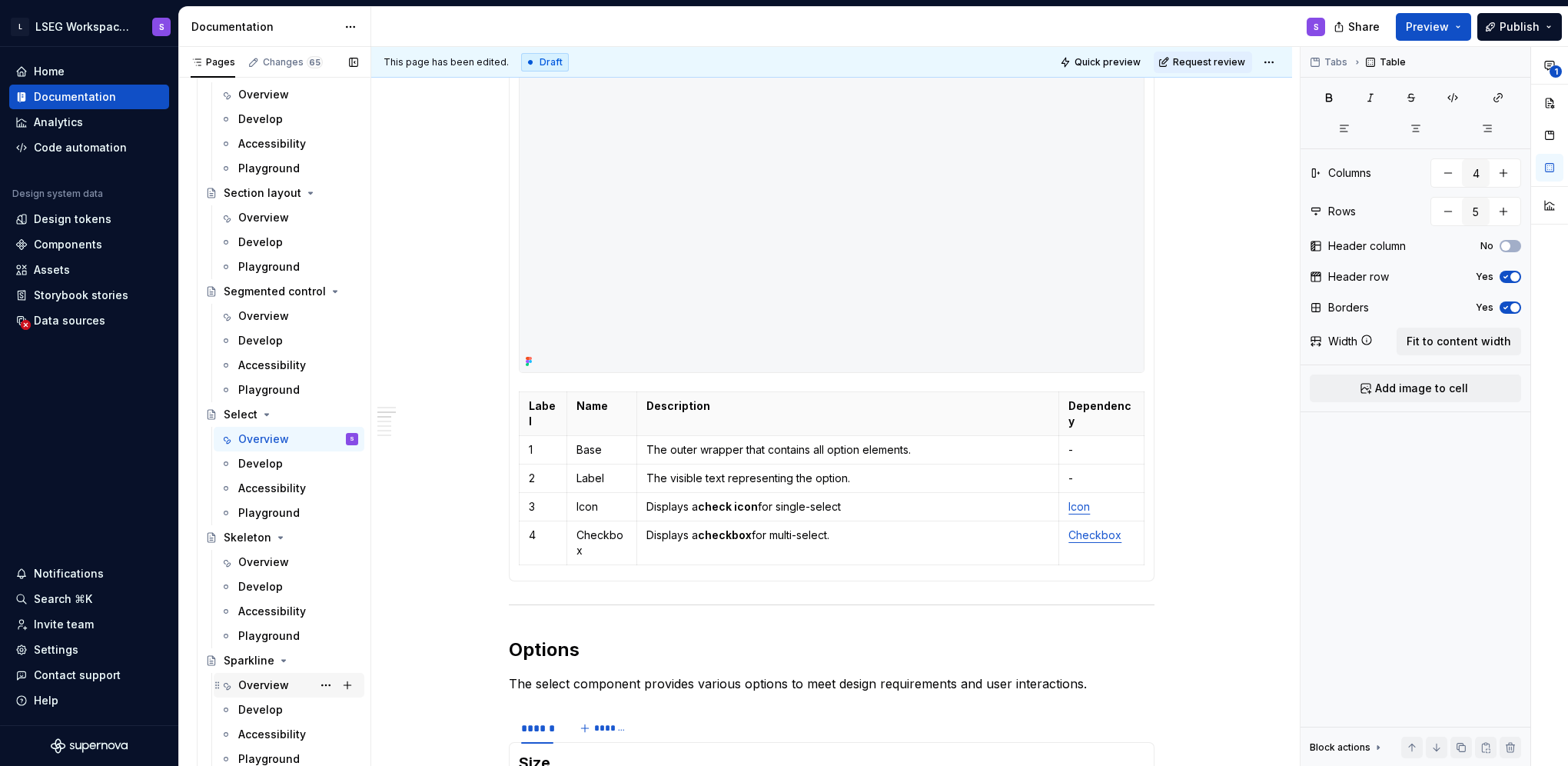
scroll to position [5994, 0]
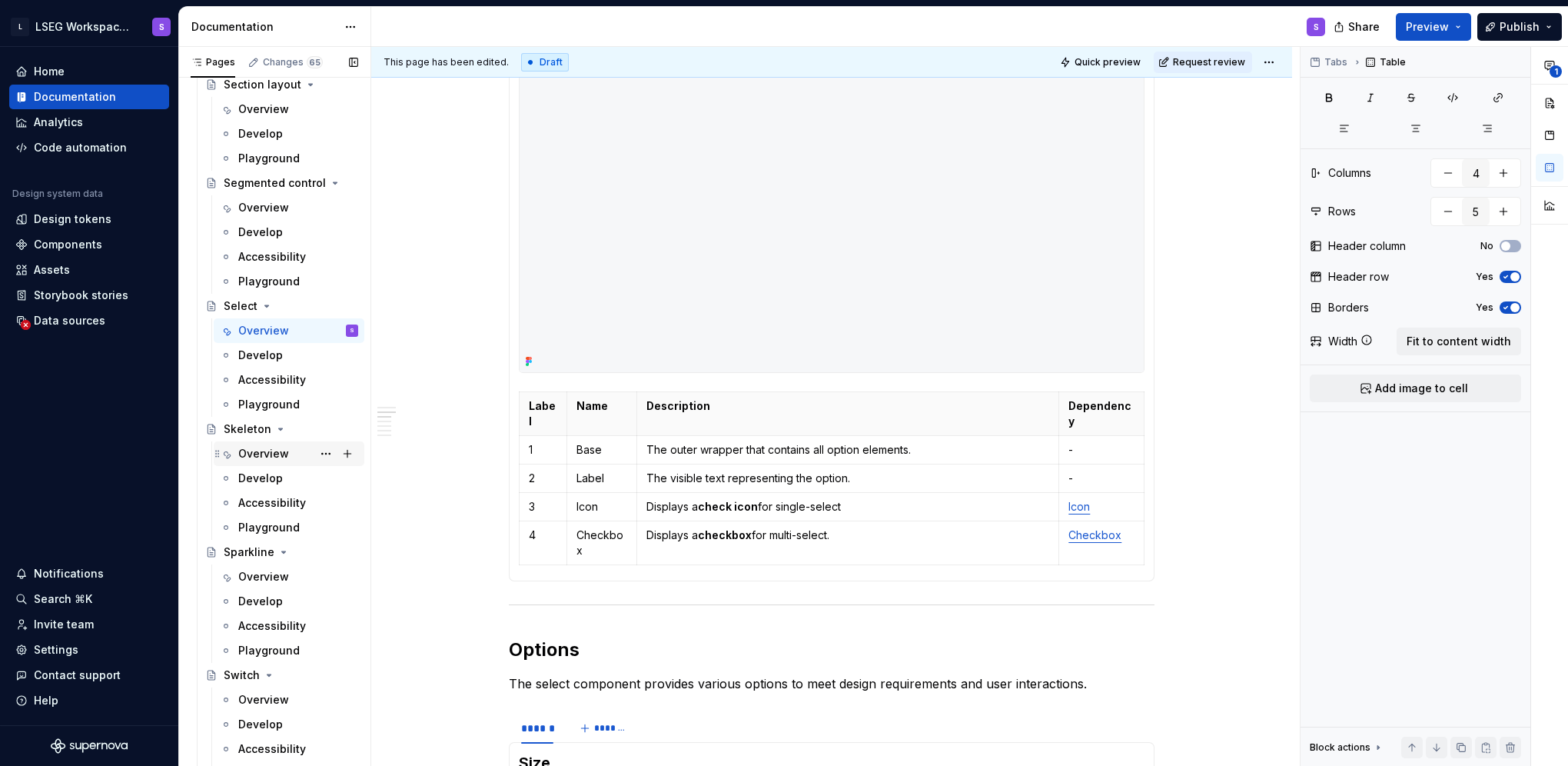
drag, startPoint x: 260, startPoint y: 456, endPoint x: 232, endPoint y: 514, distance: 64.4
click at [260, 456] on div "Overview" at bounding box center [264, 453] width 51 height 15
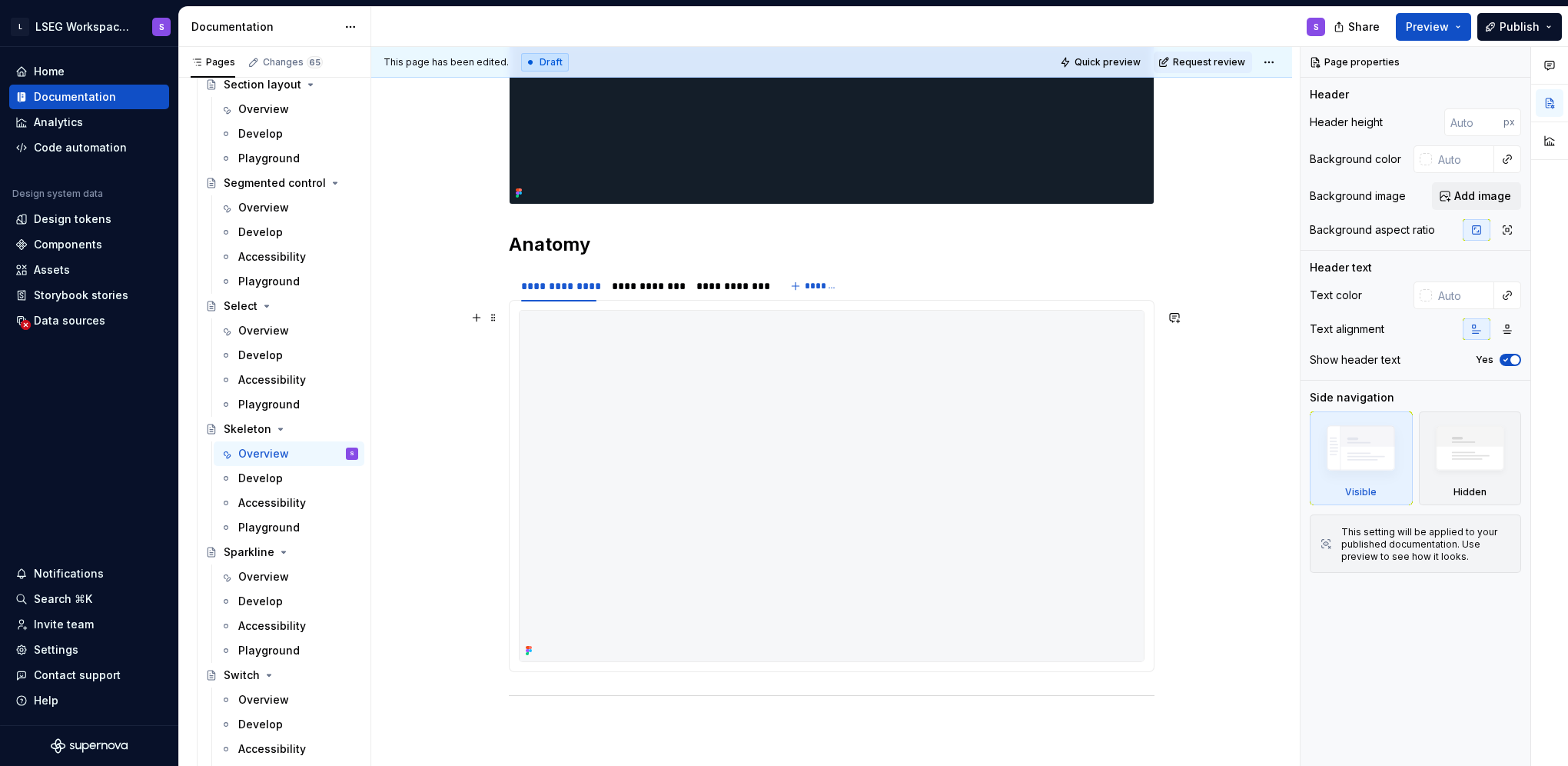
scroll to position [538, 0]
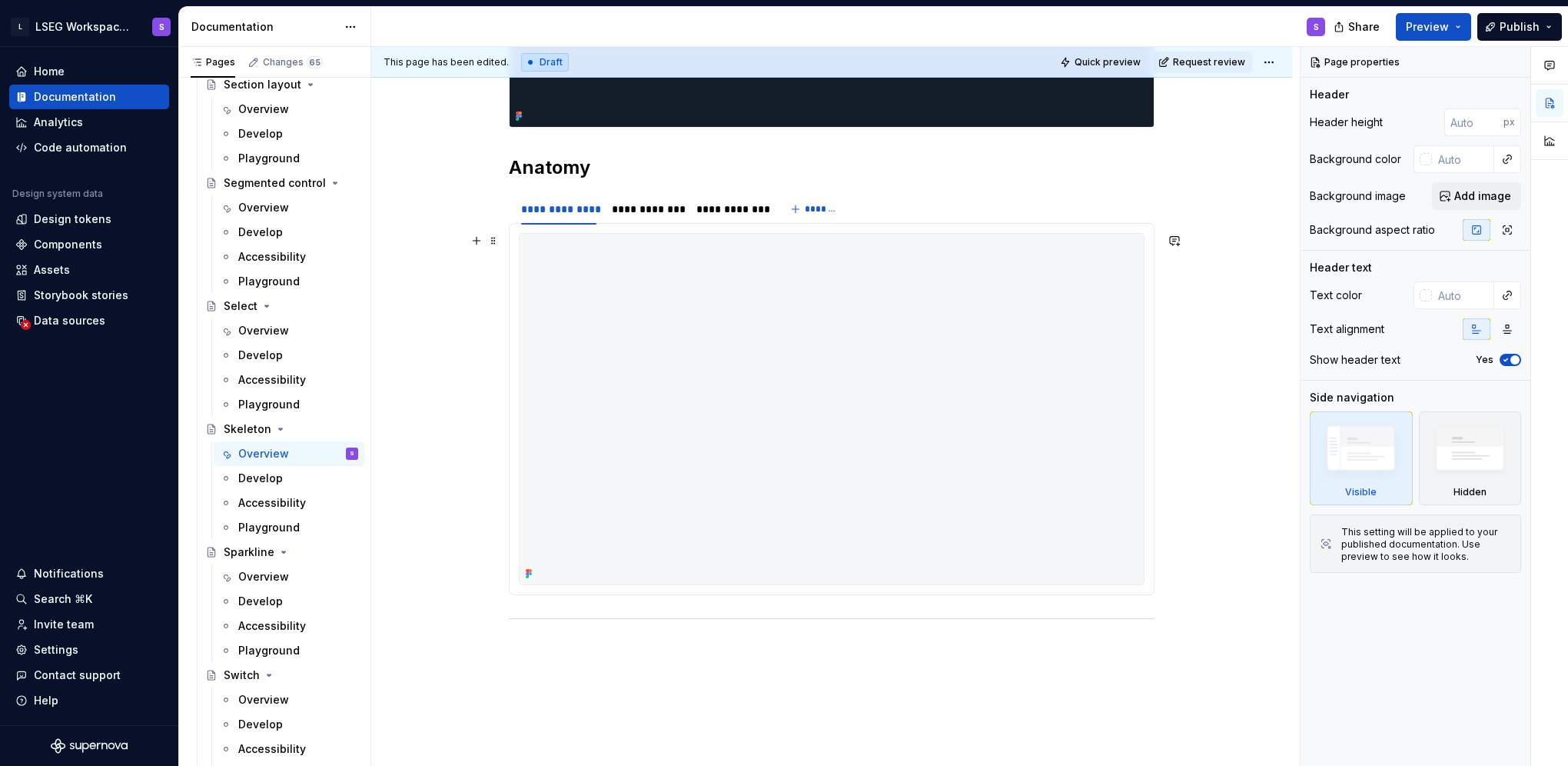
click at [880, 471] on img at bounding box center [831, 409] width 624 height 351
type textarea "*"
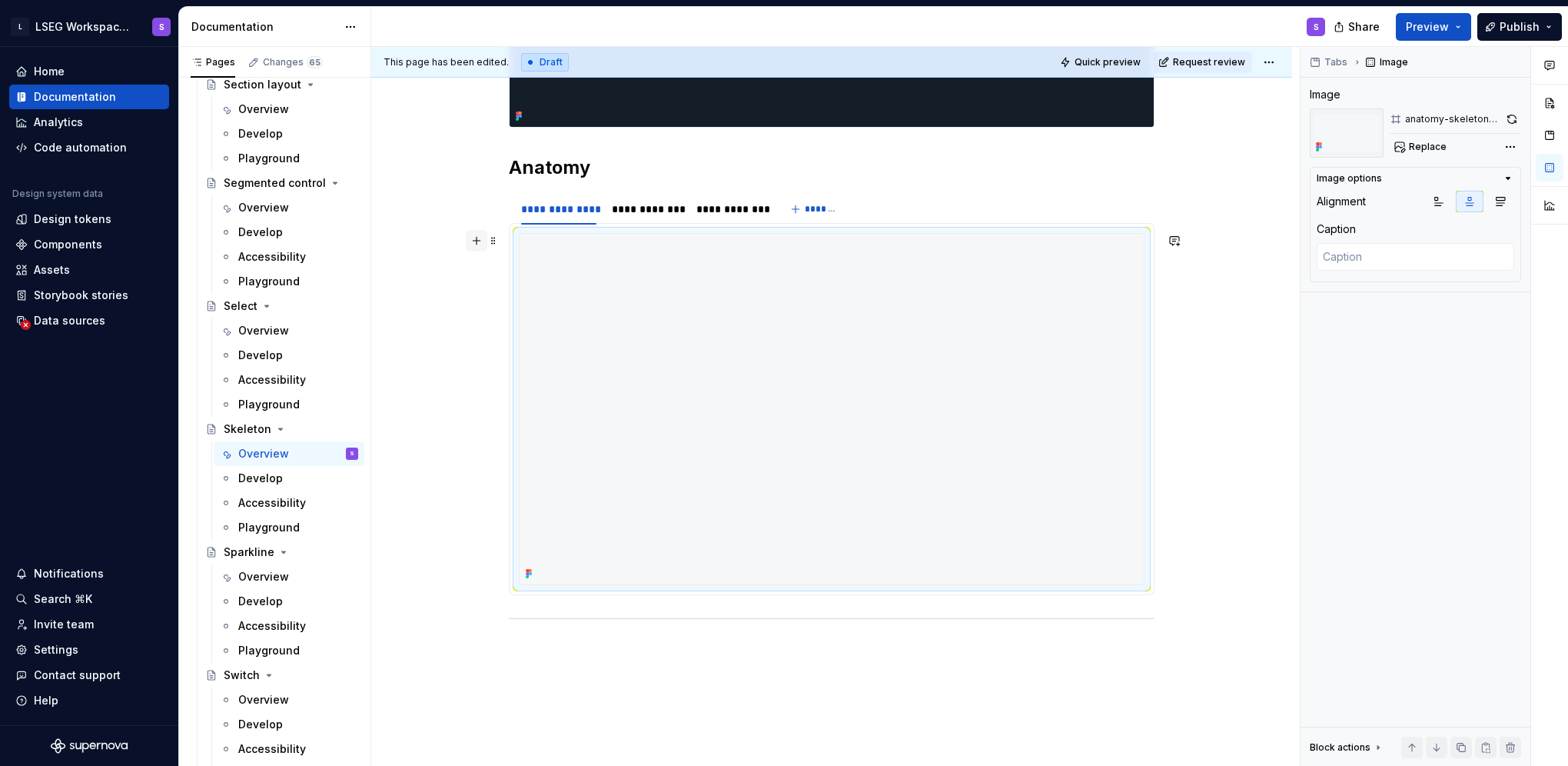
click at [480, 236] on button "button" at bounding box center [476, 240] width 21 height 21
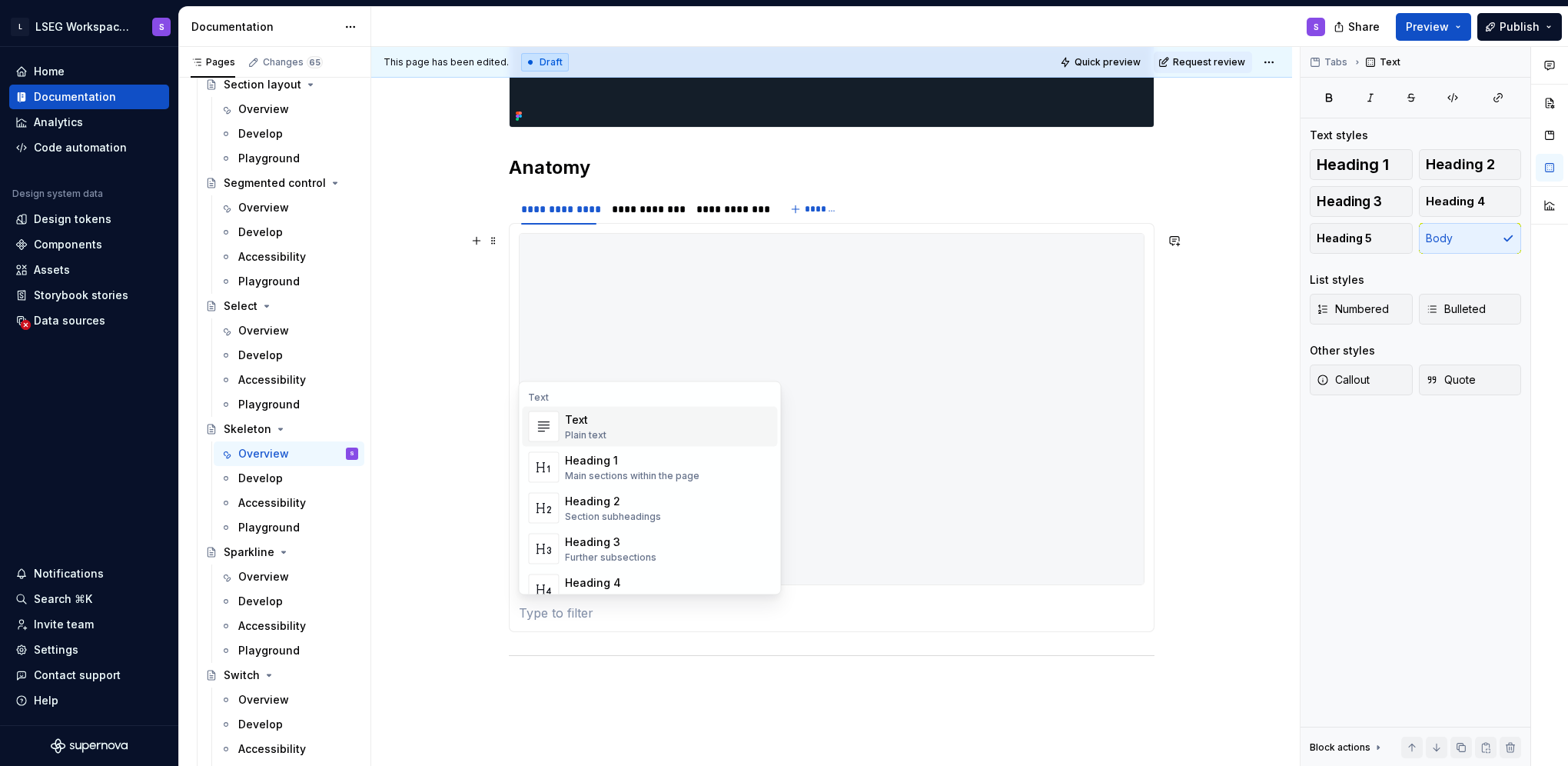
paste div
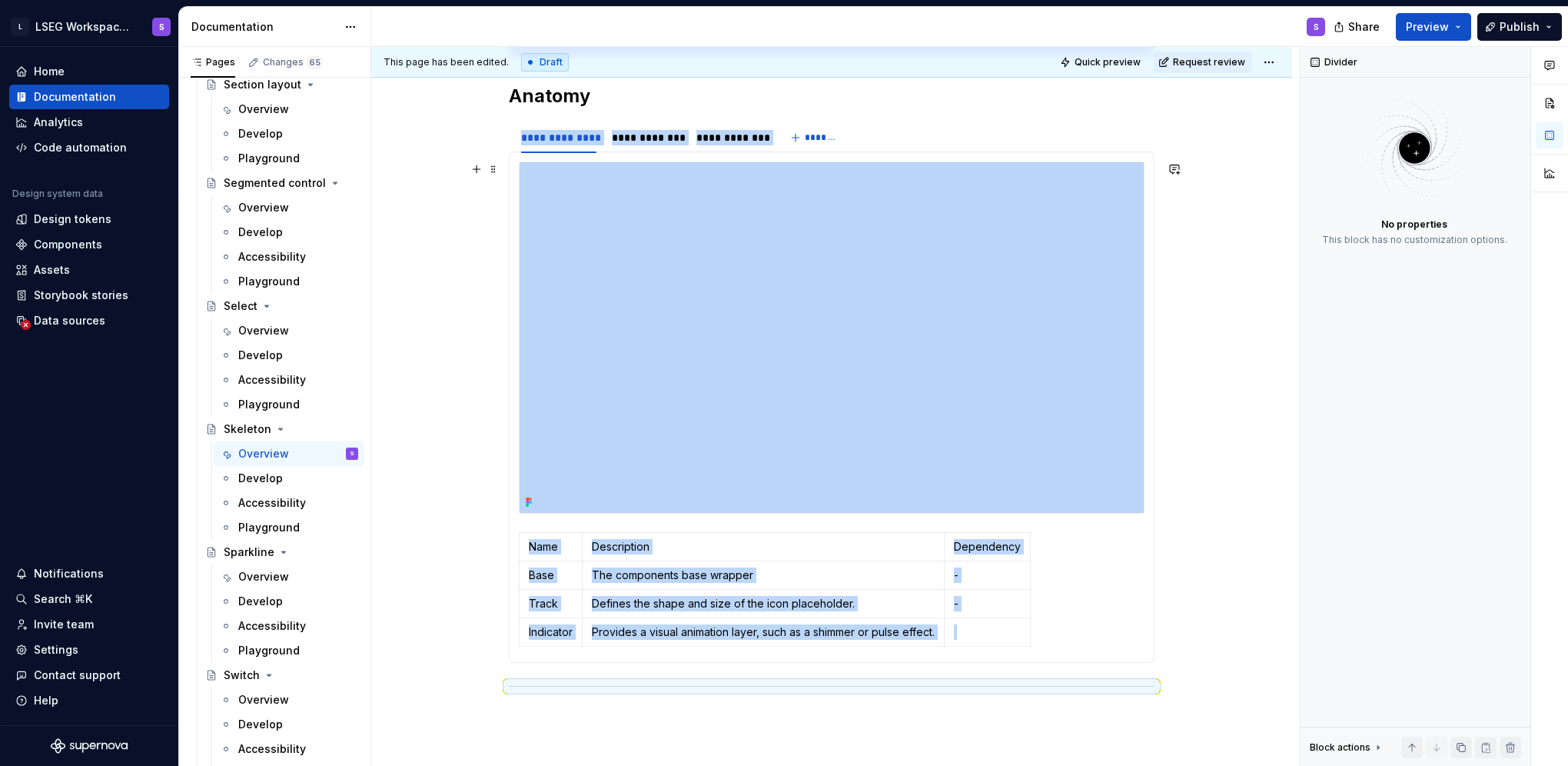
scroll to position [692, 0]
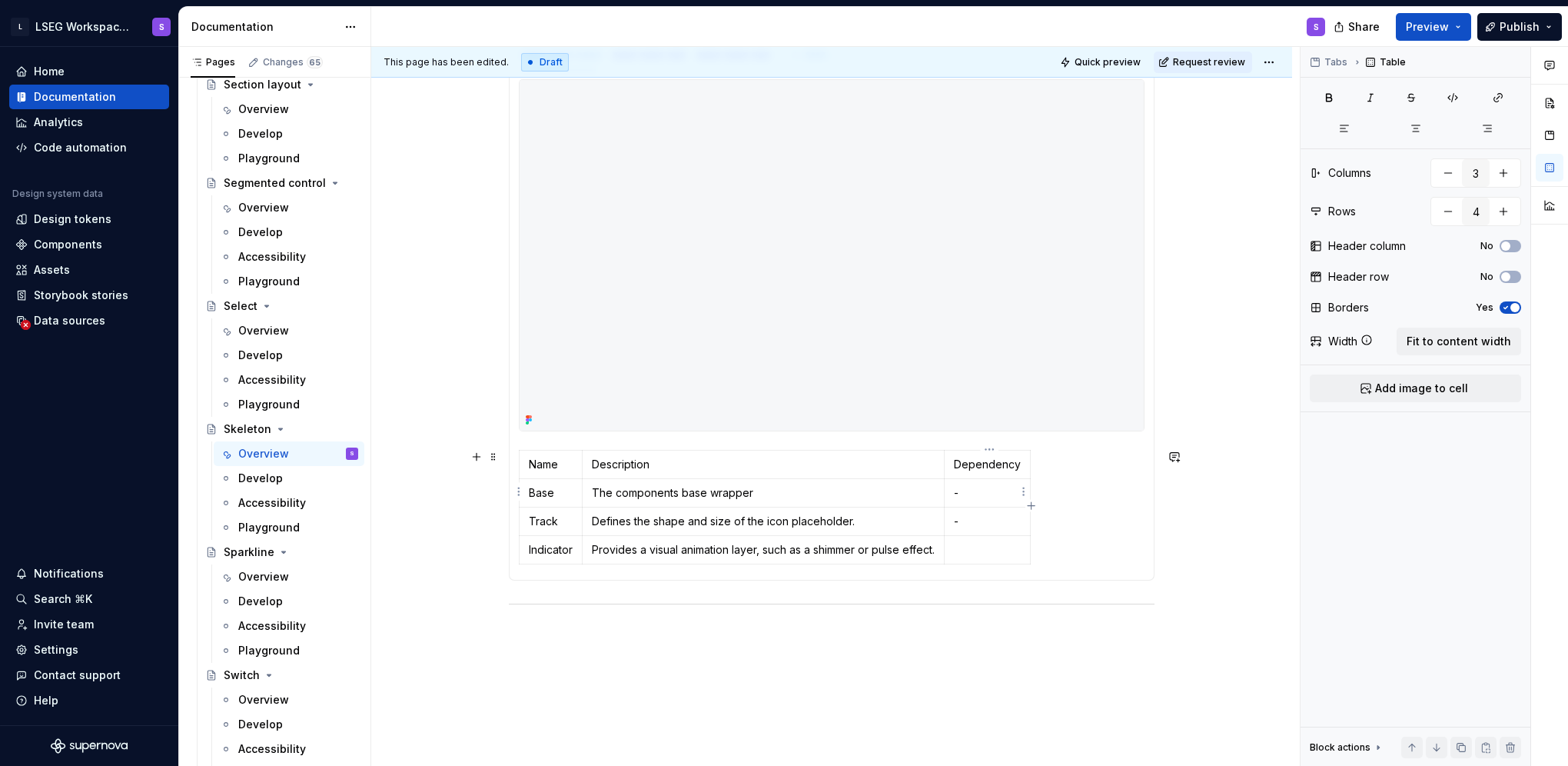
click at [993, 499] on p "-" at bounding box center [987, 492] width 67 height 15
click at [551, 449] on html "L LSEG Workspace Design System S Home Documentation Analytics Code automation D…" at bounding box center [784, 383] width 1568 height 766
click at [591, 474] on div "Add column left" at bounding box center [621, 472] width 100 height 15
type input "4"
click at [600, 453] on html "L LSEG Workspace Design System S Home Documentation Analytics Code automation D…" at bounding box center [784, 383] width 1568 height 766
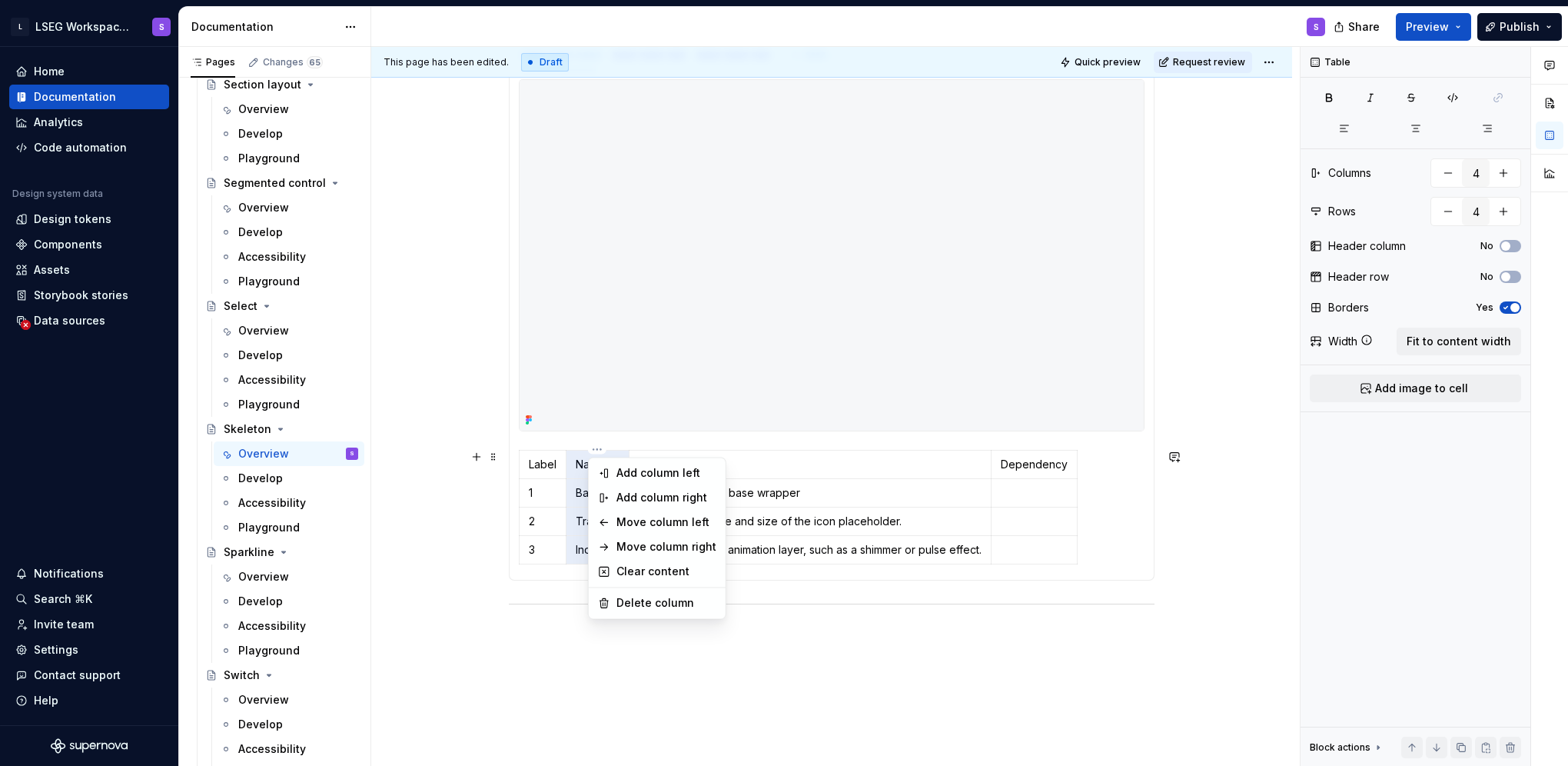
click at [1513, 277] on div "Comments Open comments No comments yet Select ‘Comment’ from the block context …" at bounding box center [1434, 406] width 267 height 719
click at [1513, 277] on button "No" at bounding box center [1510, 277] width 21 height 12
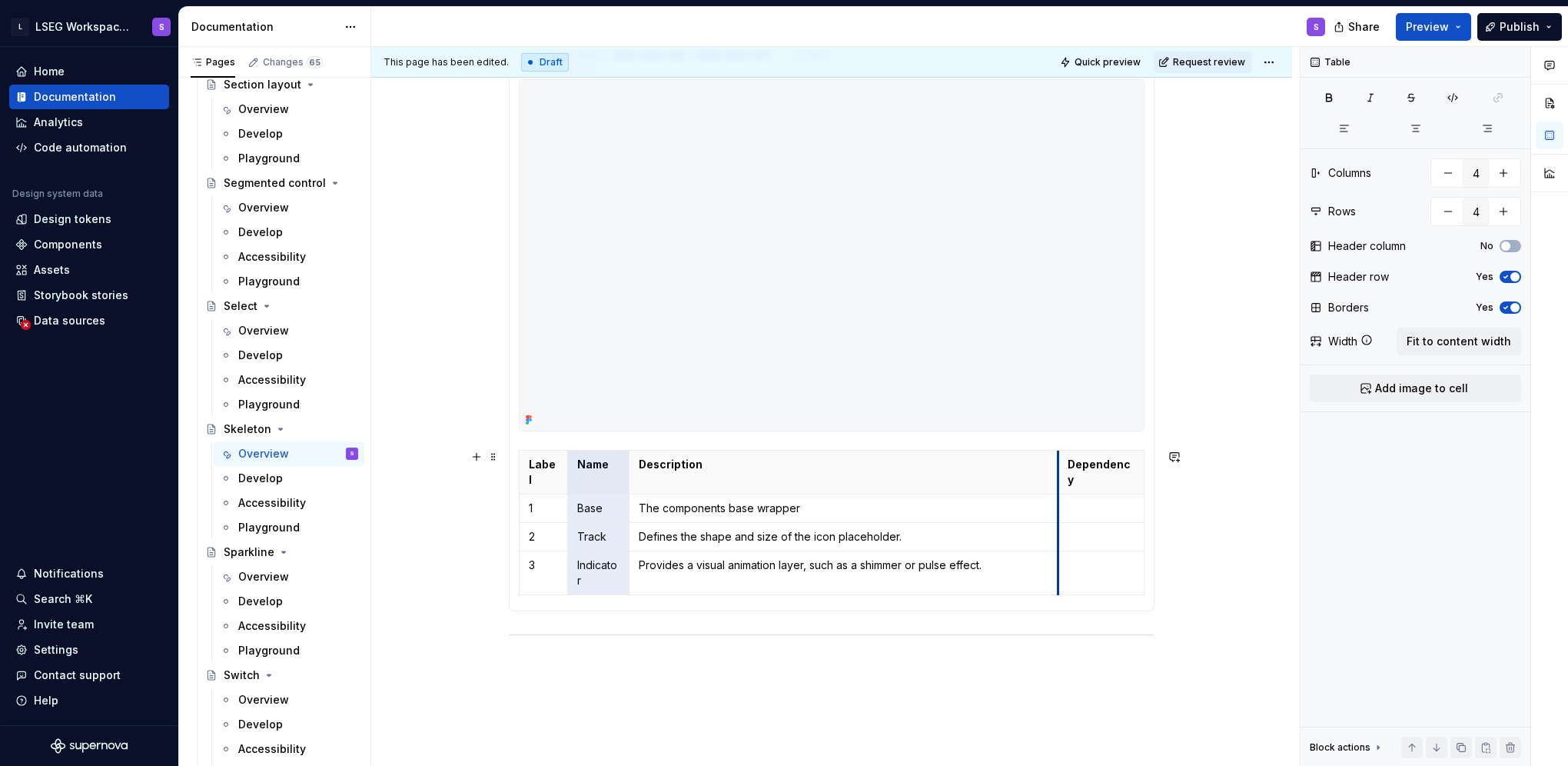
drag, startPoint x: 994, startPoint y: 458, endPoint x: 1057, endPoint y: 463, distance: 63.2
click at [1057, 463] on tr "Label Name Description Dependency" at bounding box center [831, 472] width 625 height 44
click at [877, 467] on p "Description" at bounding box center [844, 463] width 410 height 15
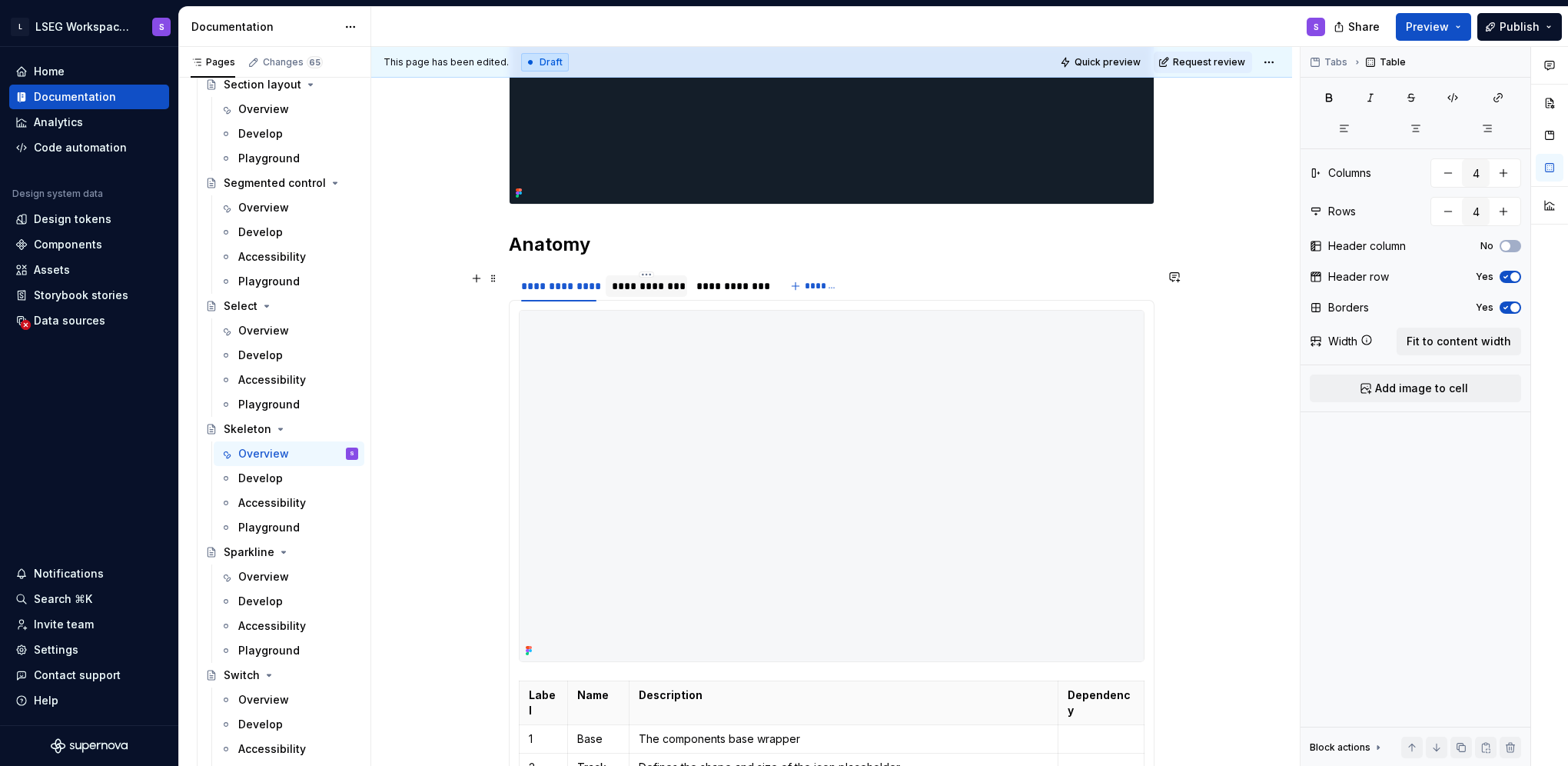
click at [646, 290] on div "**********" at bounding box center [646, 286] width 69 height 15
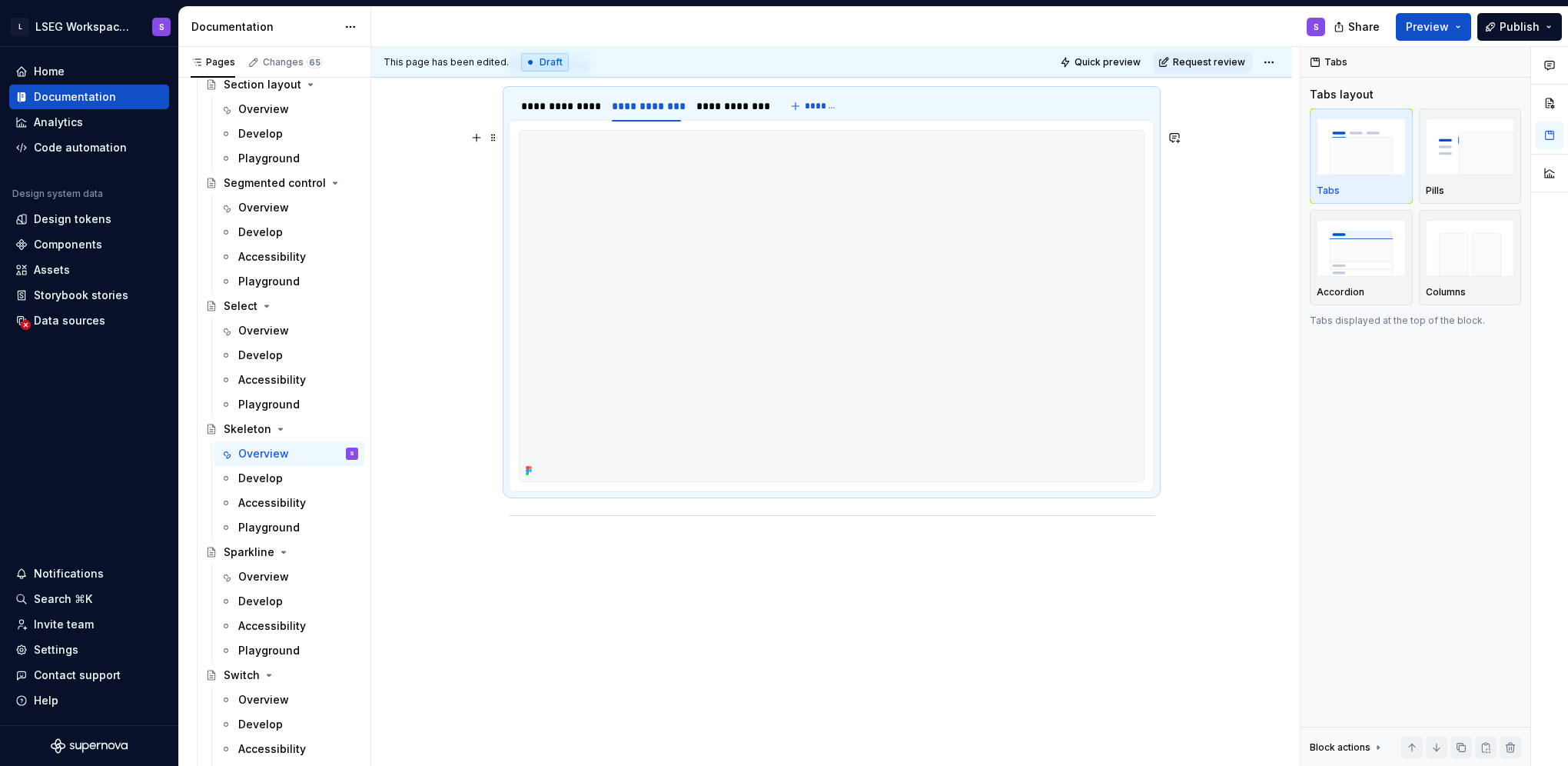
scroll to position [643, 0]
type textarea "*"
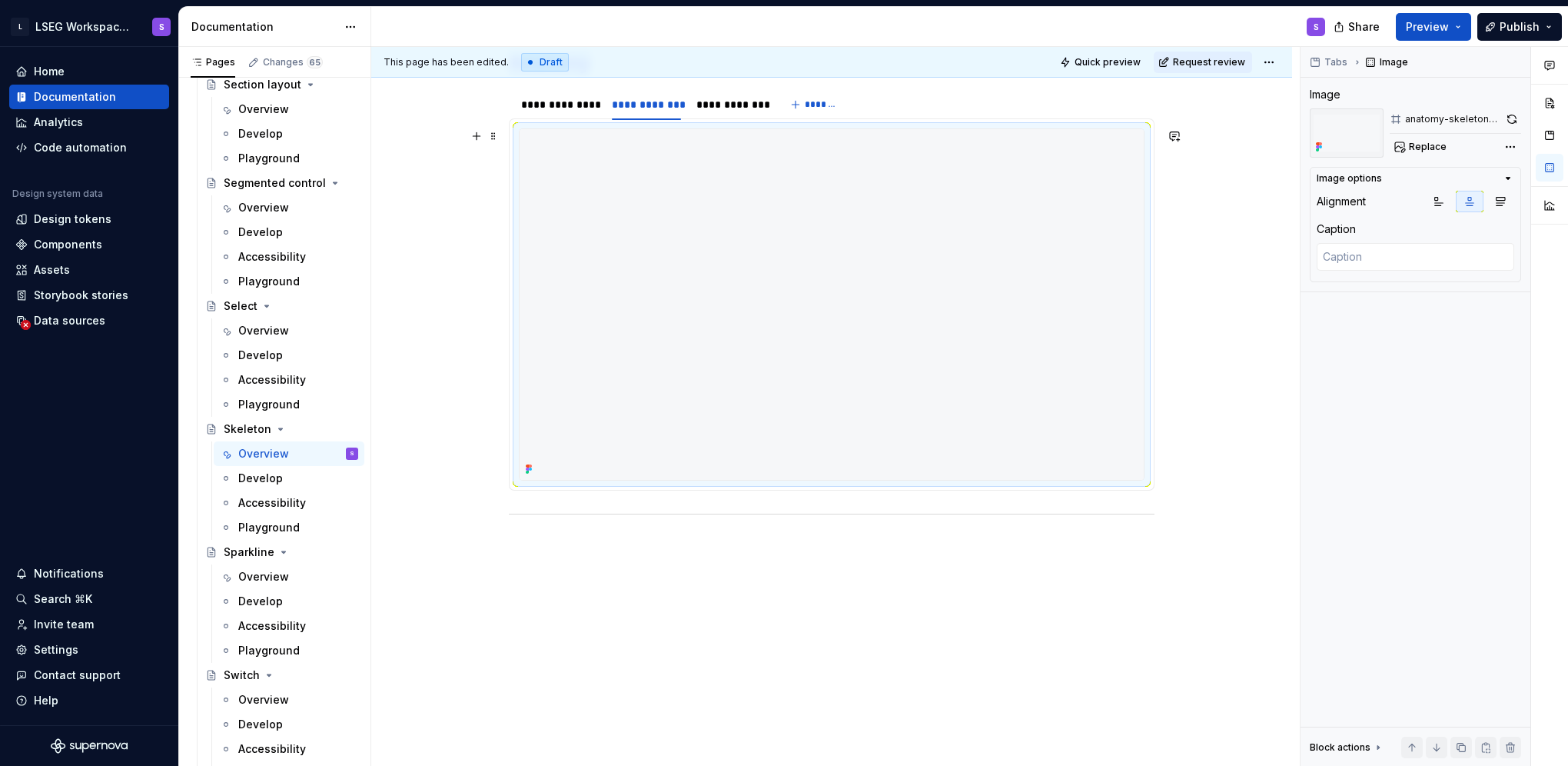
click at [683, 419] on img at bounding box center [831, 304] width 624 height 351
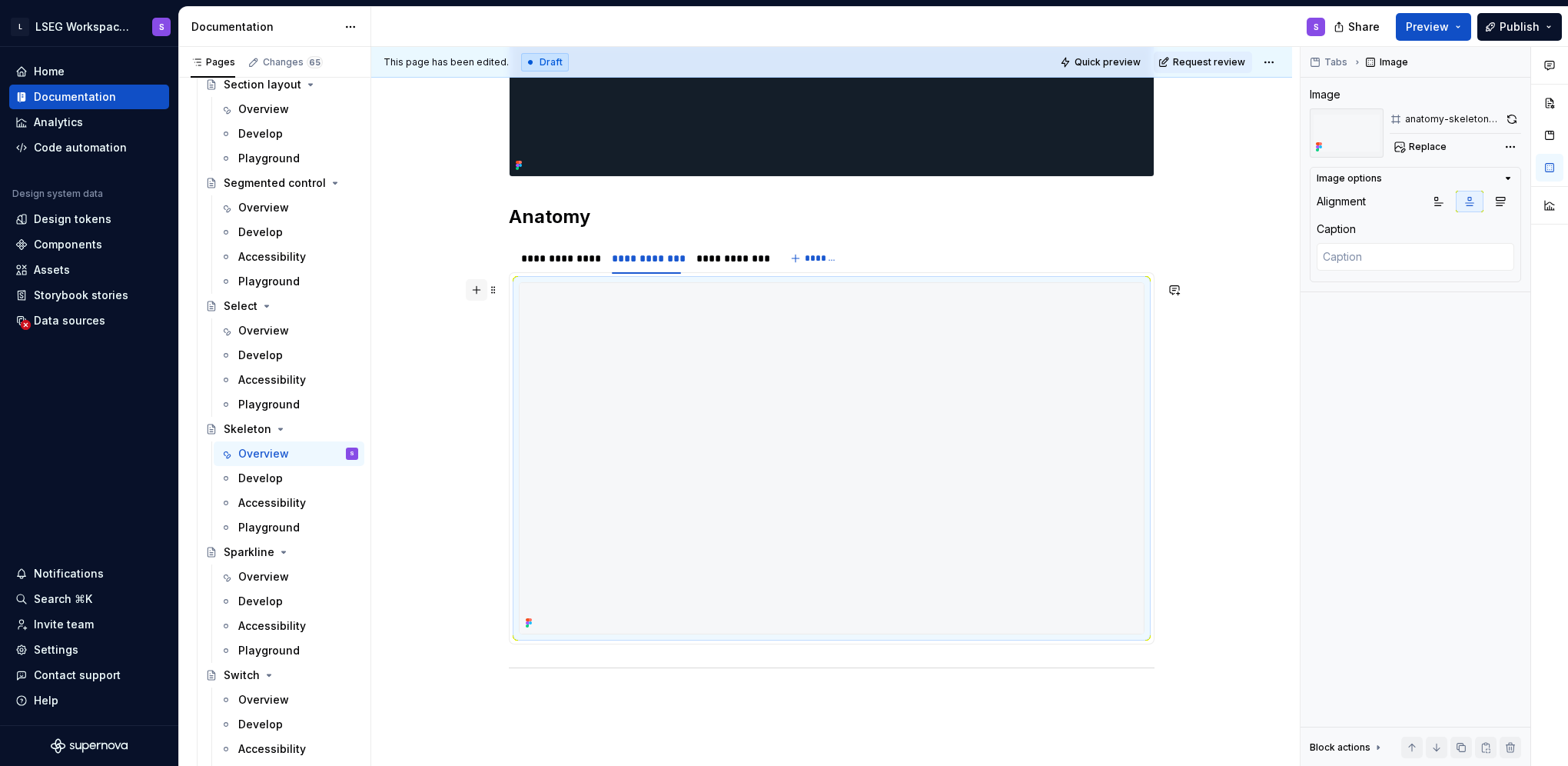
click at [475, 295] on button "button" at bounding box center [476, 289] width 21 height 21
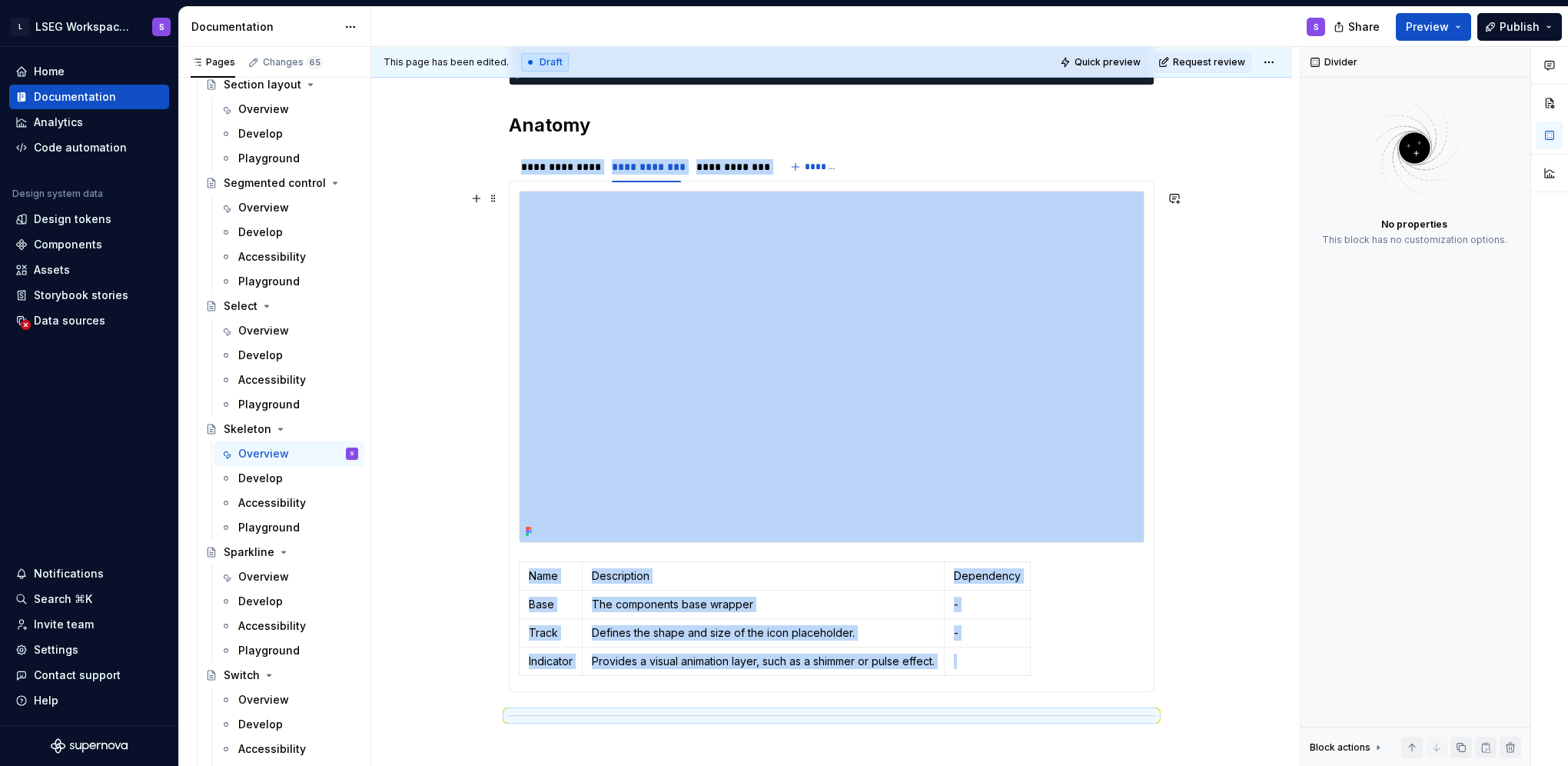
scroll to position [643, 0]
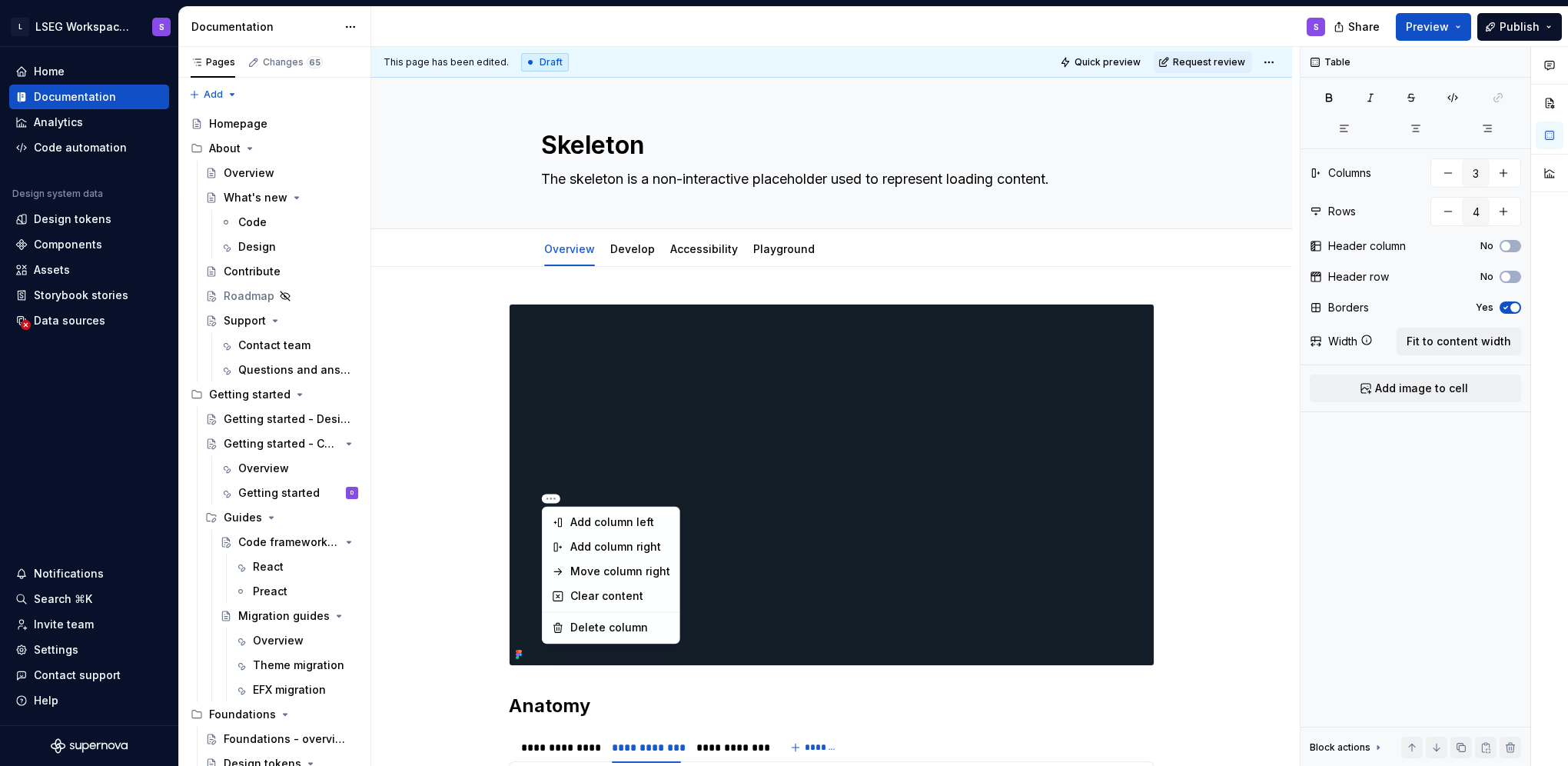
click at [594, 523] on div "Add column left" at bounding box center [621, 522] width 100 height 15
type input "4"
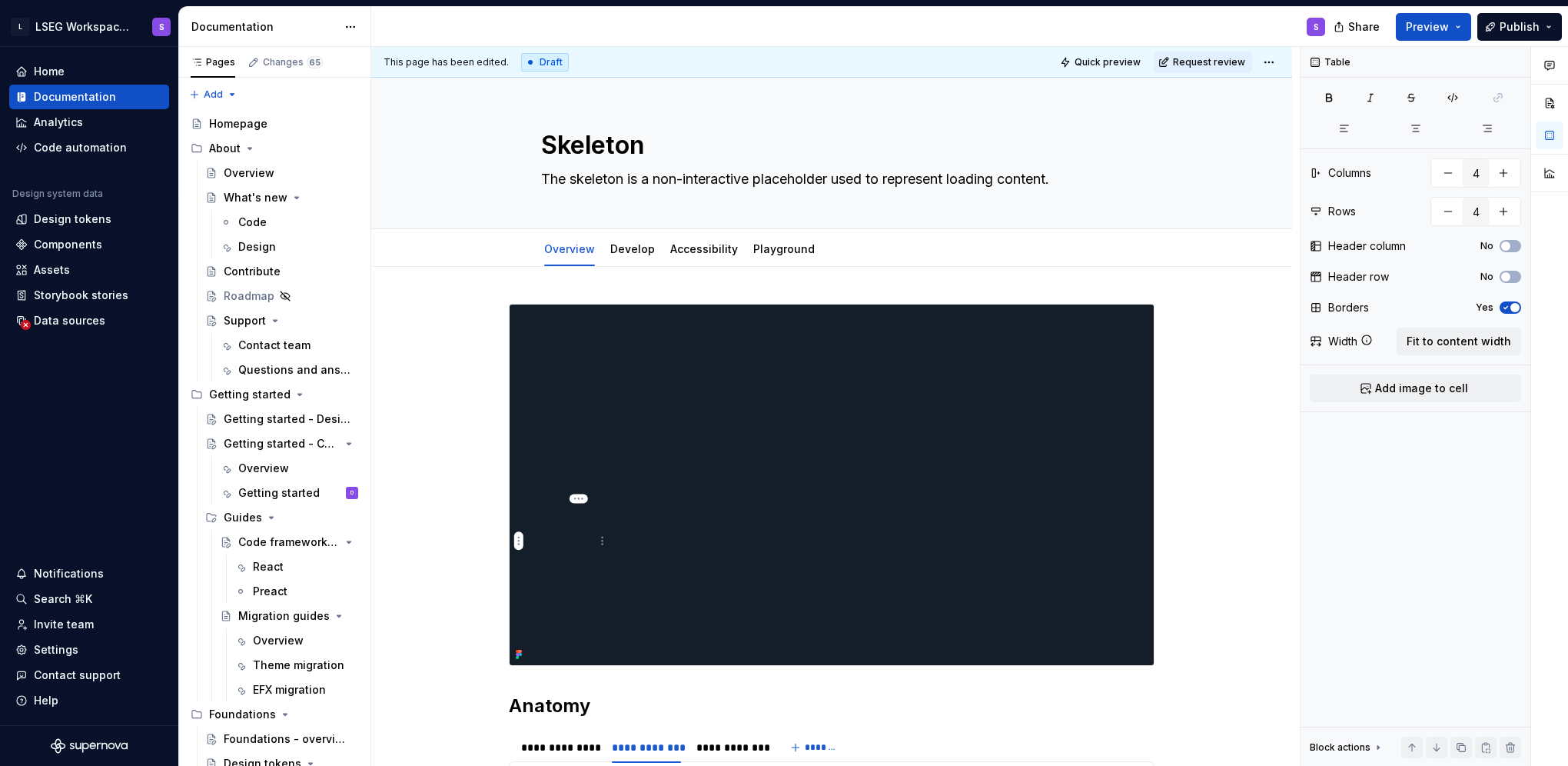
scroll to position [643, 0]
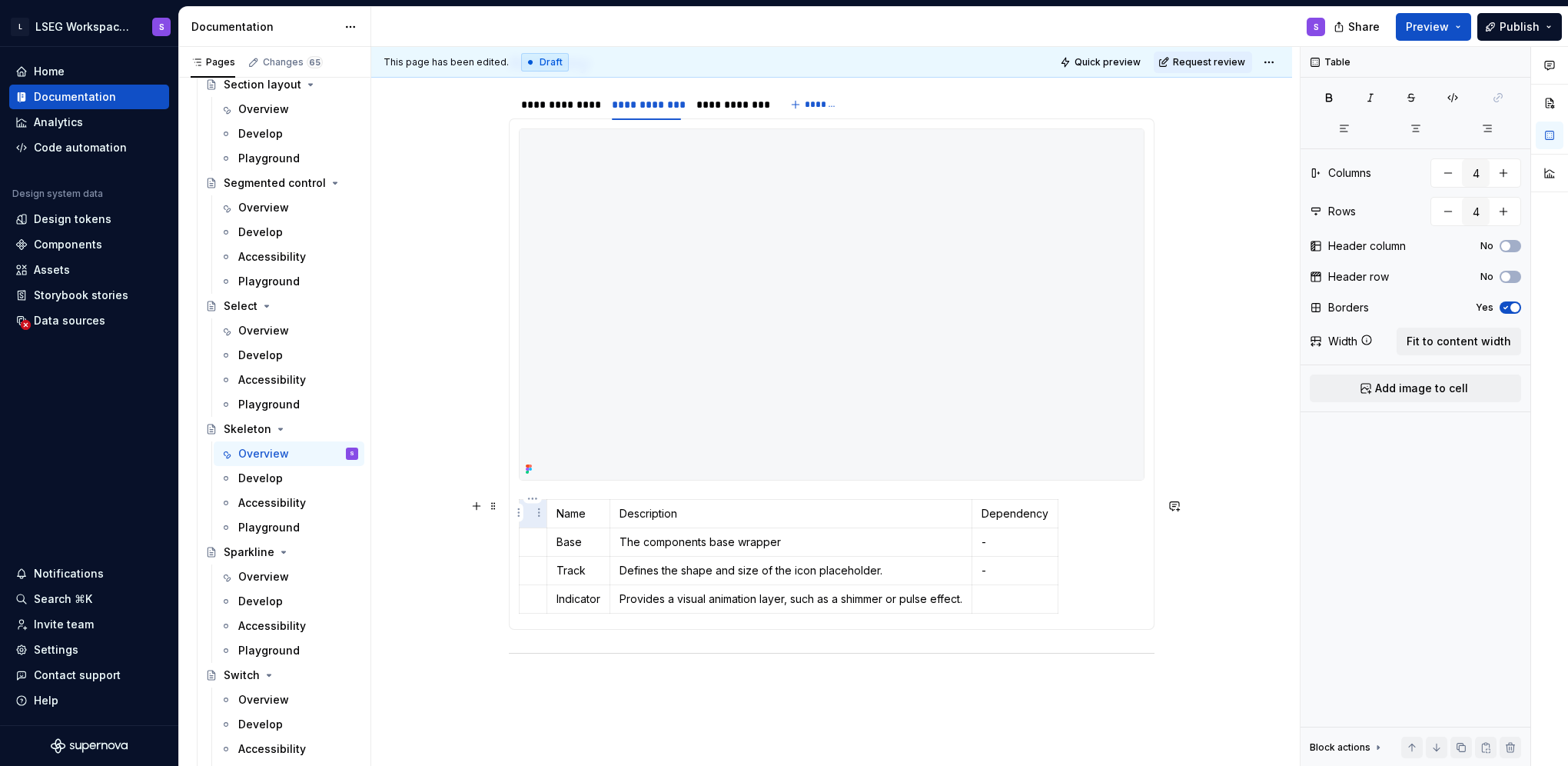
click at [526, 516] on td at bounding box center [533, 514] width 27 height 28
click at [1012, 544] on p "-" at bounding box center [1034, 542] width 67 height 15
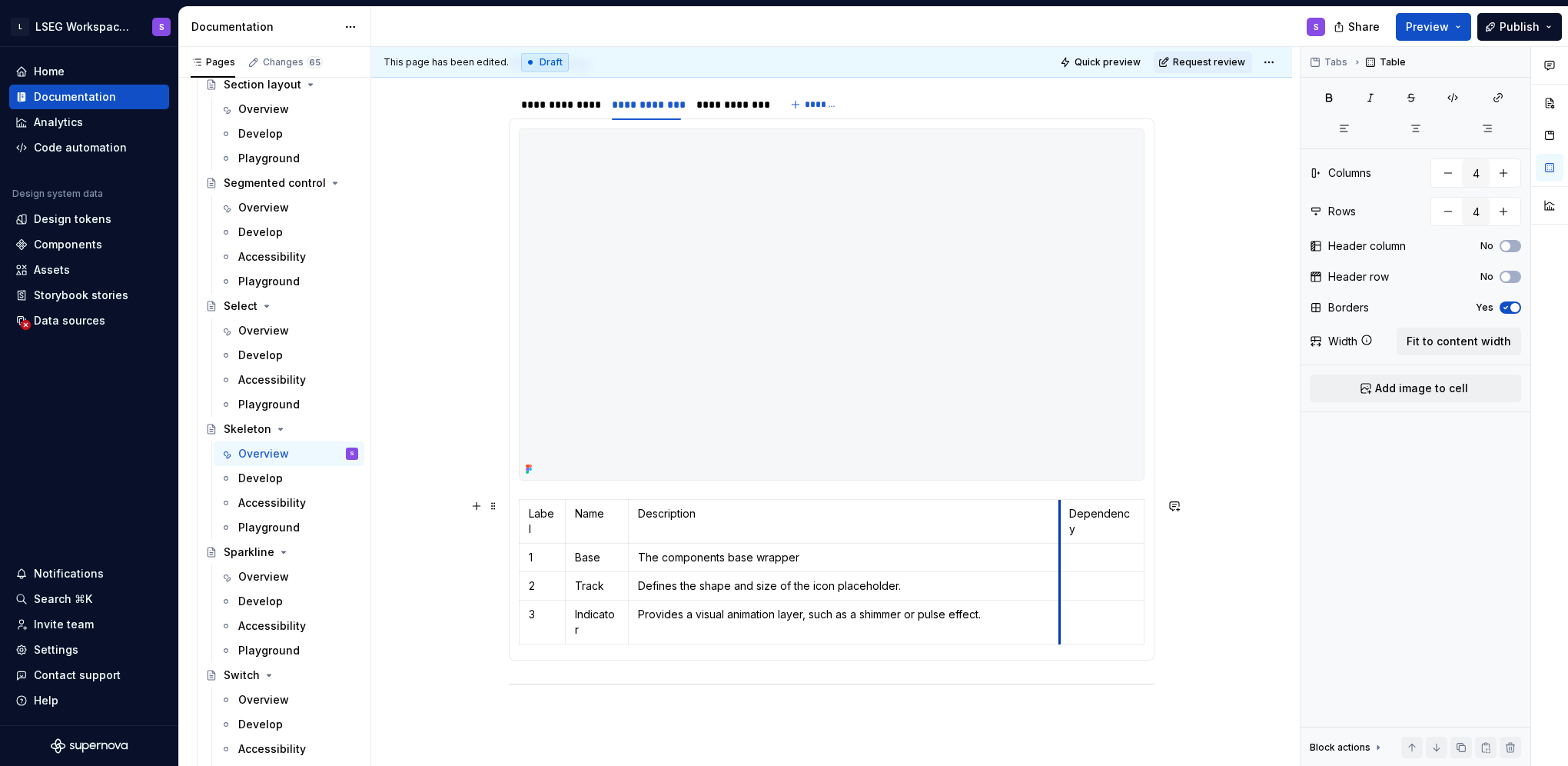
drag, startPoint x: 992, startPoint y: 510, endPoint x: 1058, endPoint y: 511, distance: 66.0
click at [681, 518] on p "Description" at bounding box center [844, 513] width 412 height 15
click at [1509, 275] on span "button" at bounding box center [1506, 277] width 9 height 9
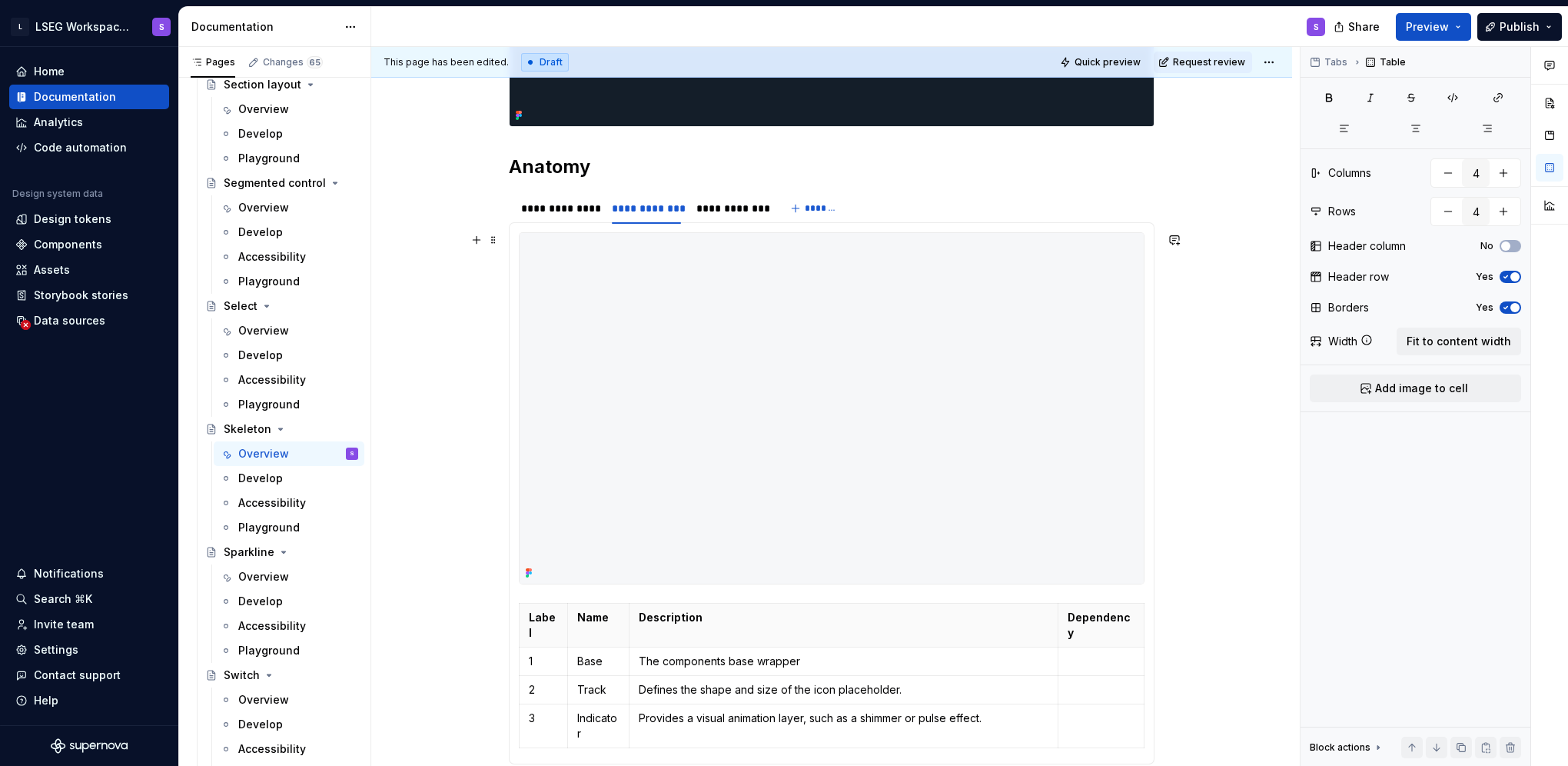
scroll to position [489, 0]
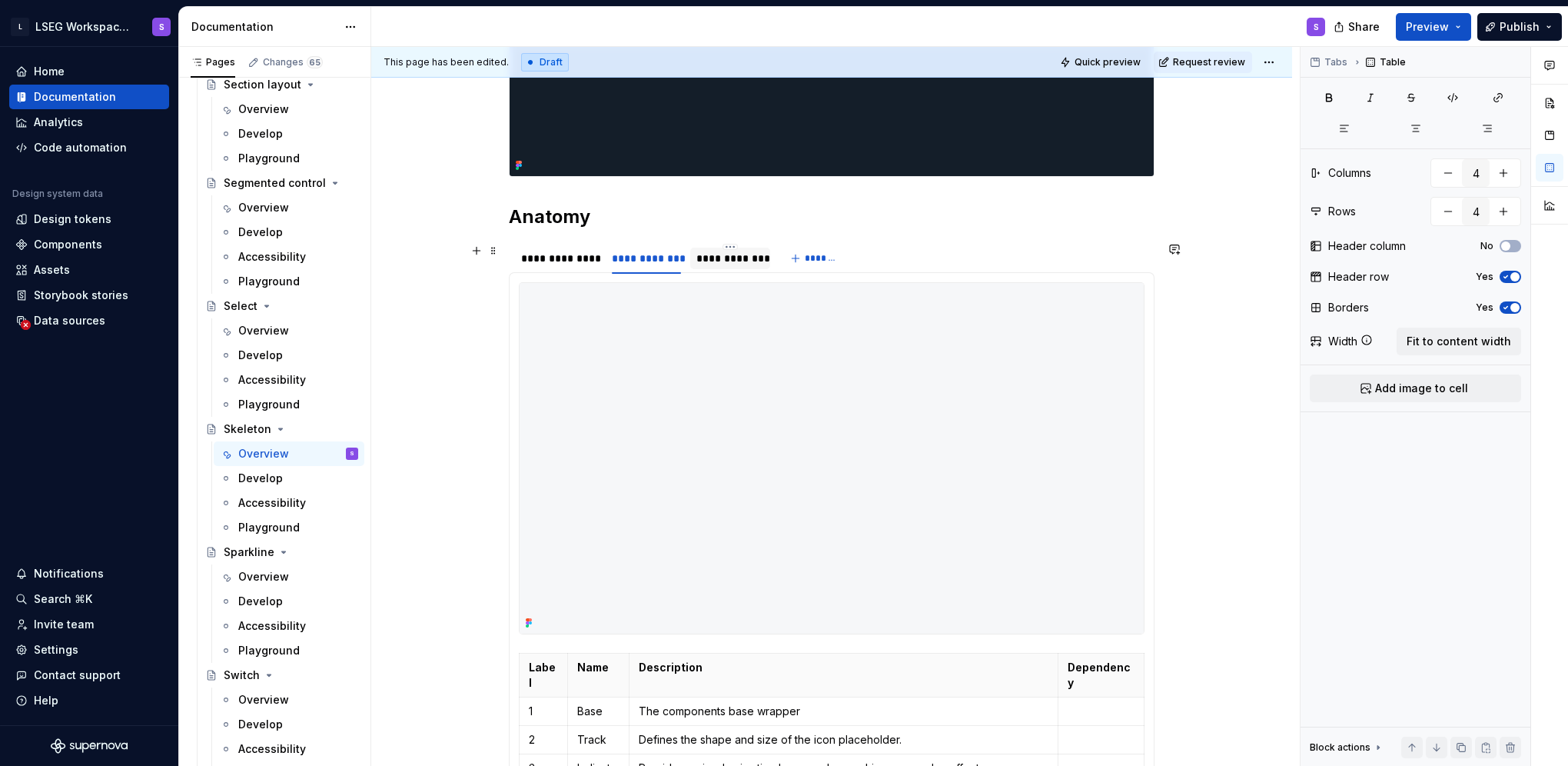
click at [725, 254] on div "**********" at bounding box center [730, 258] width 67 height 15
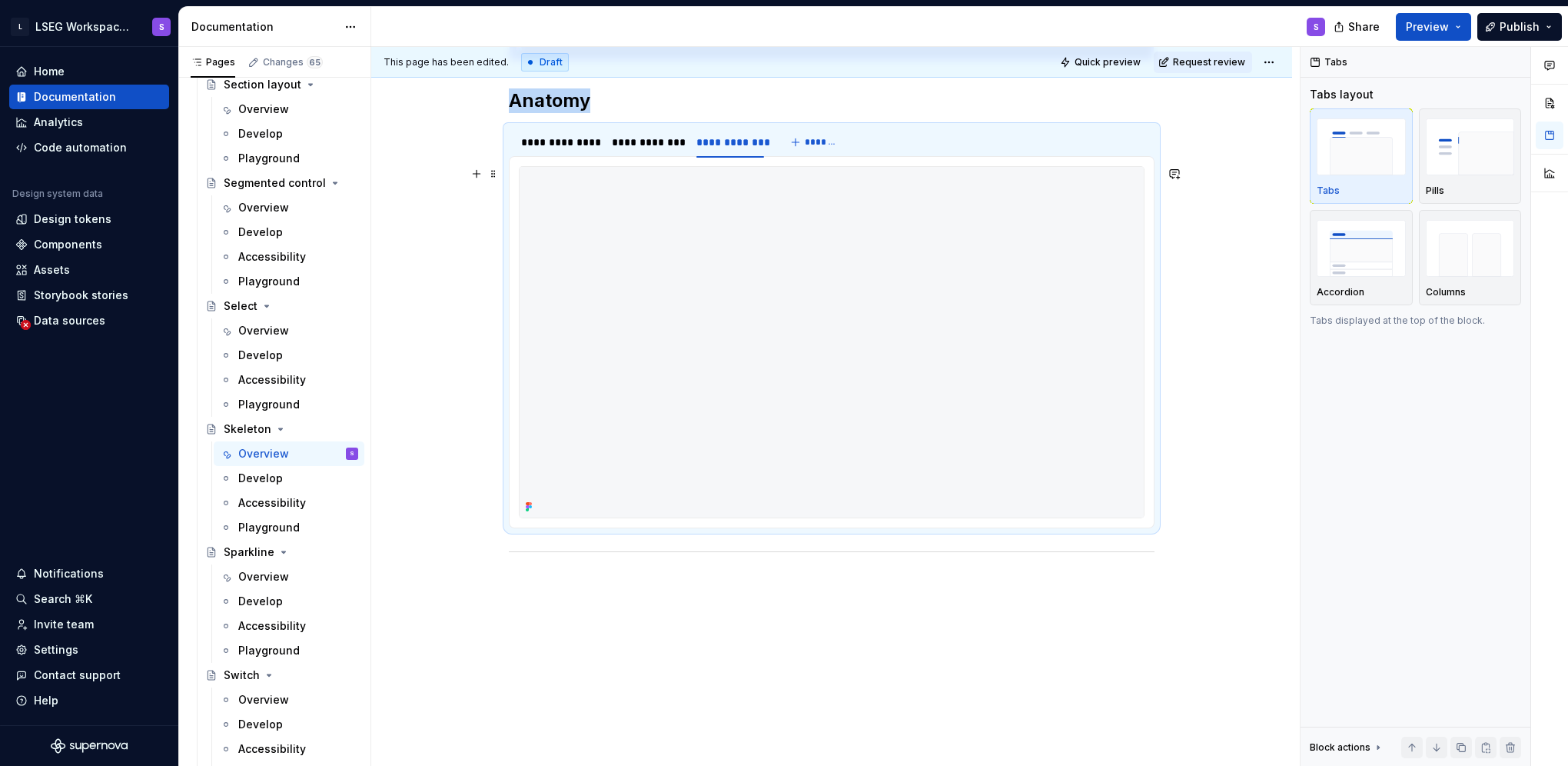
scroll to position [643, 0]
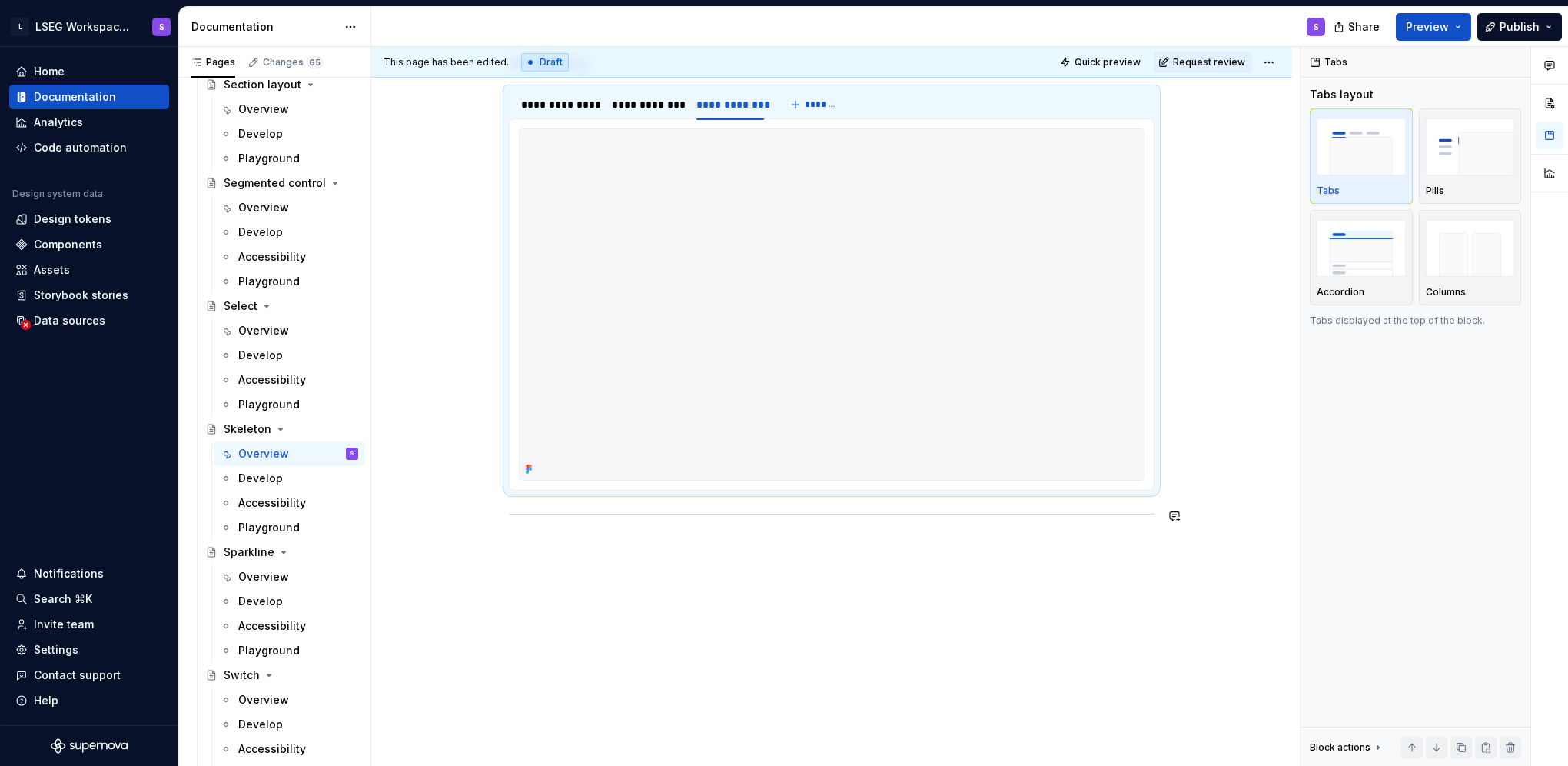
type textarea "*"
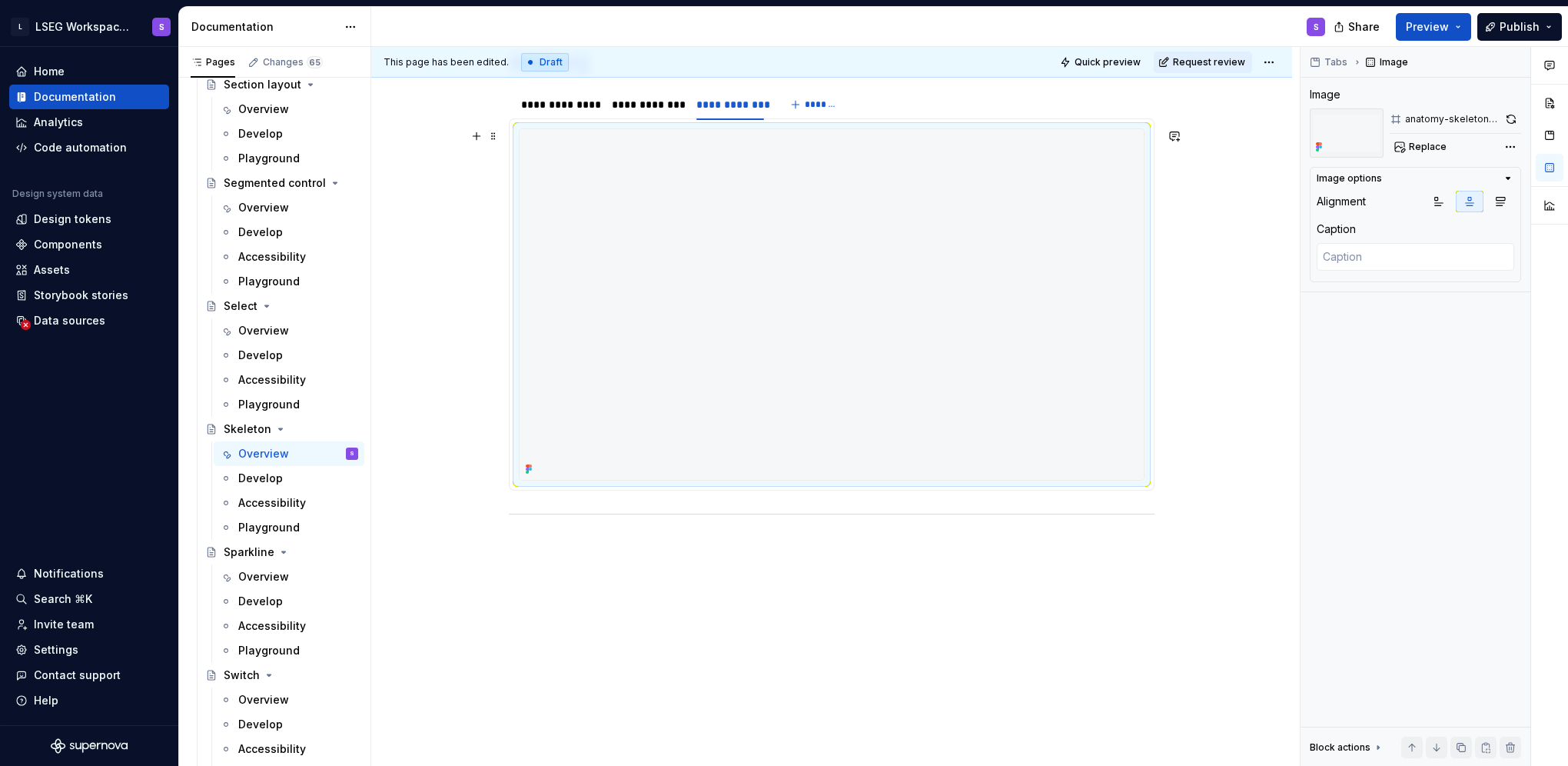
click at [671, 460] on img at bounding box center [831, 304] width 624 height 351
click at [480, 137] on button "button" at bounding box center [476, 136] width 21 height 21
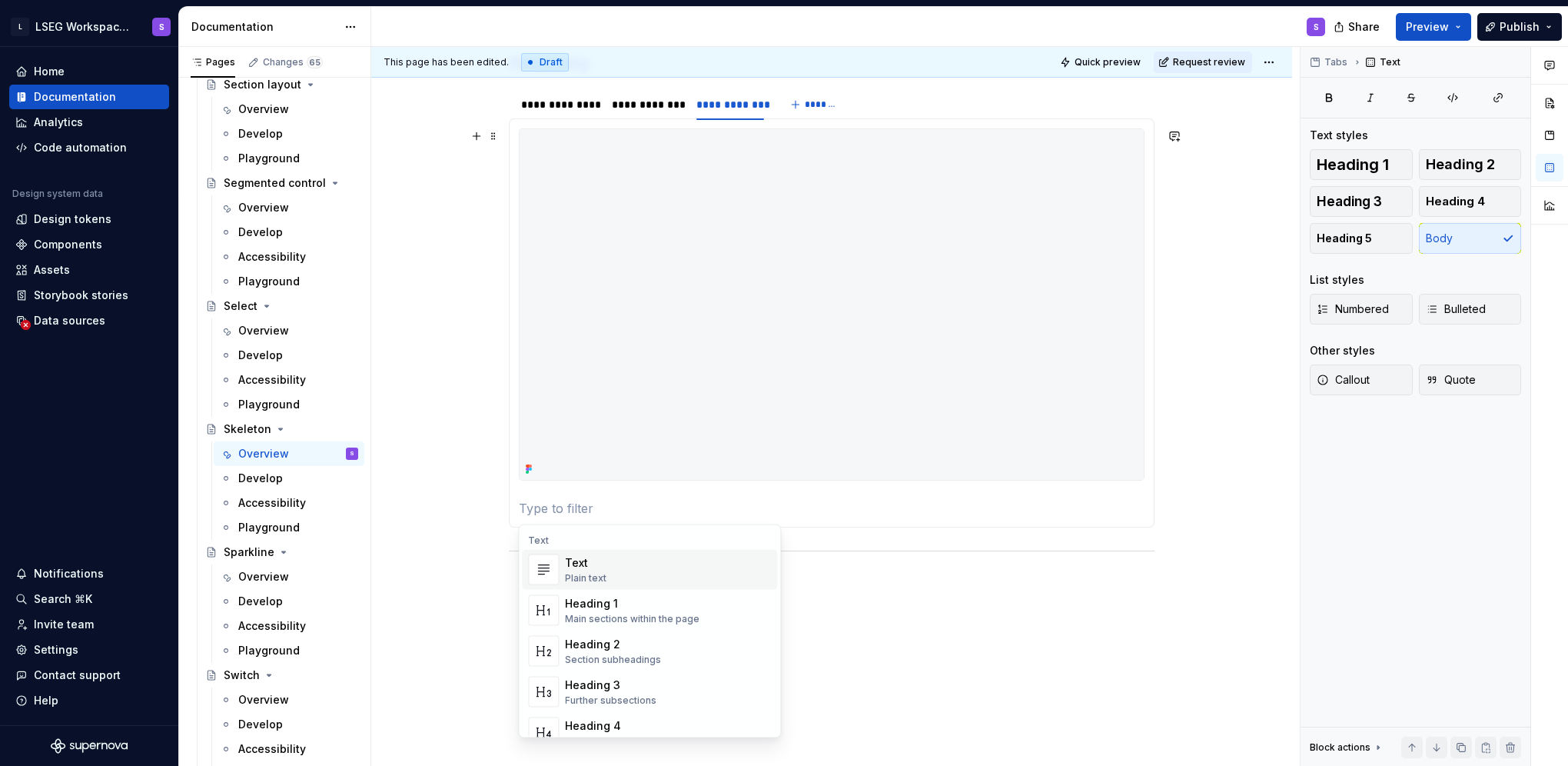
click at [597, 573] on div "Plain text" at bounding box center [585, 579] width 41 height 12
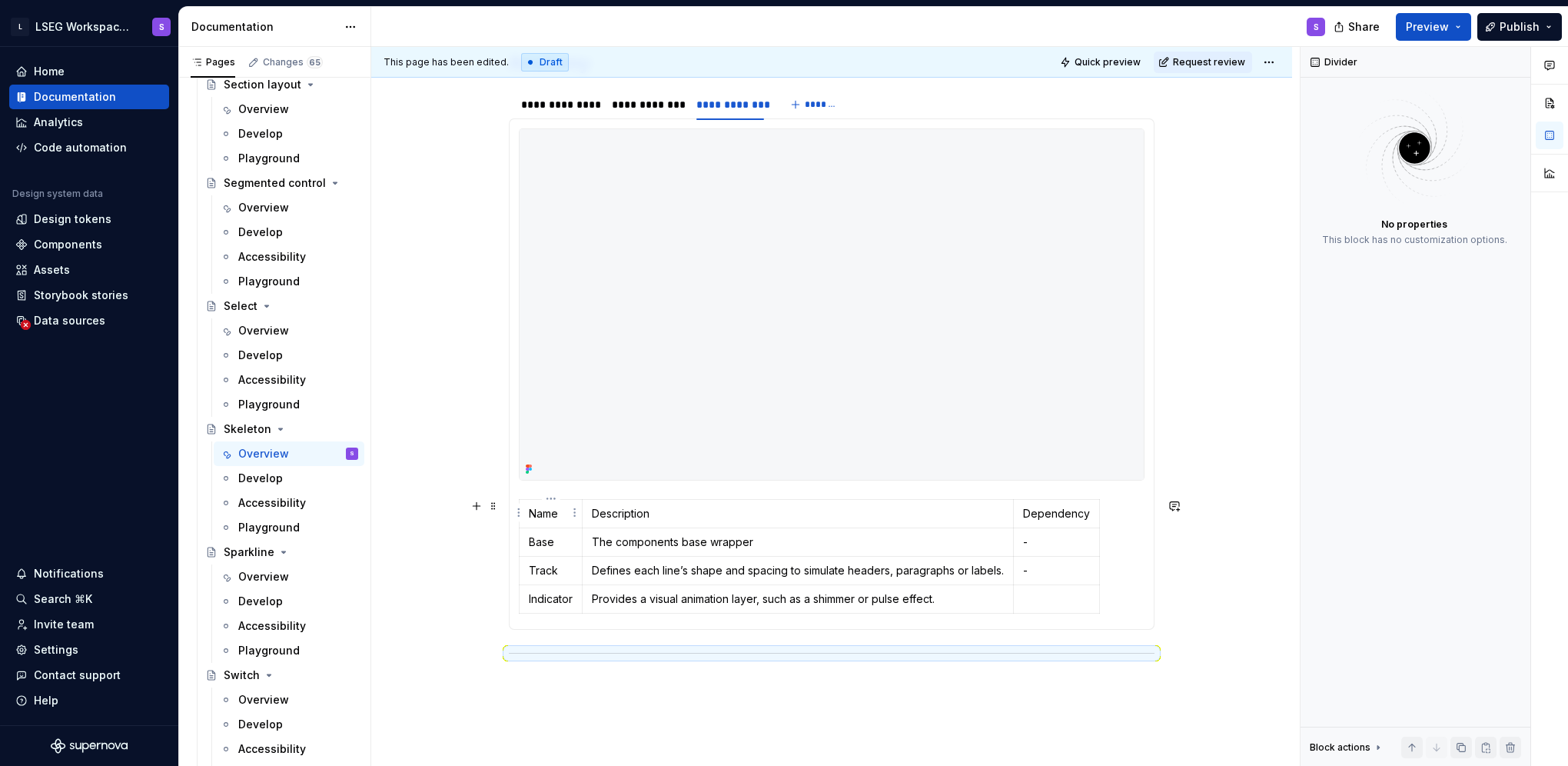
click at [544, 511] on p "Name" at bounding box center [551, 513] width 44 height 15
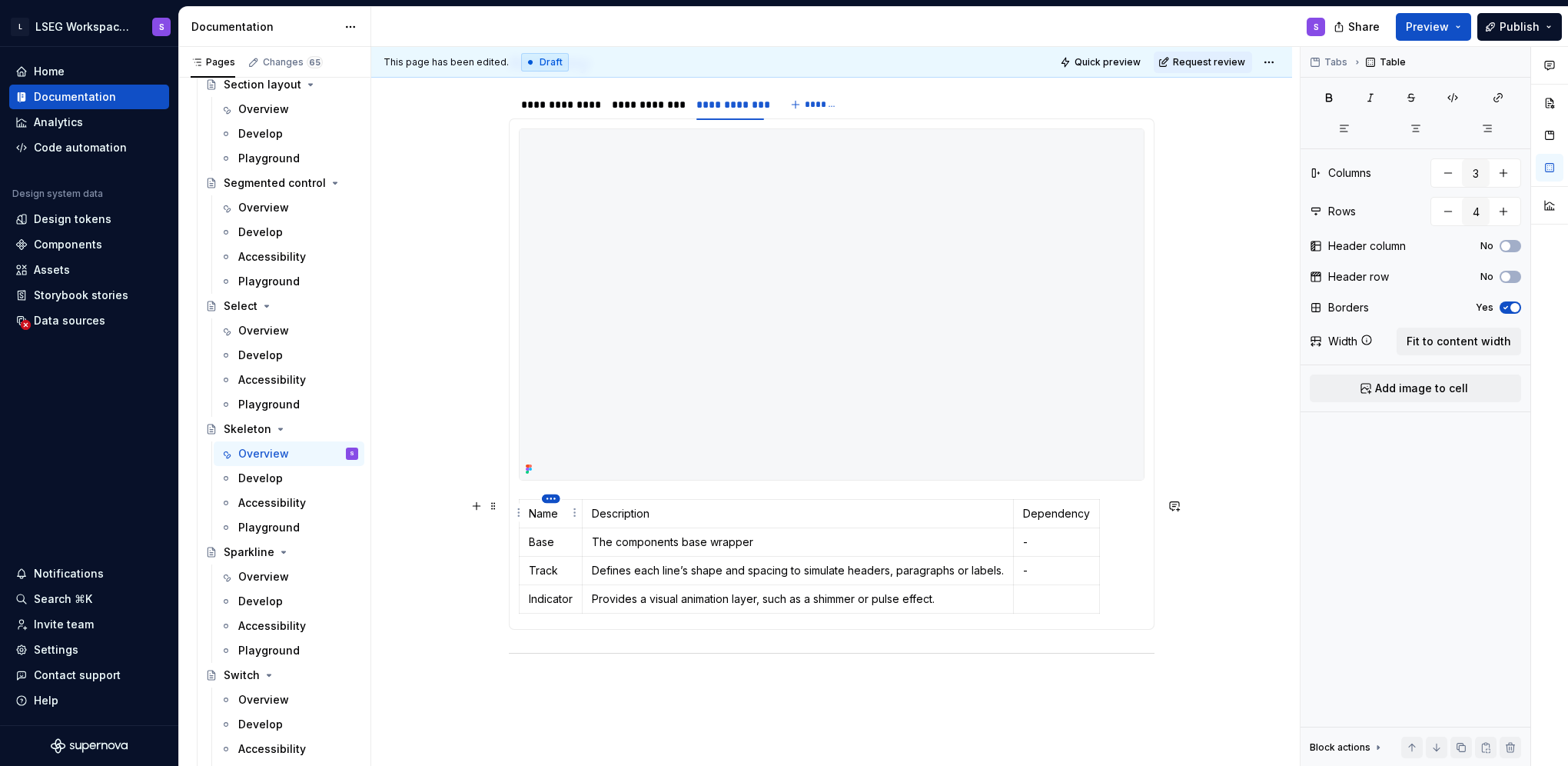
click at [556, 499] on html "L LSEG Workspace Design System S Home Documentation Analytics Code automation D…" at bounding box center [784, 383] width 1568 height 766
click at [587, 524] on div "Add column left" at bounding box center [621, 522] width 100 height 15
type input "4"
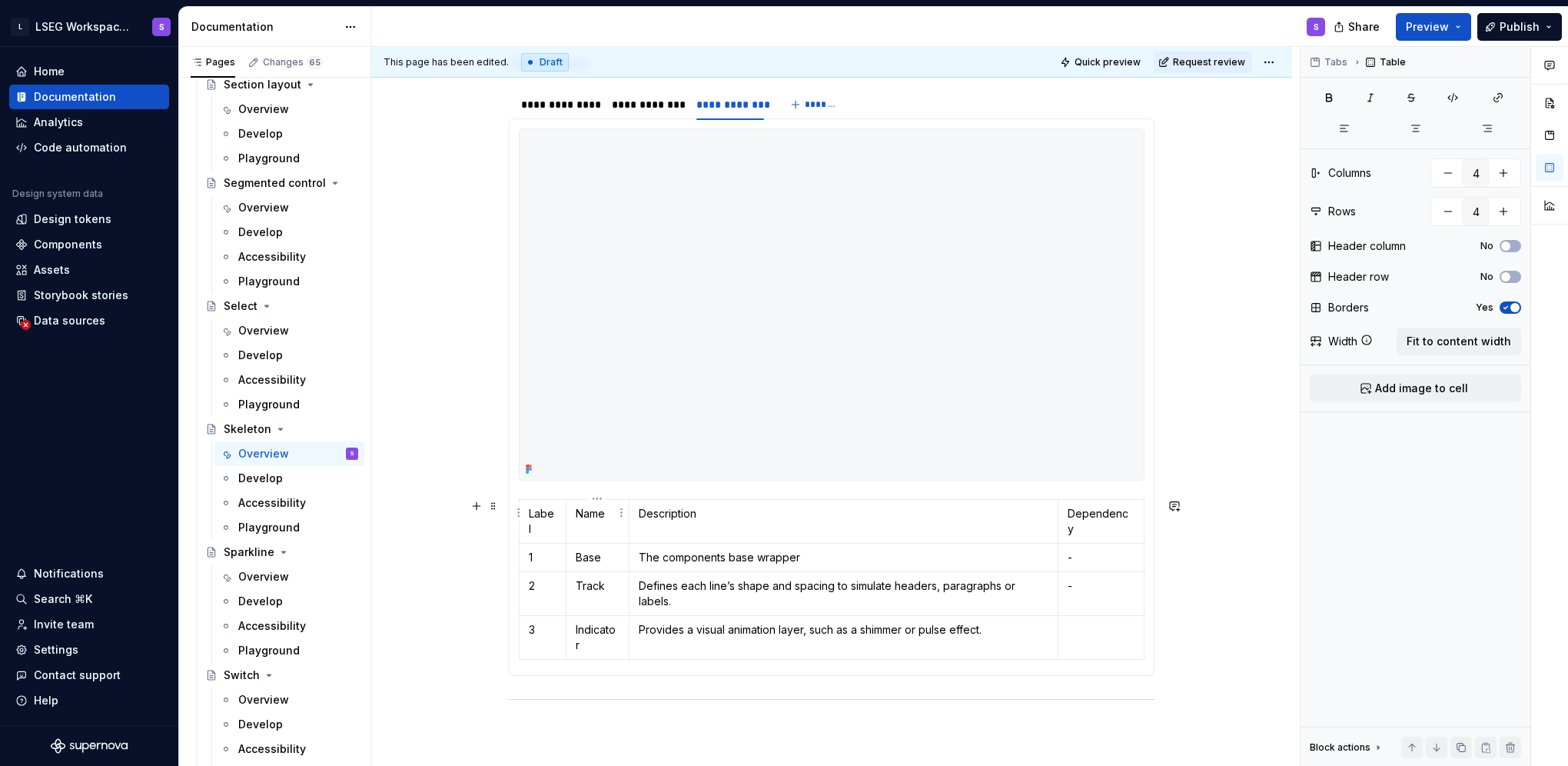
click at [591, 512] on p "Name" at bounding box center [598, 513] width 44 height 15
click at [1515, 275] on button "No" at bounding box center [1510, 277] width 21 height 12
click at [1060, 518] on th "Dependency" at bounding box center [1101, 522] width 86 height 44
click at [1086, 550] on p "-" at bounding box center [1101, 557] width 67 height 15
drag, startPoint x: 273, startPoint y: 573, endPoint x: 181, endPoint y: 581, distance: 92.3
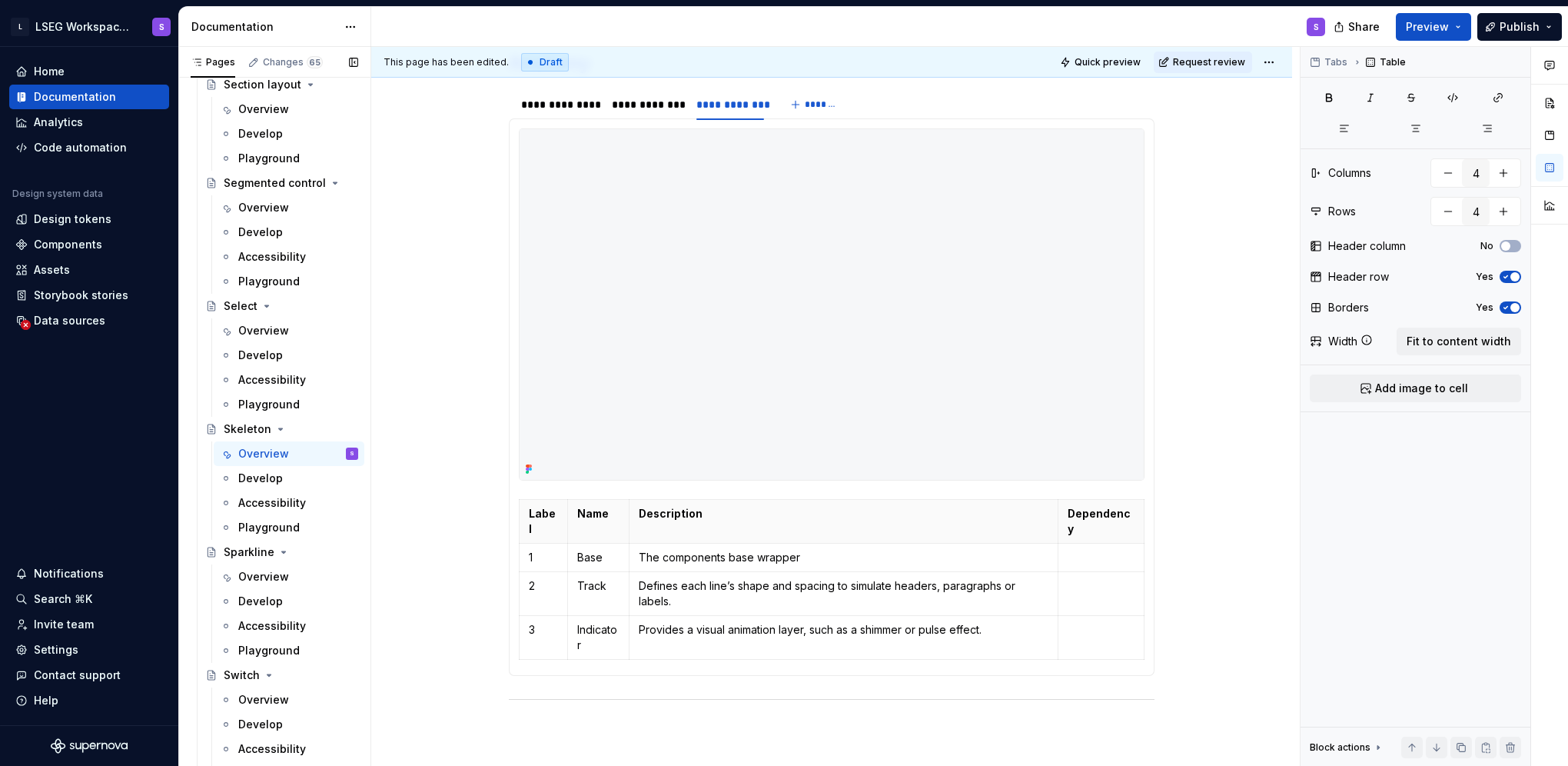
click at [273, 573] on div "Overview" at bounding box center [264, 576] width 51 height 15
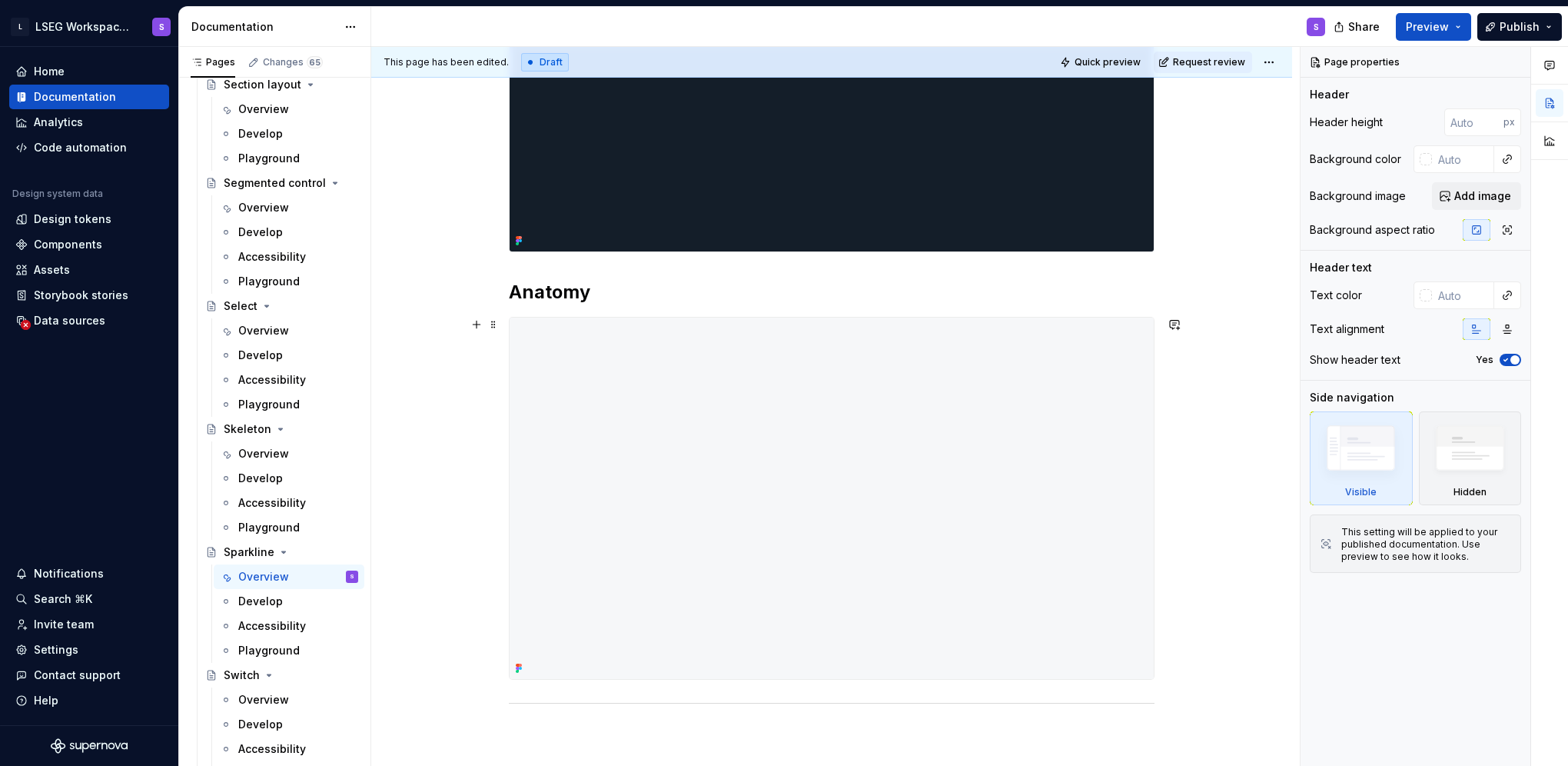
scroll to position [538, 0]
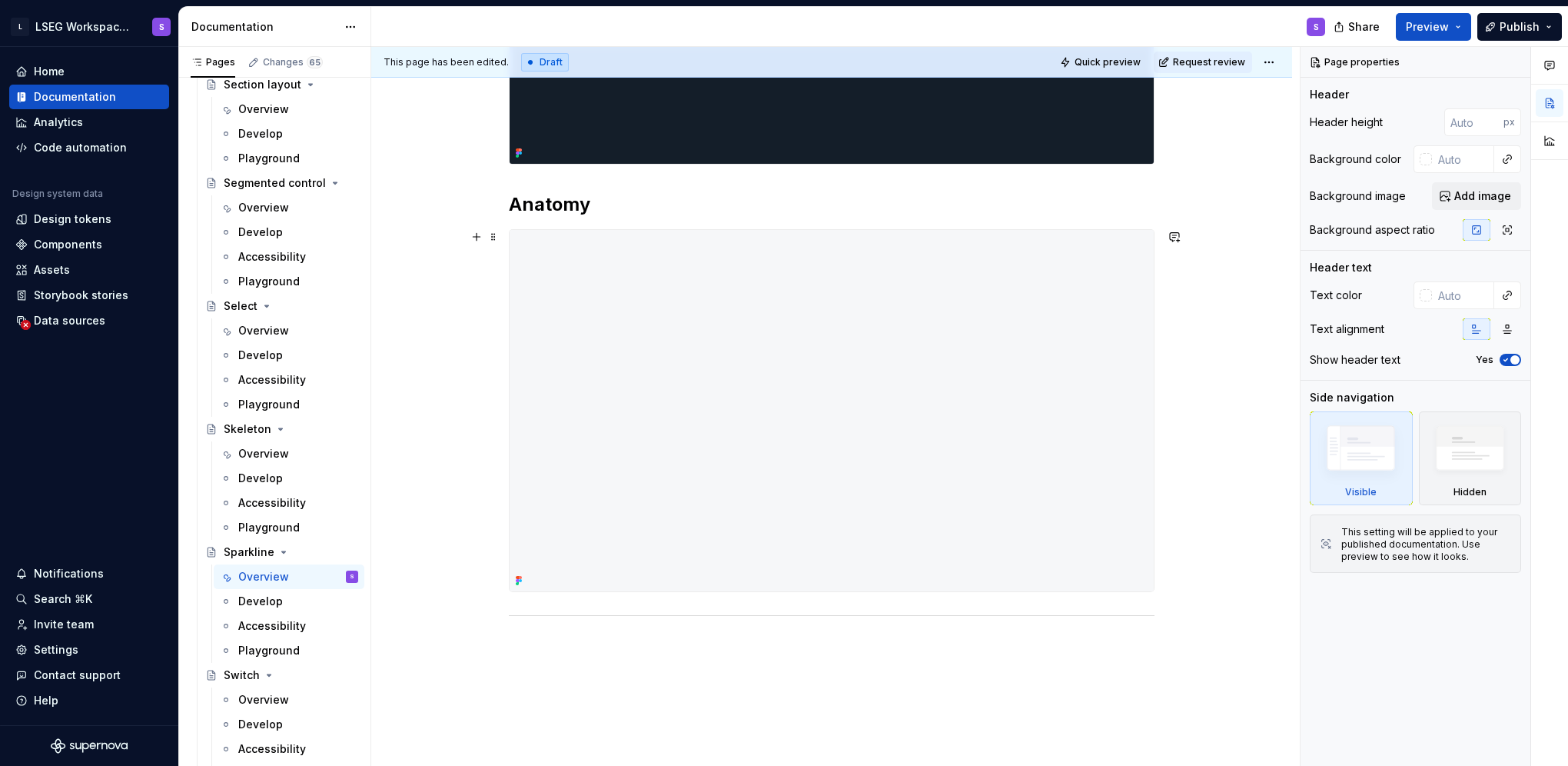
click at [889, 397] on img at bounding box center [831, 410] width 644 height 361
type textarea "*"
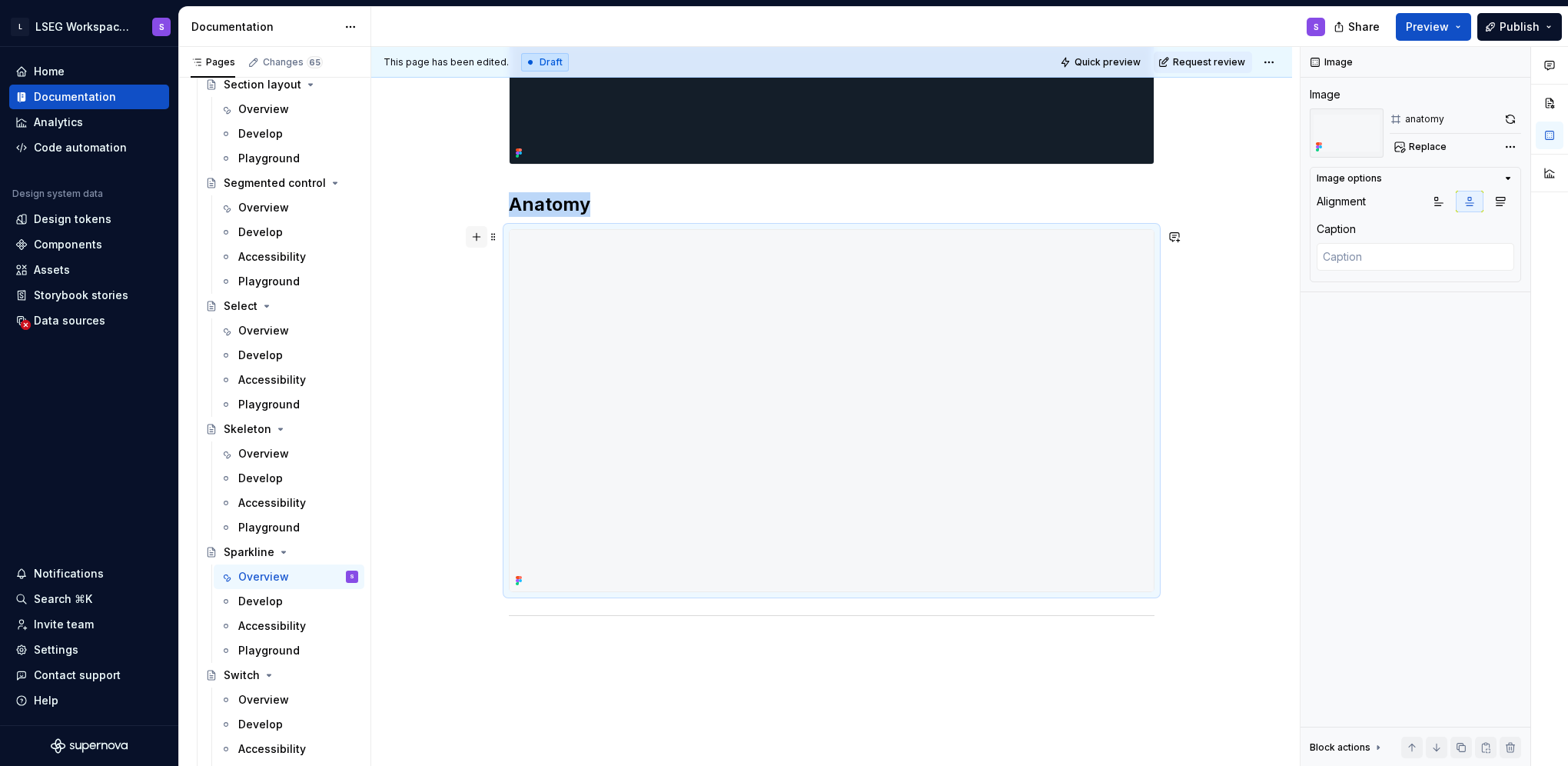
click at [469, 237] on button "button" at bounding box center [476, 237] width 21 height 21
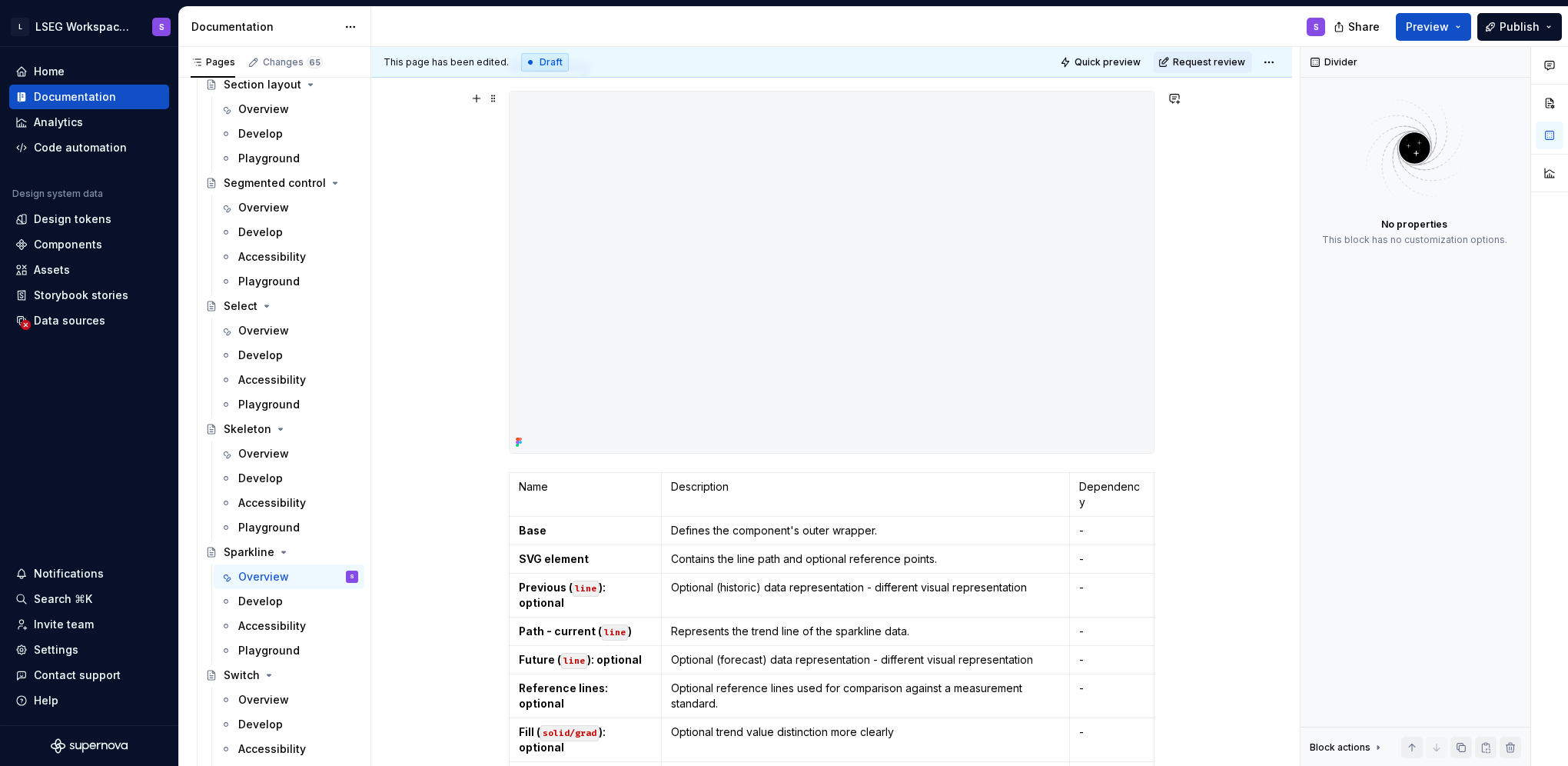
scroll to position [769, 0]
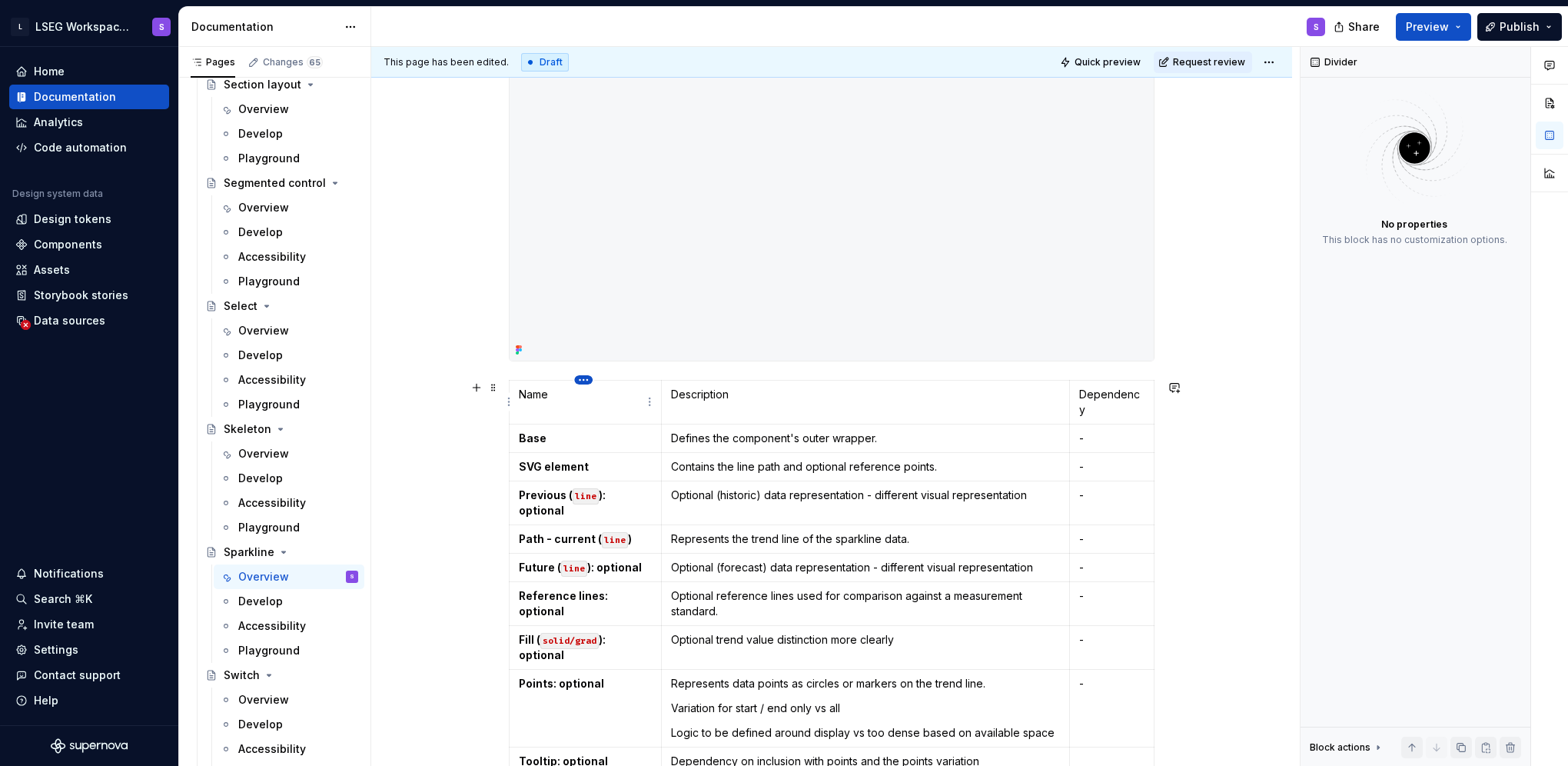
click at [582, 382] on html "L LSEG Workspace Design System S Home Documentation Analytics Code automation D…" at bounding box center [784, 383] width 1568 height 766
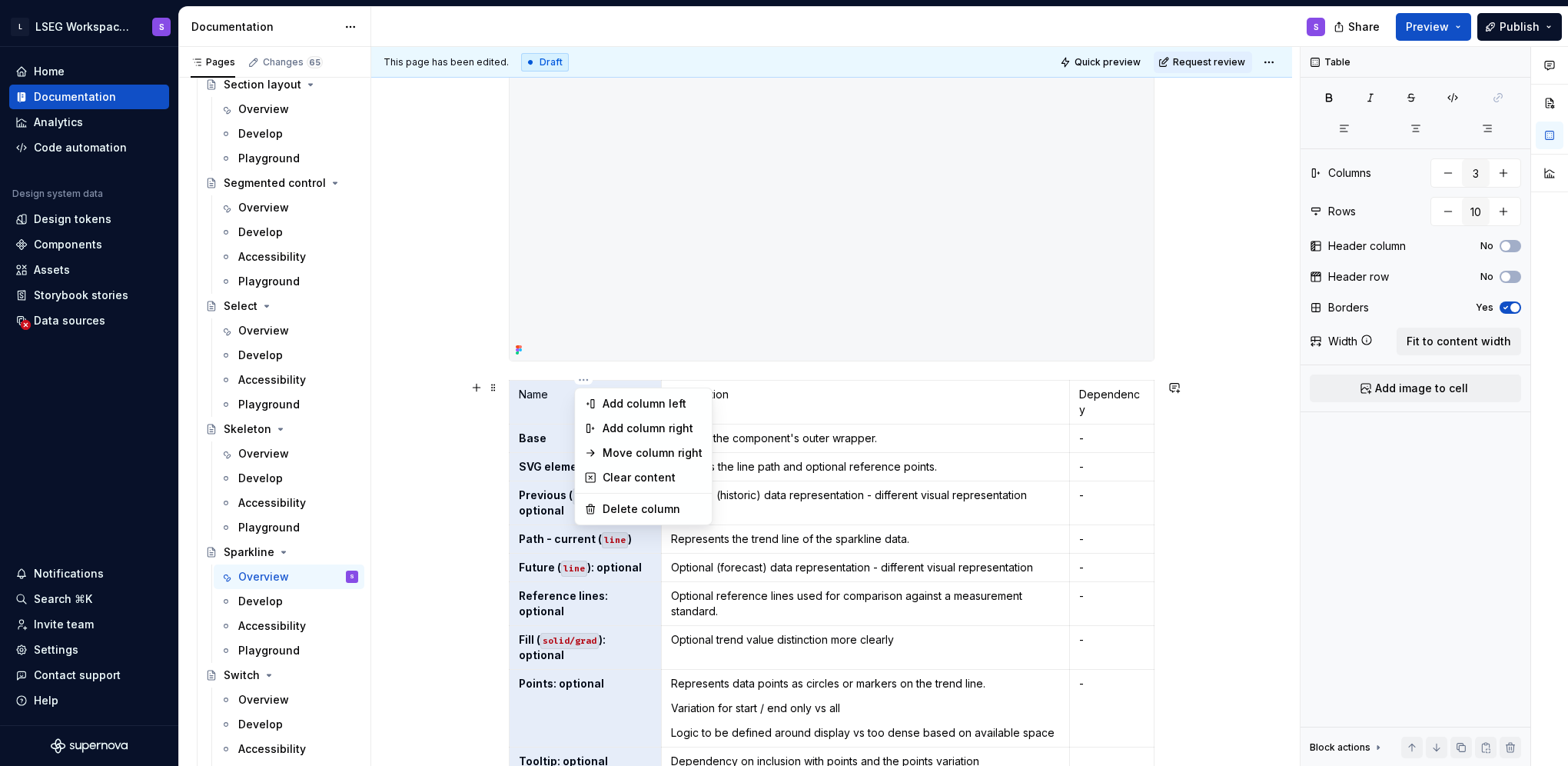
click at [1336, 91] on div "Comments Open comments No comments yet Select ‘Comment’ from the block context …" at bounding box center [1434, 406] width 267 height 719
click at [1336, 91] on button "button" at bounding box center [1329, 98] width 39 height 21
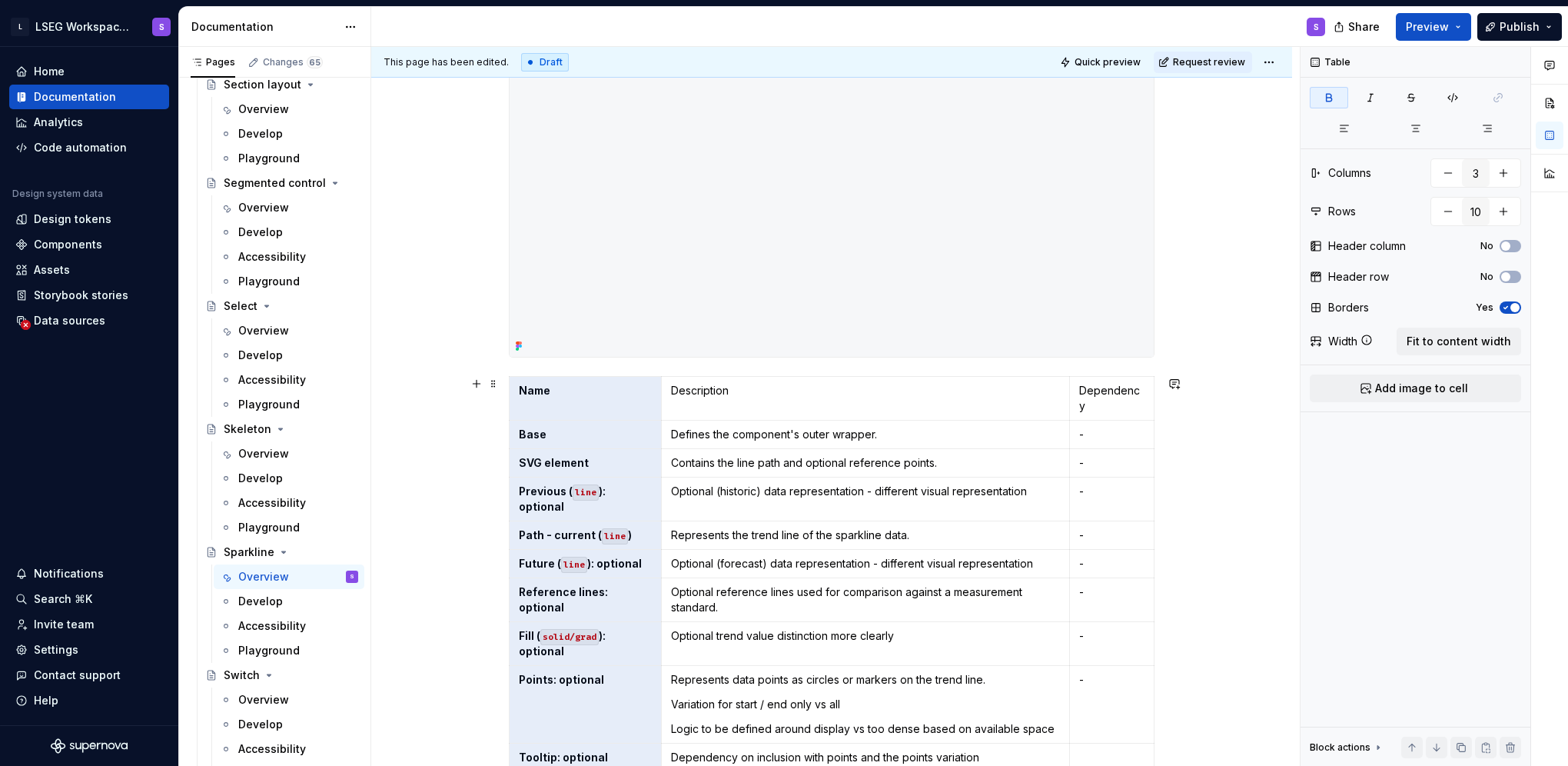
click at [1336, 91] on button "button" at bounding box center [1329, 98] width 39 height 21
click at [581, 378] on html "L LSEG Workspace Design System S Home Documentation Analytics Code automation D…" at bounding box center [784, 383] width 1568 height 766
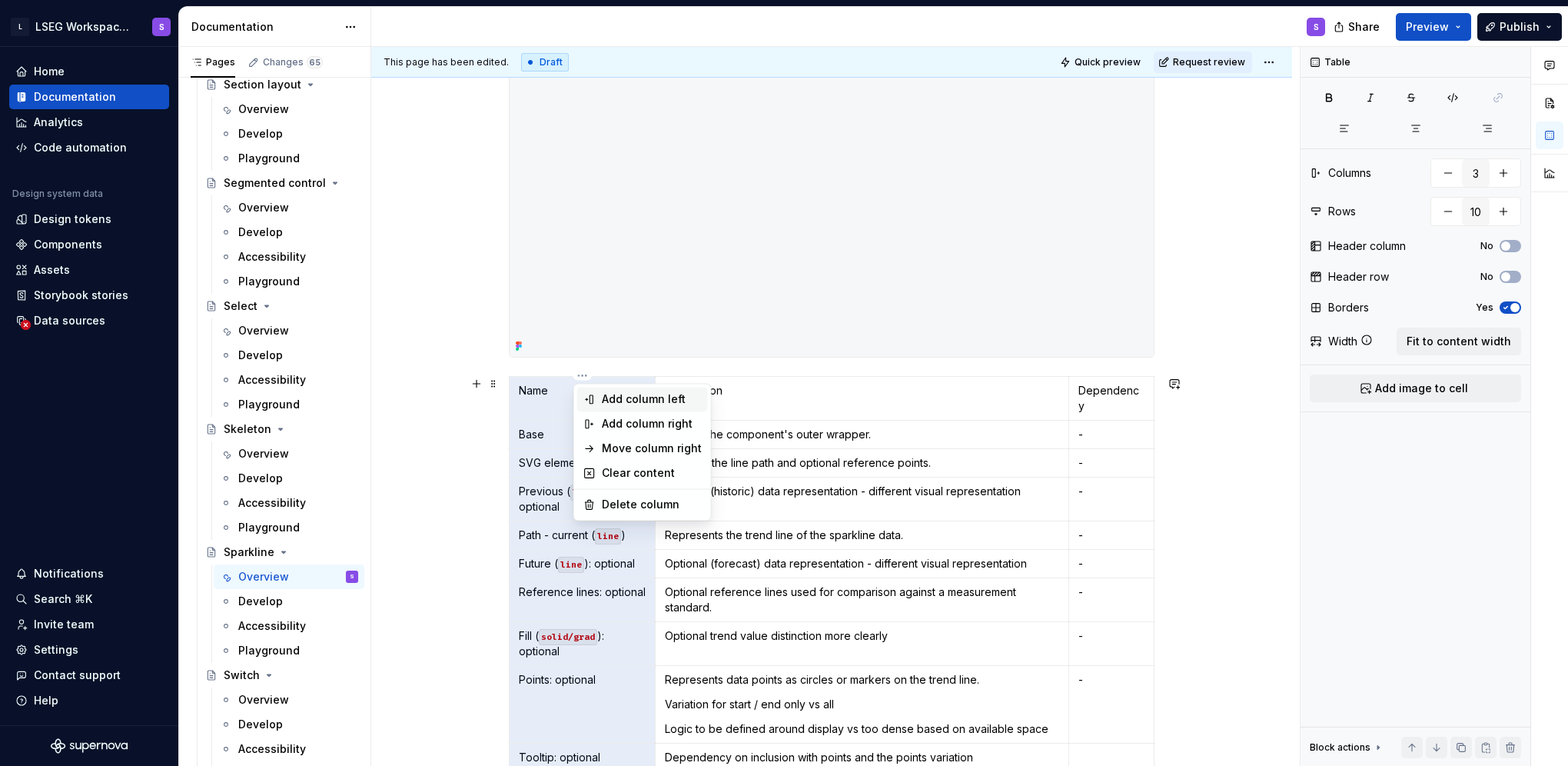
click at [628, 400] on div "Add column left" at bounding box center [652, 398] width 100 height 15
type input "4"
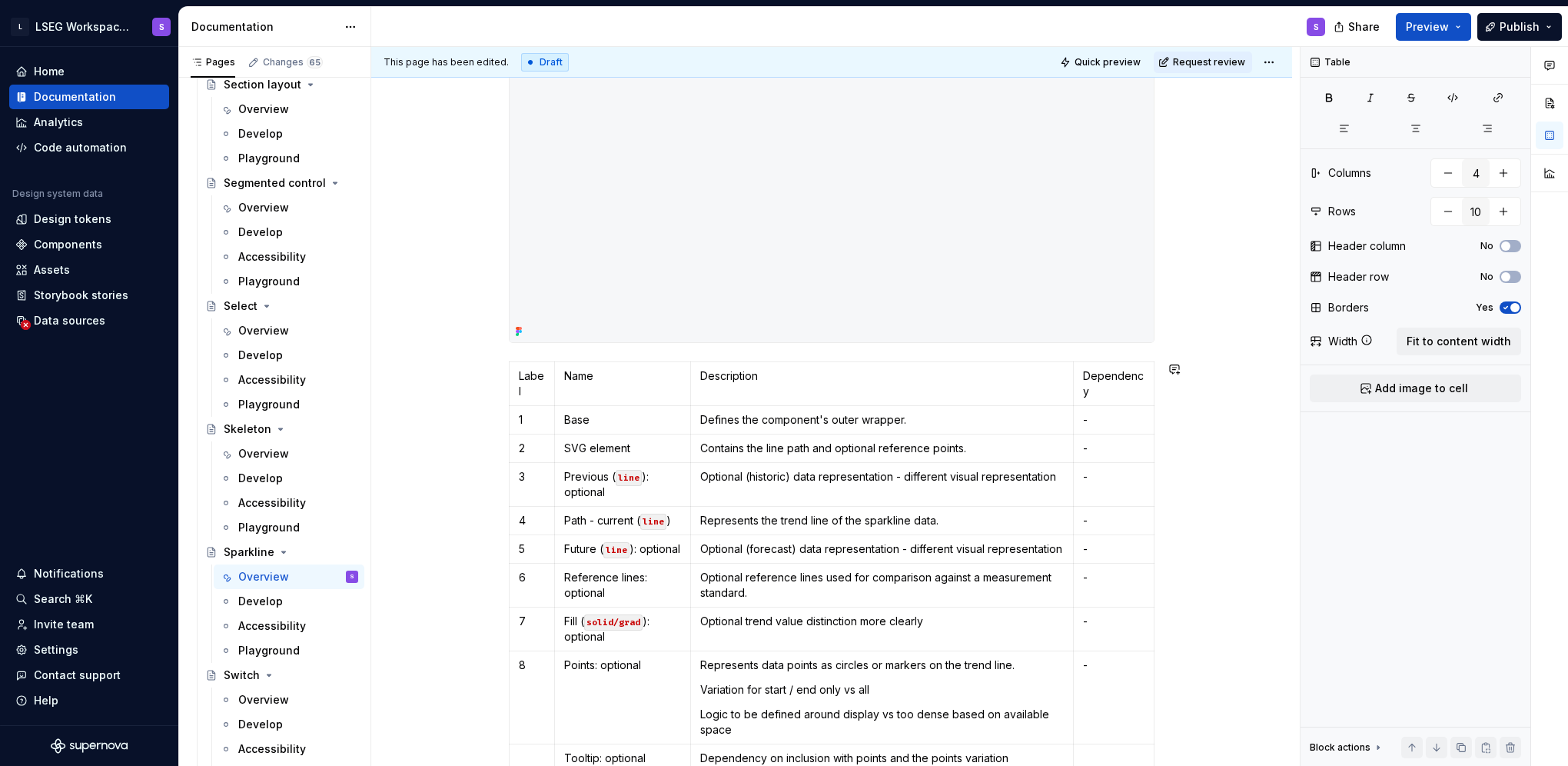
scroll to position [861, 0]
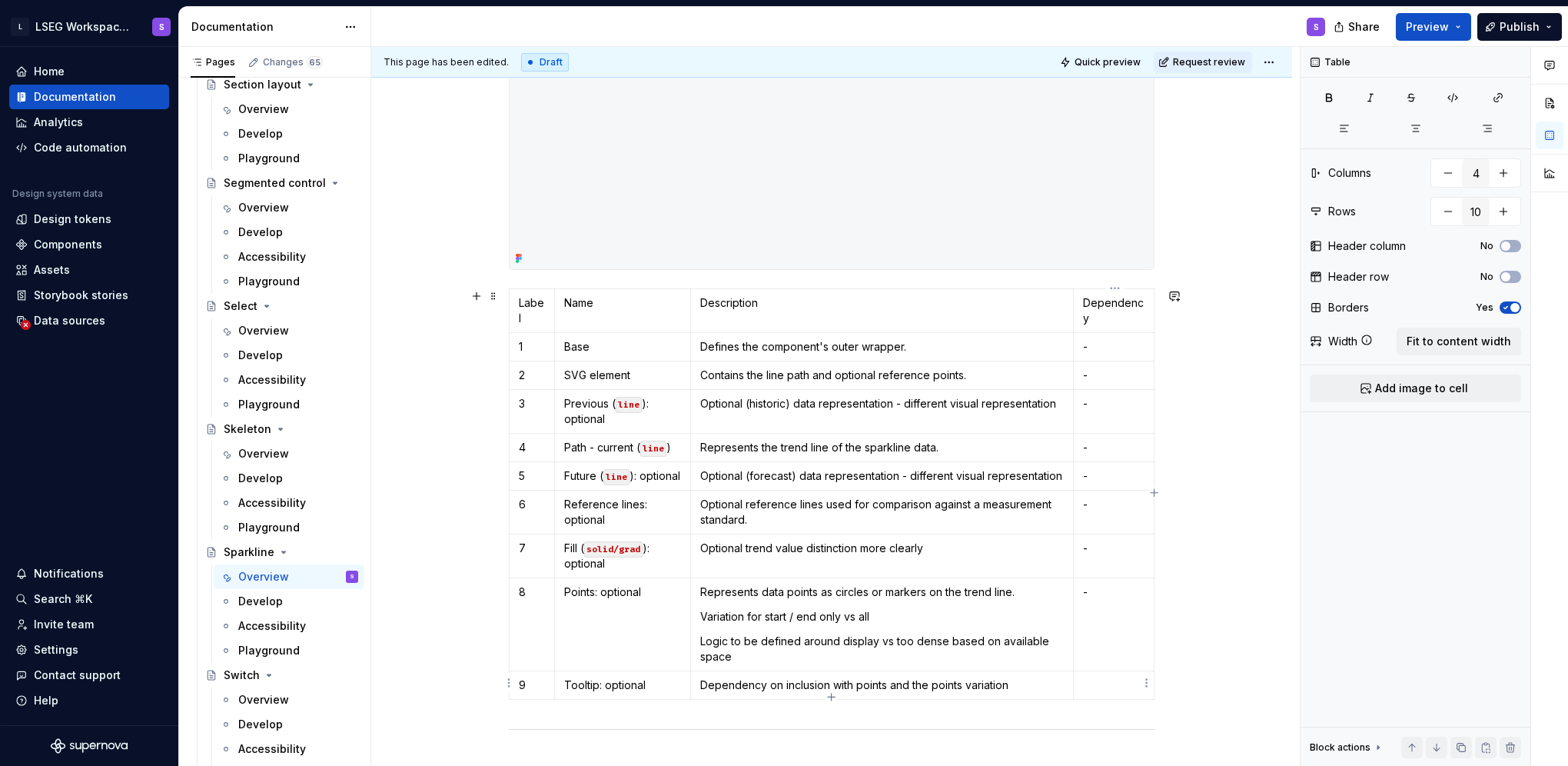
click at [1099, 684] on p at bounding box center [1114, 684] width 62 height 15
click at [1099, 684] on p "Tooltip" at bounding box center [1114, 684] width 62 height 15
click at [1227, 660] on button "button" at bounding box center [1230, 656] width 21 height 21
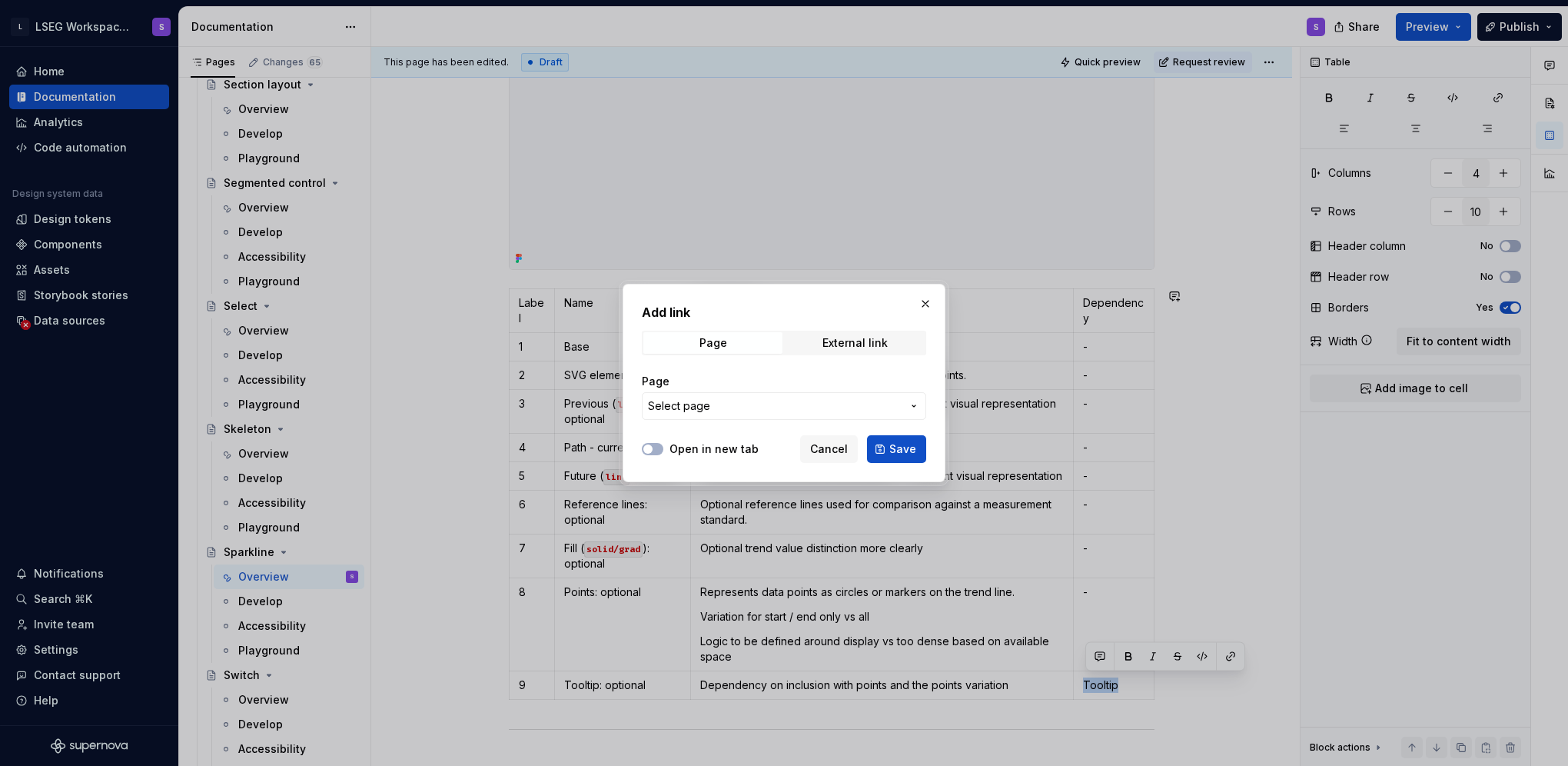
click at [778, 415] on button "Select page" at bounding box center [784, 405] width 285 height 27
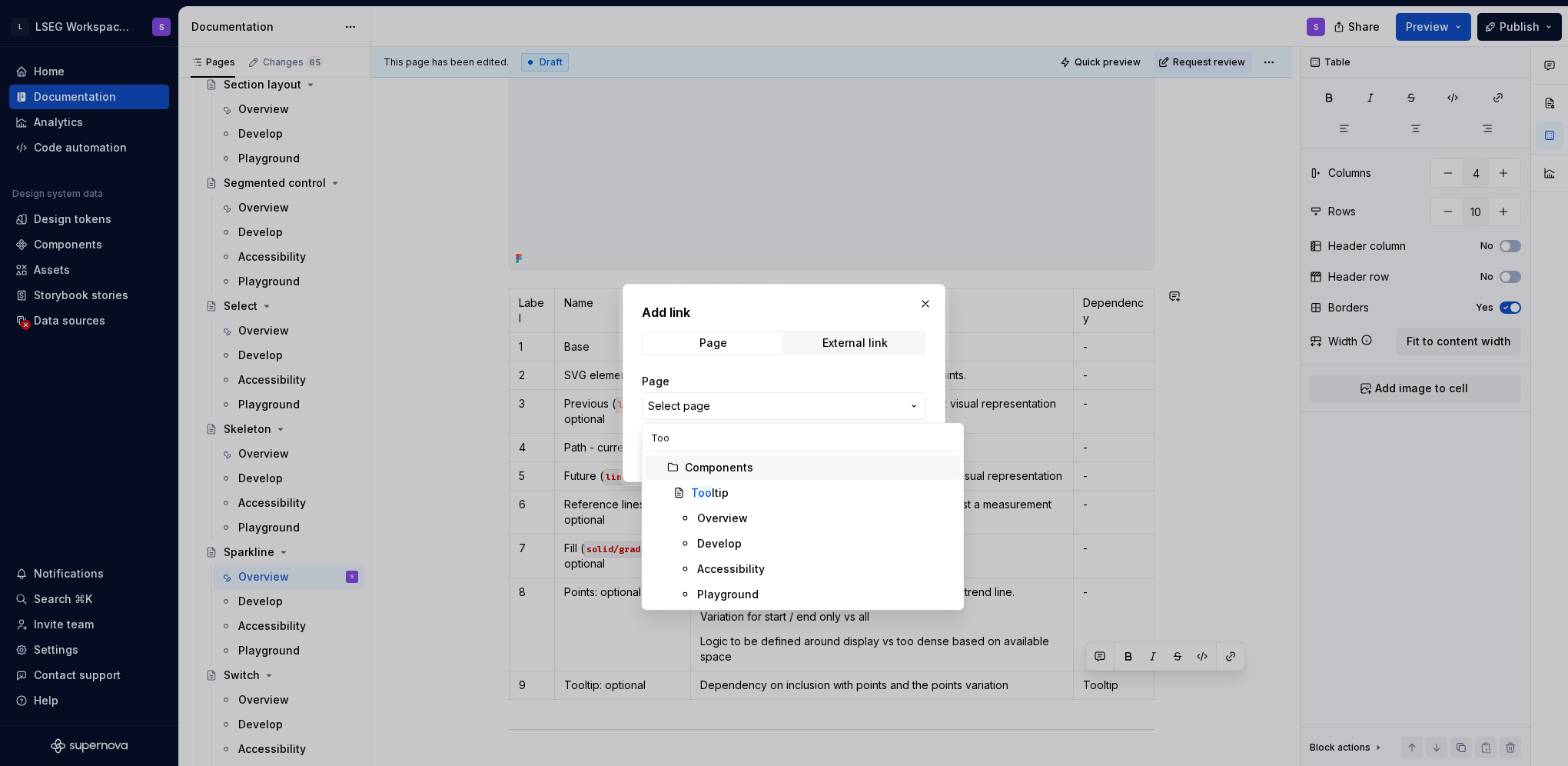
type input "Tool"
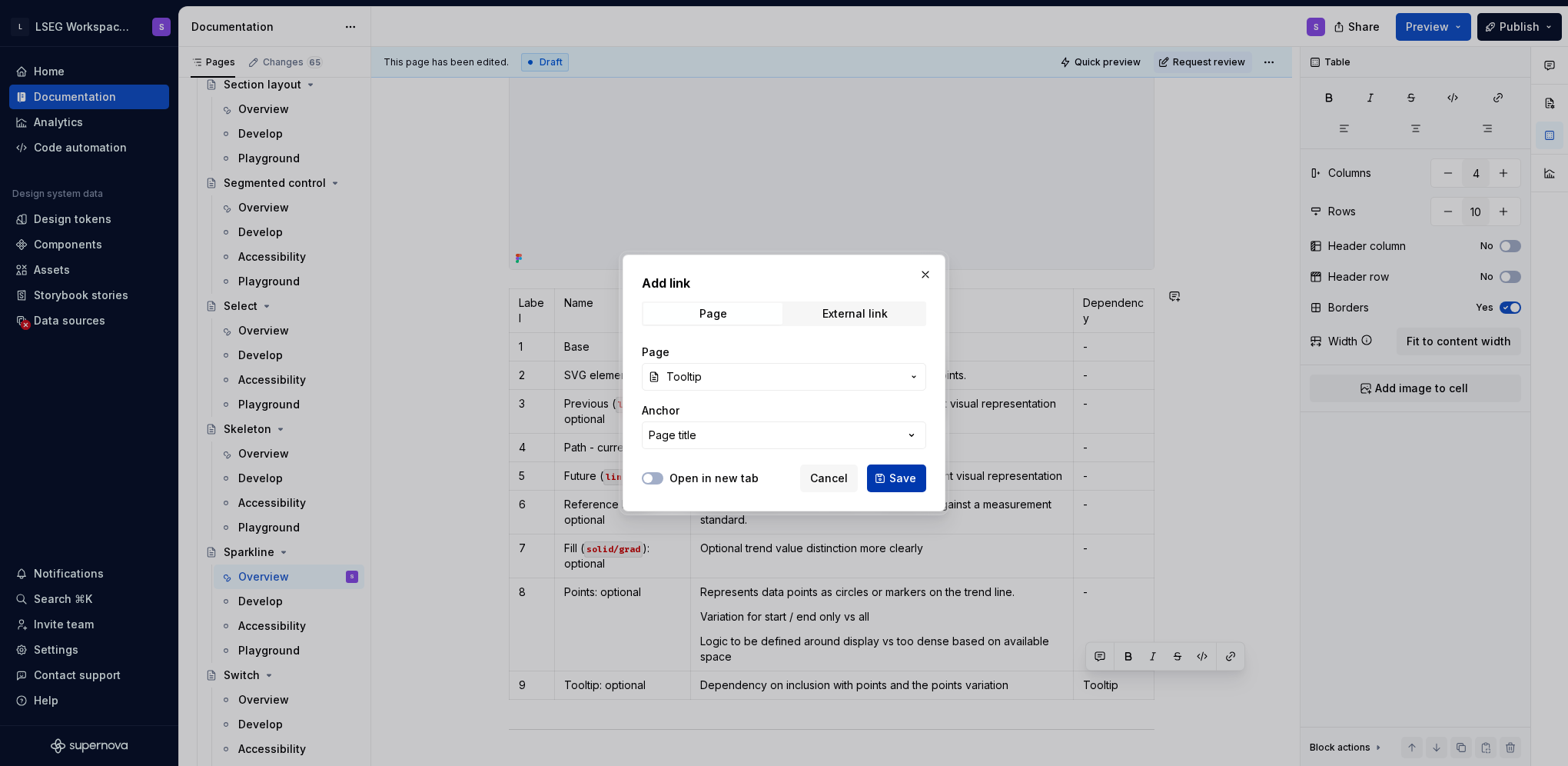
click at [897, 483] on span "Save" at bounding box center [903, 478] width 27 height 15
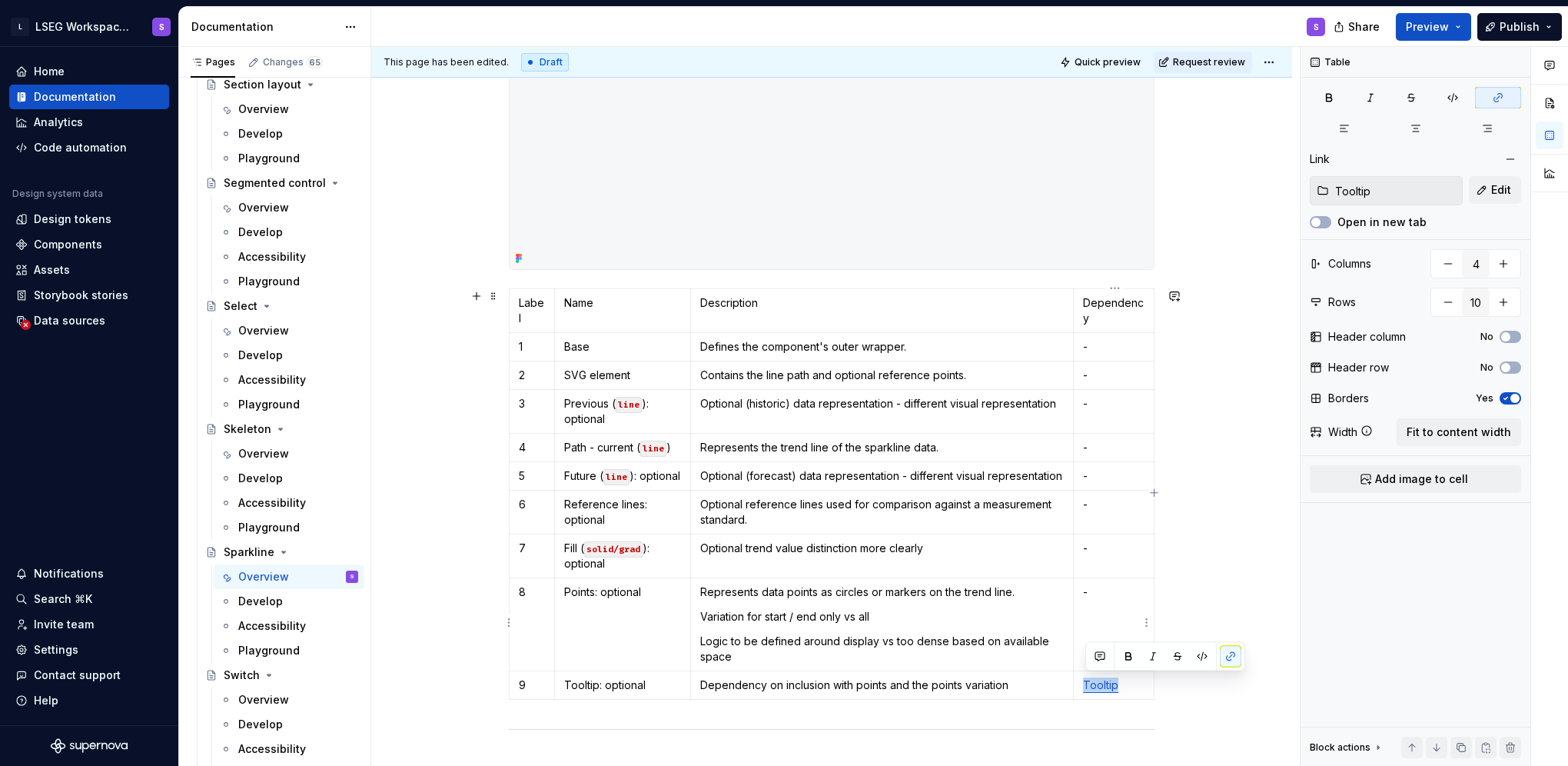
click at [1104, 606] on td "-" at bounding box center [1114, 625] width 81 height 93
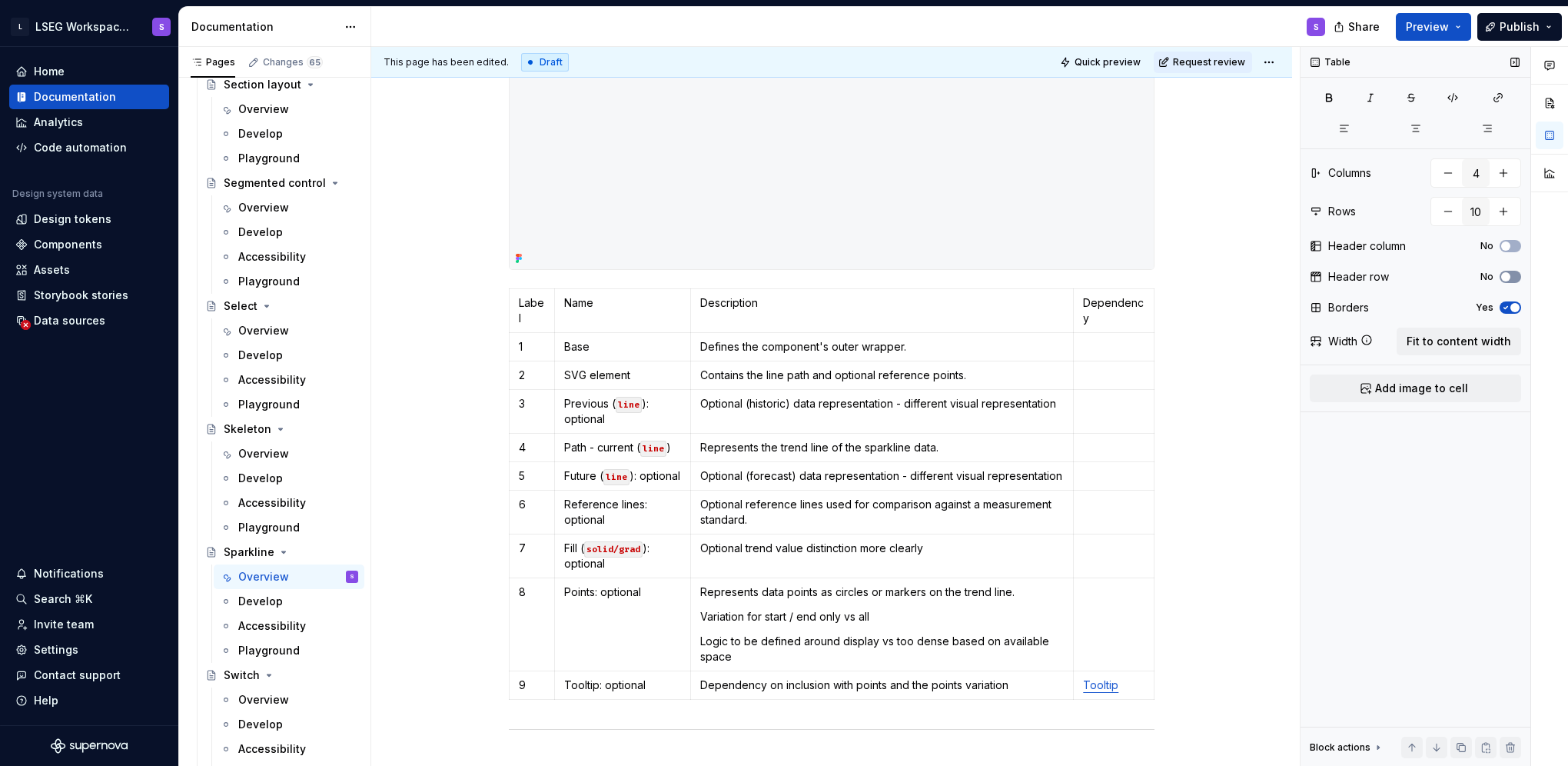
click at [1512, 271] on button "No" at bounding box center [1510, 277] width 21 height 12
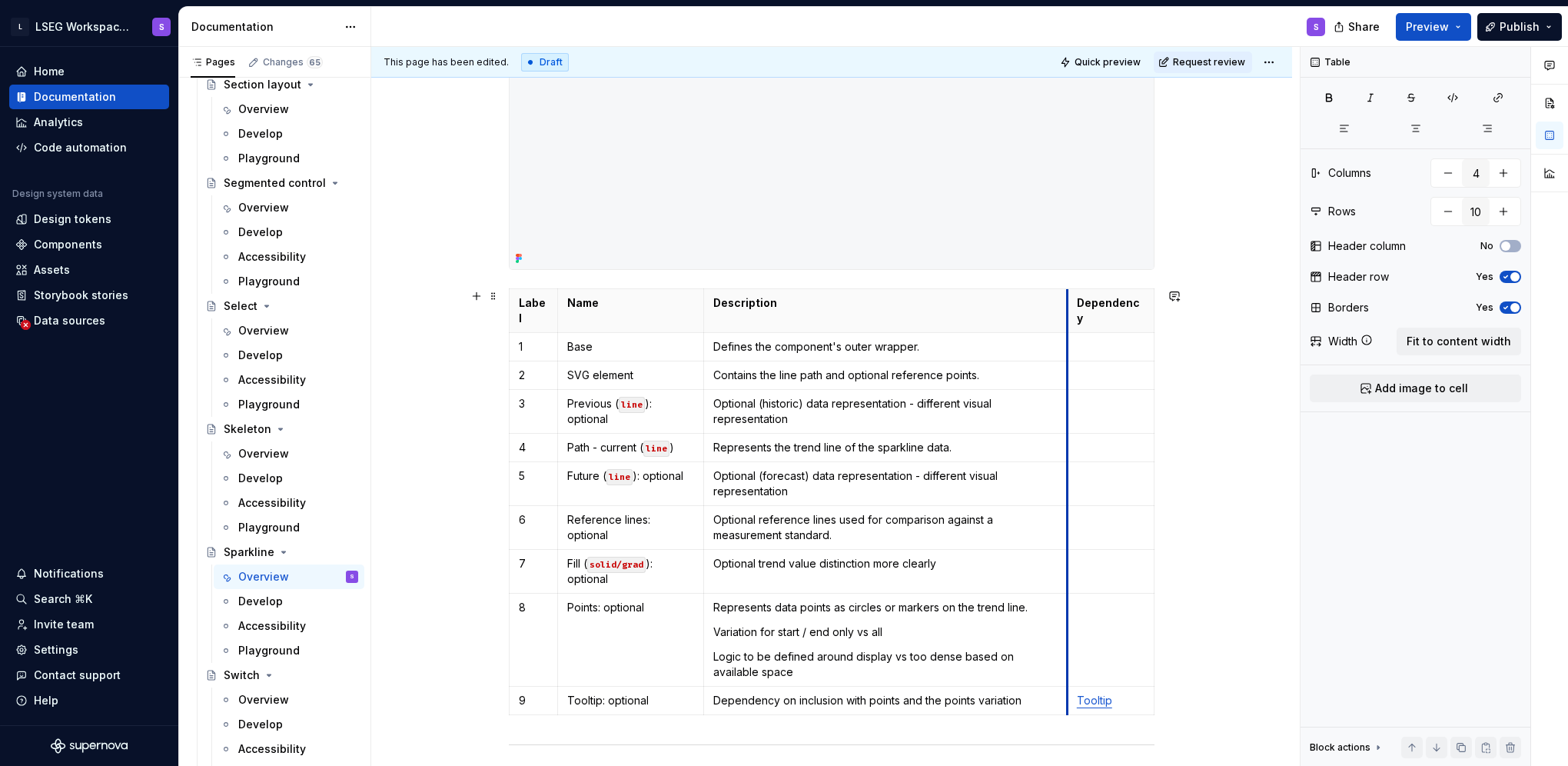
drag, startPoint x: 1073, startPoint y: 309, endPoint x: 1054, endPoint y: 310, distance: 19.0
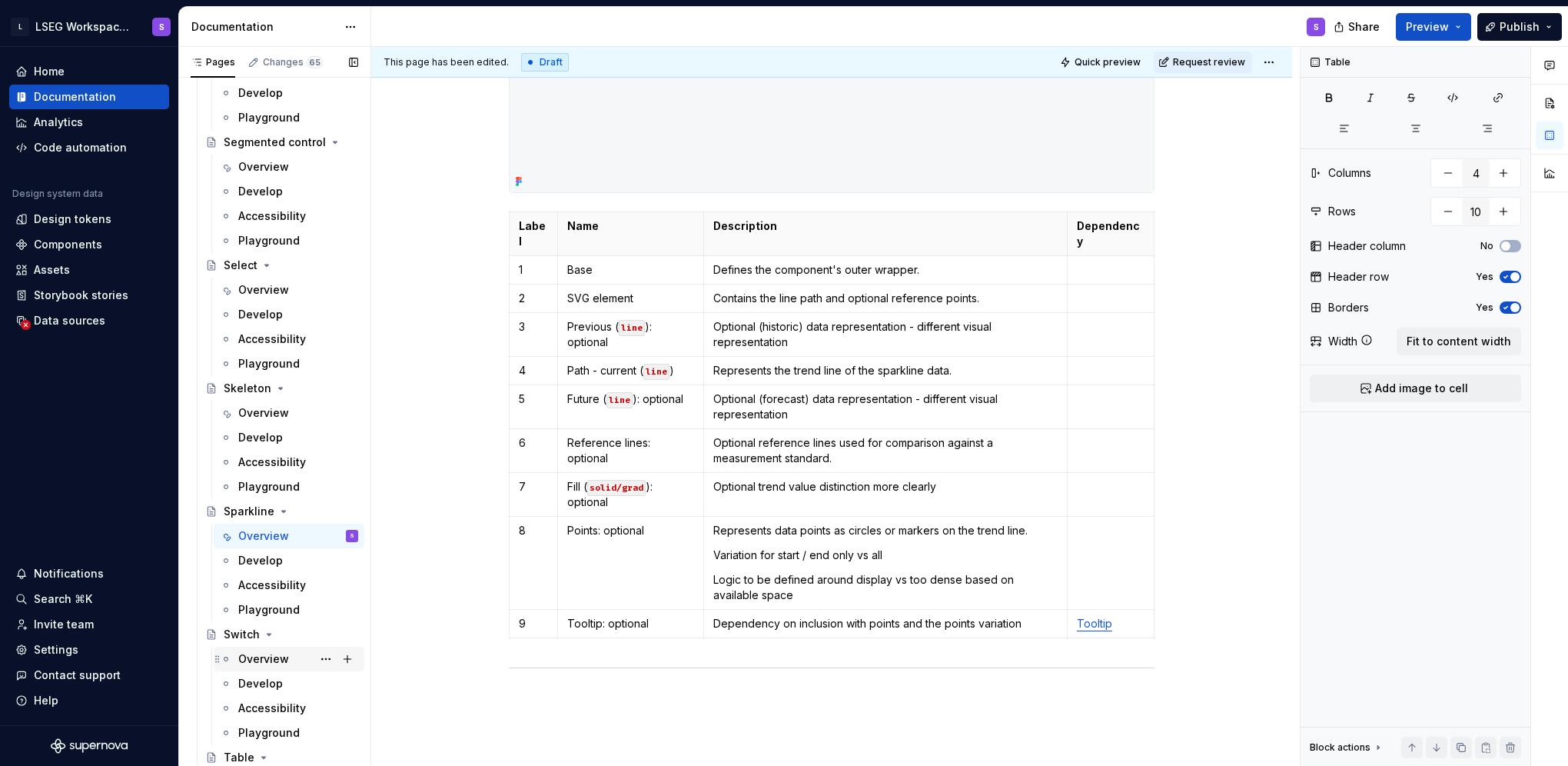
scroll to position [6072, 0]
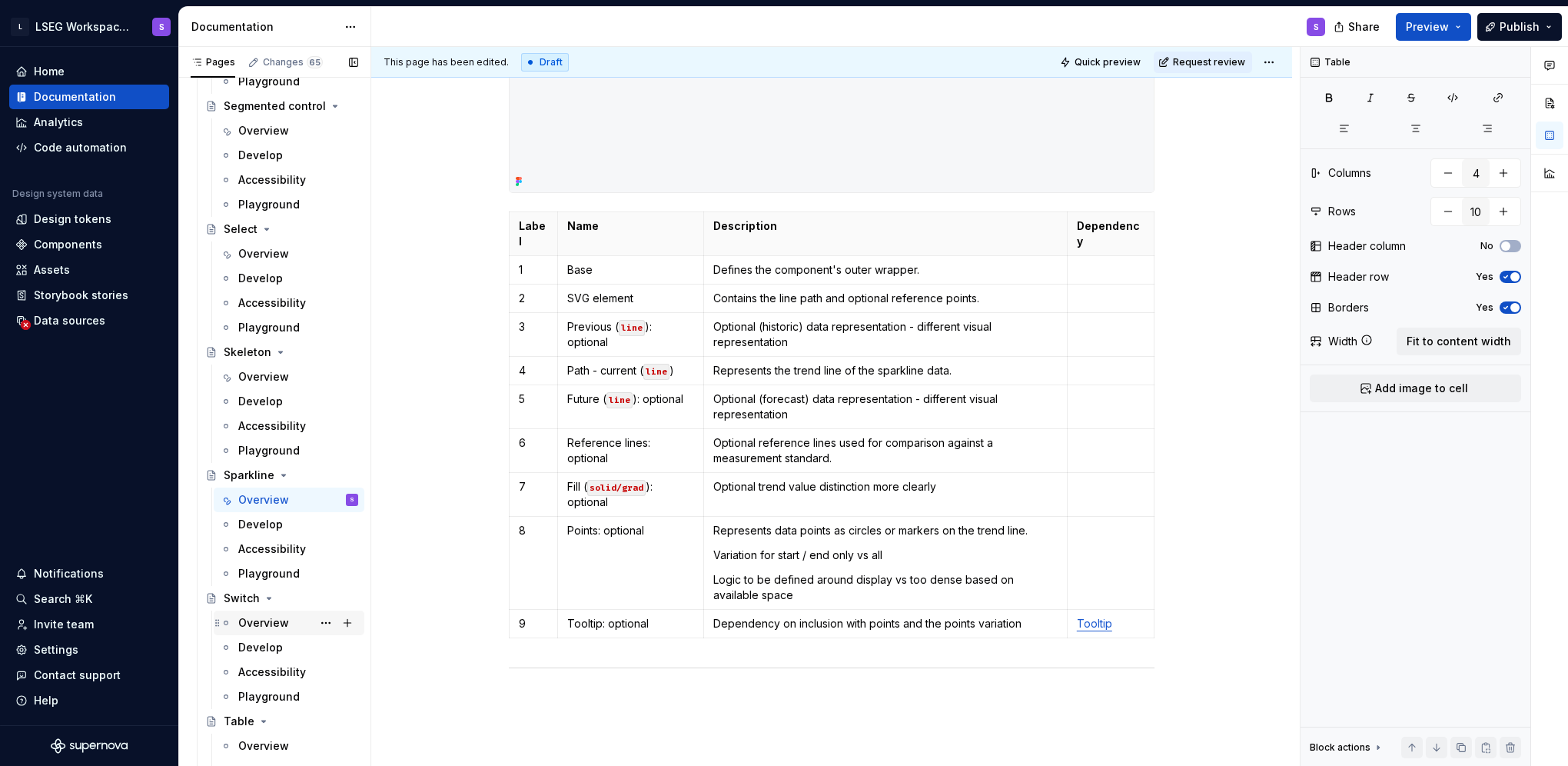
drag, startPoint x: 246, startPoint y: 628, endPoint x: 275, endPoint y: 646, distance: 34.1
click at [246, 628] on div "Overview" at bounding box center [264, 623] width 51 height 15
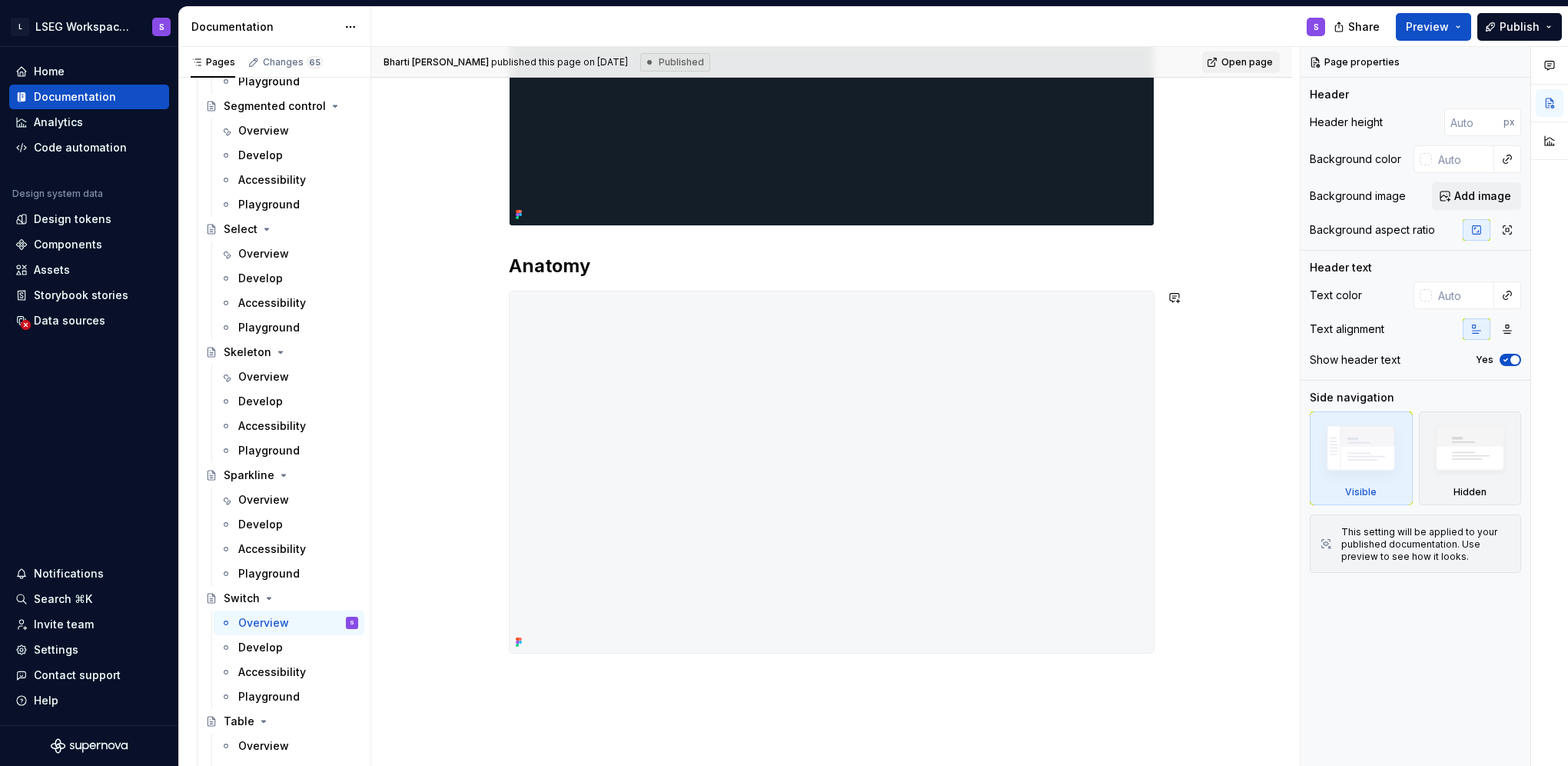
scroll to position [900, 0]
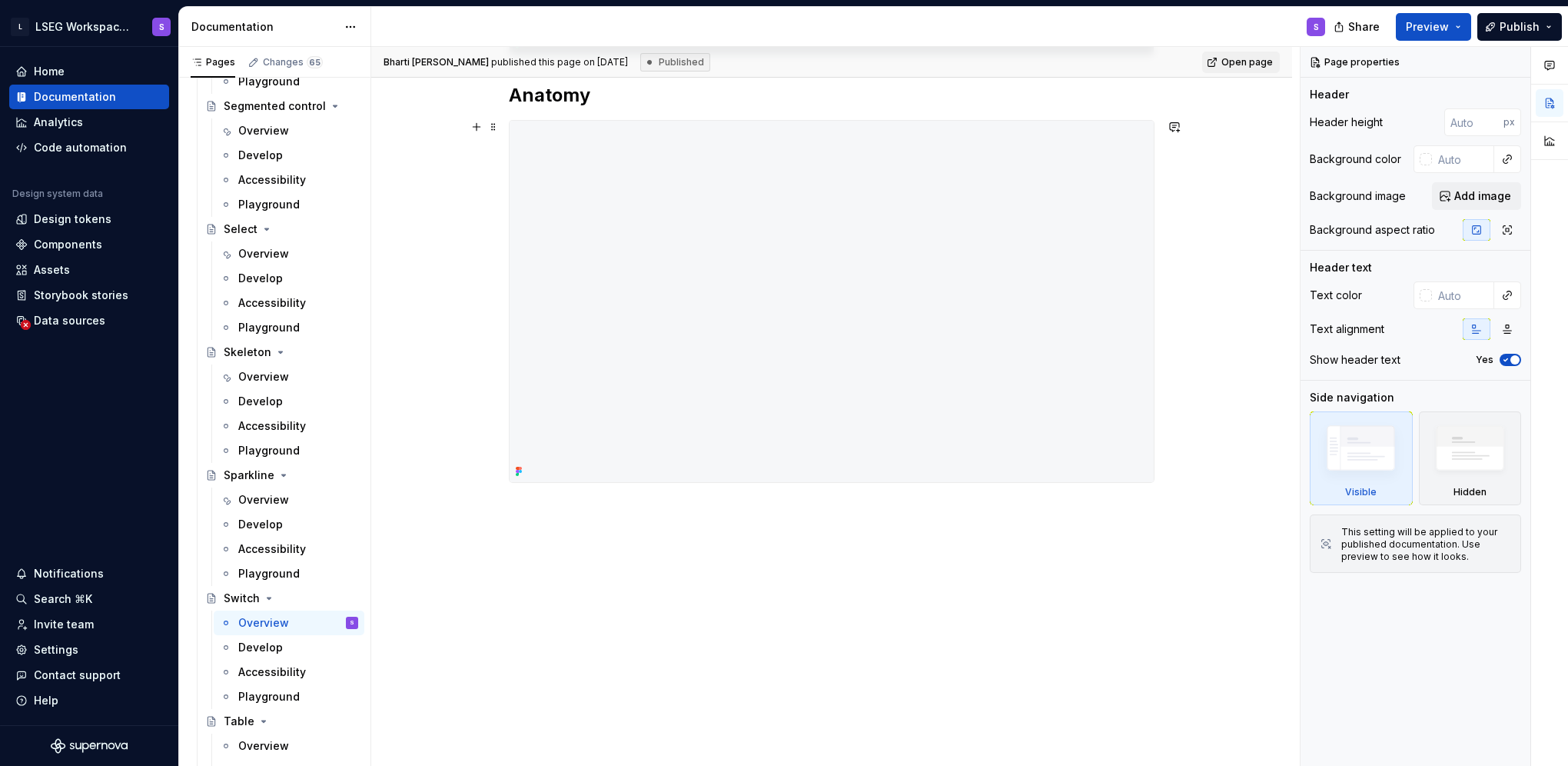
click at [756, 461] on img at bounding box center [831, 301] width 644 height 361
type textarea "*"
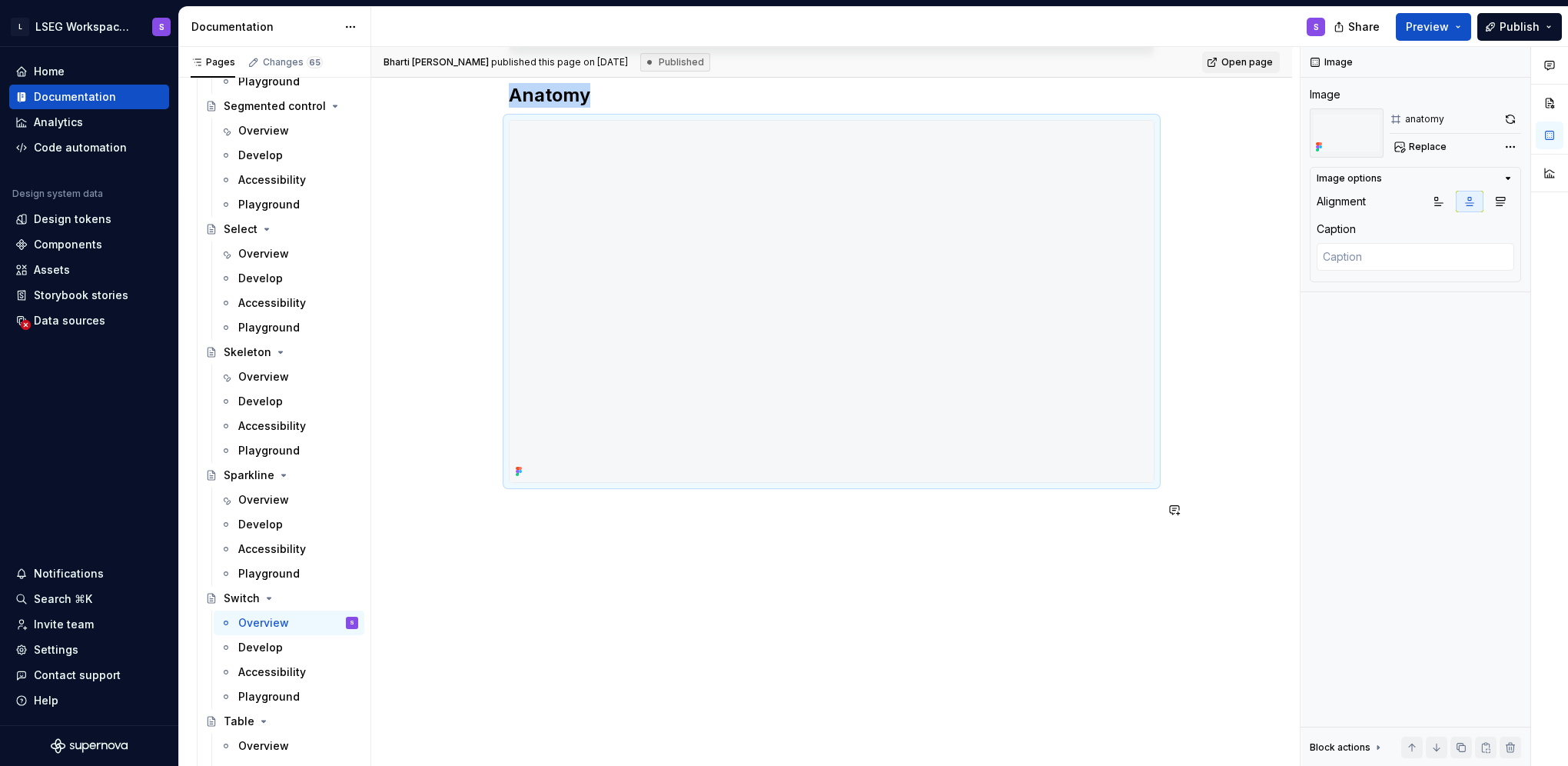
click at [686, 571] on div "**********" at bounding box center [831, 95] width 921 height 1346
click at [689, 511] on p at bounding box center [831, 510] width 646 height 18
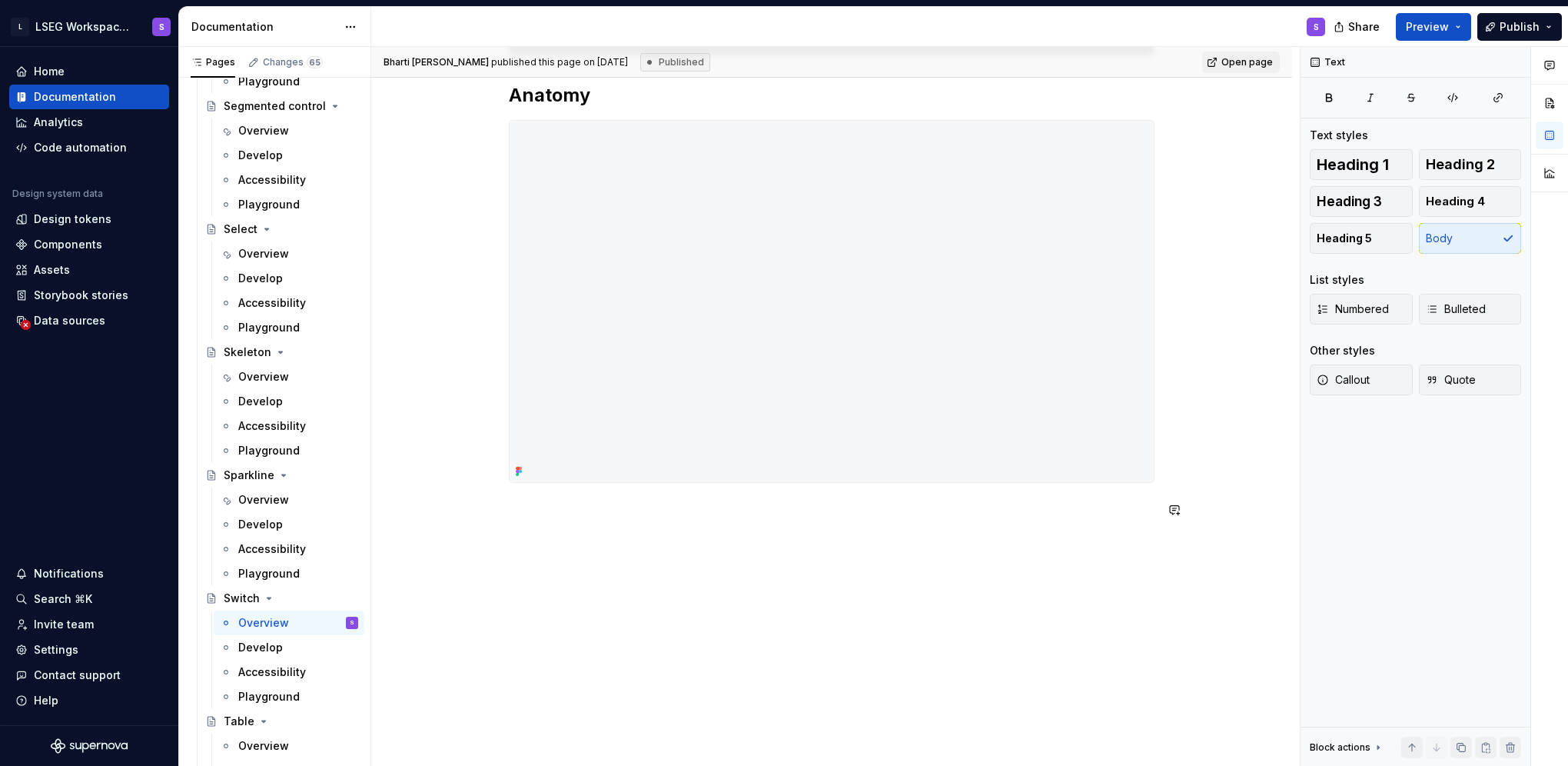
click at [581, 509] on p at bounding box center [831, 510] width 646 height 18
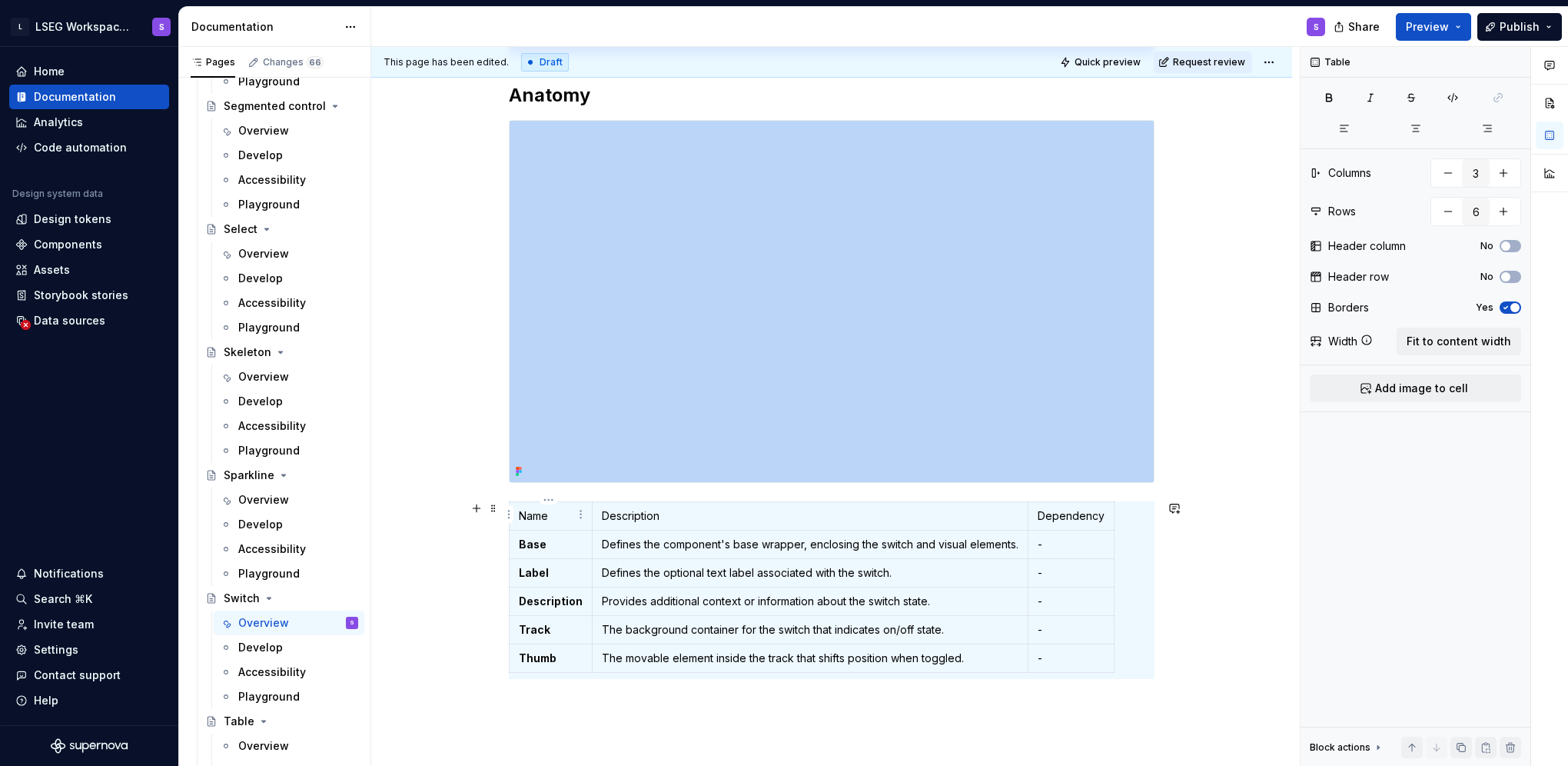
click at [542, 508] on p "Name" at bounding box center [550, 515] width 64 height 15
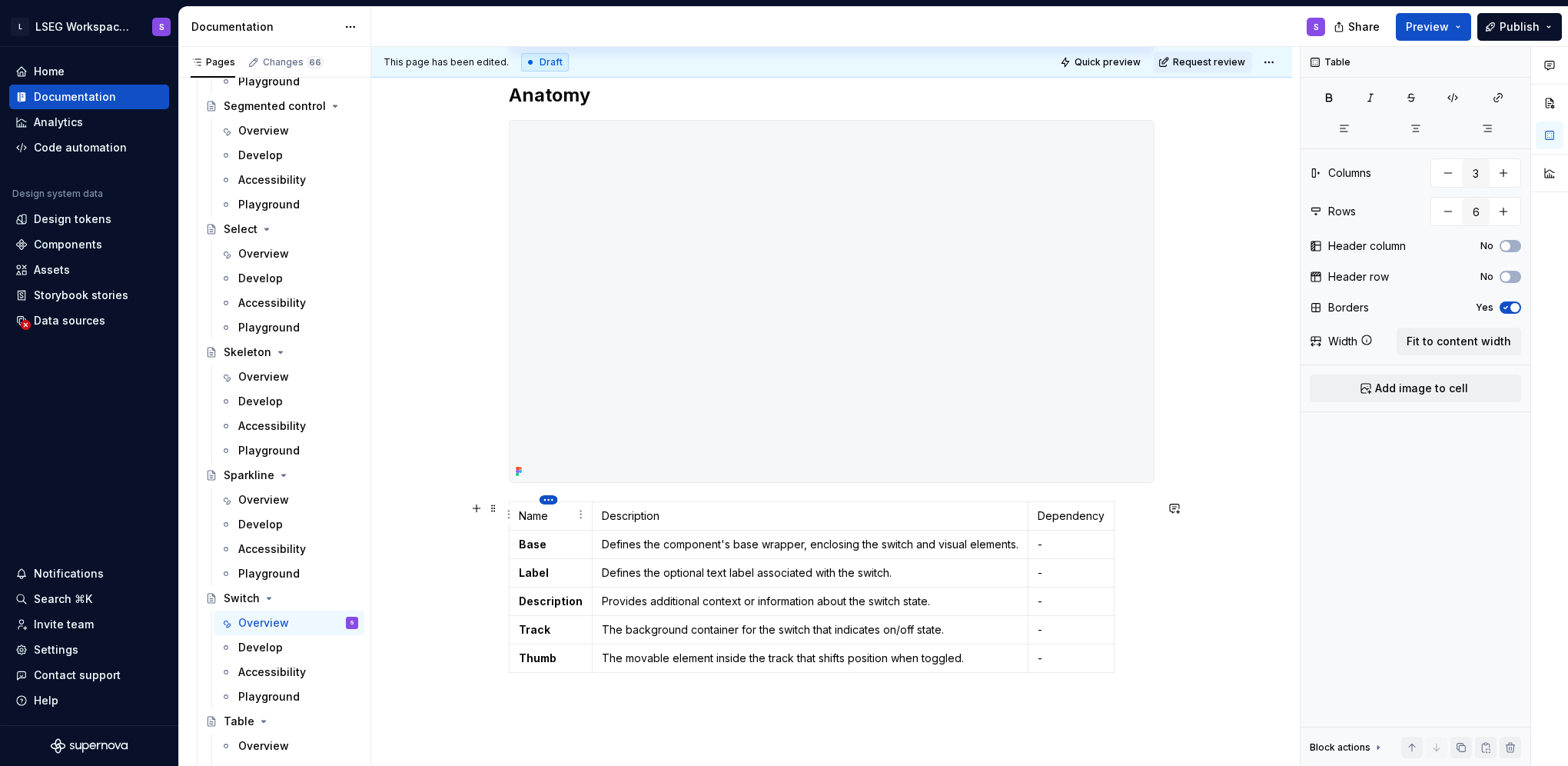
click at [544, 502] on html "L LSEG Workspace Design System S Home Documentation Analytics Code automation D…" at bounding box center [784, 383] width 1568 height 766
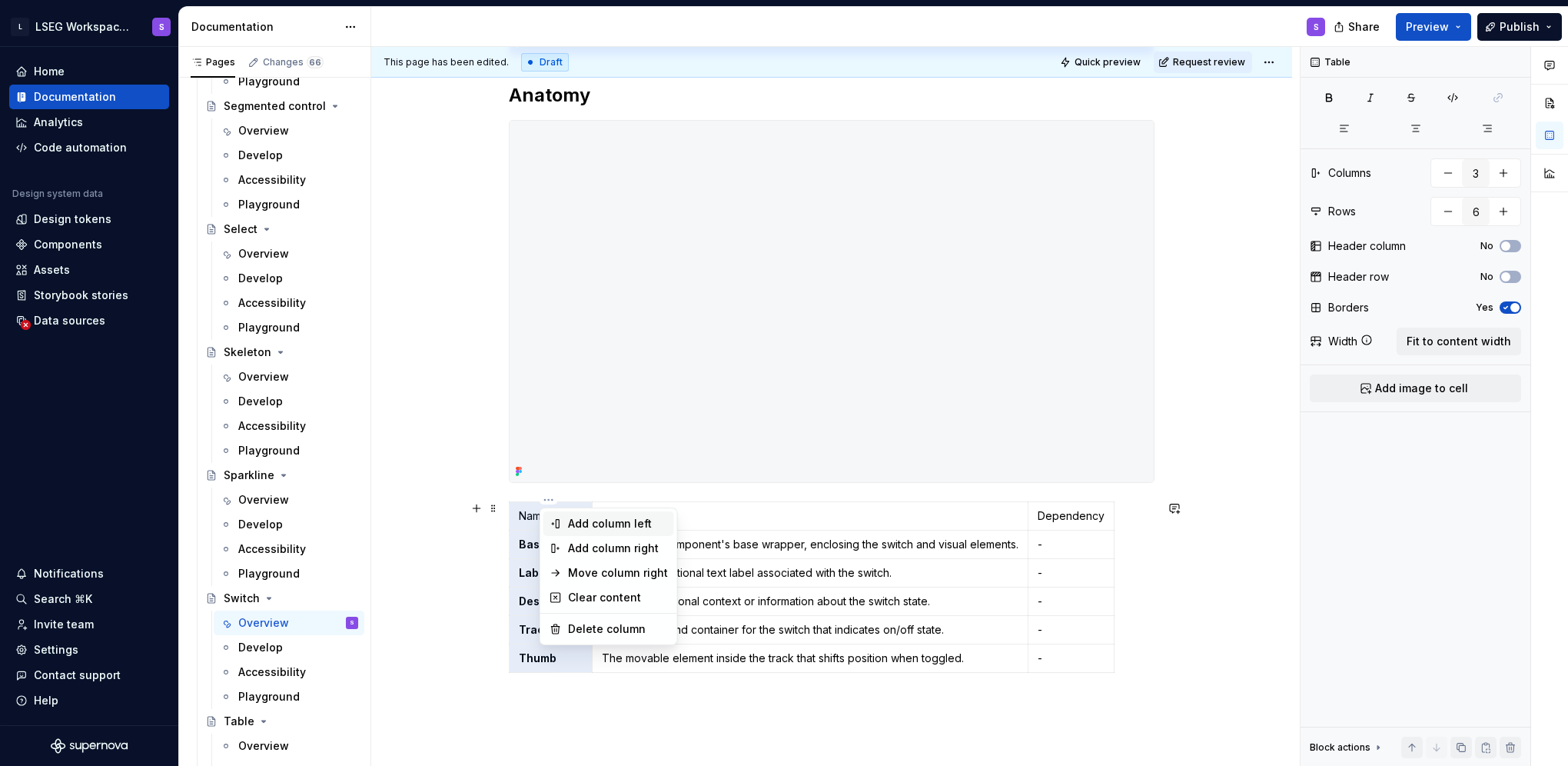
click at [584, 521] on div "Add column left" at bounding box center [618, 523] width 100 height 15
type input "4"
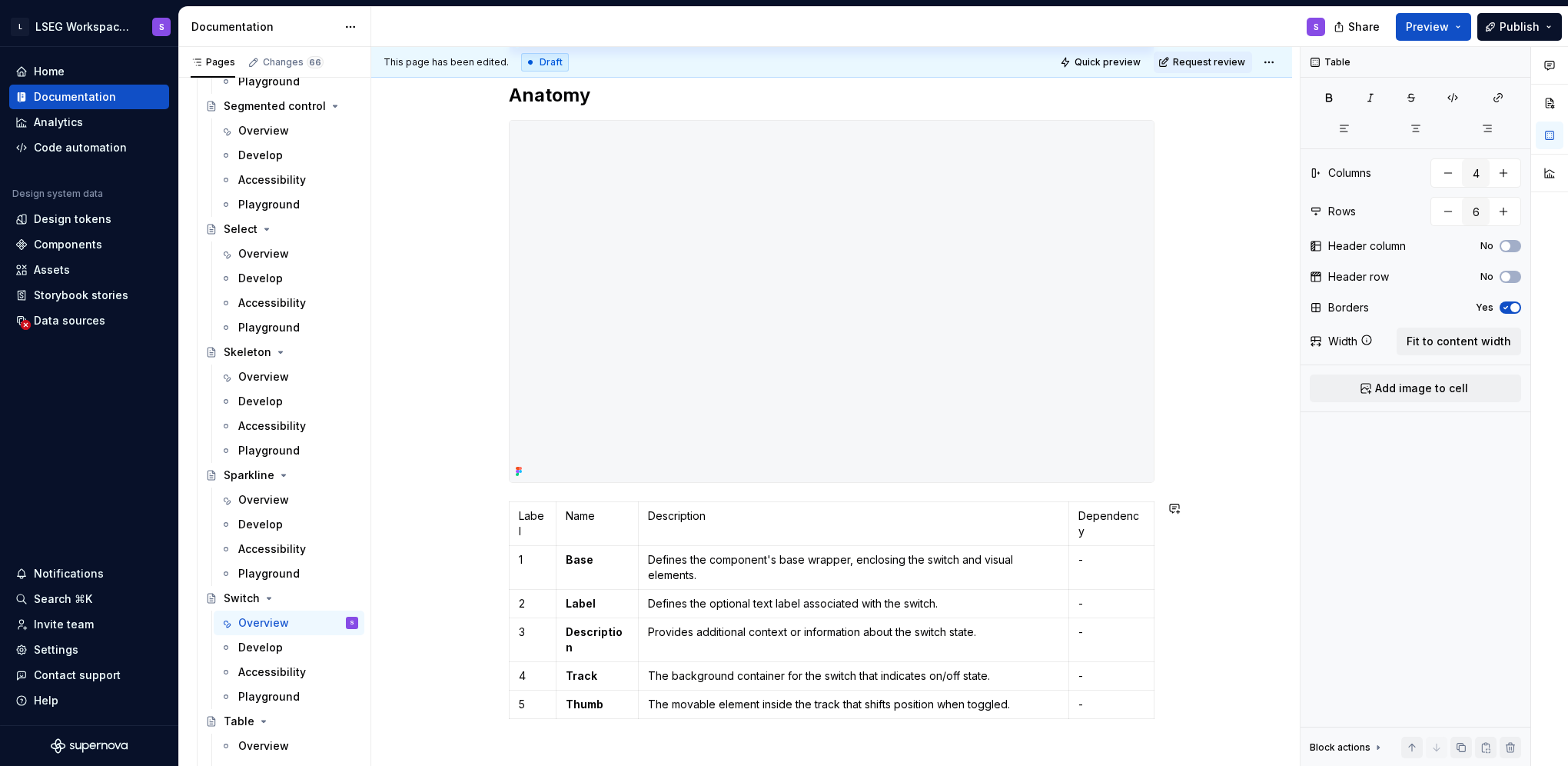
scroll to position [919, 0]
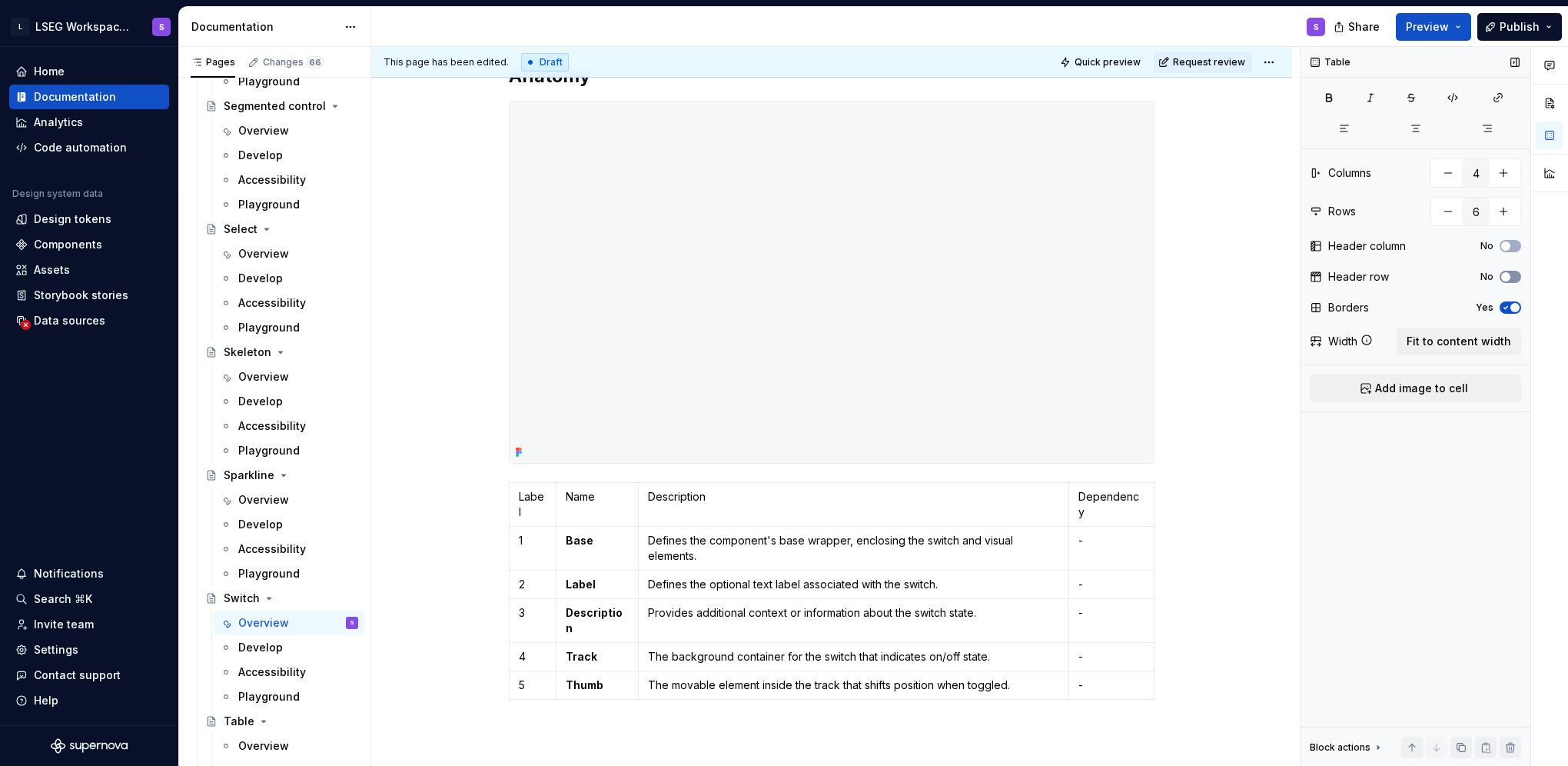
click at [1514, 271] on button "No" at bounding box center [1510, 277] width 21 height 12
click at [591, 481] on html "L LSEG Workspace Design System S Home Documentation Analytics Code automation D…" at bounding box center [784, 383] width 1568 height 766
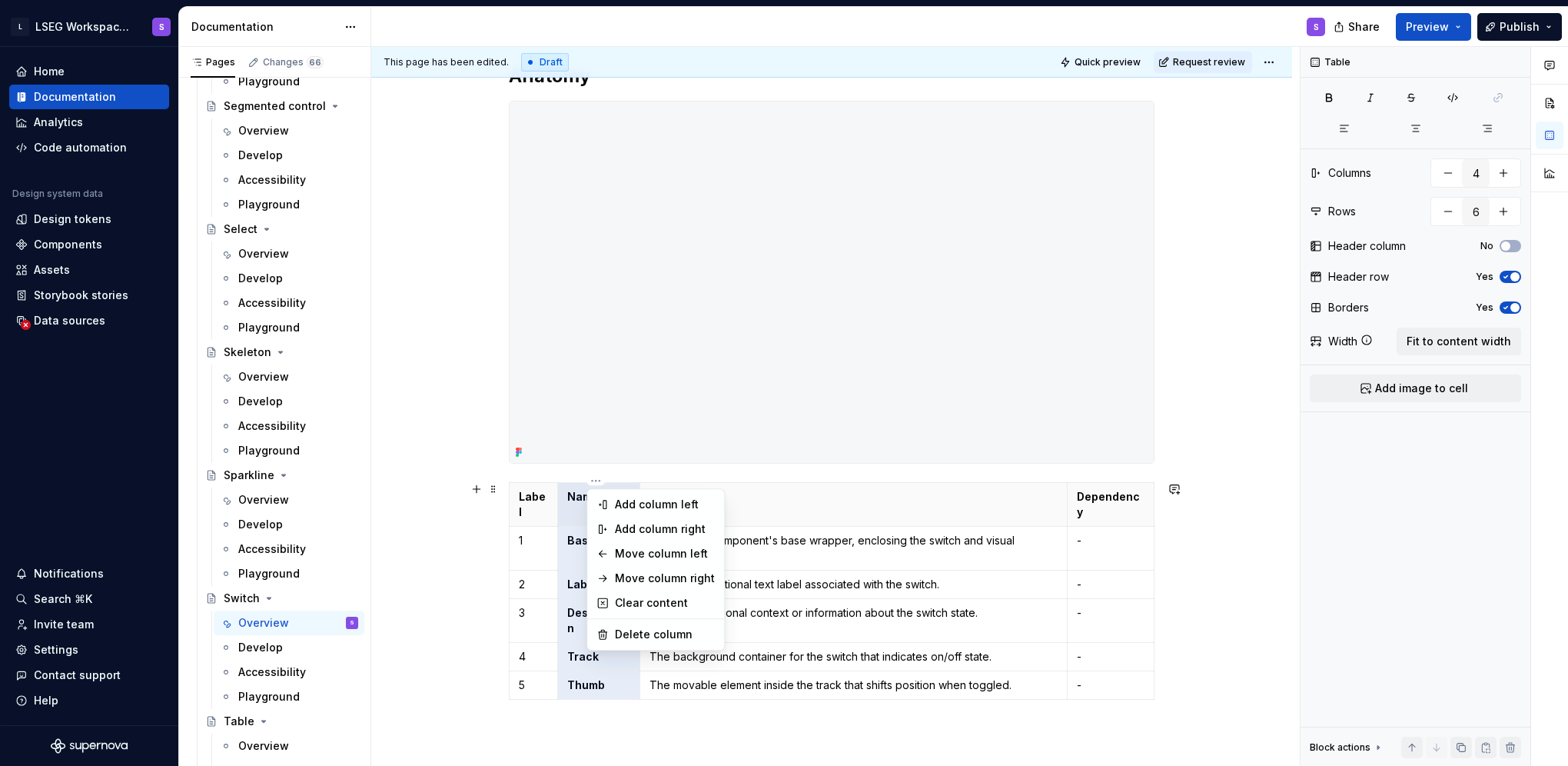
click at [1333, 90] on div "Comments Open comments No comments yet Select ‘Comment’ from the block context …" at bounding box center [1434, 406] width 267 height 719
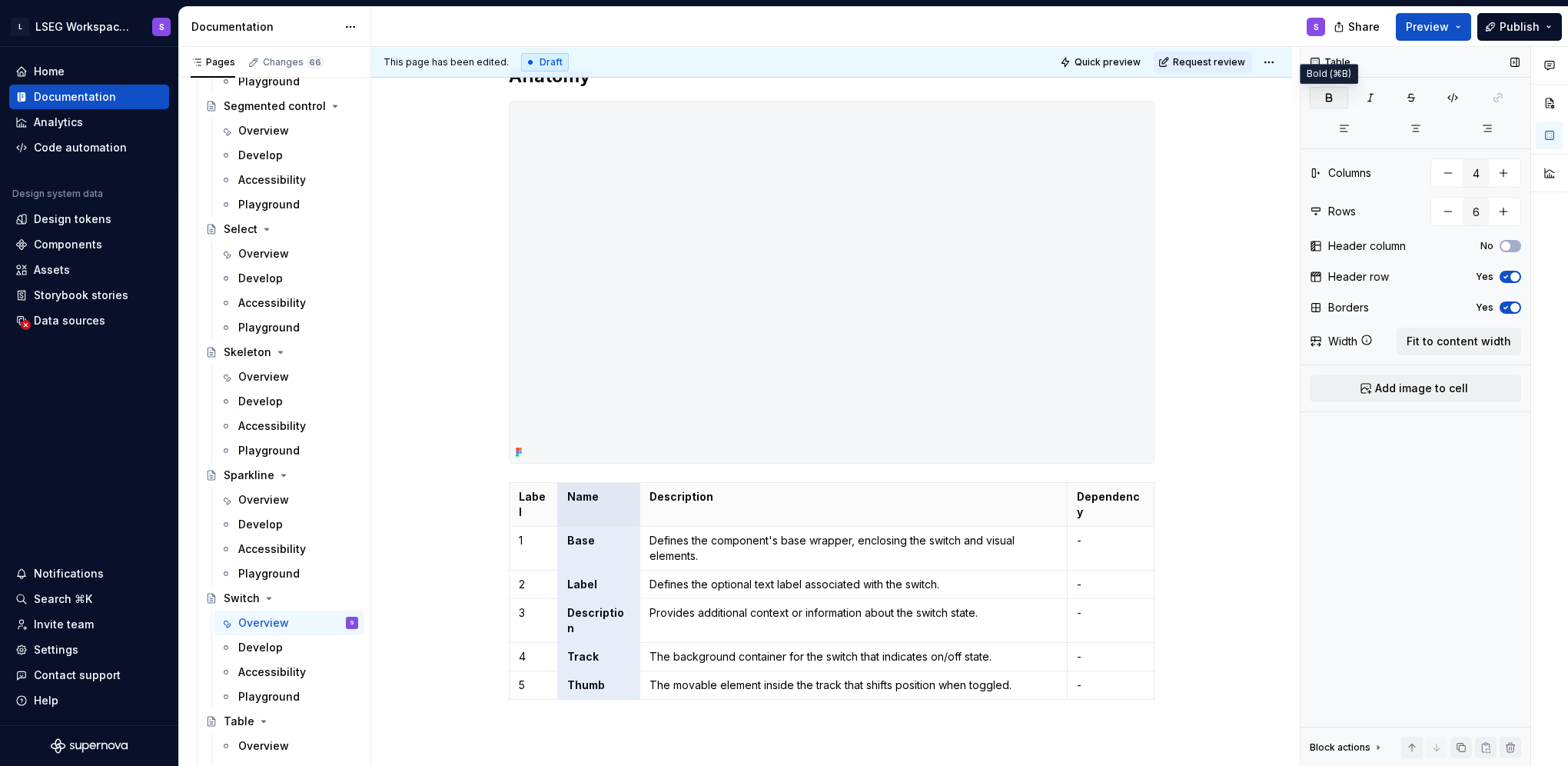
click at [1333, 93] on icon "button" at bounding box center [1329, 98] width 12 height 12
click at [1067, 499] on th "Dependency" at bounding box center [1111, 505] width 88 height 44
click at [1071, 496] on th "Dependency" at bounding box center [1111, 505] width 86 height 44
click at [846, 551] on td "Defines the component's base wrapper, enclosing the switch and visual elements." at bounding box center [850, 549] width 435 height 44
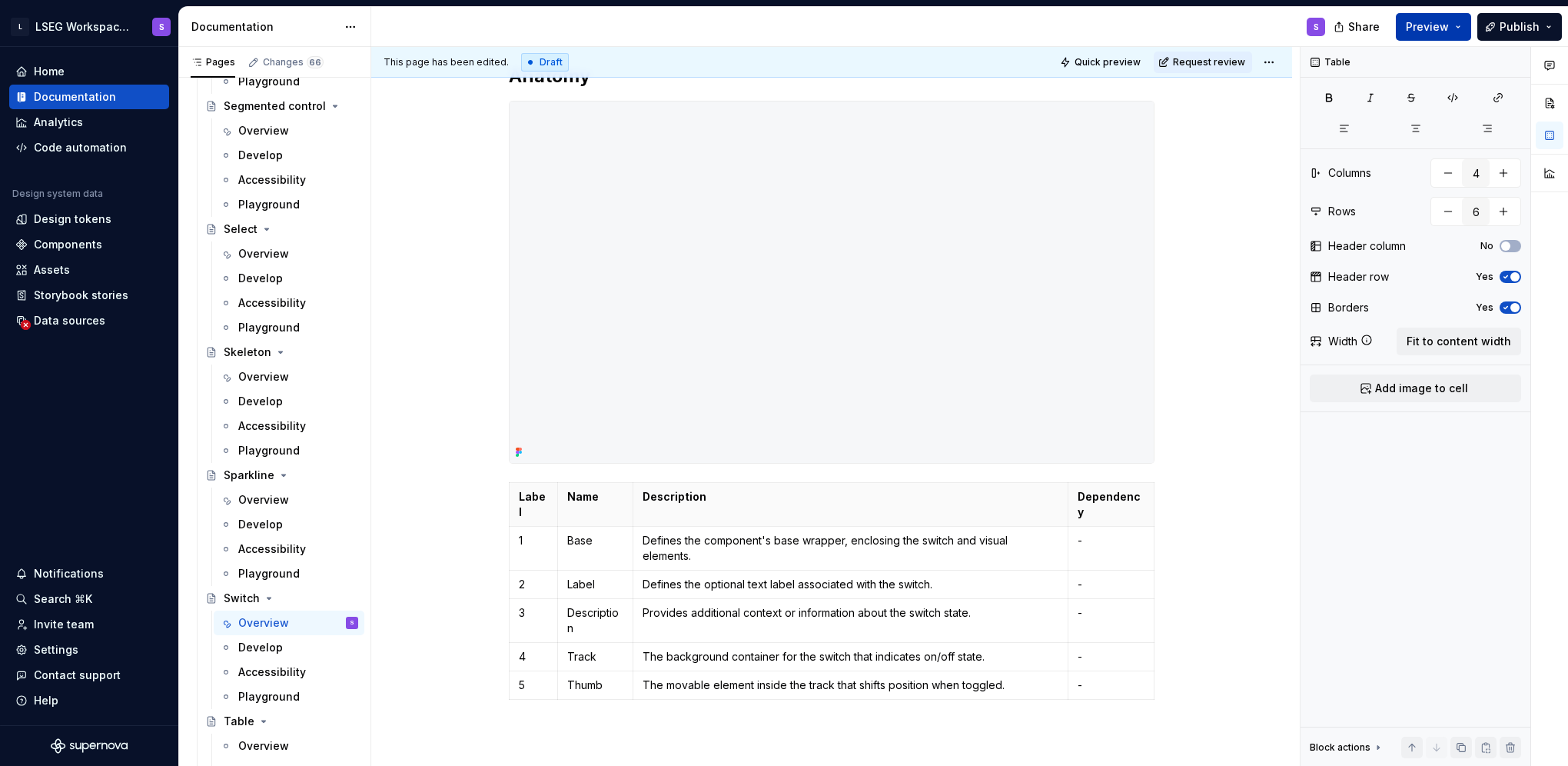
click at [1426, 26] on span "Preview" at bounding box center [1426, 26] width 43 height 15
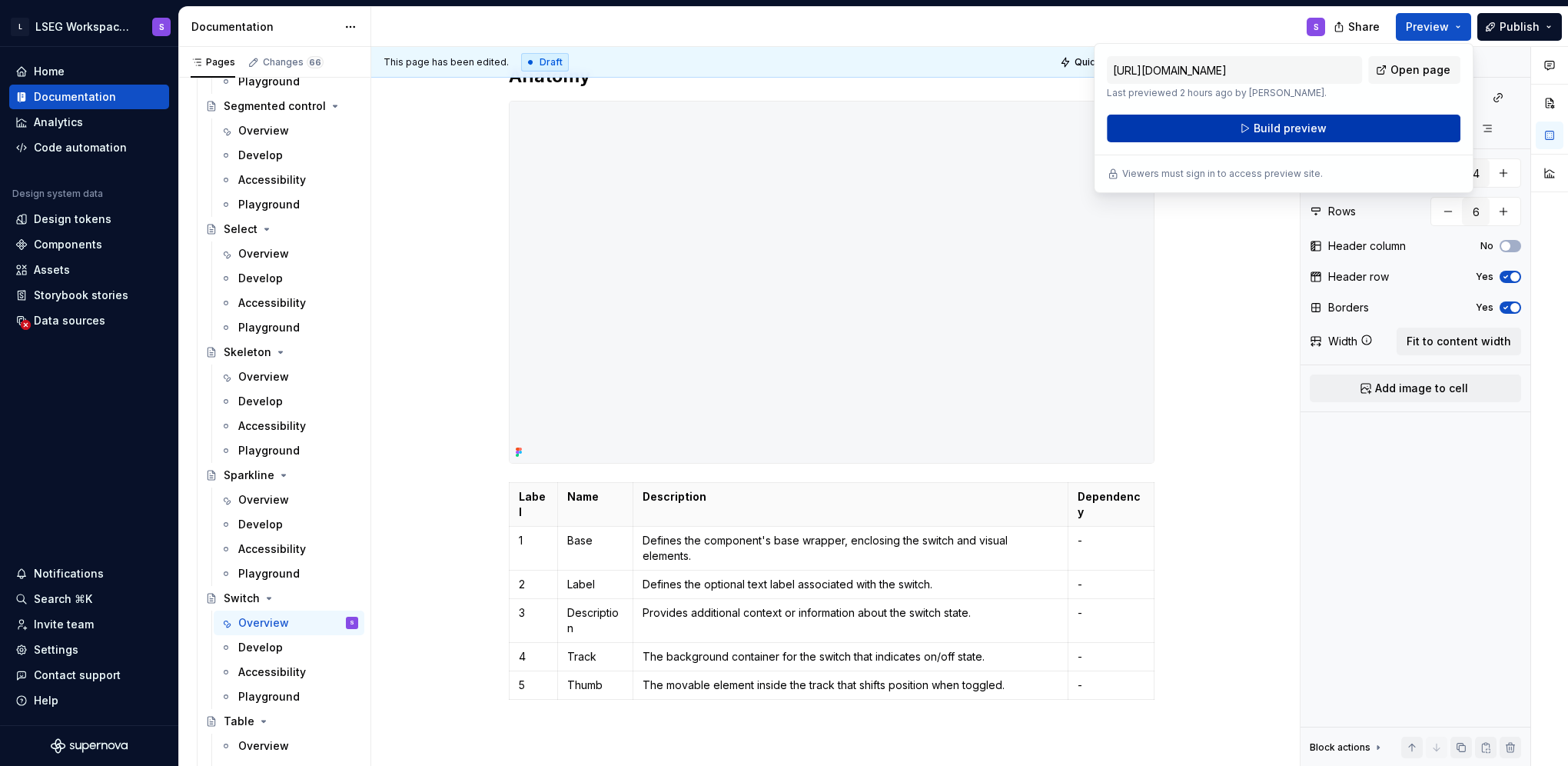
click at [1376, 134] on button "Build preview" at bounding box center [1283, 128] width 353 height 27
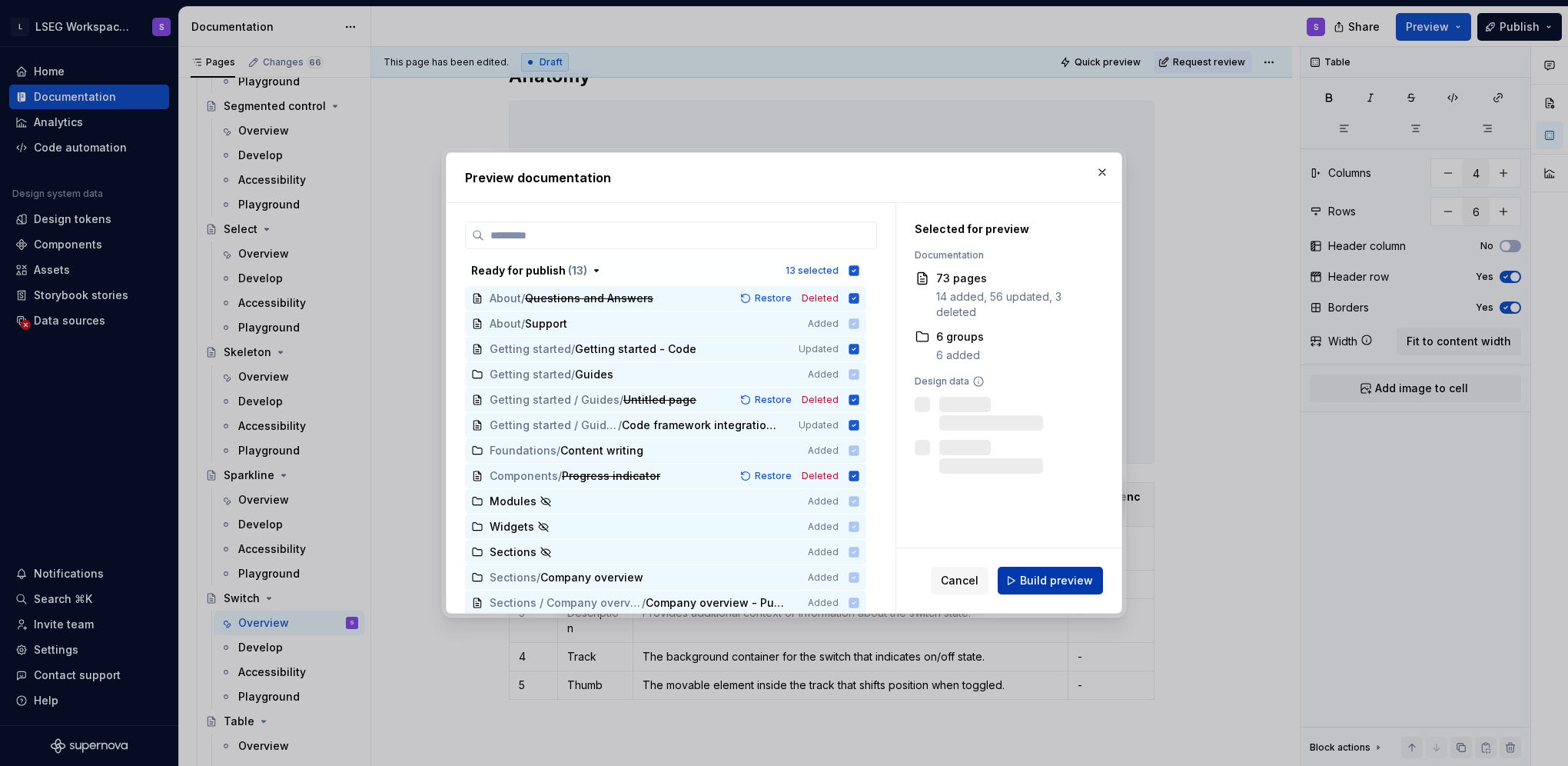
click at [1034, 576] on span "Build preview" at bounding box center [1056, 580] width 73 height 15
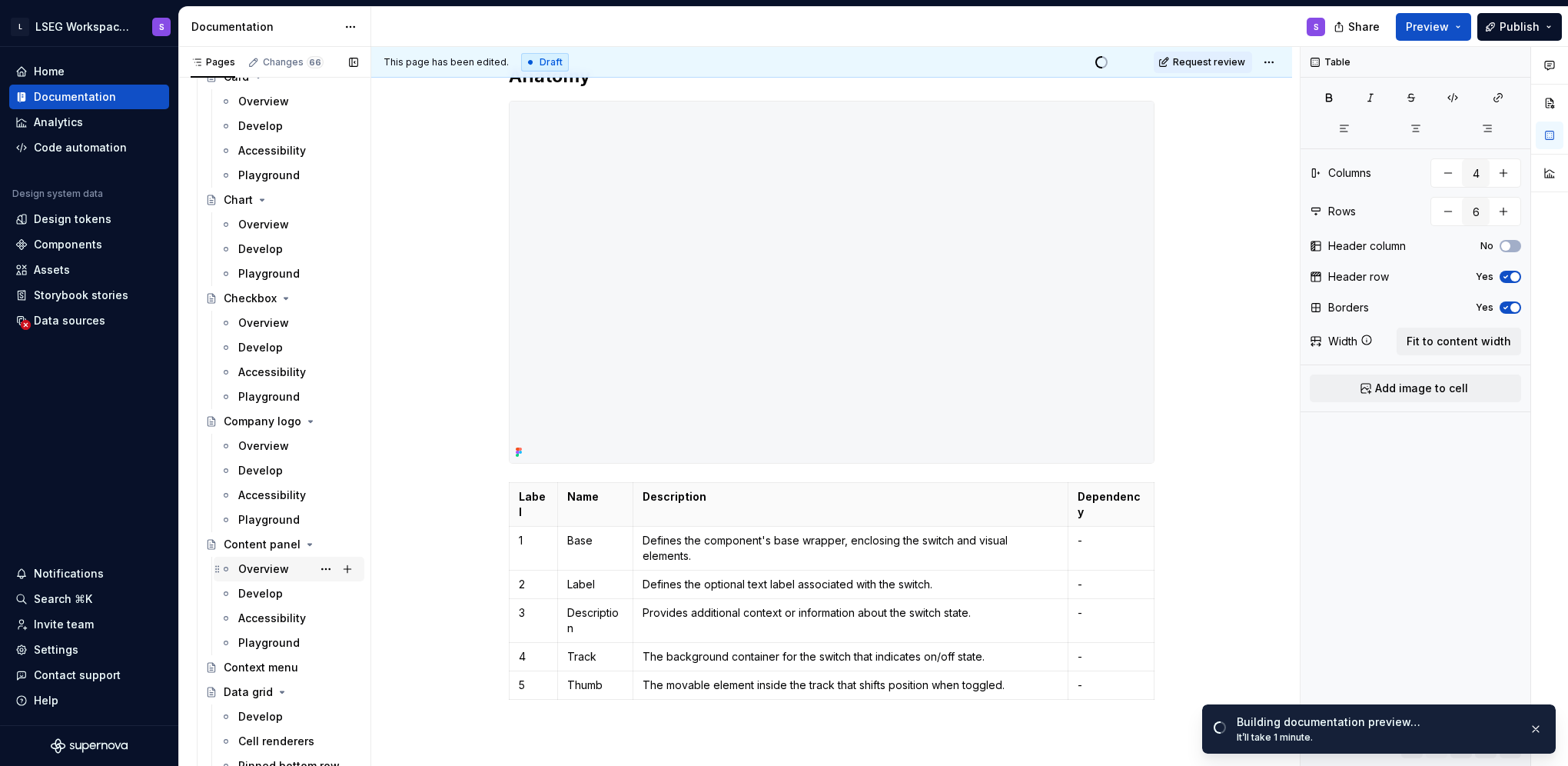
scroll to position [1842, 0]
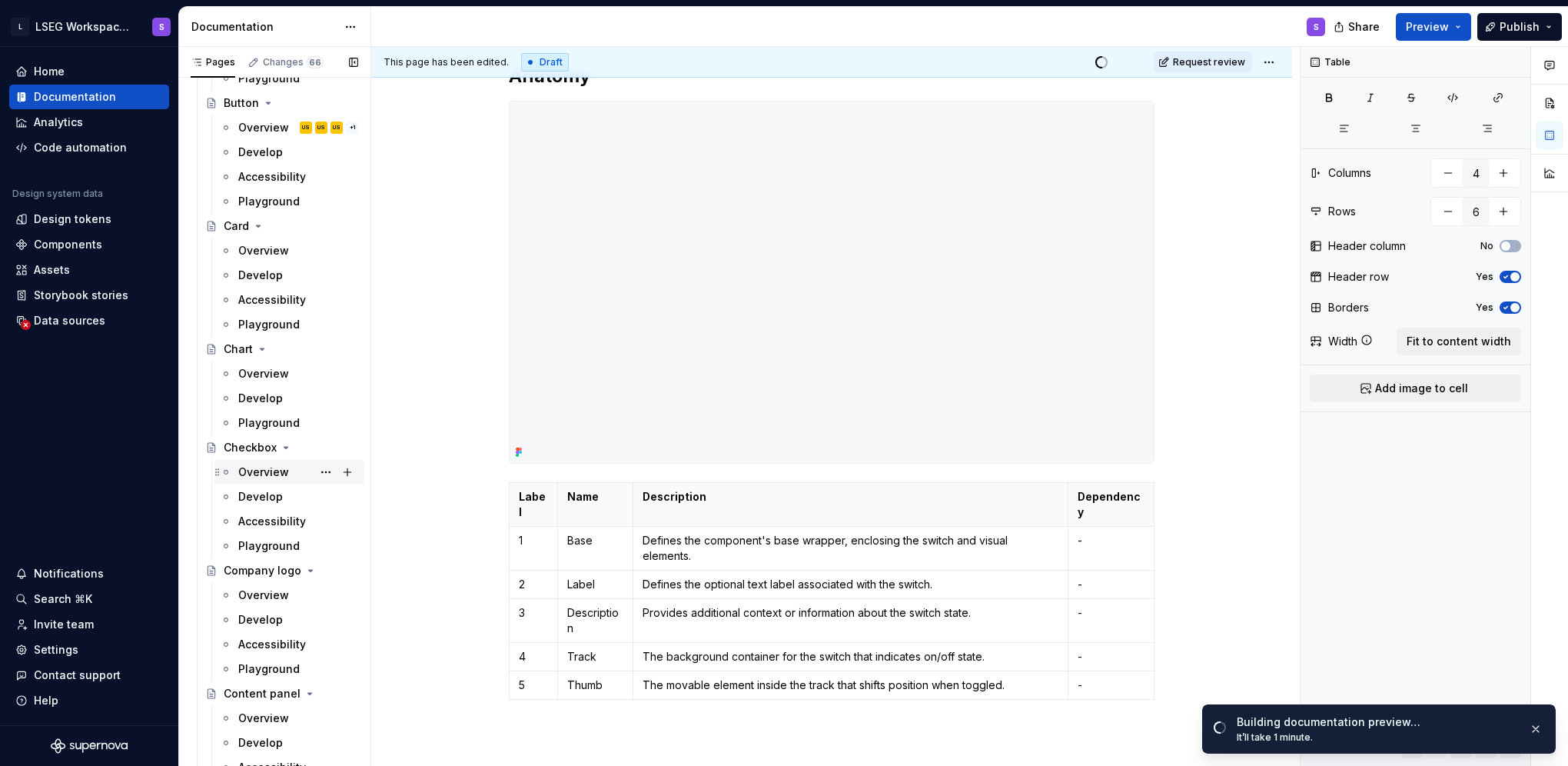
click at [267, 480] on div "Overview" at bounding box center [298, 472] width 120 height 21
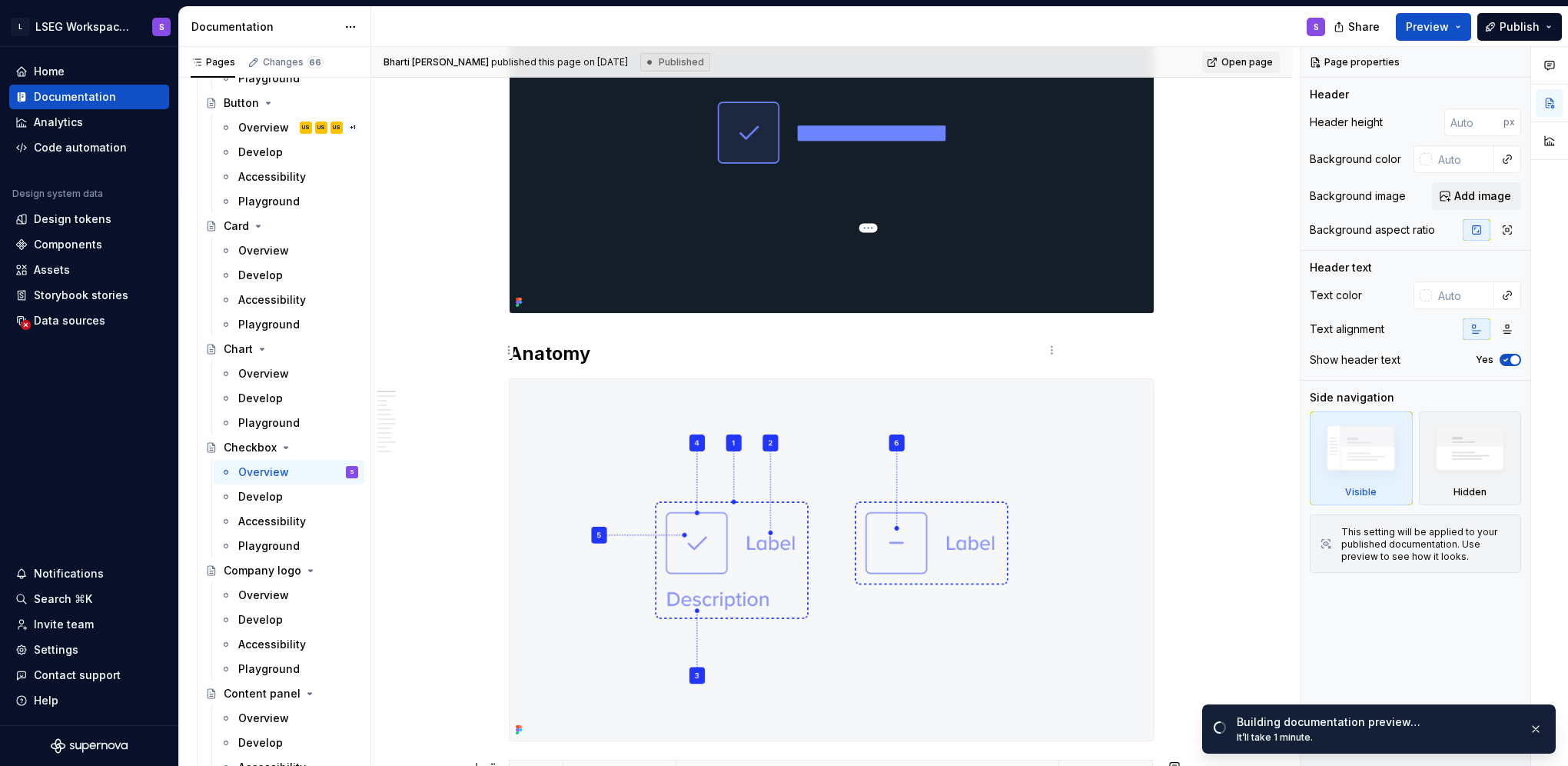
scroll to position [616, 0]
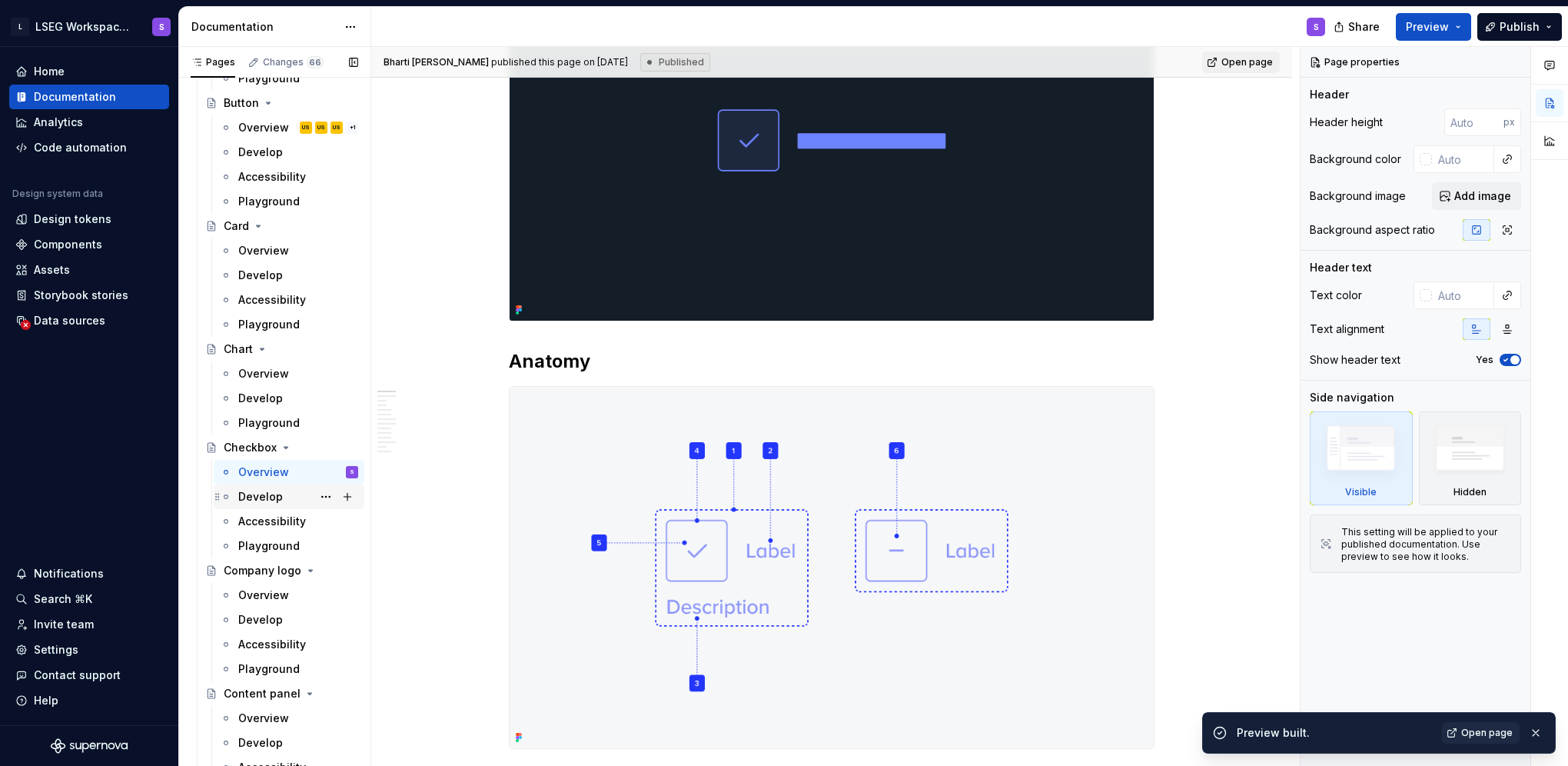
click at [275, 493] on div "Develop" at bounding box center [260, 496] width 45 height 15
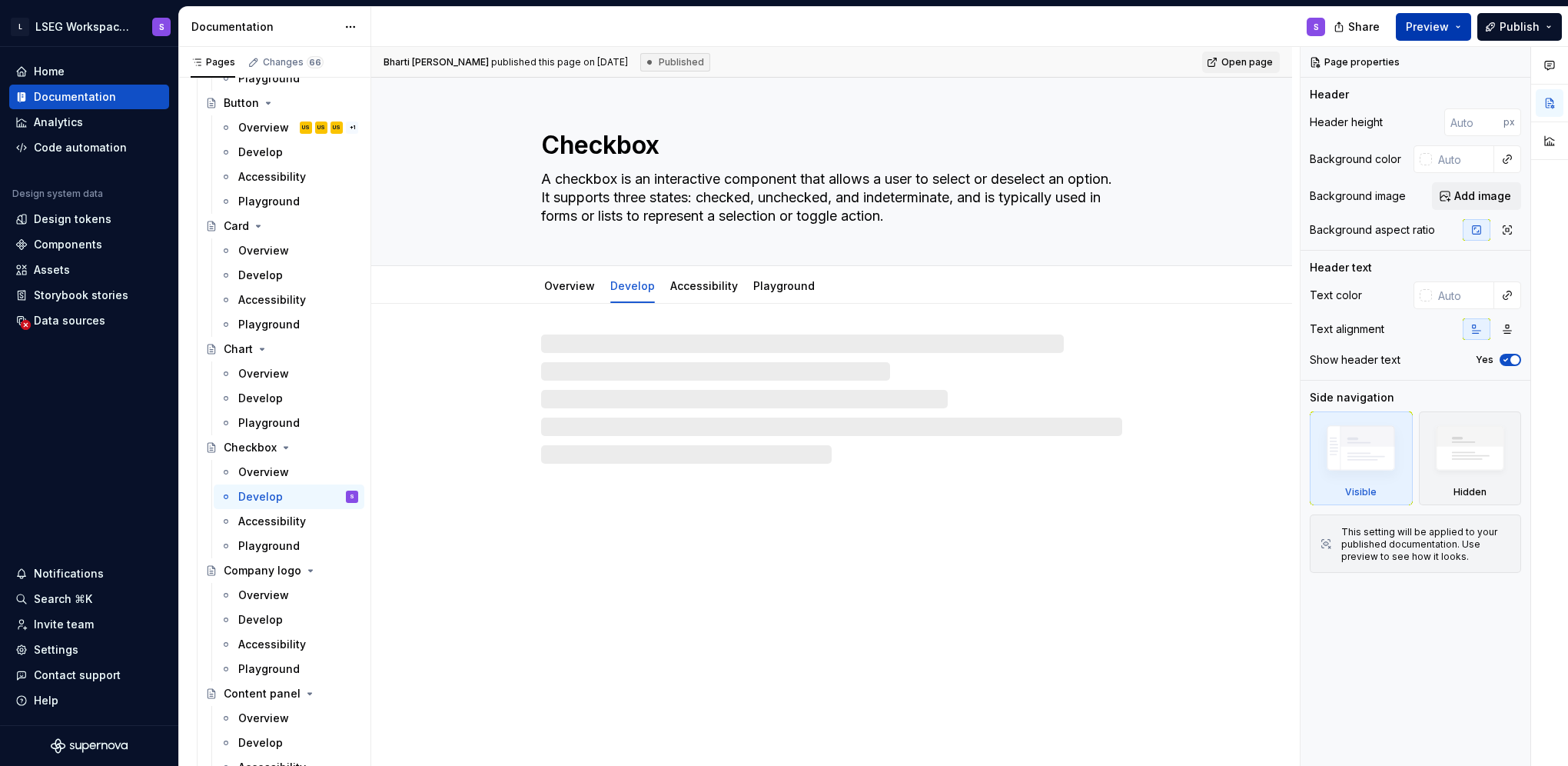
click at [1421, 27] on span "Preview" at bounding box center [1426, 26] width 43 height 15
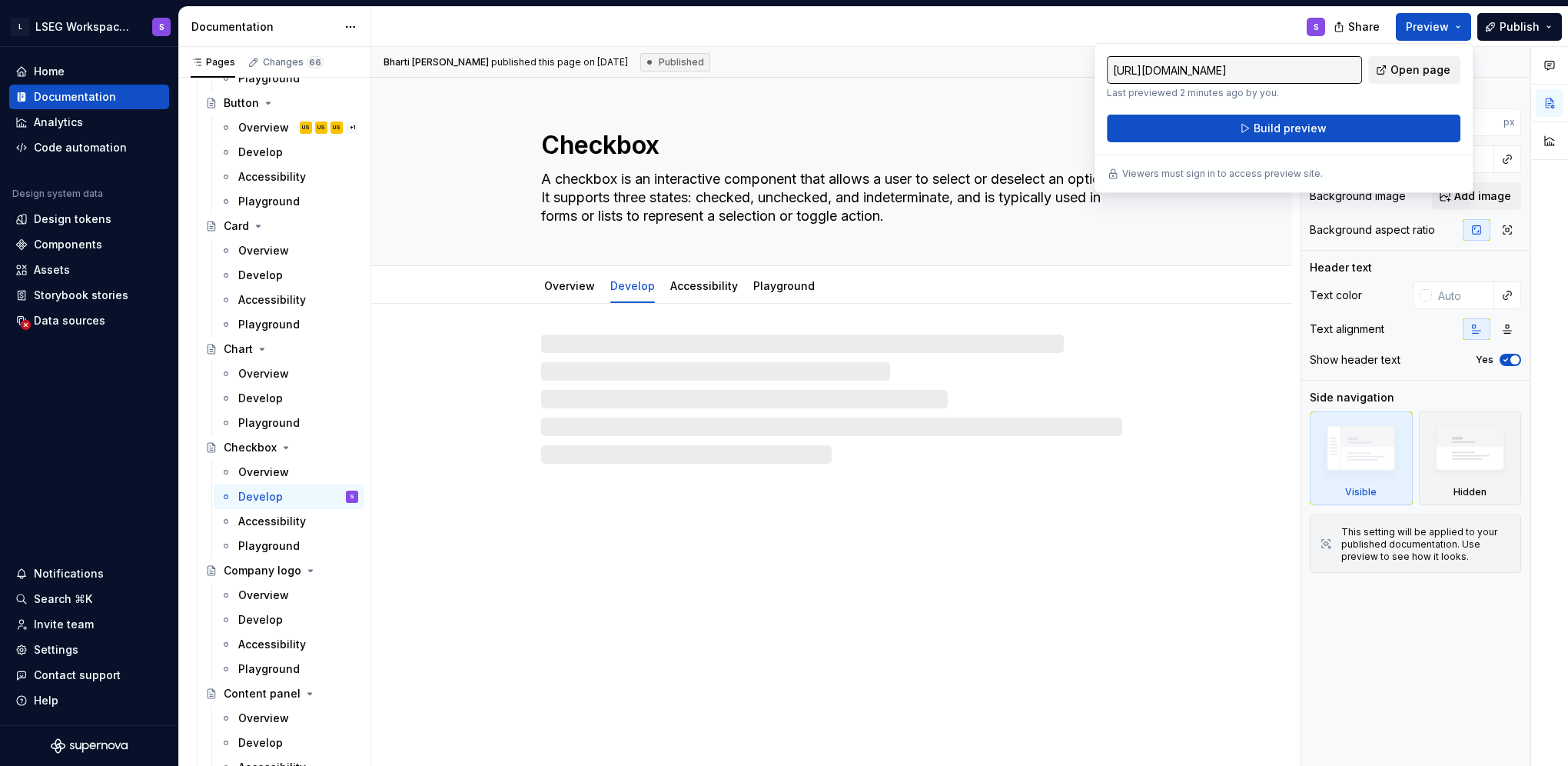
click at [1433, 70] on span "Open page" at bounding box center [1420, 69] width 60 height 15
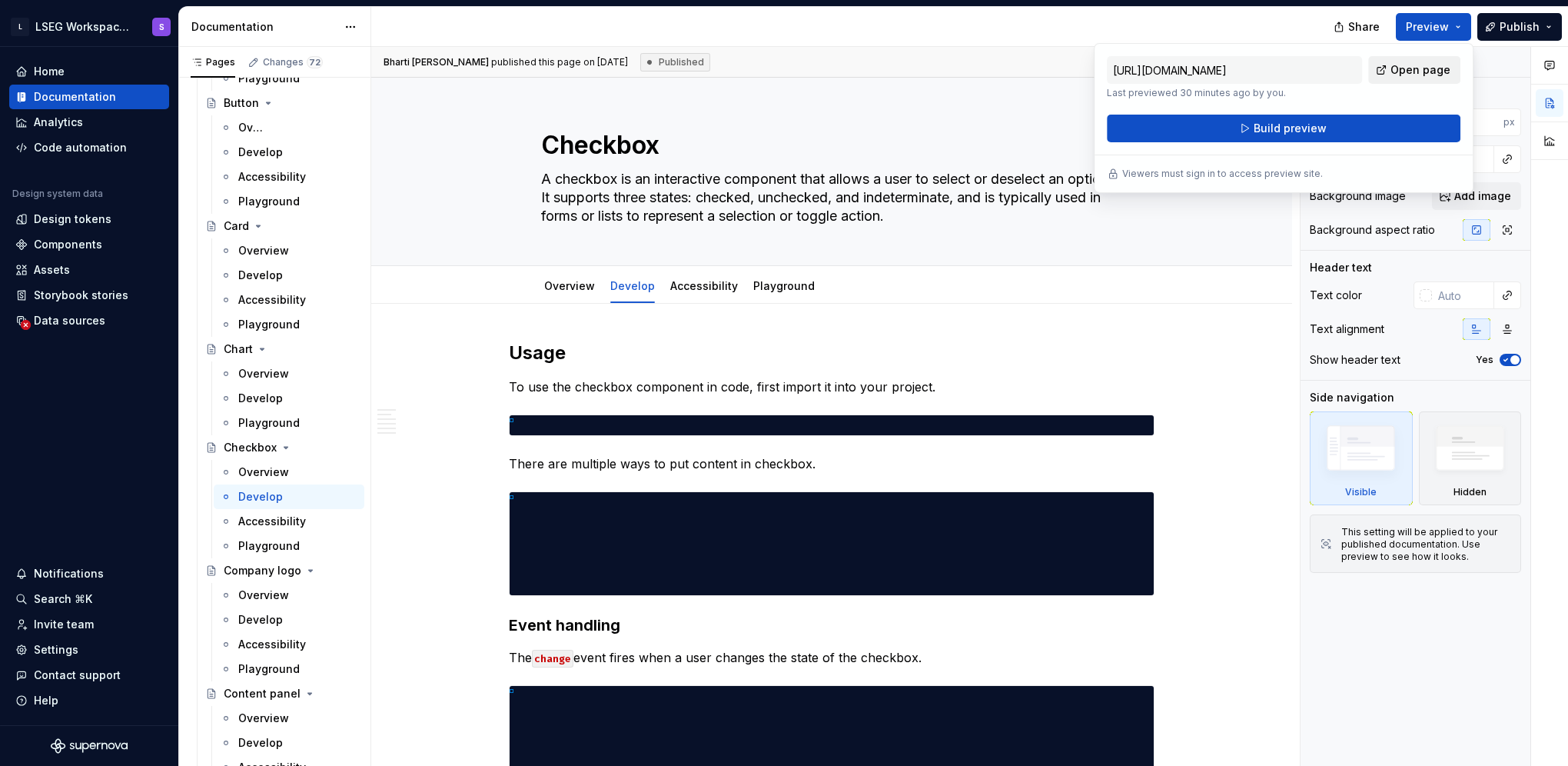
type textarea "*"
